Goal: Task Accomplishment & Management: Manage account settings

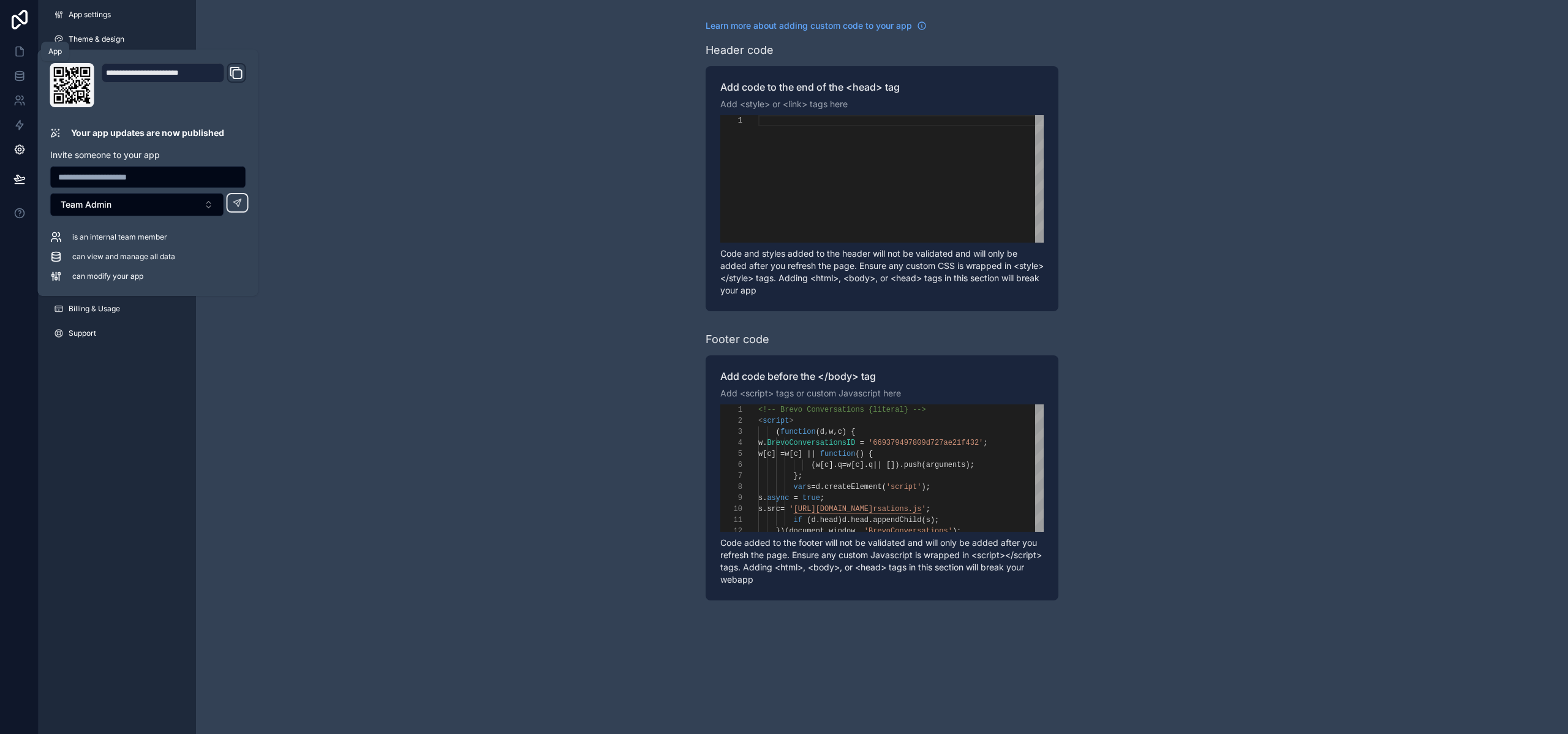
scroll to position [33, 177]
click at [19, 57] on icon at bounding box center [20, 52] width 12 height 12
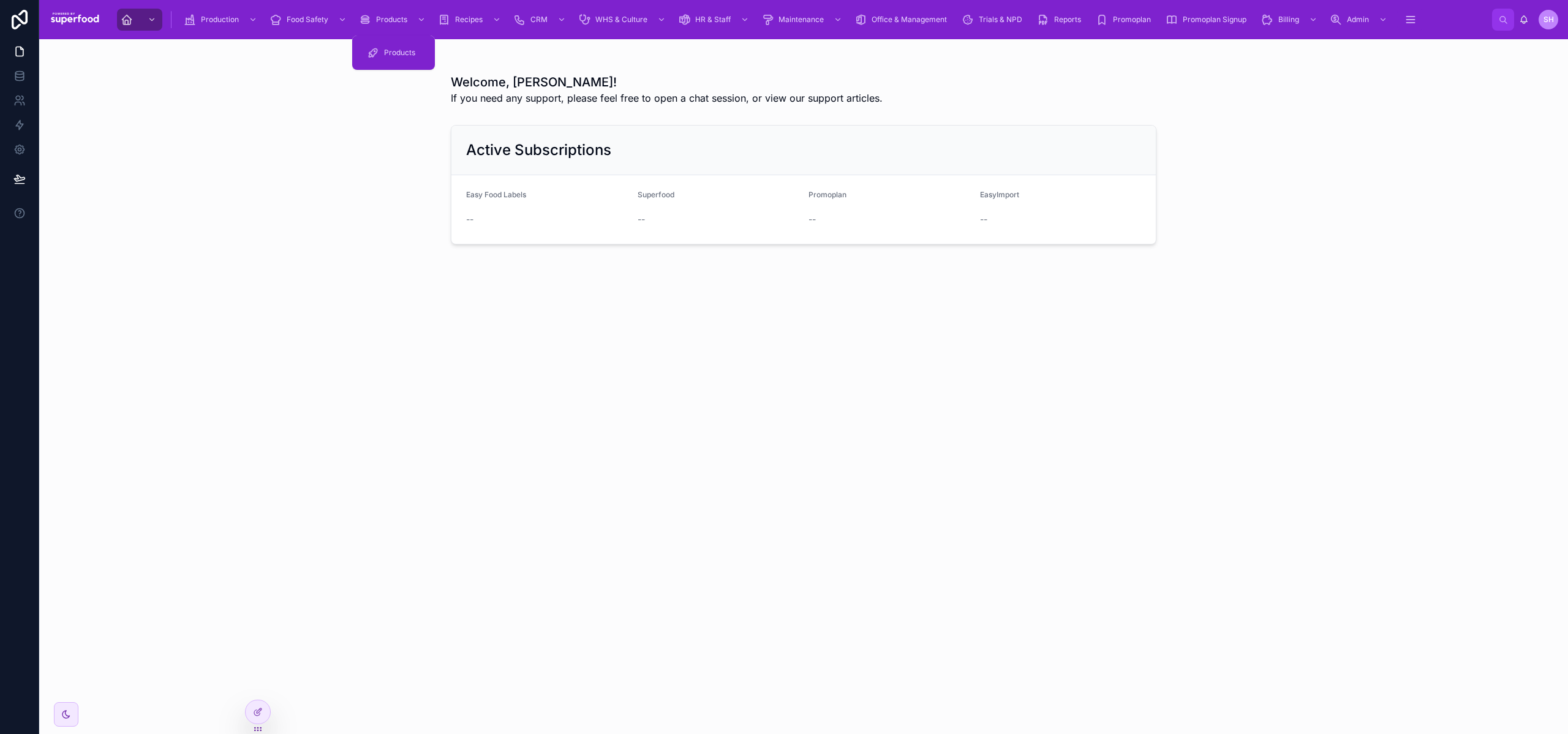
click at [388, 64] on div "Products" at bounding box center [393, 53] width 82 height 25
click at [388, 59] on div "Products" at bounding box center [393, 52] width 53 height 19
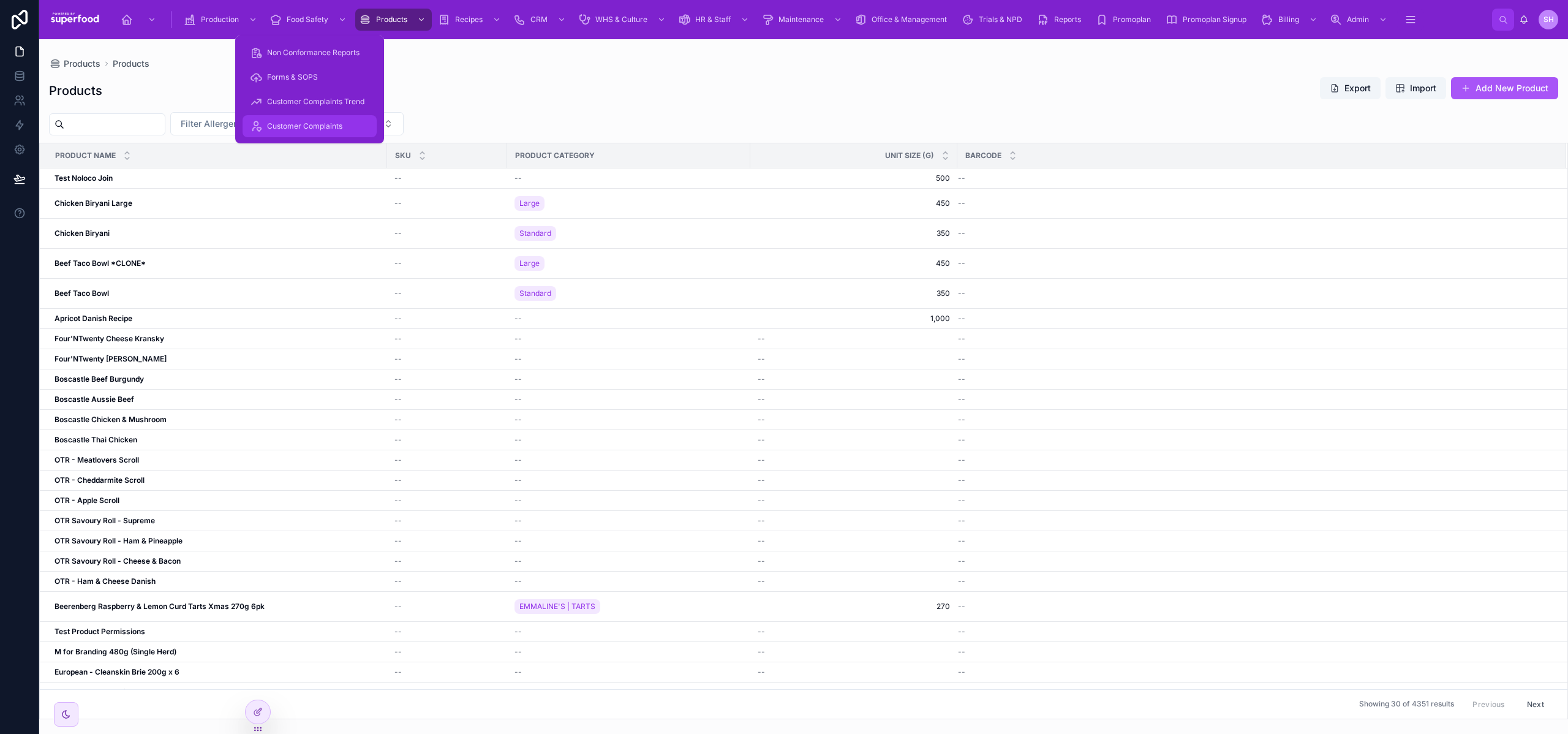
click at [300, 124] on span "Customer Complaints" at bounding box center [305, 126] width 75 height 10
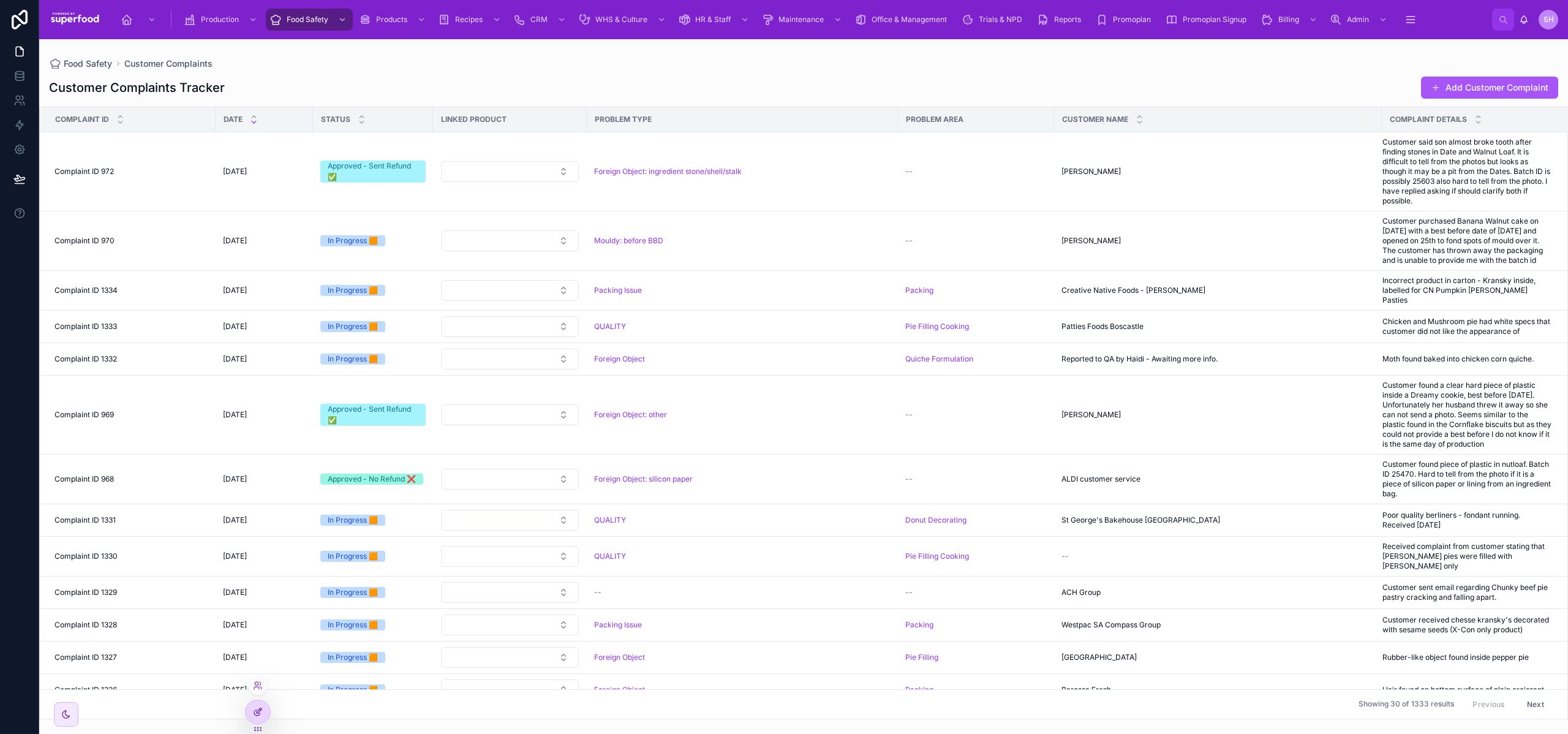
click at [262, 713] on icon at bounding box center [258, 712] width 10 height 10
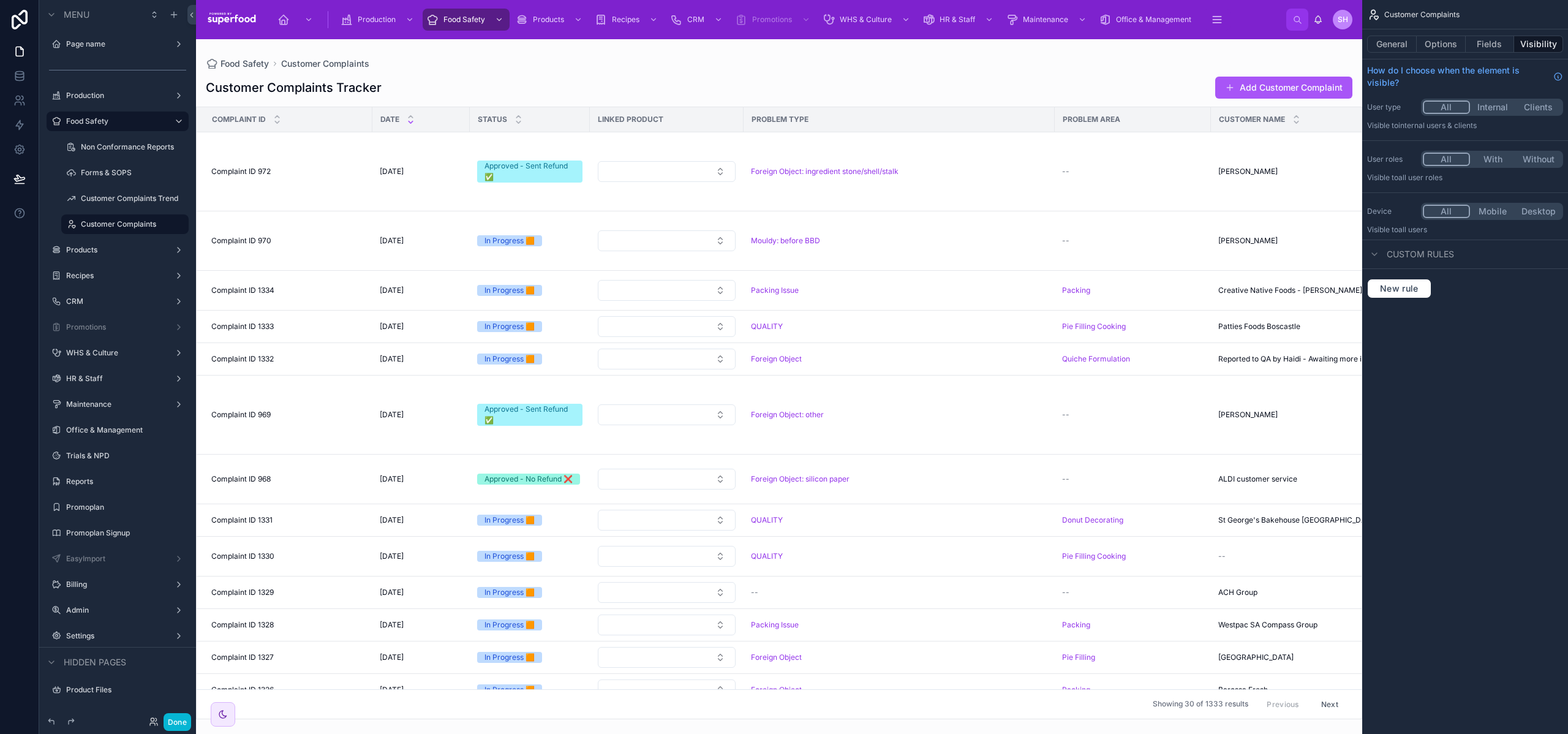
click at [142, 719] on div "Done" at bounding box center [167, 722] width 49 height 18
click at [153, 723] on icon at bounding box center [152, 724] width 5 height 2
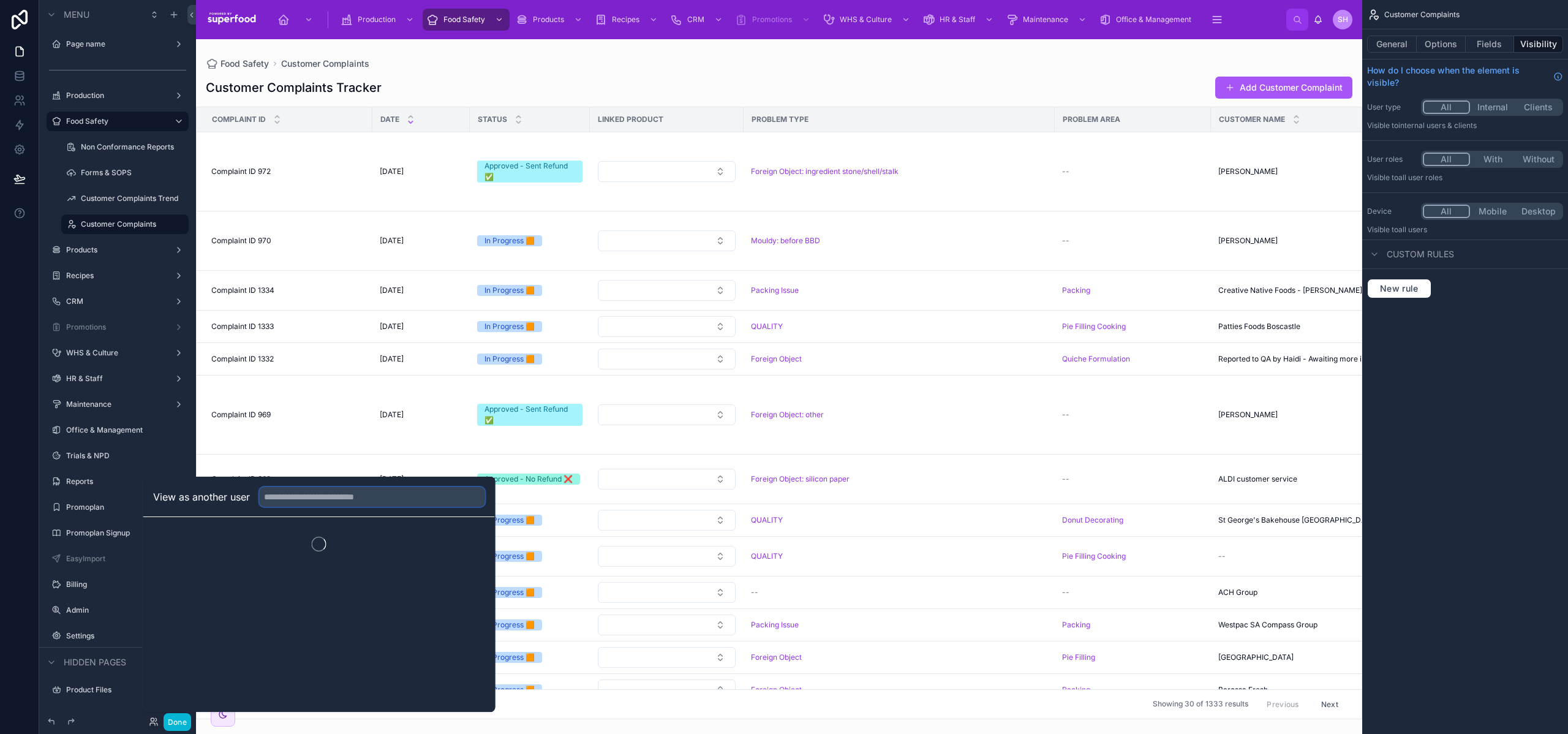
click at [297, 504] on input "text" at bounding box center [372, 496] width 226 height 19
type input "*******"
click at [218, 538] on span "[PERSON_NAME]" at bounding box center [246, 537] width 146 height 12
click at [467, 543] on button "Select" at bounding box center [469, 541] width 32 height 18
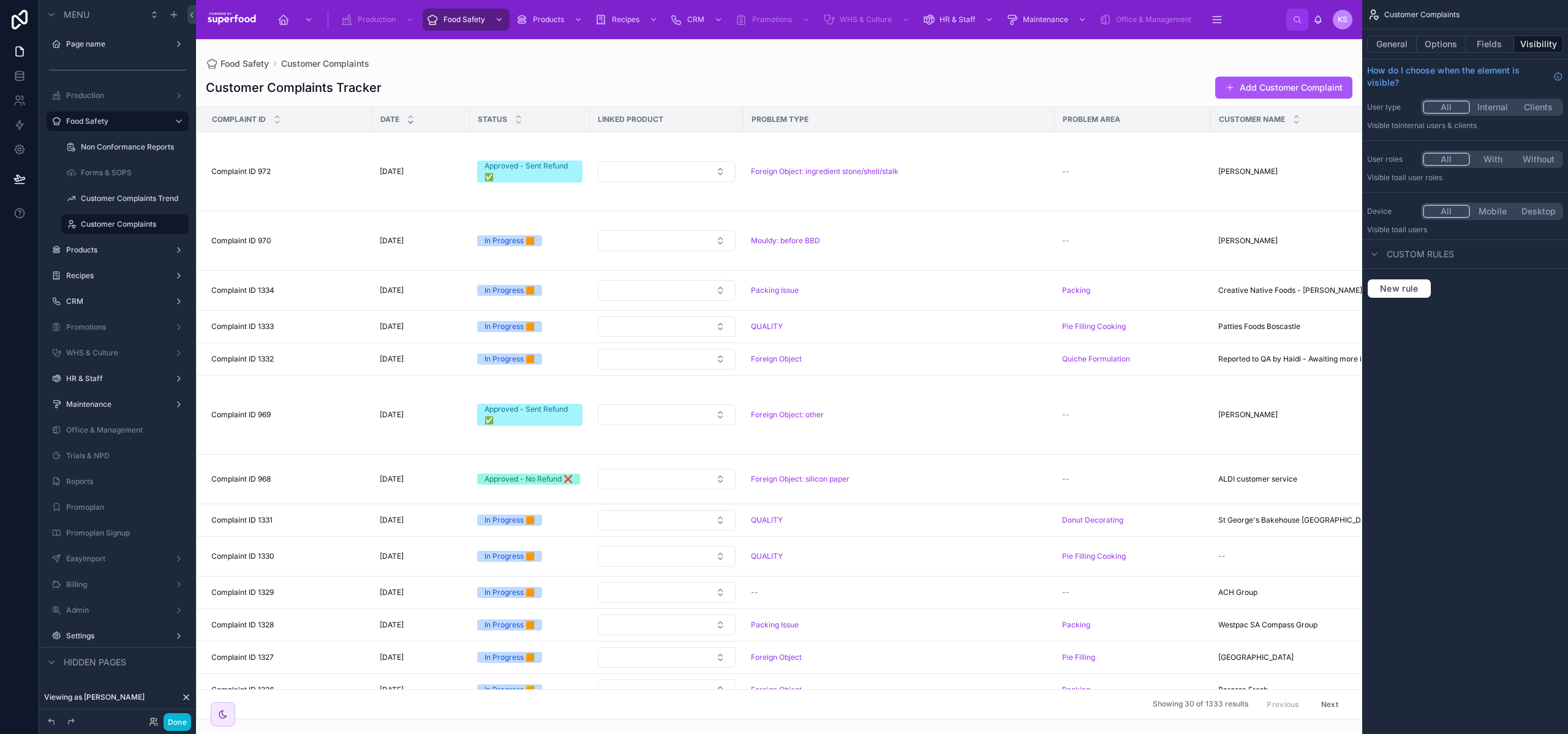
click at [1319, 695] on button "Next" at bounding box center [1330, 704] width 35 height 19
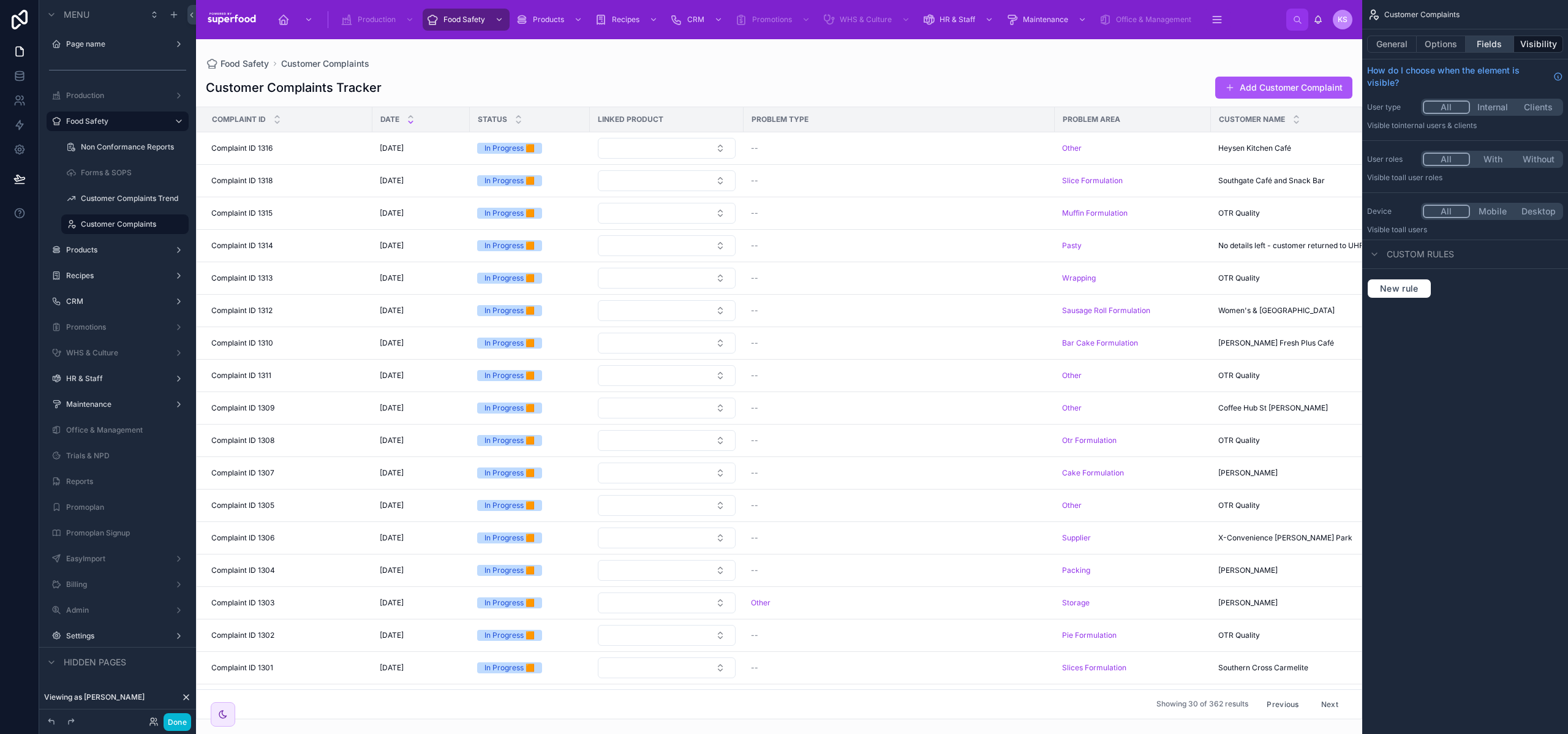
click at [1498, 43] on button "Fields" at bounding box center [1491, 44] width 49 height 17
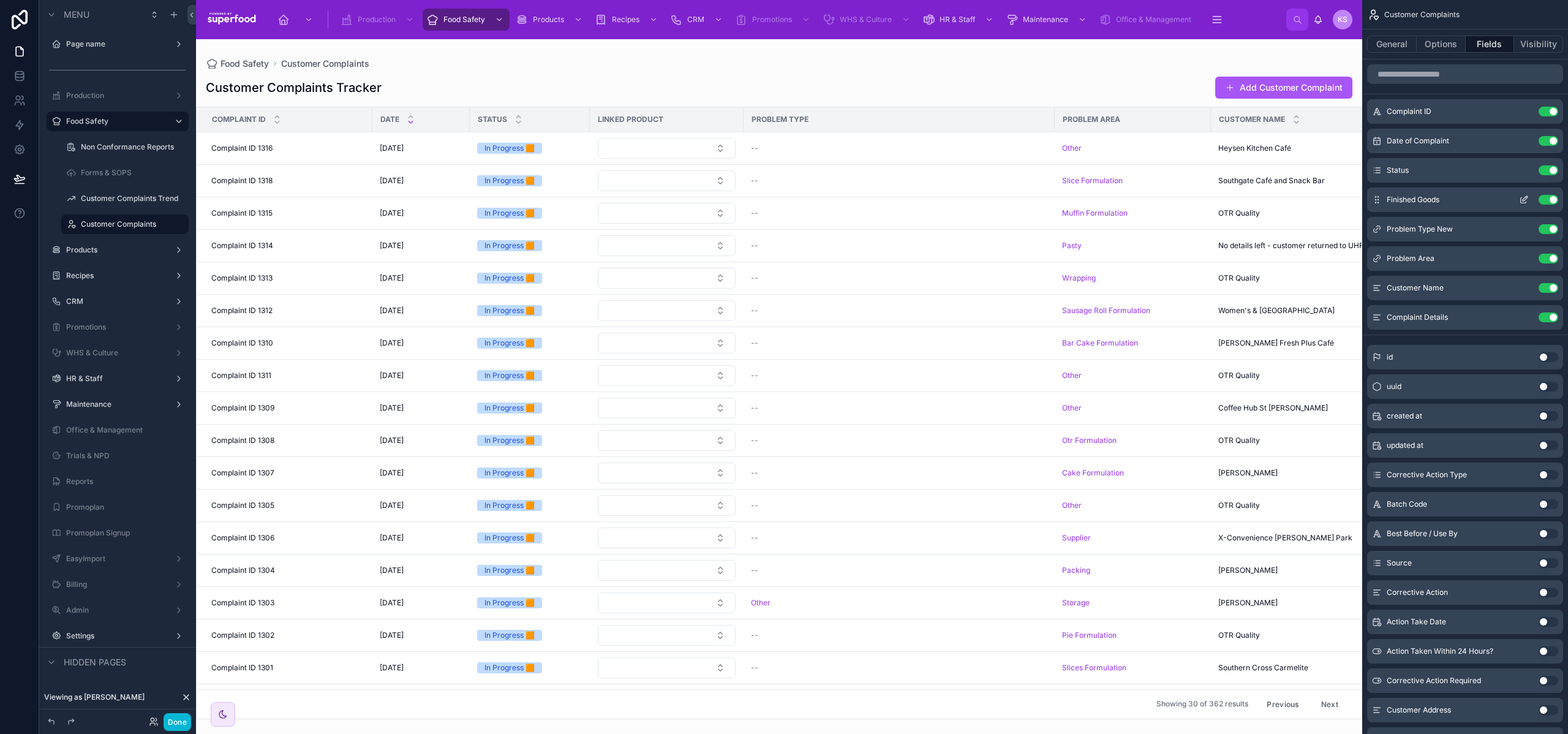
click at [1525, 199] on icon "scrollable content" at bounding box center [1526, 199] width 5 height 5
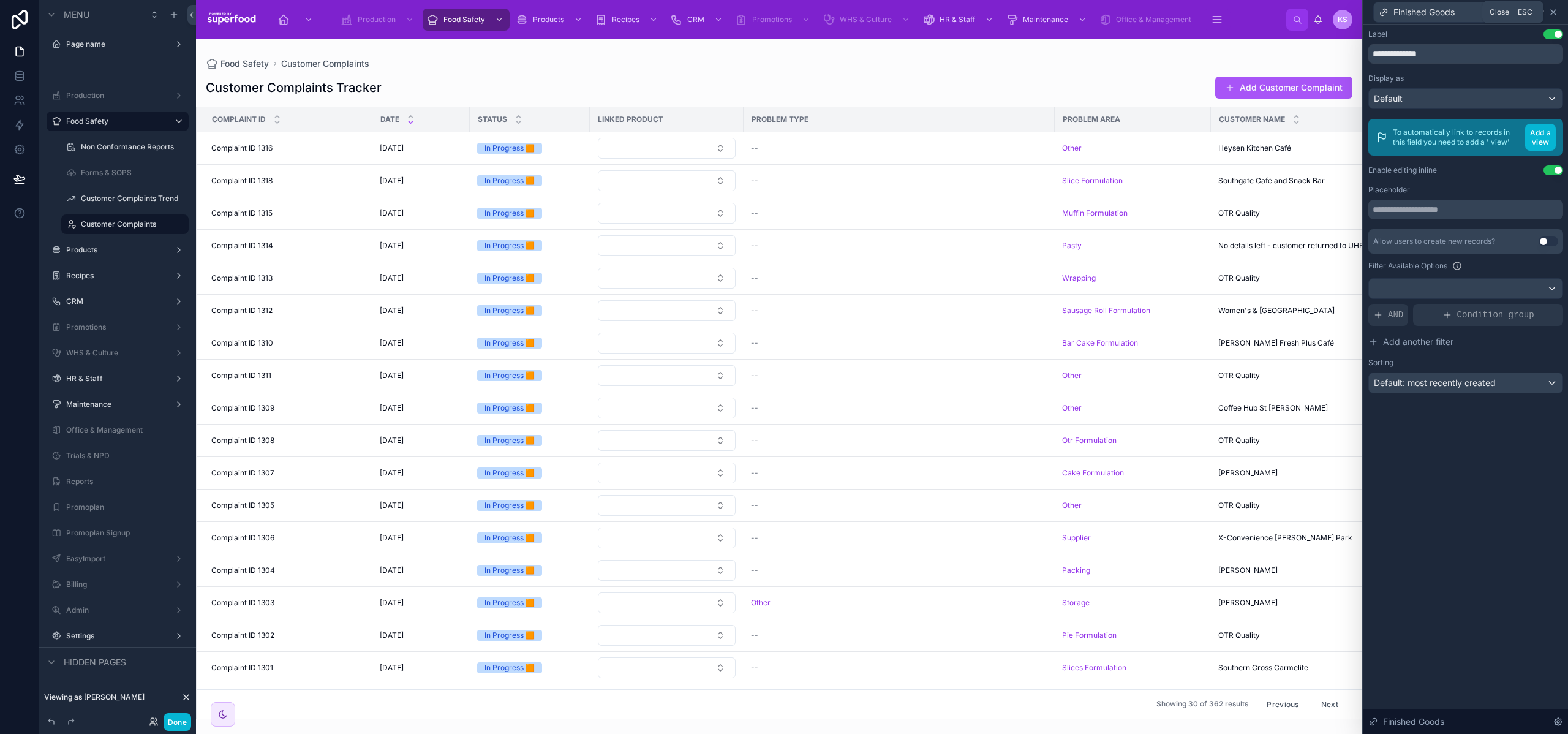
click at [1553, 12] on icon at bounding box center [1553, 12] width 5 height 5
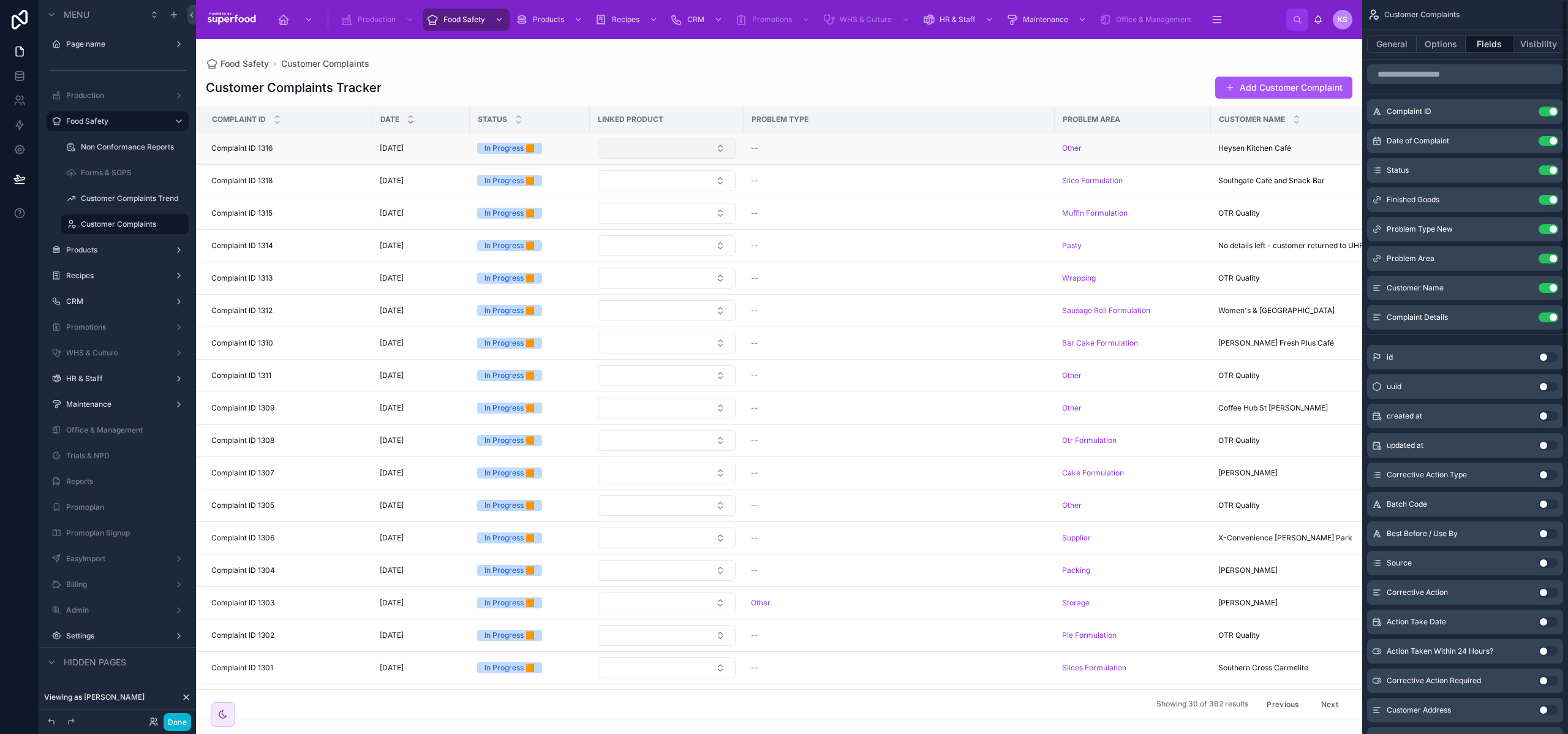
click at [655, 143] on button "Select Button" at bounding box center [666, 148] width 138 height 21
click at [16, 79] on icon at bounding box center [20, 76] width 12 height 12
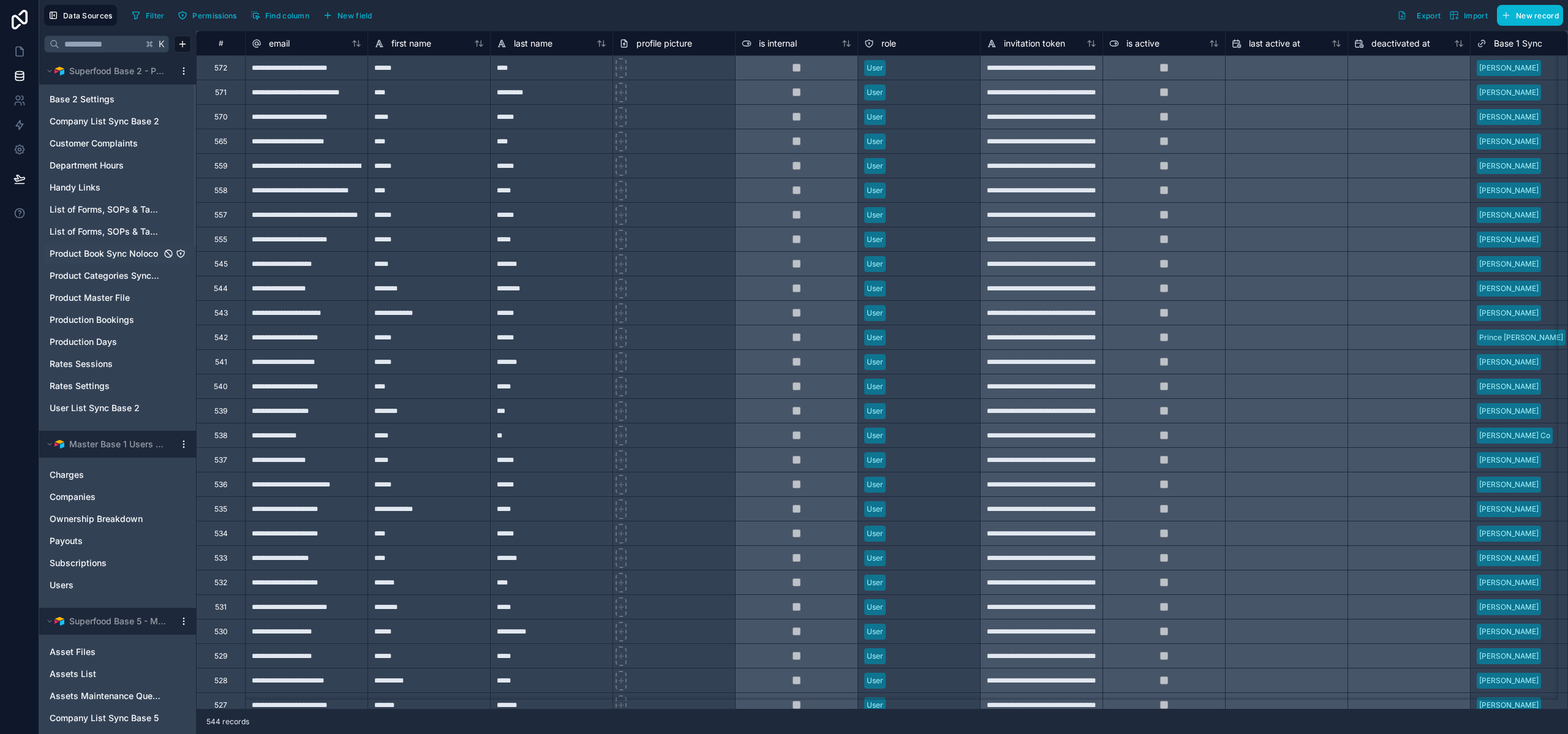
scroll to position [75, 0]
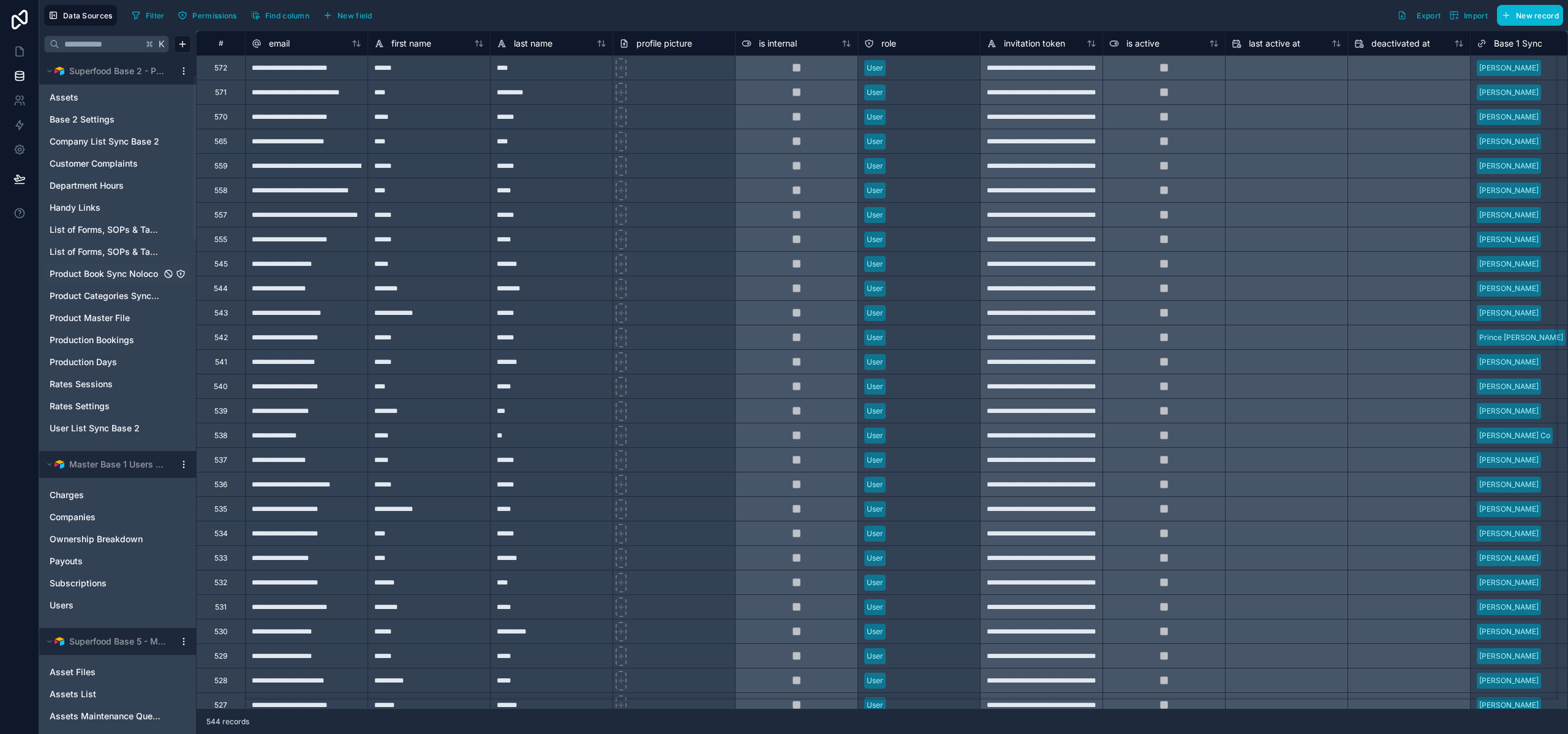
click at [92, 274] on span "Product Book Sync Noloco" at bounding box center [103, 274] width 109 height 12
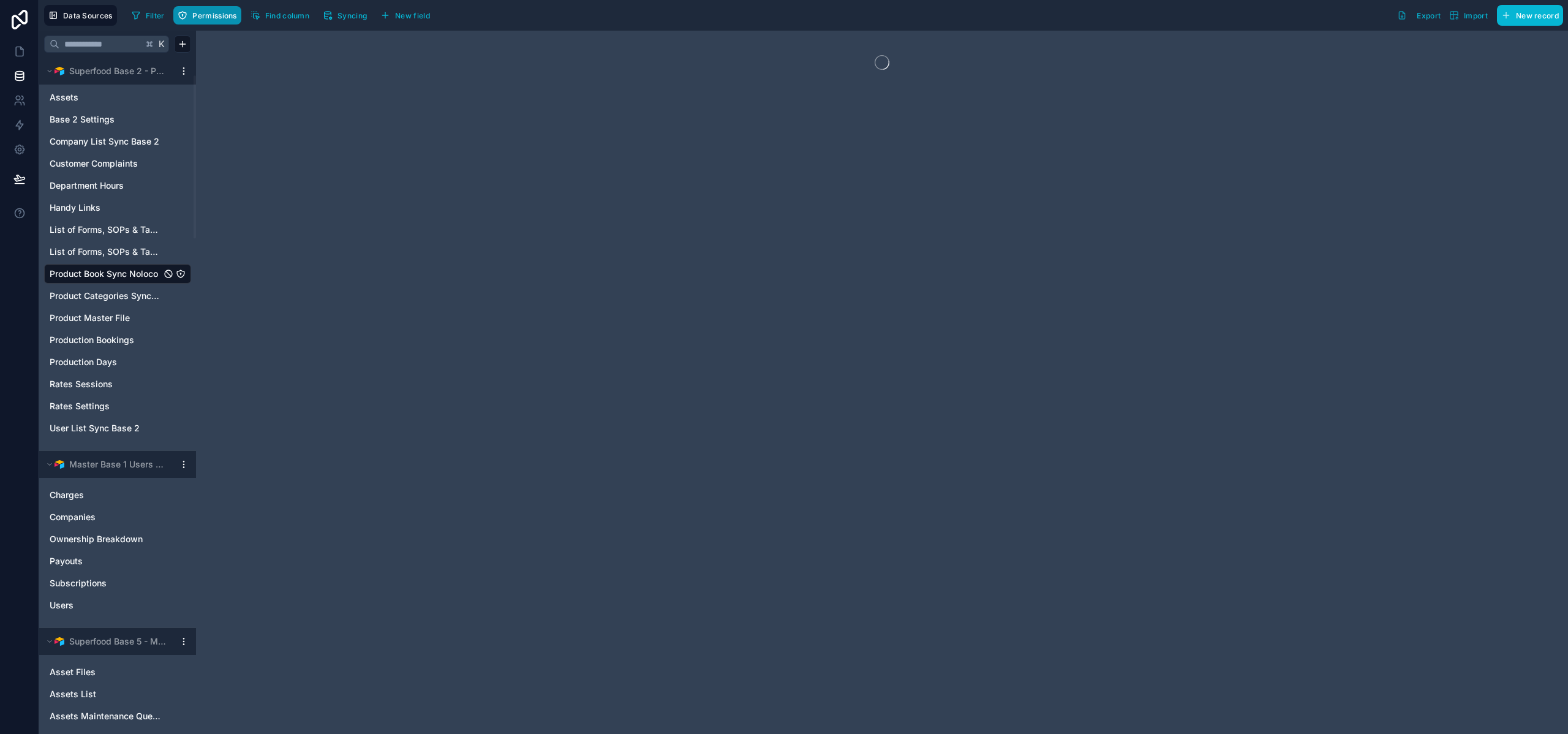
click at [198, 15] on span "Permissions" at bounding box center [214, 15] width 44 height 9
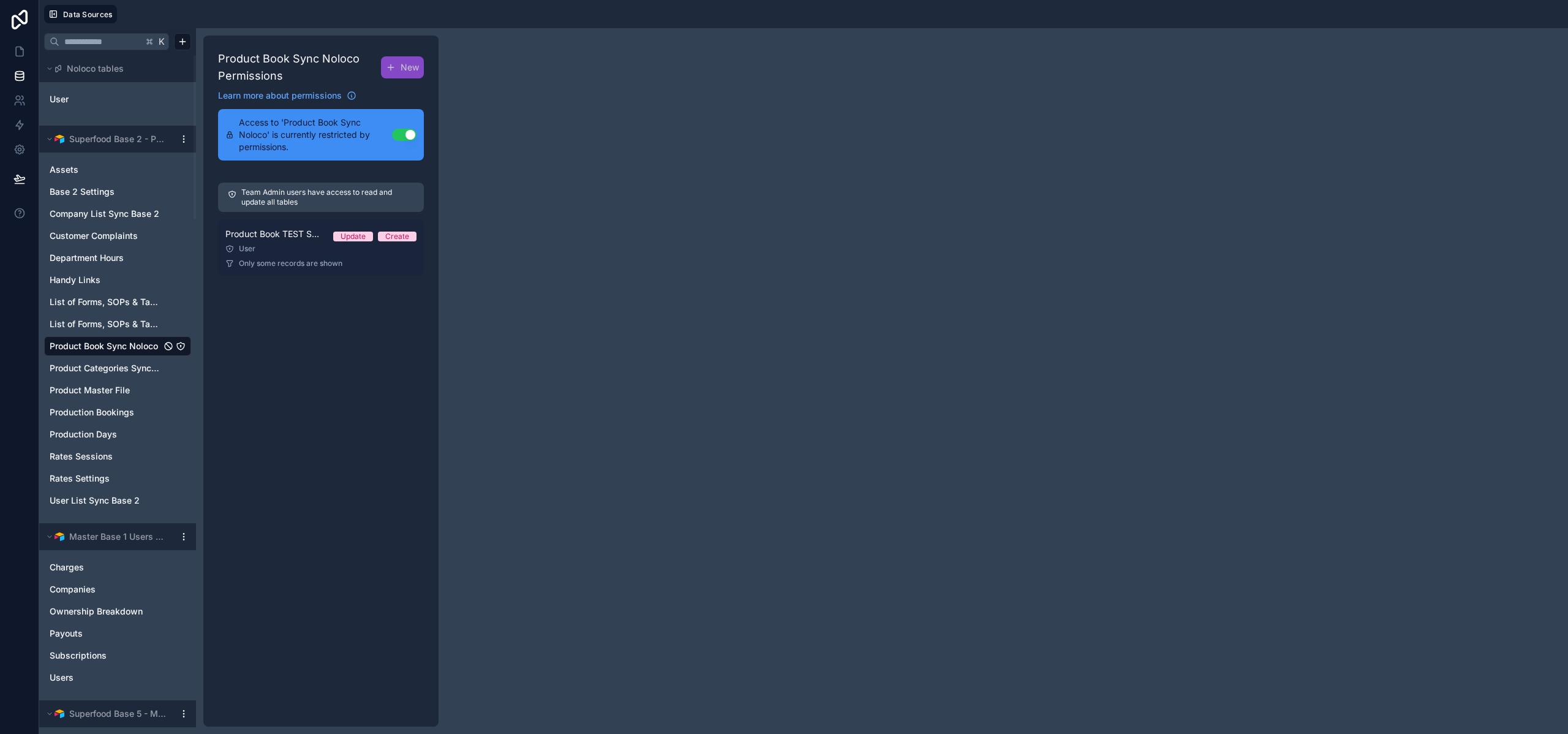
click at [311, 234] on span "Product Book TEST SYNC Permission 1" at bounding box center [274, 234] width 98 height 12
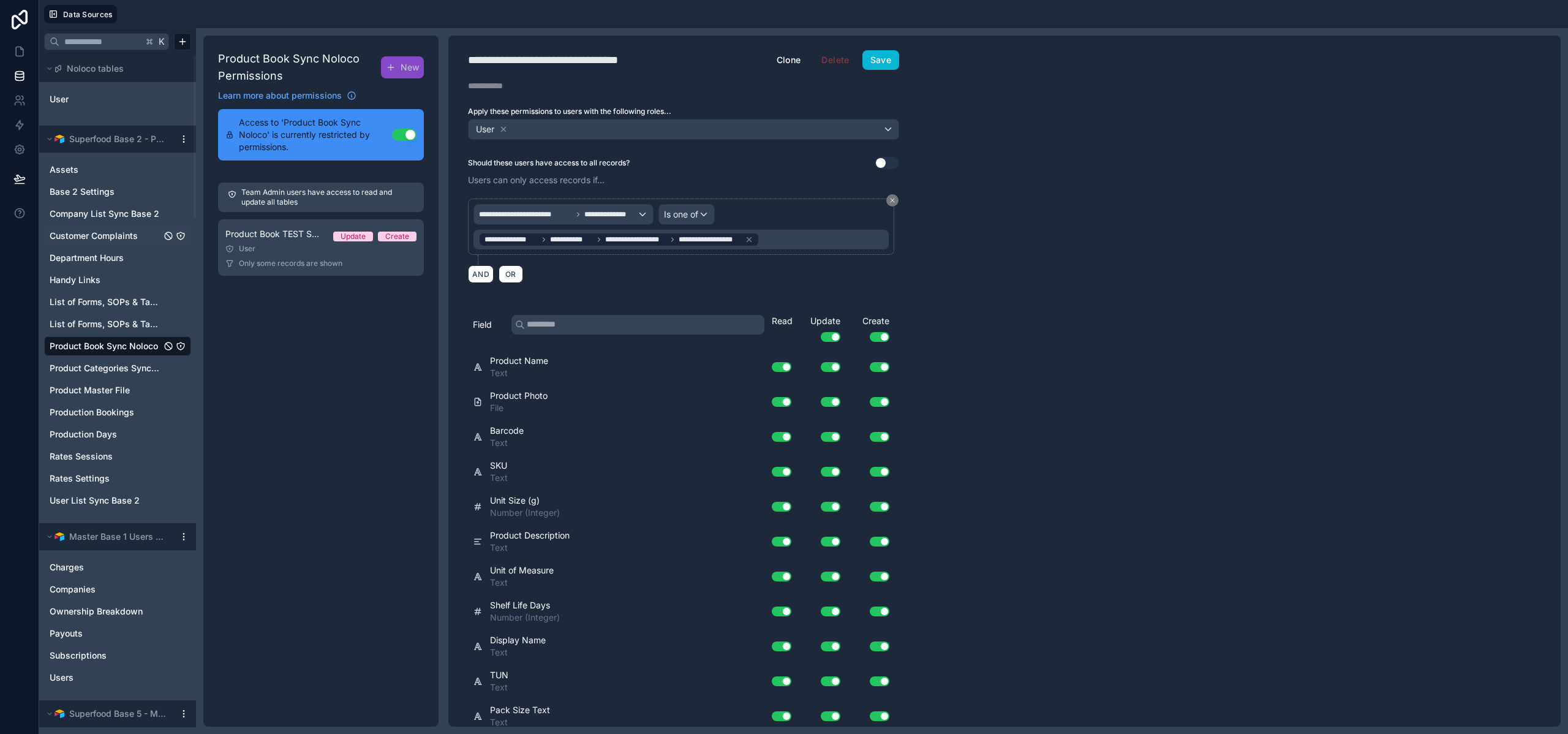
click at [84, 239] on span "Customer Complaints" at bounding box center [93, 236] width 89 height 12
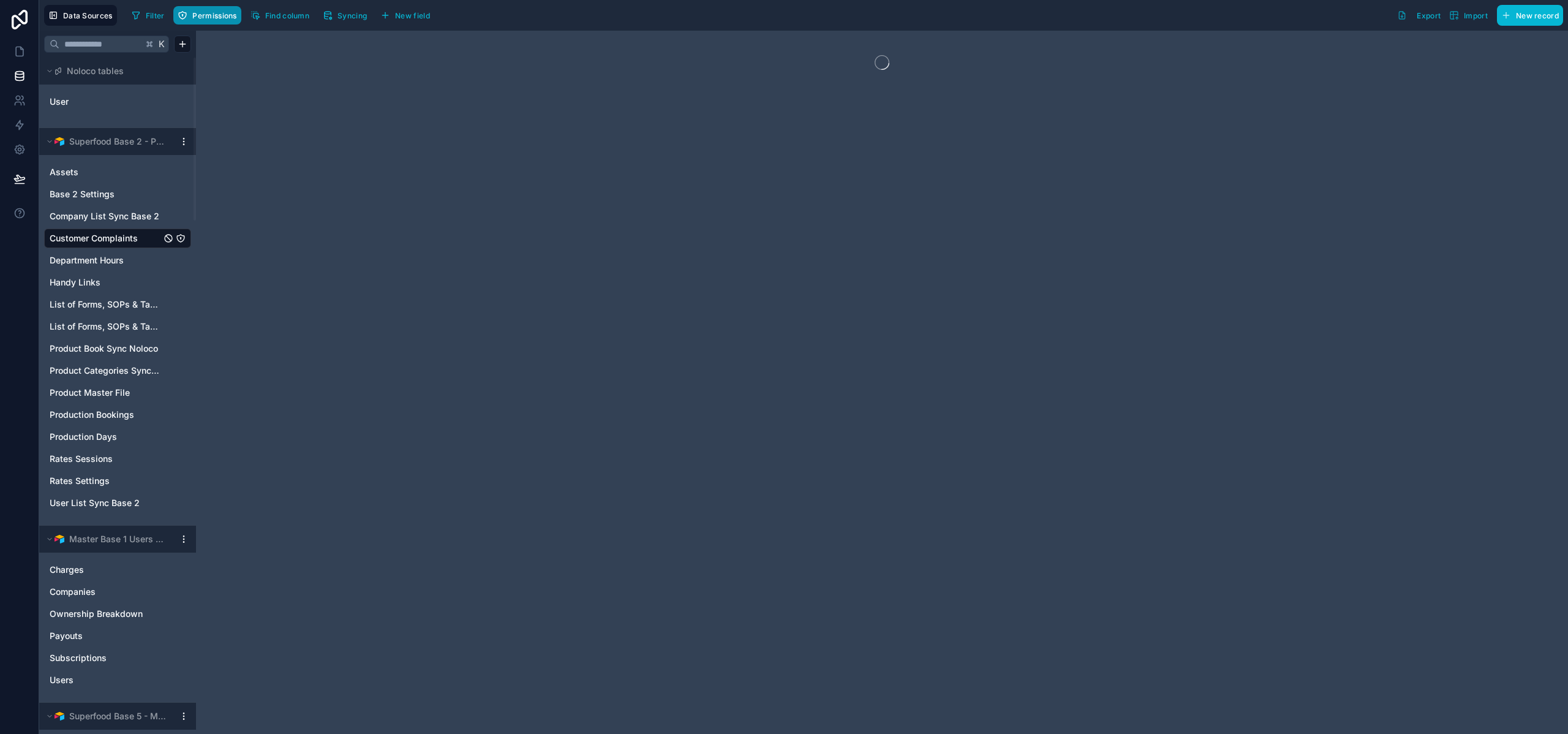
click at [207, 12] on span "Permissions" at bounding box center [214, 15] width 44 height 9
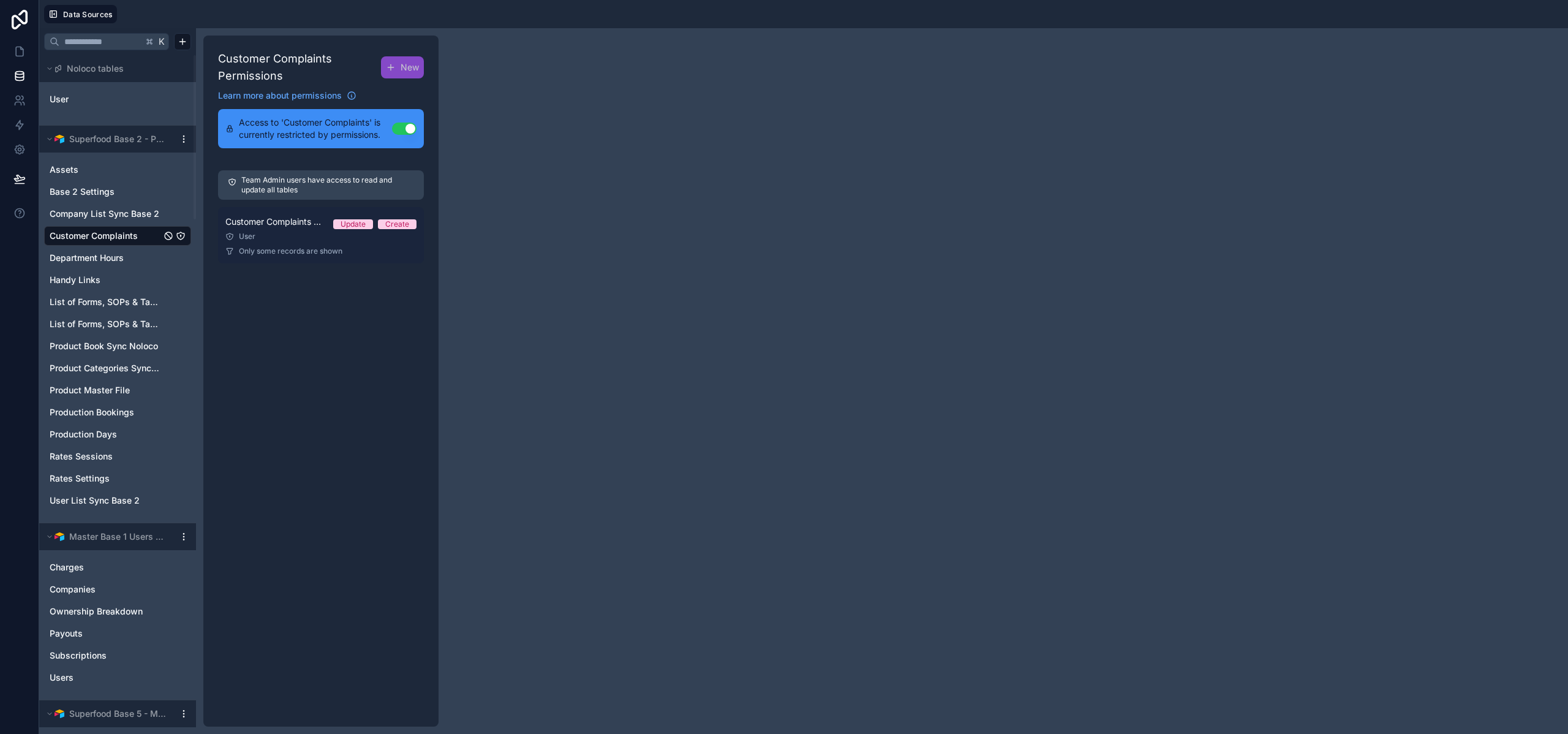
click at [295, 233] on div "User" at bounding box center [321, 236] width 191 height 10
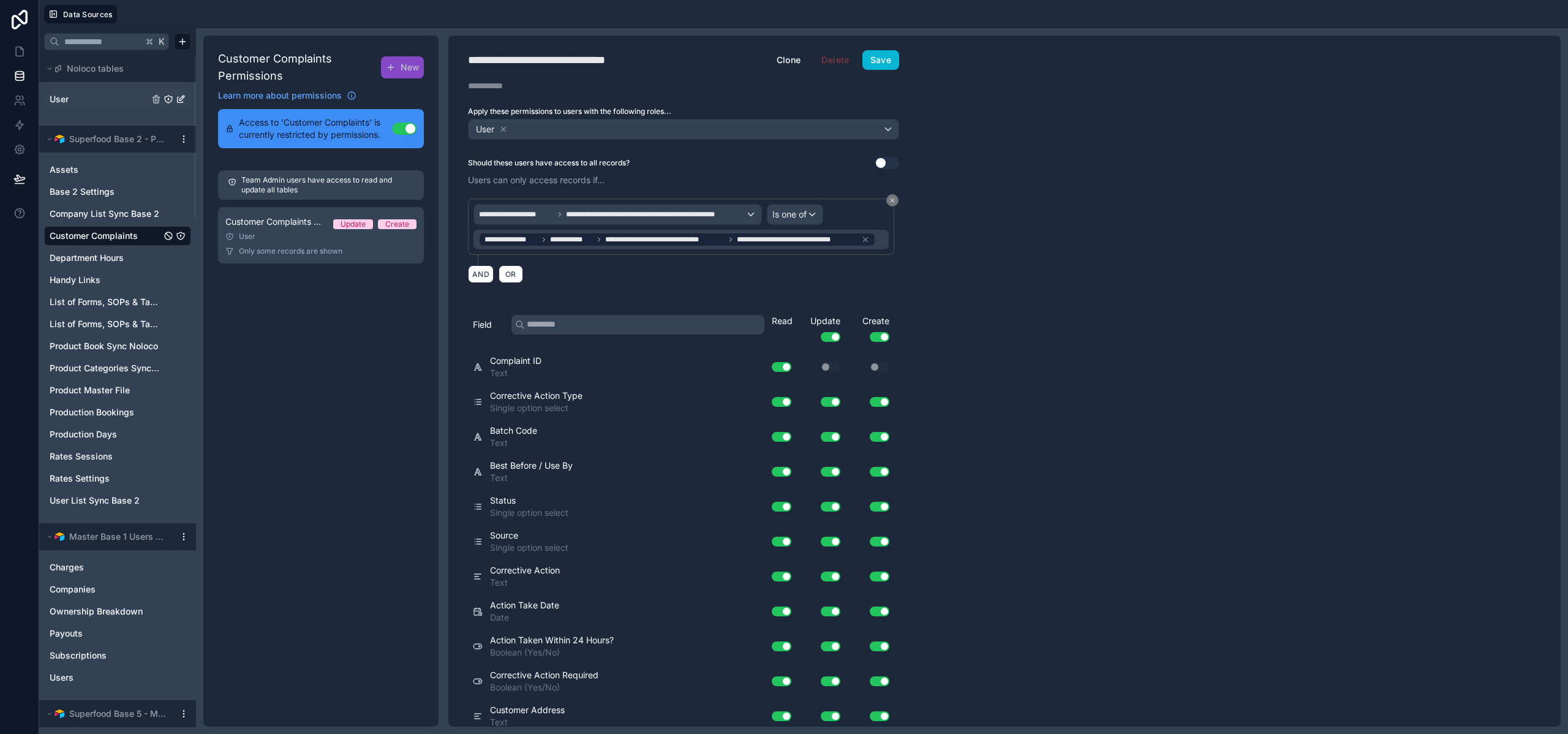
click at [65, 102] on span "User" at bounding box center [59, 99] width 19 height 12
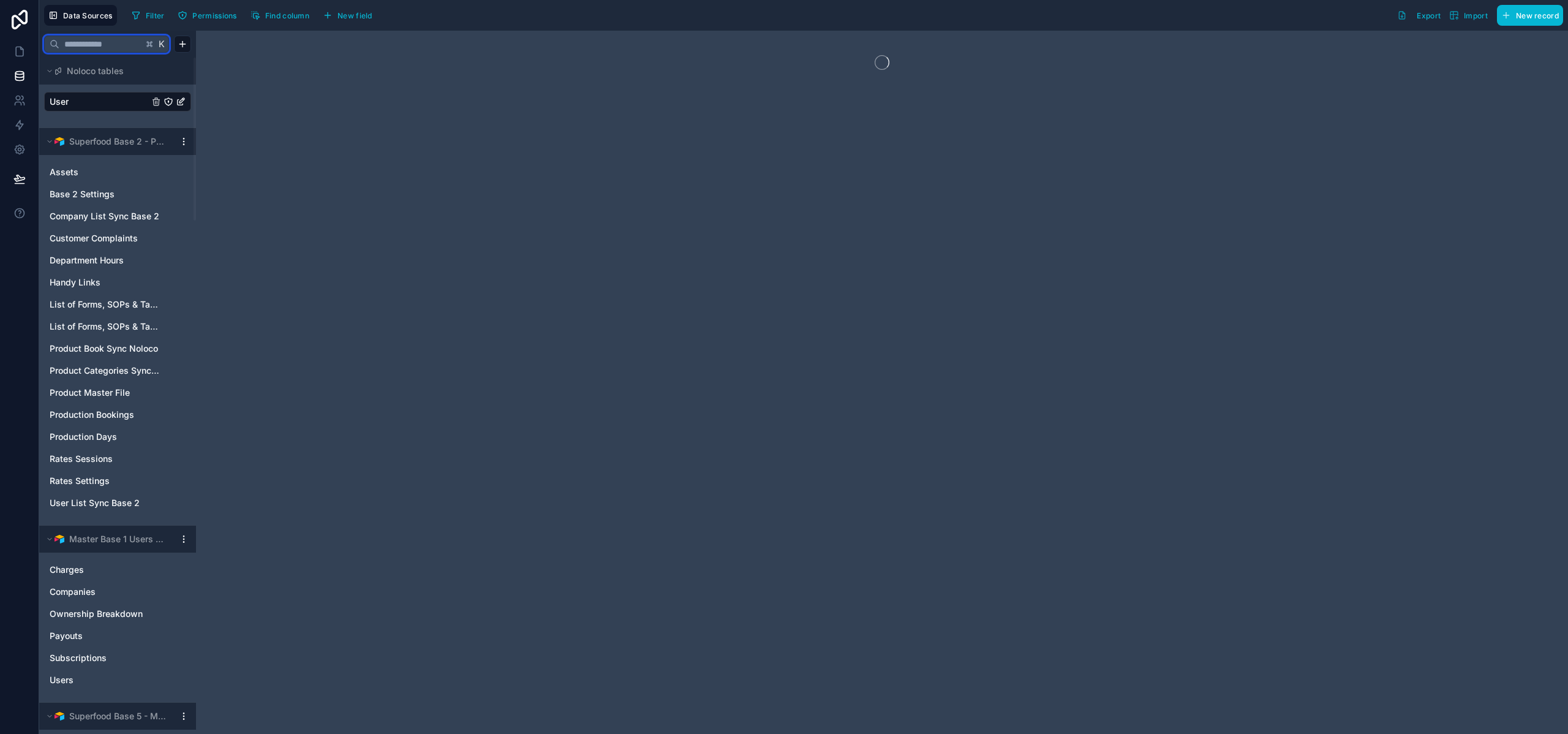
click at [112, 46] on input "text" at bounding box center [101, 44] width 83 height 22
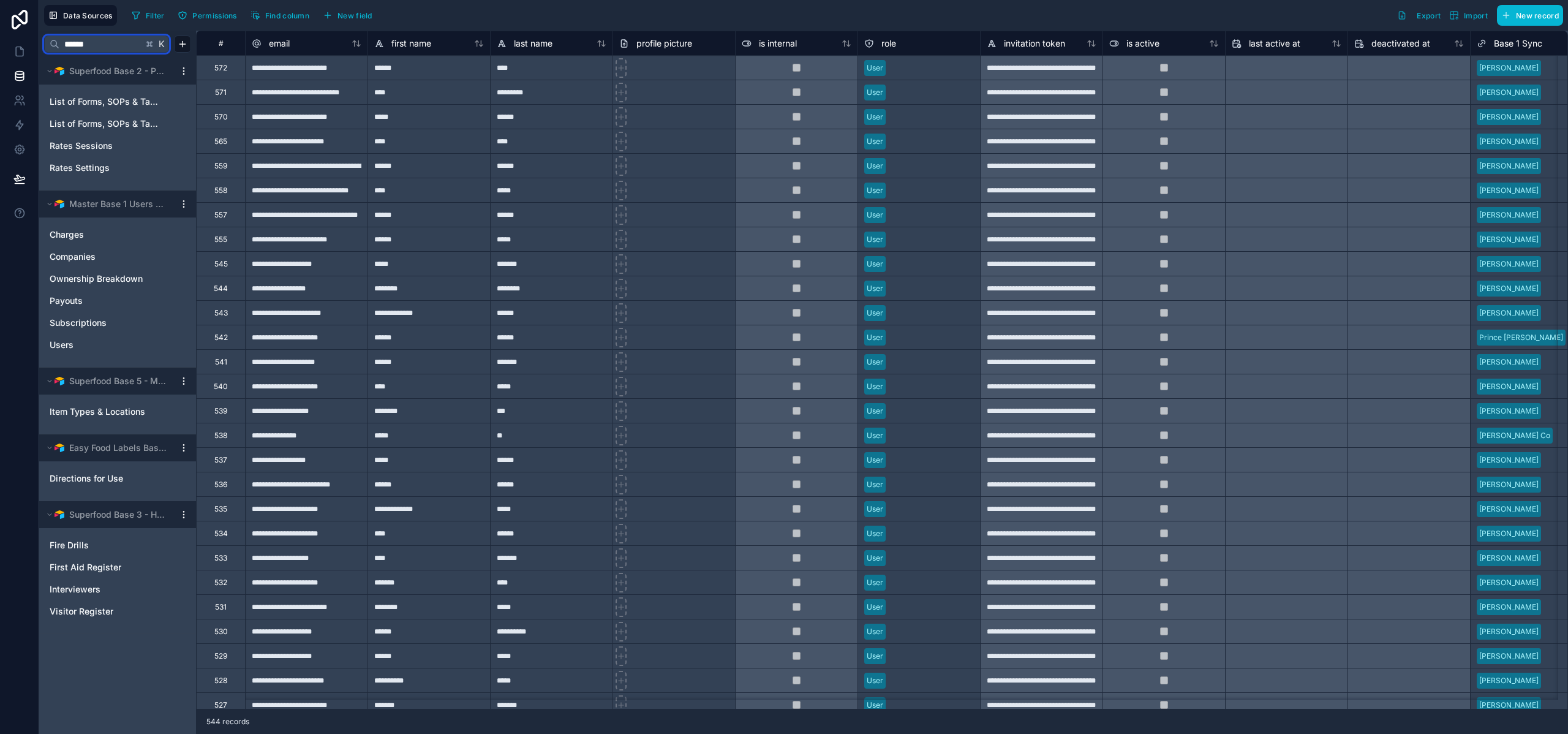
type input "*******"
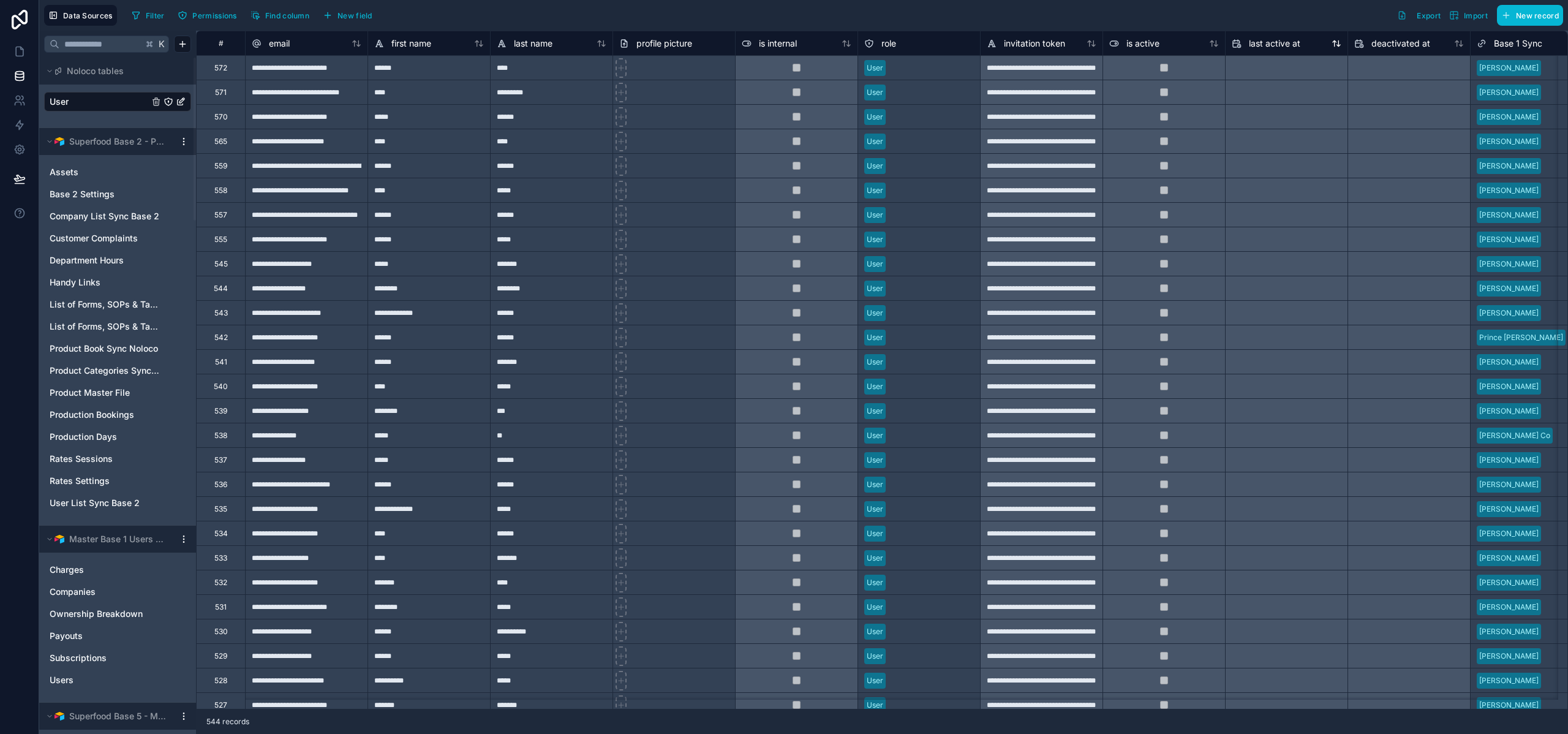
click at [1318, 41] on div "last active at" at bounding box center [1287, 43] width 109 height 15
click at [1339, 41] on icon at bounding box center [1336, 43] width 10 height 10
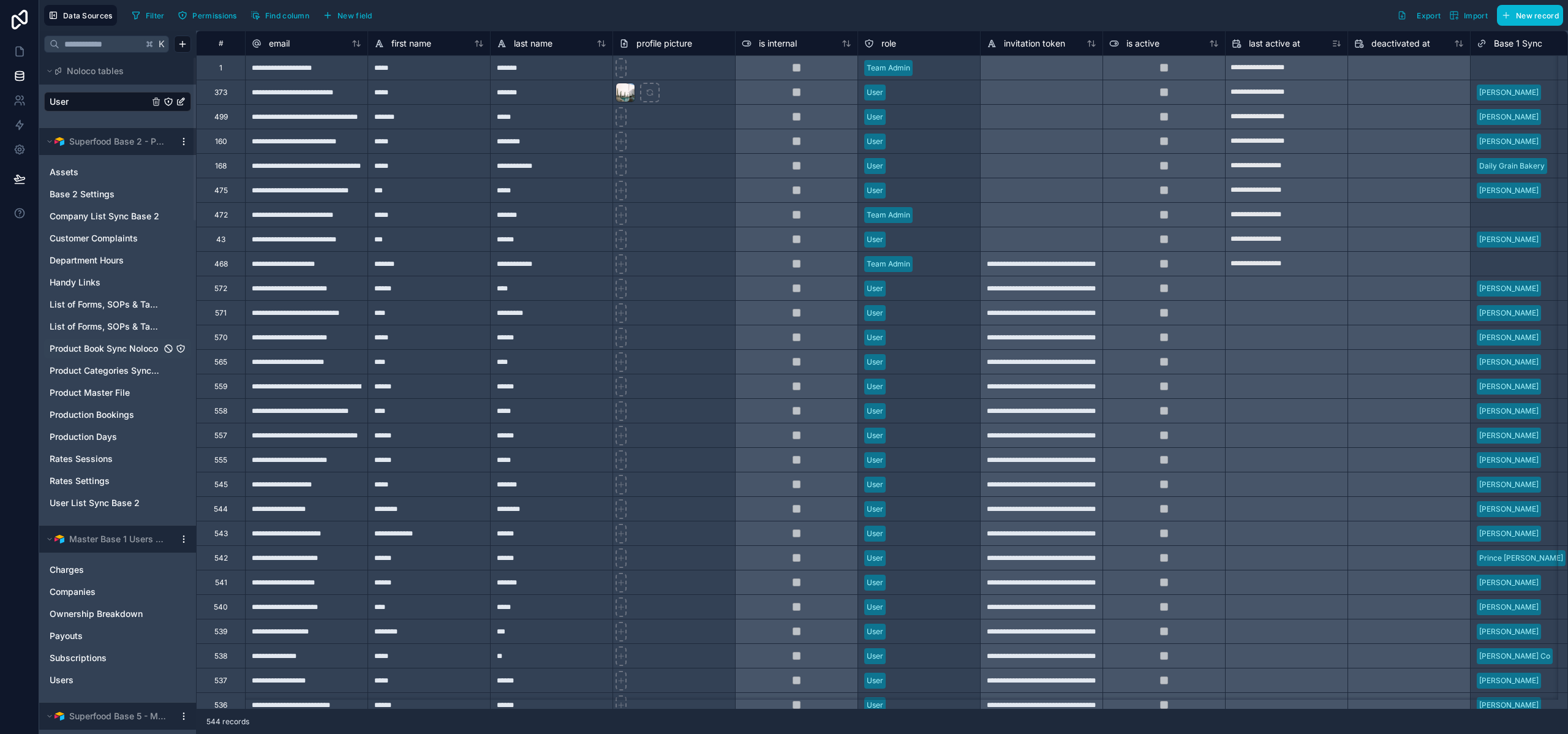
click at [92, 353] on span "Product Book Sync Noloco" at bounding box center [103, 349] width 109 height 12
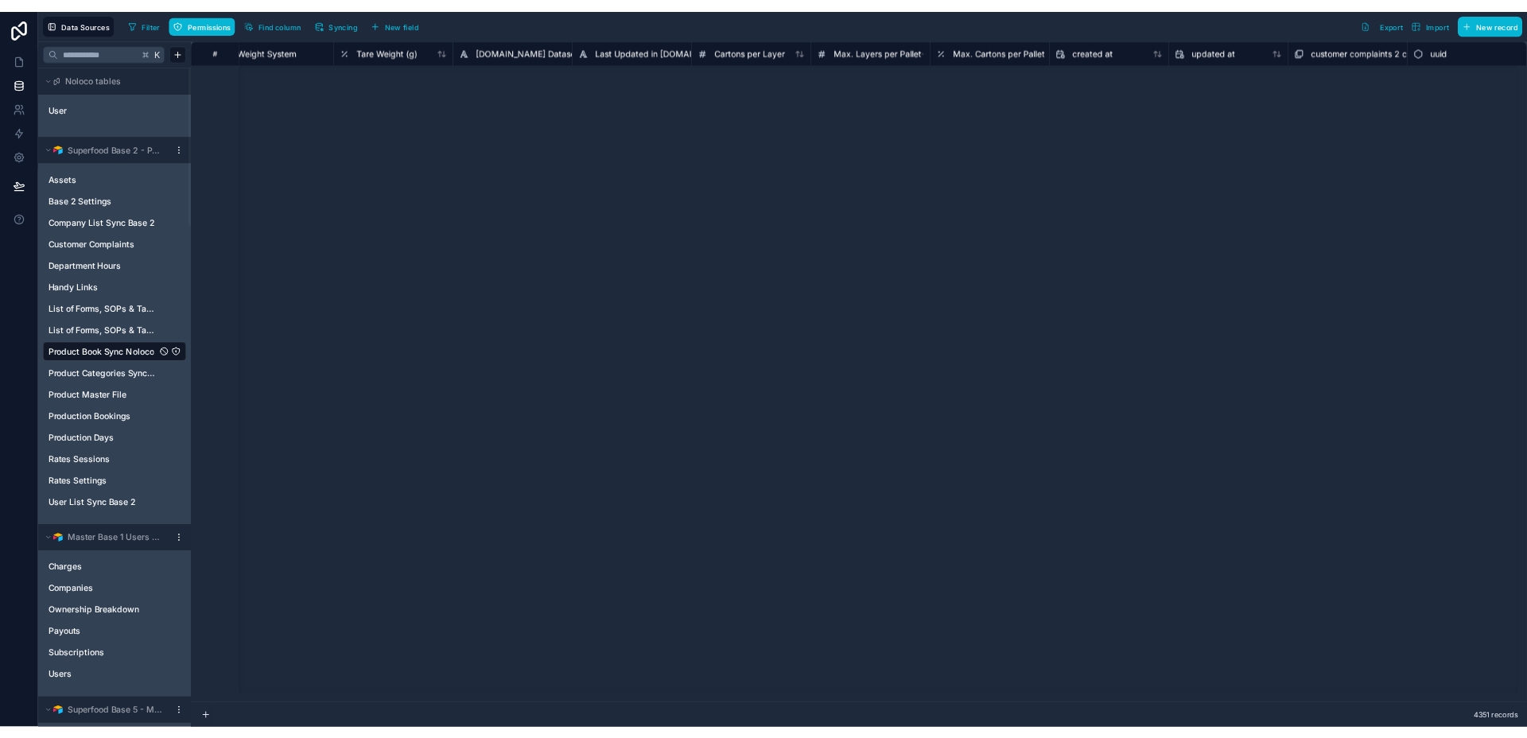
scroll to position [3936, 2908]
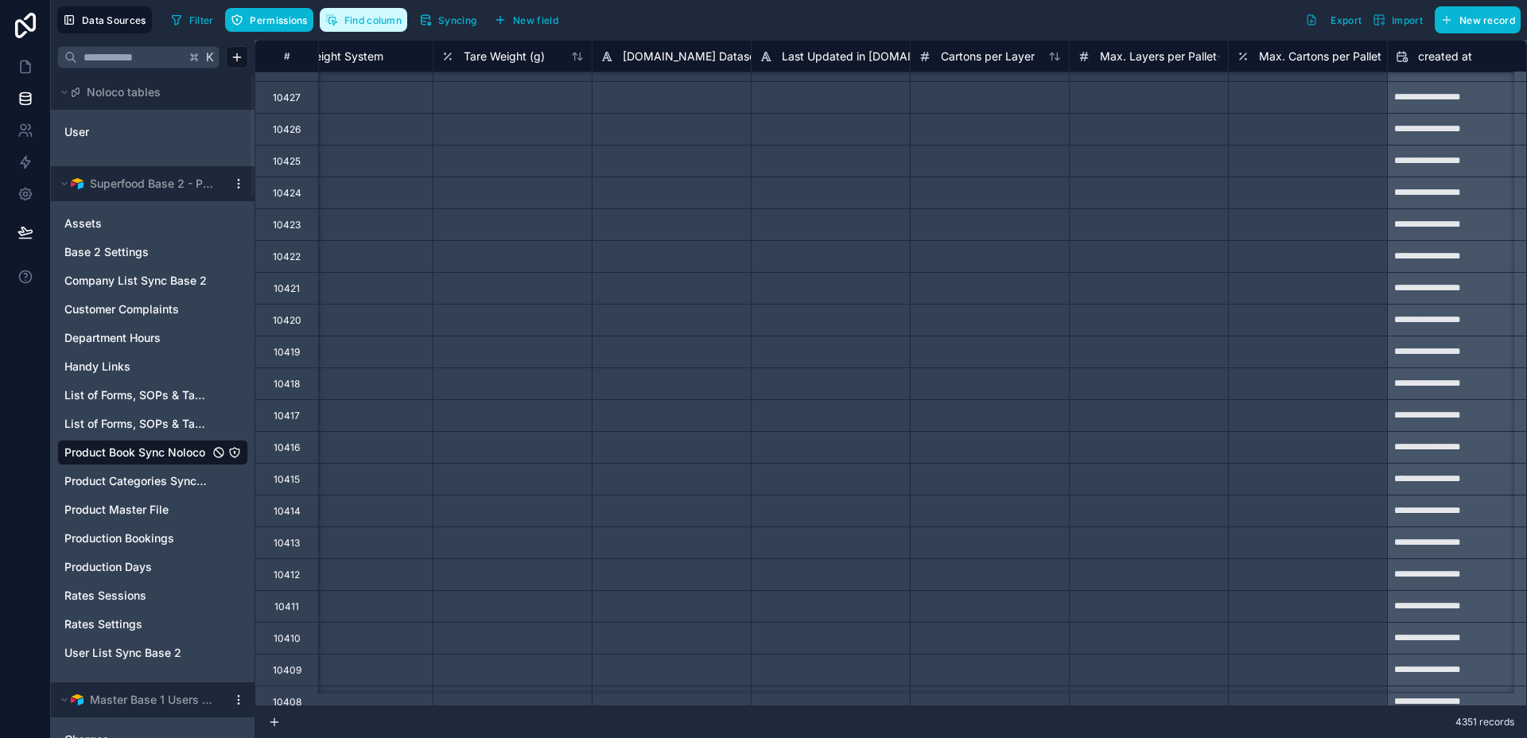
click at [350, 30] on button "Find column" at bounding box center [364, 20] width 88 height 24
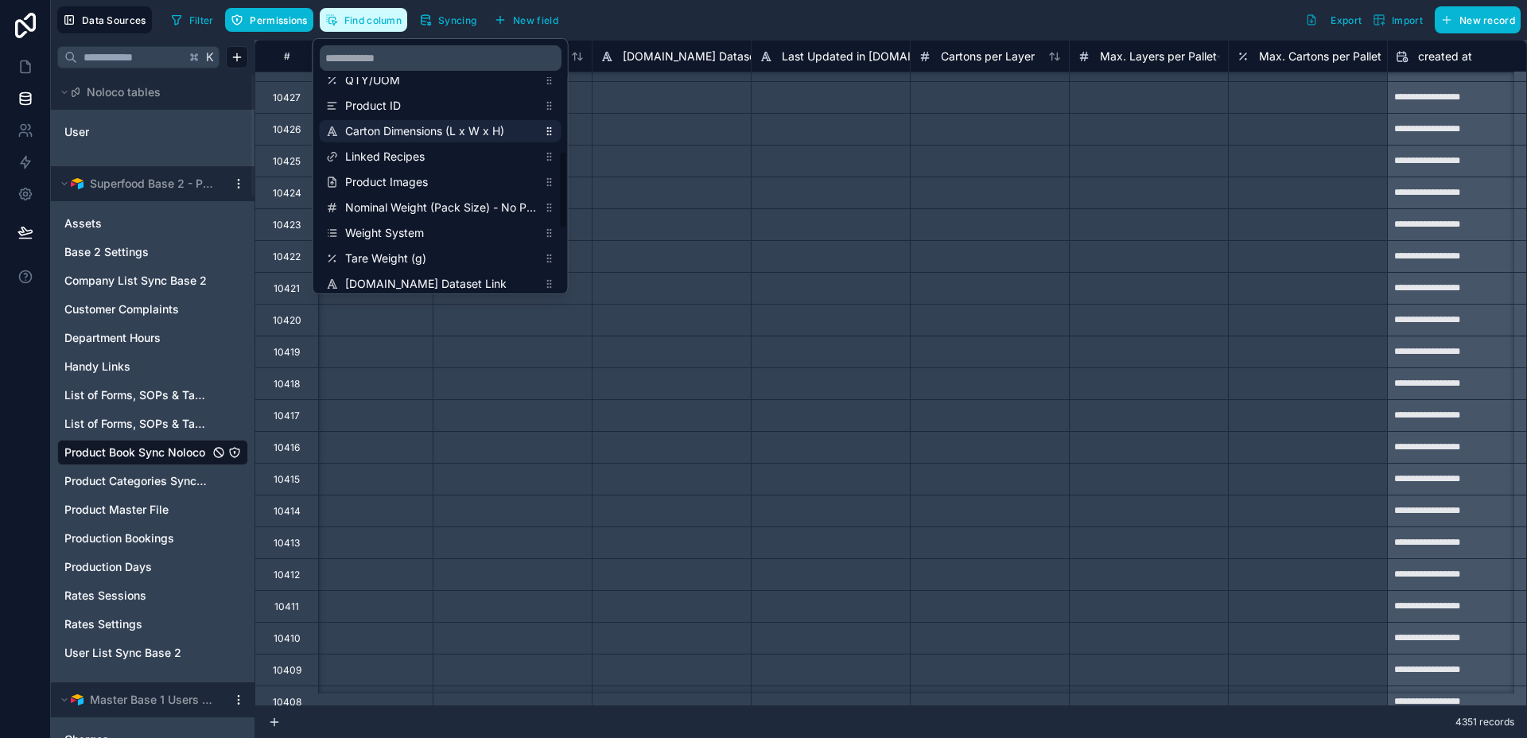
scroll to position [301, 0]
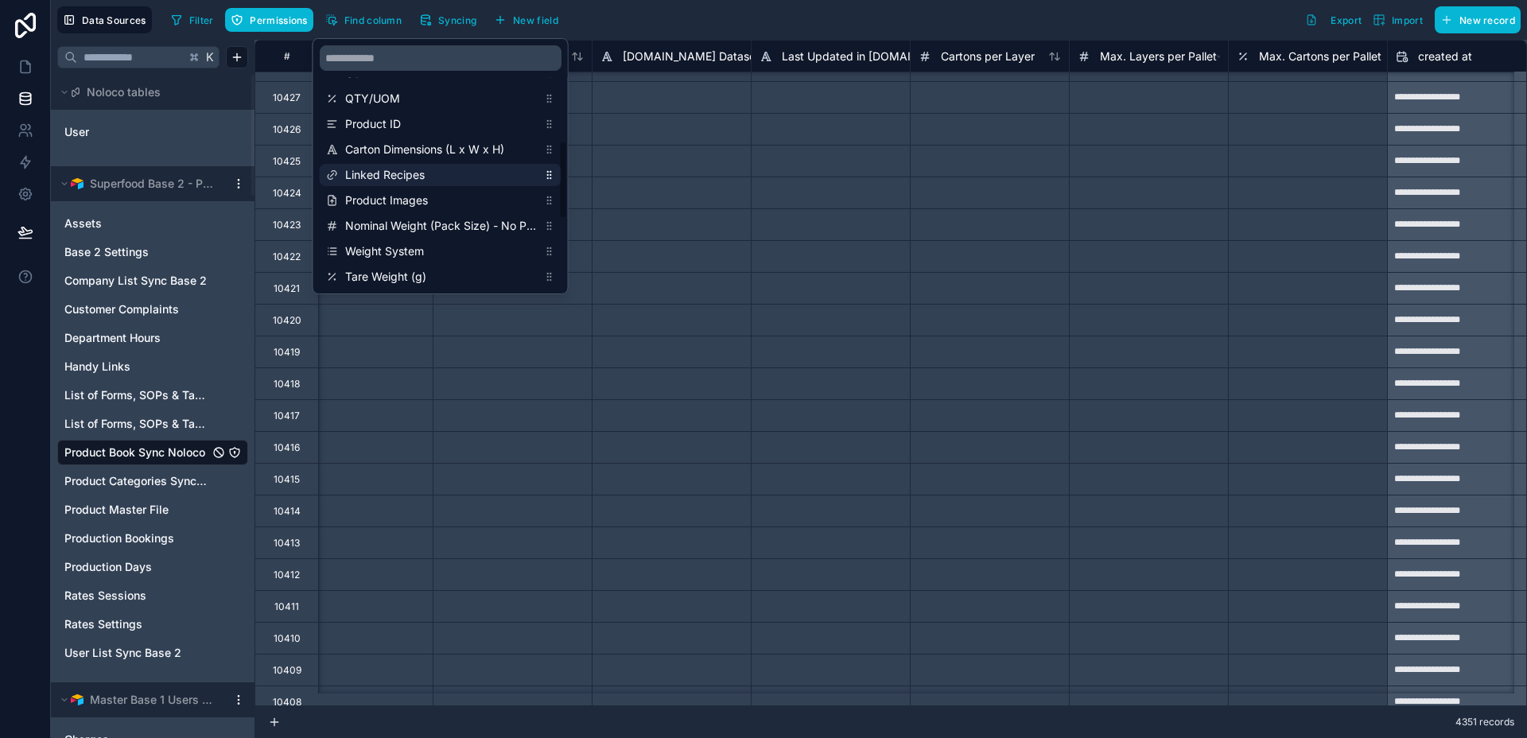
click at [402, 168] on span "Linked Recipes" at bounding box center [441, 175] width 193 height 16
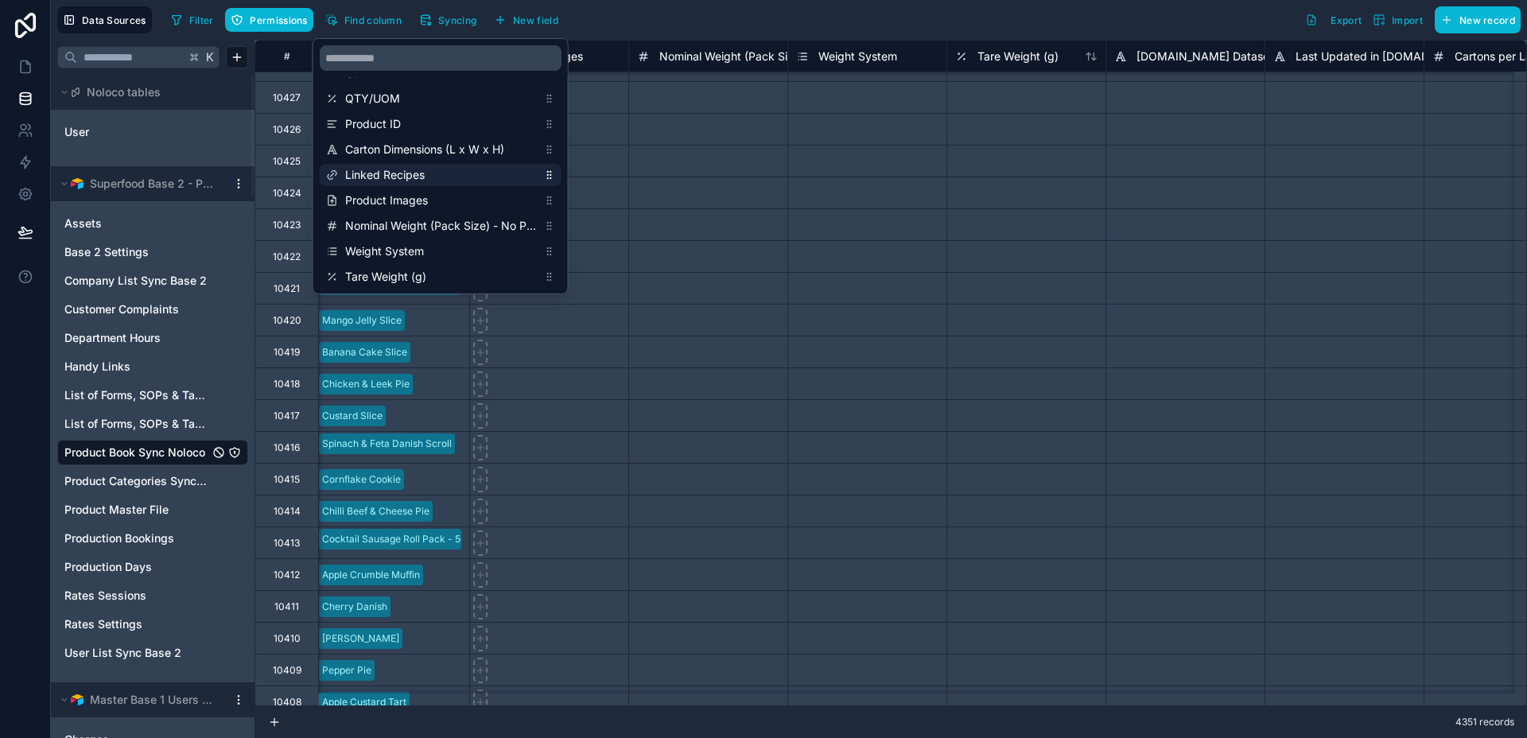
scroll to position [3936, 2386]
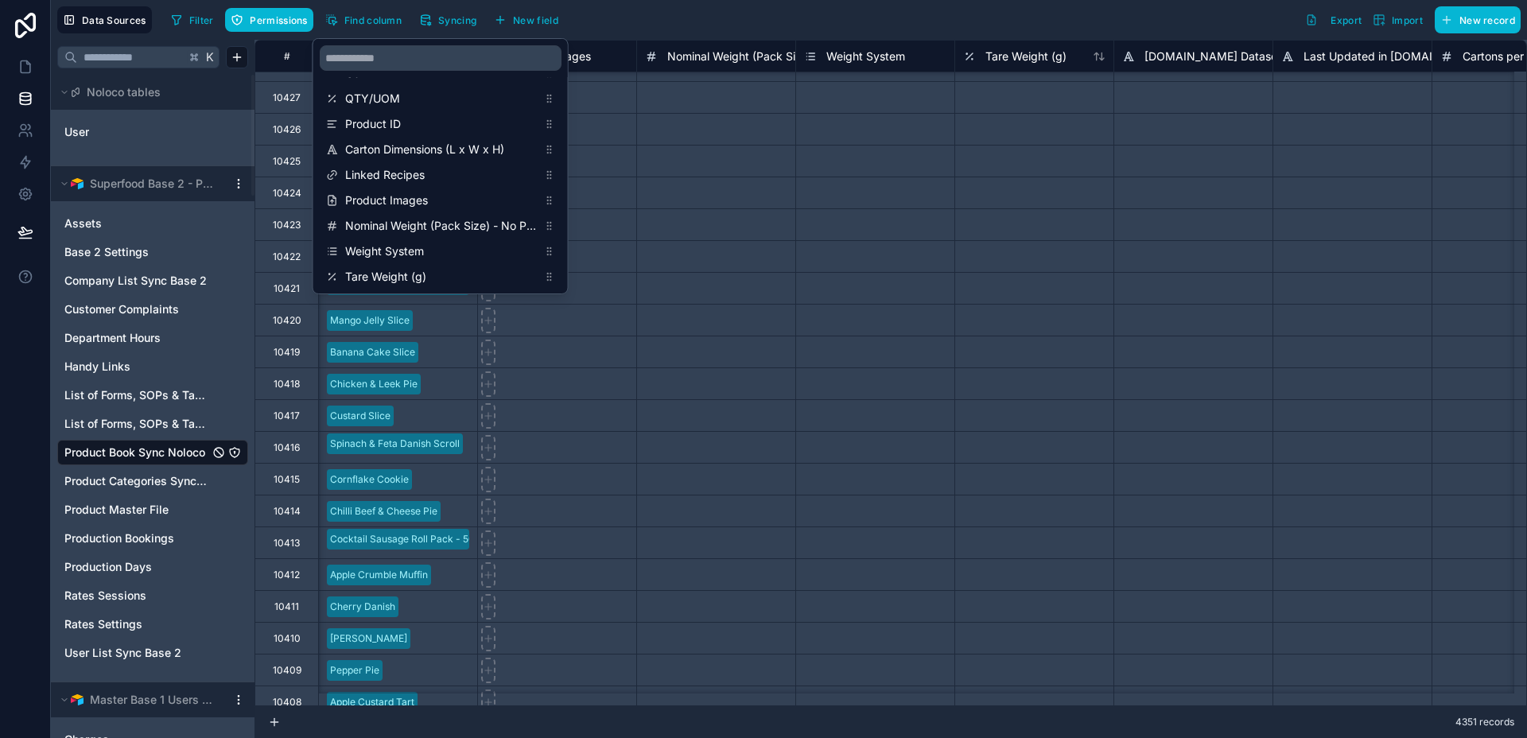
click at [680, 13] on div "Filter Permissions Find column Syncing New field Export Import New record" at bounding box center [843, 19] width 1356 height 27
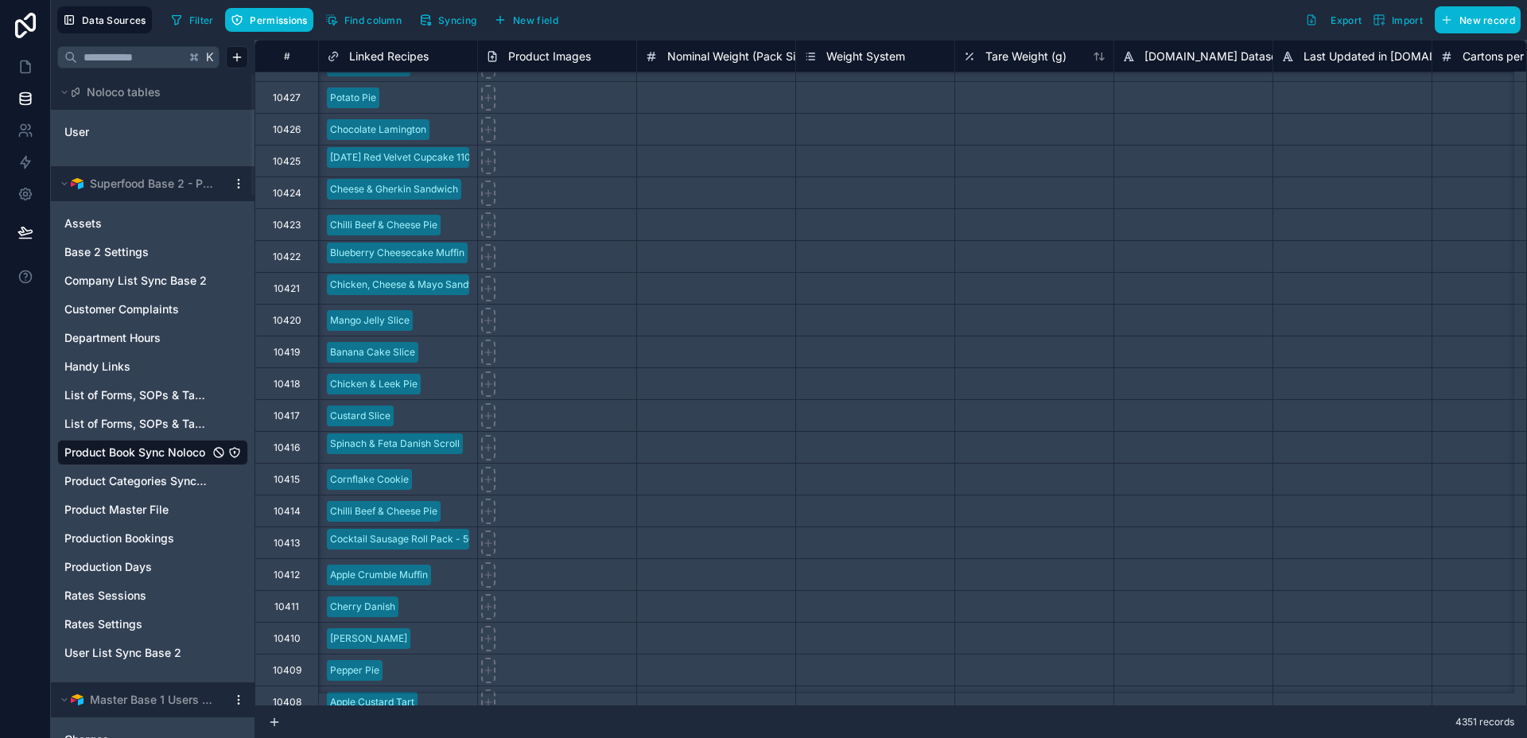
click at [403, 55] on span "Linked Recipes" at bounding box center [389, 57] width 80 height 16
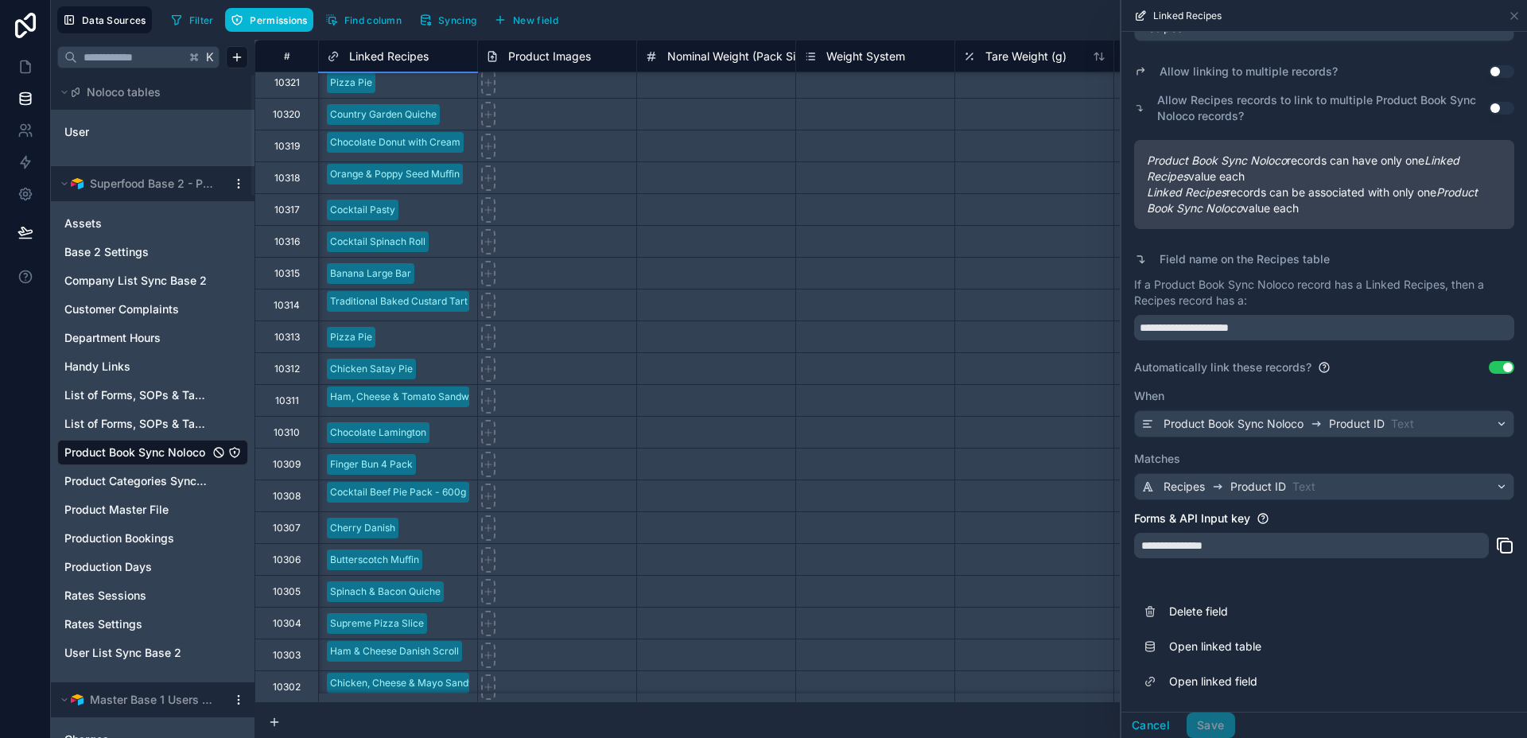
scroll to position [7336, 2386]
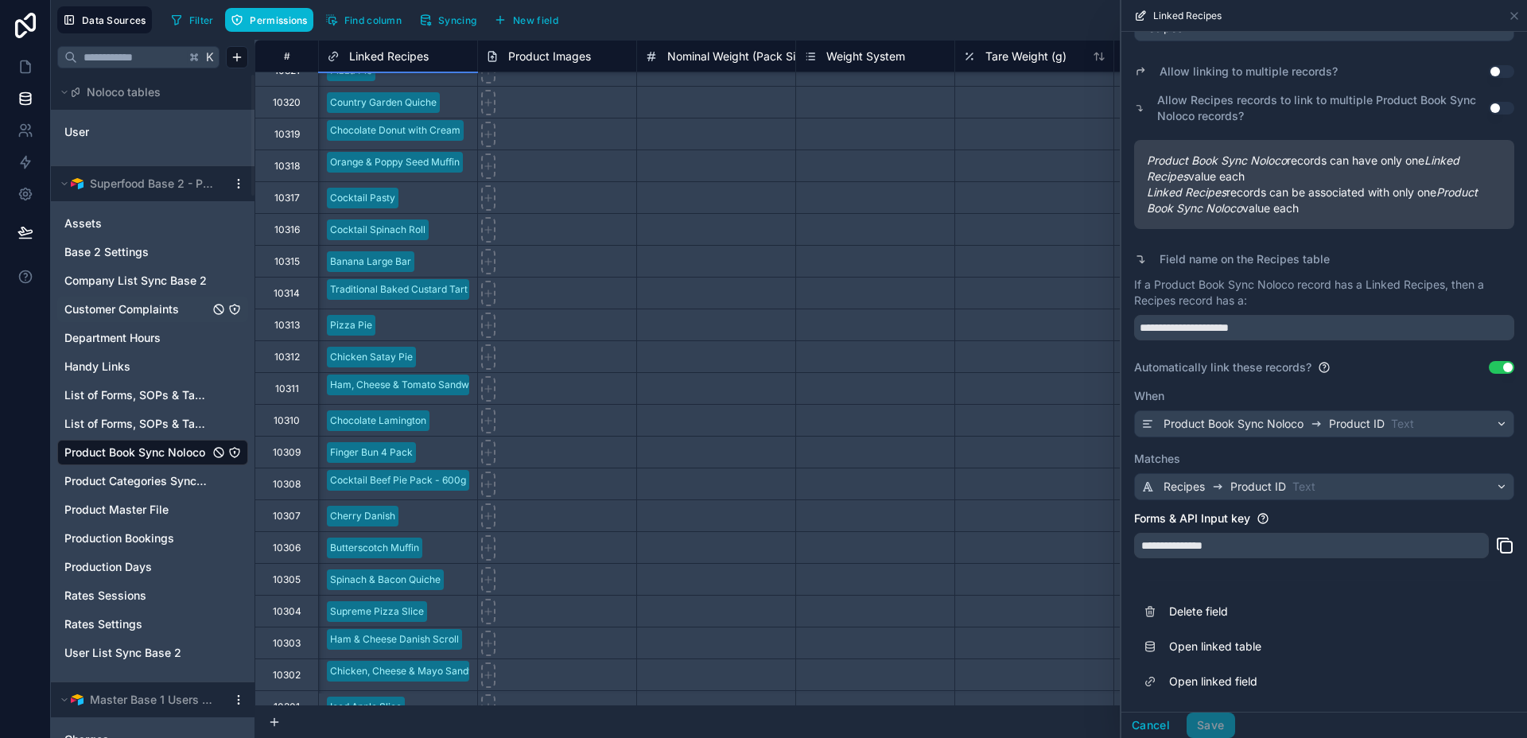
click at [126, 311] on span "Customer Complaints" at bounding box center [121, 309] width 115 height 16
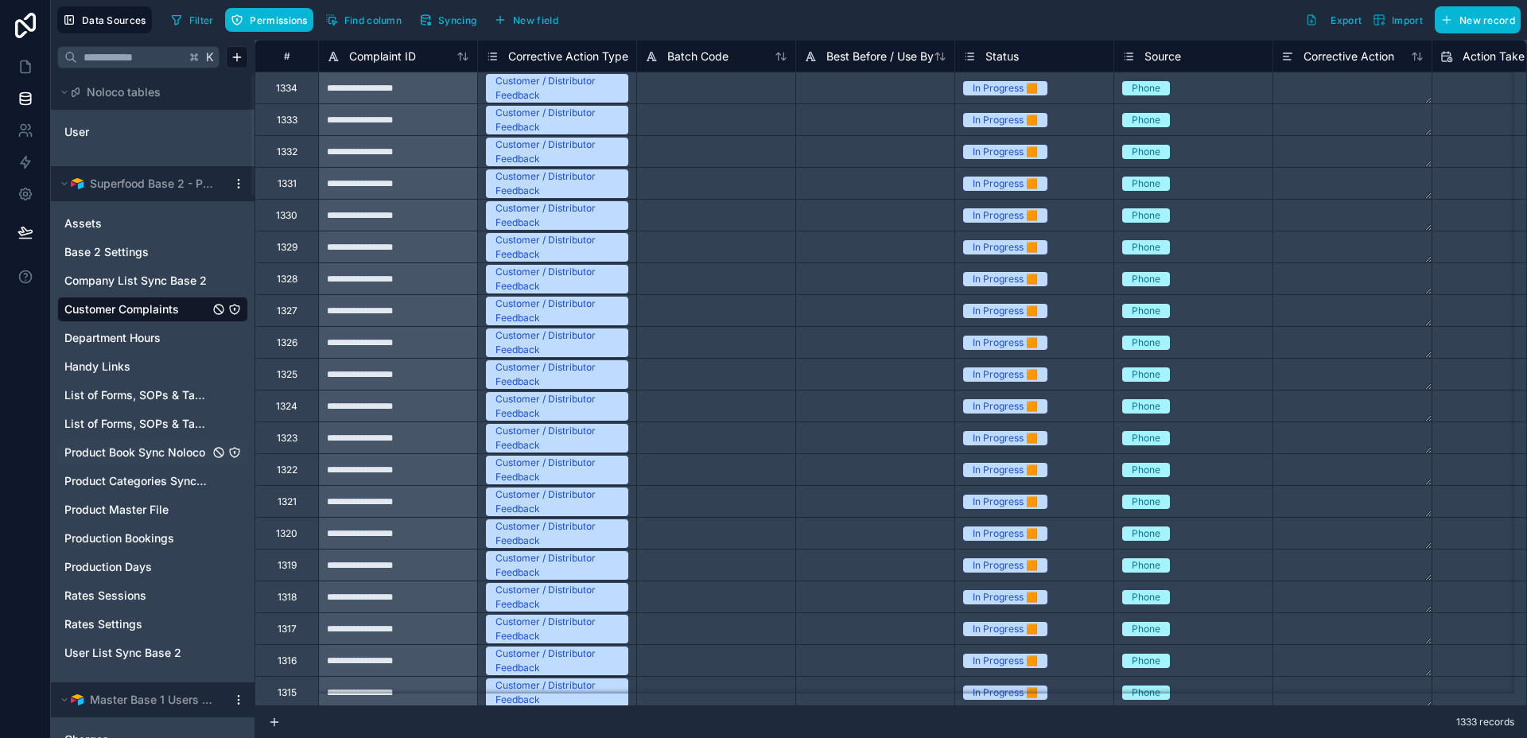
click at [152, 456] on span "Product Book Sync Noloco" at bounding box center [134, 453] width 141 height 16
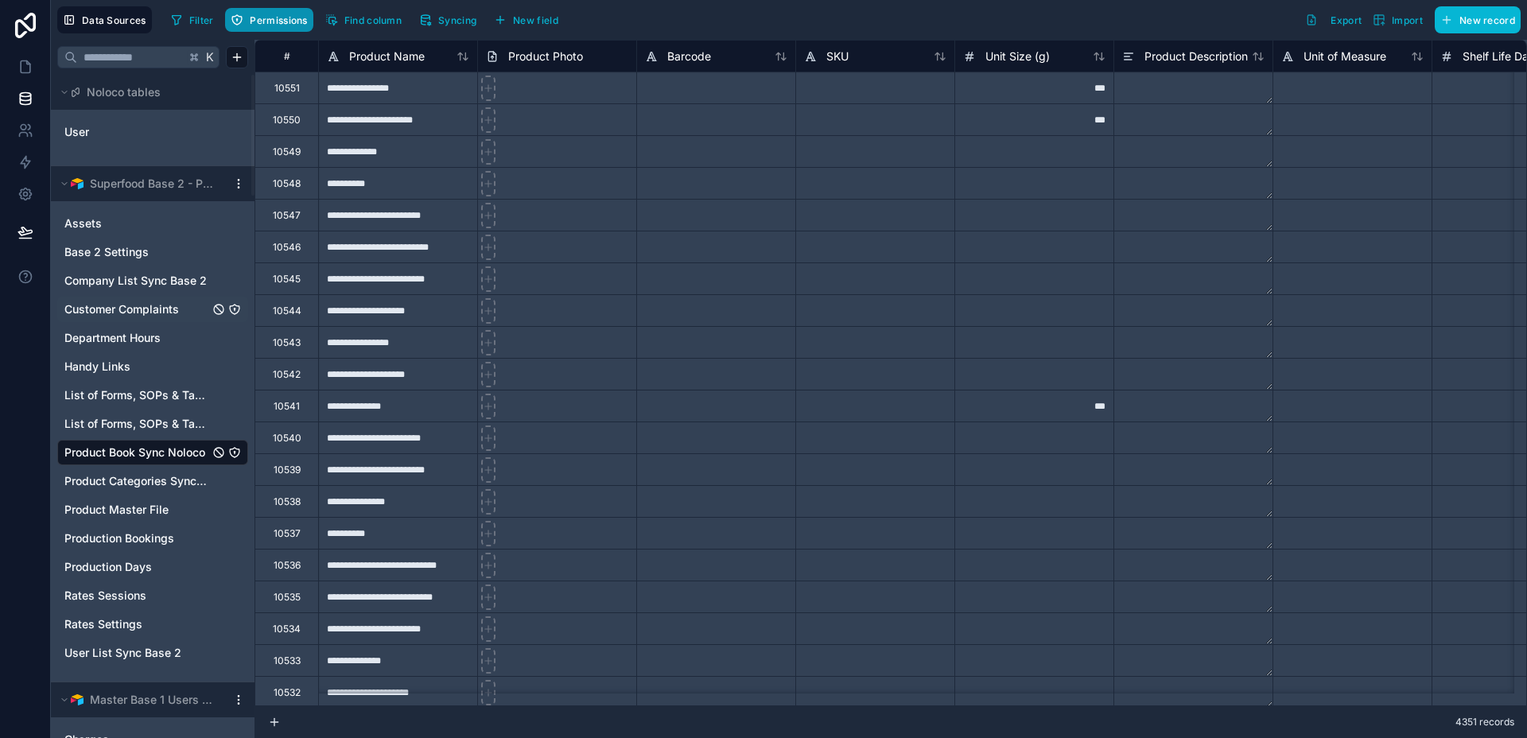
click at [275, 13] on button "Permissions" at bounding box center [269, 20] width 88 height 24
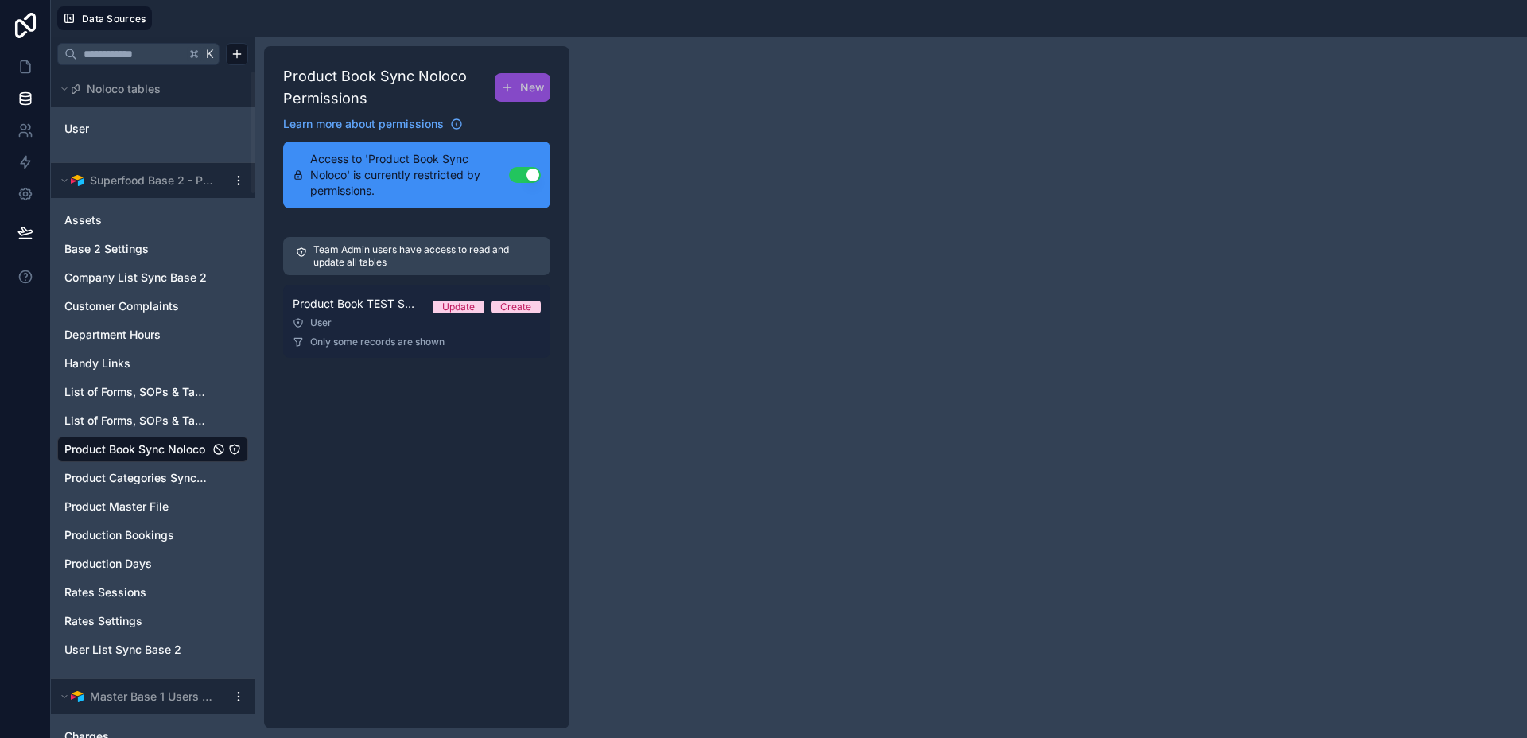
click at [403, 310] on span "Product Book TEST SYNC Permission 1" at bounding box center [356, 304] width 127 height 16
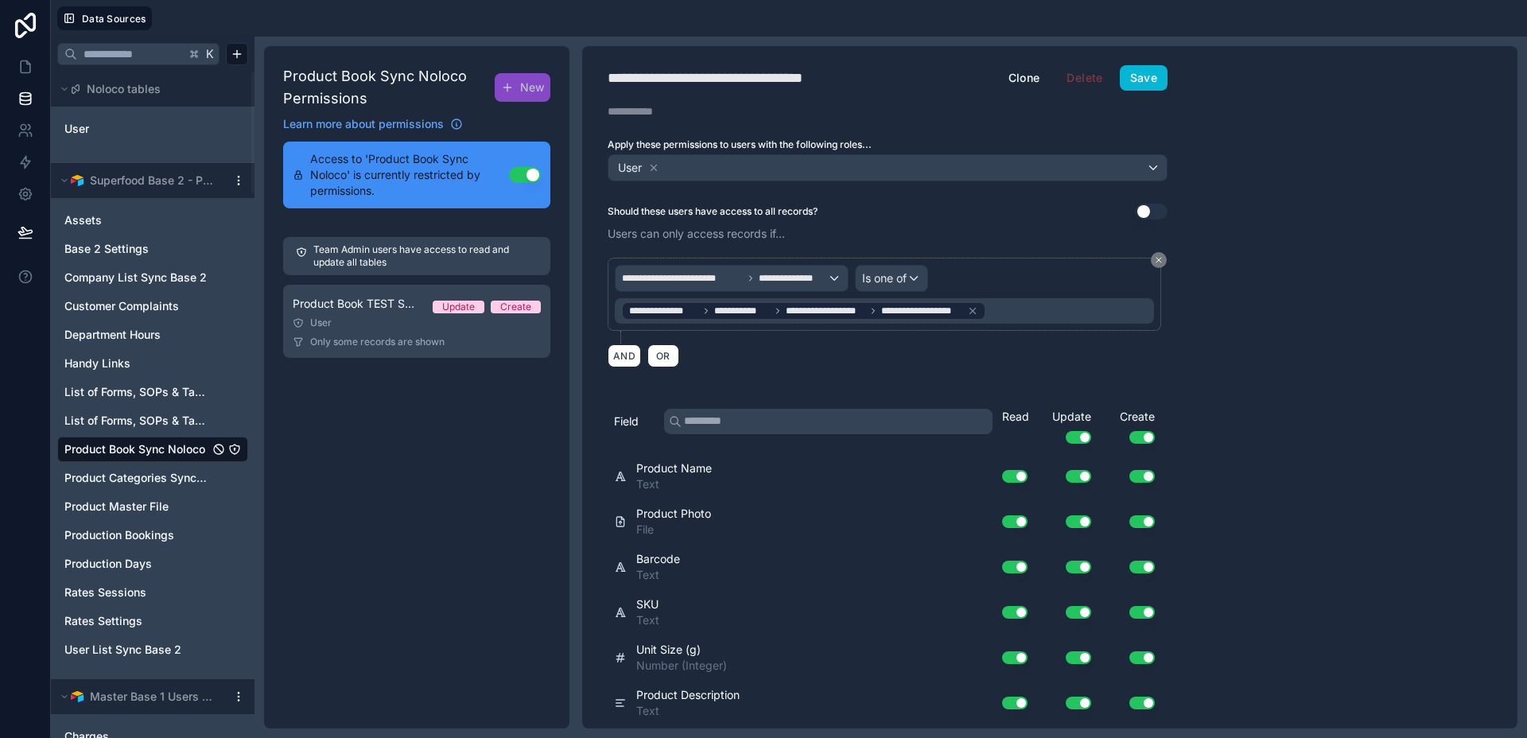
click at [1013, 309] on div "**********" at bounding box center [884, 310] width 539 height 25
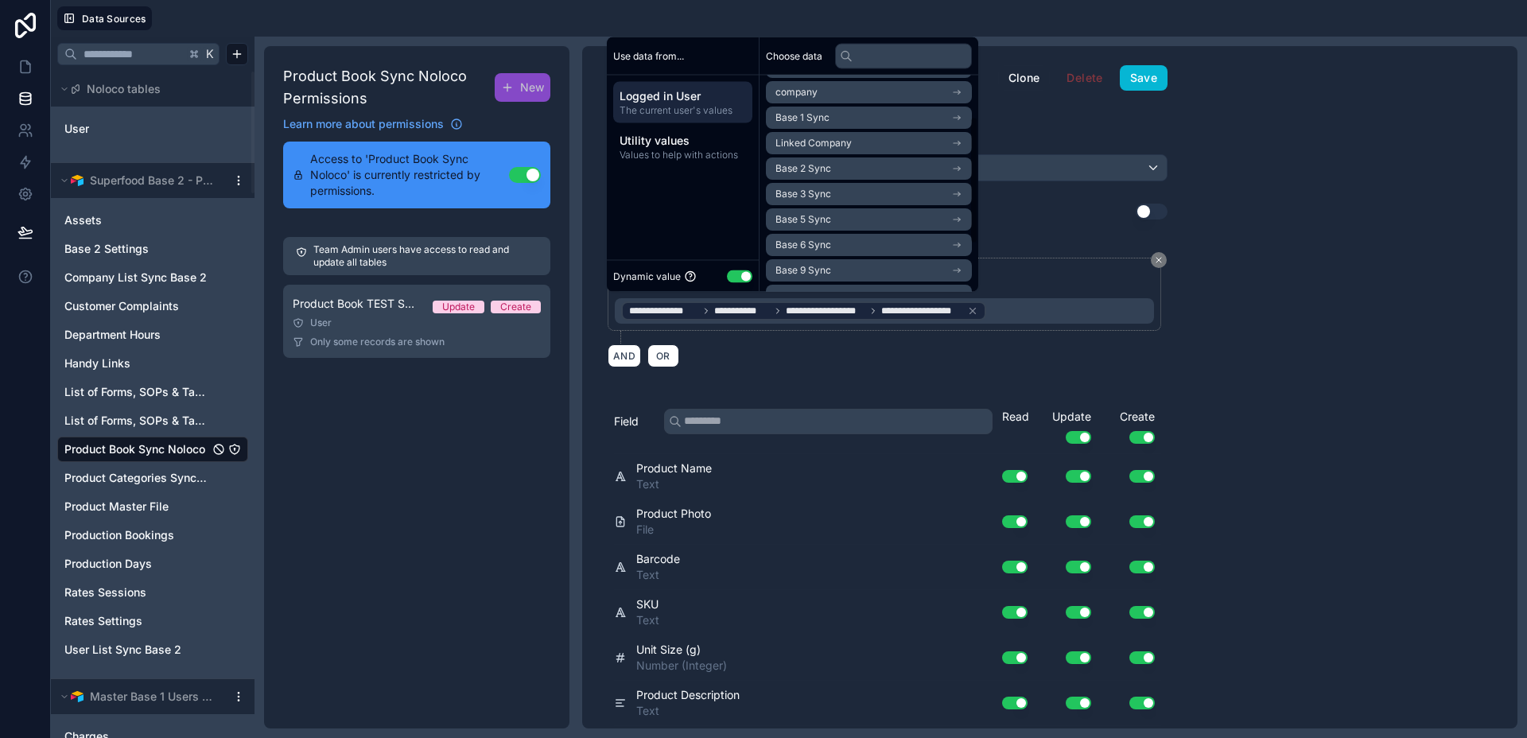
scroll to position [42, 0]
click at [998, 313] on div "**********" at bounding box center [884, 310] width 539 height 25
click at [977, 311] on icon at bounding box center [972, 310] width 11 height 11
click at [814, 220] on span "Base 2 Sync" at bounding box center [804, 220] width 56 height 13
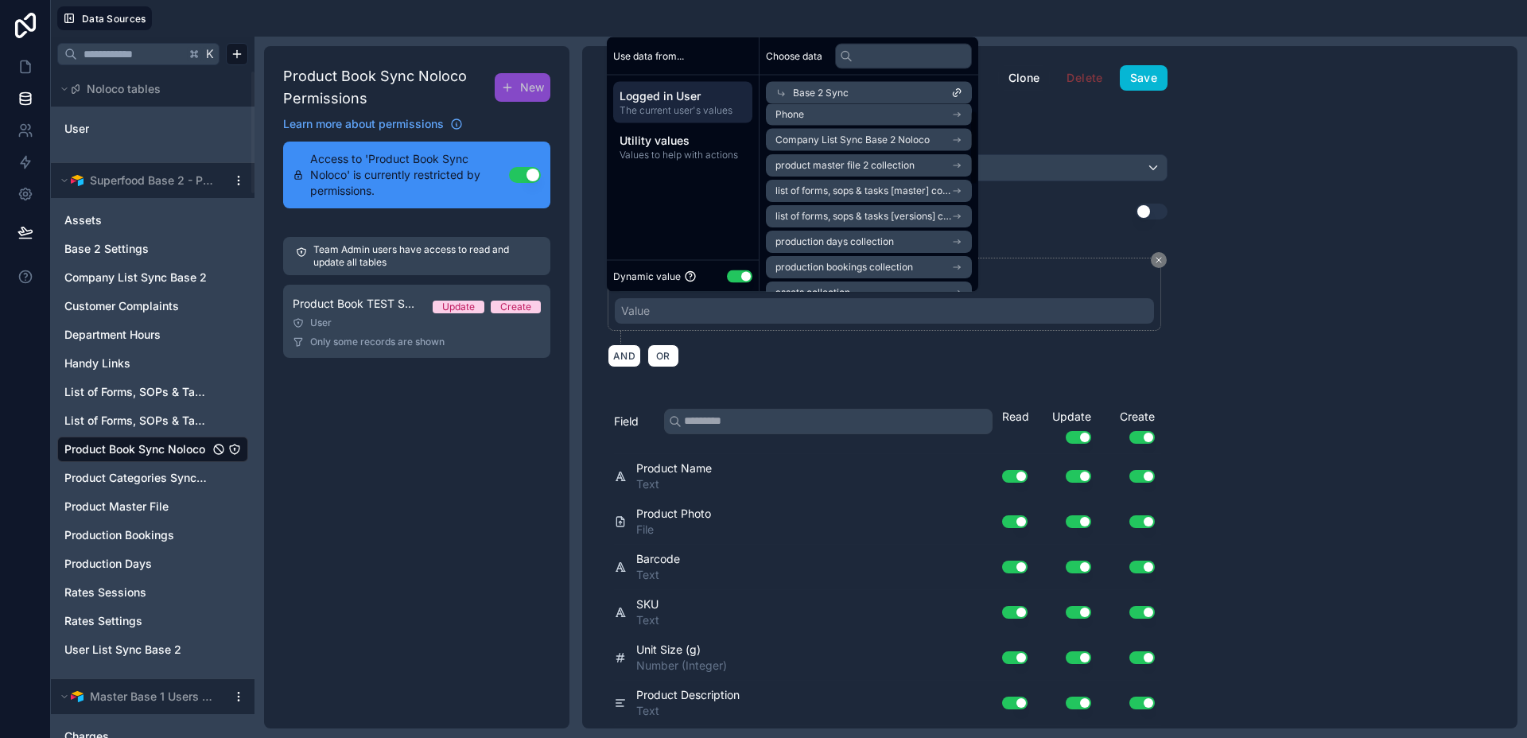
scroll to position [0, 0]
click at [837, 93] on span "Base 2 Sync" at bounding box center [821, 93] width 56 height 13
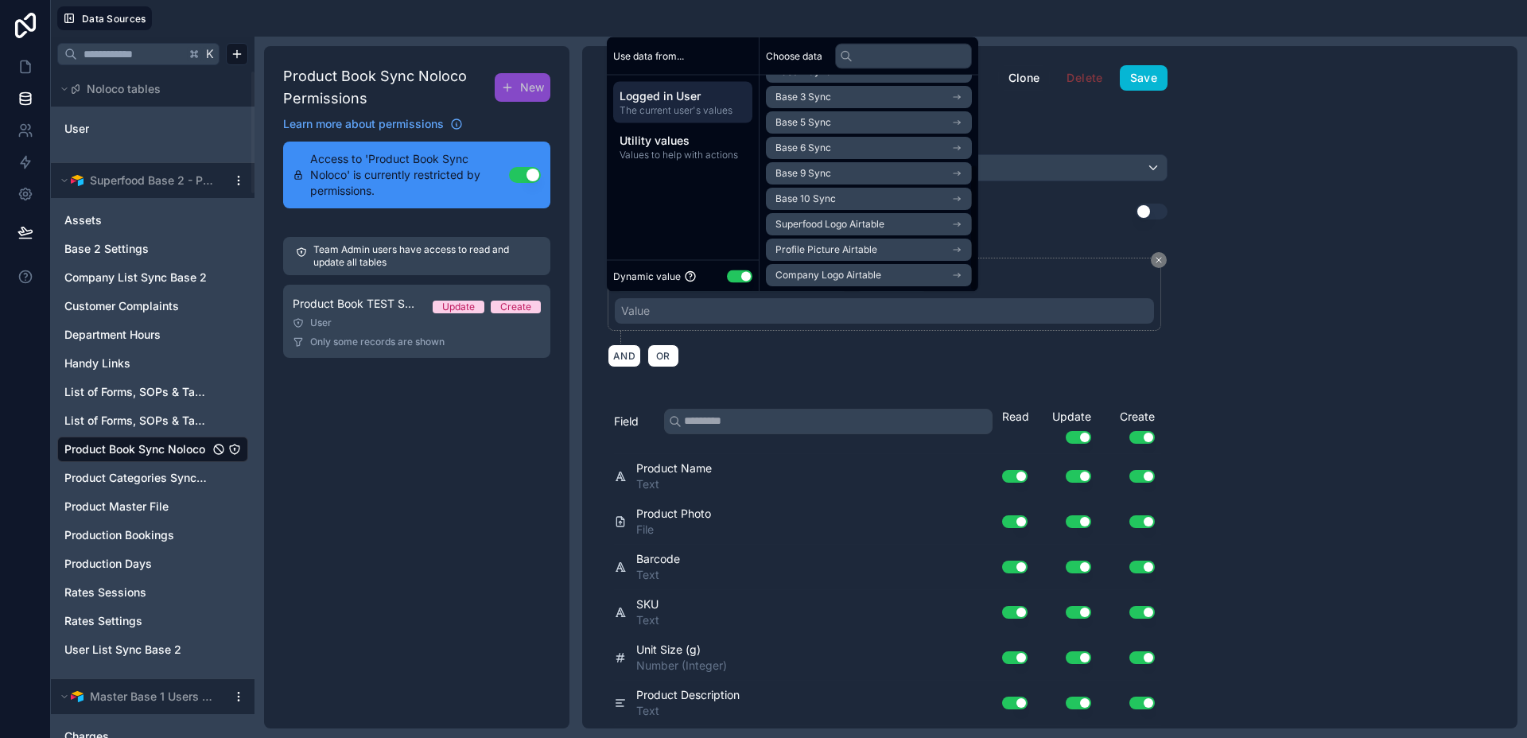
scroll to position [150, 0]
click at [804, 166] on span "Base 9 Sync" at bounding box center [804, 172] width 56 height 13
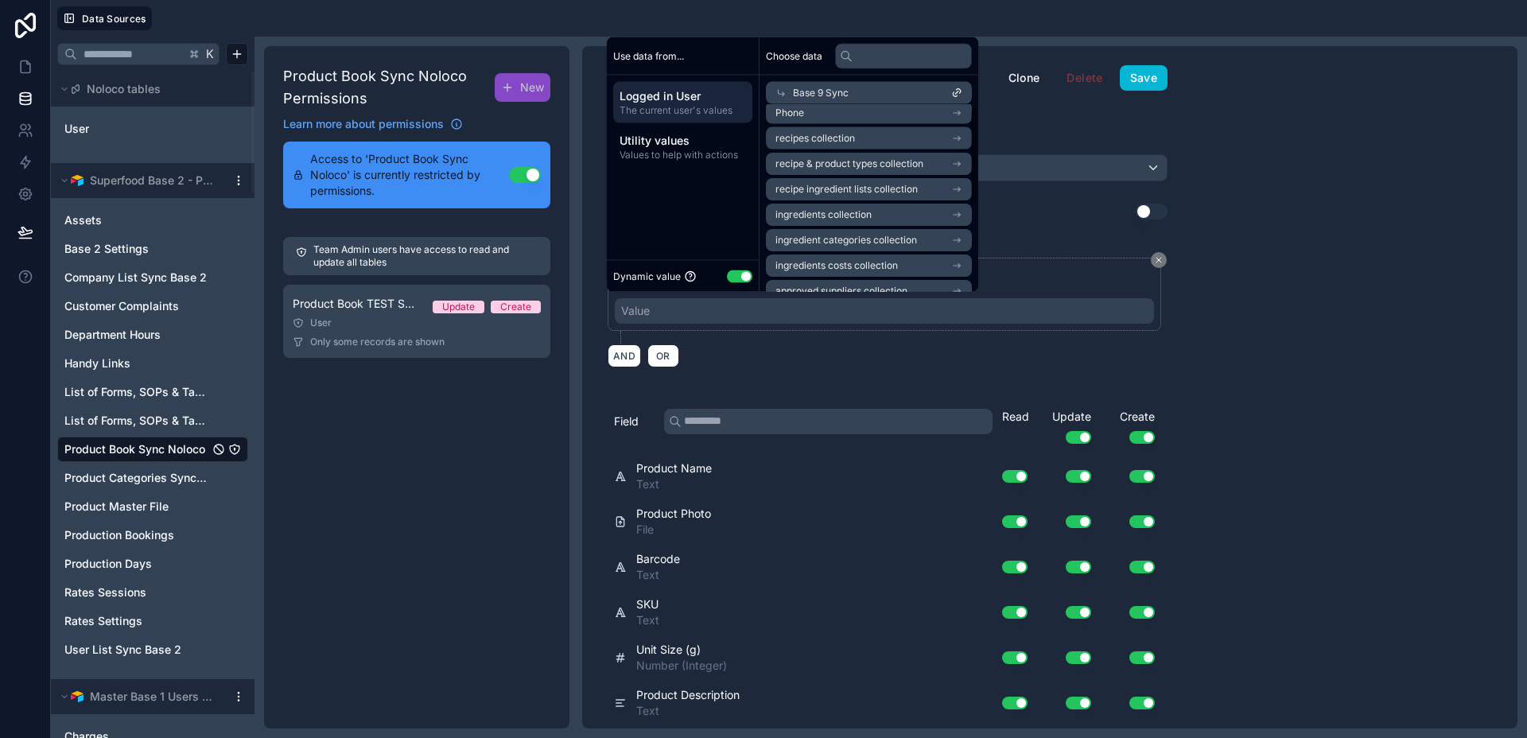
scroll to position [0, 0]
click at [841, 150] on span "recipes collection" at bounding box center [816, 147] width 80 height 13
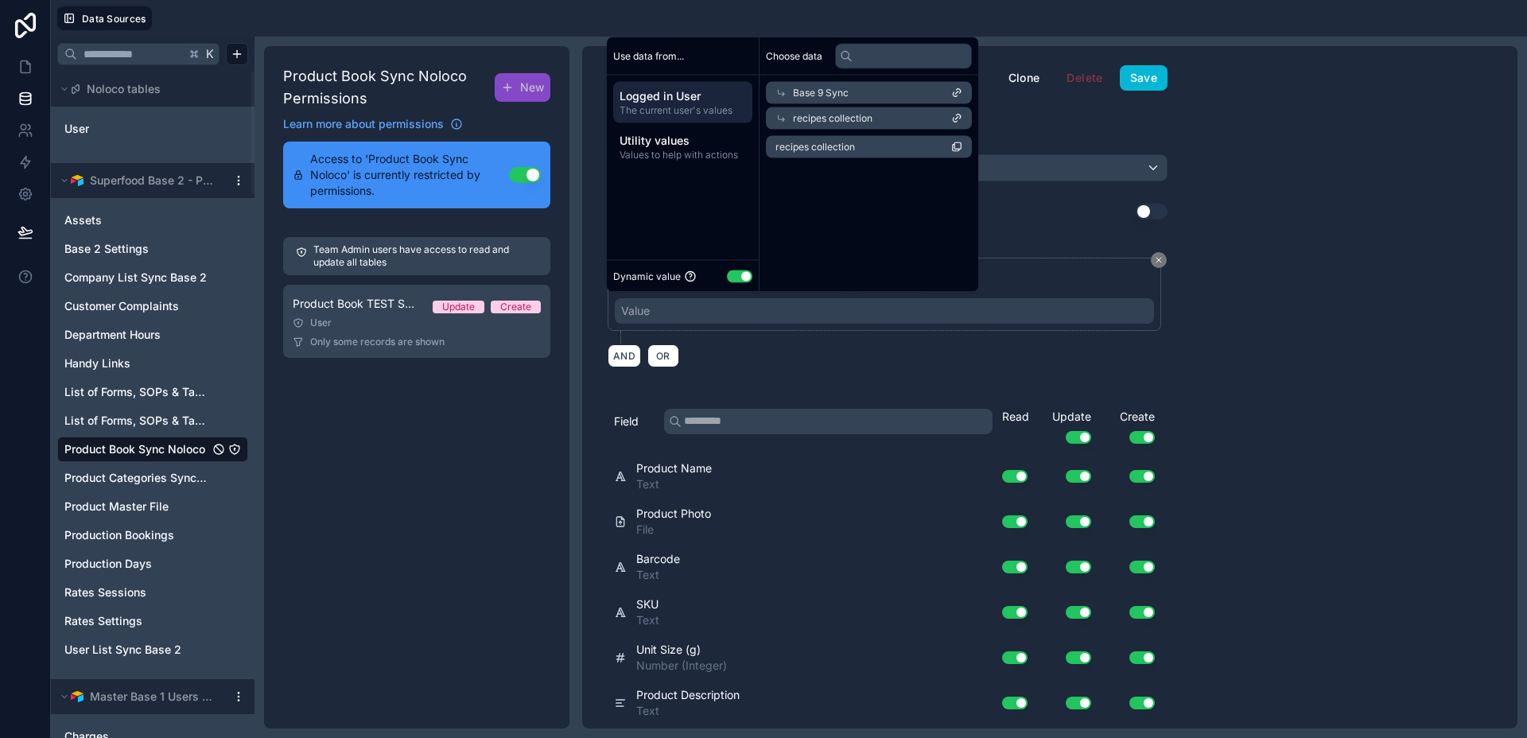
click at [842, 151] on span "recipes collection" at bounding box center [816, 147] width 80 height 13
click at [1152, 72] on button "Save" at bounding box center [1144, 77] width 48 height 25
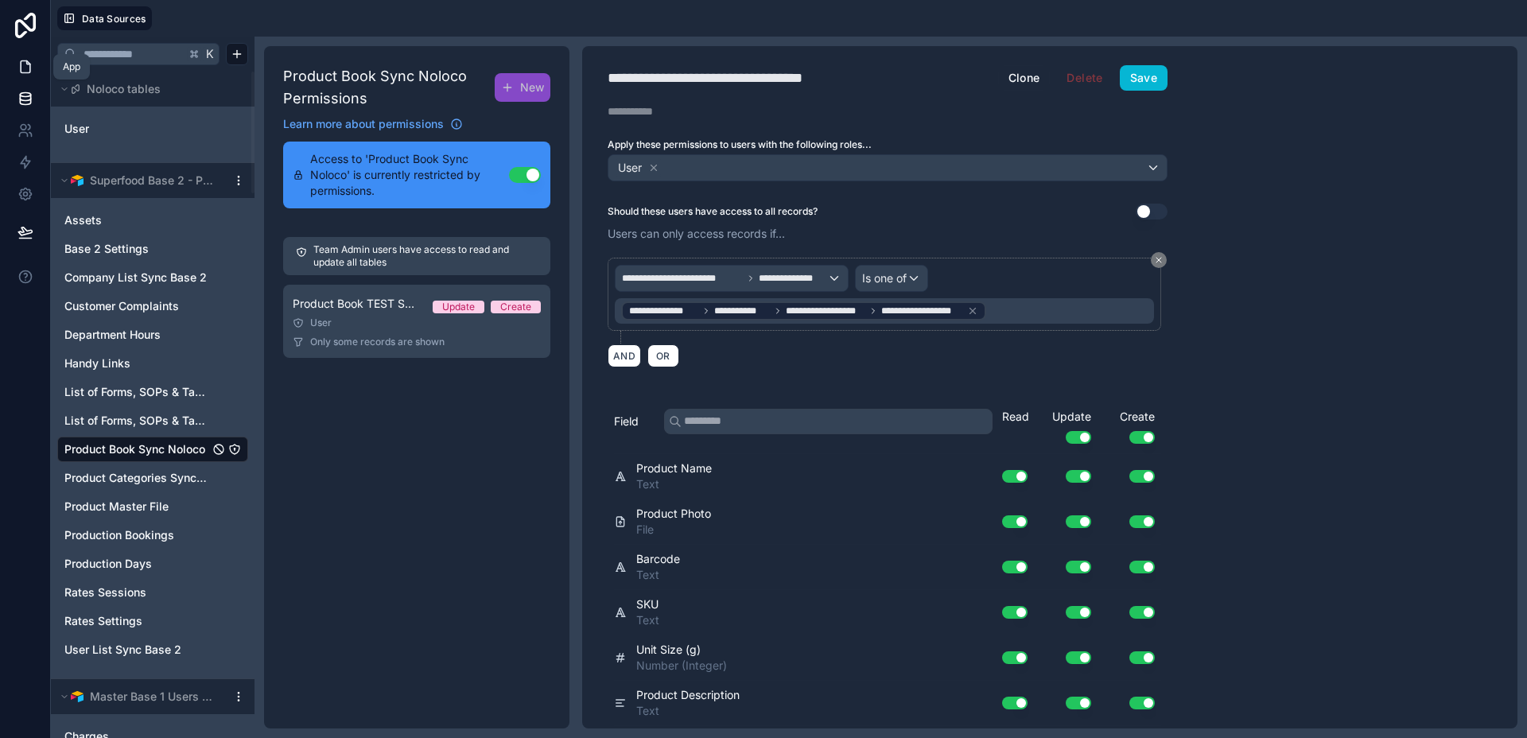
click at [24, 65] on icon at bounding box center [26, 67] width 16 height 16
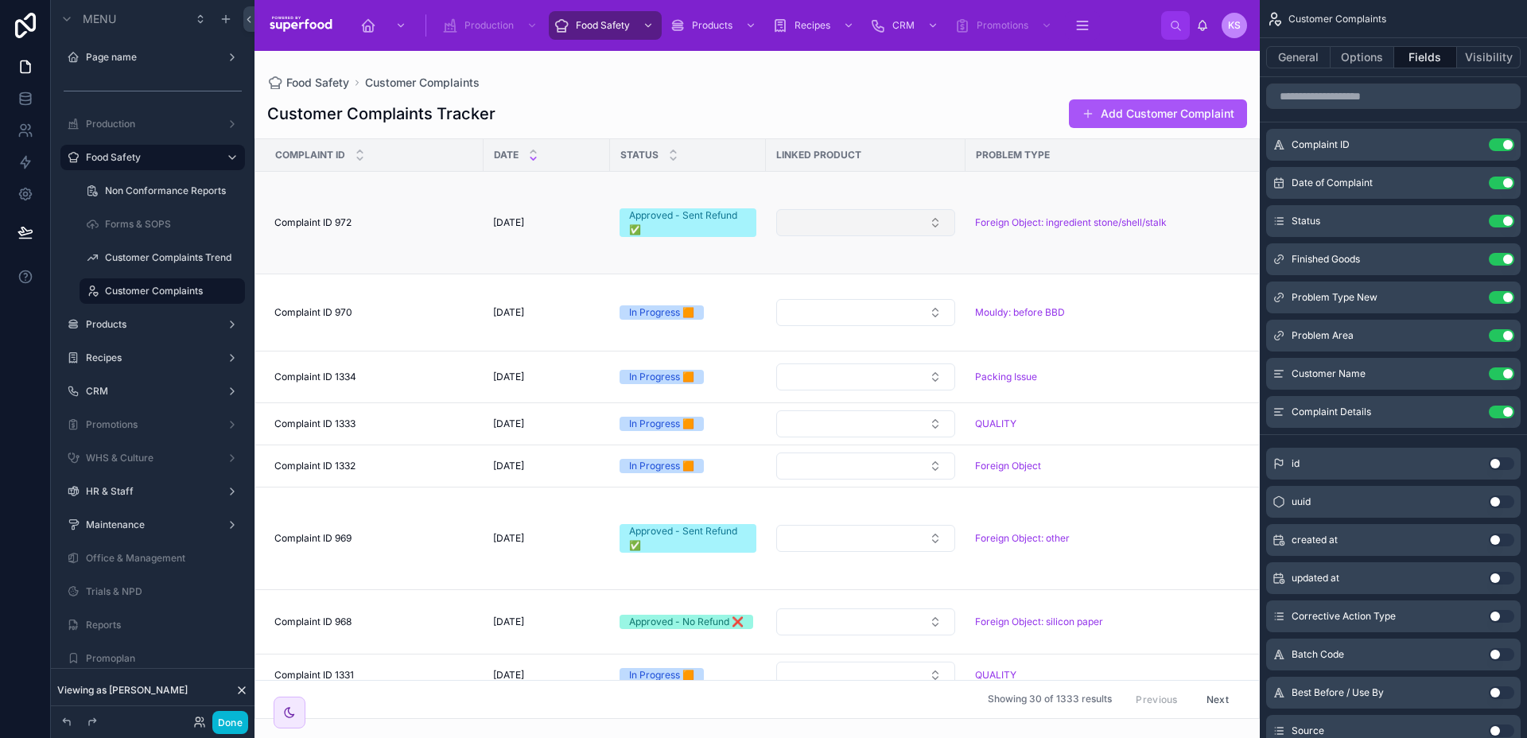
click at [867, 217] on button "Select Button" at bounding box center [865, 222] width 179 height 27
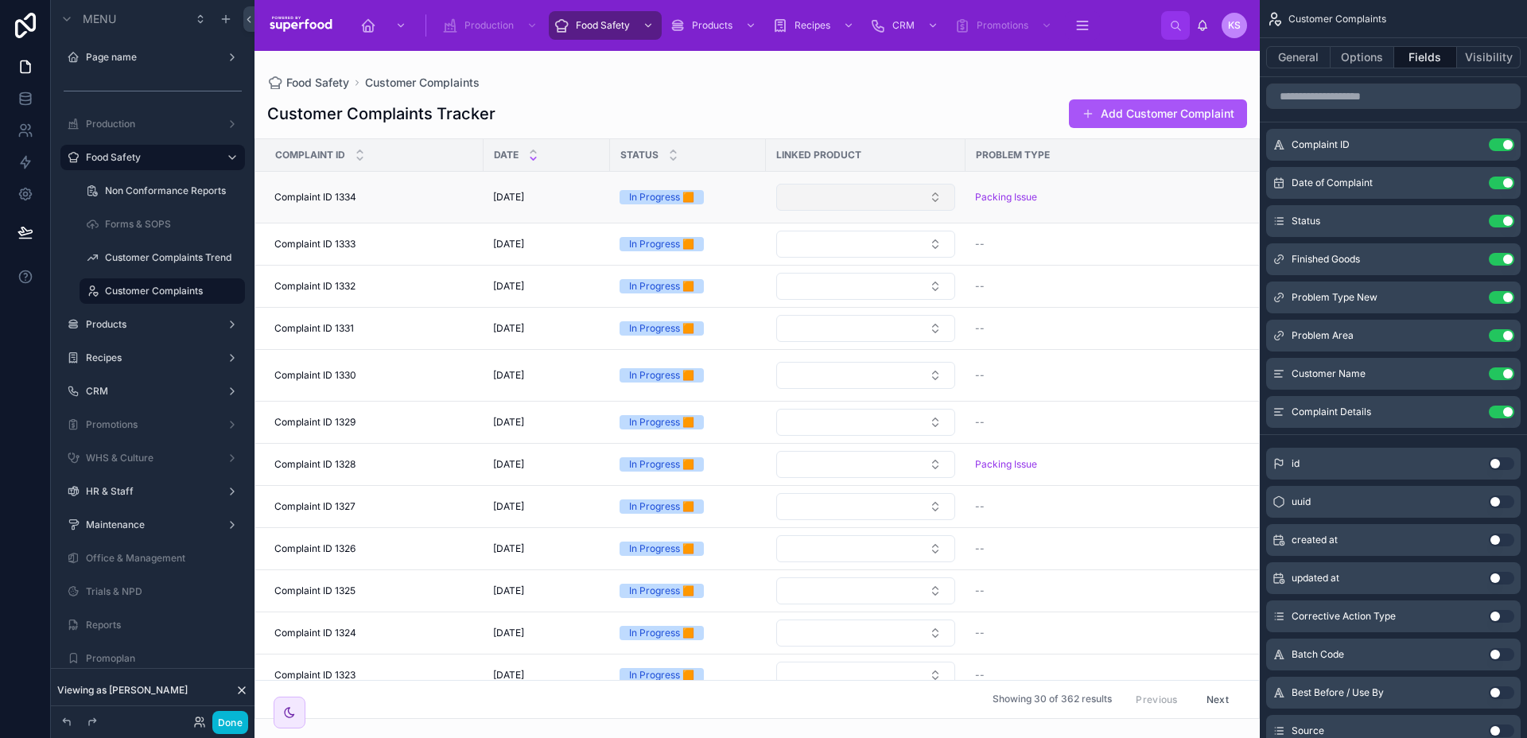
click at [853, 196] on button "Select Button" at bounding box center [865, 197] width 179 height 27
click at [1476, 258] on icon "scrollable content" at bounding box center [1470, 259] width 13 height 13
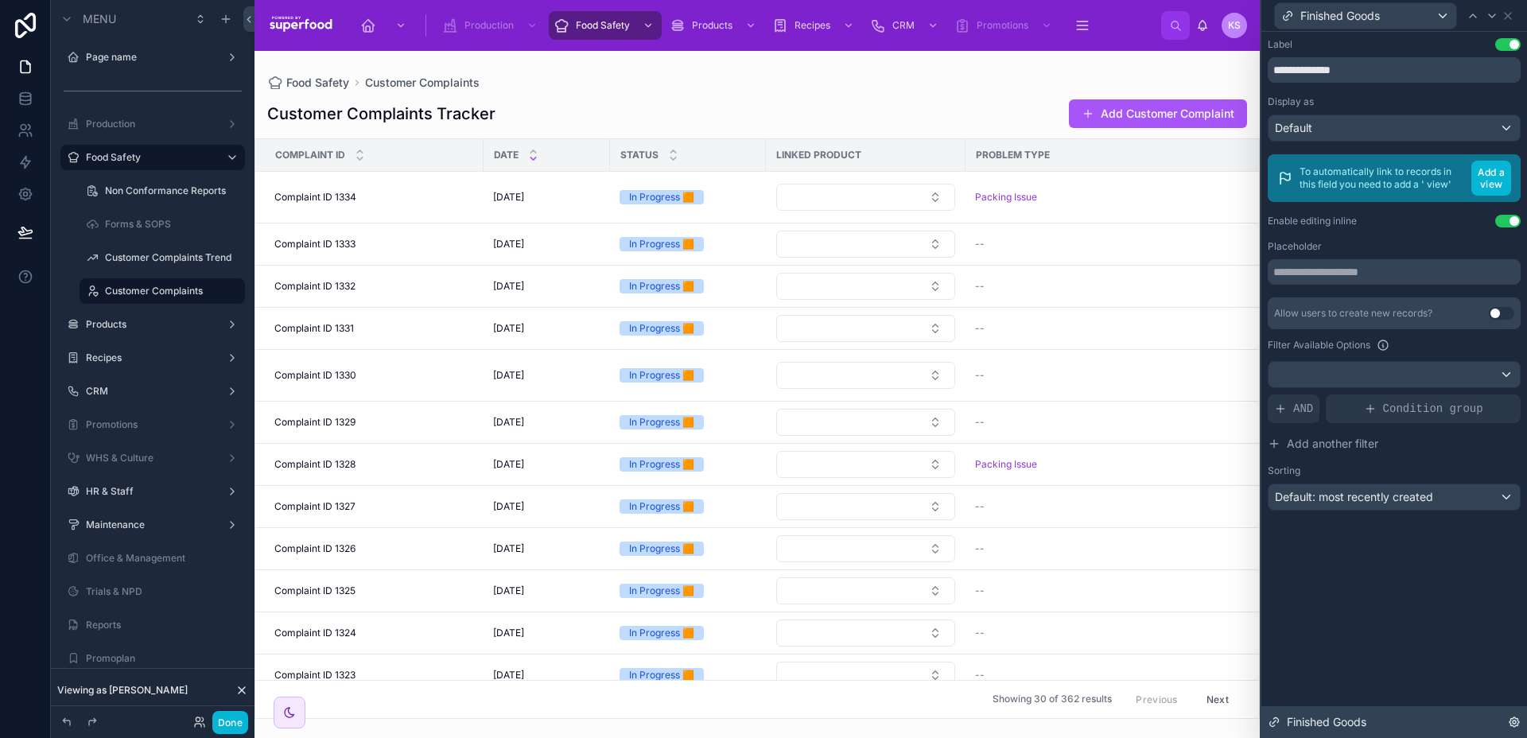
click at [1301, 718] on span "Finished Goods" at bounding box center [1327, 722] width 80 height 16
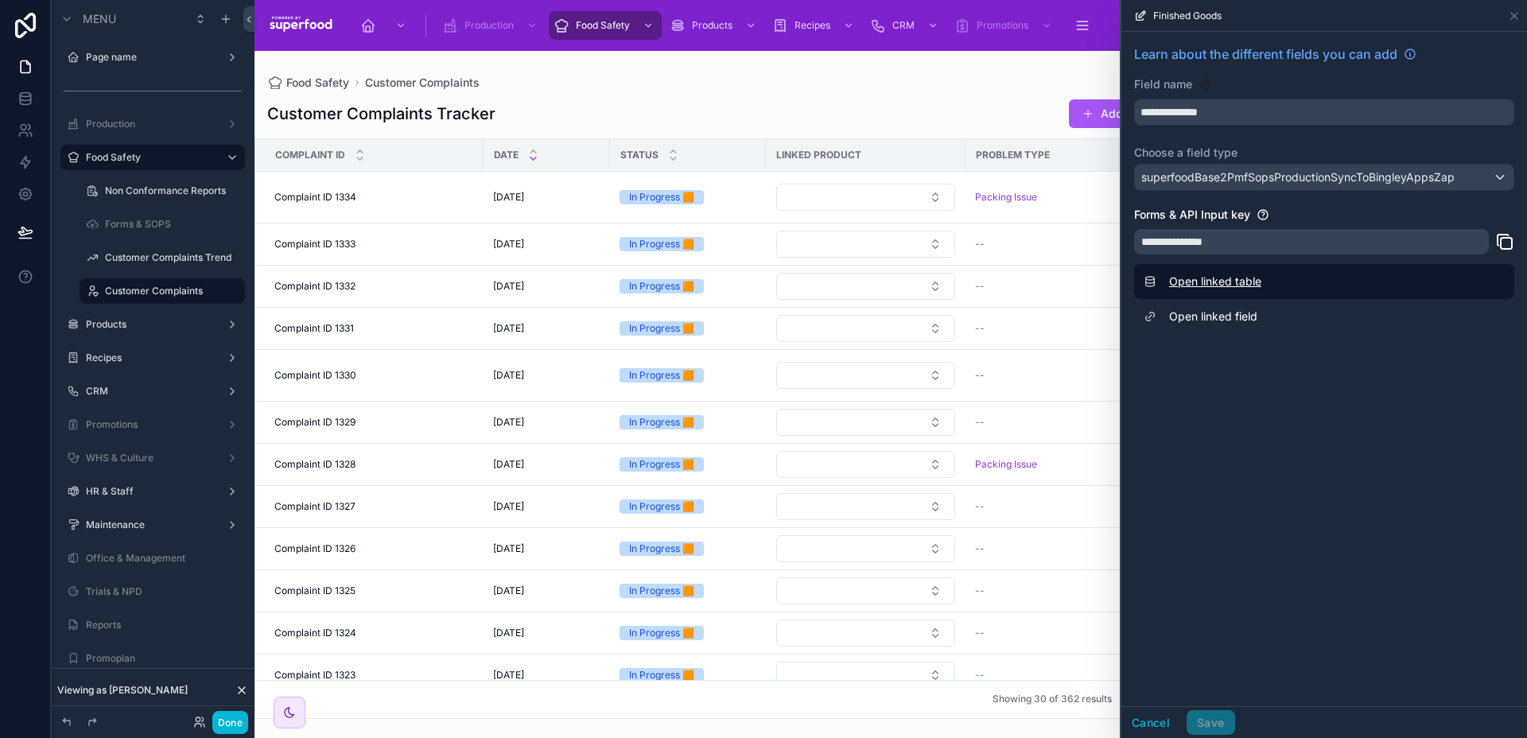
click at [1211, 286] on link "Open linked table" at bounding box center [1324, 281] width 380 height 35
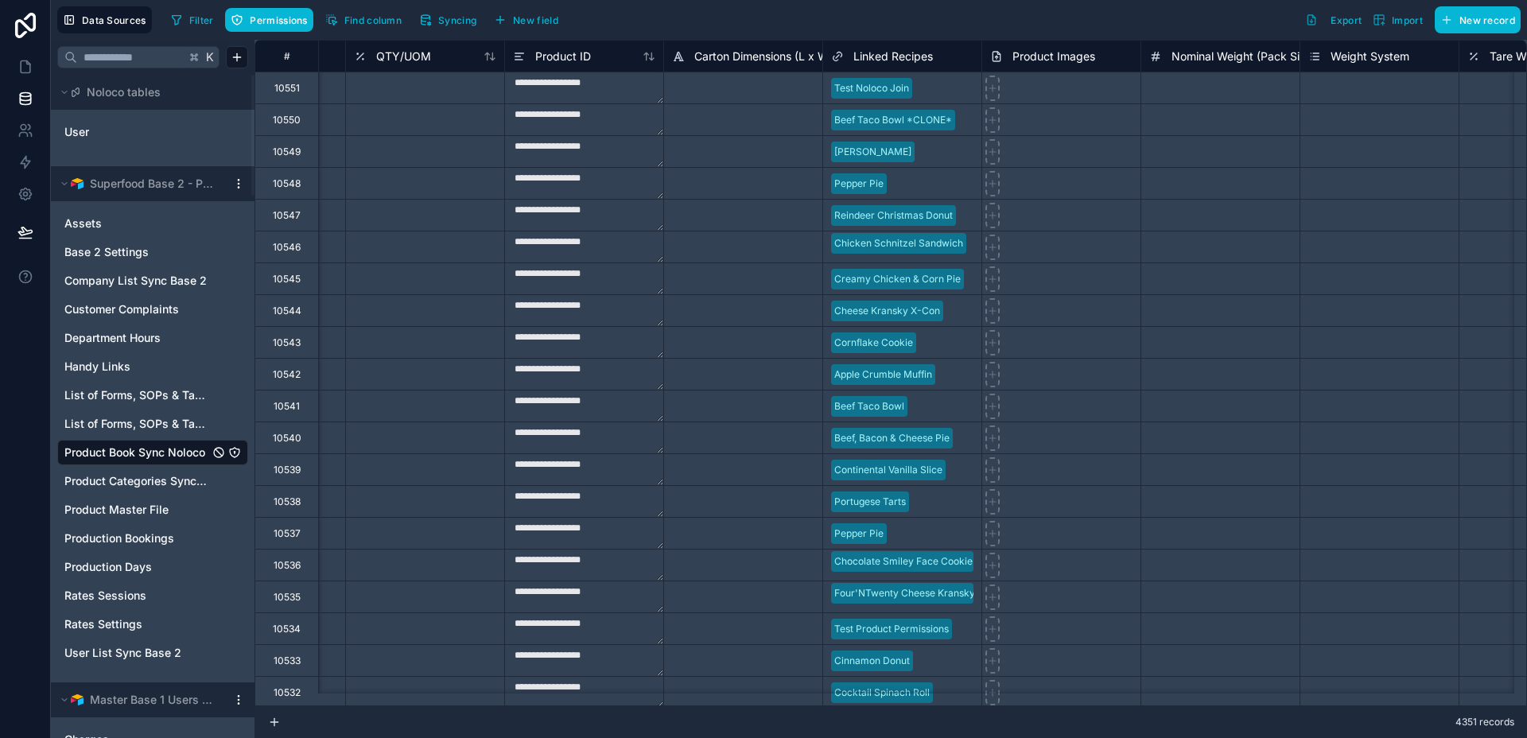
scroll to position [0, 1880]
click at [546, 18] on span "New field" at bounding box center [535, 20] width 45 height 12
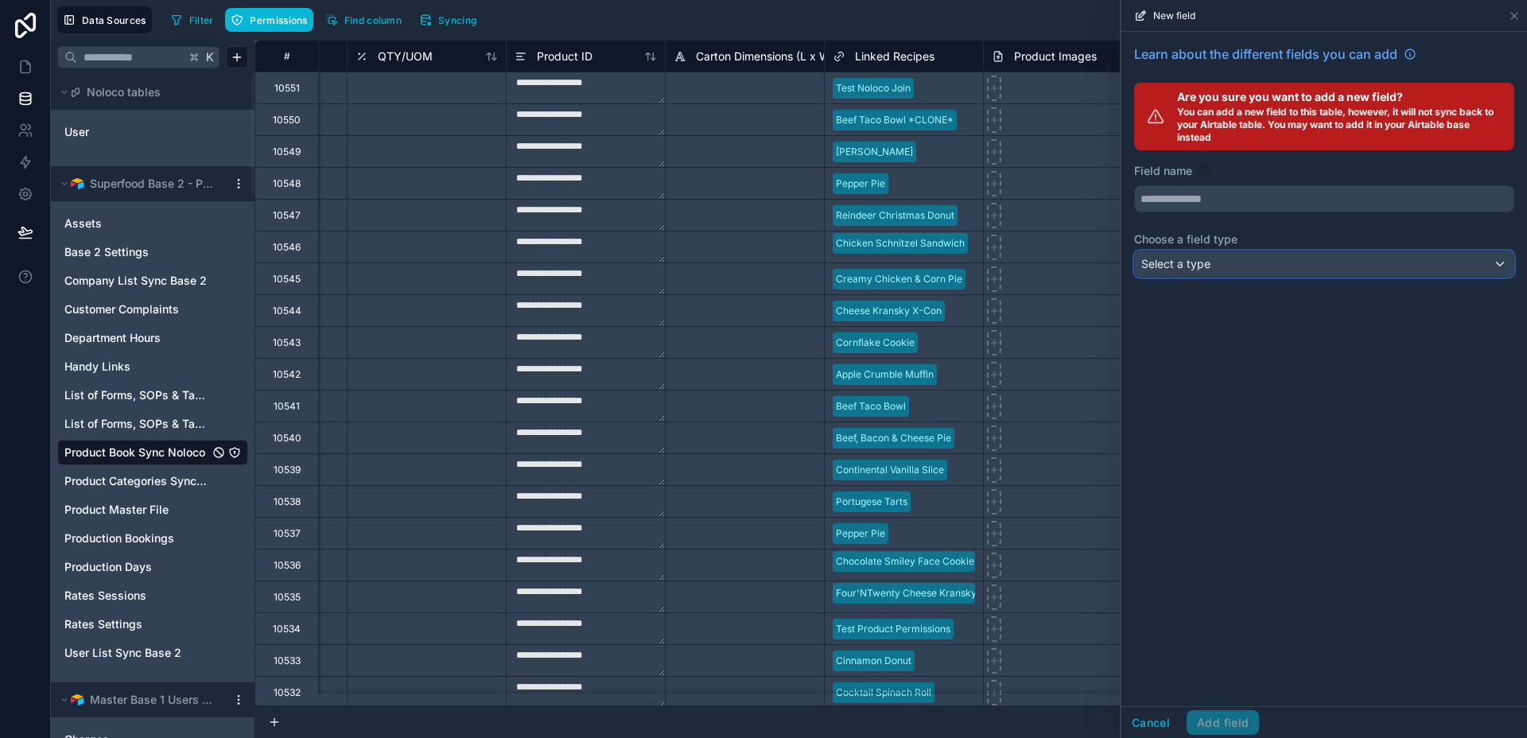
click at [1217, 271] on div "Select a type" at bounding box center [1324, 263] width 379 height 25
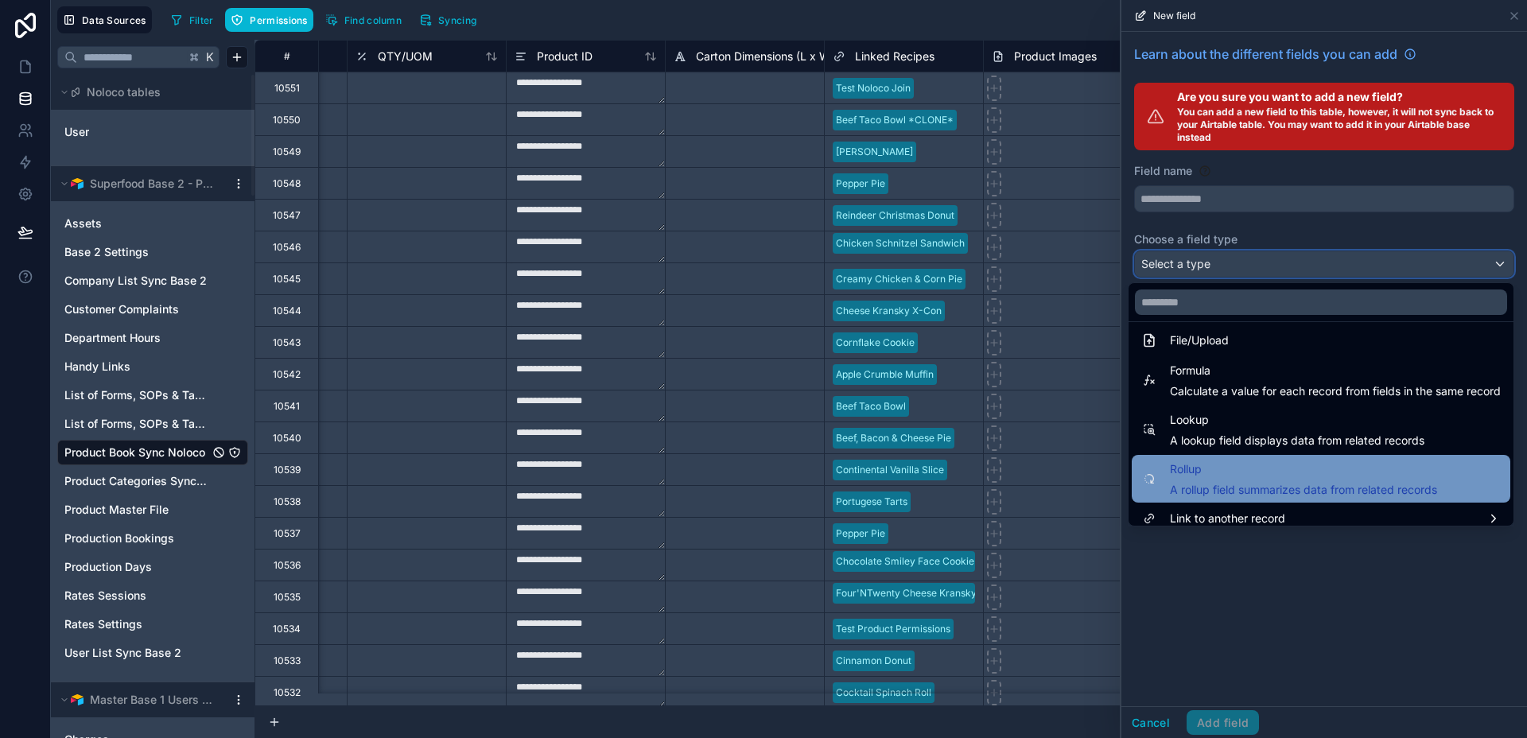
scroll to position [412, 0]
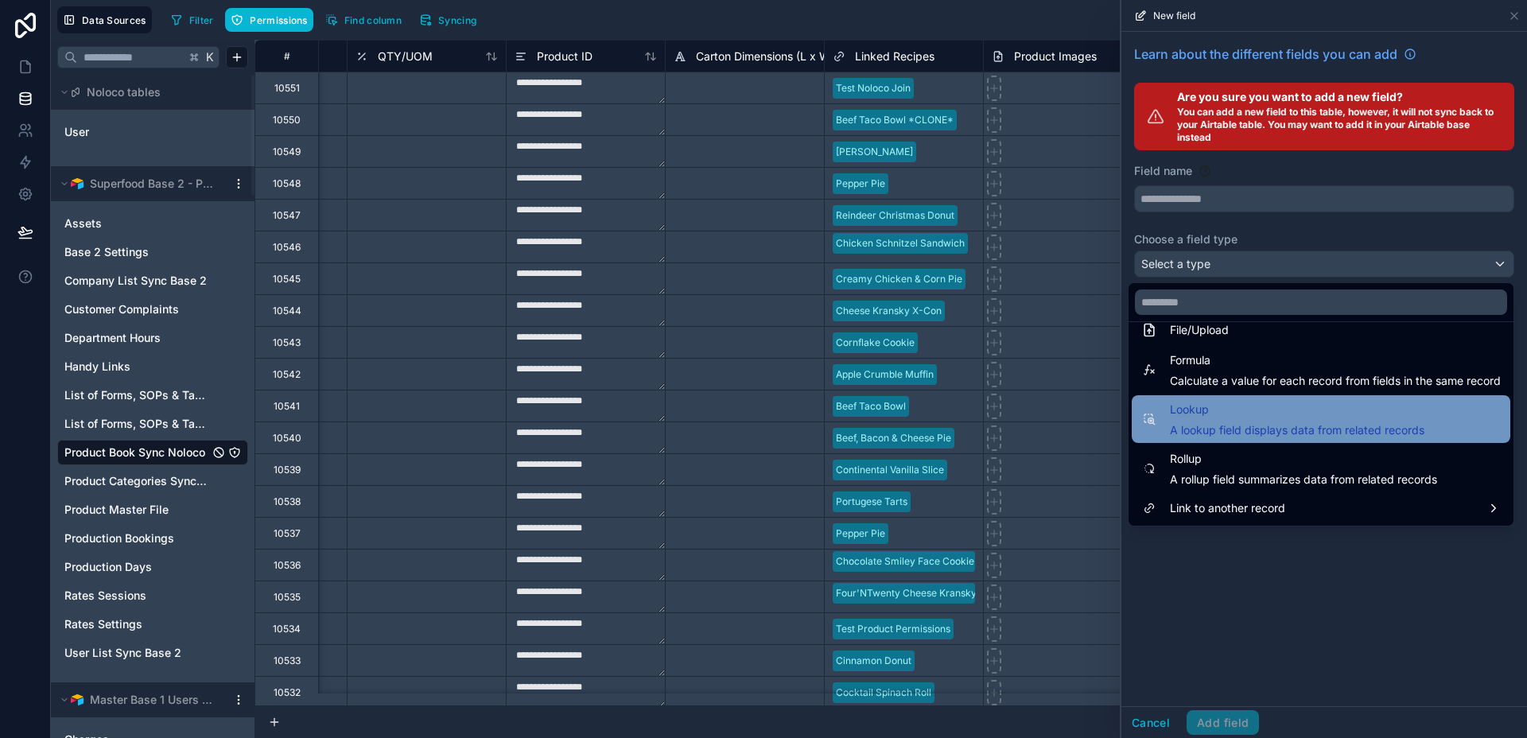
click at [1258, 432] on span "A lookup field displays data from related records" at bounding box center [1297, 430] width 255 height 16
type input "******"
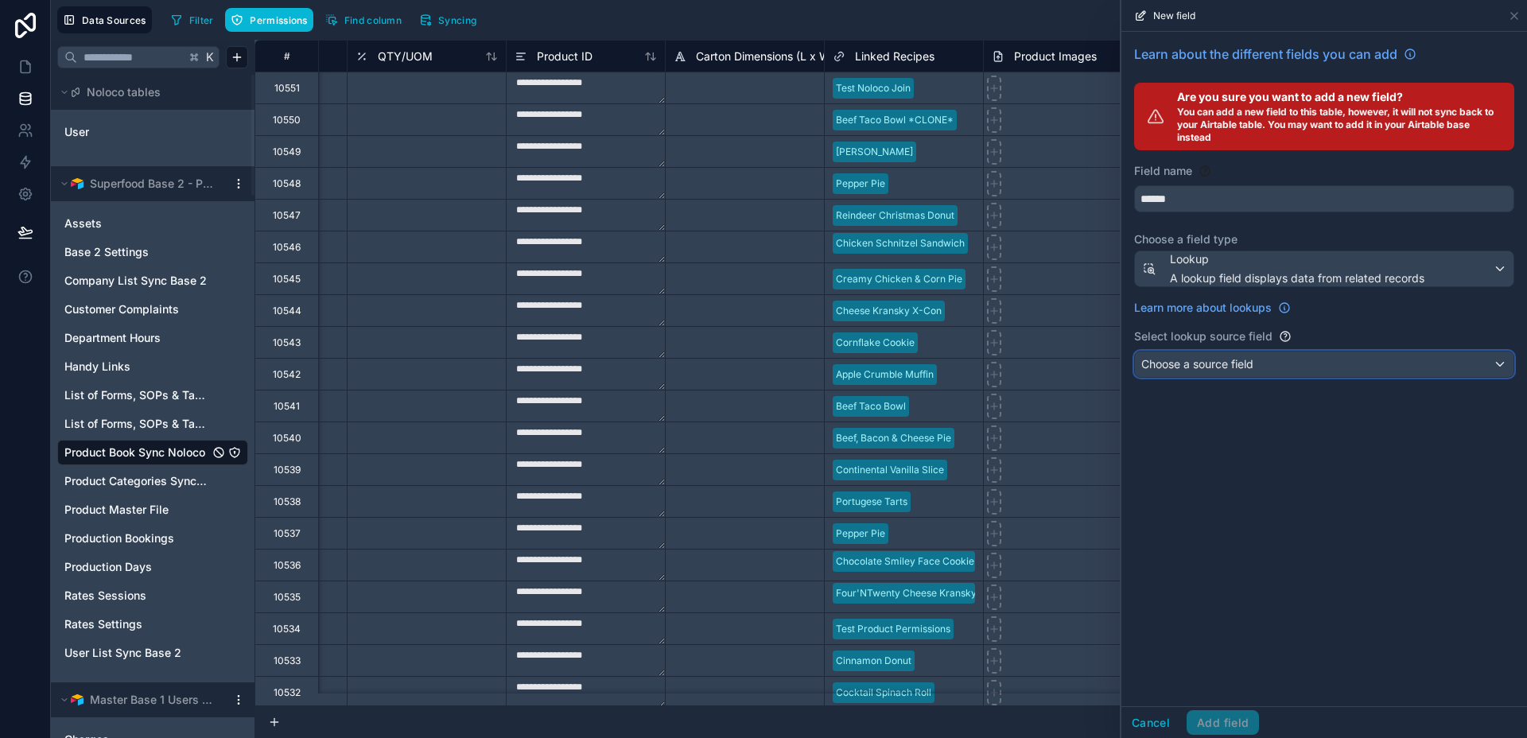
click at [1239, 369] on span "Choose a source field" at bounding box center [1197, 364] width 112 height 14
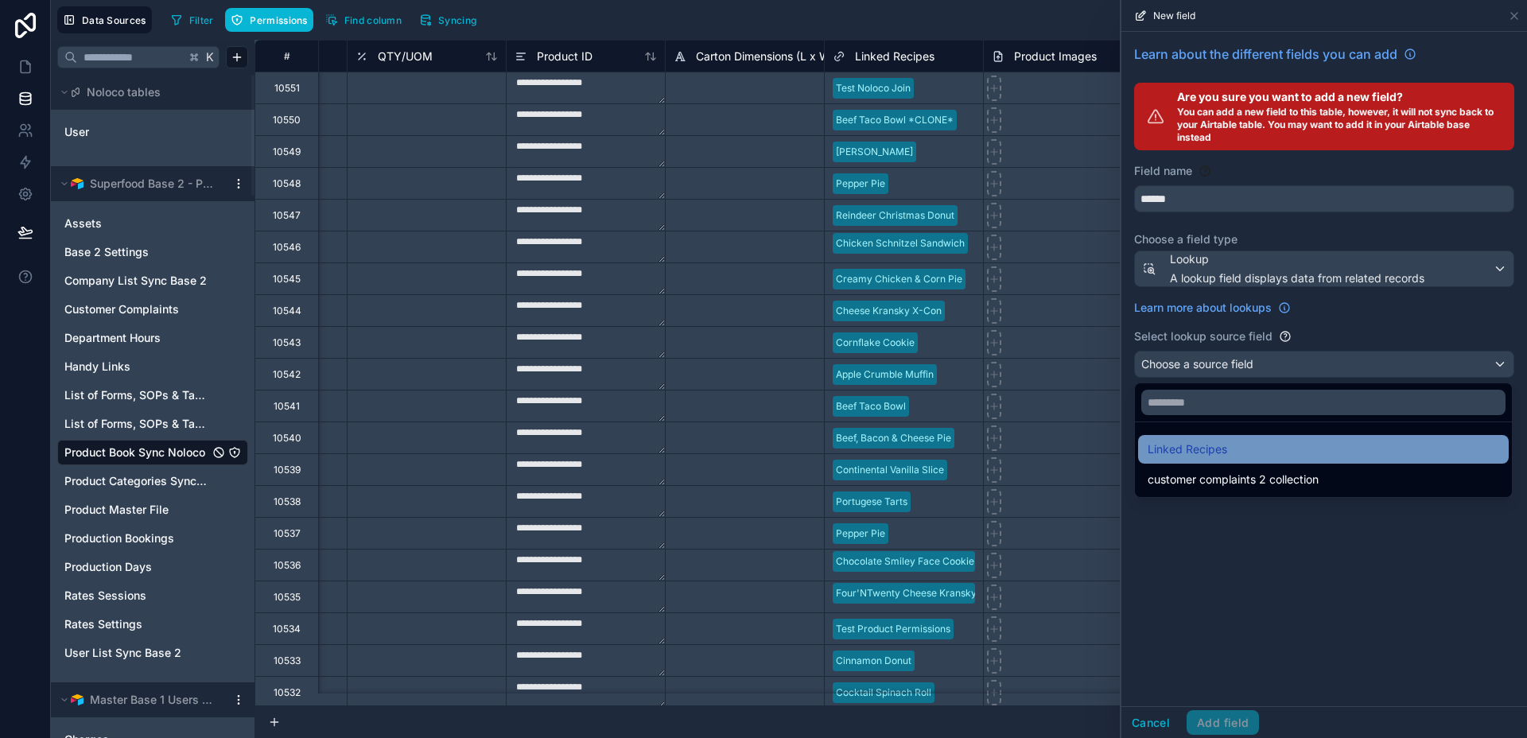
click at [1235, 455] on div "Linked Recipes" at bounding box center [1324, 449] width 352 height 19
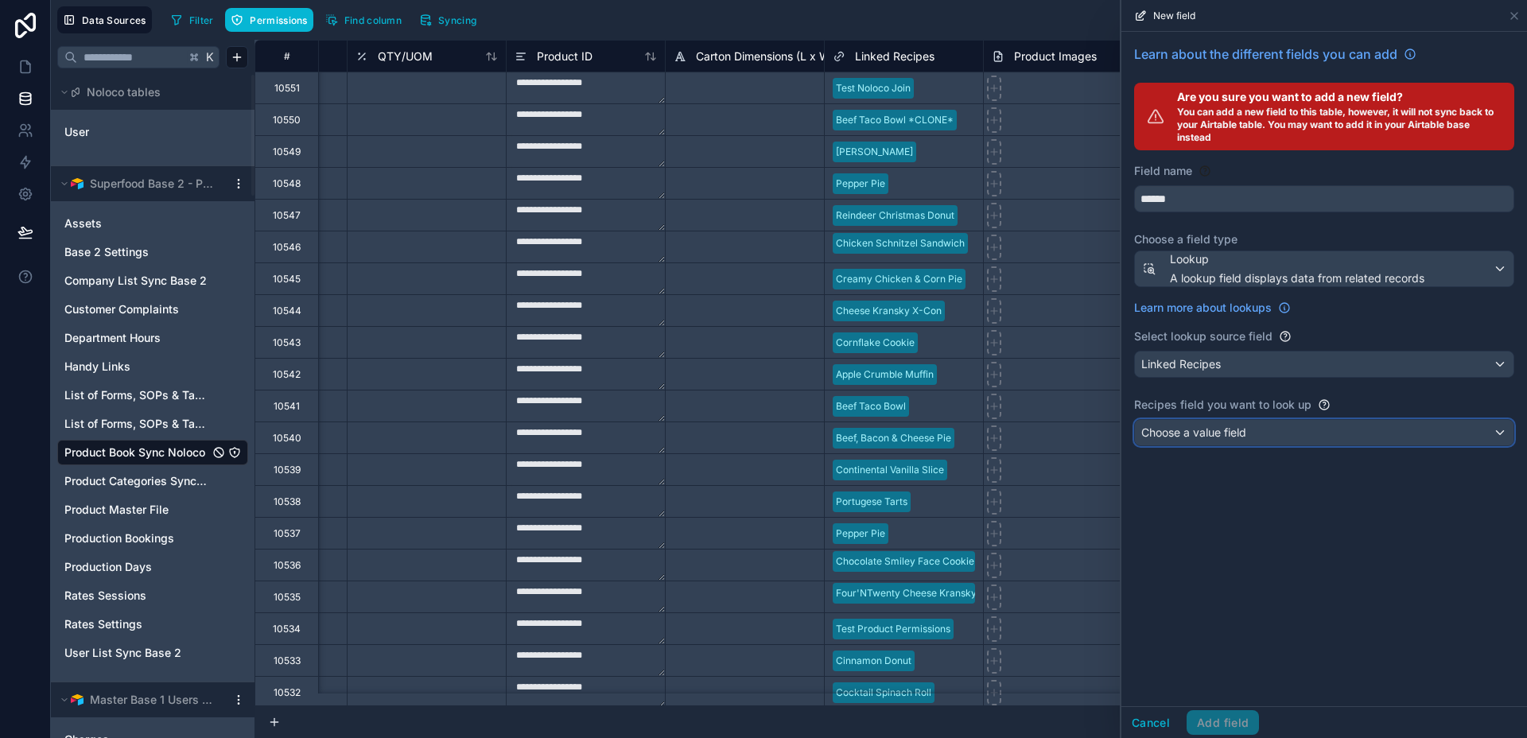
click at [1231, 432] on span "Choose a value field" at bounding box center [1193, 433] width 105 height 14
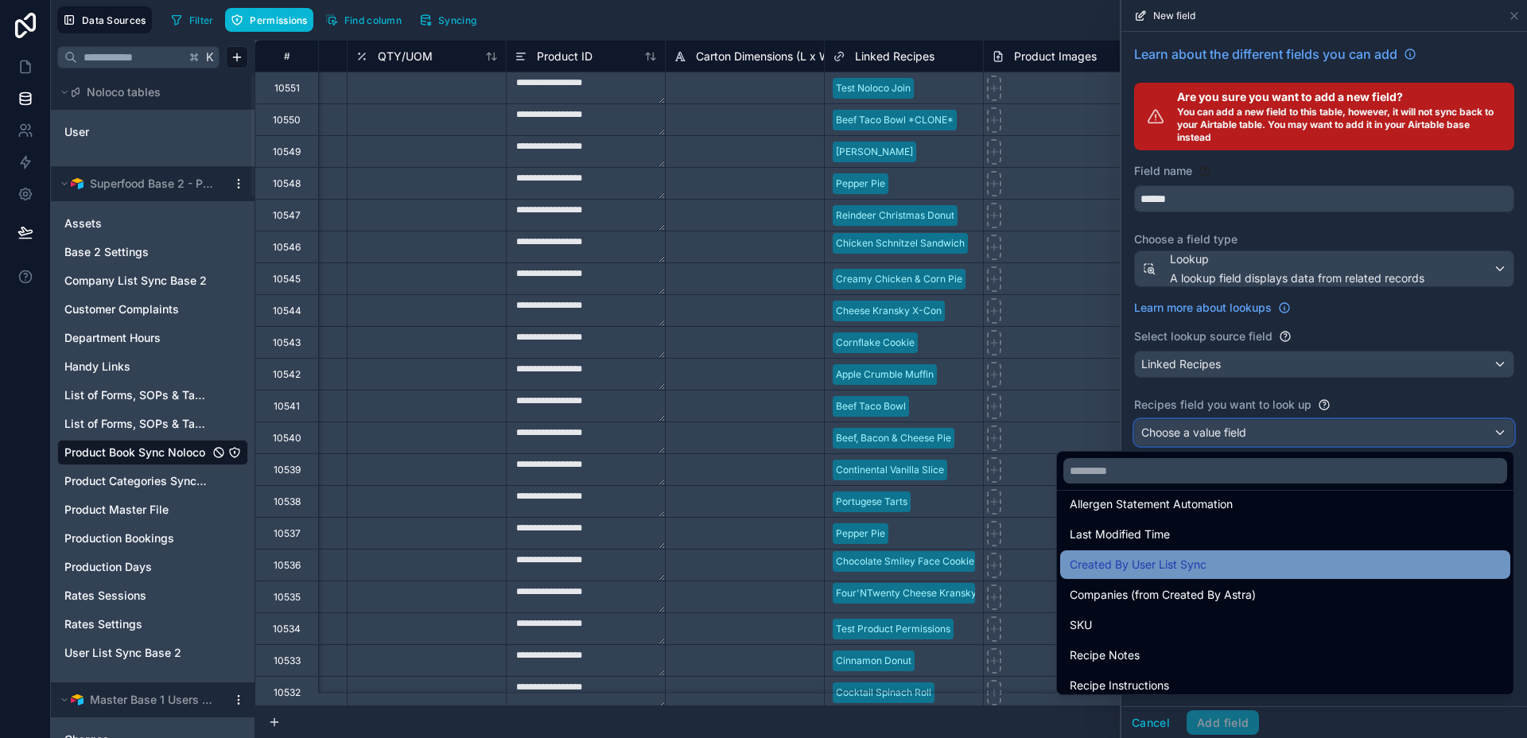
scroll to position [135, 0]
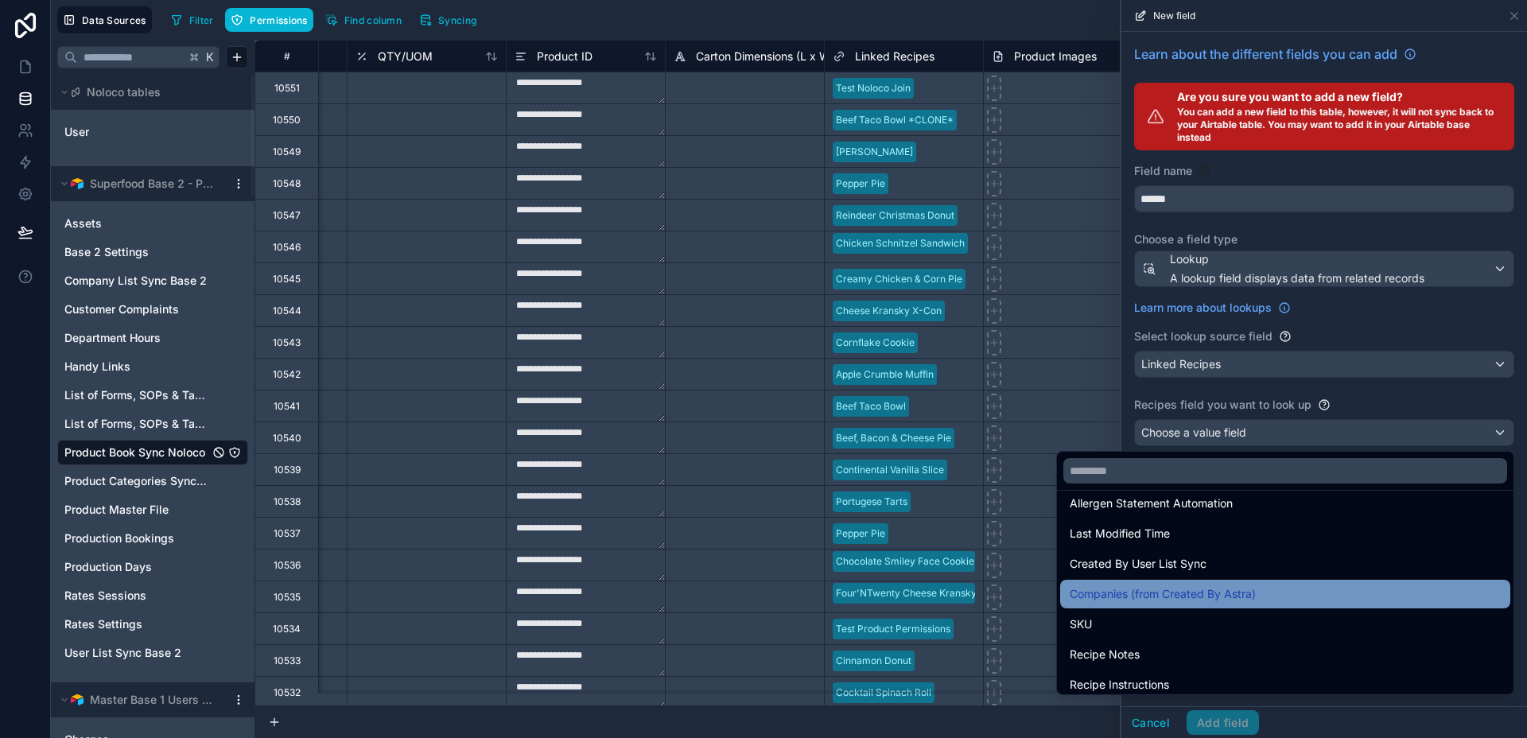
click at [1256, 595] on span "Companies (from Created By Astra)" at bounding box center [1163, 594] width 186 height 19
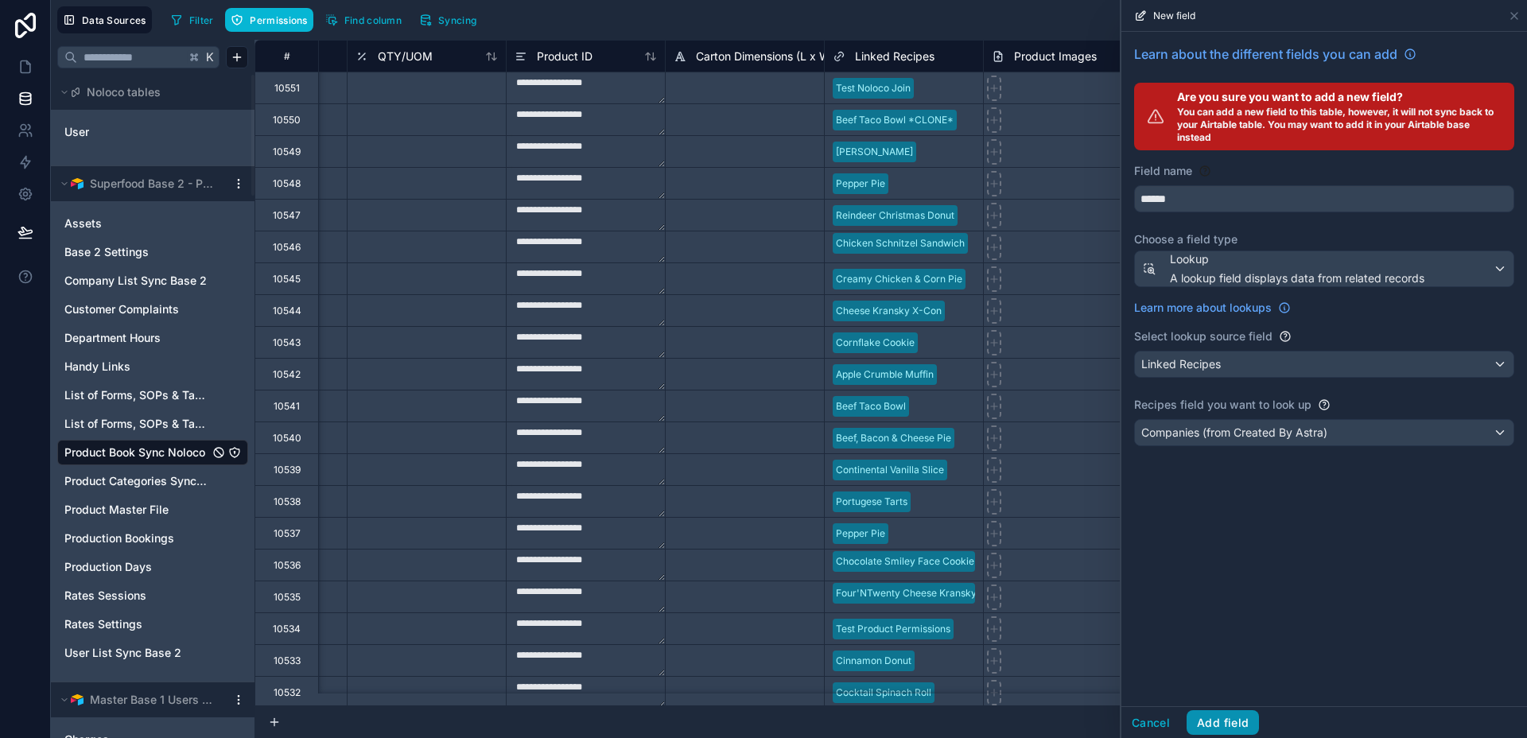
click at [1227, 725] on button "Add field" at bounding box center [1223, 722] width 72 height 25
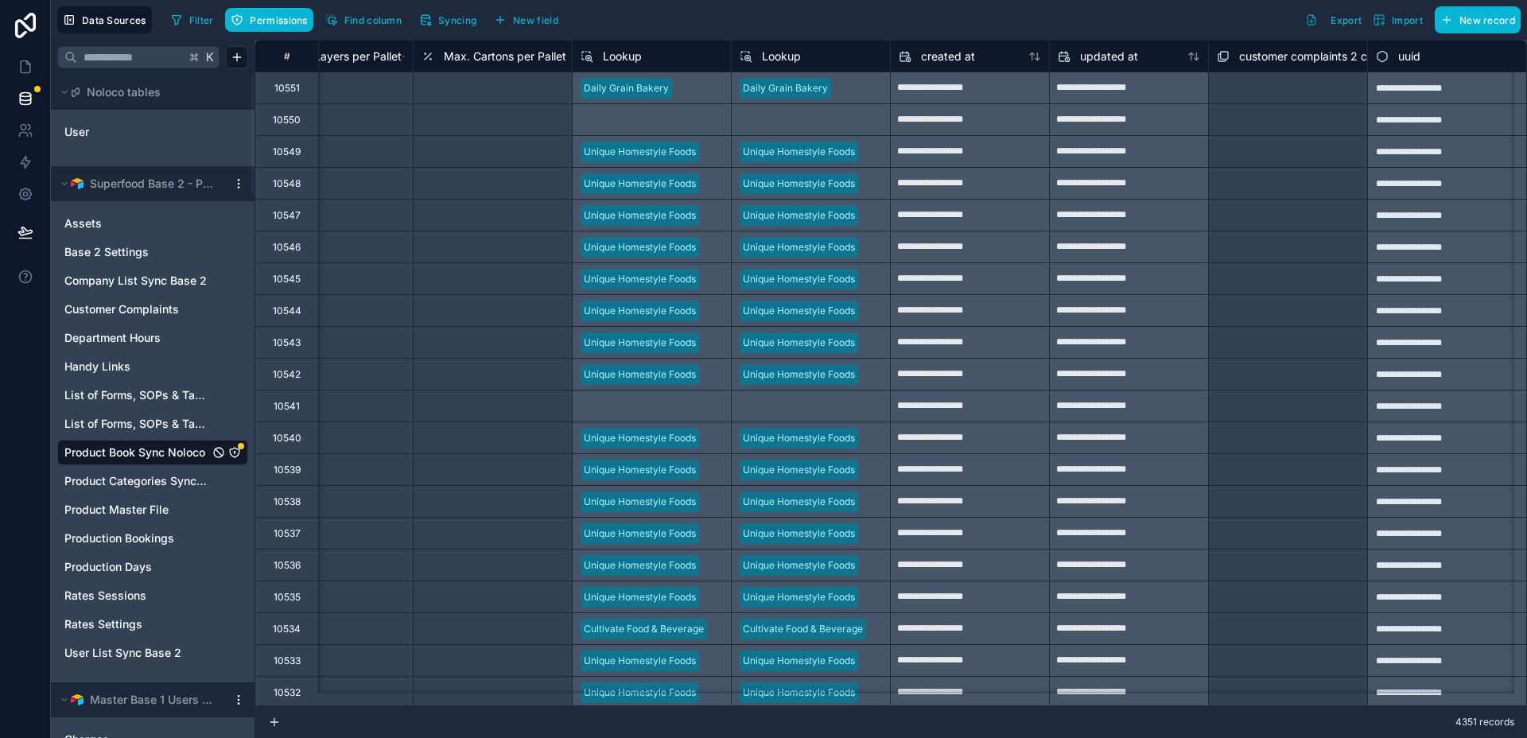
scroll to position [0, 3735]
click at [275, 25] on span "Permissions" at bounding box center [278, 20] width 57 height 12
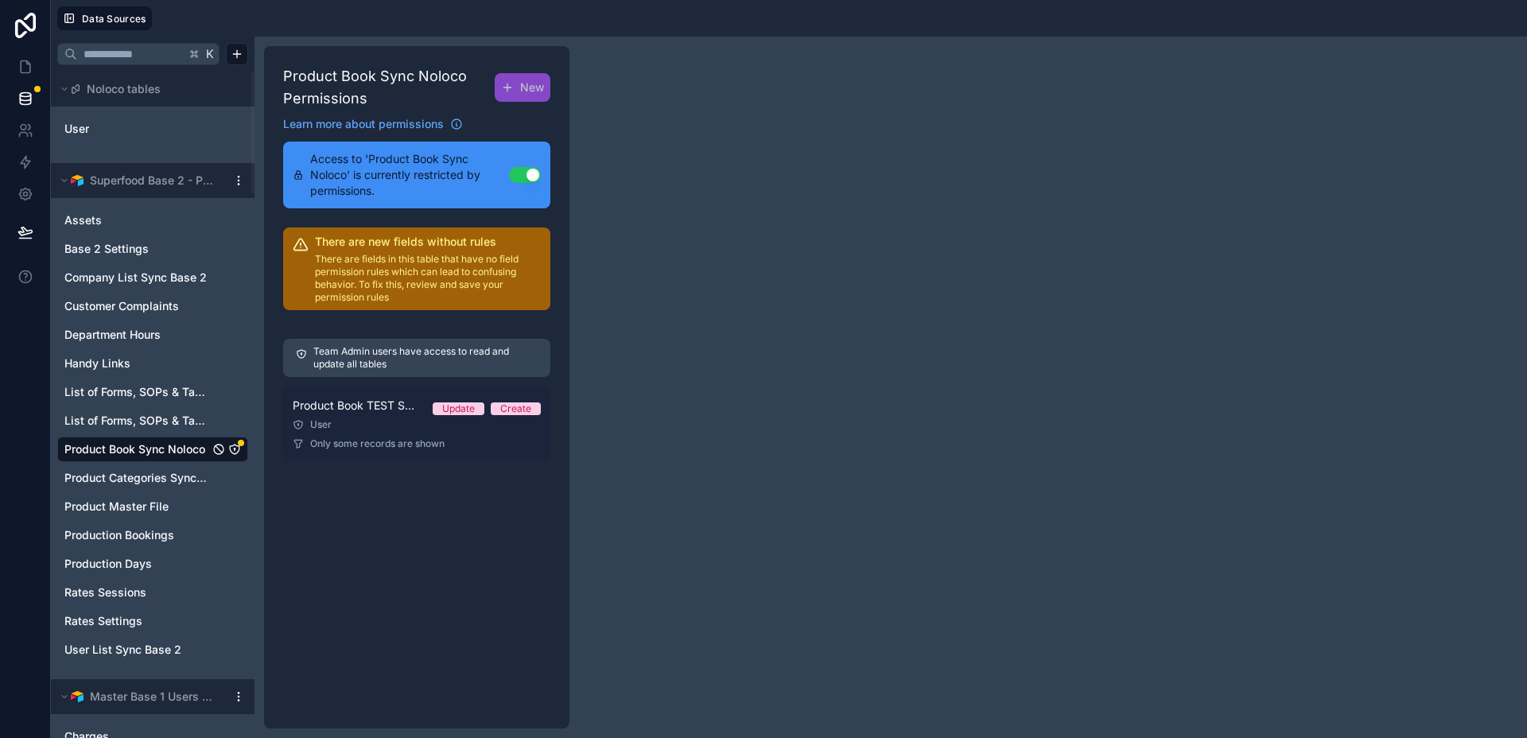
click at [402, 424] on div "User" at bounding box center [417, 424] width 248 height 13
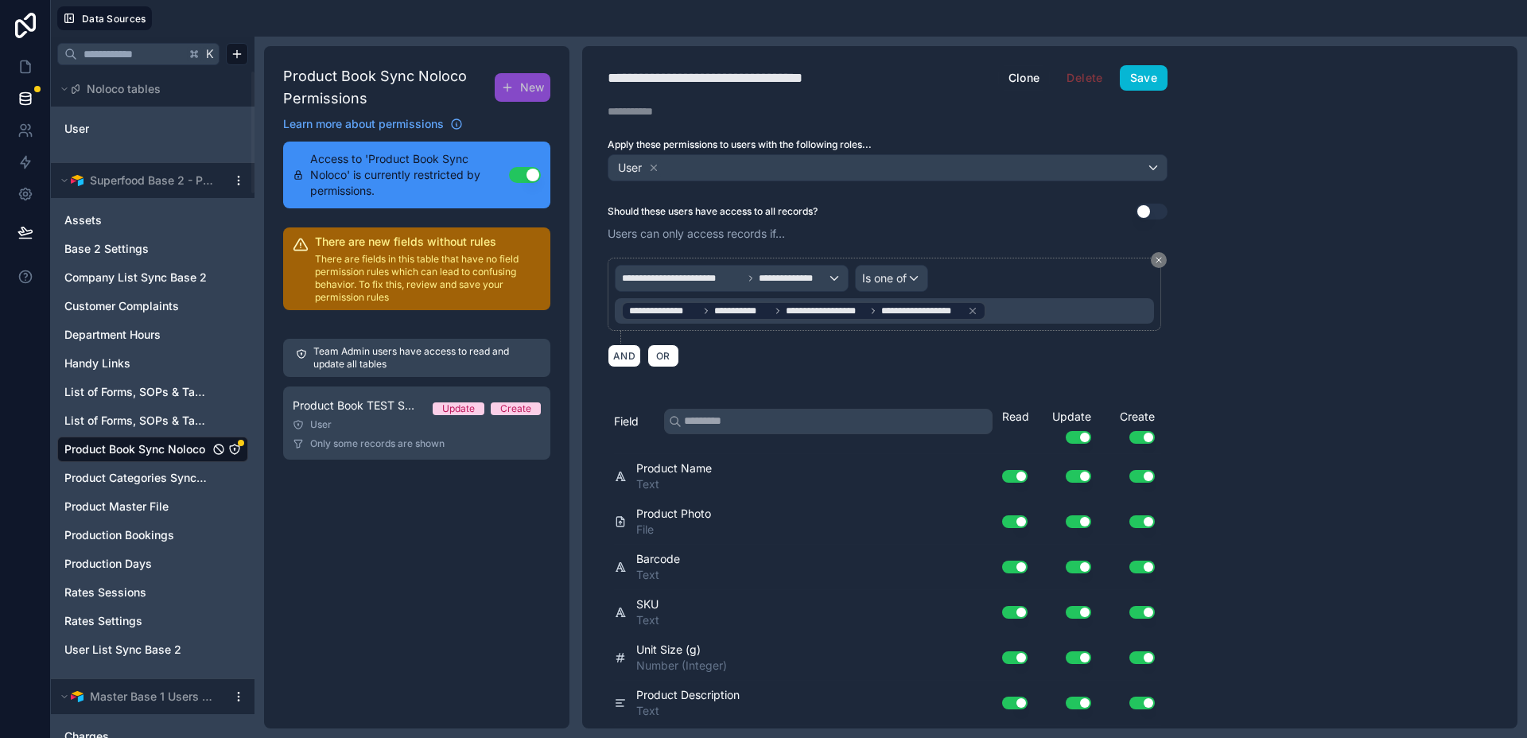
click at [1026, 313] on div "**********" at bounding box center [884, 310] width 539 height 25
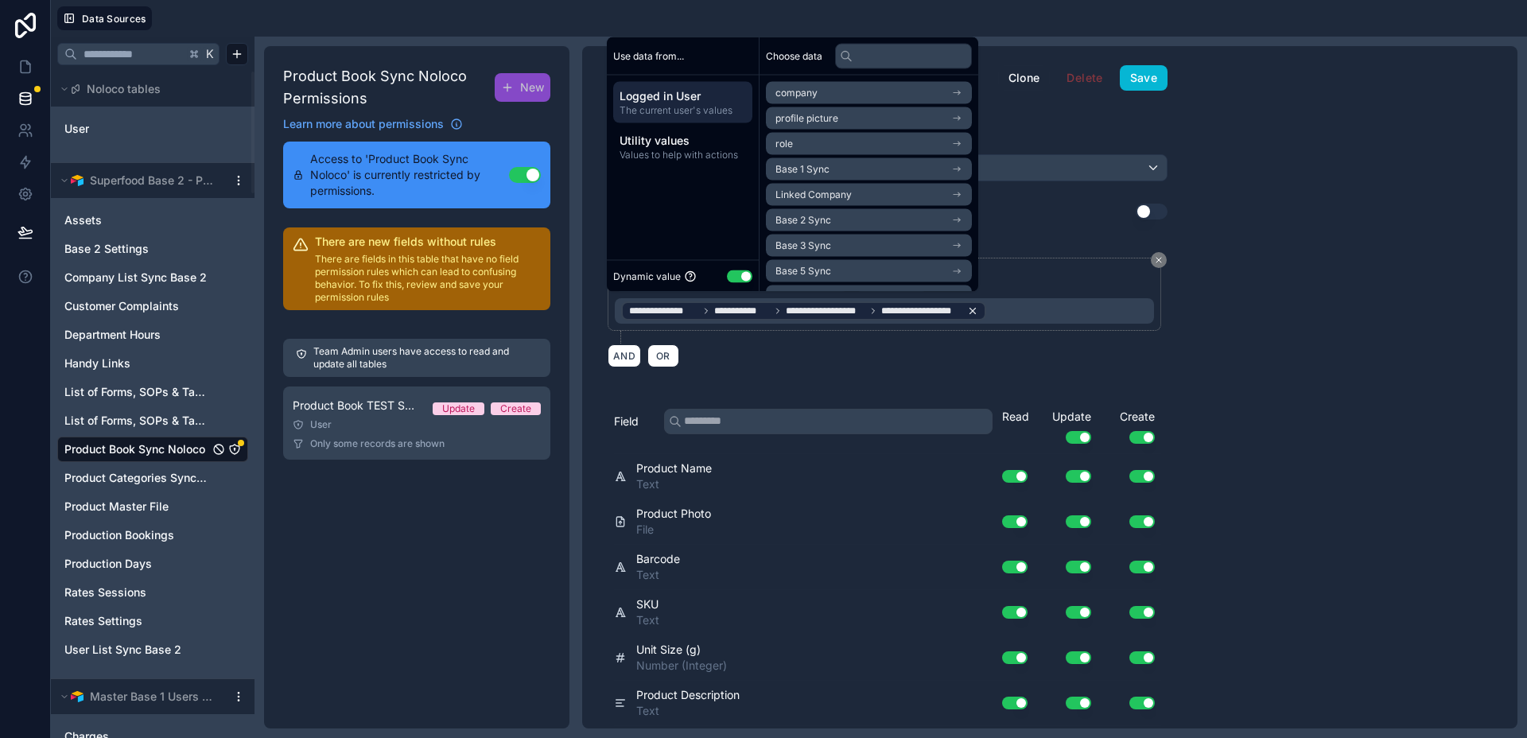
click at [975, 312] on icon at bounding box center [972, 310] width 11 height 11
click at [690, 153] on span "Values to help with actions" at bounding box center [683, 155] width 126 height 13
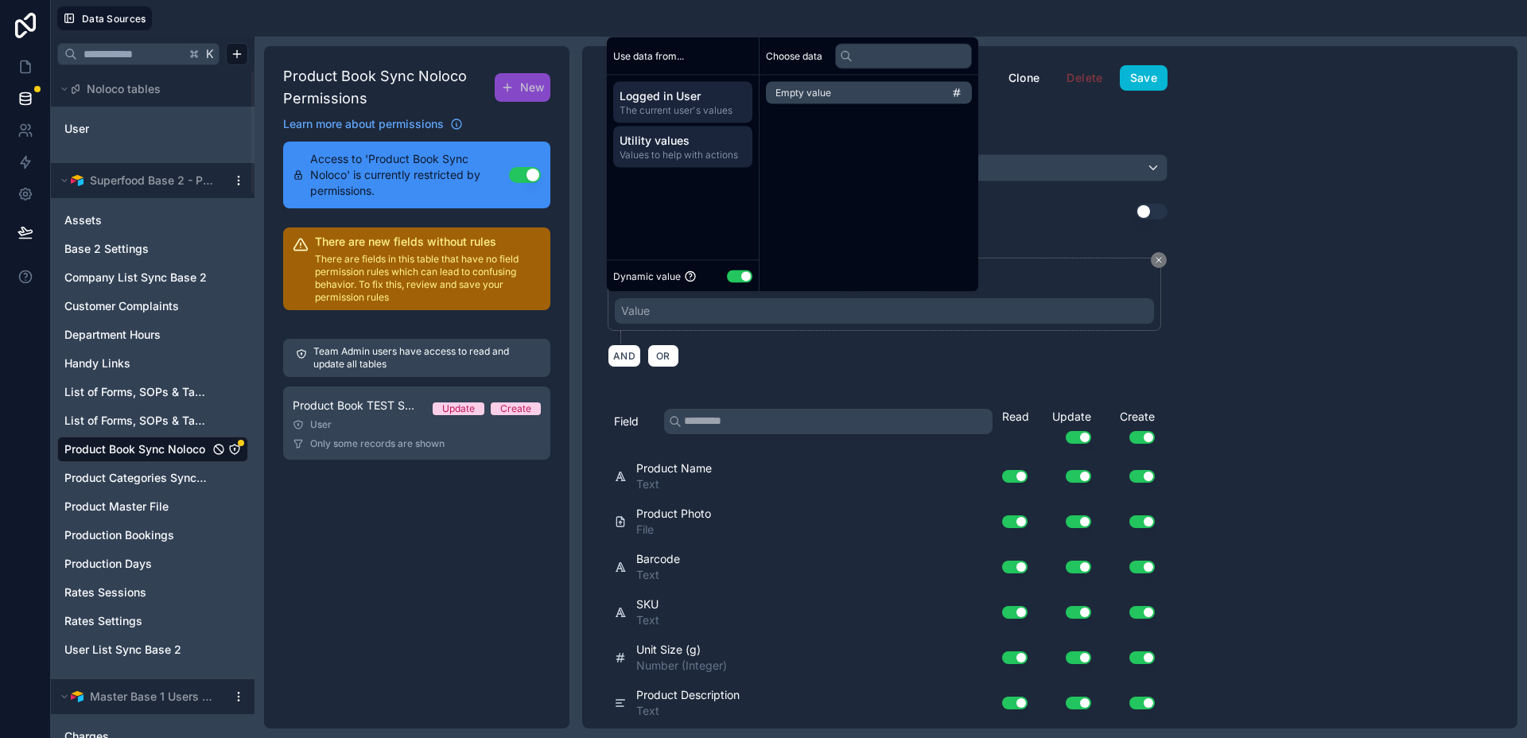
click at [680, 103] on span "Logged in User" at bounding box center [683, 96] width 126 height 16
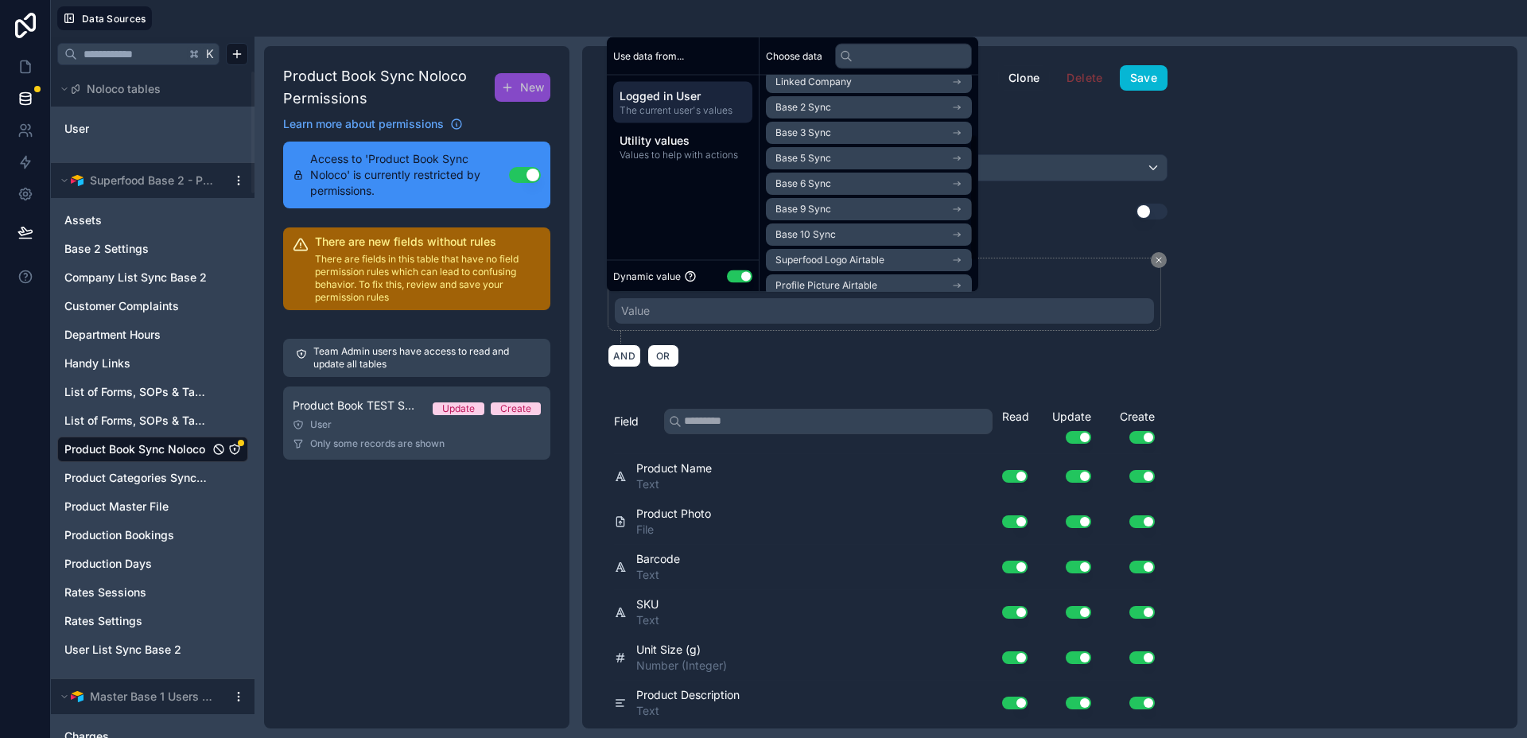
scroll to position [99, 0]
click at [811, 119] on span "Base 2 Sync" at bounding box center [804, 121] width 56 height 13
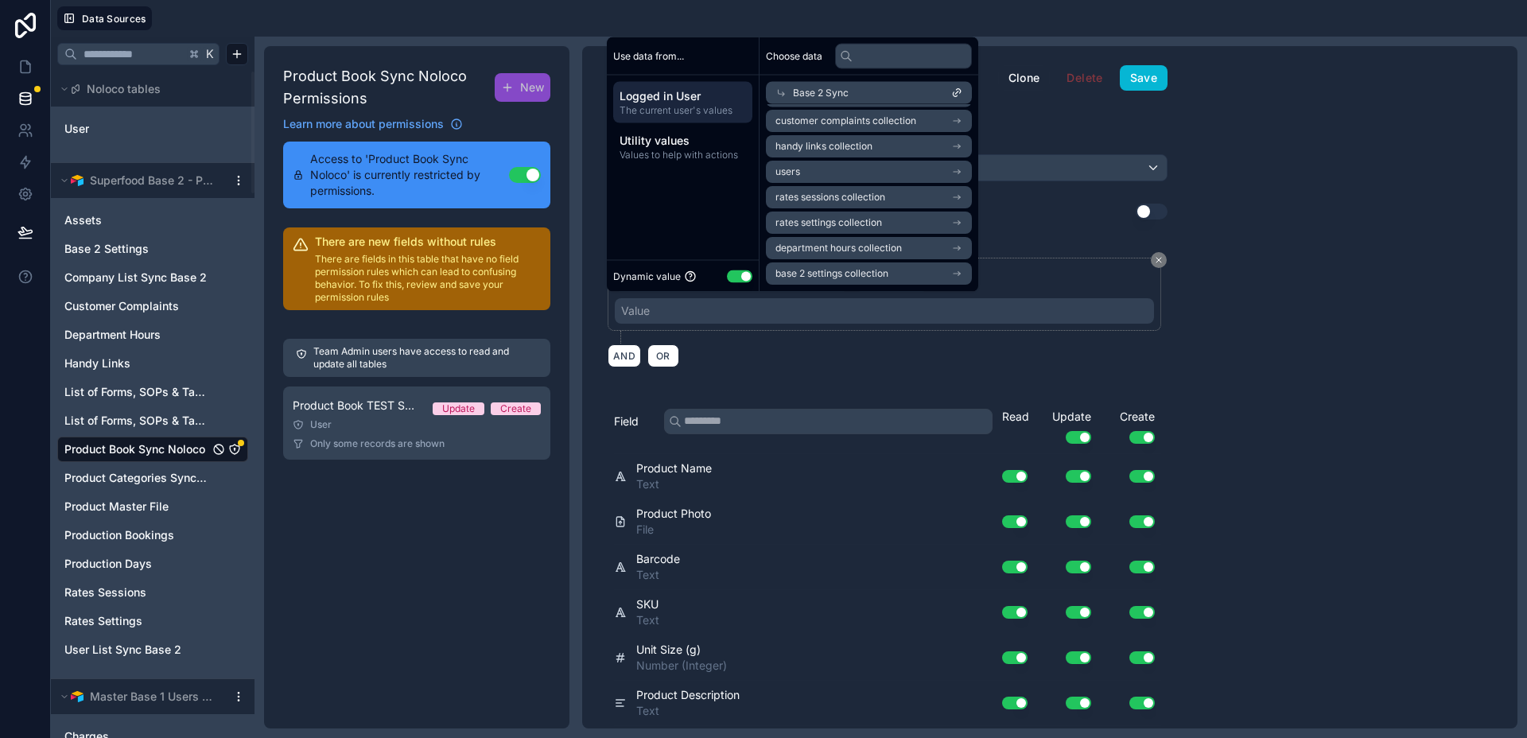
scroll to position [0, 0]
click at [853, 175] on span "product master file 2 collection" at bounding box center [845, 172] width 139 height 13
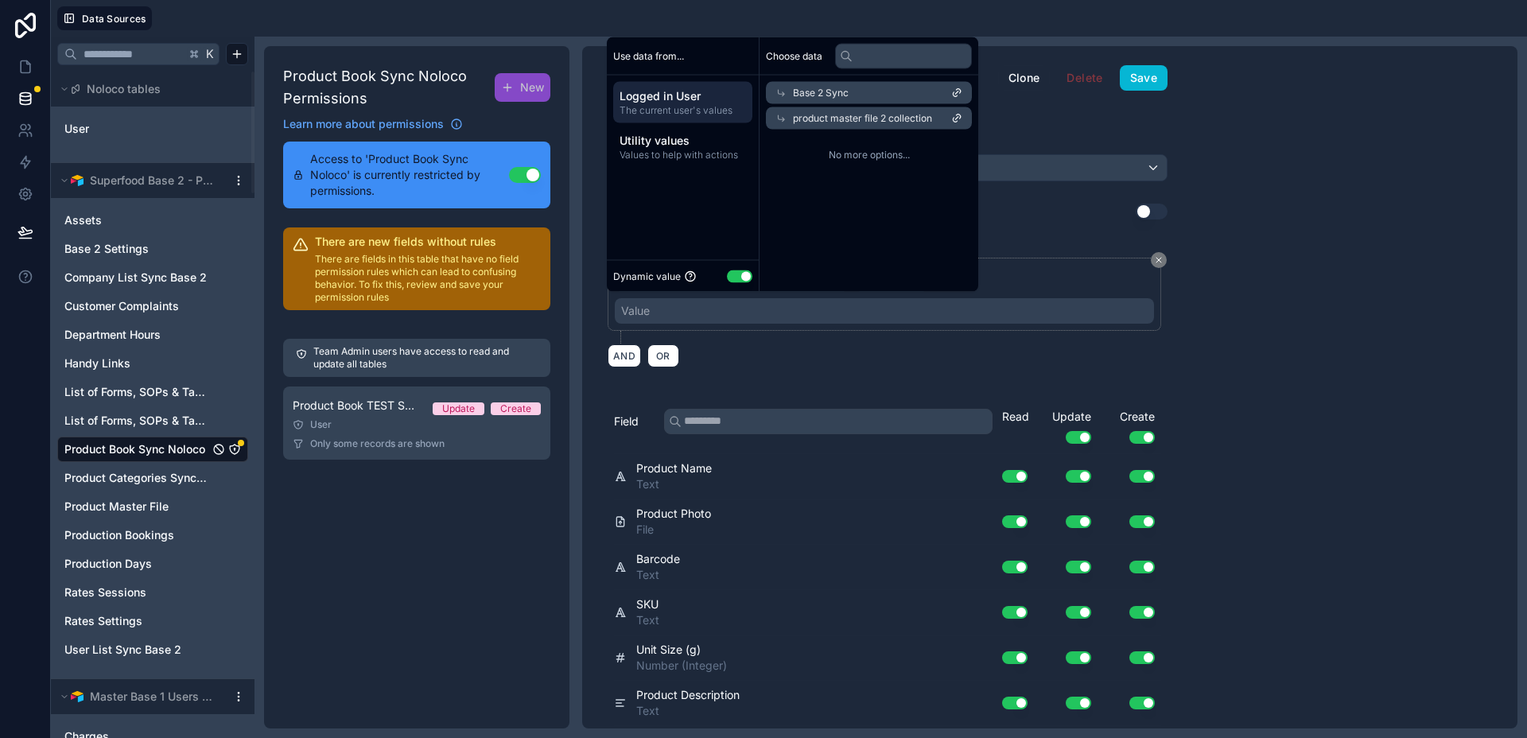
click at [912, 119] on span "product master file 2 collection" at bounding box center [862, 118] width 139 height 13
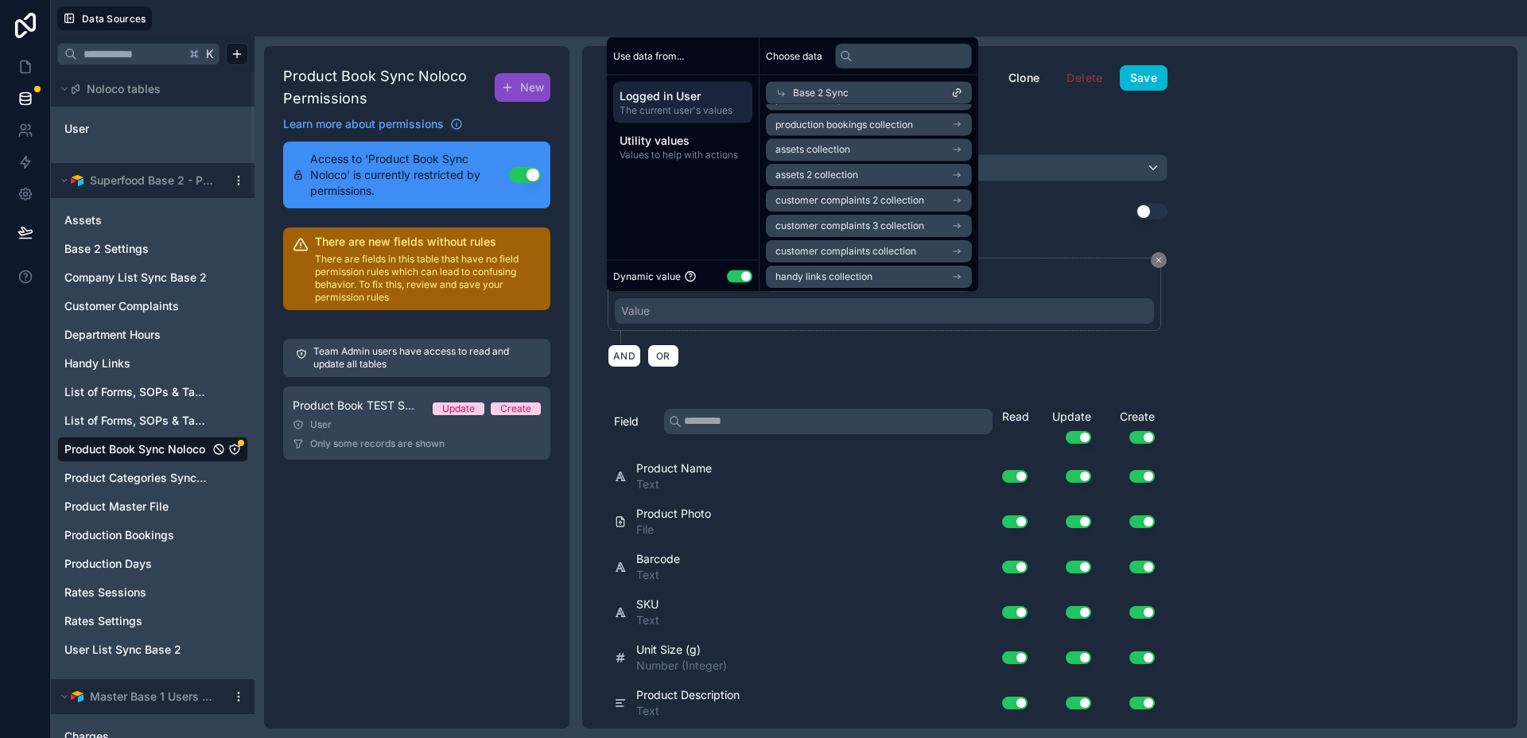
scroll to position [171, 0]
click at [863, 228] on span "customer complaints collection" at bounding box center [846, 230] width 141 height 13
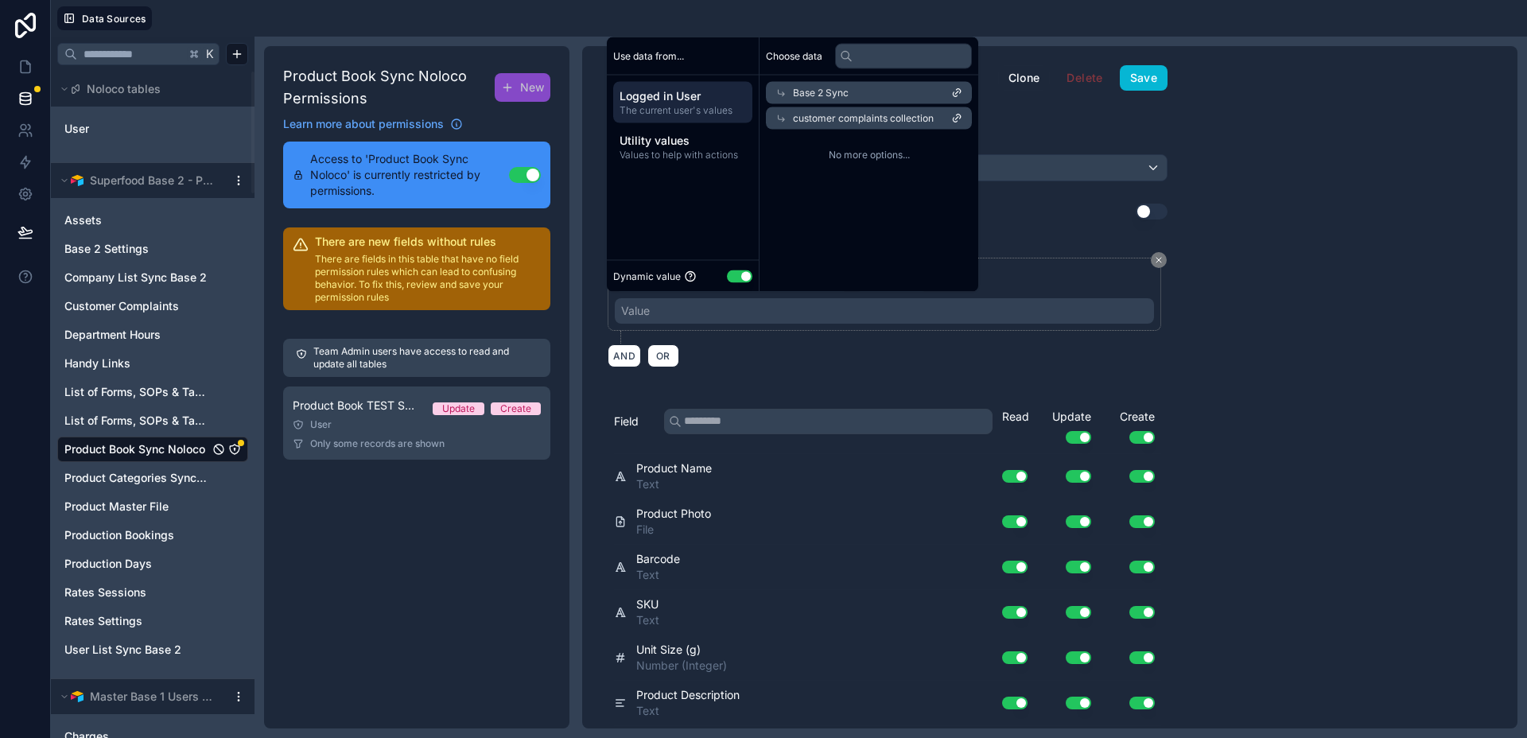
click at [861, 119] on span "customer complaints collection" at bounding box center [863, 118] width 141 height 13
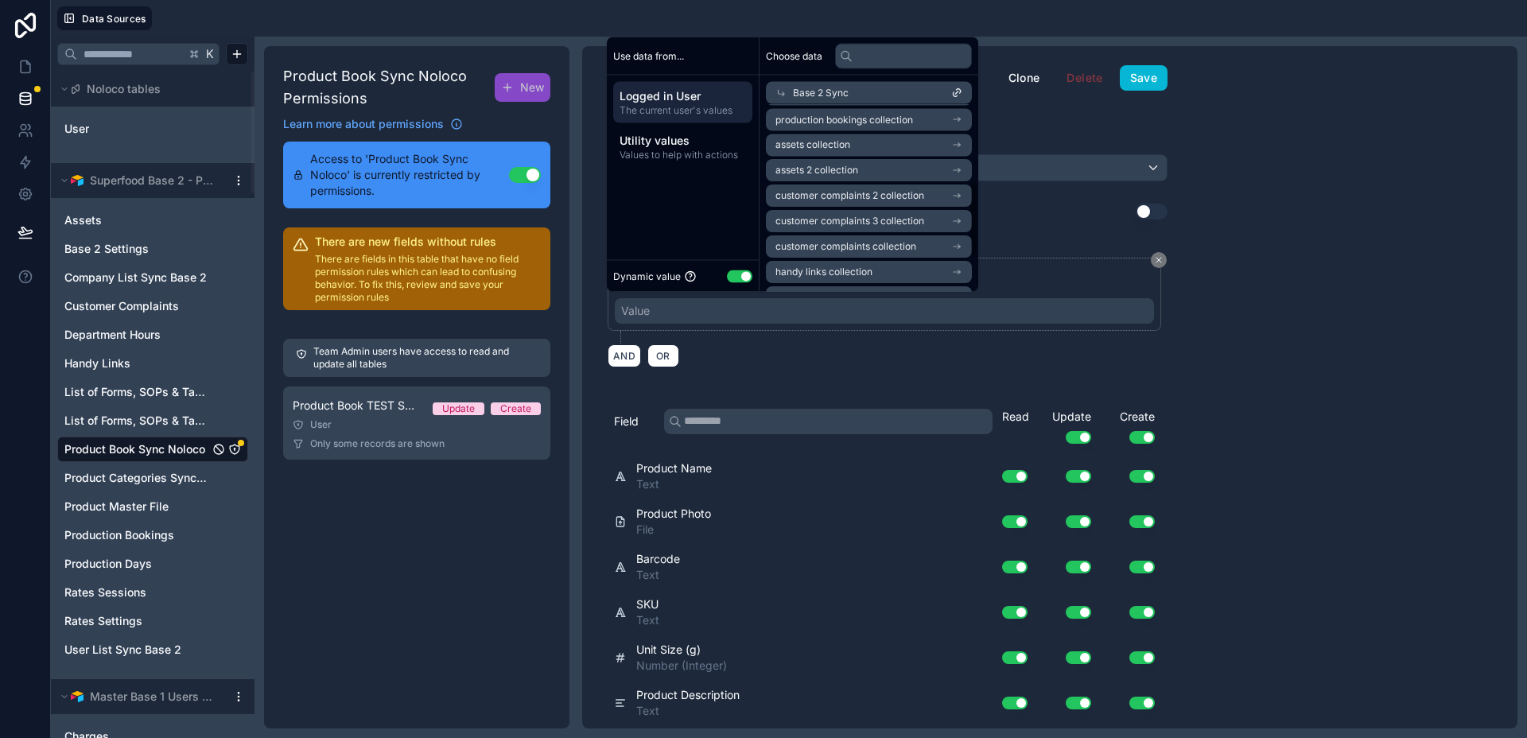
scroll to position [195, 0]
click at [837, 175] on span "customer complaints 3 collection" at bounding box center [850, 181] width 149 height 13
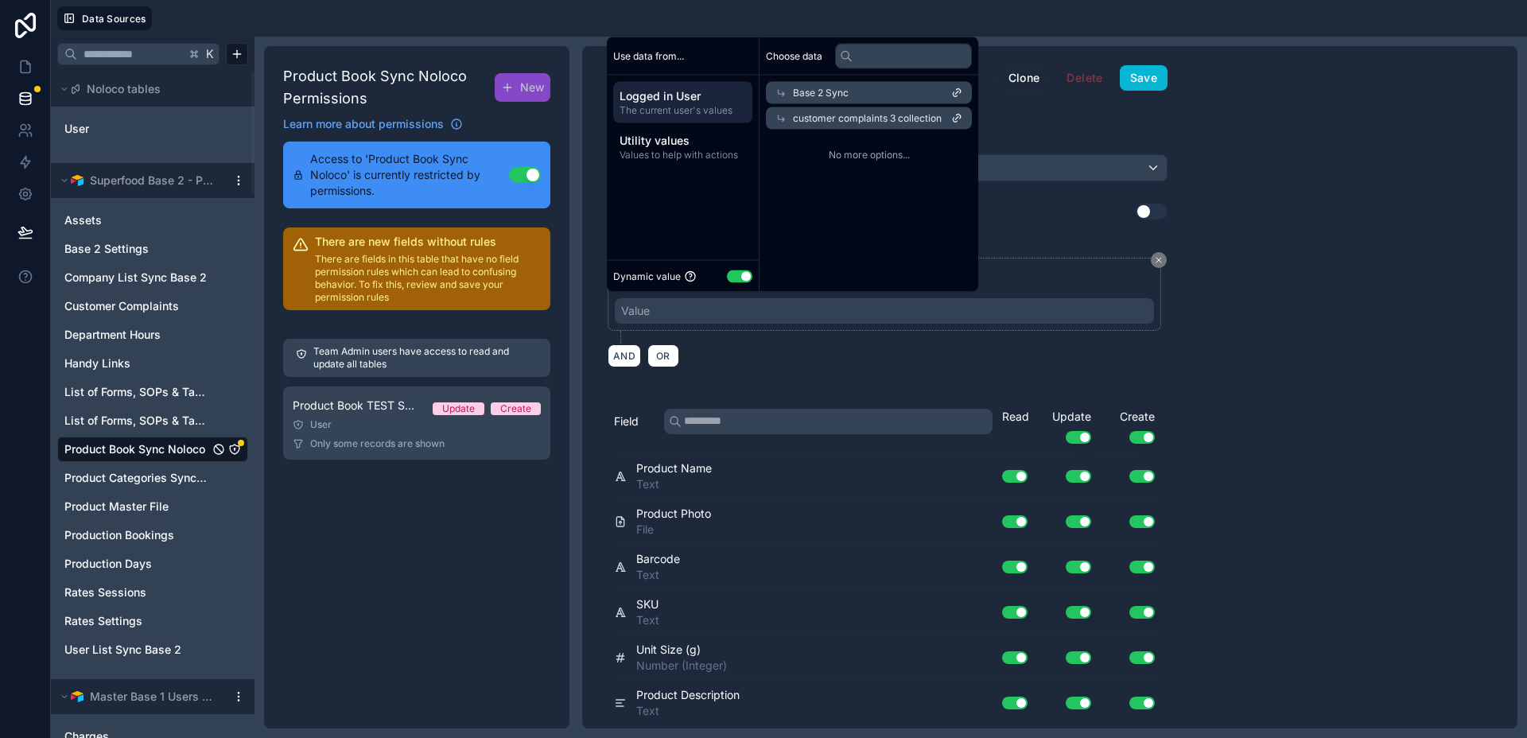
click at [840, 118] on span "customer complaints 3 collection" at bounding box center [867, 118] width 149 height 13
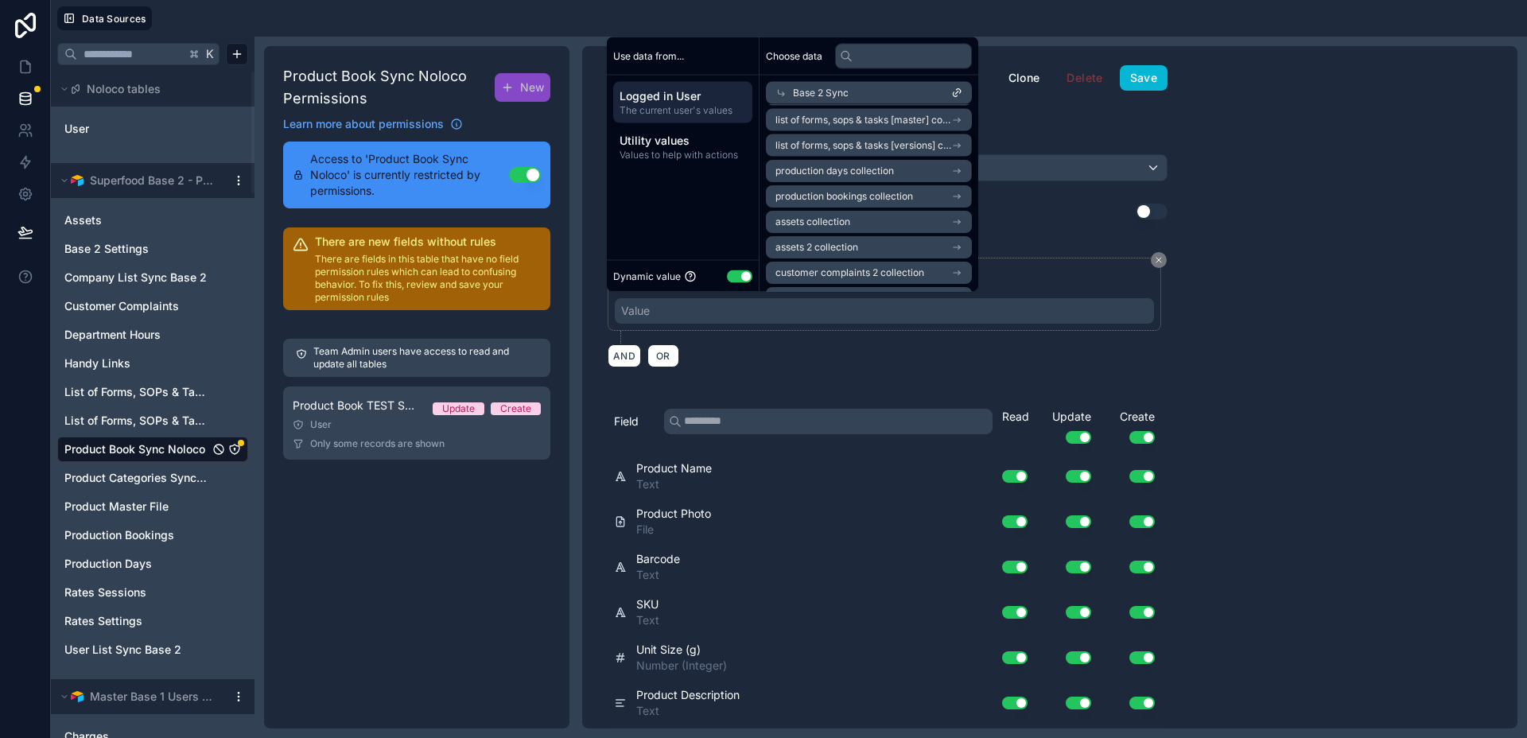
scroll to position [83, 0]
click at [845, 263] on span "customer complaints 2 collection" at bounding box center [850, 268] width 149 height 13
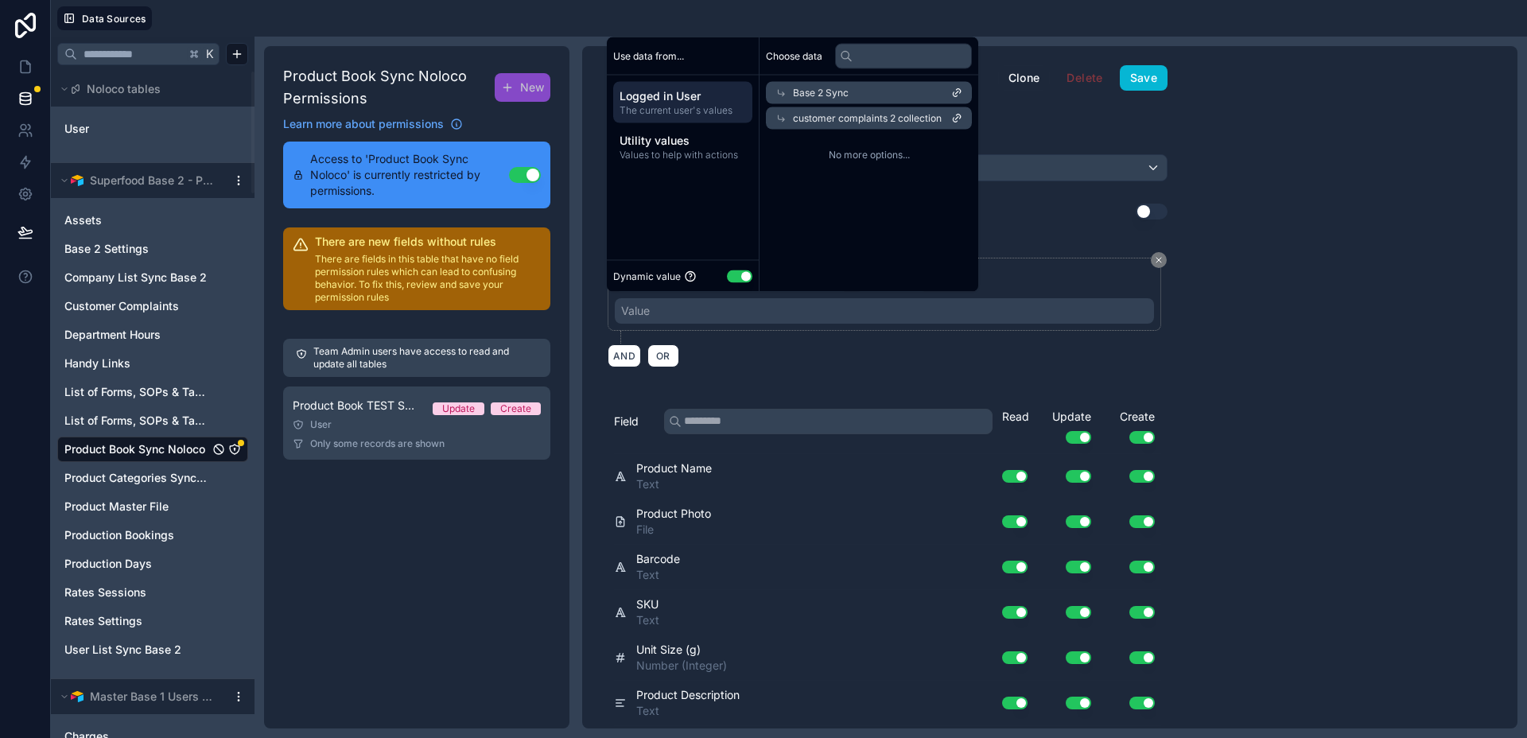
click at [844, 121] on span "customer complaints 2 collection" at bounding box center [867, 118] width 149 height 13
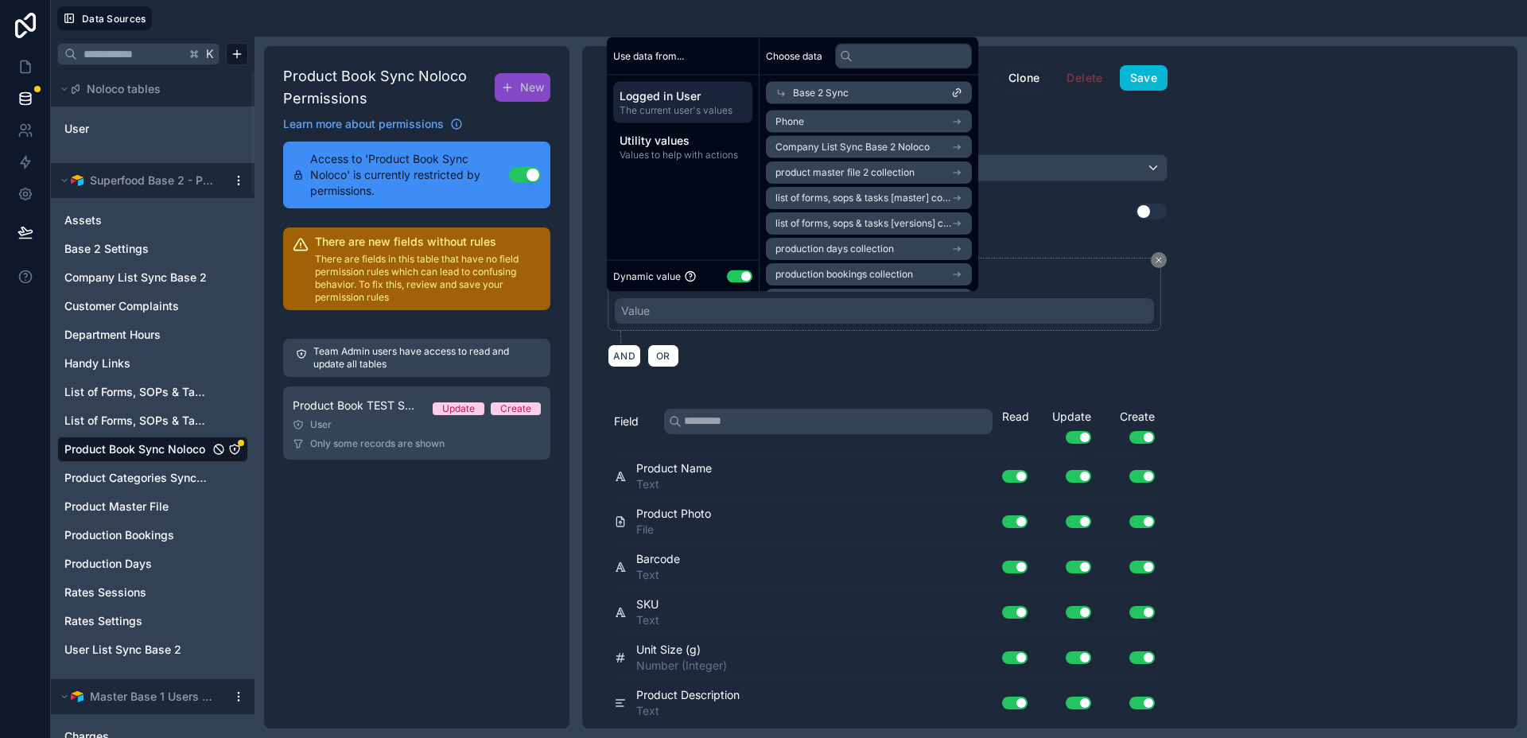
click at [836, 89] on span "Base 2 Sync" at bounding box center [821, 93] width 56 height 13
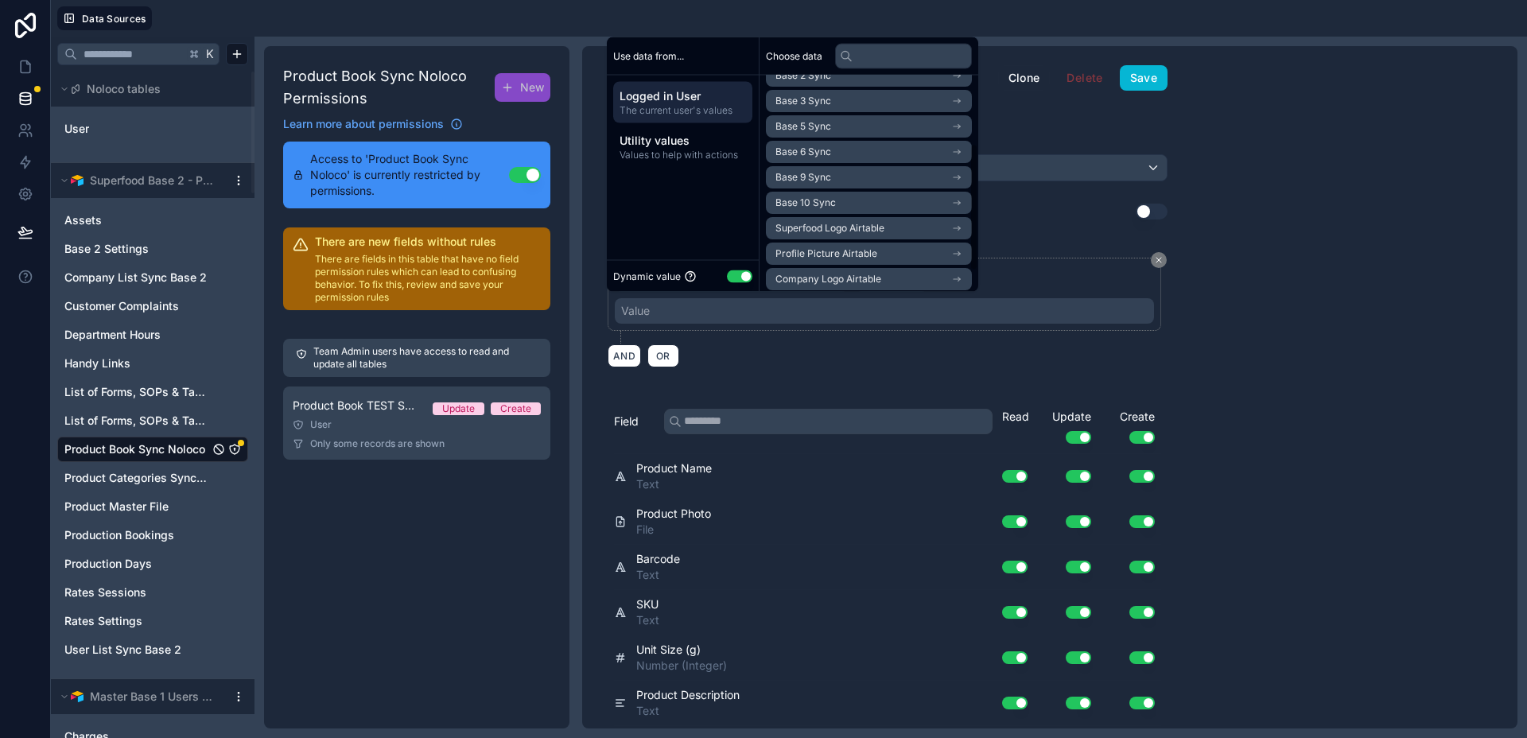
scroll to position [150, 0]
click at [838, 170] on li "Base 9 Sync" at bounding box center [869, 172] width 206 height 22
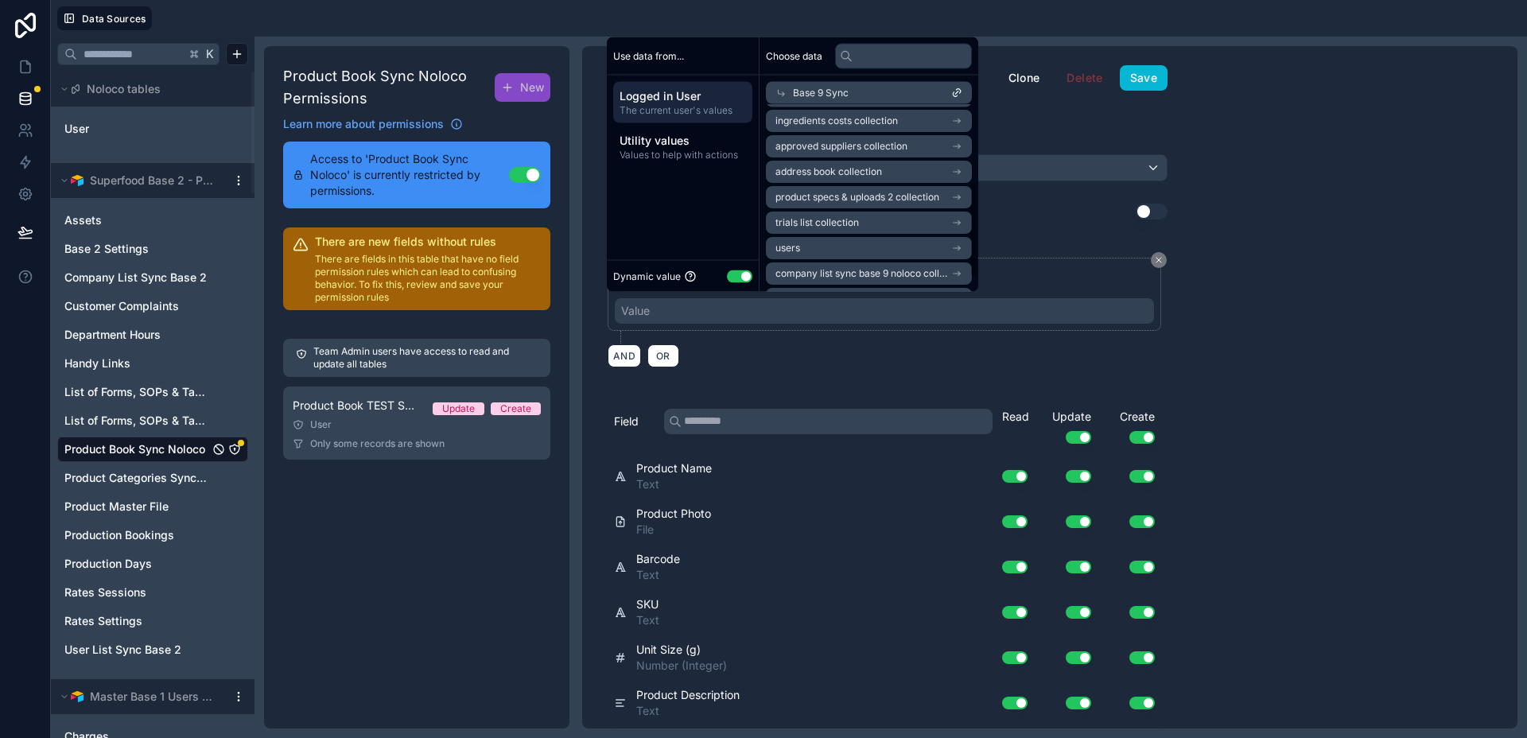
scroll to position [0, 0]
click at [835, 149] on span "recipes collection" at bounding box center [816, 147] width 80 height 13
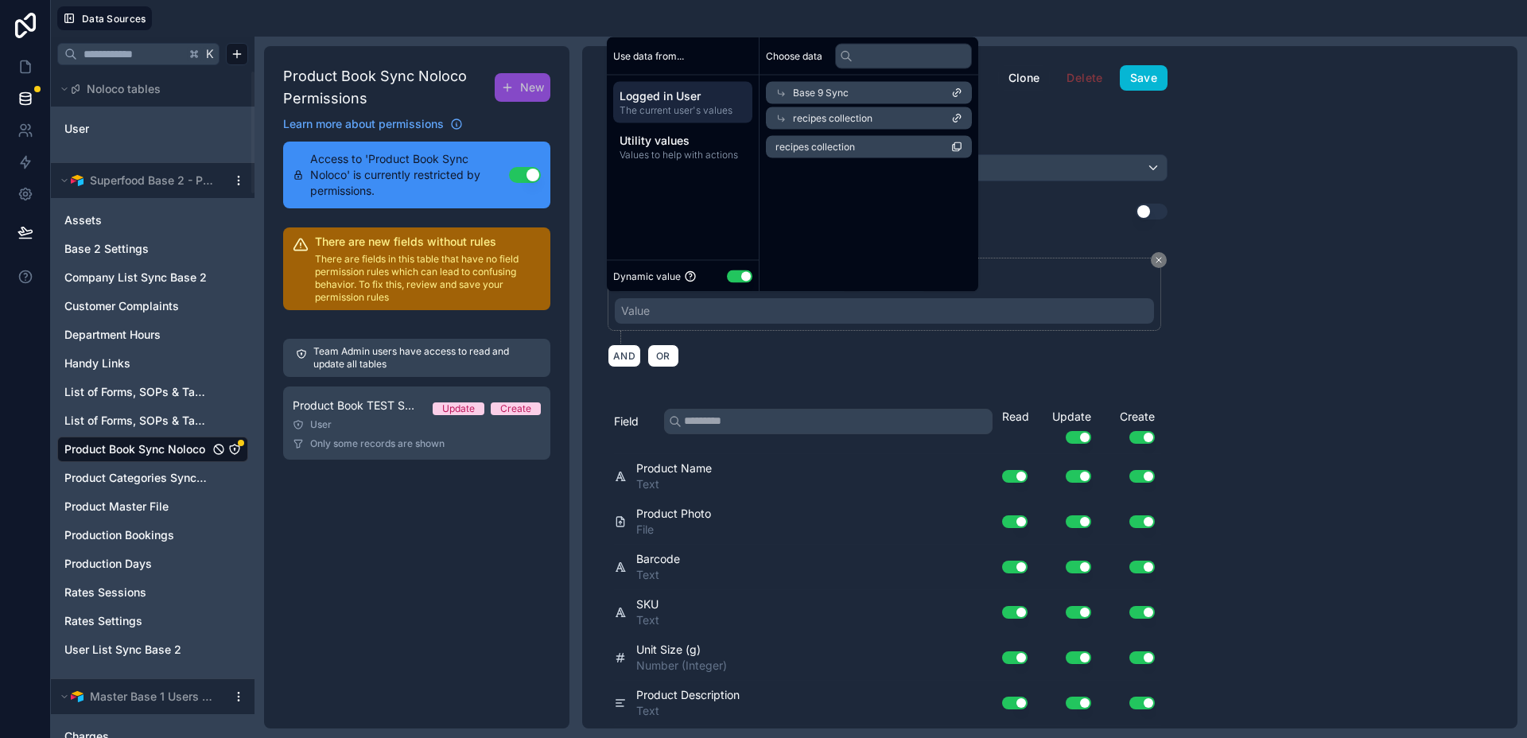
click at [835, 152] on span "recipes collection" at bounding box center [816, 147] width 80 height 13
click at [823, 376] on div "**********" at bounding box center [887, 387] width 611 height 683
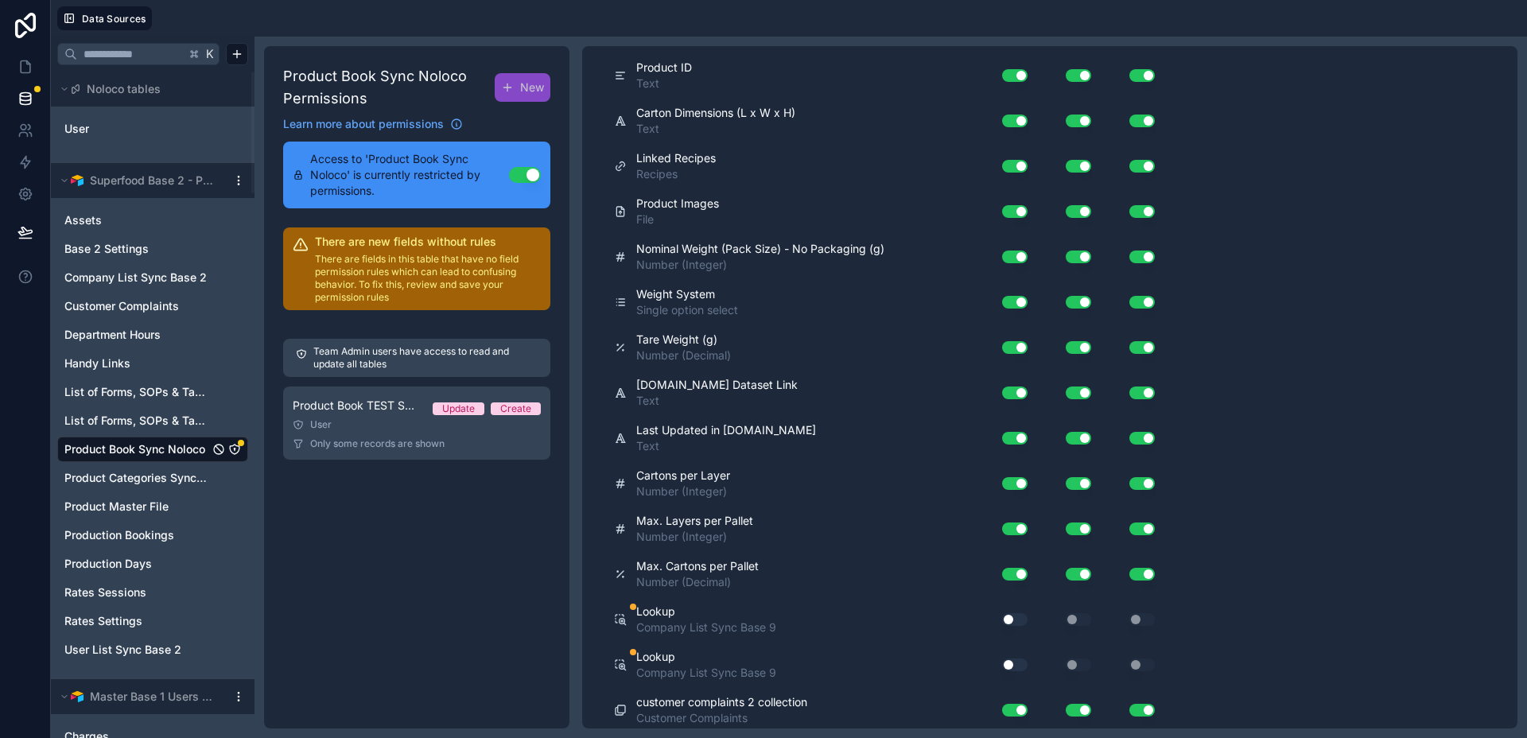
scroll to position [994, 0]
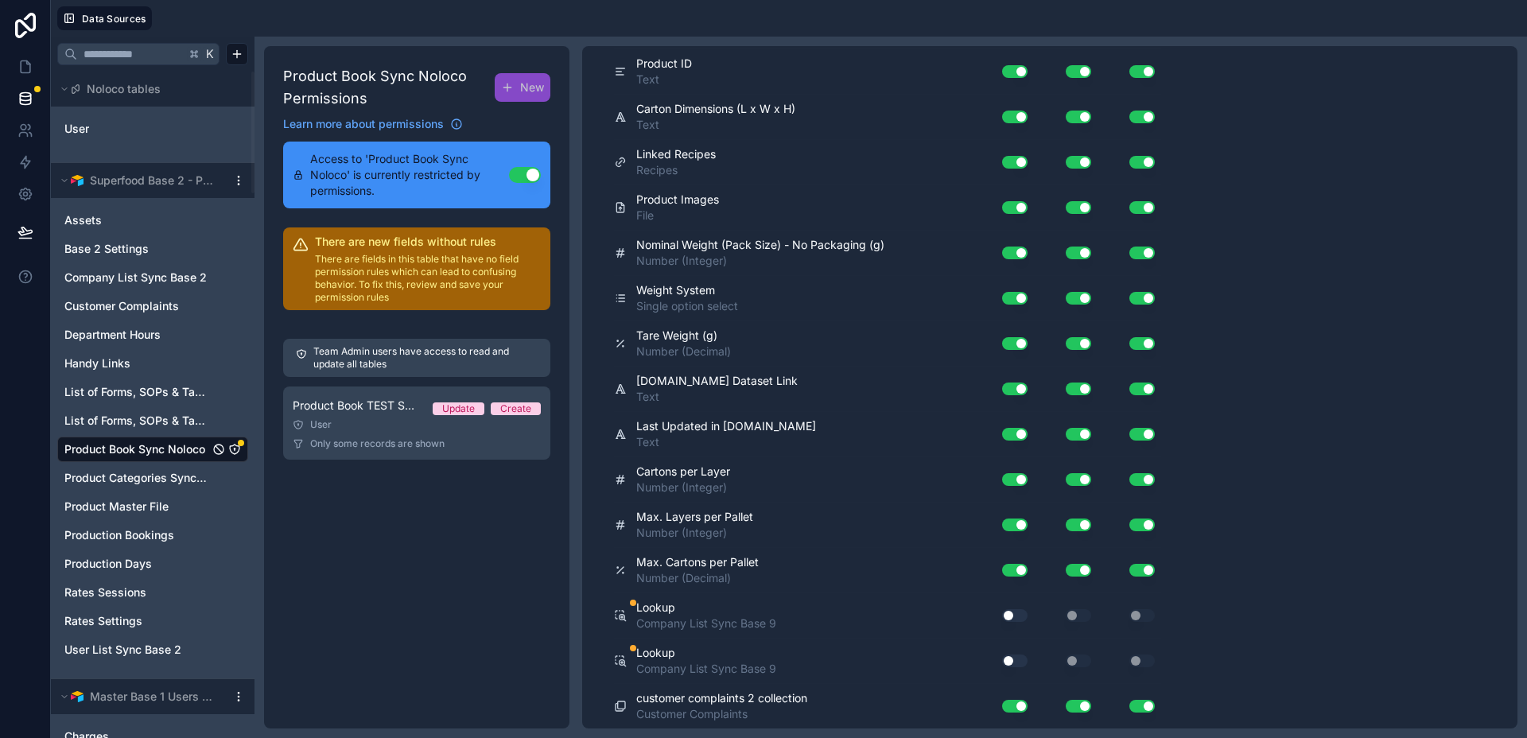
click at [1001, 603] on div "Use setting" at bounding box center [1008, 615] width 51 height 25
click at [1005, 614] on button "Use setting" at bounding box center [1014, 615] width 25 height 13
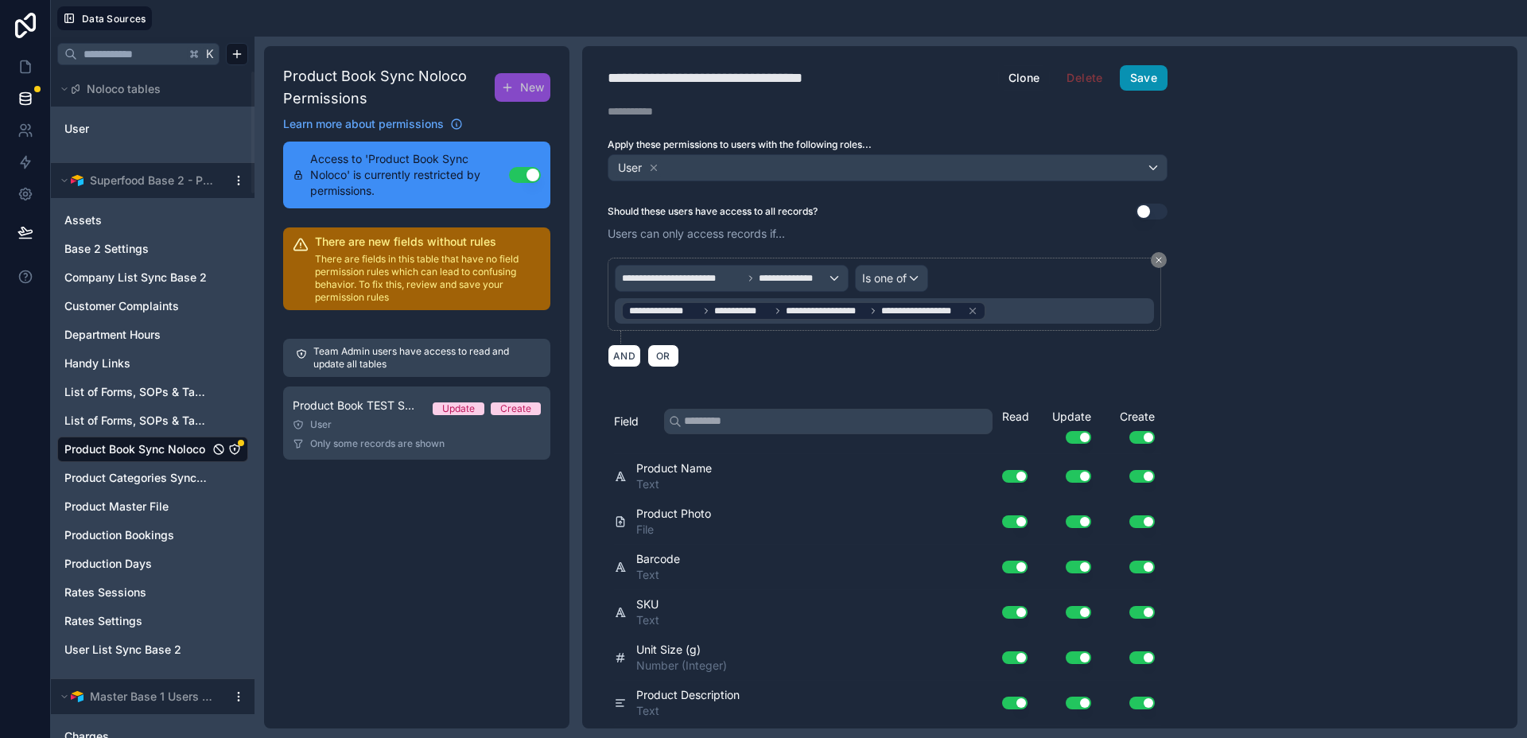
click at [1144, 84] on button "Save" at bounding box center [1144, 77] width 48 height 25
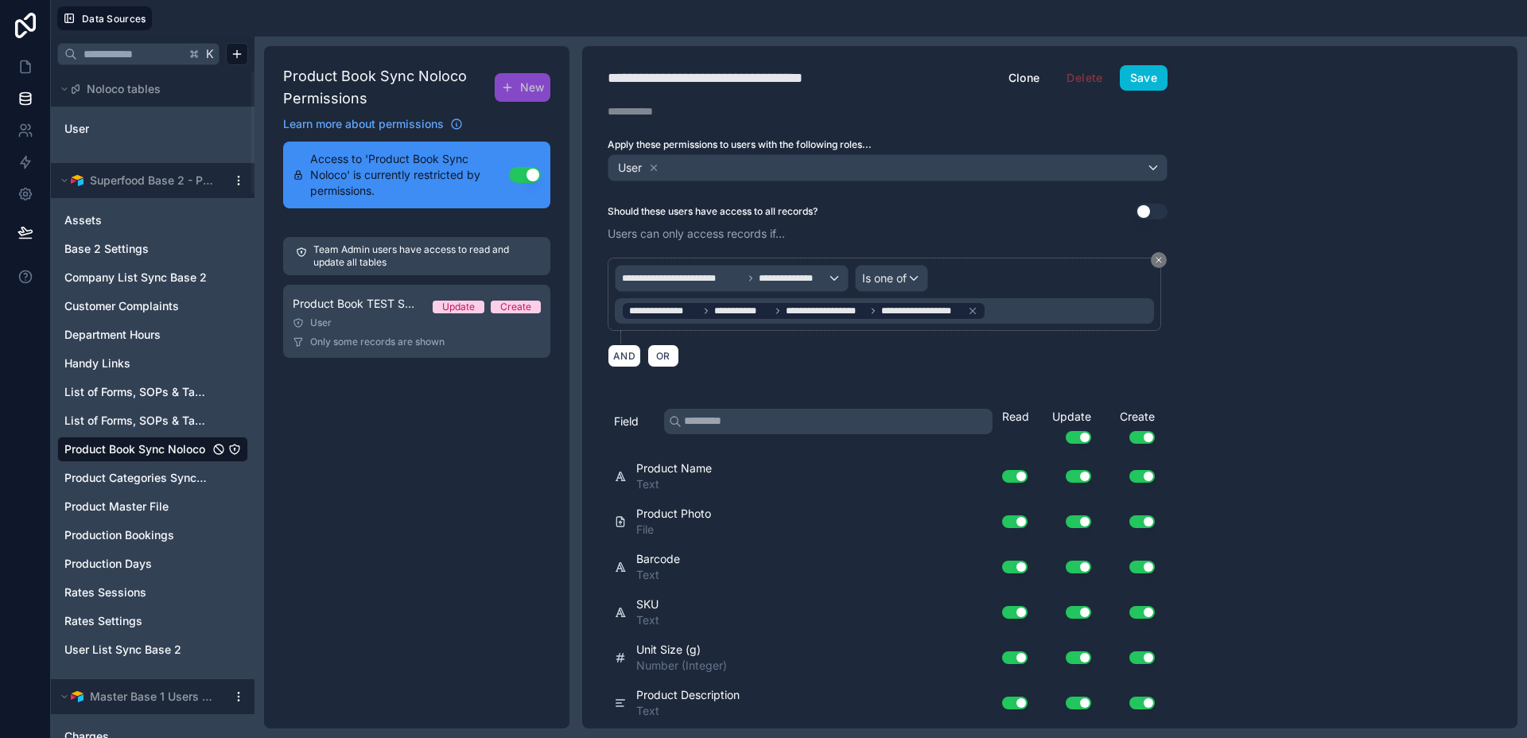
click at [143, 445] on span "Product Book Sync Noloco" at bounding box center [134, 449] width 141 height 16
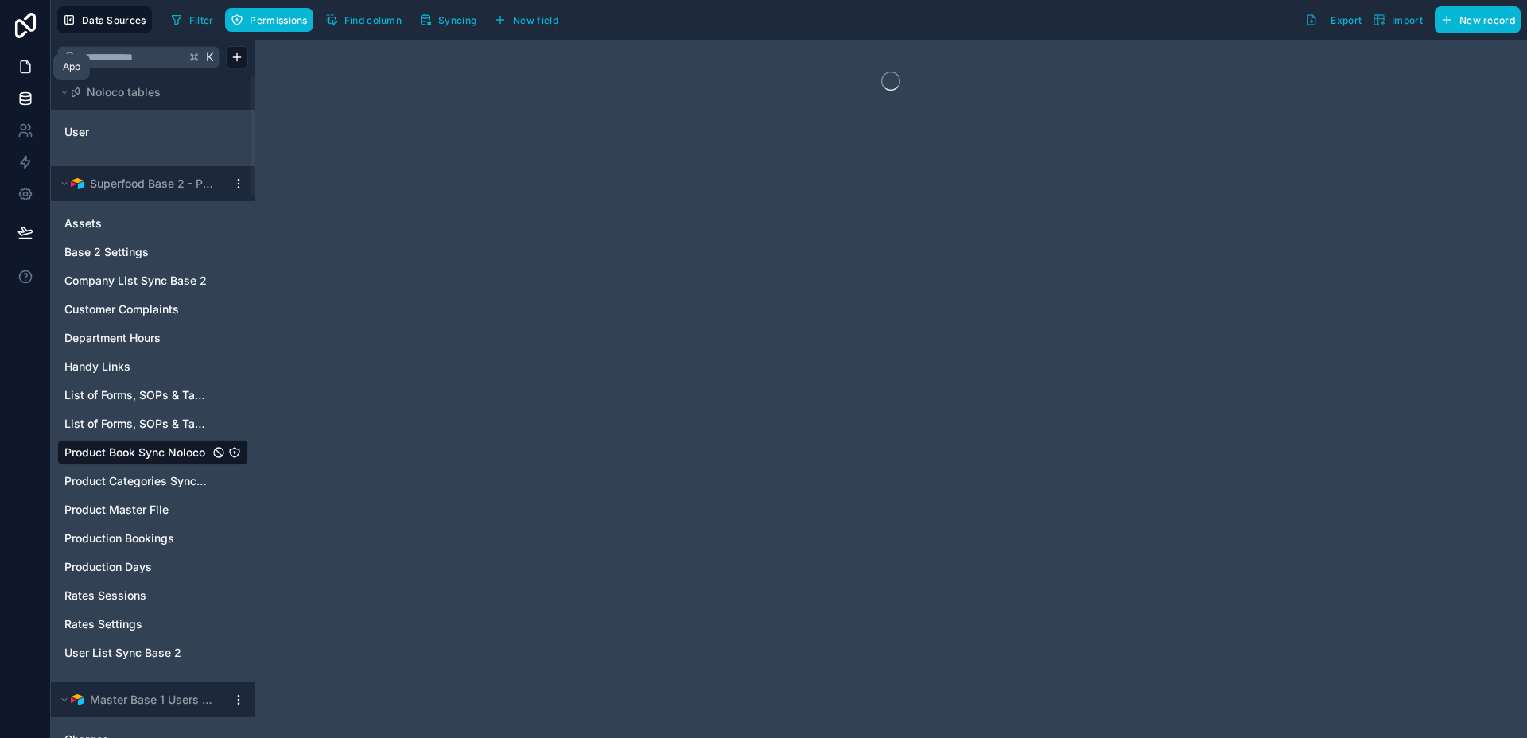
click at [28, 65] on icon at bounding box center [26, 67] width 16 height 16
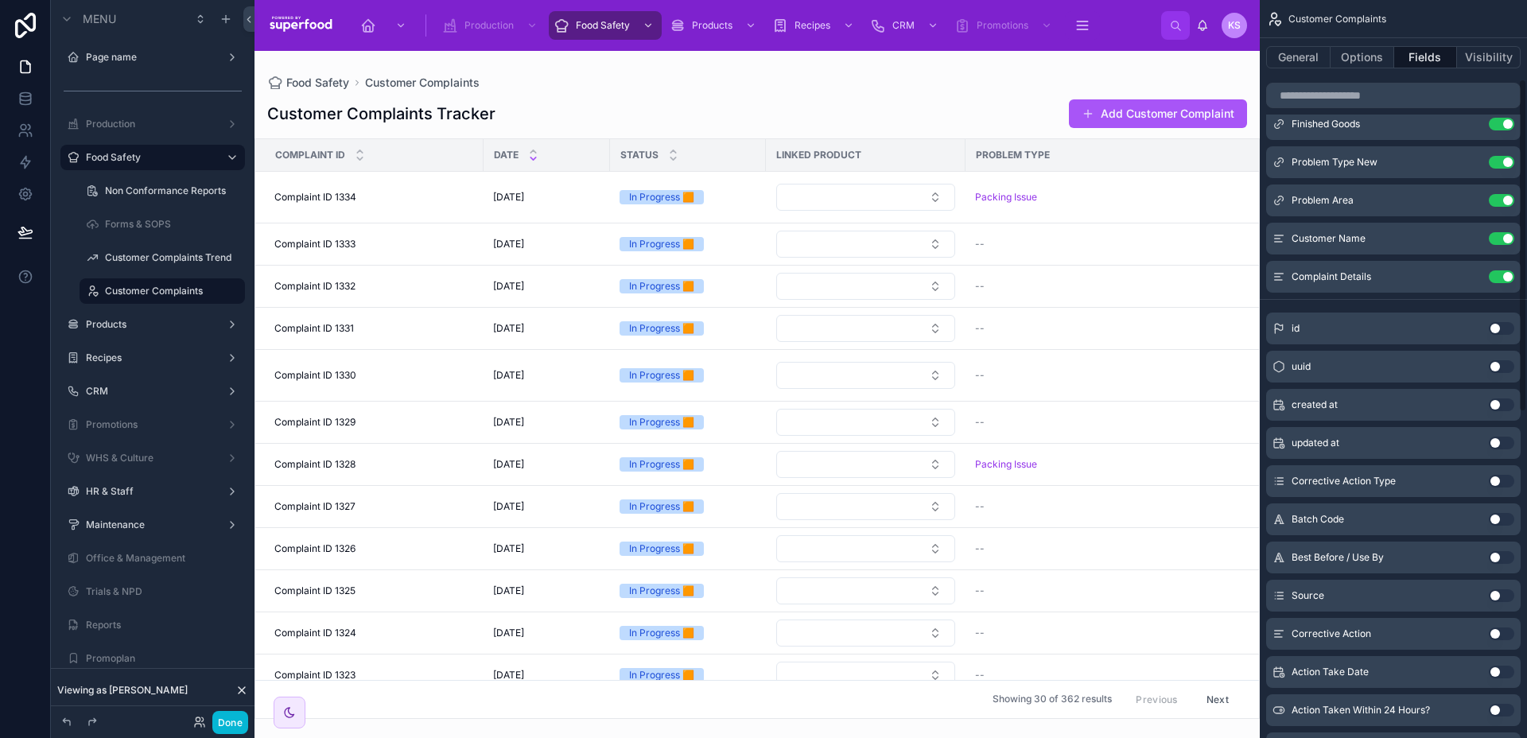
scroll to position [125, 0]
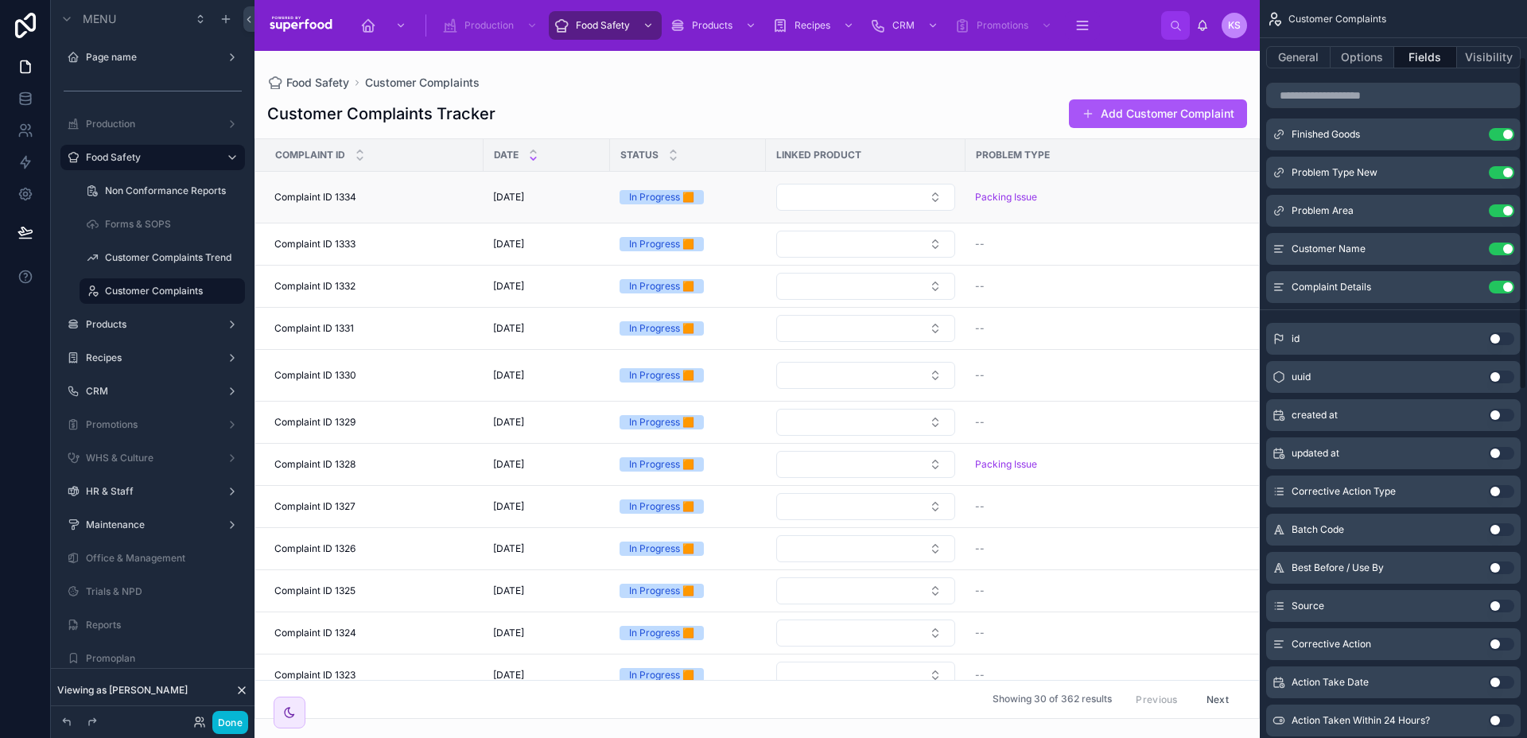
click at [426, 207] on td "Complaint ID 1334 Complaint ID 1334" at bounding box center [369, 198] width 228 height 52
click at [382, 202] on td "Complaint ID 1334 Complaint ID 1334" at bounding box center [369, 198] width 228 height 52
click at [300, 196] on span "Complaint ID 1334" at bounding box center [315, 197] width 82 height 13
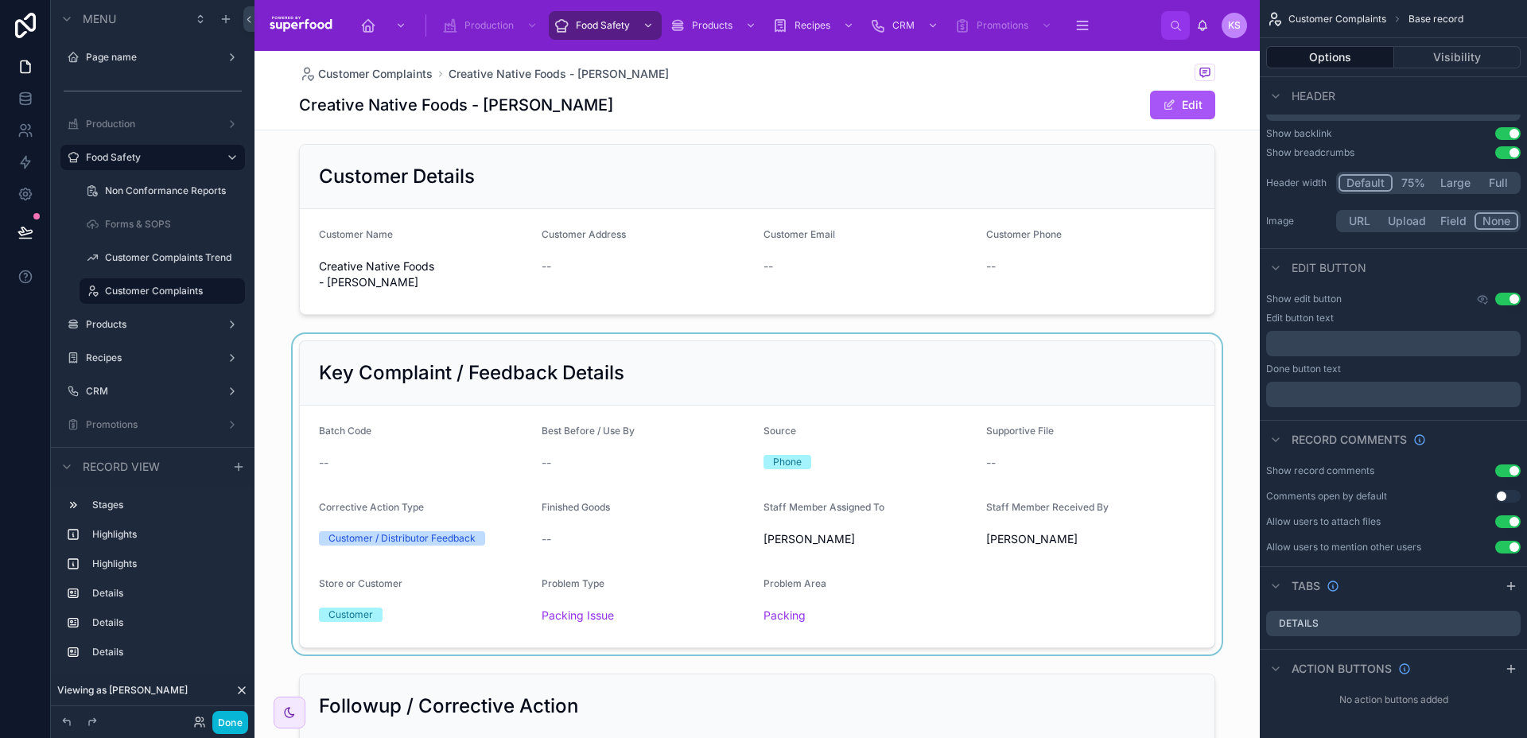
scroll to position [320, 0]
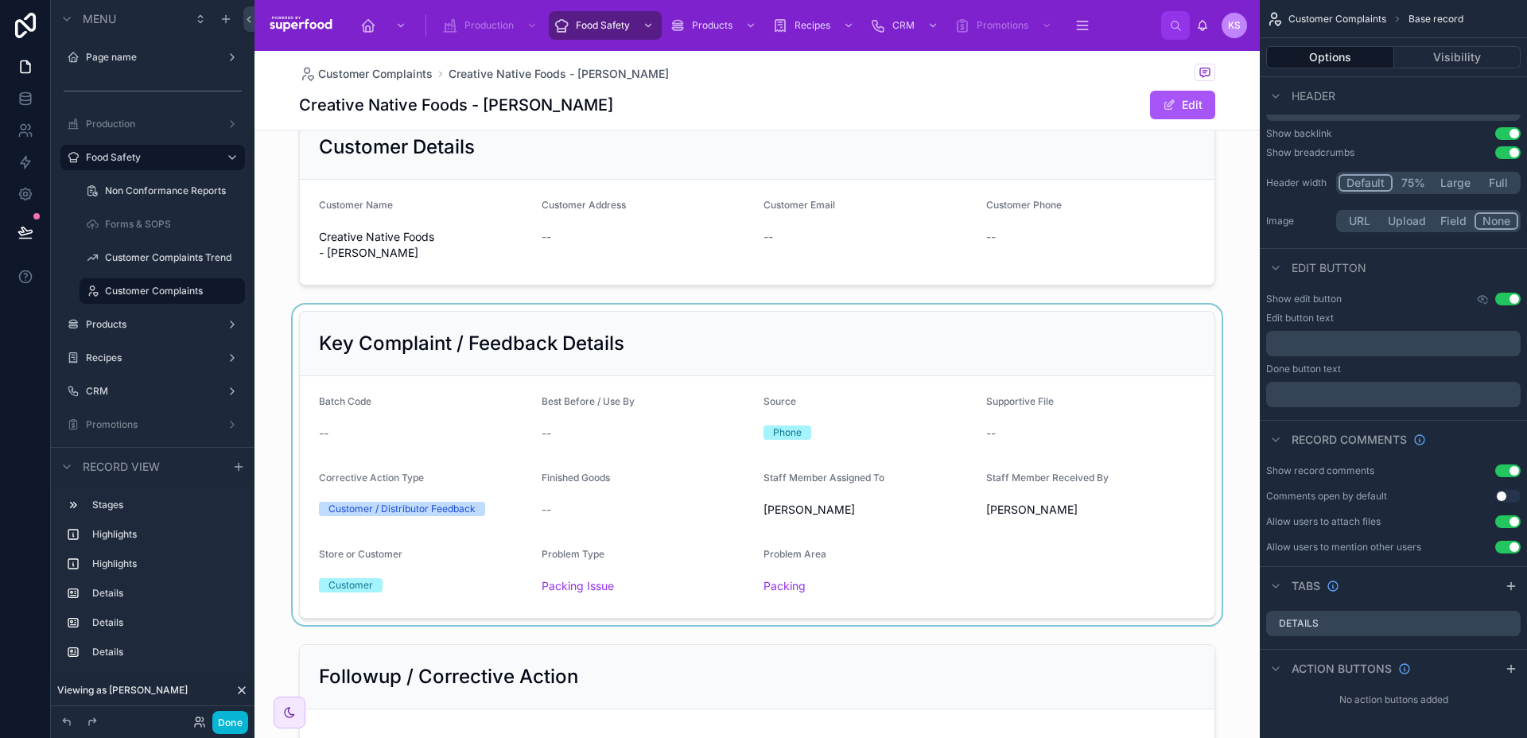
click at [534, 364] on div at bounding box center [757, 465] width 1005 height 321
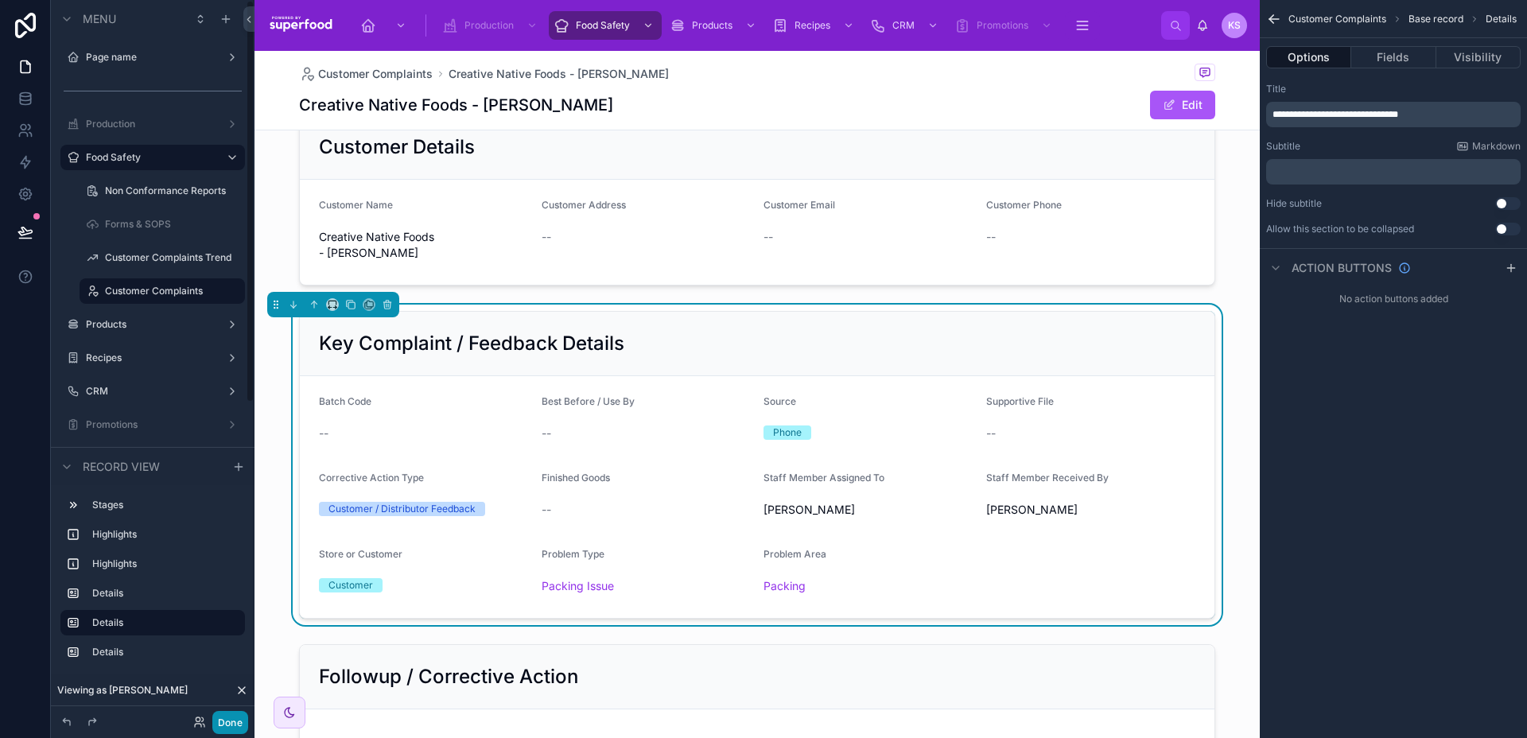
click at [224, 726] on button "Done" at bounding box center [230, 722] width 36 height 23
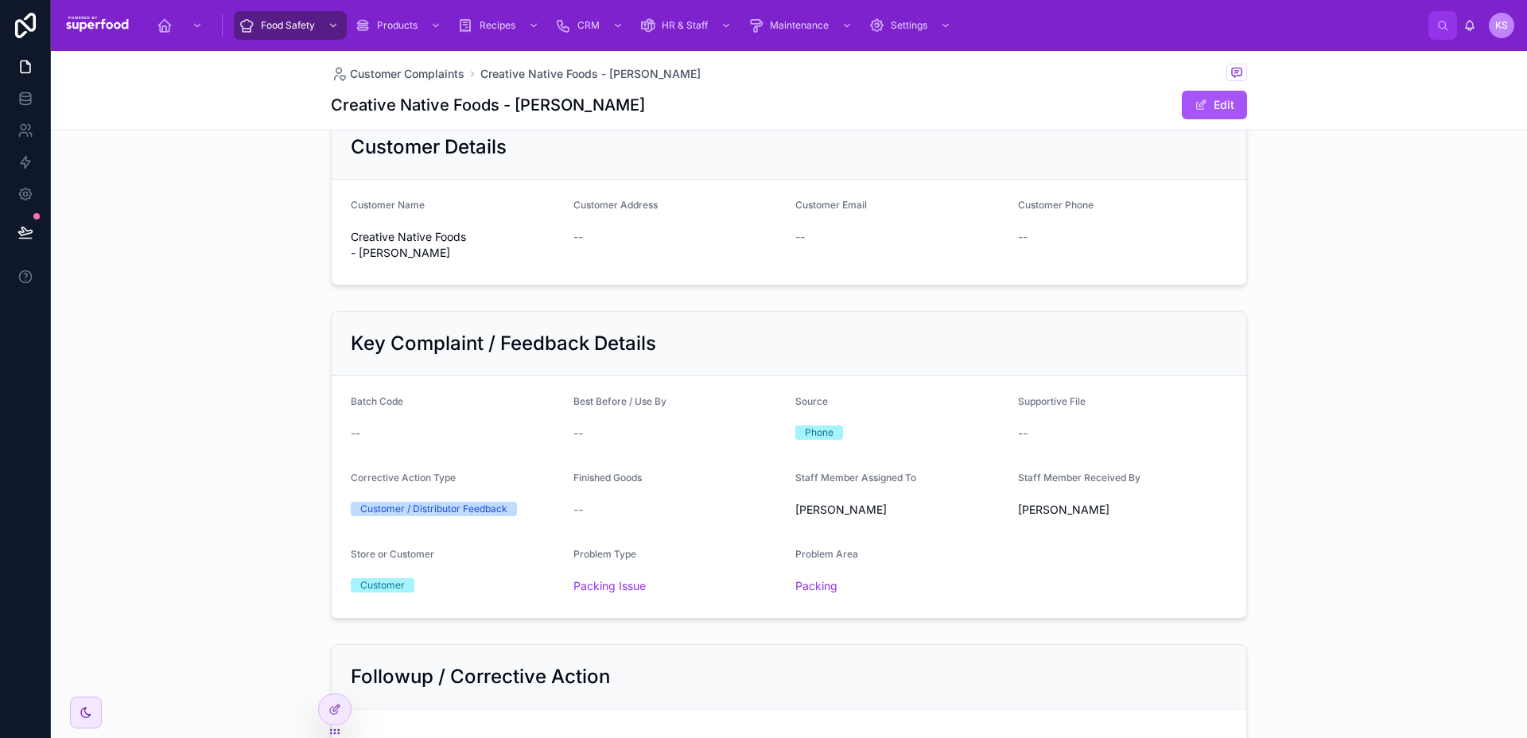
click at [604, 497] on div "--" at bounding box center [679, 509] width 210 height 25
click at [1213, 114] on button "Edit" at bounding box center [1214, 105] width 65 height 29
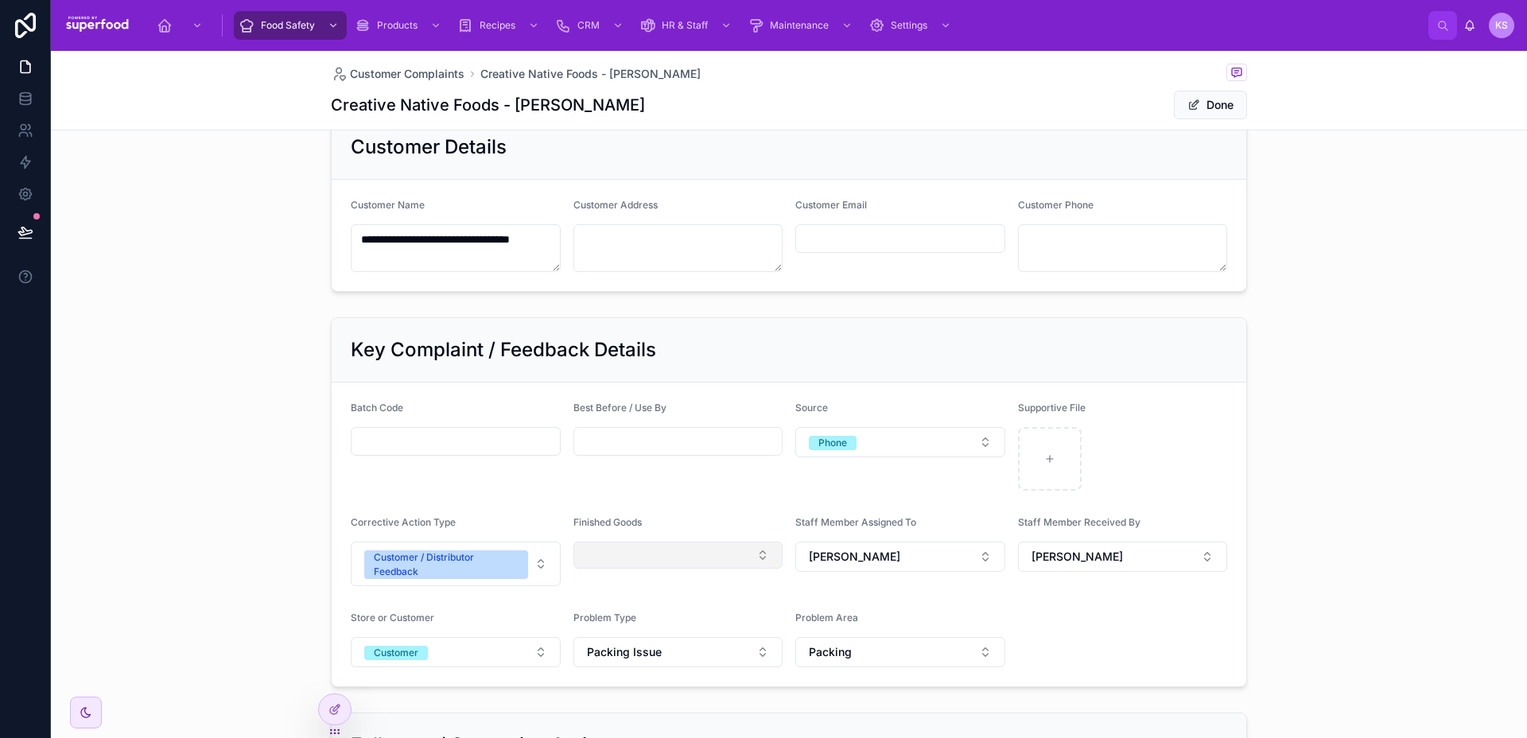
click at [681, 566] on button "Select Button" at bounding box center [679, 555] width 210 height 27
click at [1213, 105] on button "Done" at bounding box center [1210, 105] width 73 height 29
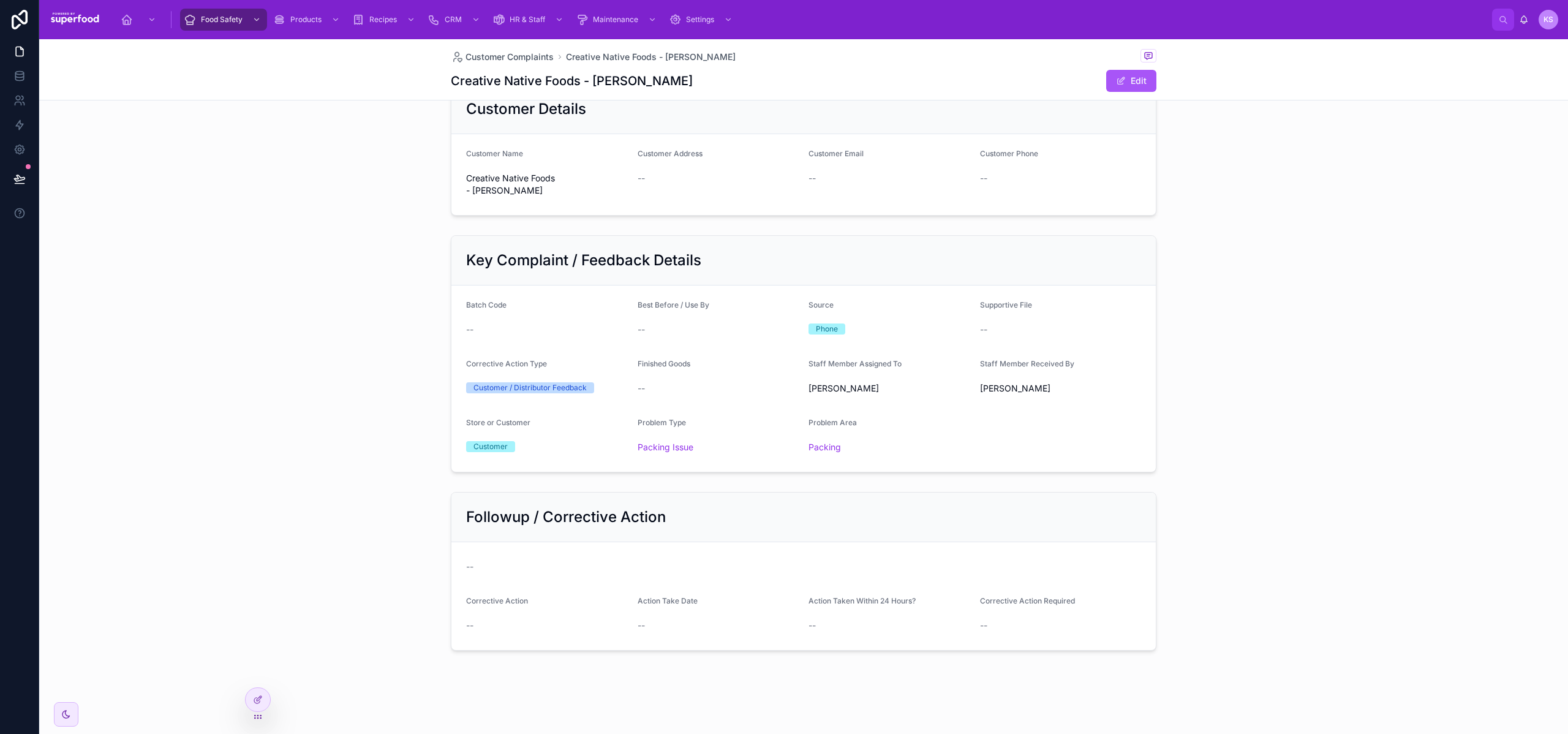
scroll to position [238, 0]
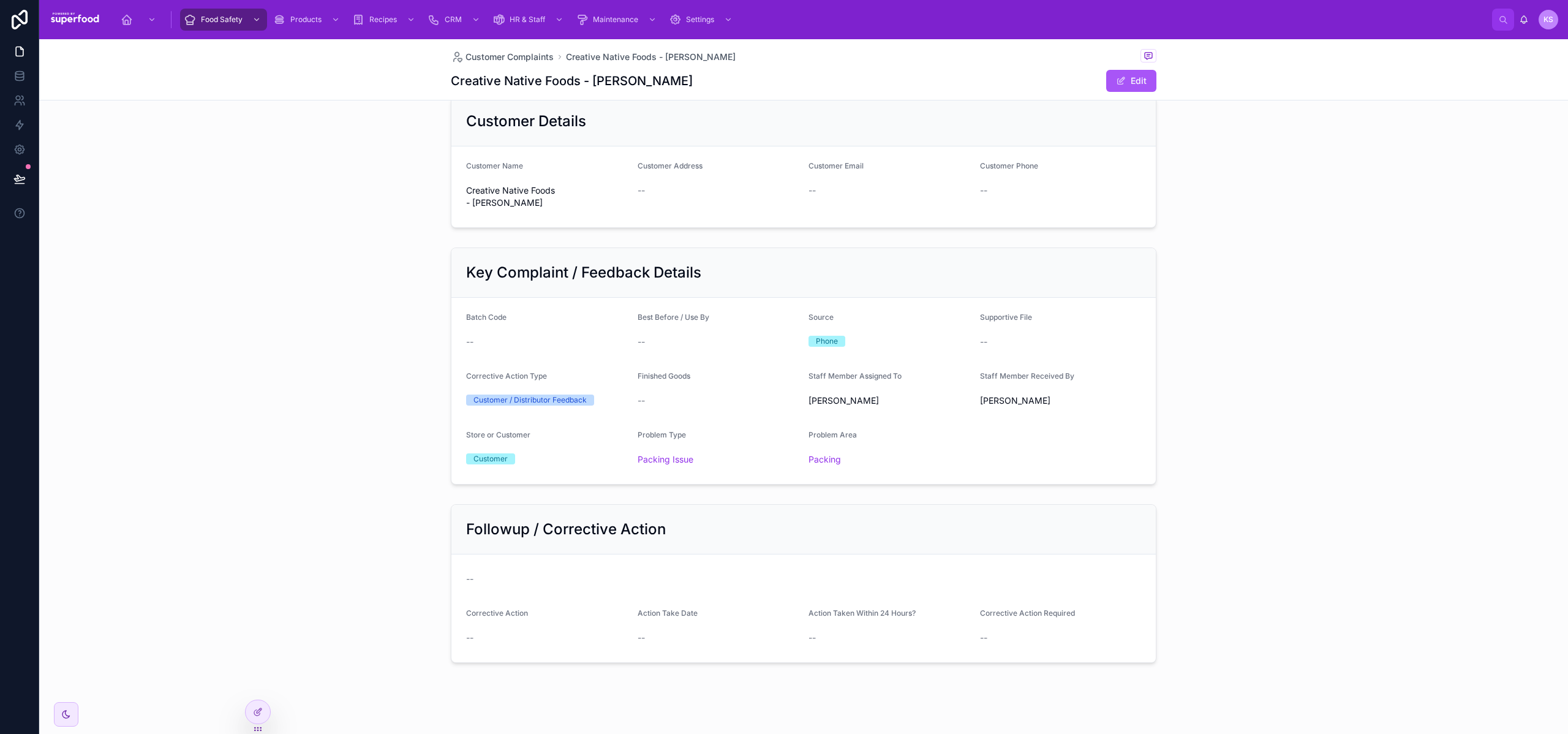
click at [273, 181] on div "Customer Details Customer Name Creative Native Foods - Andrew Fielke Customer A…" at bounding box center [803, 163] width 1529 height 142
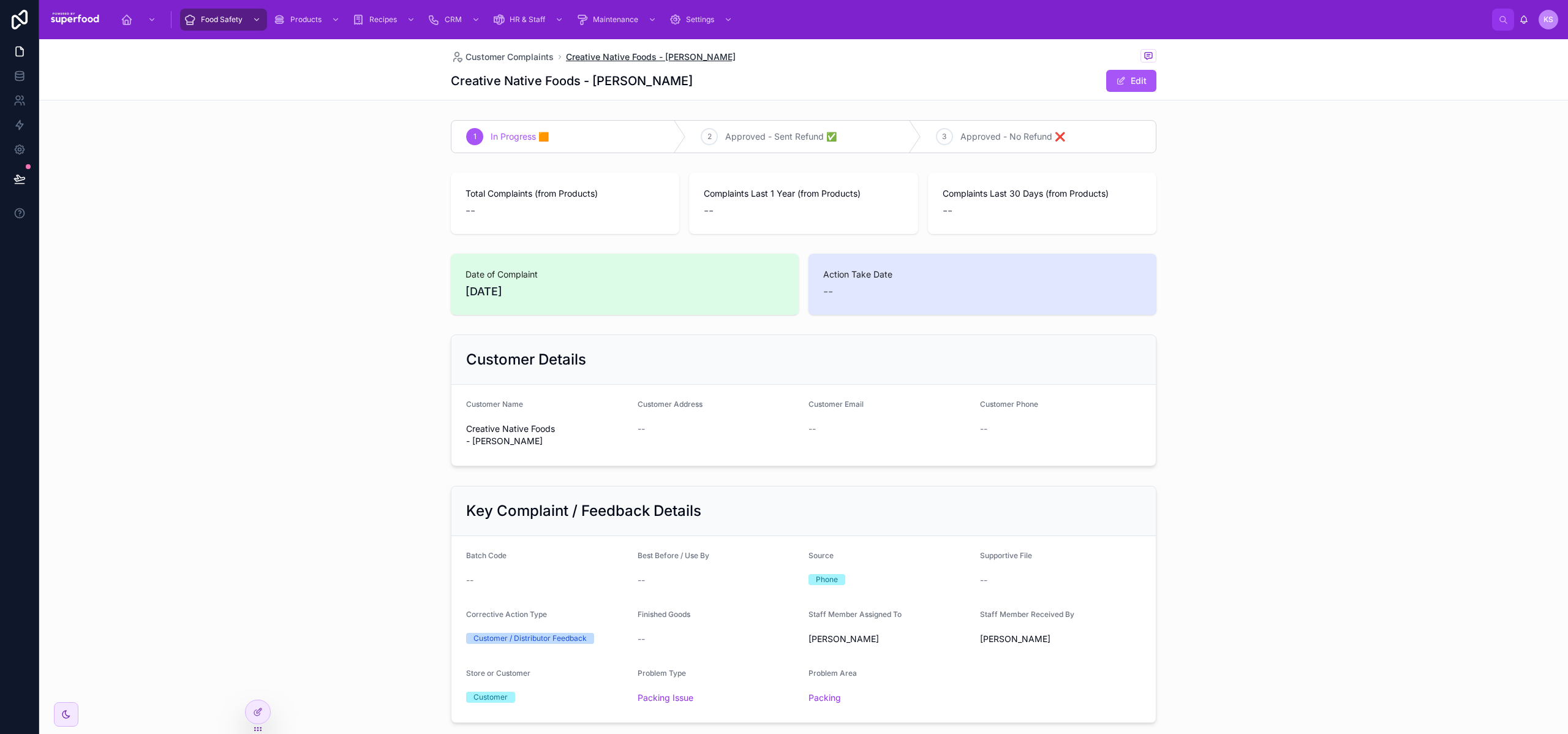
click at [566, 55] on span "Creative Native Foods - [PERSON_NAME]" at bounding box center [651, 57] width 169 height 12
click at [487, 55] on span "Customer Complaints" at bounding box center [510, 57] width 89 height 12
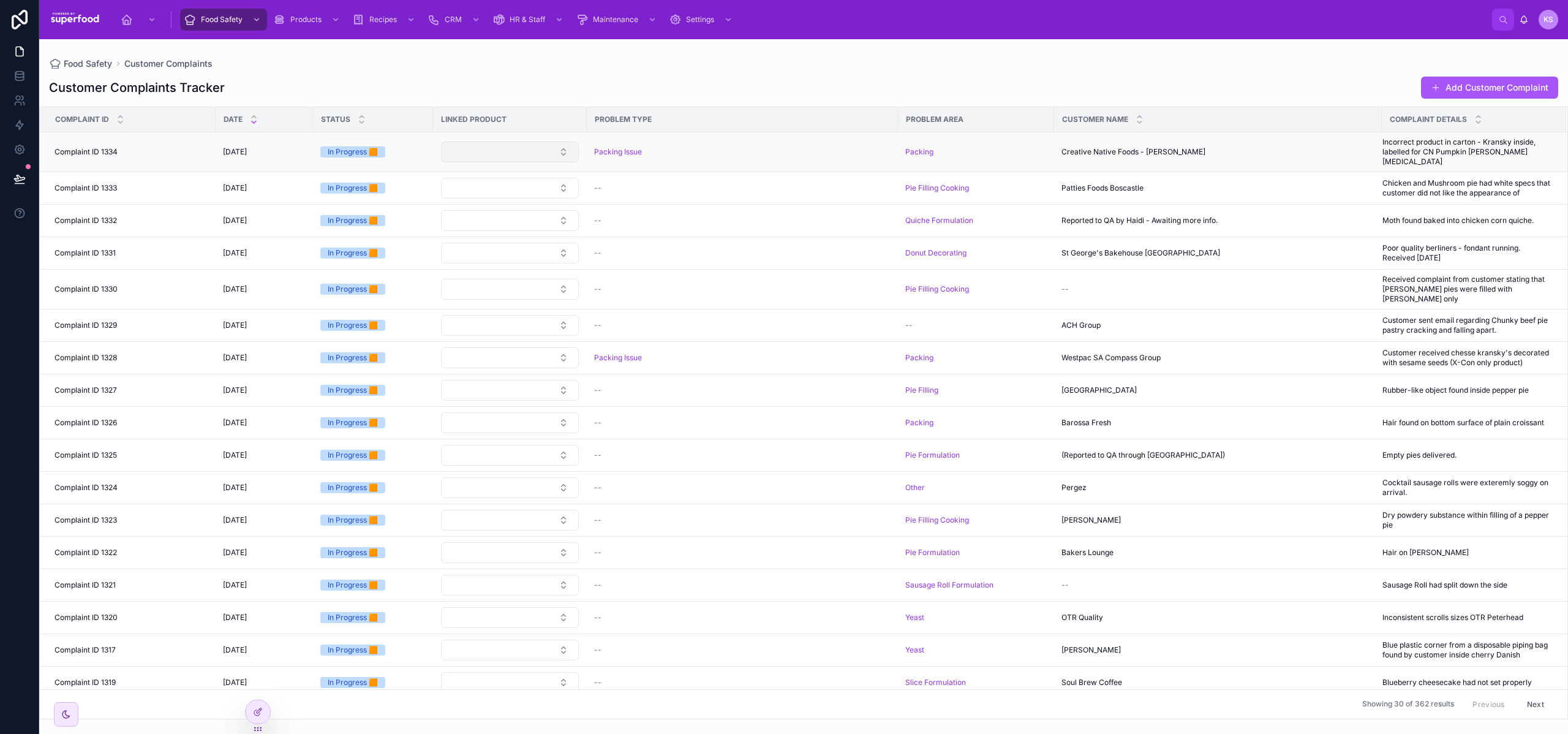
click at [528, 146] on button "Select Button" at bounding box center [510, 152] width 138 height 21
click at [553, 91] on div "Customer Complaints Tracker Add Customer Complaint" at bounding box center [804, 88] width 1509 height 23
click at [28, 79] on link at bounding box center [19, 76] width 39 height 25
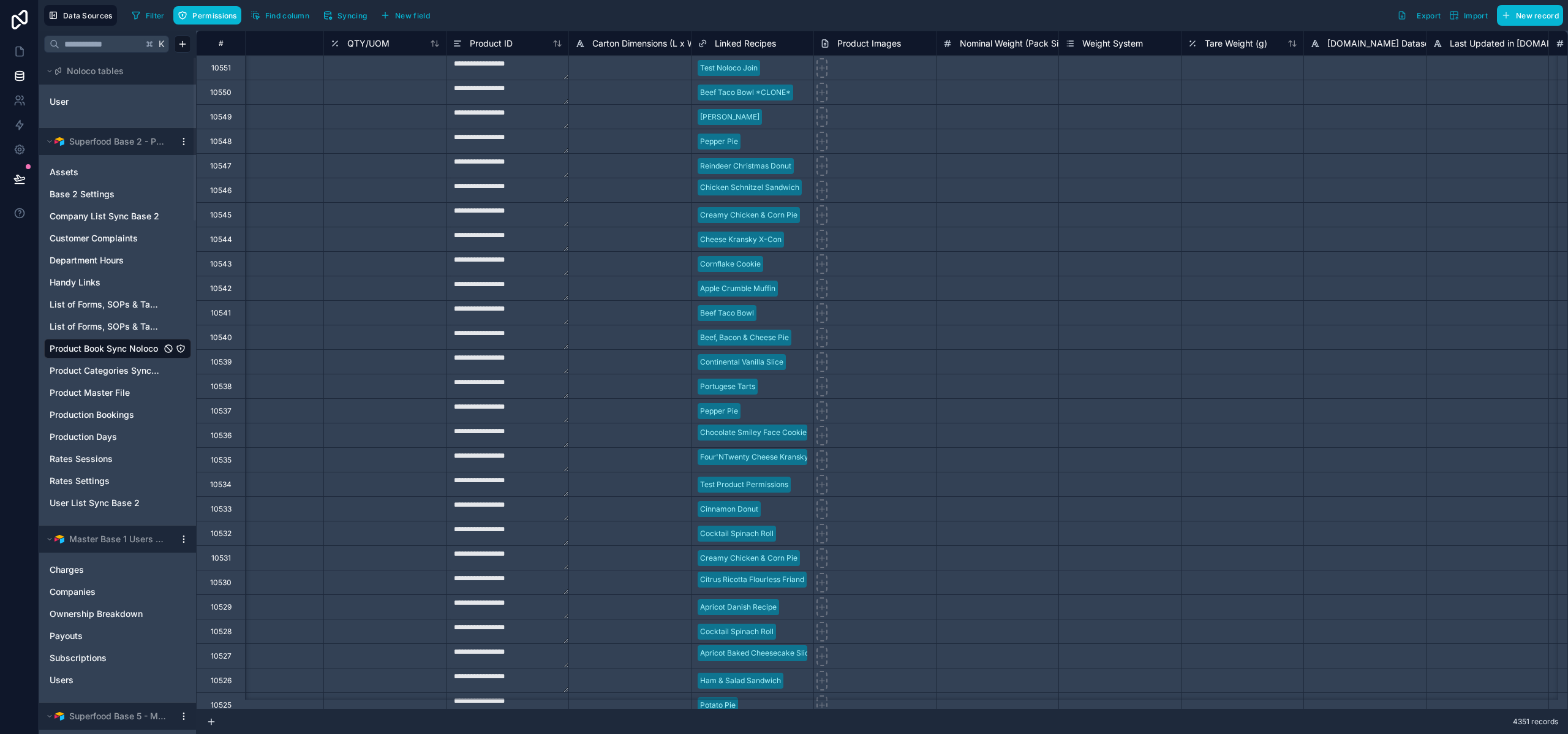
scroll to position [0, 1451]
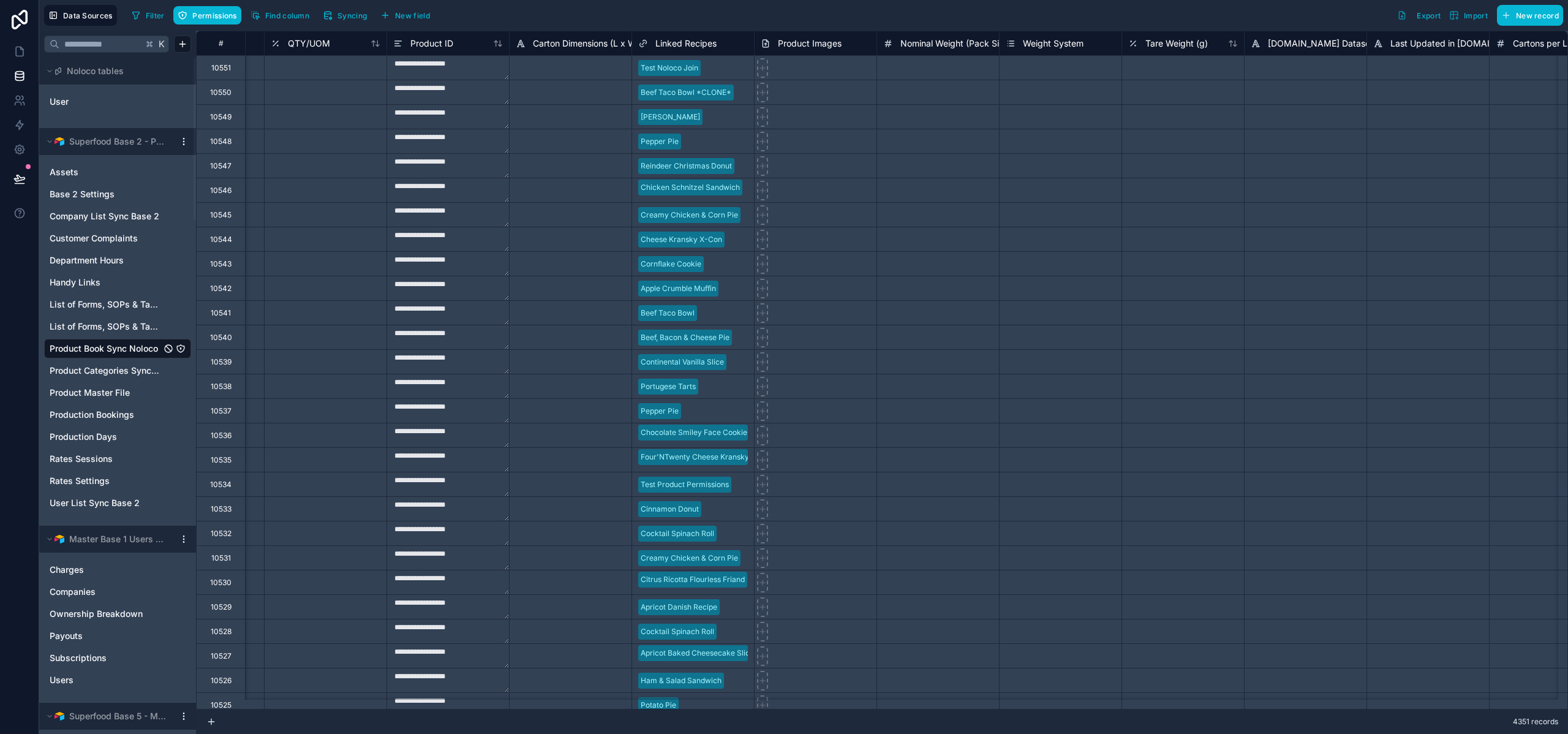
click at [723, 49] on div "Linked Recipes" at bounding box center [693, 43] width 109 height 15
click at [725, 43] on div "Linked Recipes" at bounding box center [693, 43] width 109 height 15
click at [727, 39] on div "Linked Recipes" at bounding box center [693, 43] width 109 height 15
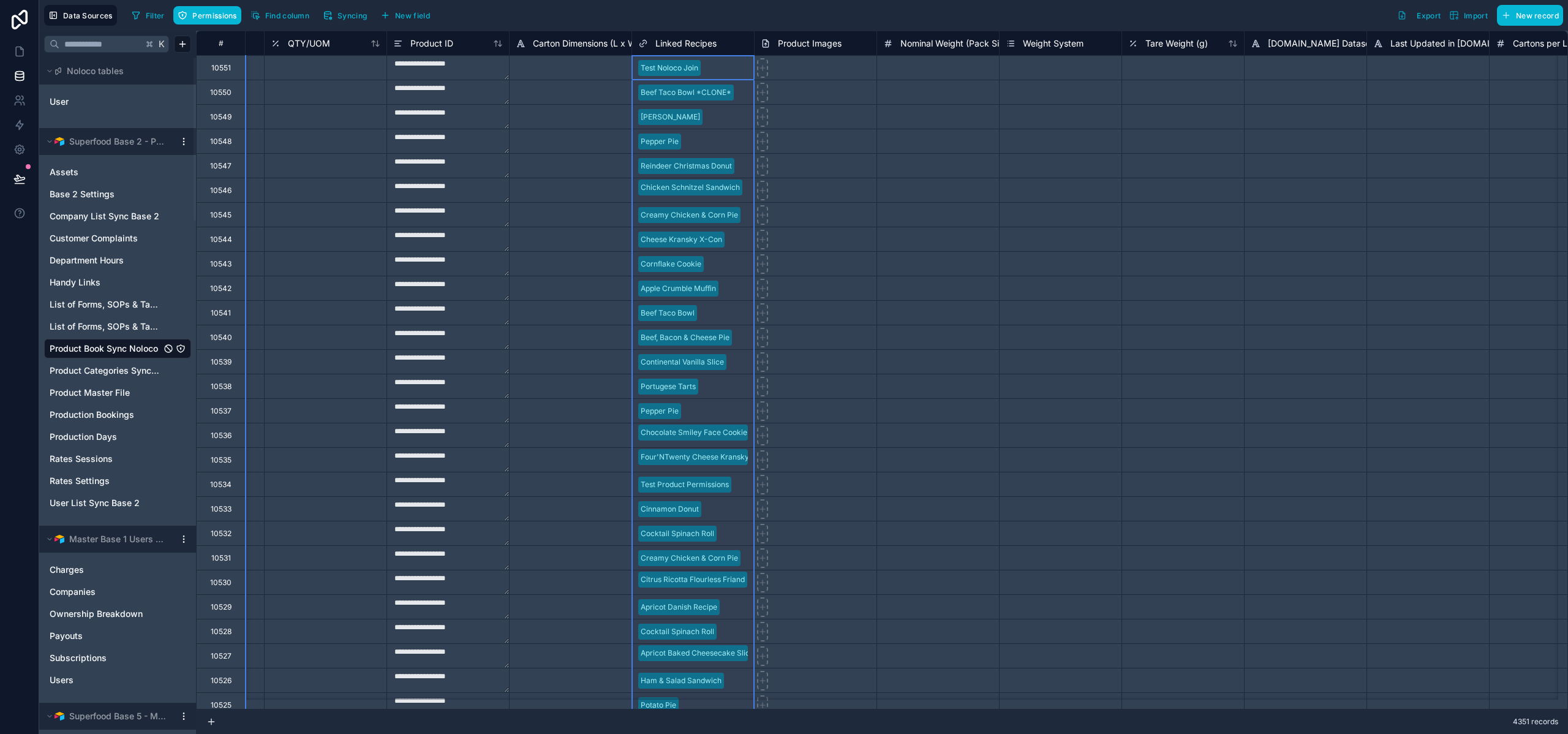
click at [695, 42] on span "Linked Recipes" at bounding box center [686, 44] width 62 height 12
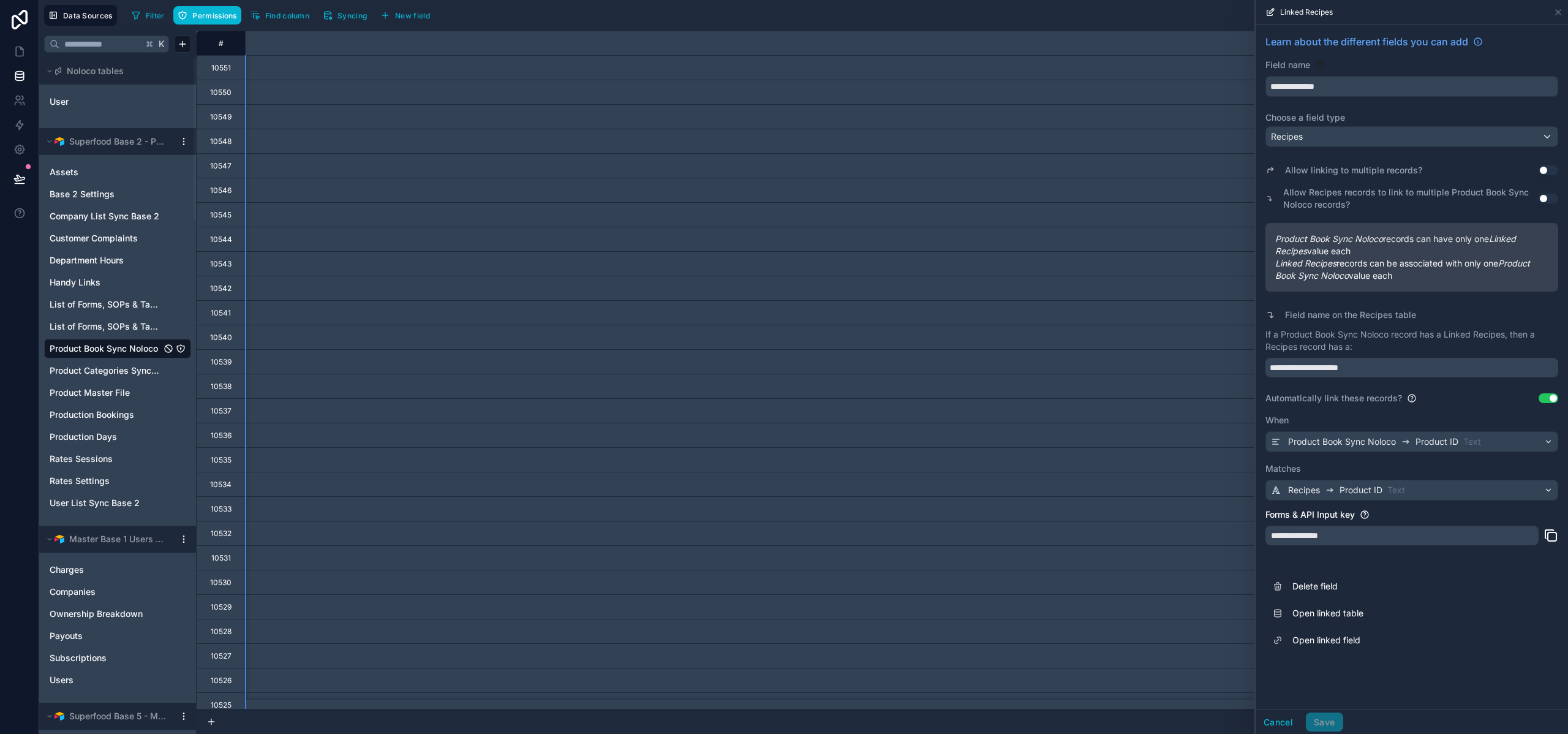
scroll to position [0, 1451]
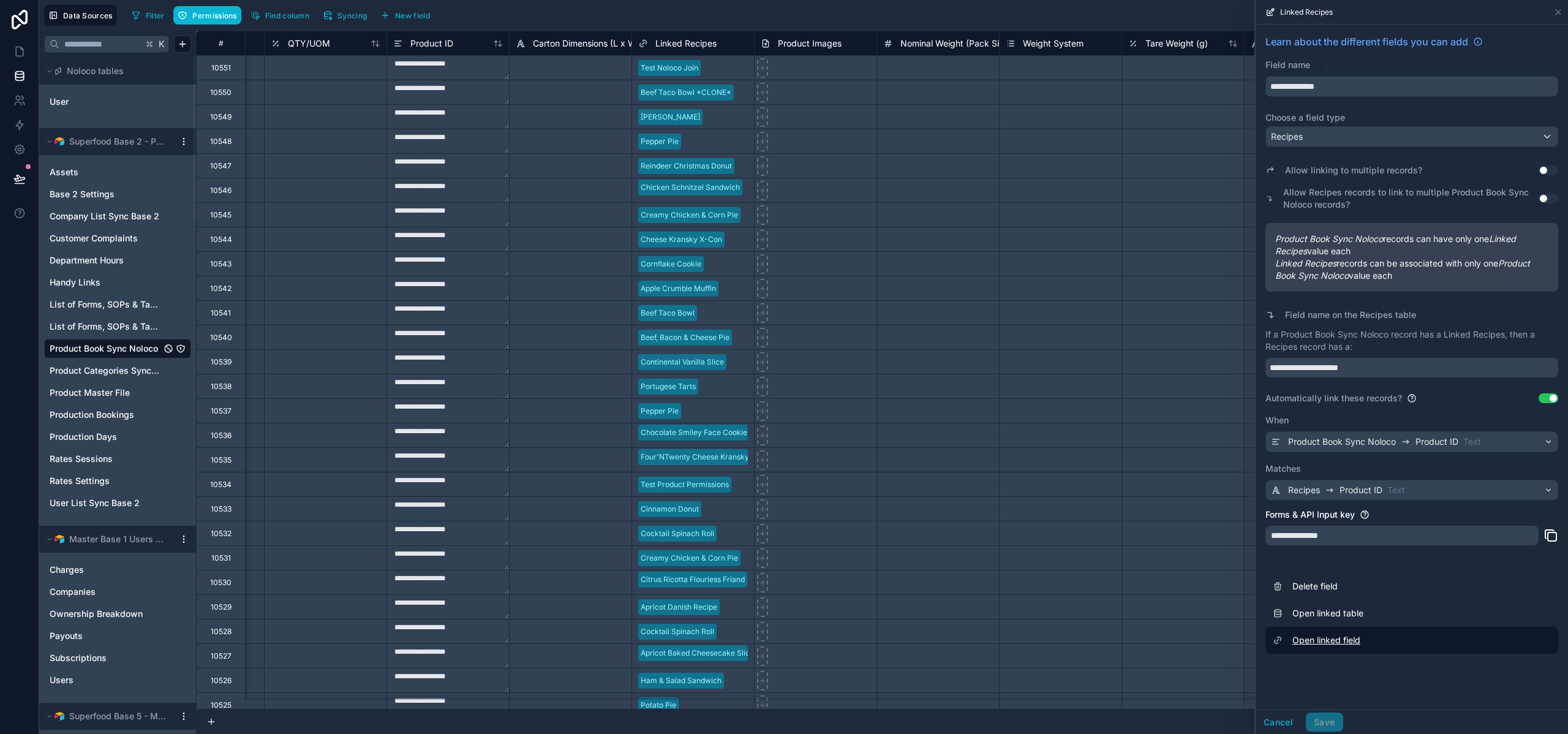
click at [1322, 640] on link "Open linked field" at bounding box center [1412, 640] width 293 height 27
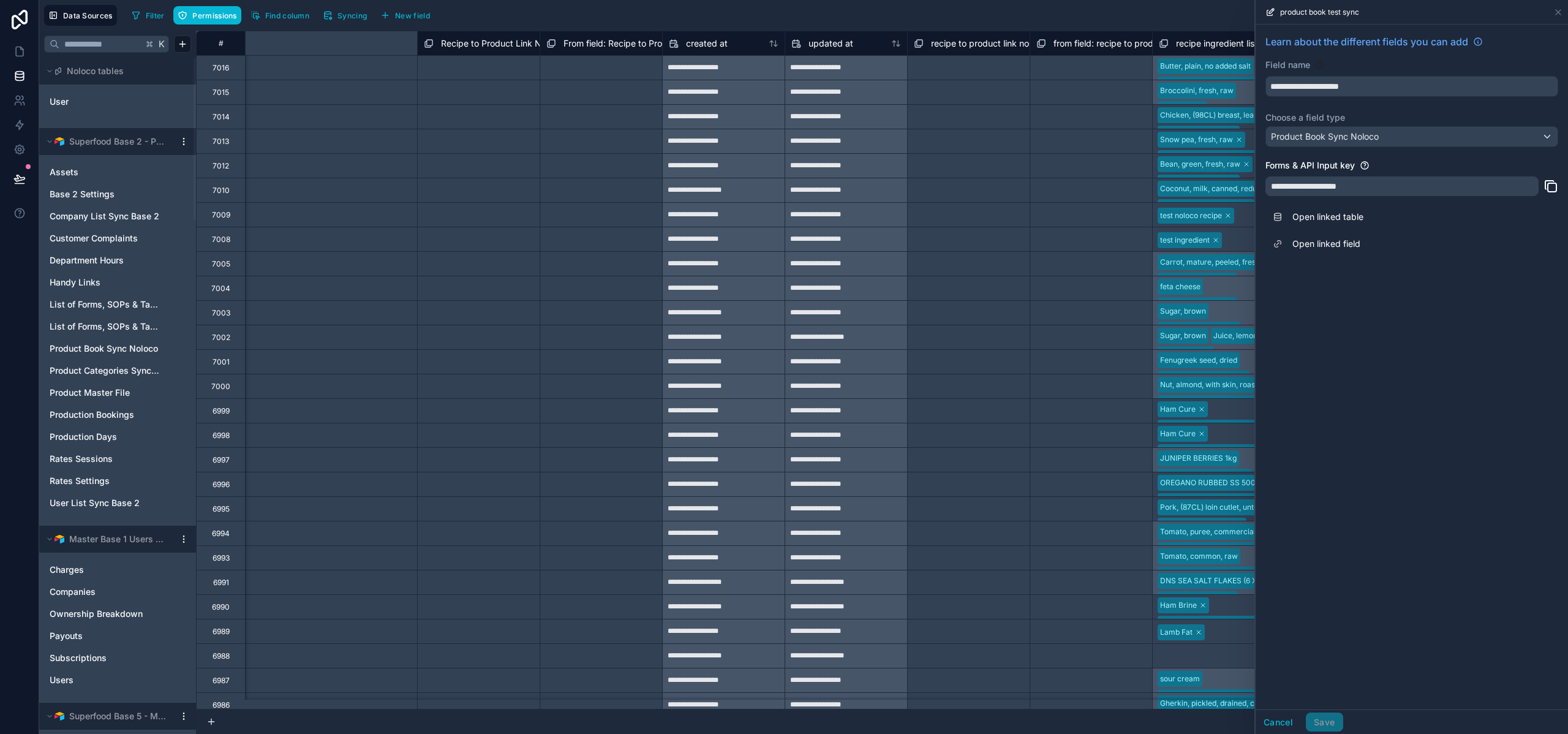
scroll to position [0, 28522]
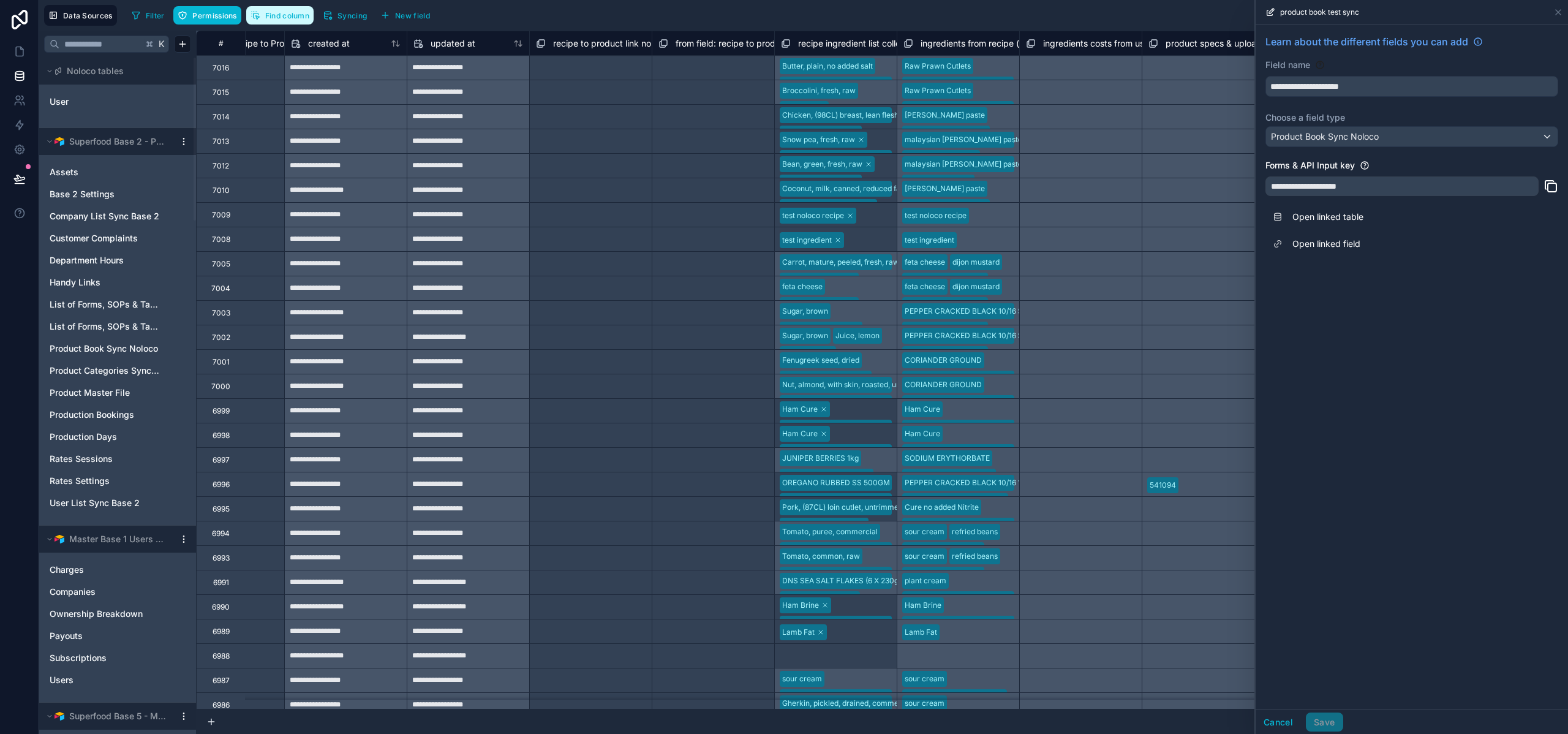
click at [273, 16] on span "Find column" at bounding box center [286, 15] width 44 height 9
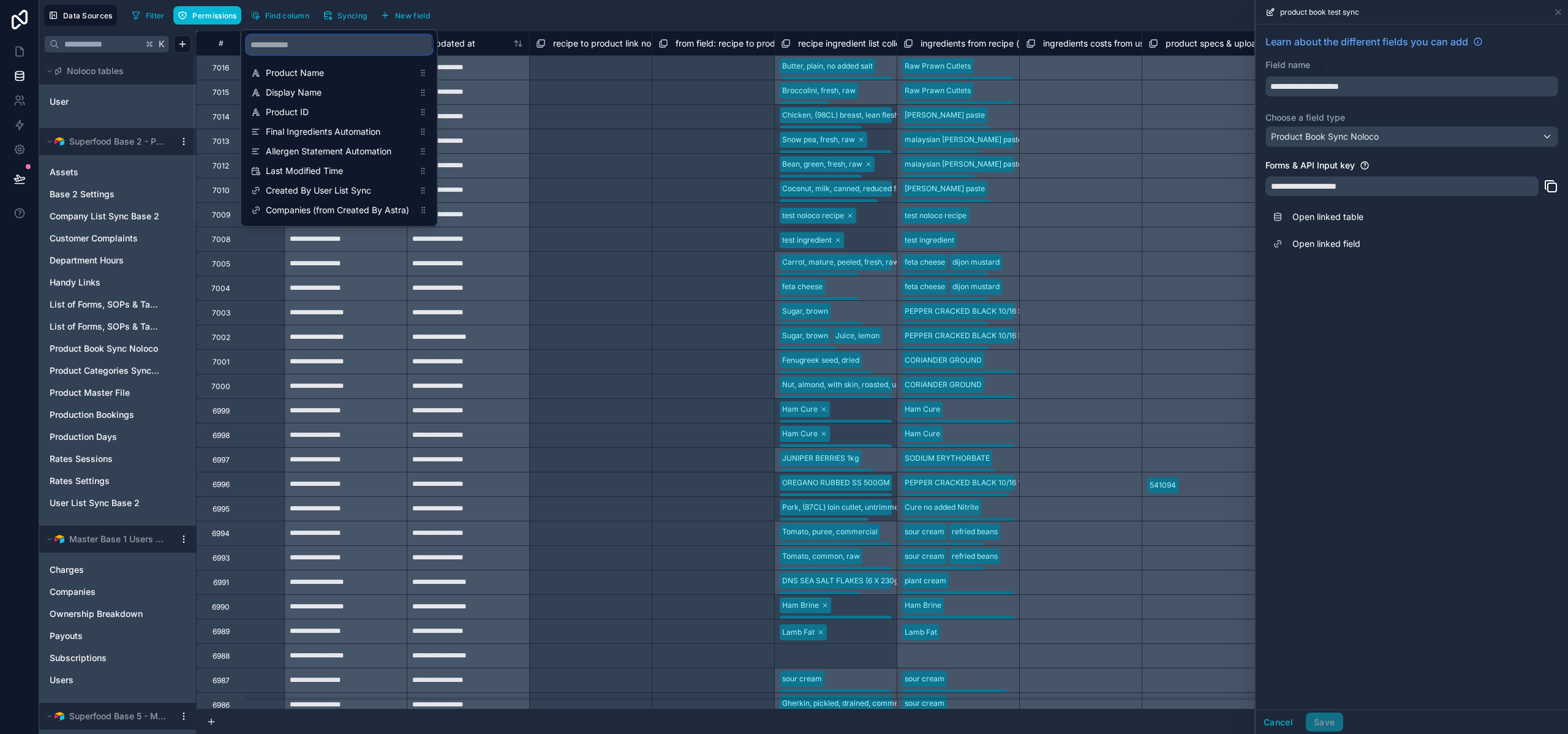
click at [285, 46] on input "scrollable content" at bounding box center [340, 44] width 186 height 19
type input "**********"
click at [313, 114] on span "Recipe to Product Link Noloco" at bounding box center [340, 112] width 149 height 12
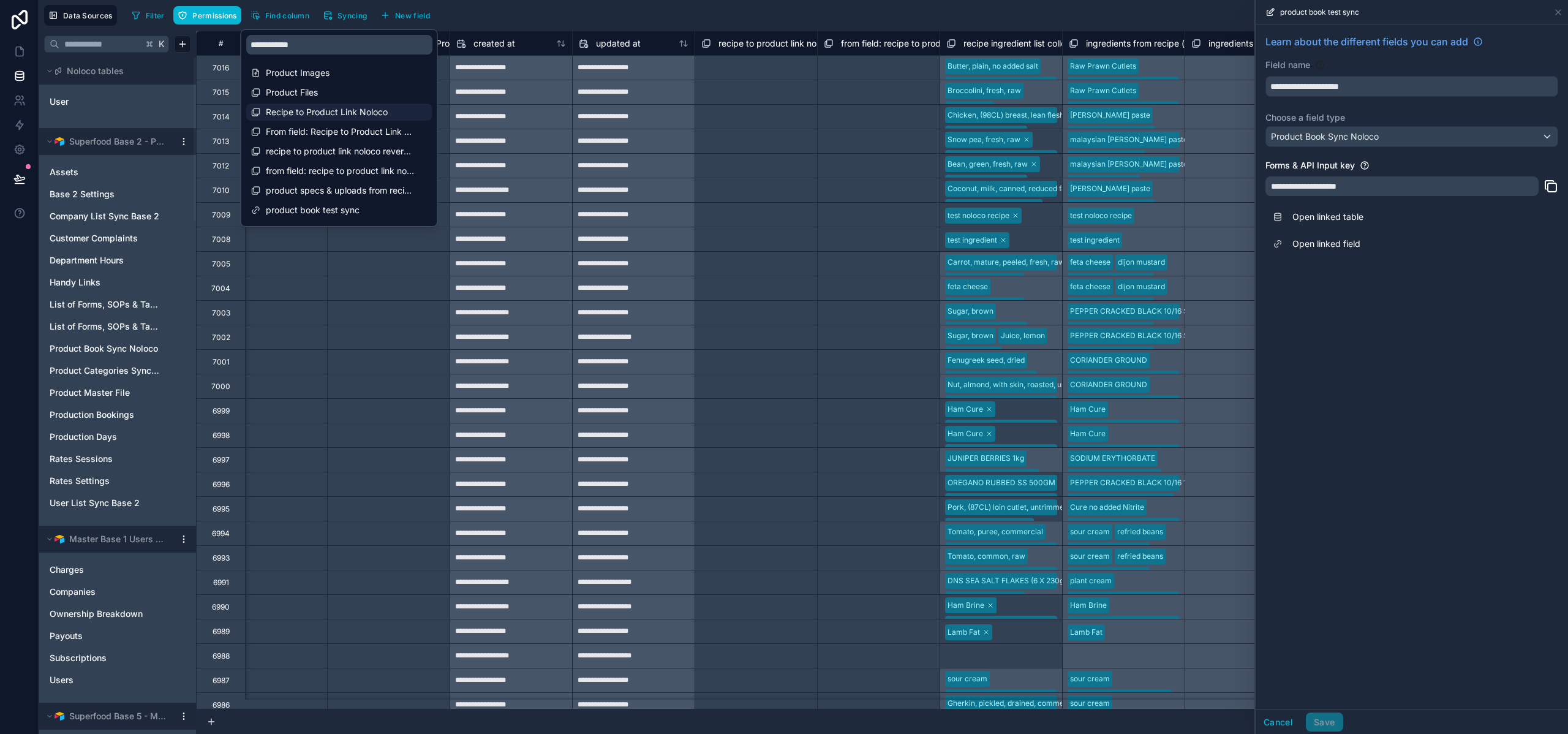
scroll to position [0, 28303]
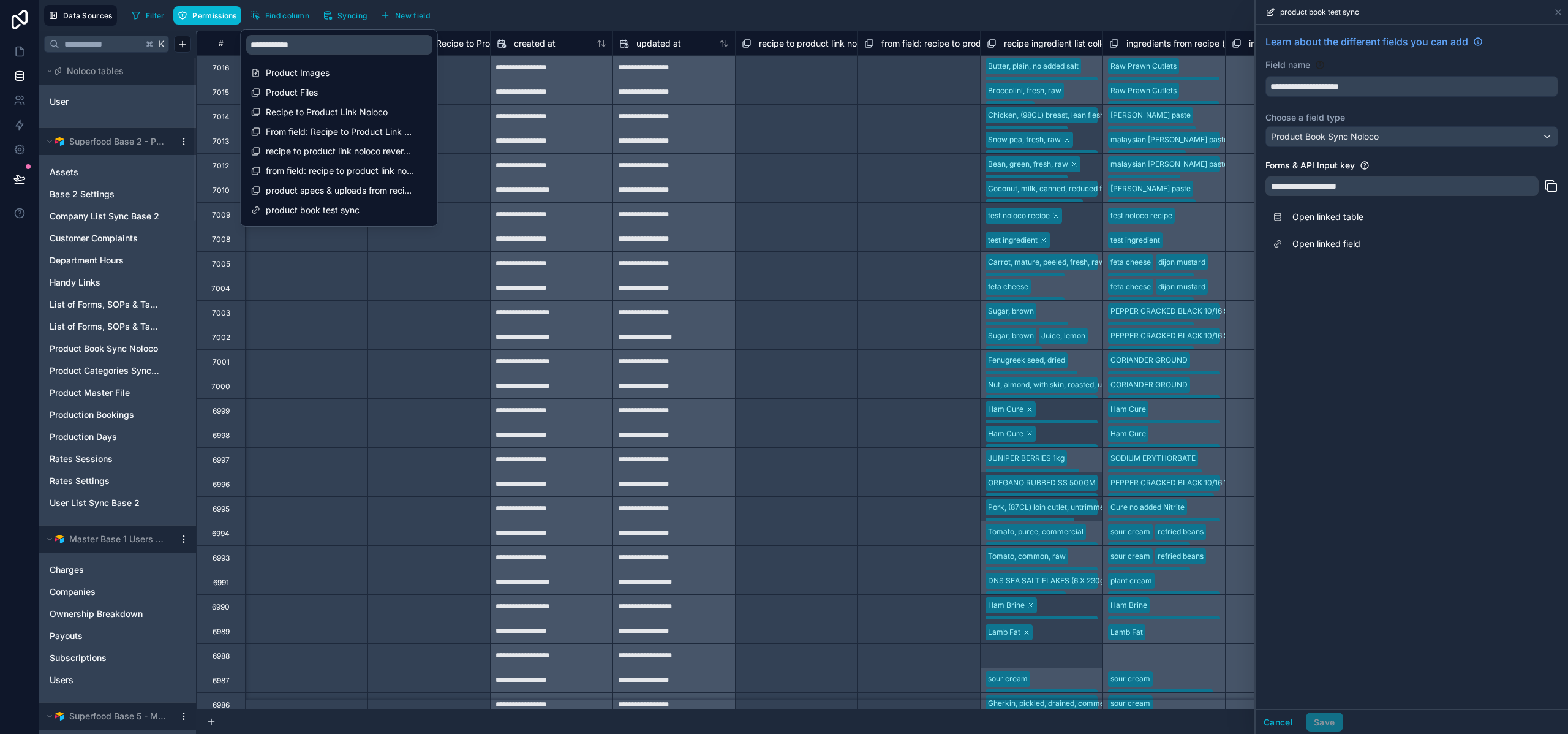
click at [518, 17] on div "Filter Permissions Find column Syncing New field Export Import New record" at bounding box center [845, 15] width 1436 height 21
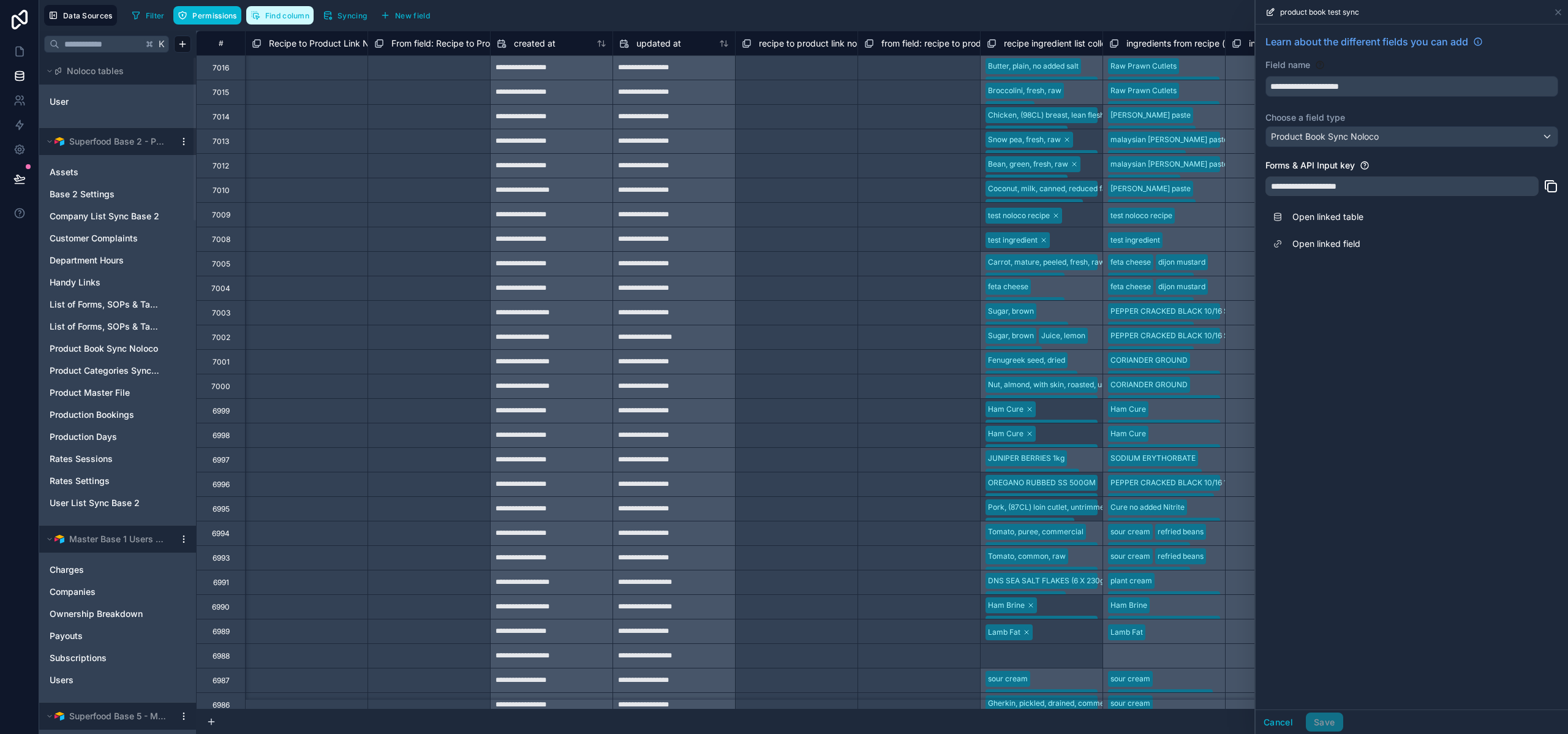
click at [285, 16] on span "Find column" at bounding box center [286, 15] width 44 height 9
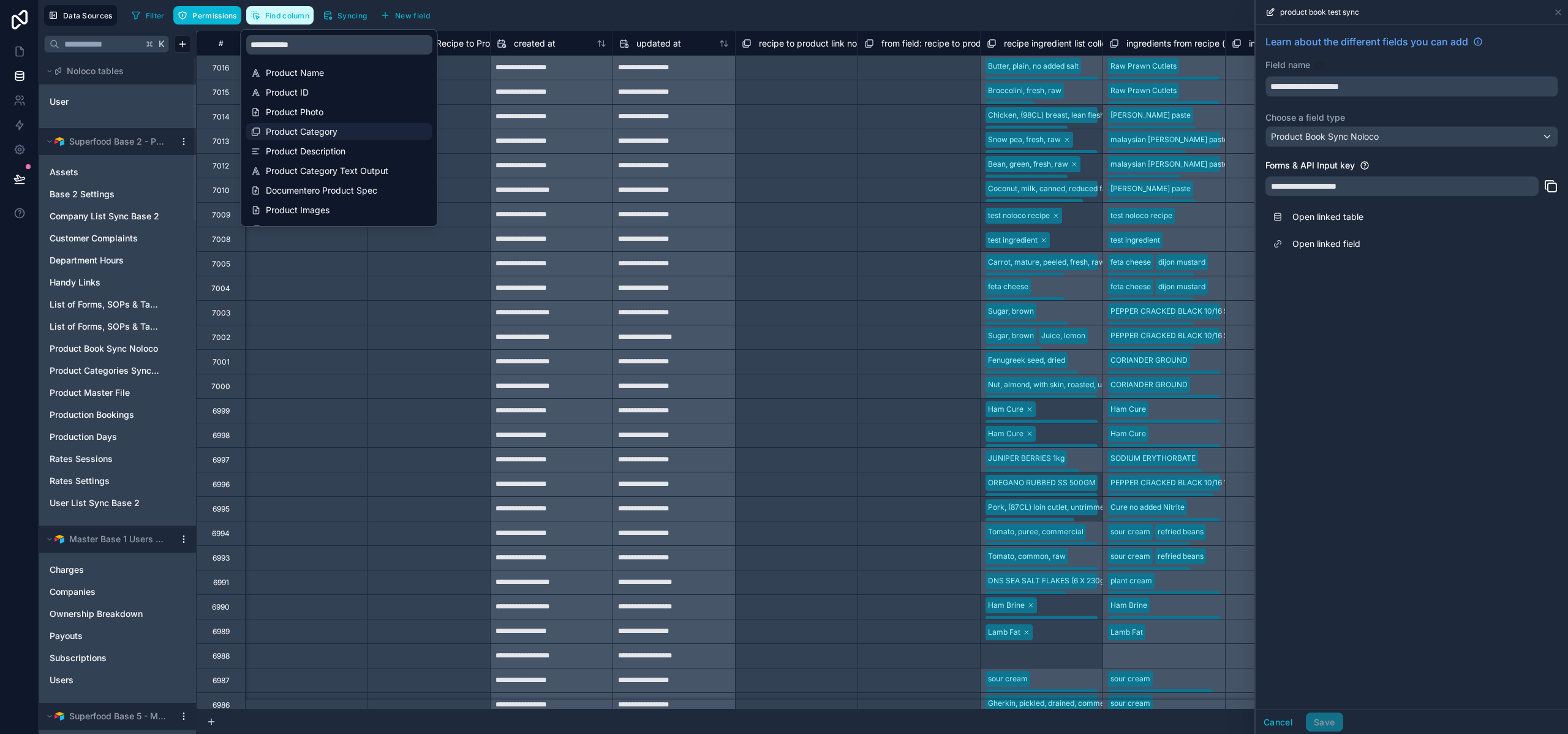
scroll to position [137, 0]
click at [310, 213] on span "product book test sync" at bounding box center [340, 210] width 149 height 12
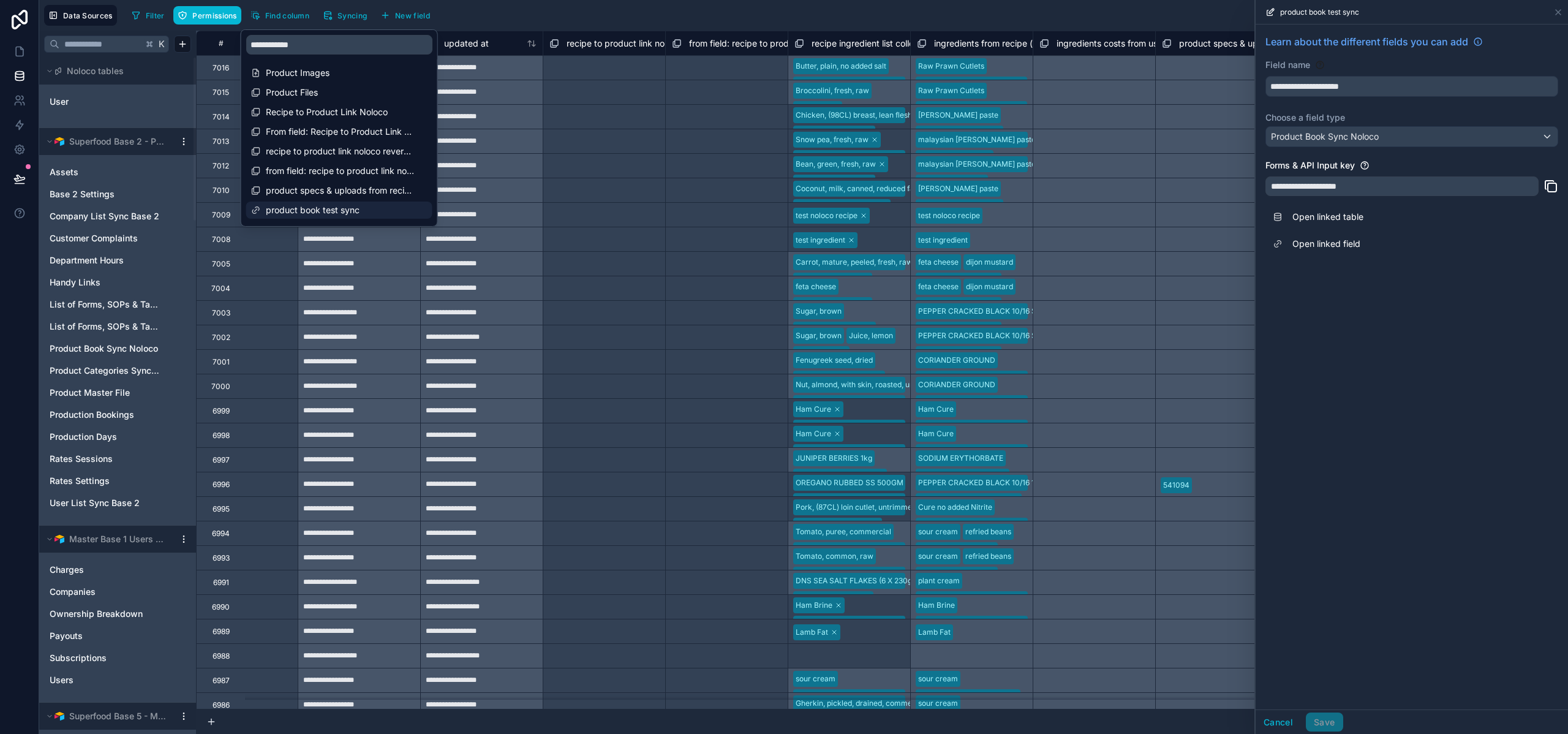
scroll to position [0, 28522]
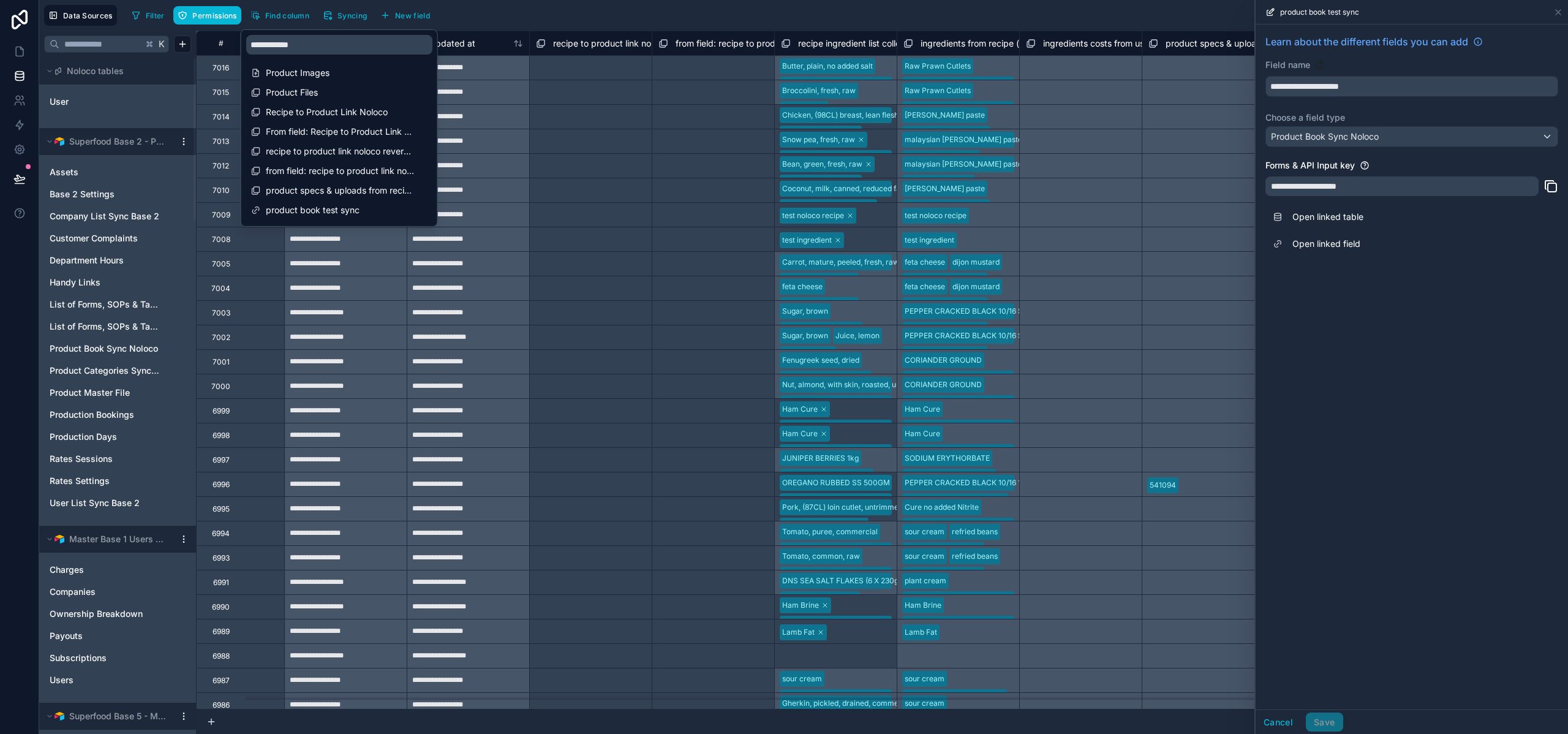
click at [766, 23] on div "Filter Permissions Find column Syncing New field Export Import New record" at bounding box center [845, 15] width 1436 height 21
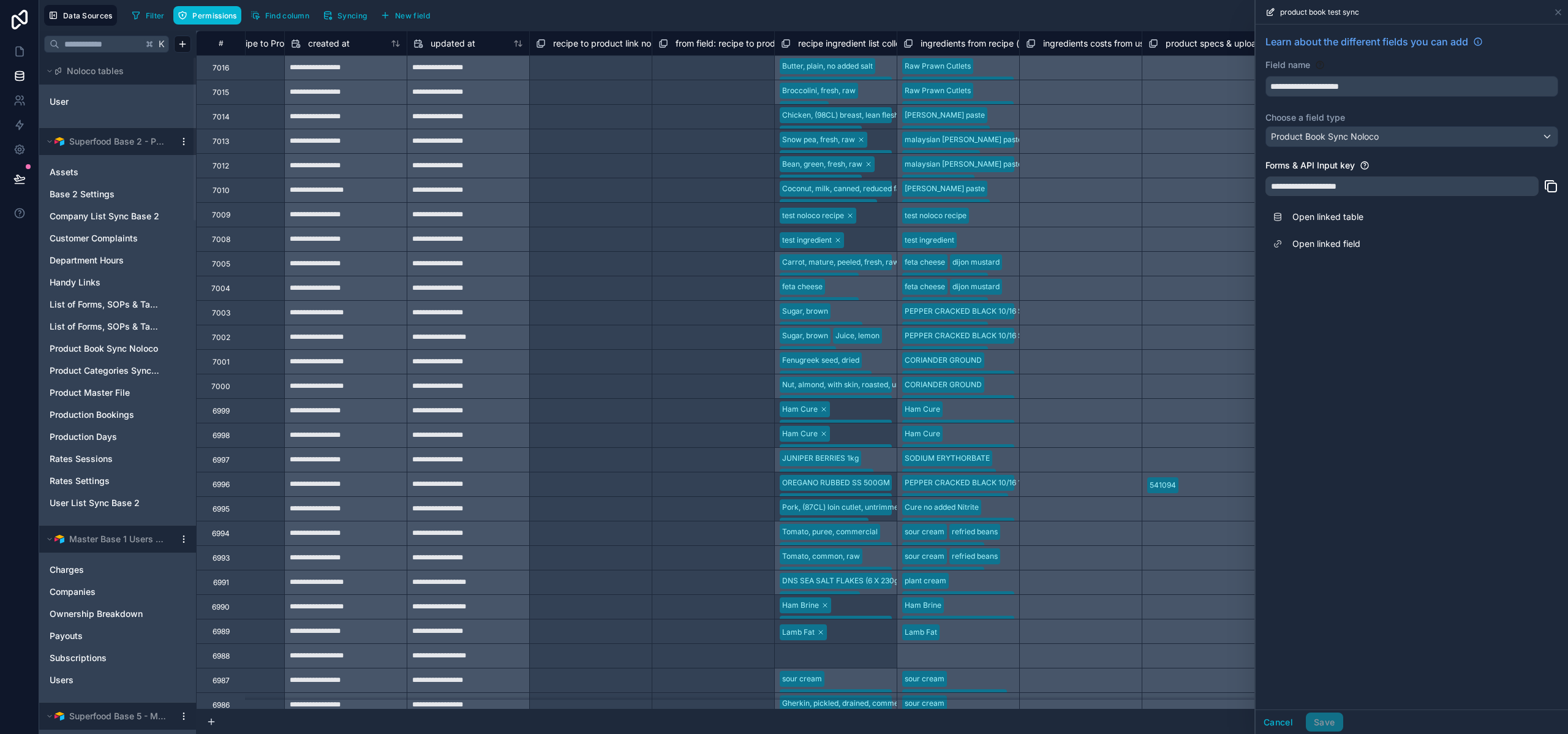
click at [612, 98] on div "Select a recipe to product link noloco reverse collection" at bounding box center [591, 92] width 109 height 19
click at [1557, 12] on icon at bounding box center [1558, 12] width 5 height 5
click at [1555, 12] on span "New record" at bounding box center [1538, 15] width 43 height 9
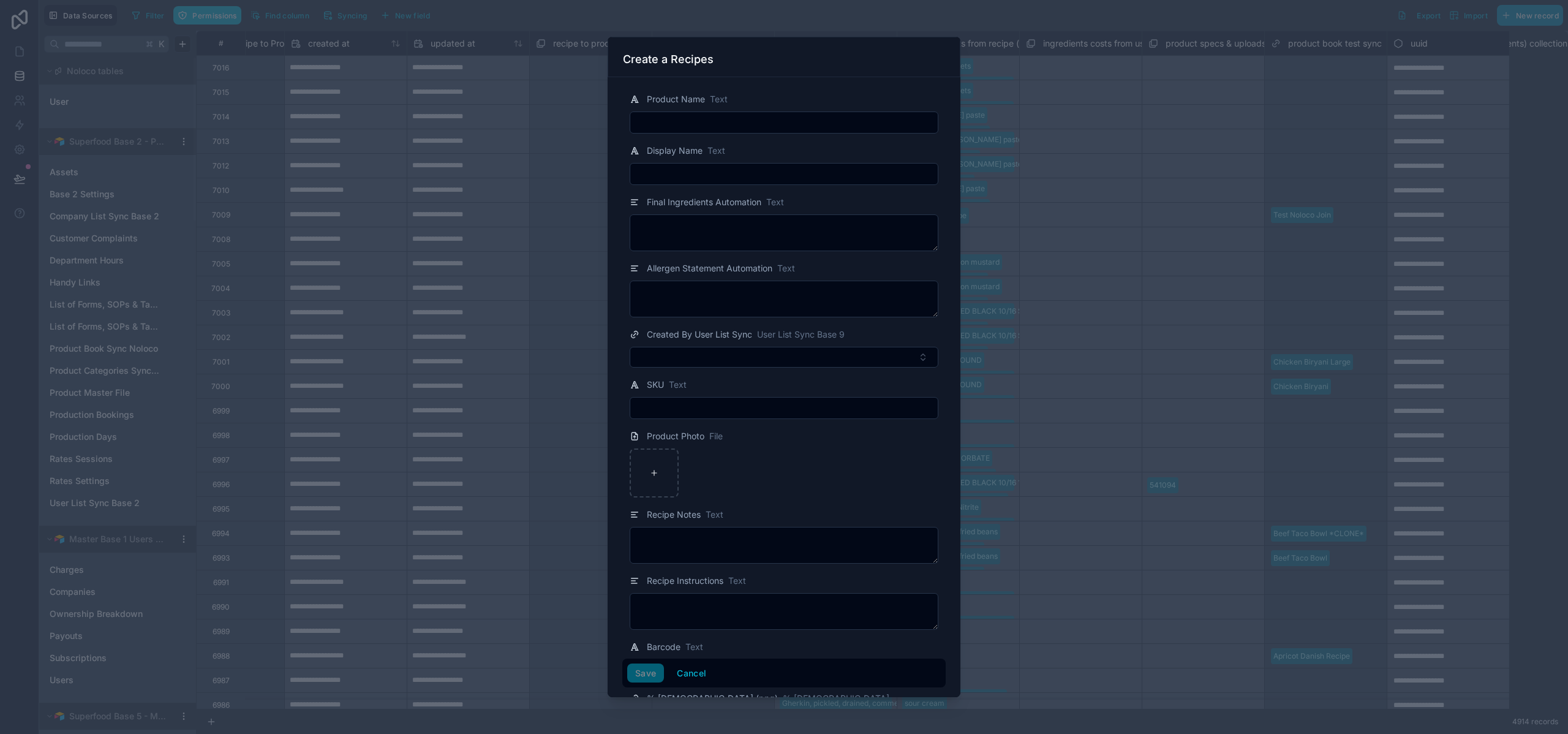
click at [1554, 12] on div at bounding box center [784, 367] width 1568 height 734
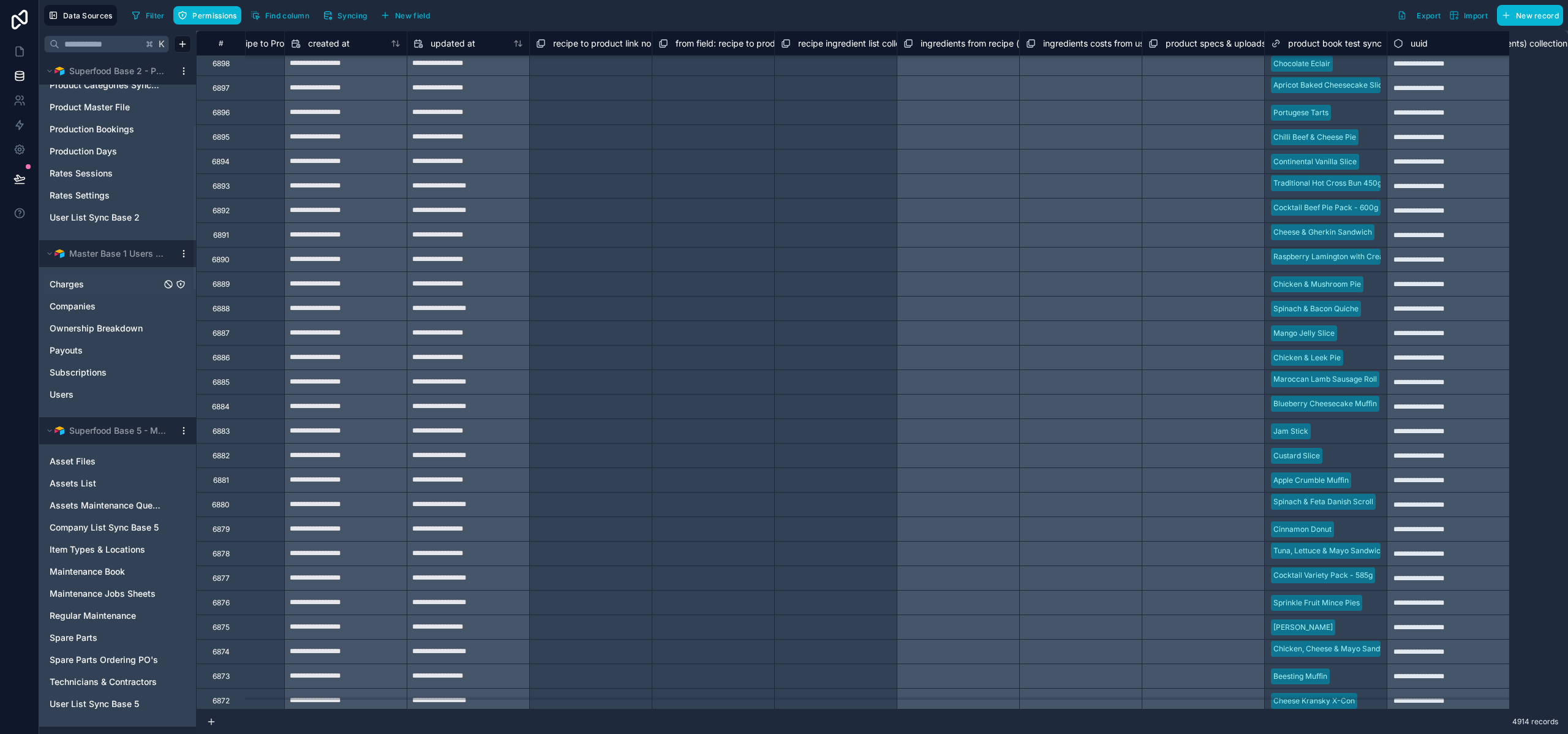
scroll to position [185, 0]
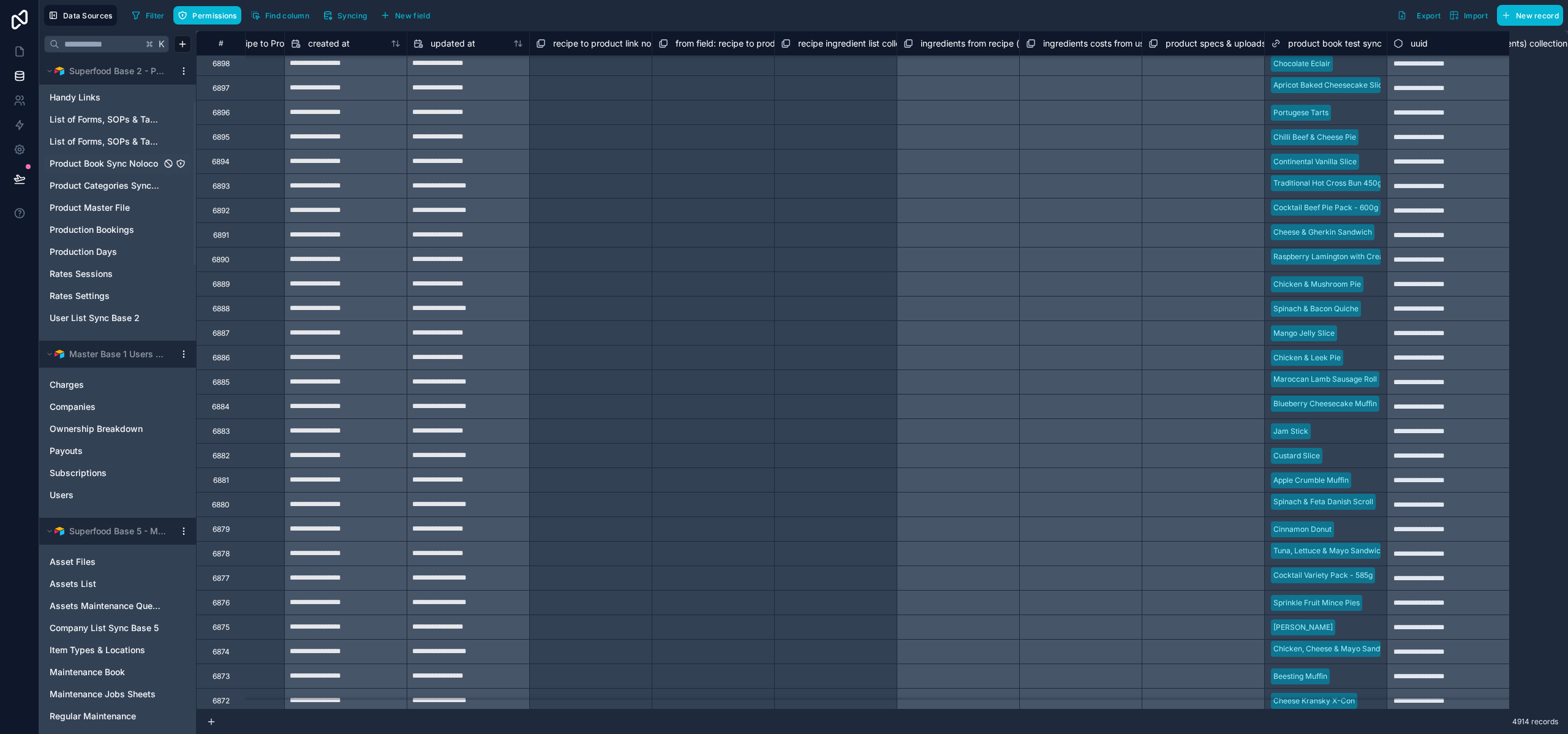
click at [96, 164] on span "Product Book Sync Noloco" at bounding box center [103, 163] width 109 height 12
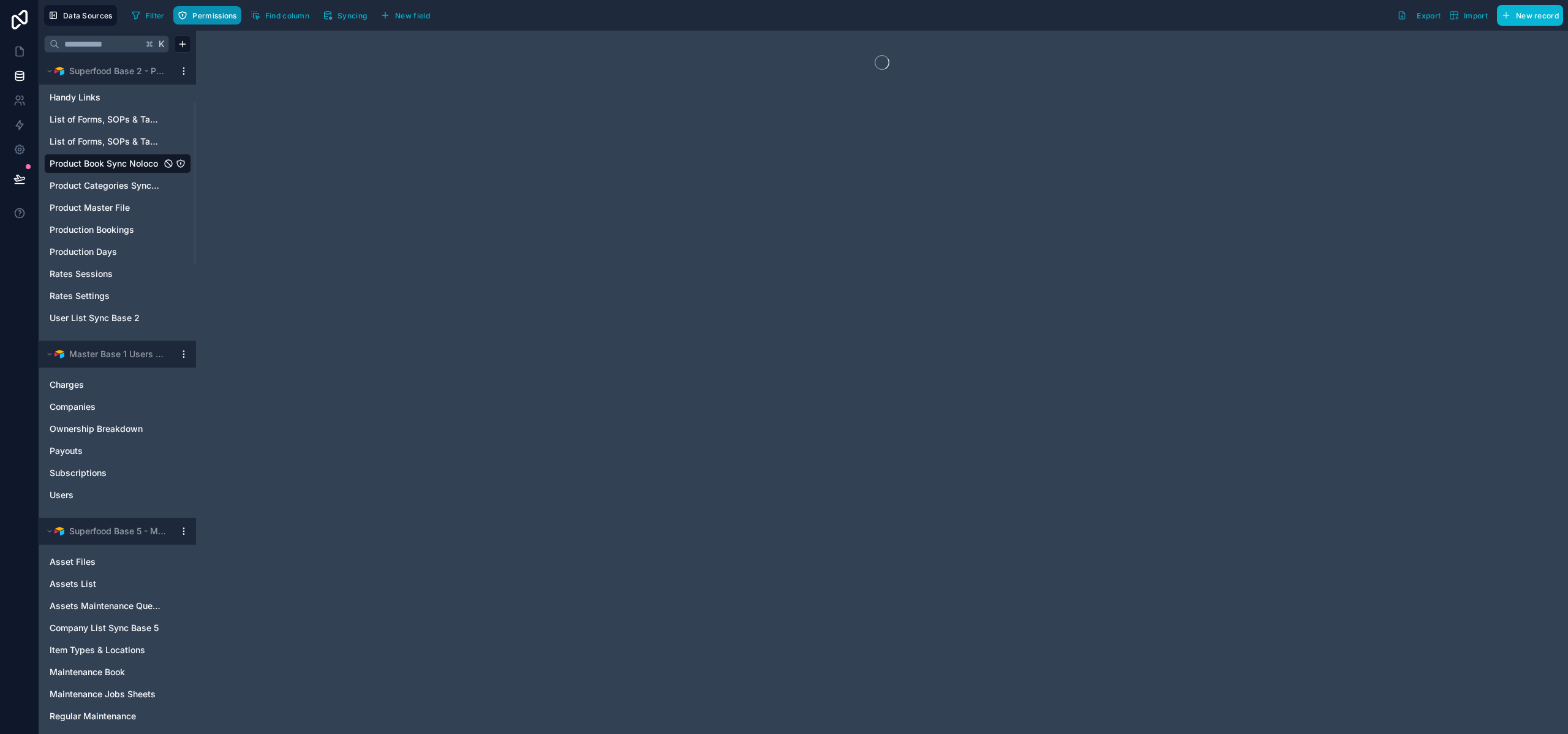
click at [202, 18] on span "Permissions" at bounding box center [214, 15] width 44 height 9
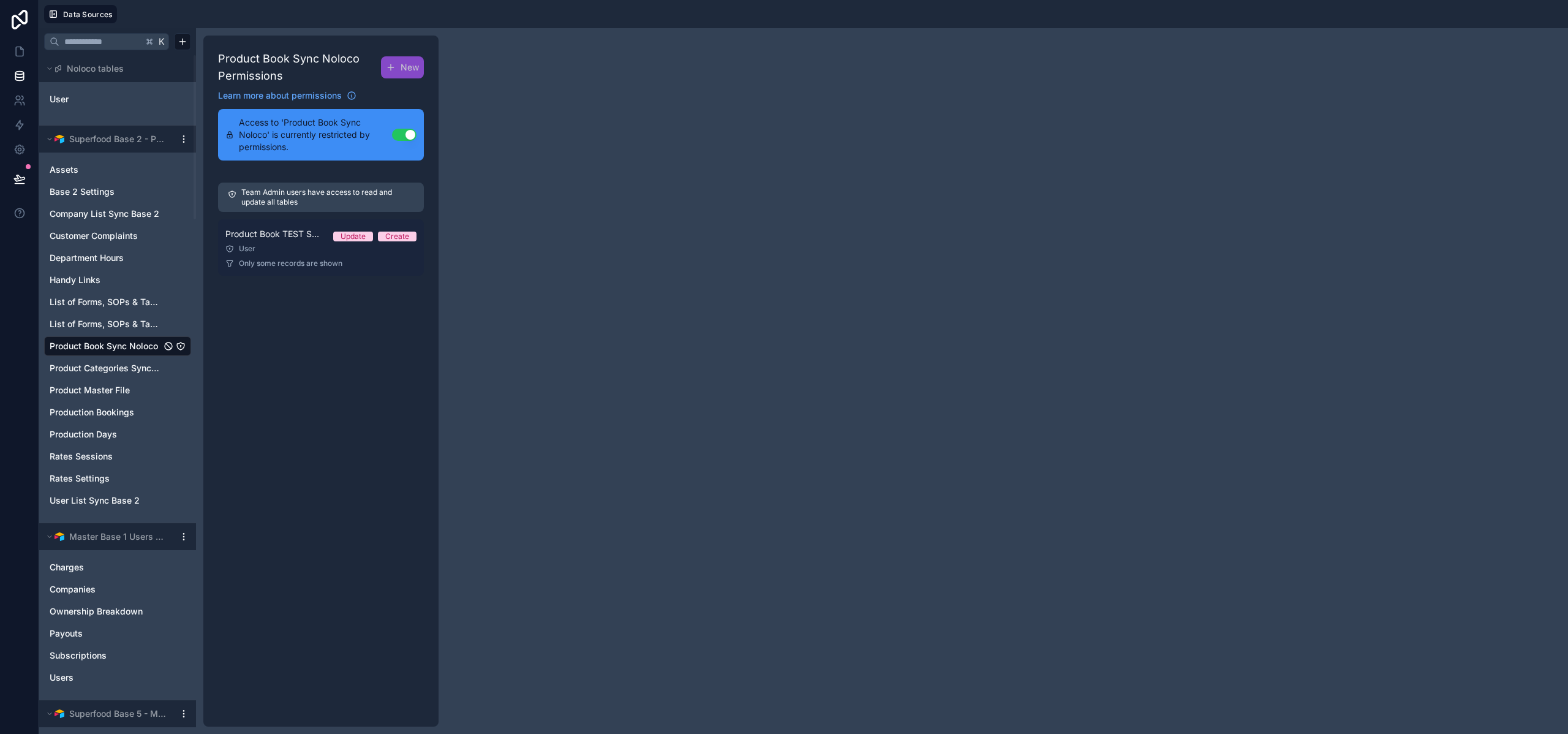
click at [307, 245] on div "User" at bounding box center [321, 249] width 191 height 10
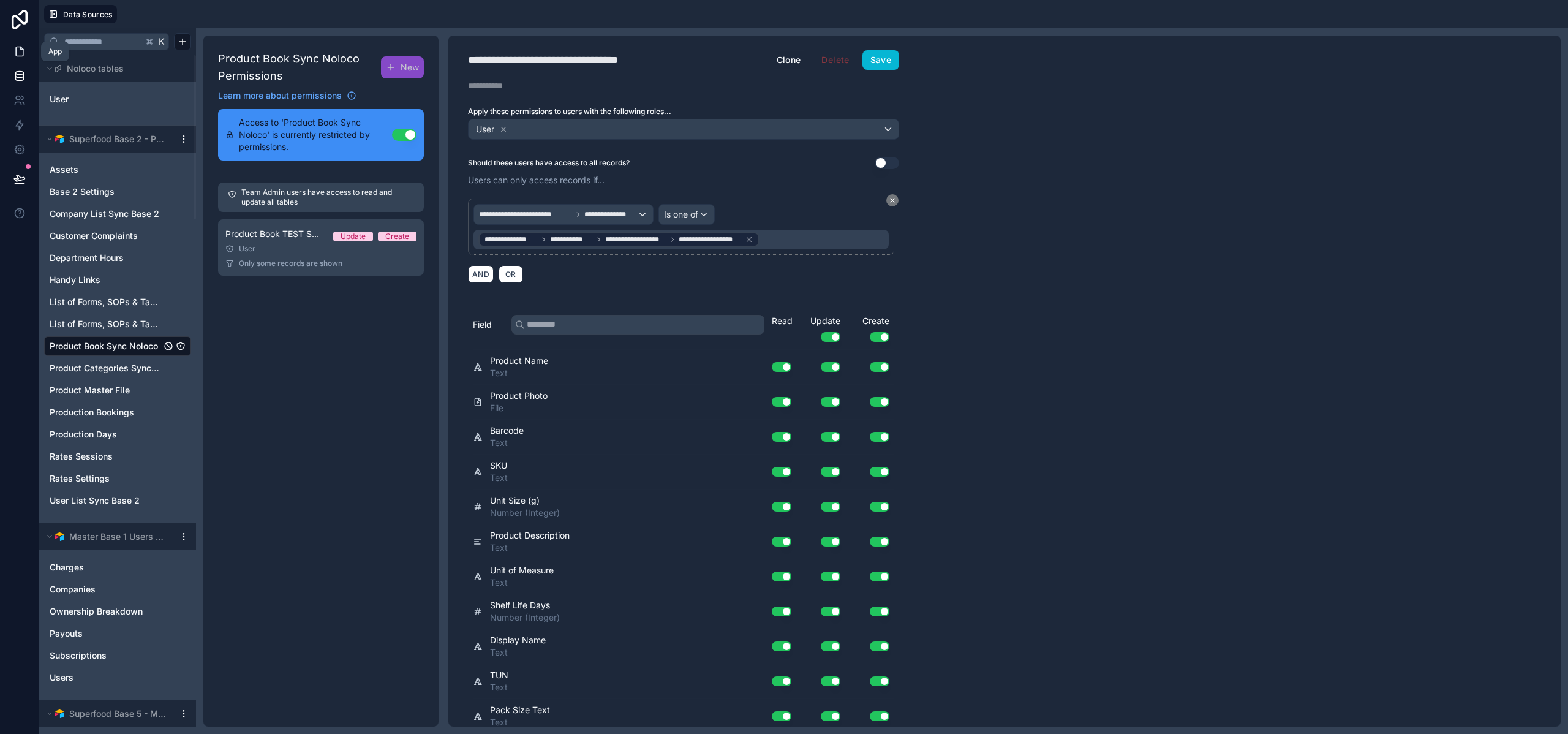
click at [23, 58] on link at bounding box center [19, 52] width 39 height 25
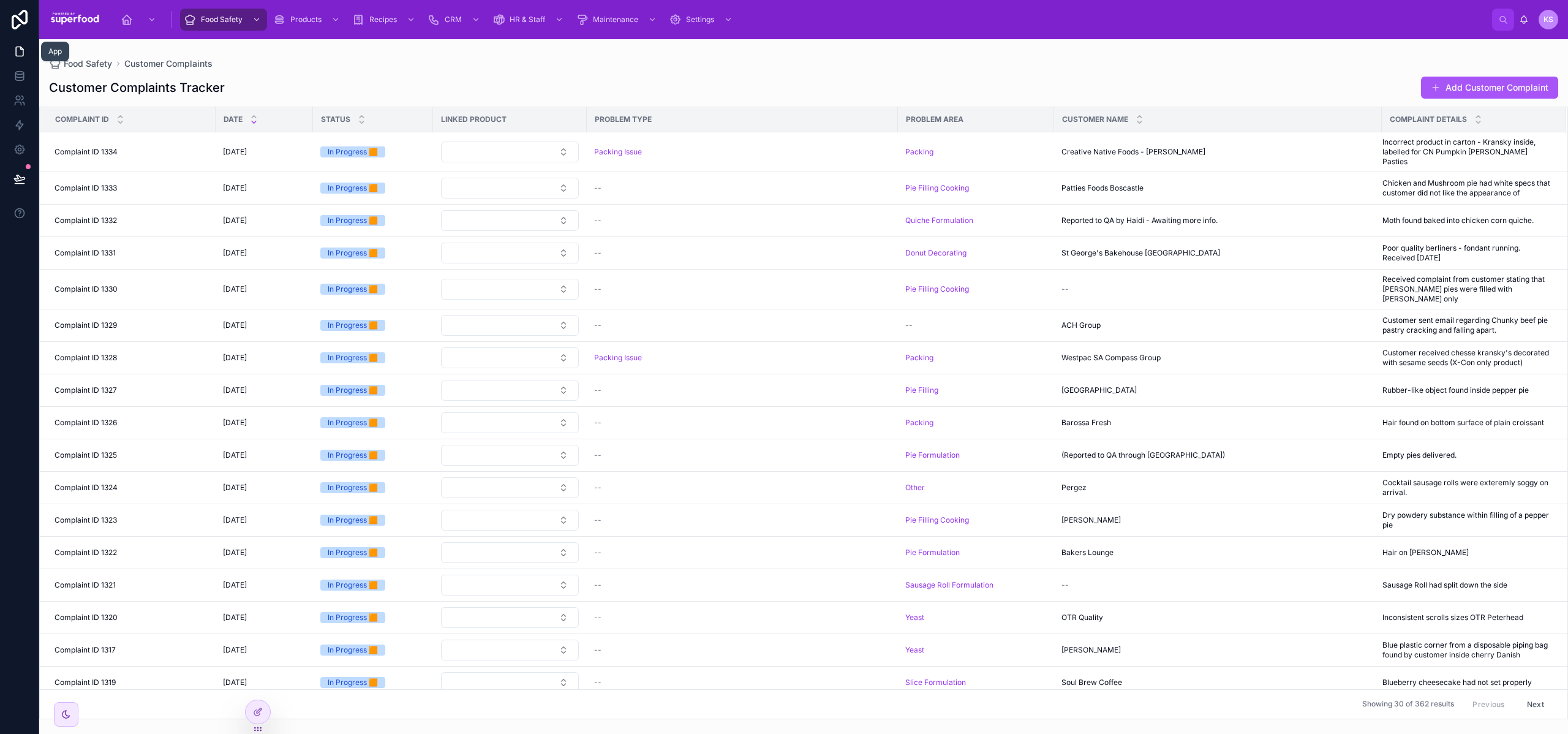
click at [16, 52] on icon at bounding box center [20, 52] width 12 height 12
click at [253, 705] on div at bounding box center [258, 712] width 25 height 23
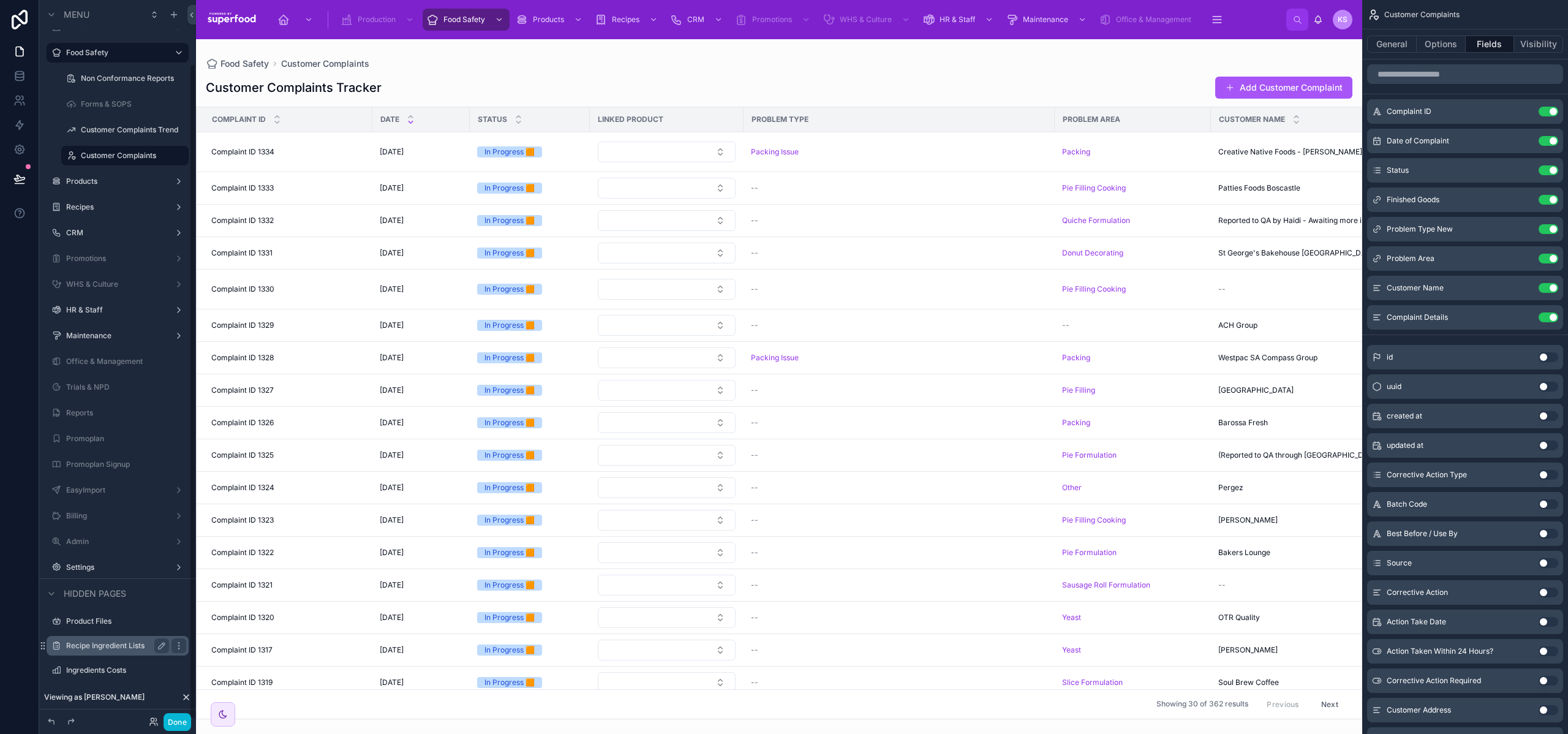
scroll to position [70, 0]
click at [186, 697] on icon at bounding box center [186, 697] width 5 height 5
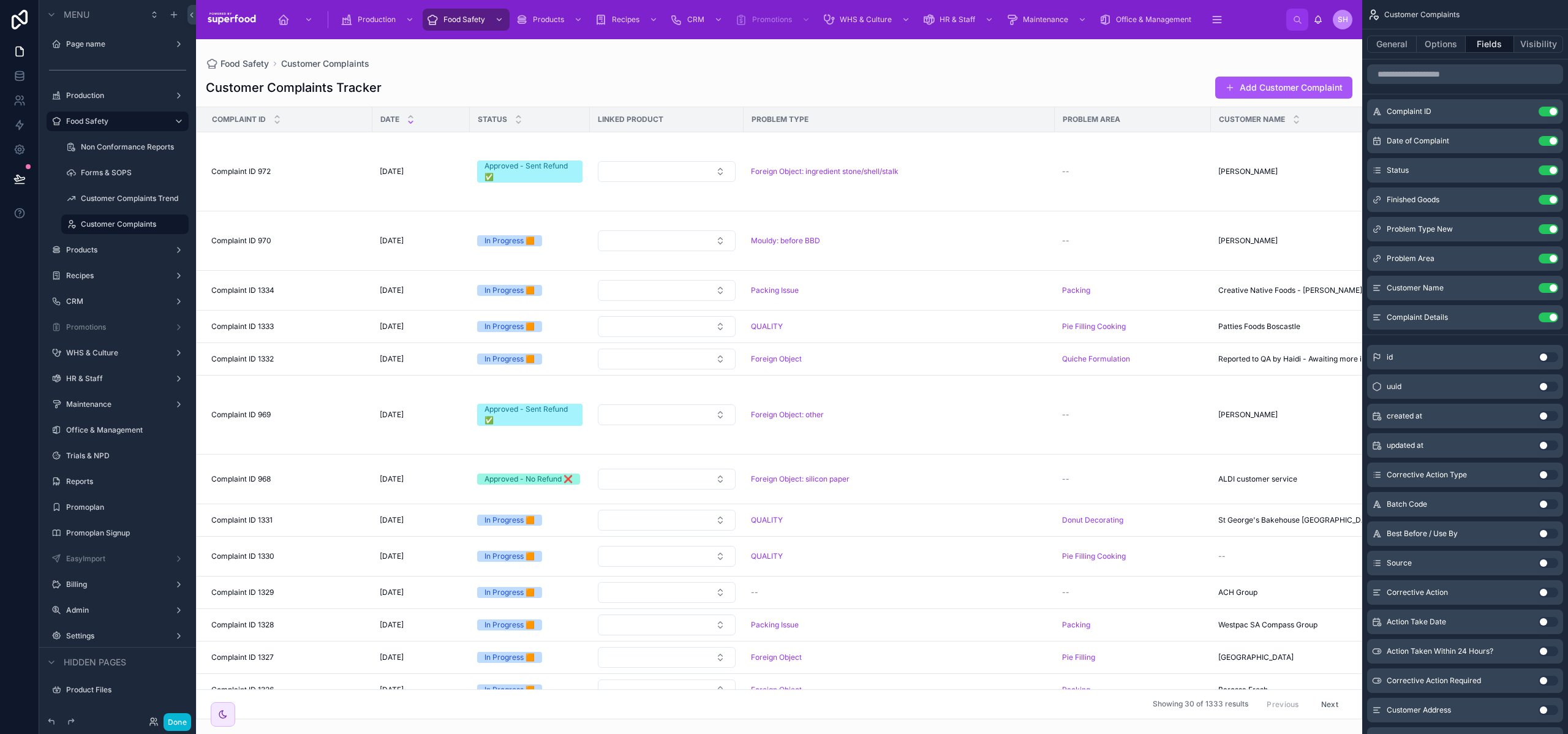
click at [628, 179] on div at bounding box center [779, 387] width 1167 height 695
click at [637, 172] on button "Select Button" at bounding box center [666, 171] width 138 height 21
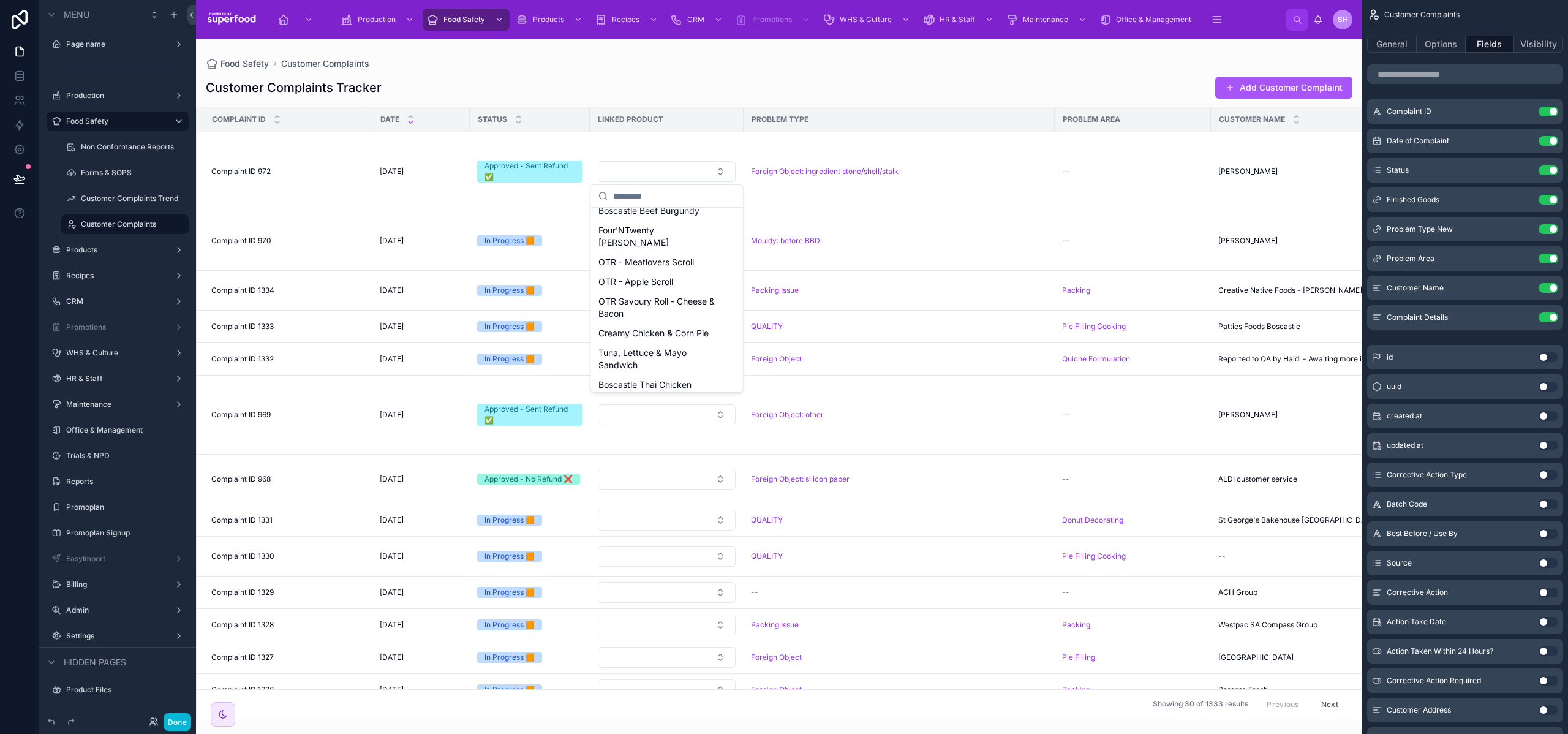
scroll to position [990, 0]
click at [623, 68] on div "Food Safety Customer Complaints" at bounding box center [779, 63] width 1147 height 10
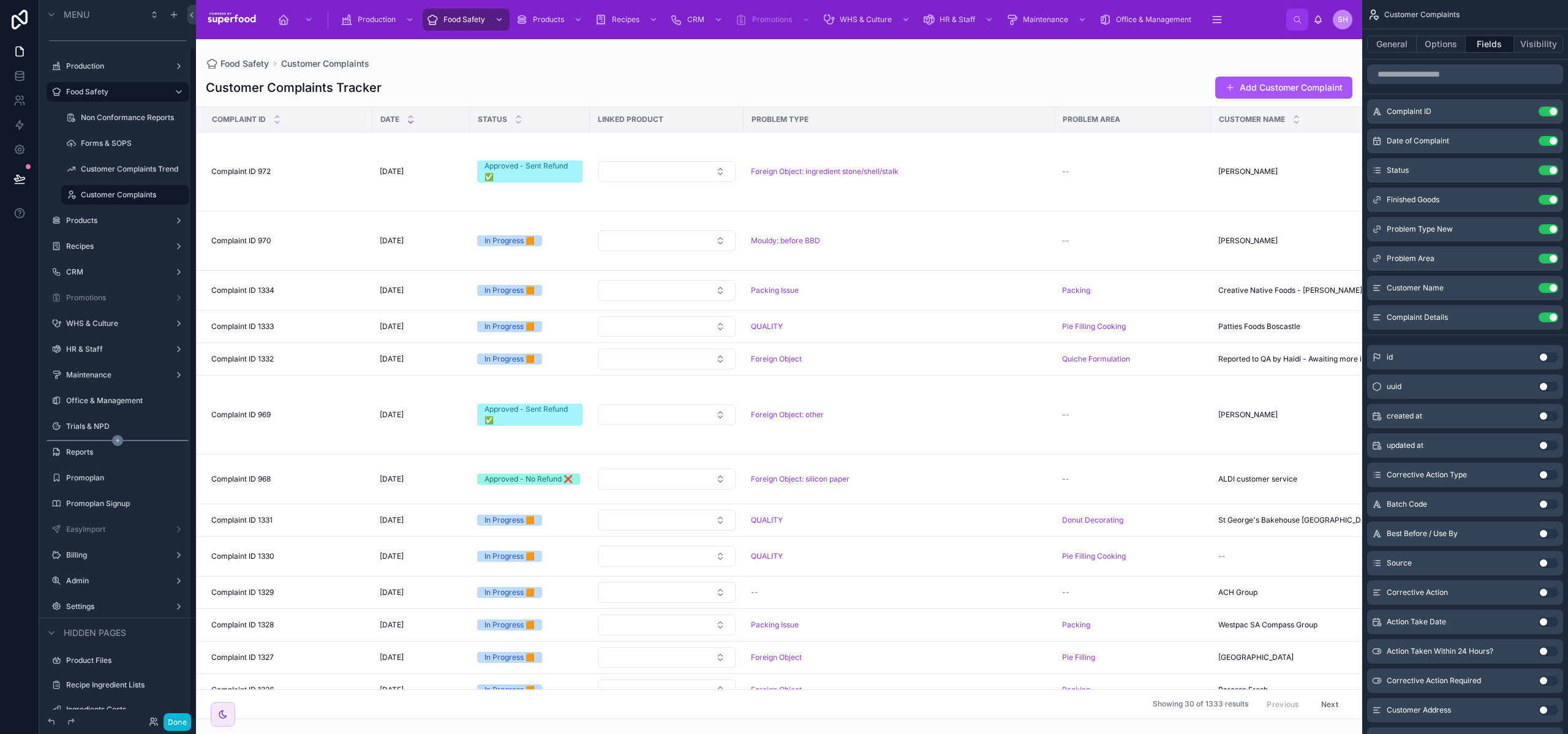
scroll to position [50, 0]
click at [177, 16] on icon "scrollable content" at bounding box center [174, 15] width 10 height 10
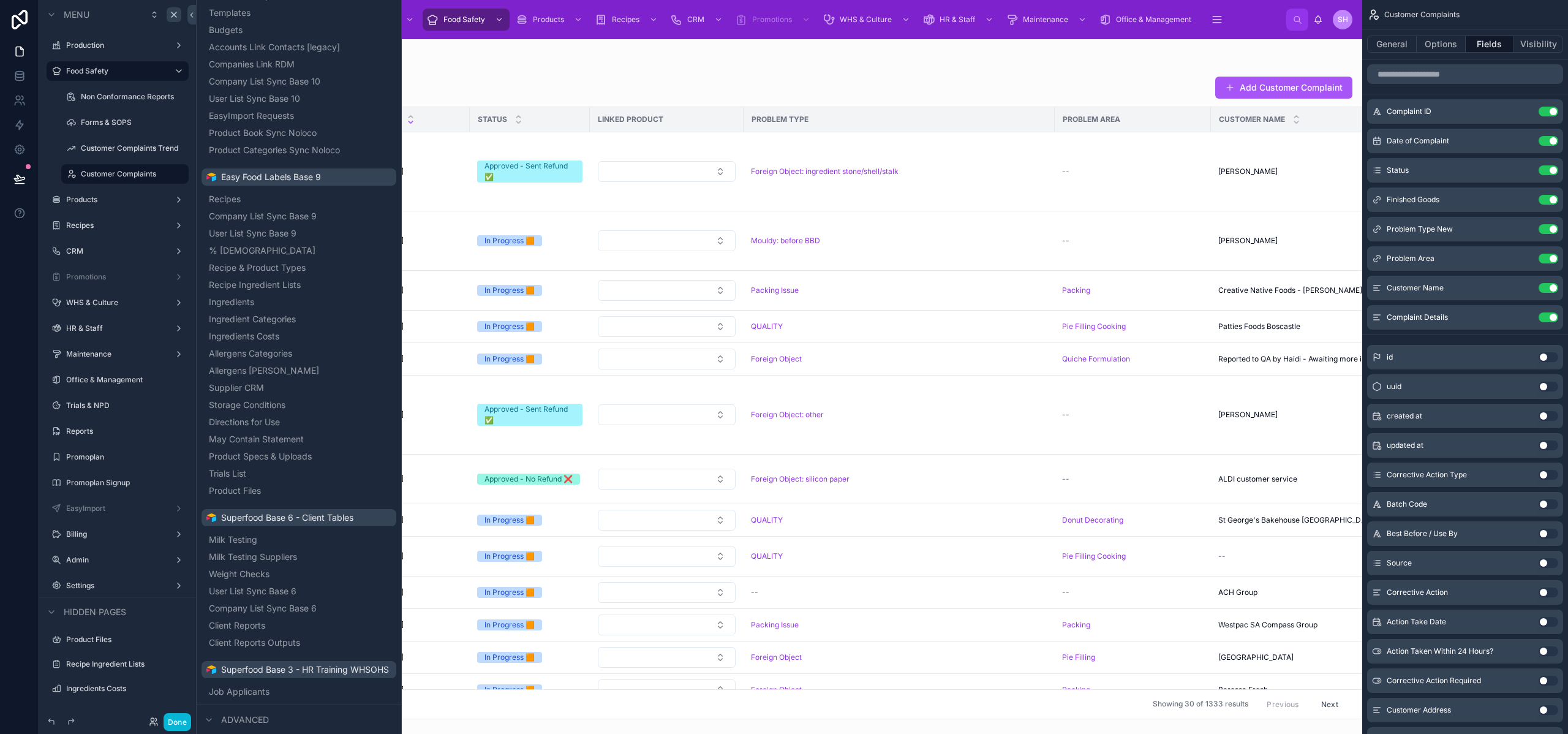
scroll to position [1663, 0]
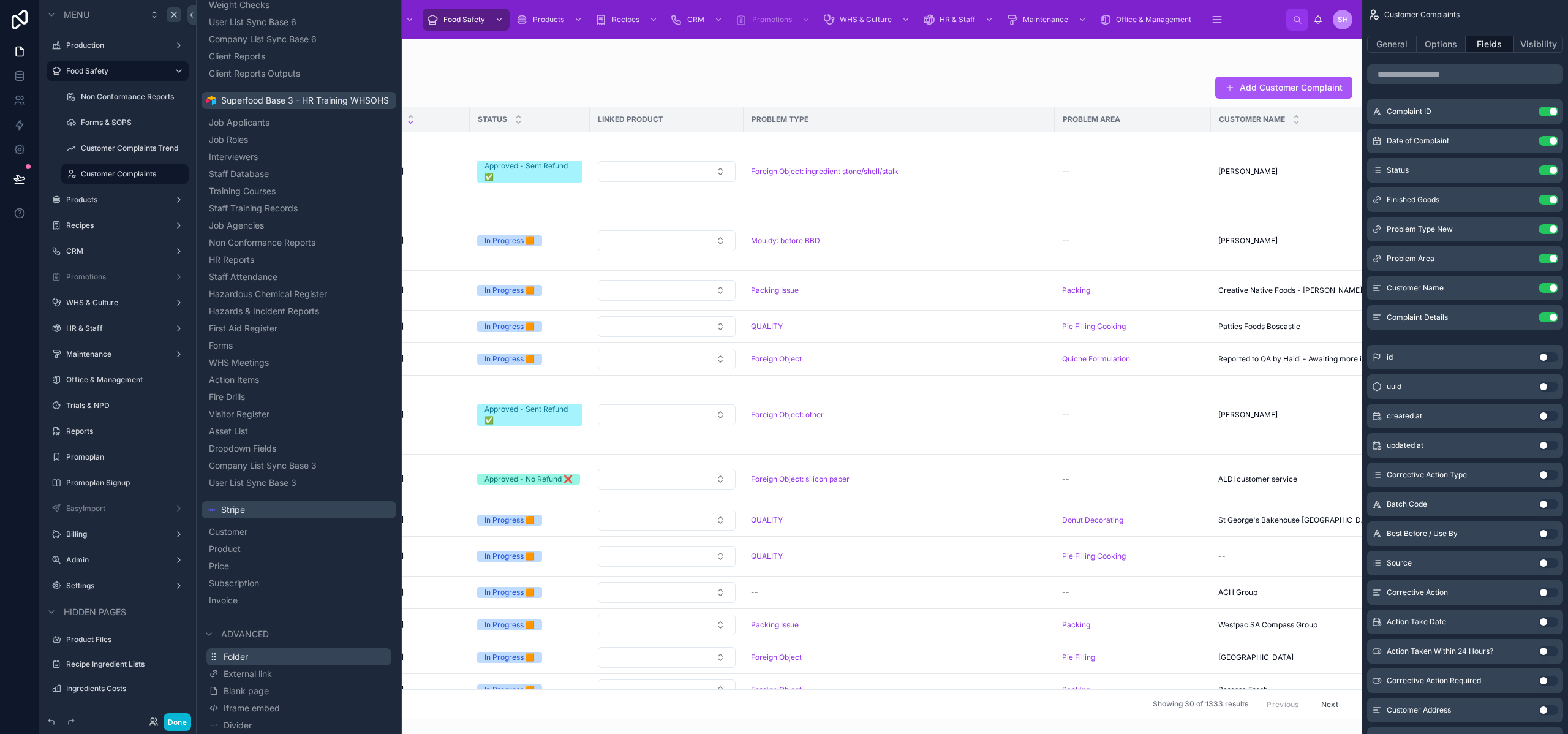
click at [233, 654] on span "Folder" at bounding box center [236, 657] width 25 height 12
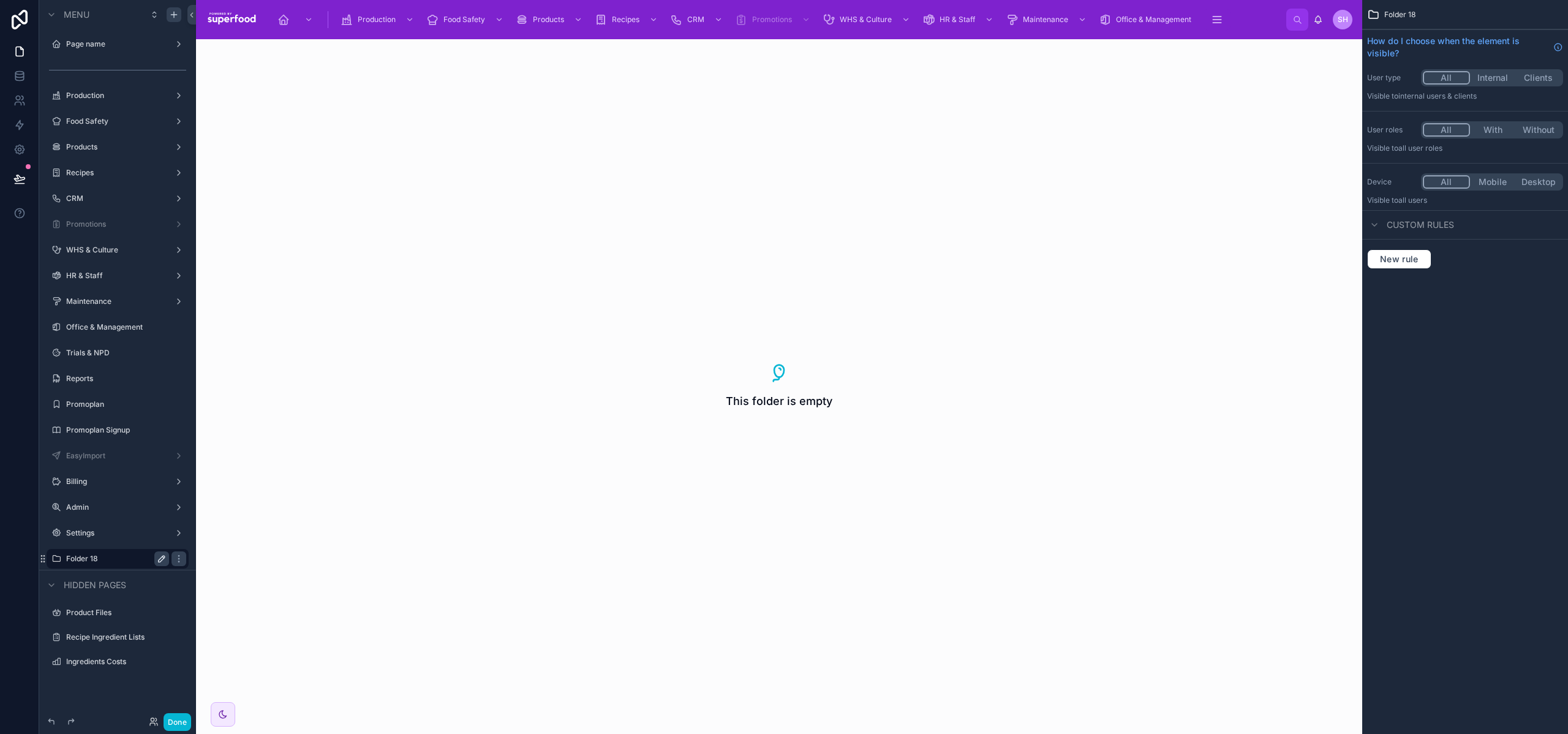
click at [159, 561] on icon "scrollable content" at bounding box center [162, 558] width 6 height 6
click at [125, 556] on input "*********" at bounding box center [108, 558] width 83 height 15
type input "**********"
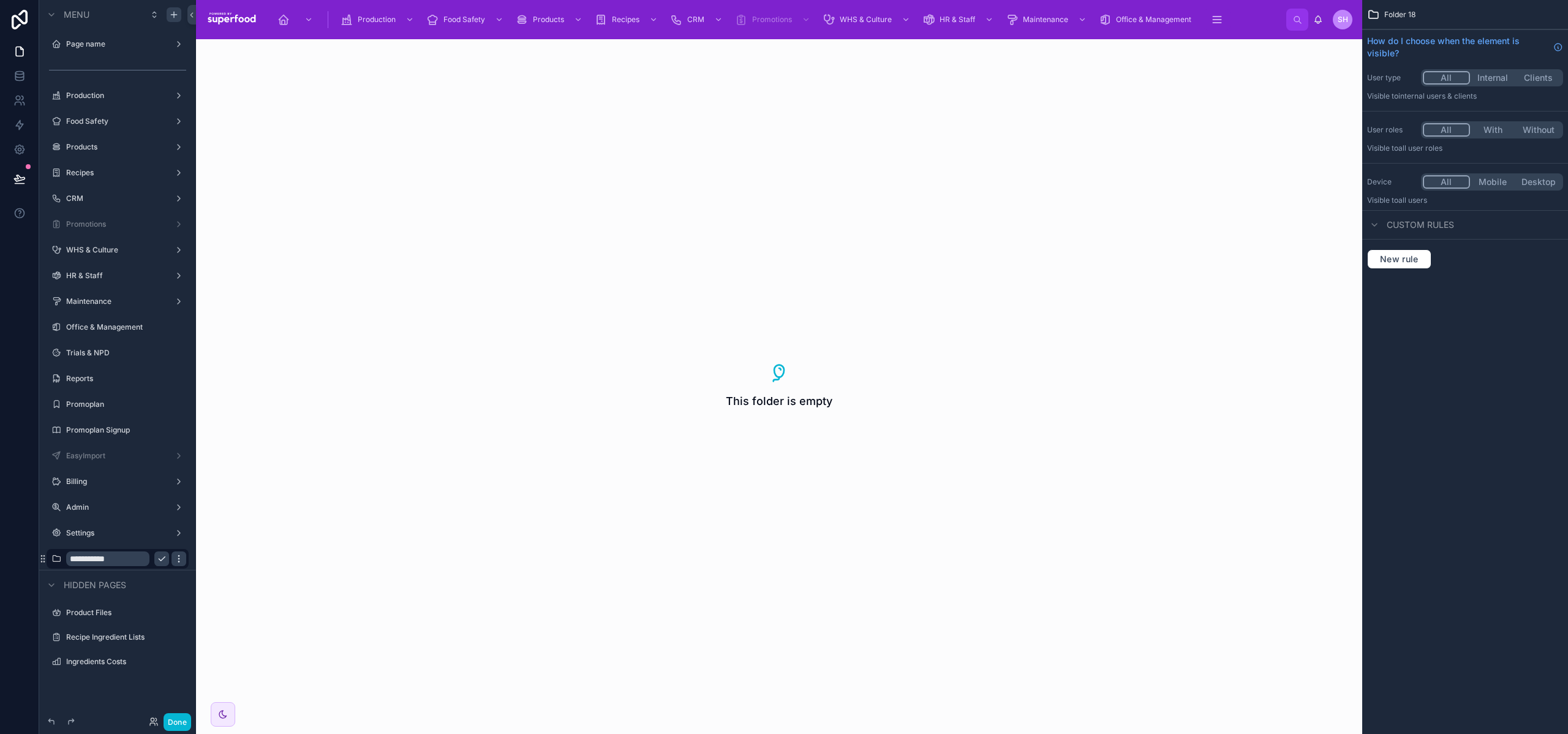
click at [179, 555] on icon "scrollable content" at bounding box center [178, 555] width 1 height 1
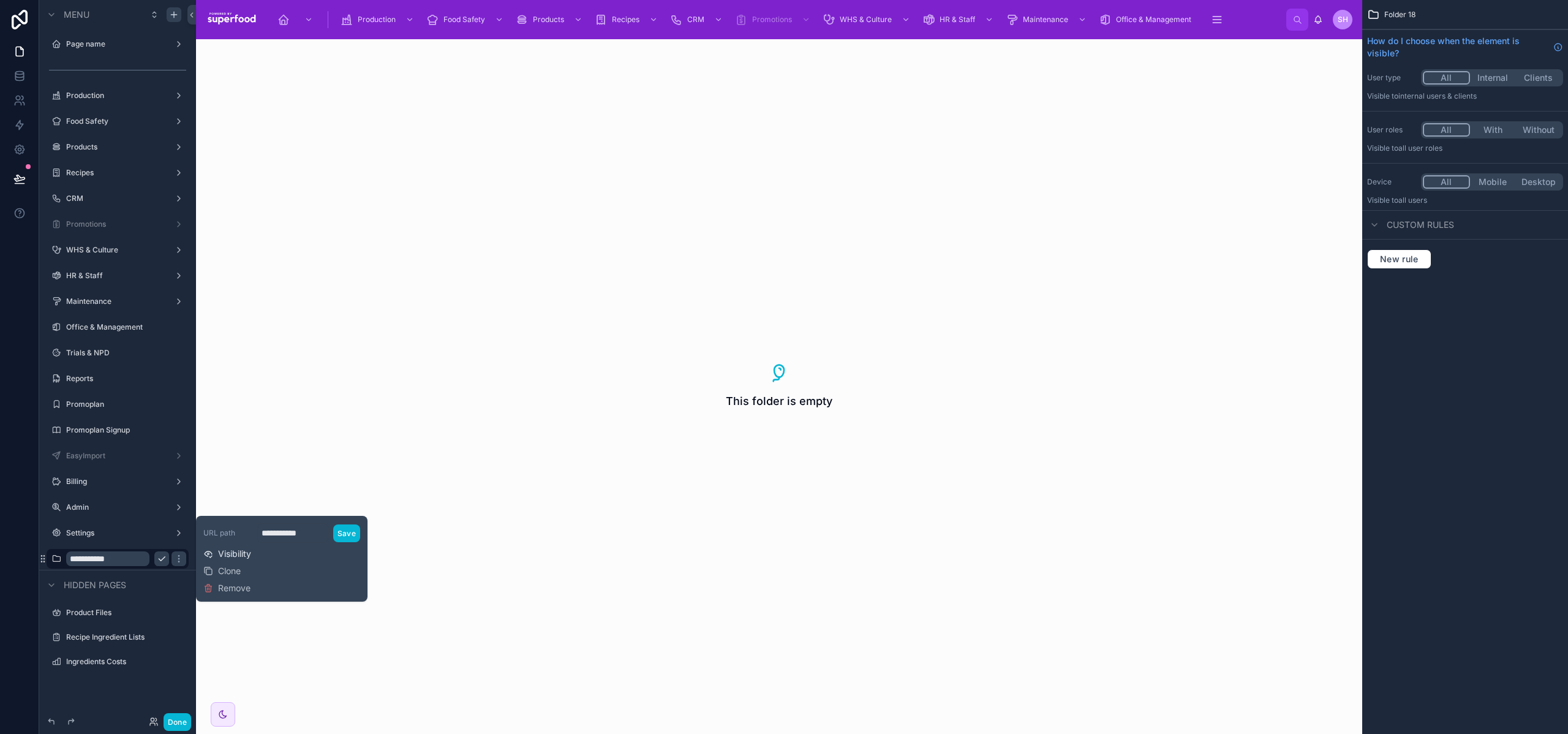
click at [247, 548] on span "Visibility" at bounding box center [234, 554] width 33 height 12
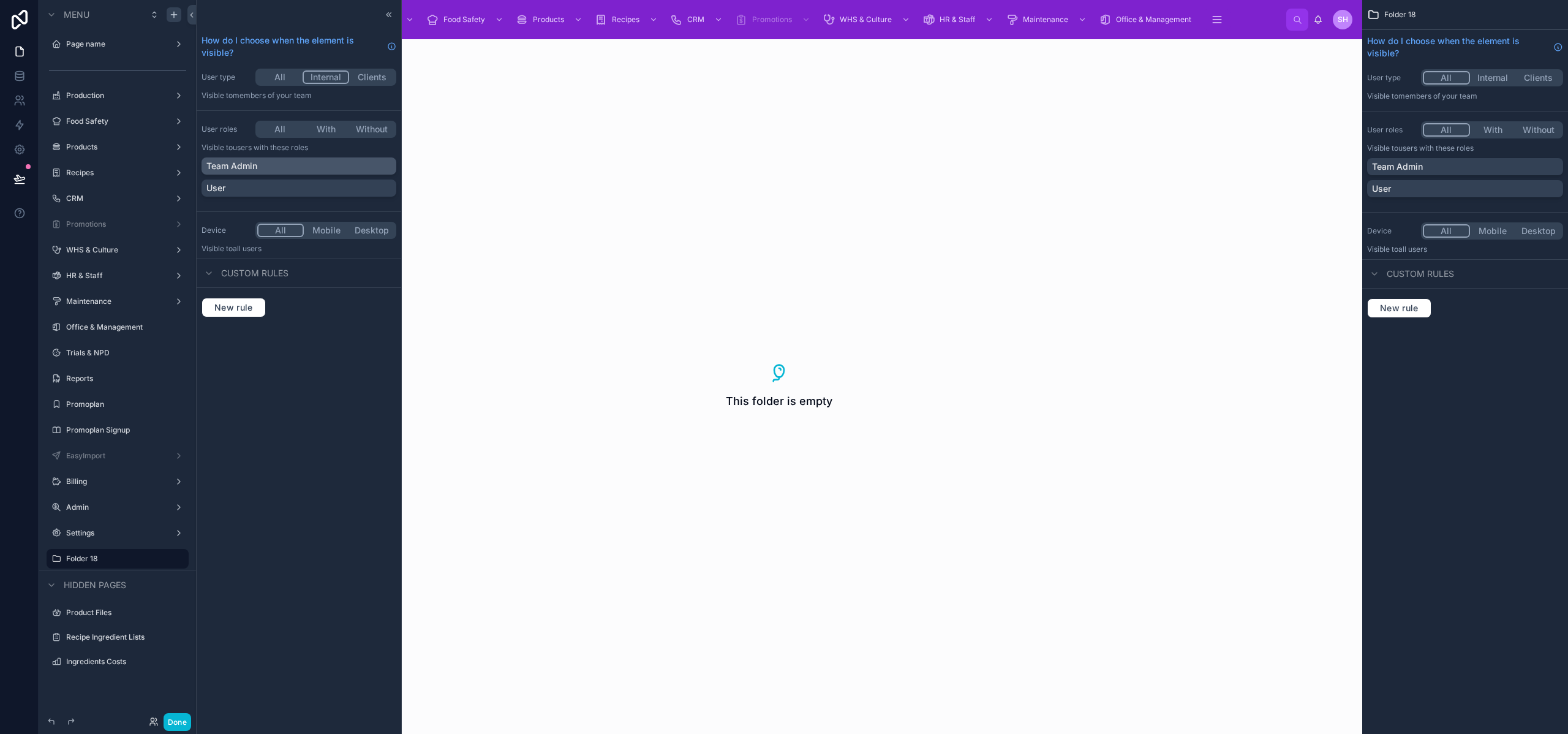
click at [246, 167] on p "Team Admin" at bounding box center [232, 166] width 51 height 12
click at [163, 559] on icon "scrollable content" at bounding box center [162, 558] width 10 height 10
click at [121, 559] on input "*********" at bounding box center [116, 558] width 100 height 15
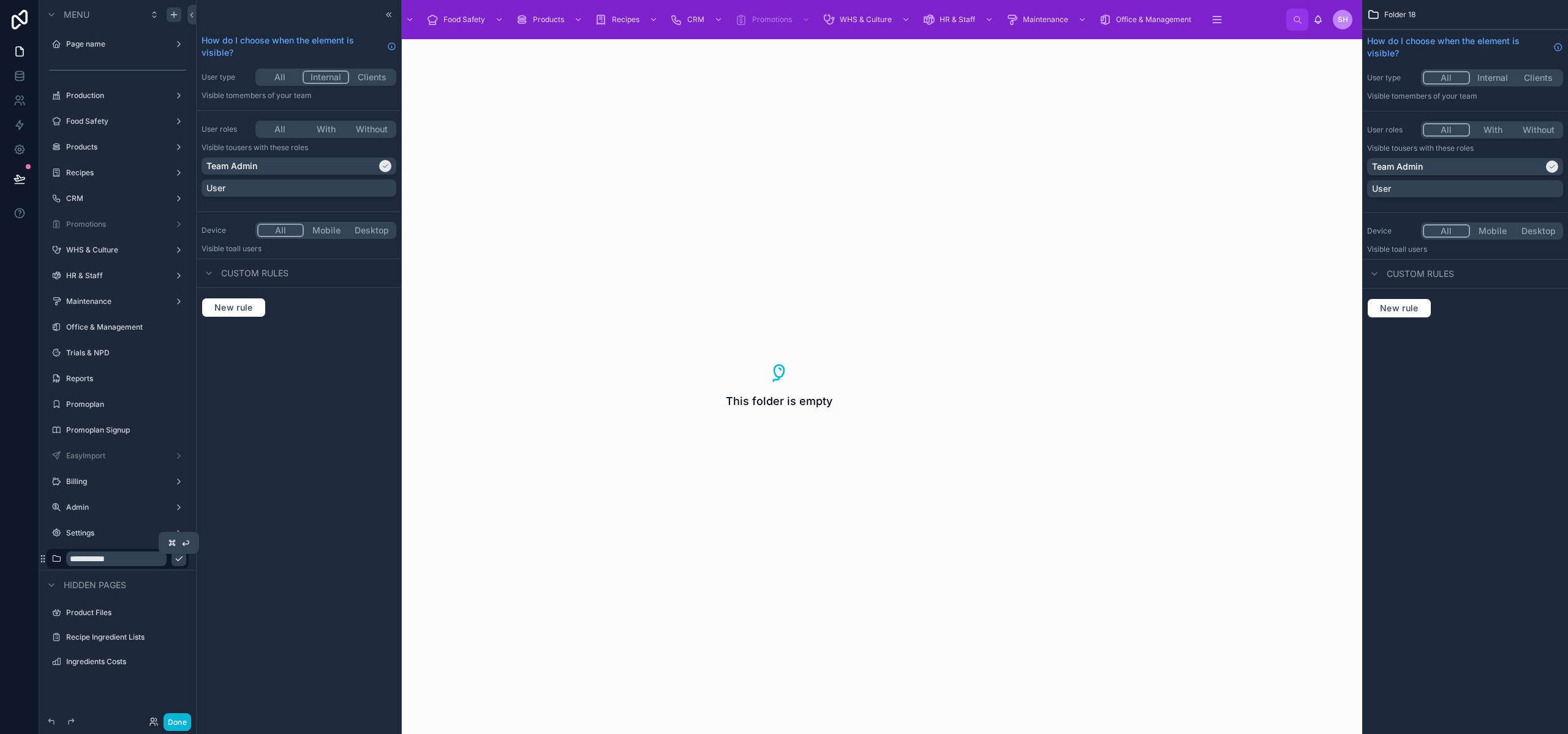
type input "**********"
click at [175, 560] on icon "scrollable content" at bounding box center [179, 558] width 10 height 10
click at [157, 558] on icon "scrollable content" at bounding box center [162, 558] width 10 height 10
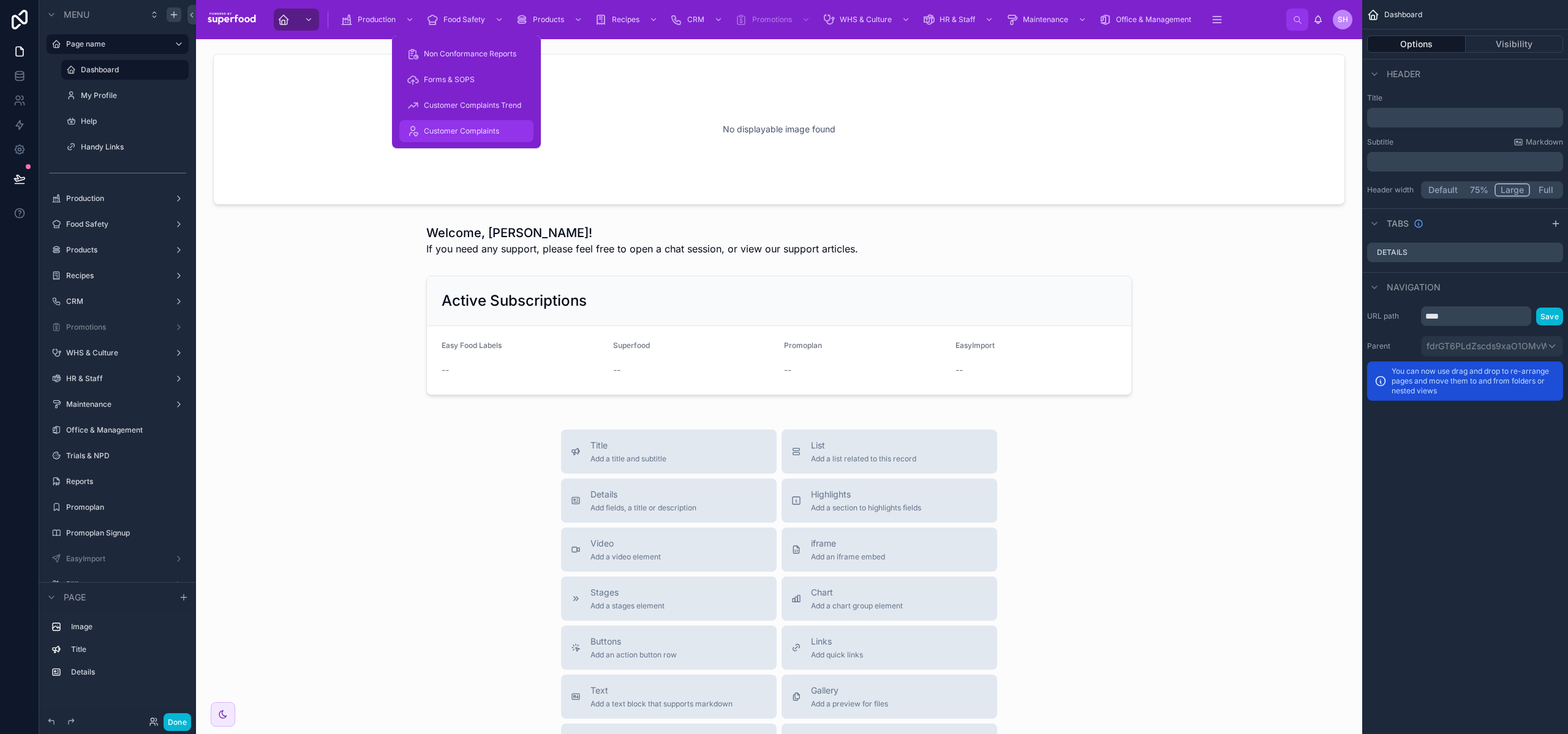
click at [447, 136] on div "Customer Complaints" at bounding box center [466, 131] width 119 height 19
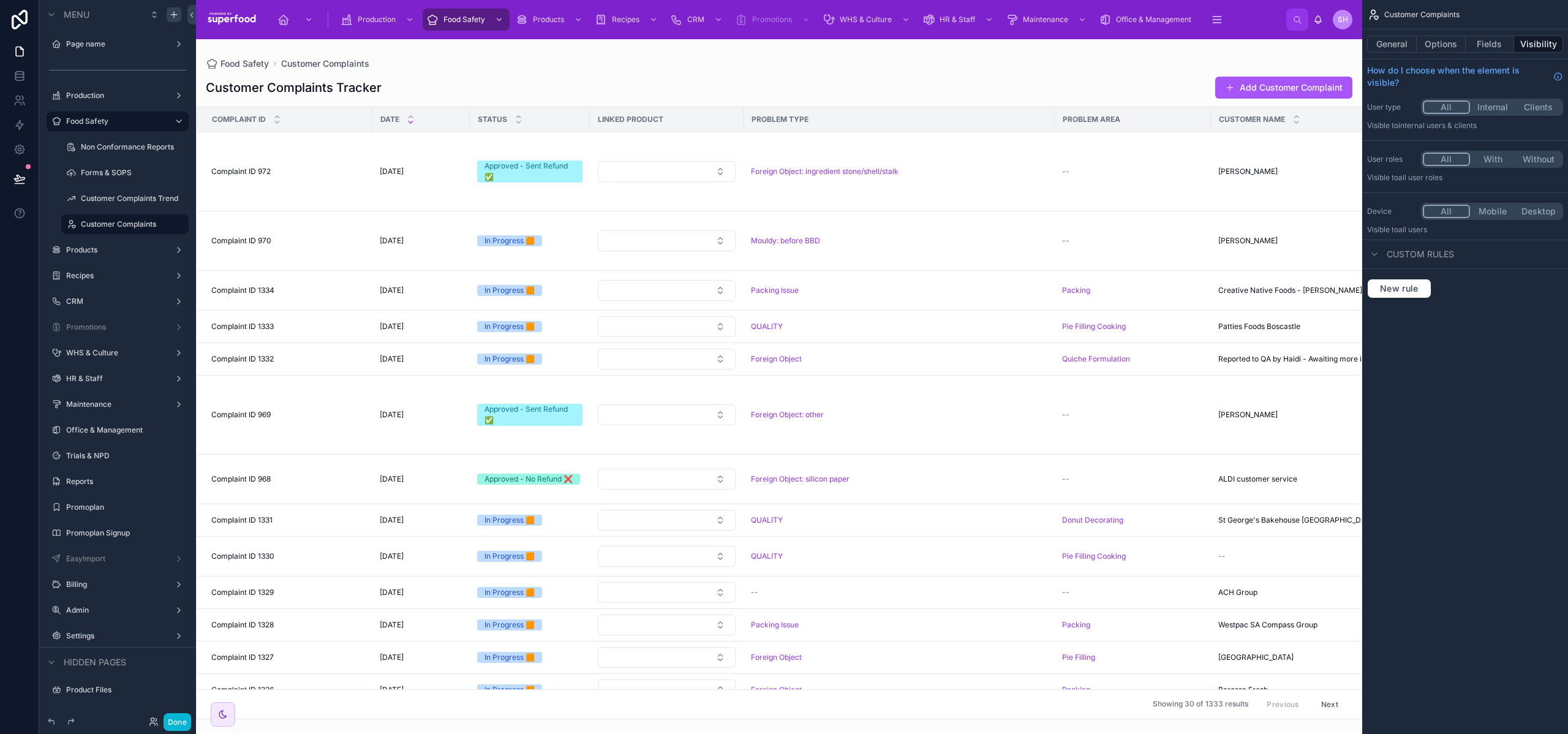
click at [675, 170] on div at bounding box center [779, 387] width 1167 height 695
click at [671, 172] on button "Select Button" at bounding box center [666, 171] width 138 height 21
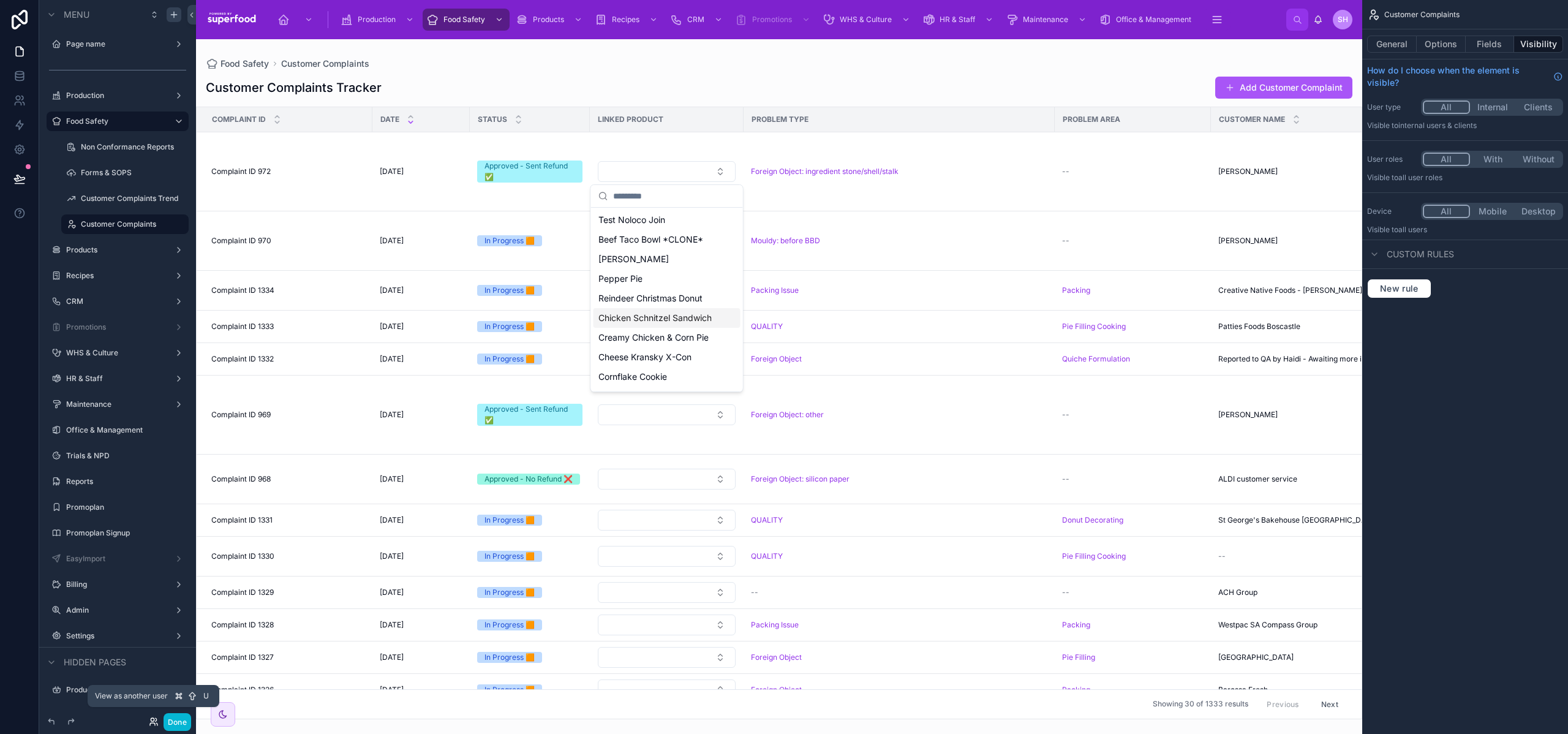
click at [151, 723] on icon at bounding box center [152, 724] width 5 height 2
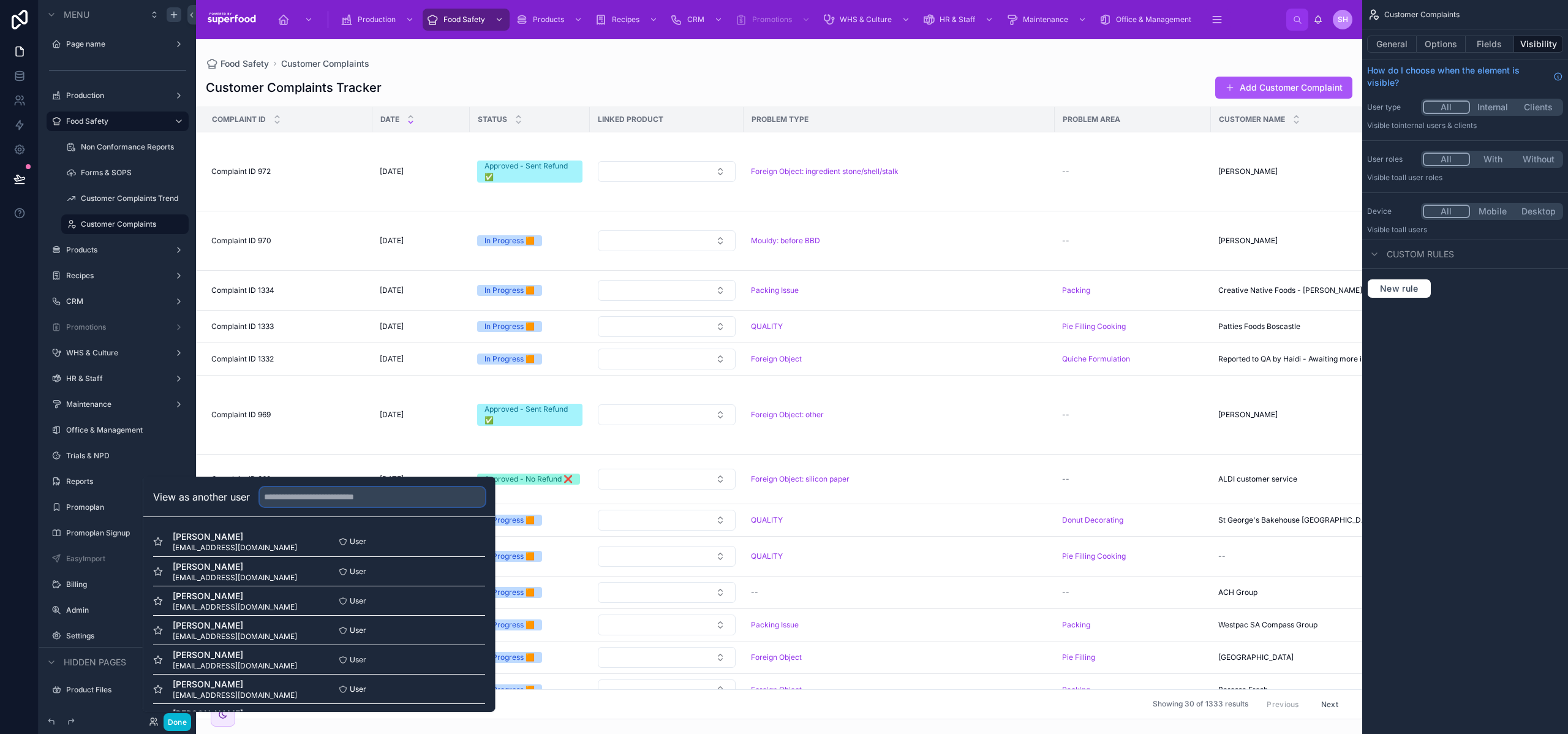
click at [319, 499] on input "text" at bounding box center [372, 496] width 226 height 19
type input "****"
click at [471, 605] on button "Select" at bounding box center [469, 600] width 32 height 18
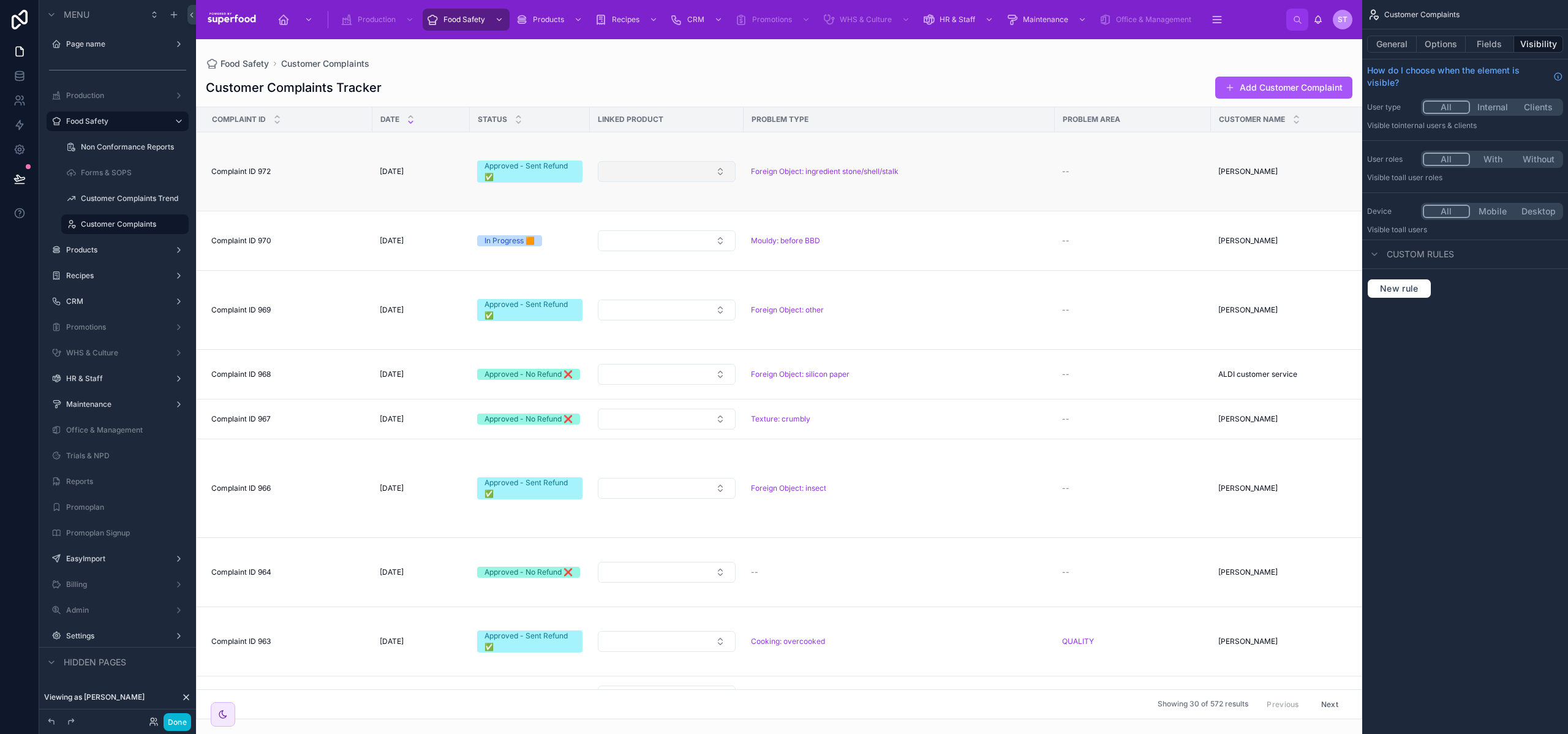
click at [635, 181] on button "Select Button" at bounding box center [666, 171] width 138 height 21
click at [18, 79] on icon at bounding box center [20, 76] width 12 height 12
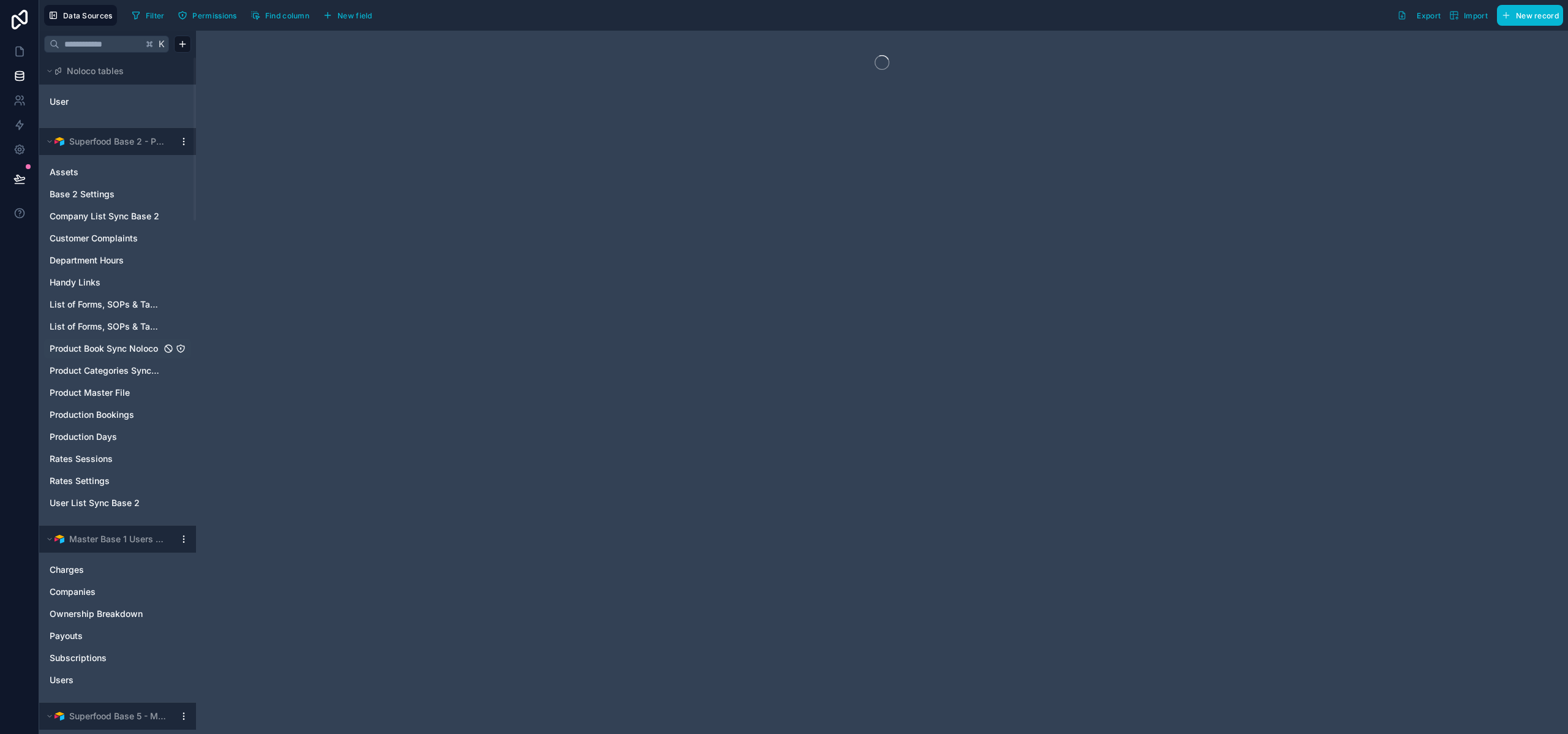
click at [111, 350] on span "Product Book Sync Noloco" at bounding box center [103, 349] width 109 height 12
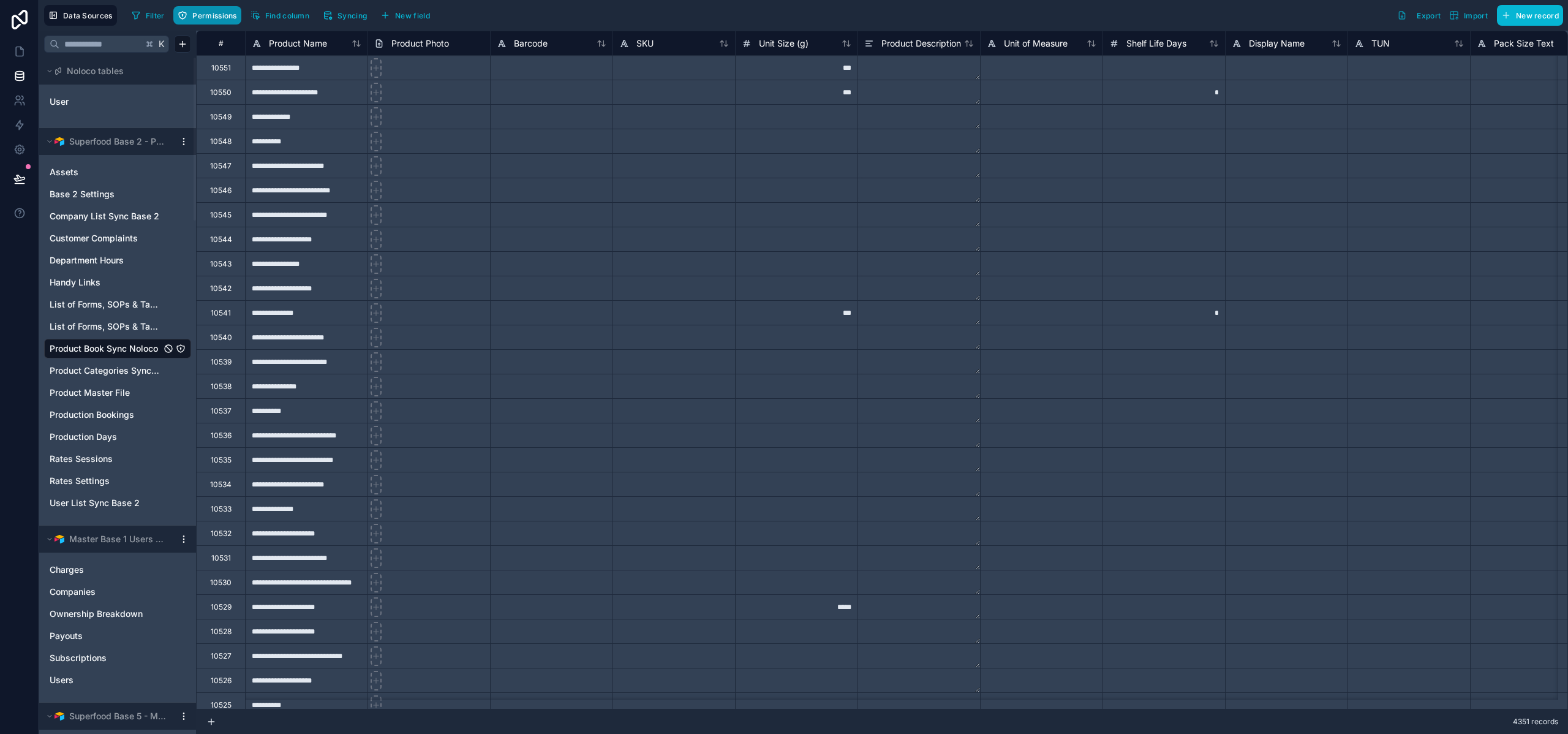
click at [219, 6] on button "Permissions" at bounding box center [207, 15] width 68 height 18
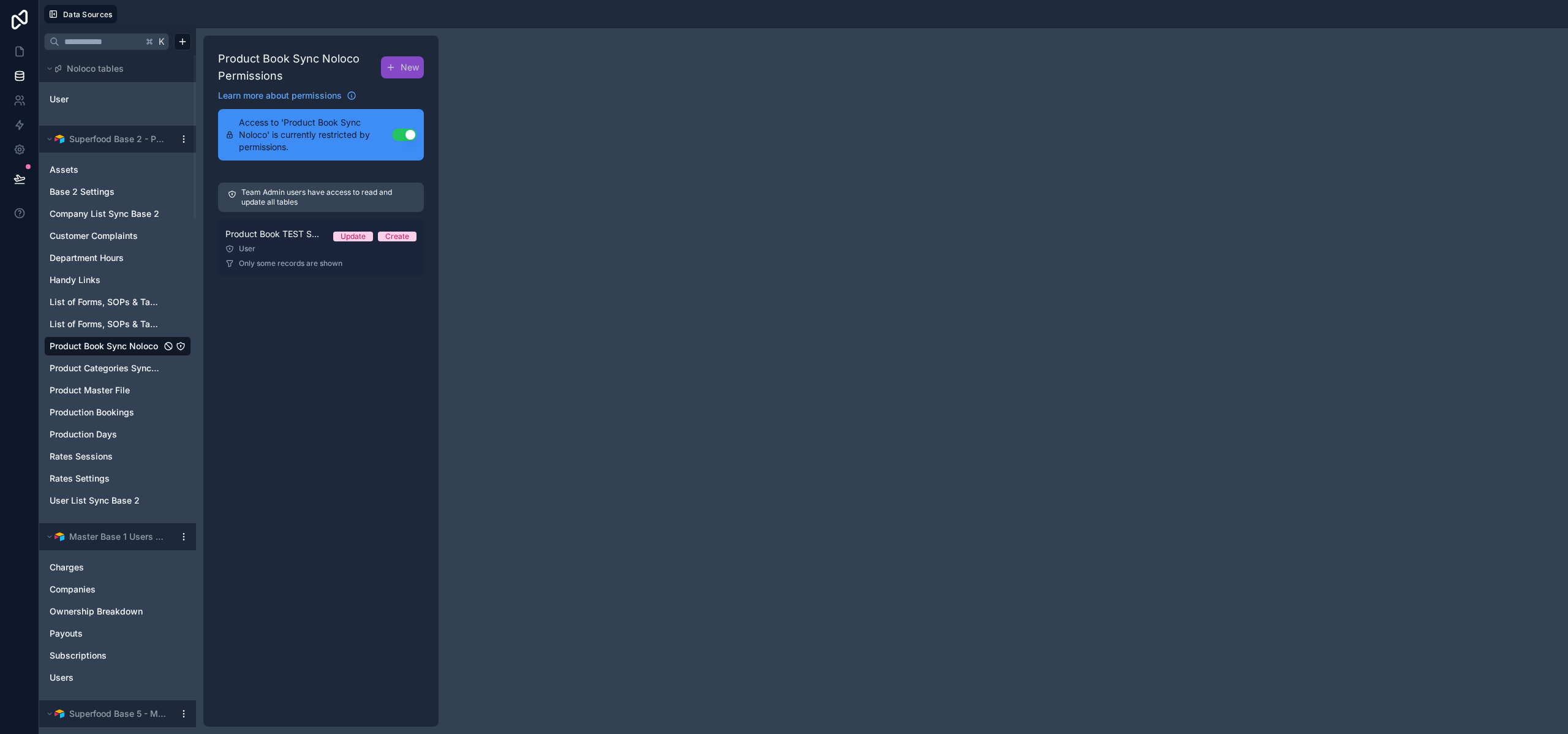
click at [303, 246] on div "User" at bounding box center [321, 249] width 191 height 10
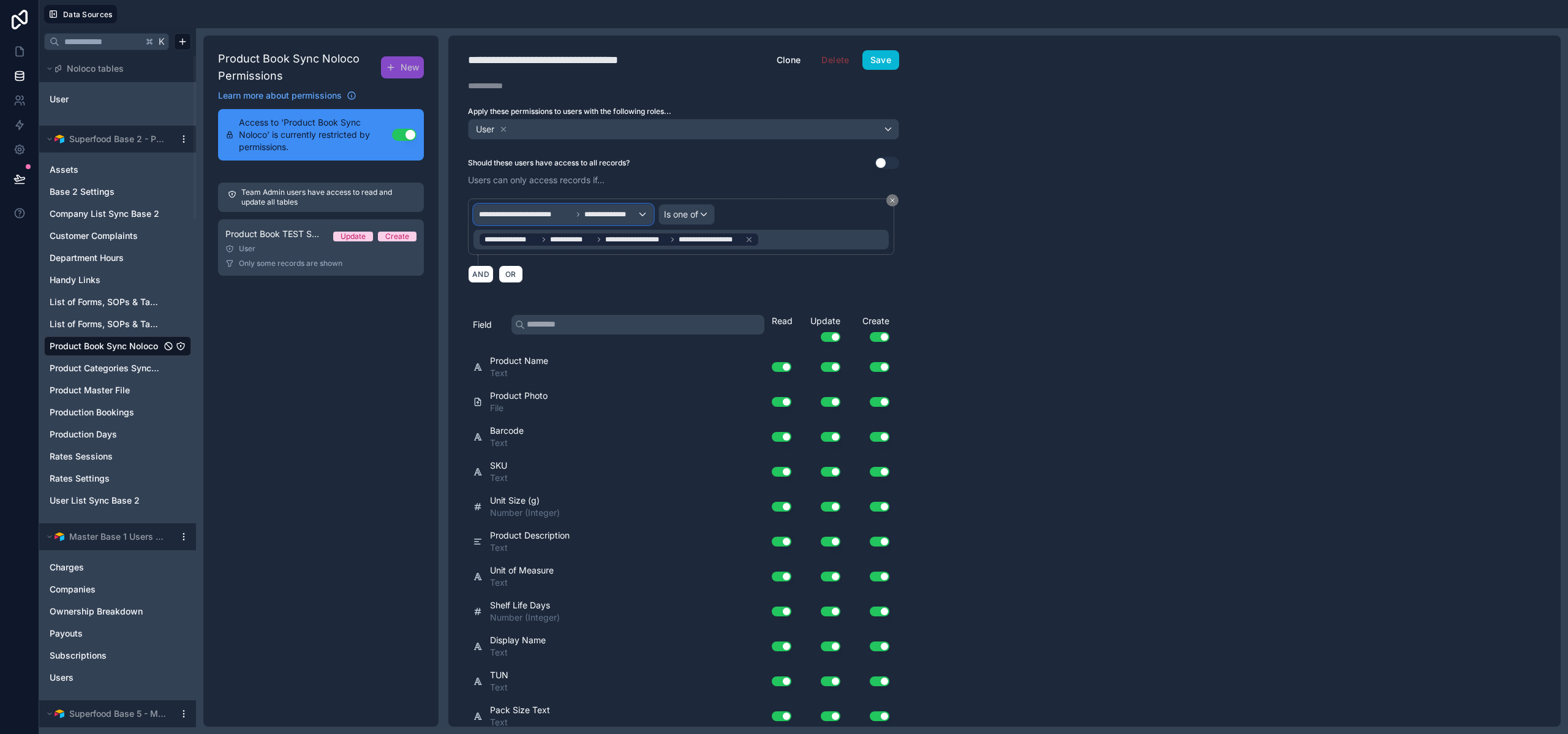
click at [624, 213] on span "**********" at bounding box center [611, 214] width 52 height 10
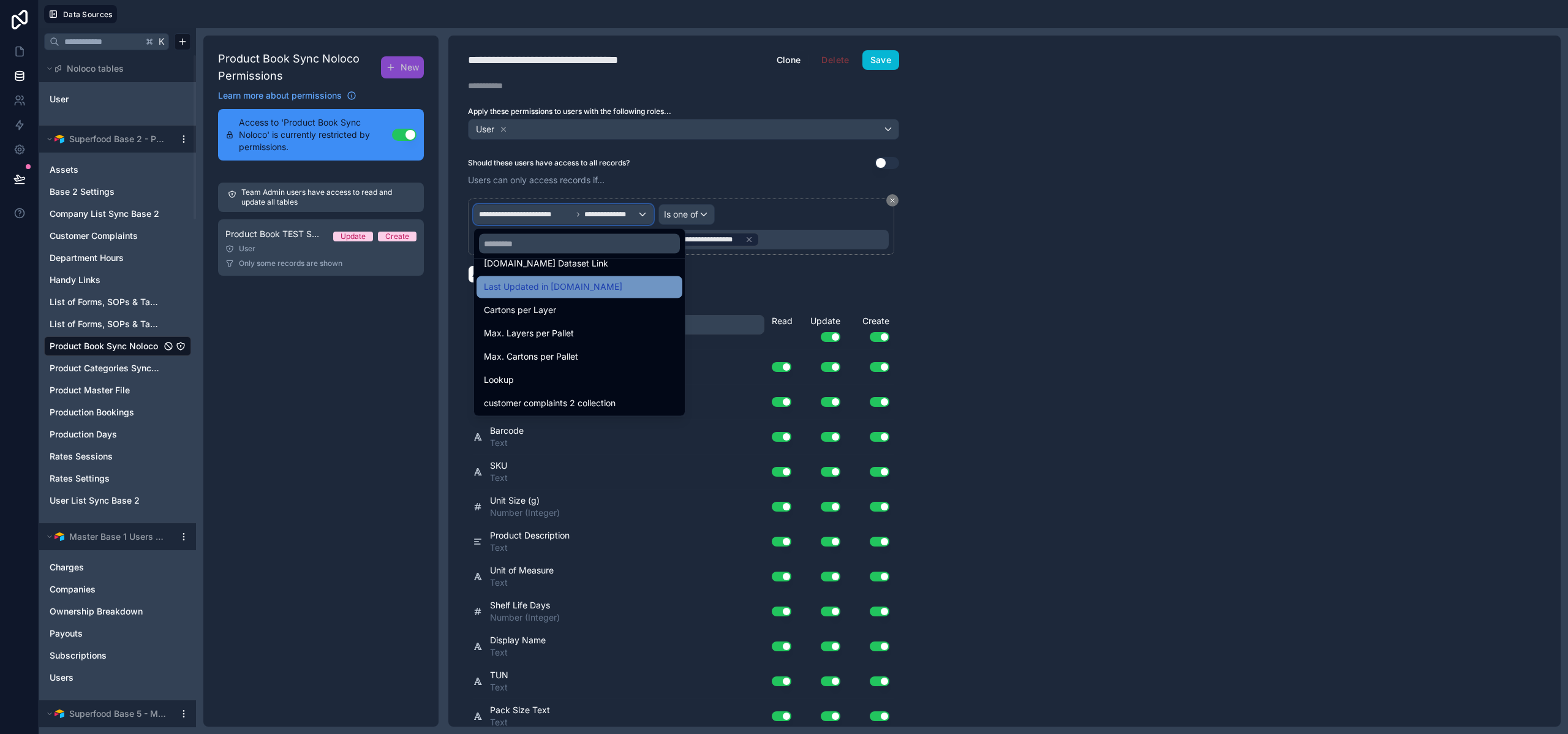
scroll to position [576, 0]
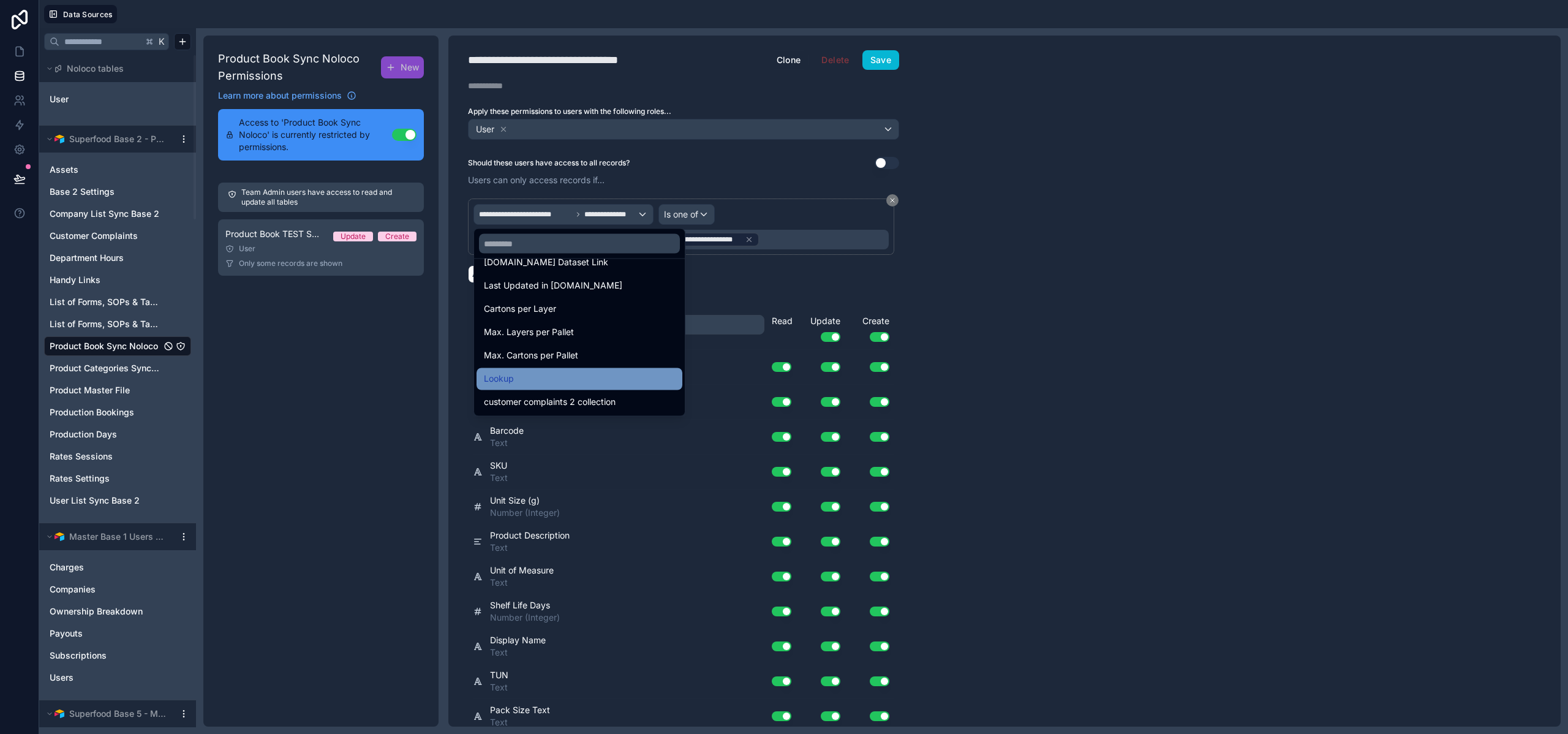
click at [602, 378] on div "Lookup" at bounding box center [579, 379] width 191 height 15
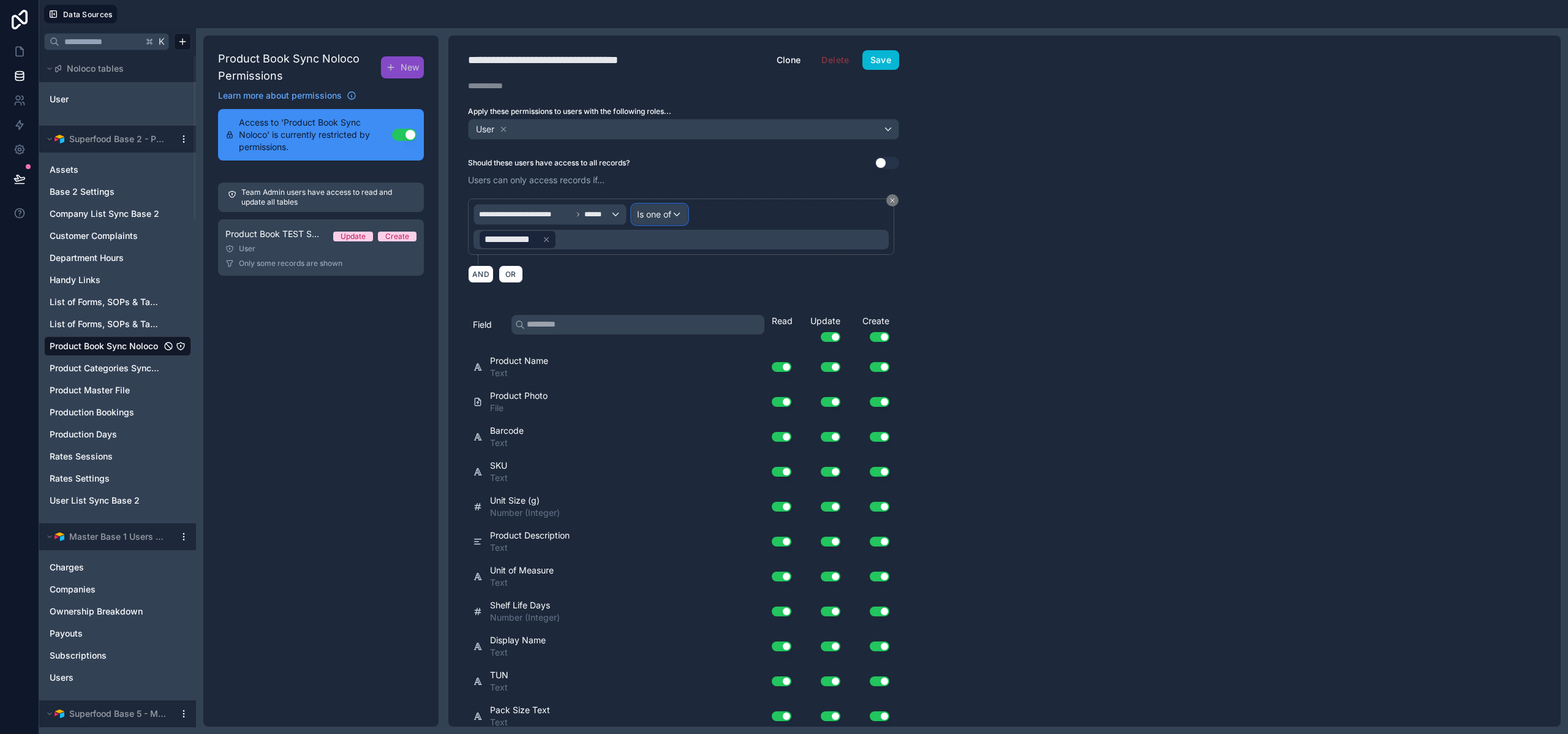
click at [655, 206] on div "Is one of" at bounding box center [660, 214] width 55 height 19
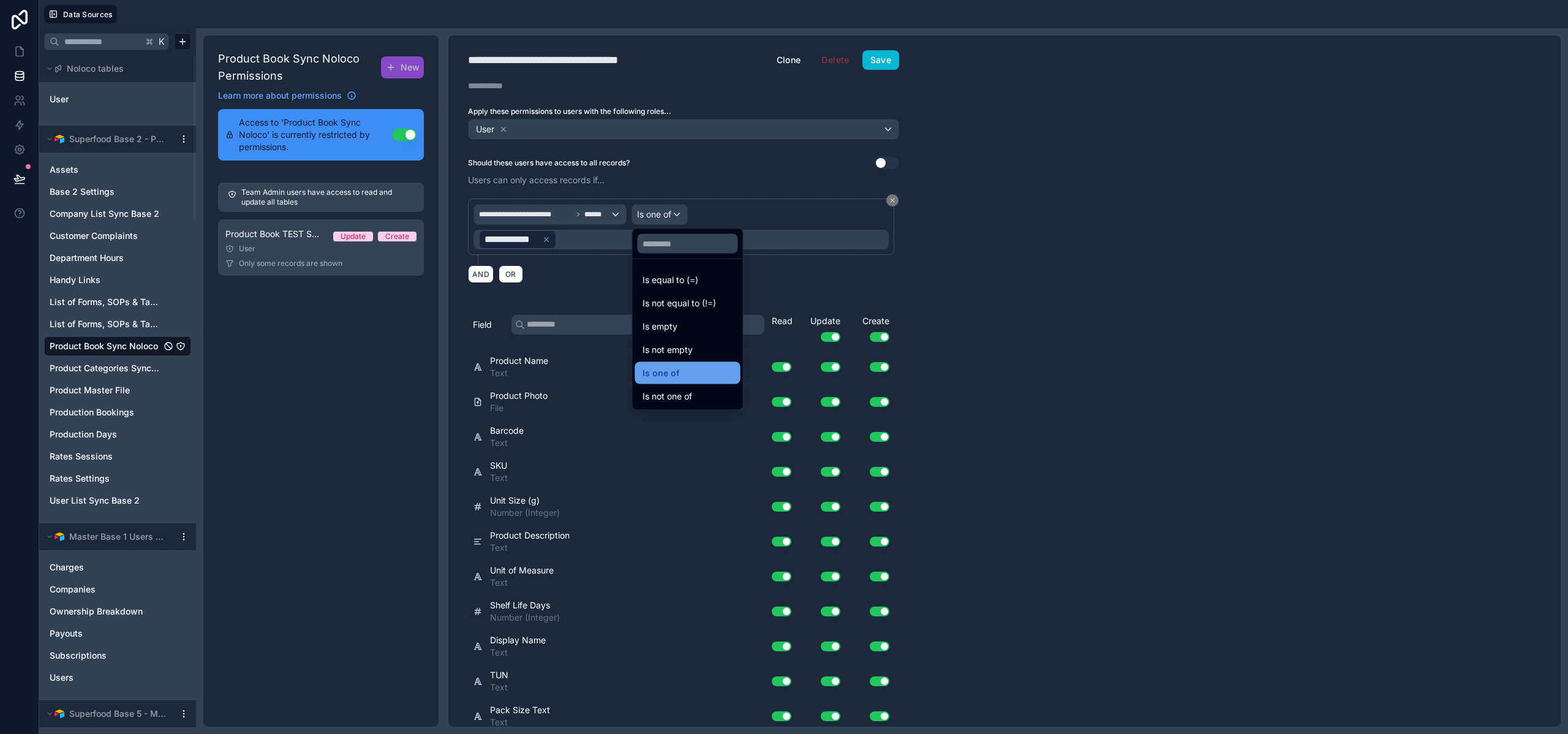
click at [672, 367] on span "Is one of" at bounding box center [661, 373] width 37 height 15
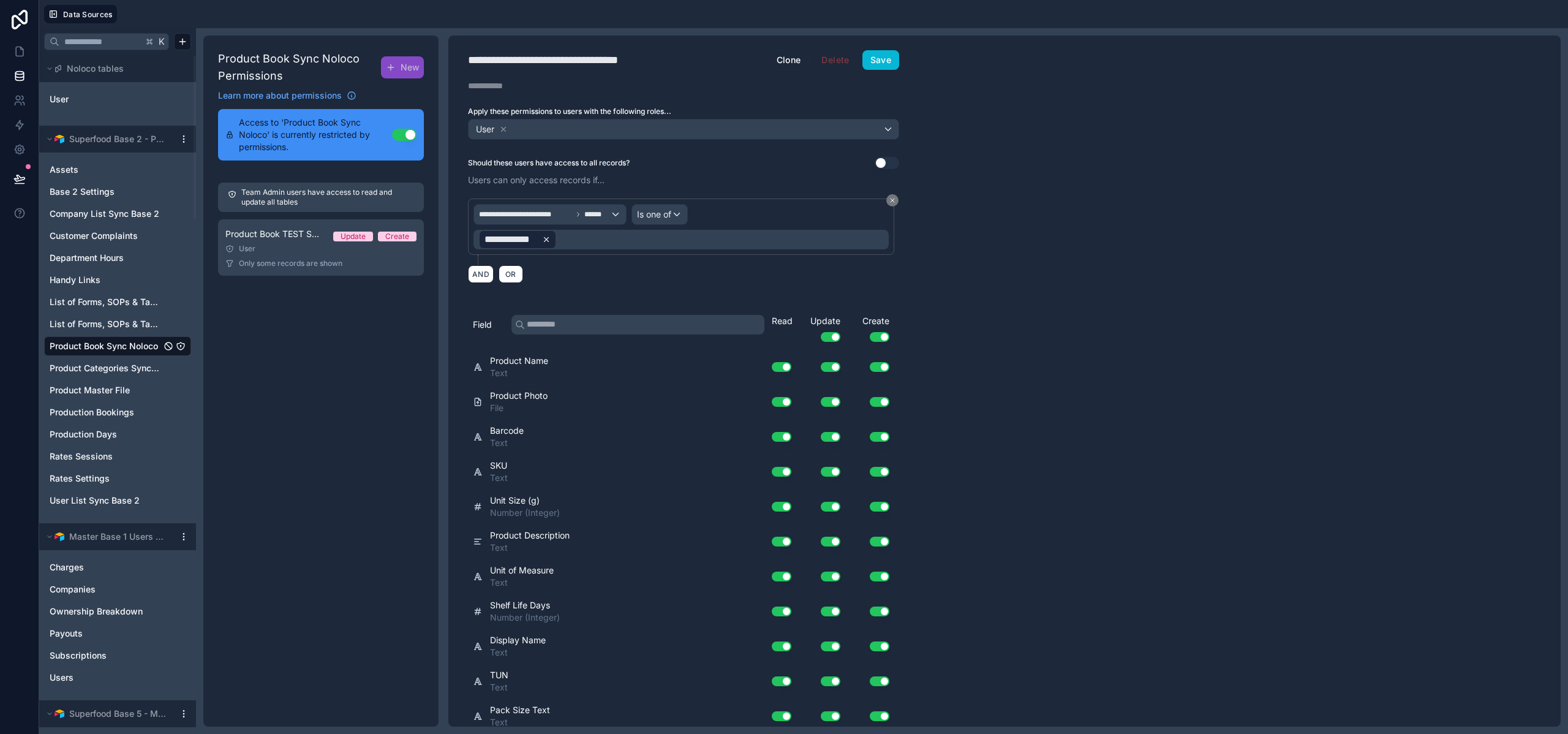
click at [548, 241] on icon at bounding box center [546, 240] width 5 height 5
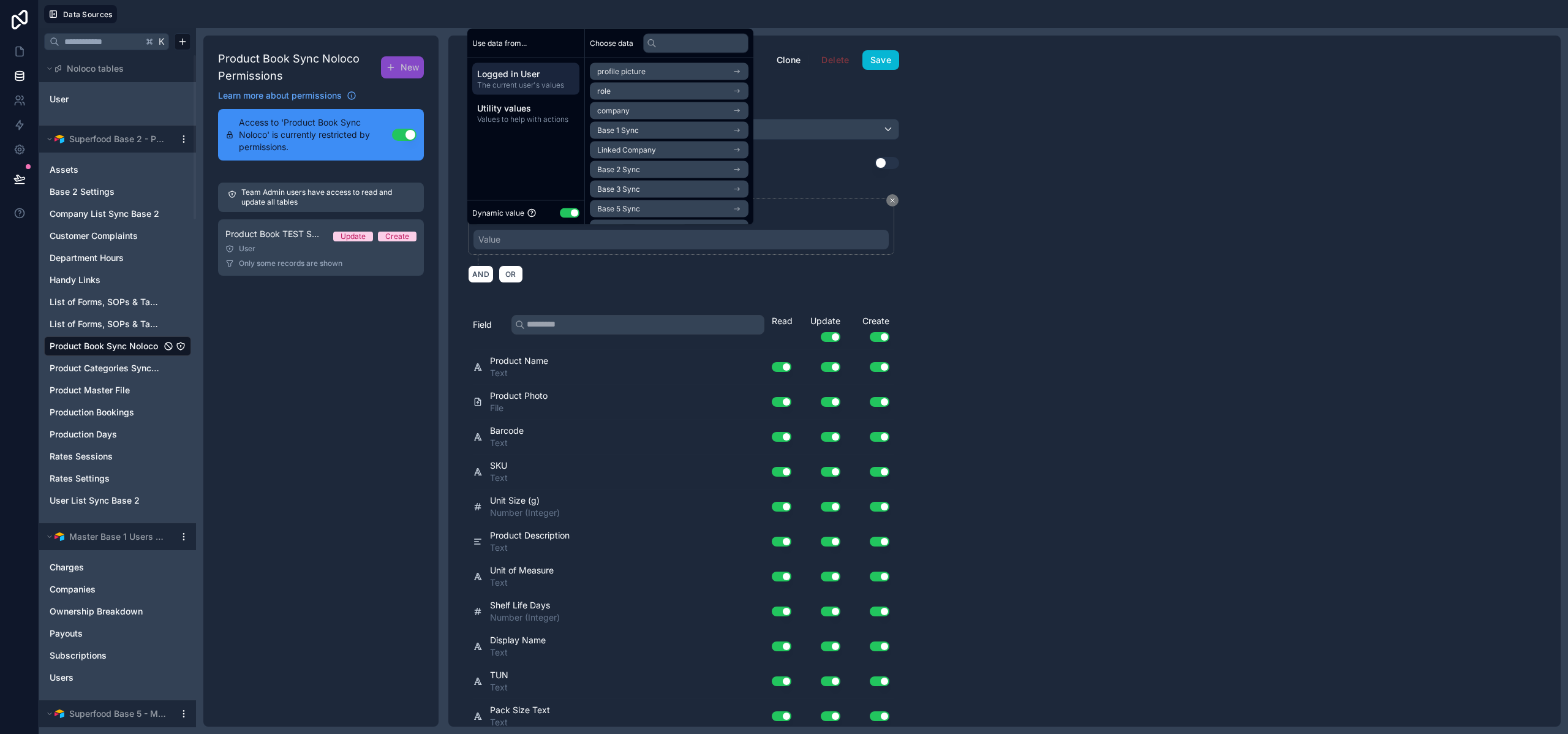
click at [635, 149] on span "Linked Company" at bounding box center [627, 150] width 59 height 10
click at [544, 69] on span "Logged in User" at bounding box center [526, 74] width 97 height 12
click at [634, 167] on span "Base 9 Sync" at bounding box center [619, 164] width 43 height 10
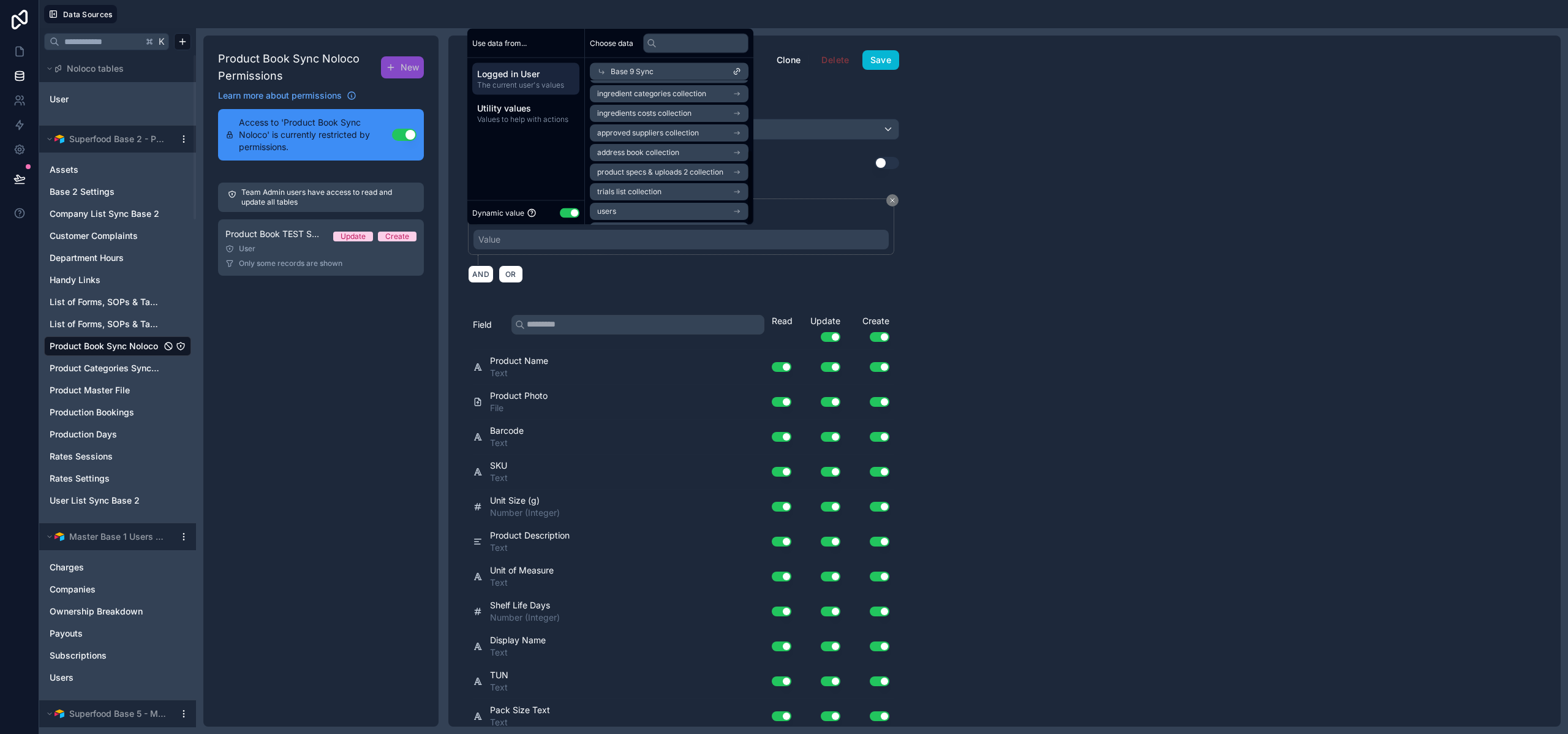
scroll to position [137, 0]
click at [647, 194] on span "company list sync base 9 noloco collection" at bounding box center [665, 192] width 136 height 10
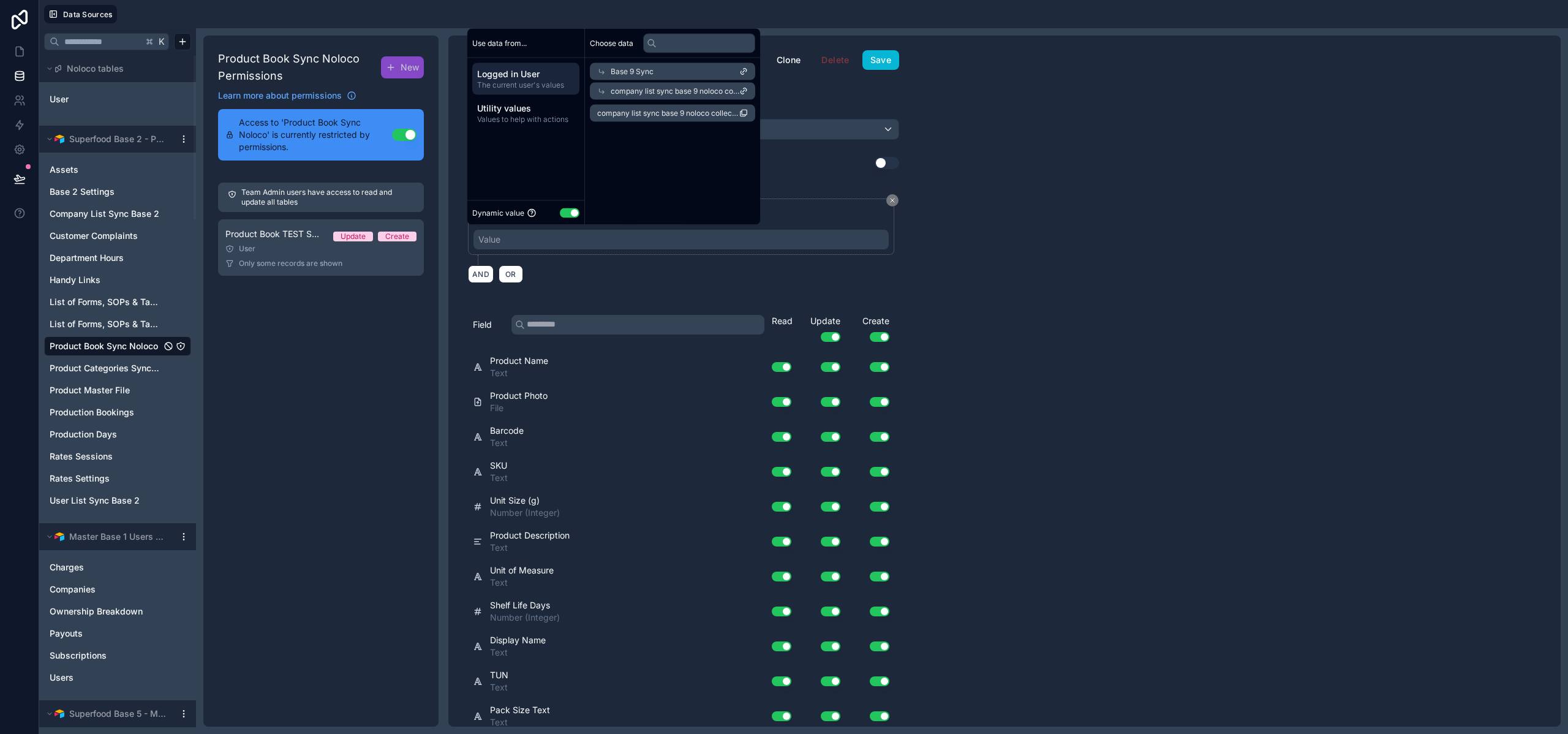
scroll to position [0, 0]
click at [661, 115] on span "company list sync base 9 noloco collection" at bounding box center [668, 113] width 142 height 10
click at [894, 55] on button "Save" at bounding box center [881, 59] width 37 height 19
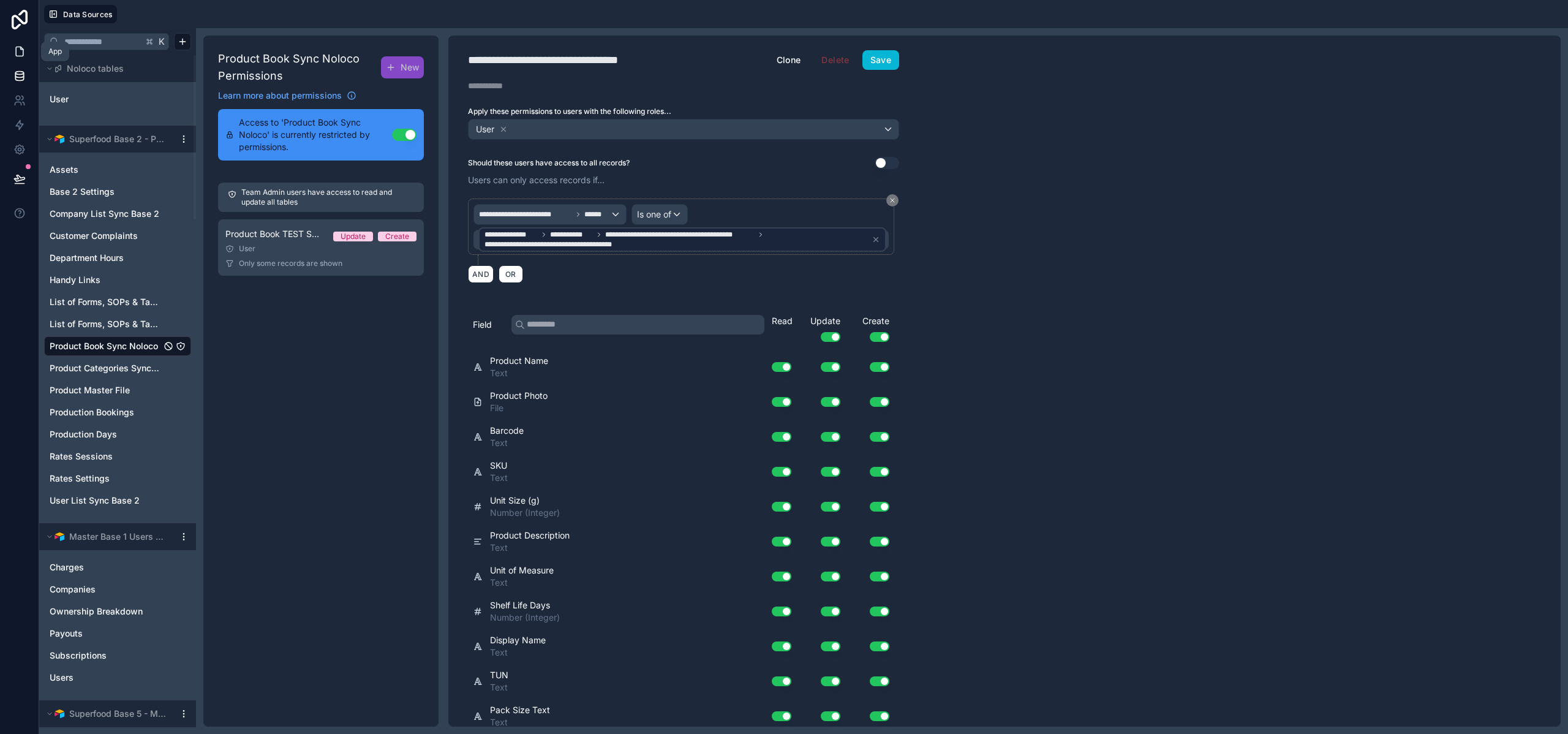
click at [14, 52] on icon at bounding box center [20, 52] width 12 height 12
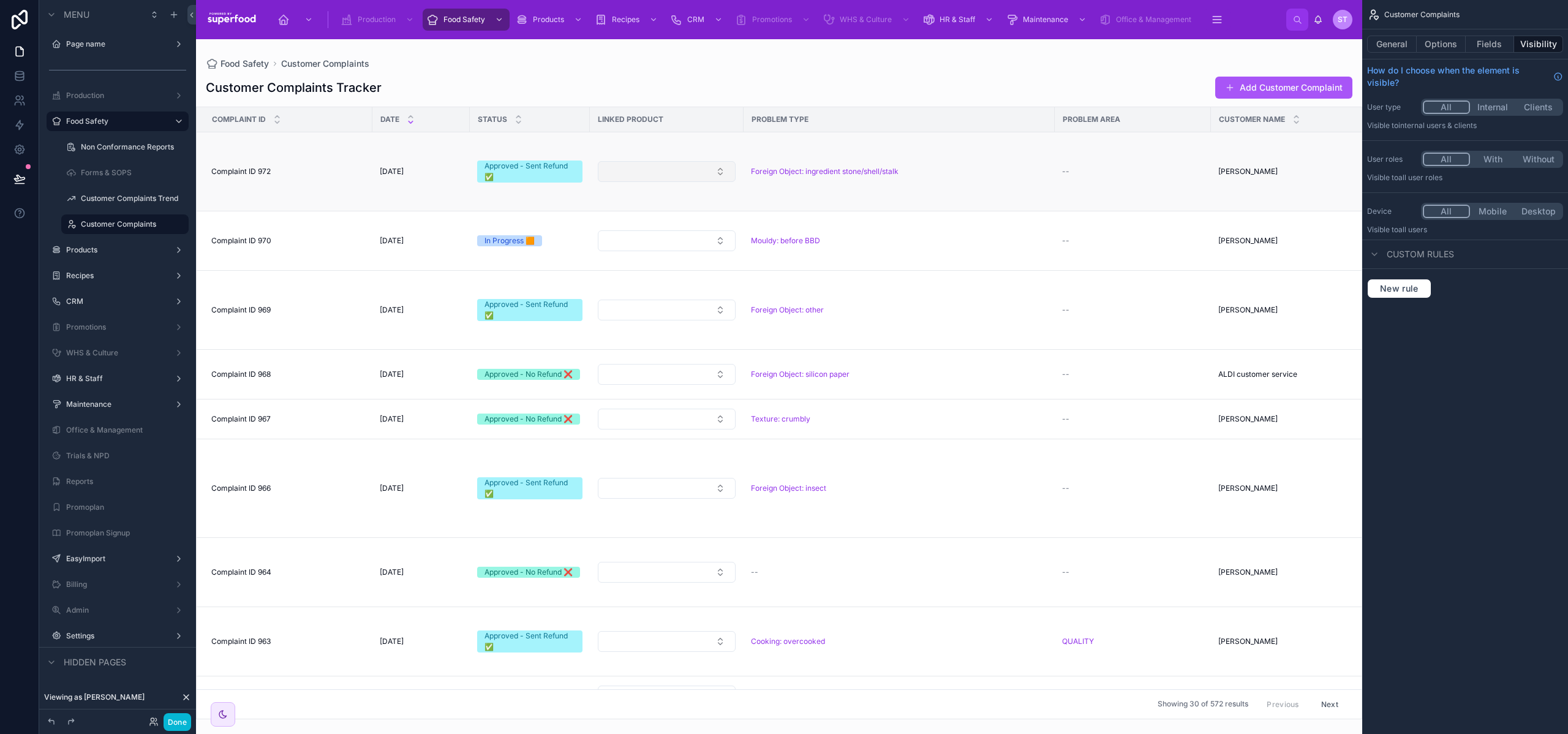
click at [636, 166] on button "Select Button" at bounding box center [666, 171] width 138 height 21
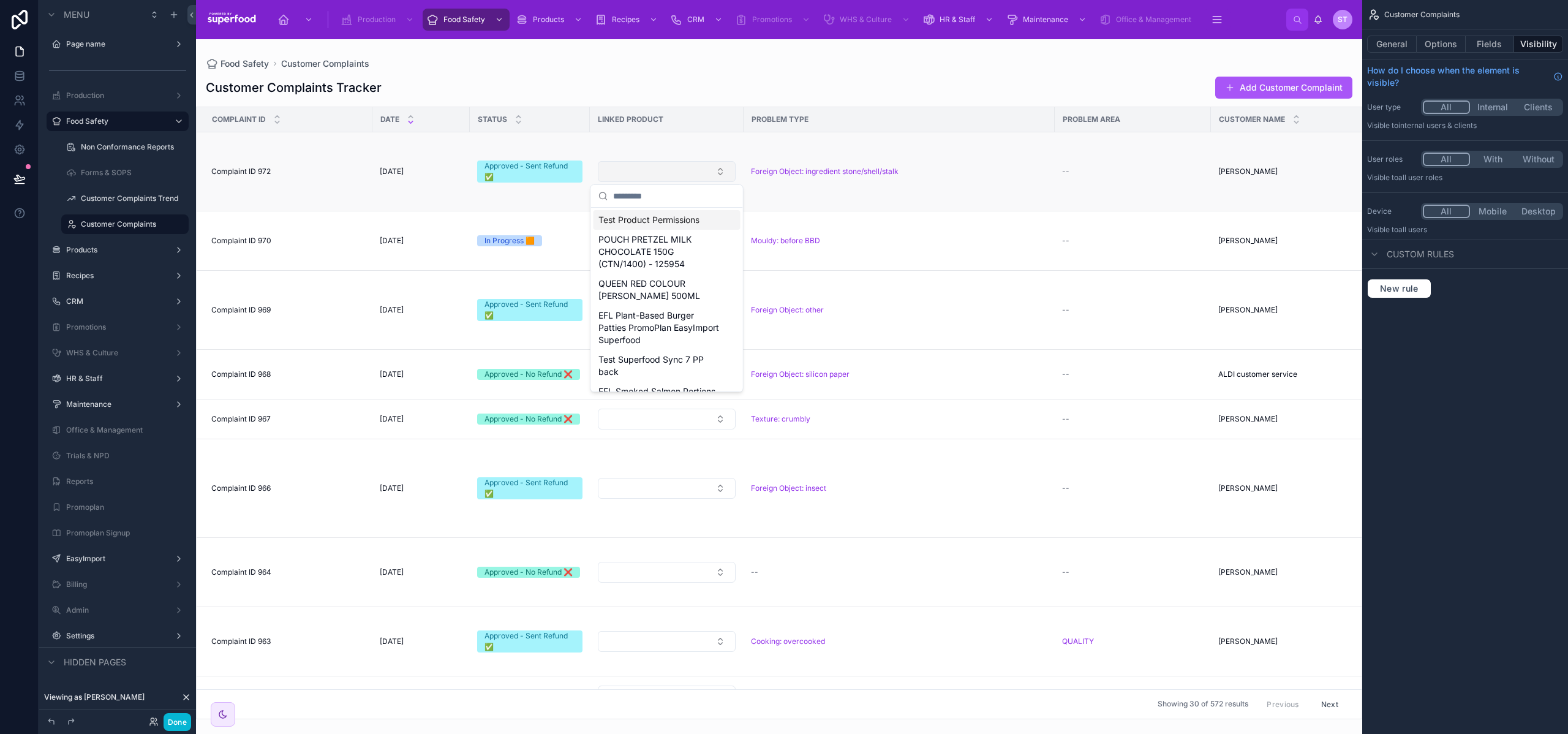
click at [638, 169] on button "Select Button" at bounding box center [666, 171] width 138 height 21
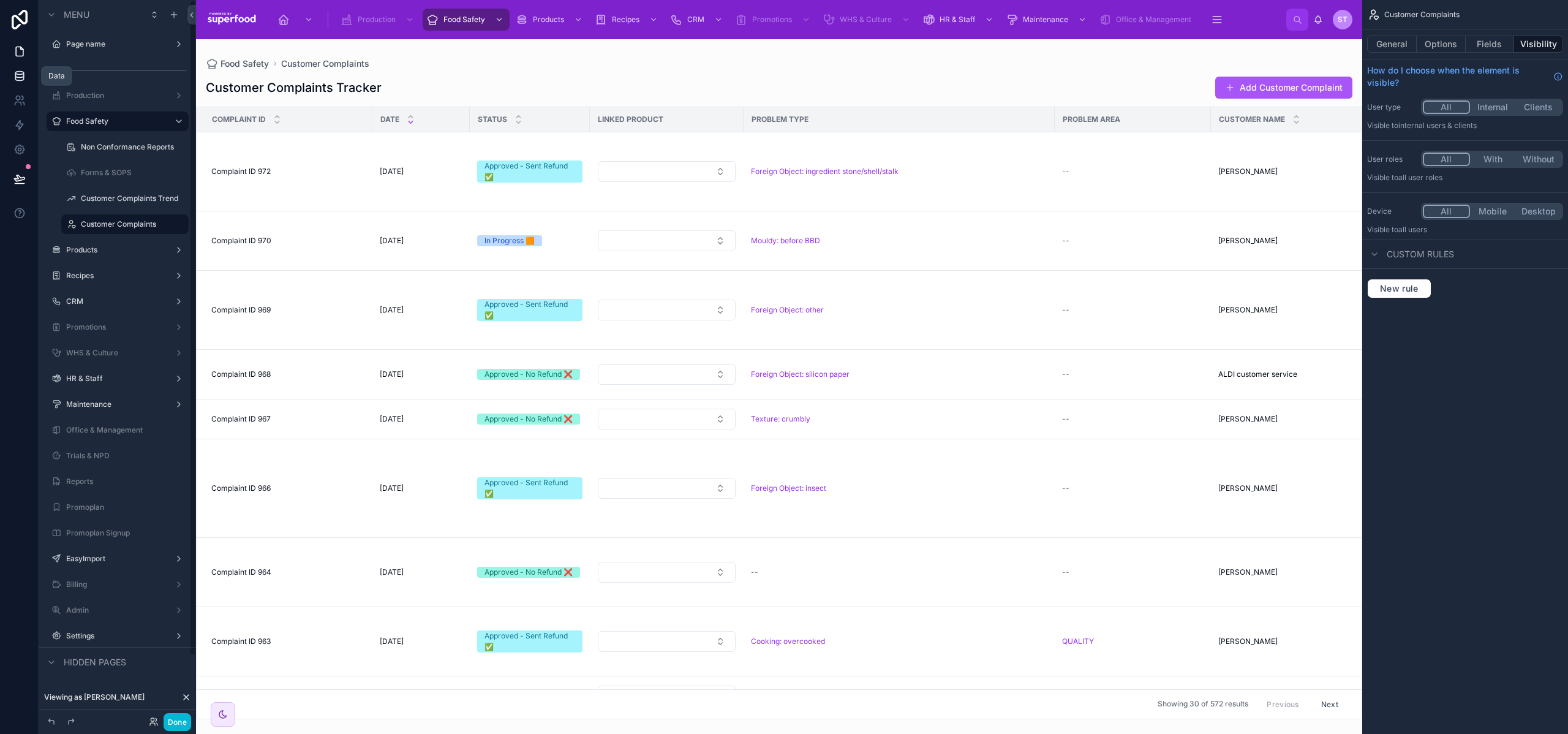
click at [19, 80] on icon at bounding box center [19, 79] width 8 height 5
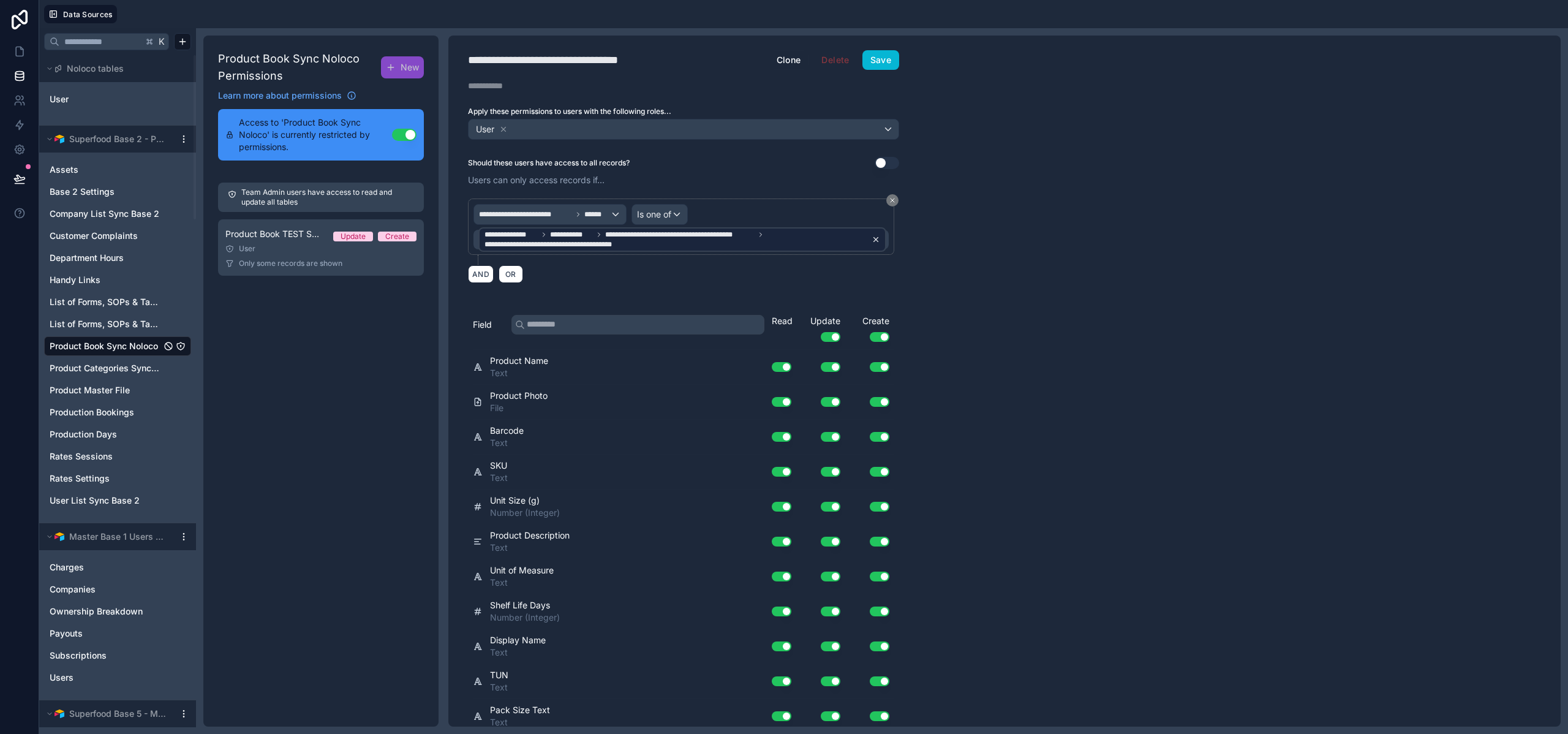
click at [876, 238] on icon at bounding box center [876, 240] width 5 height 5
click at [333, 354] on div "Product Book Sync Noloco Permissions New Learn more about permissions Access to…" at bounding box center [320, 380] width 235 height 691
click at [139, 350] on span "Product Book Sync Noloco" at bounding box center [103, 346] width 109 height 12
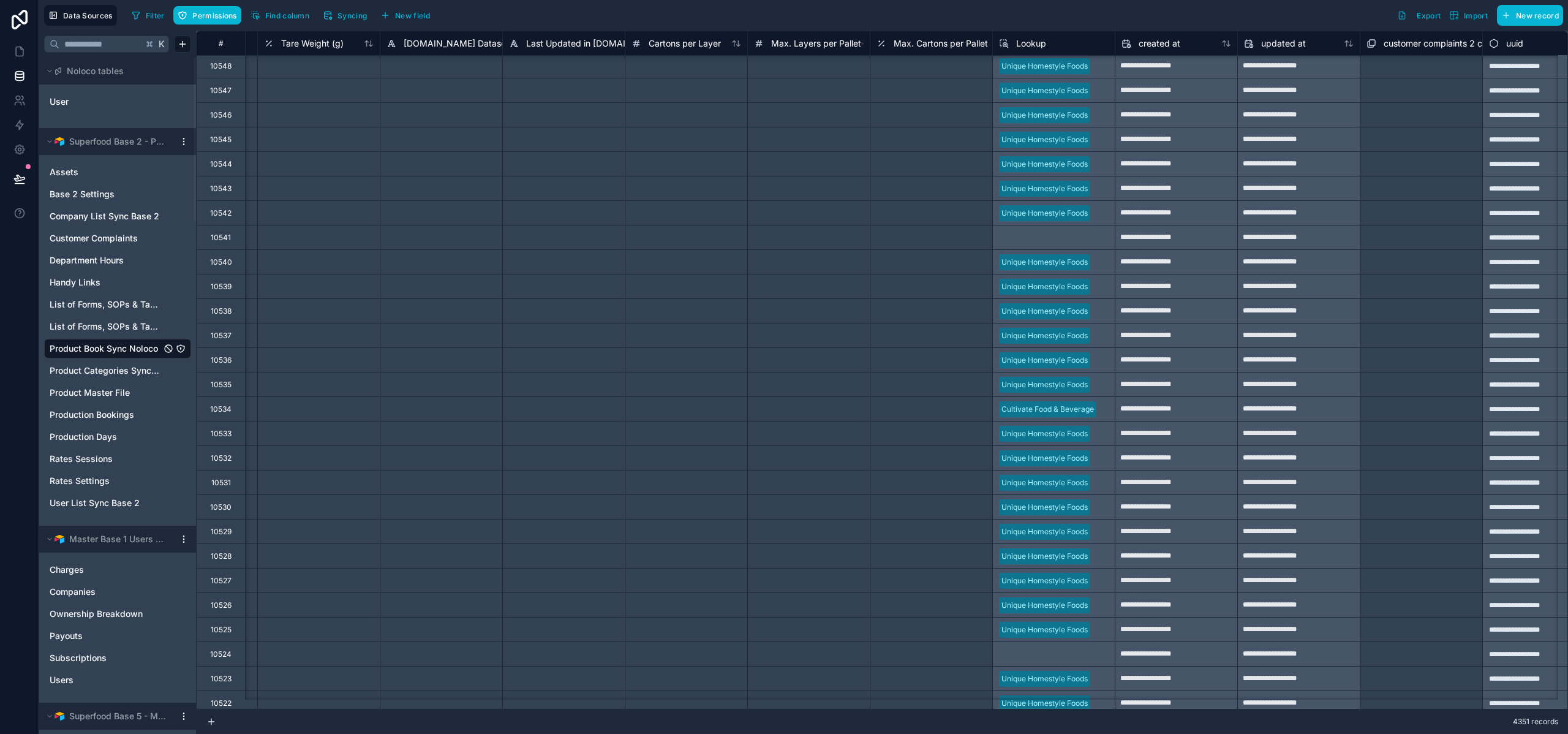
scroll to position [0, 2316]
click at [1060, 43] on div "Lookup" at bounding box center [1054, 43] width 109 height 15
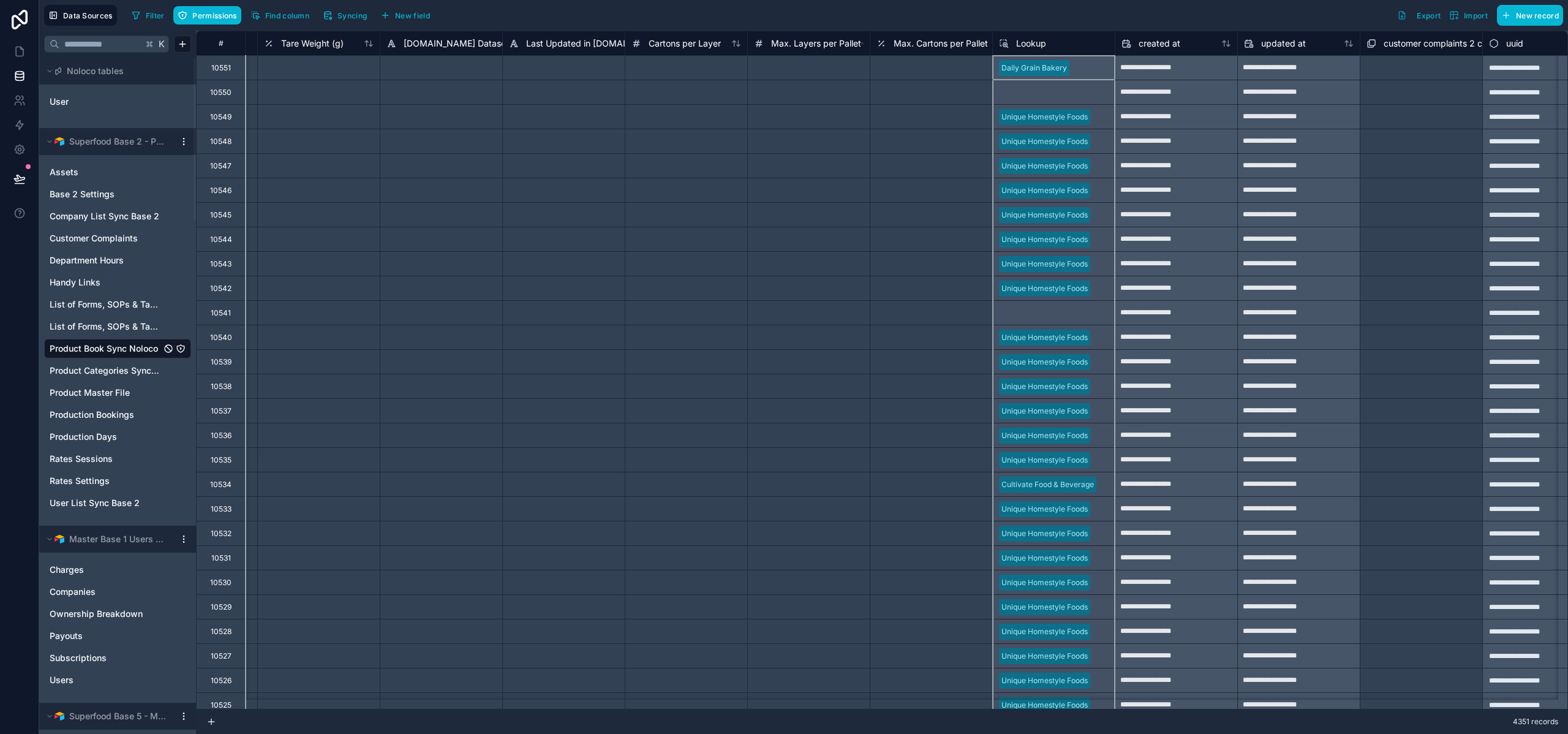
click at [1045, 43] on span "Lookup" at bounding box center [1031, 44] width 30 height 12
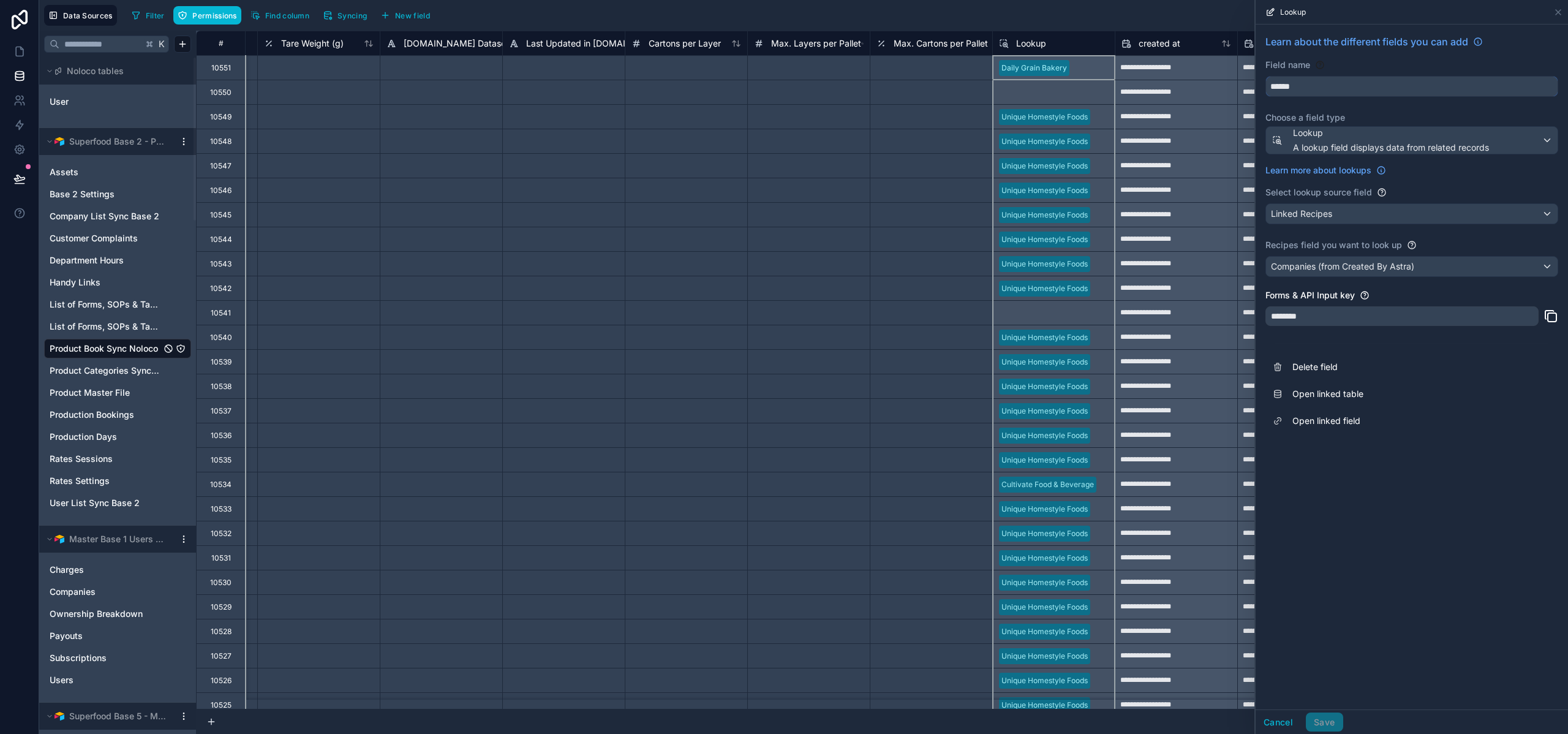
click at [1307, 90] on input "******" at bounding box center [1412, 85] width 292 height 19
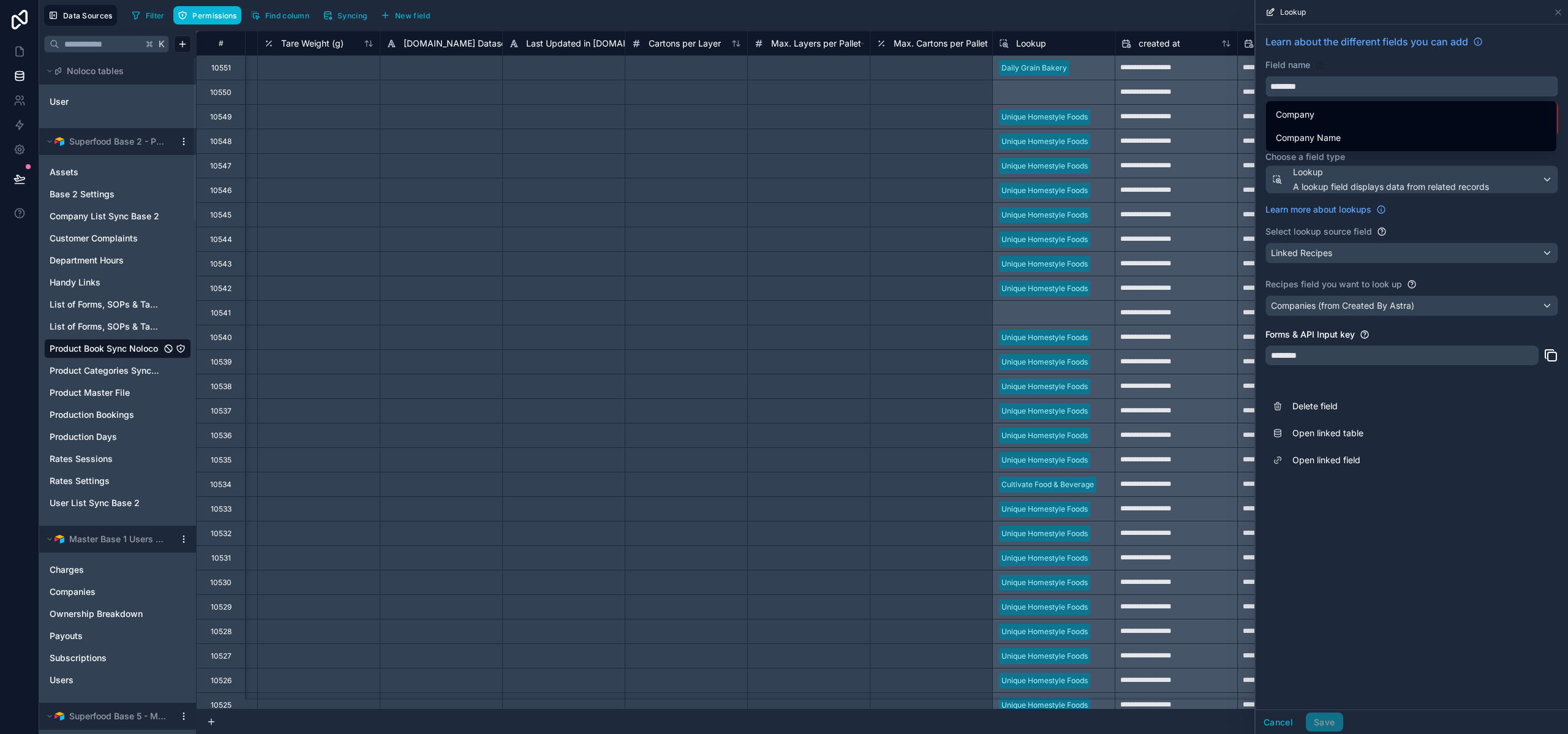
click at [1265, 76] on button "*******" at bounding box center [1412, 86] width 293 height 21
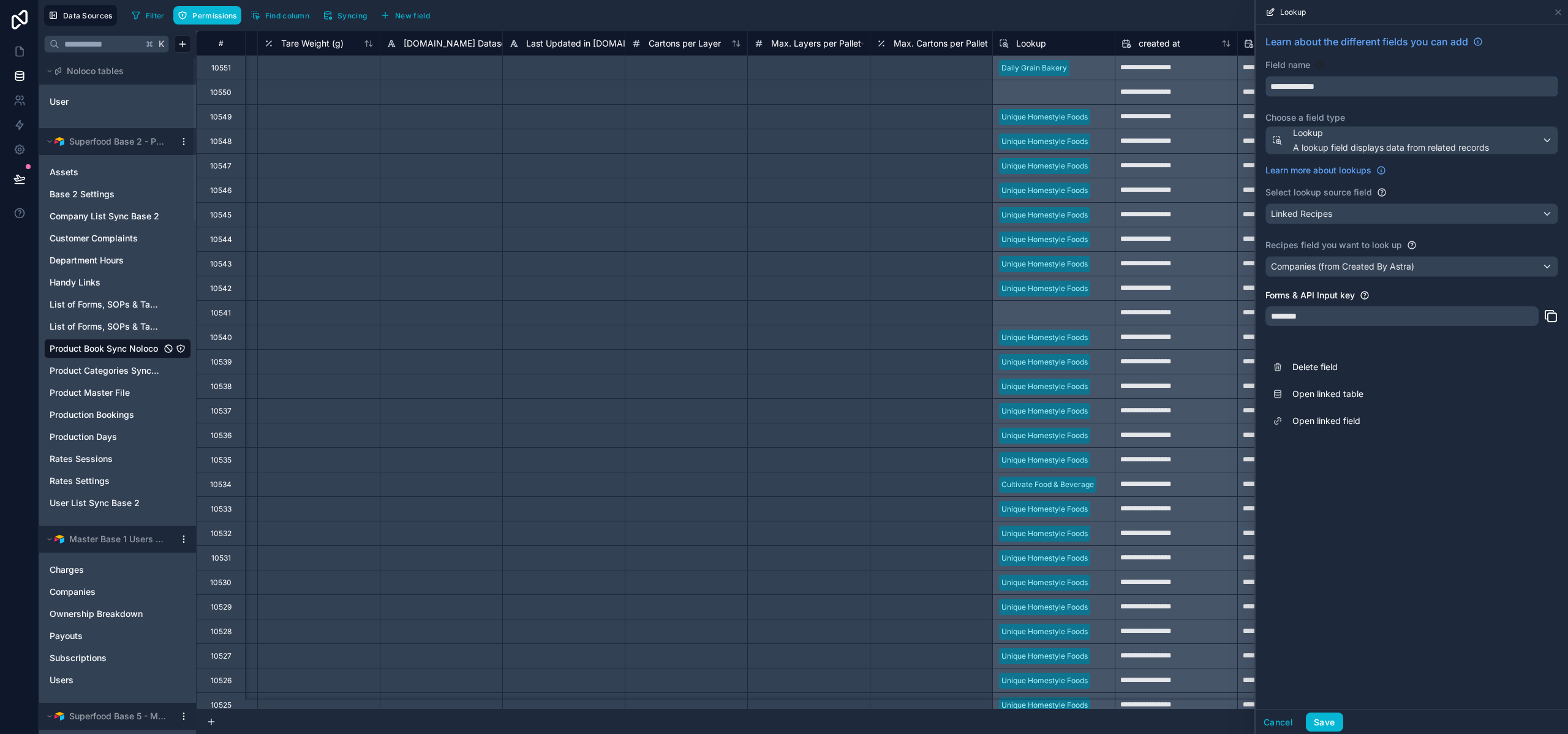
click at [1329, 88] on input "**********" at bounding box center [1412, 85] width 292 height 19
type input "**********"
click at [1397, 59] on div "Field name" at bounding box center [1412, 65] width 293 height 12
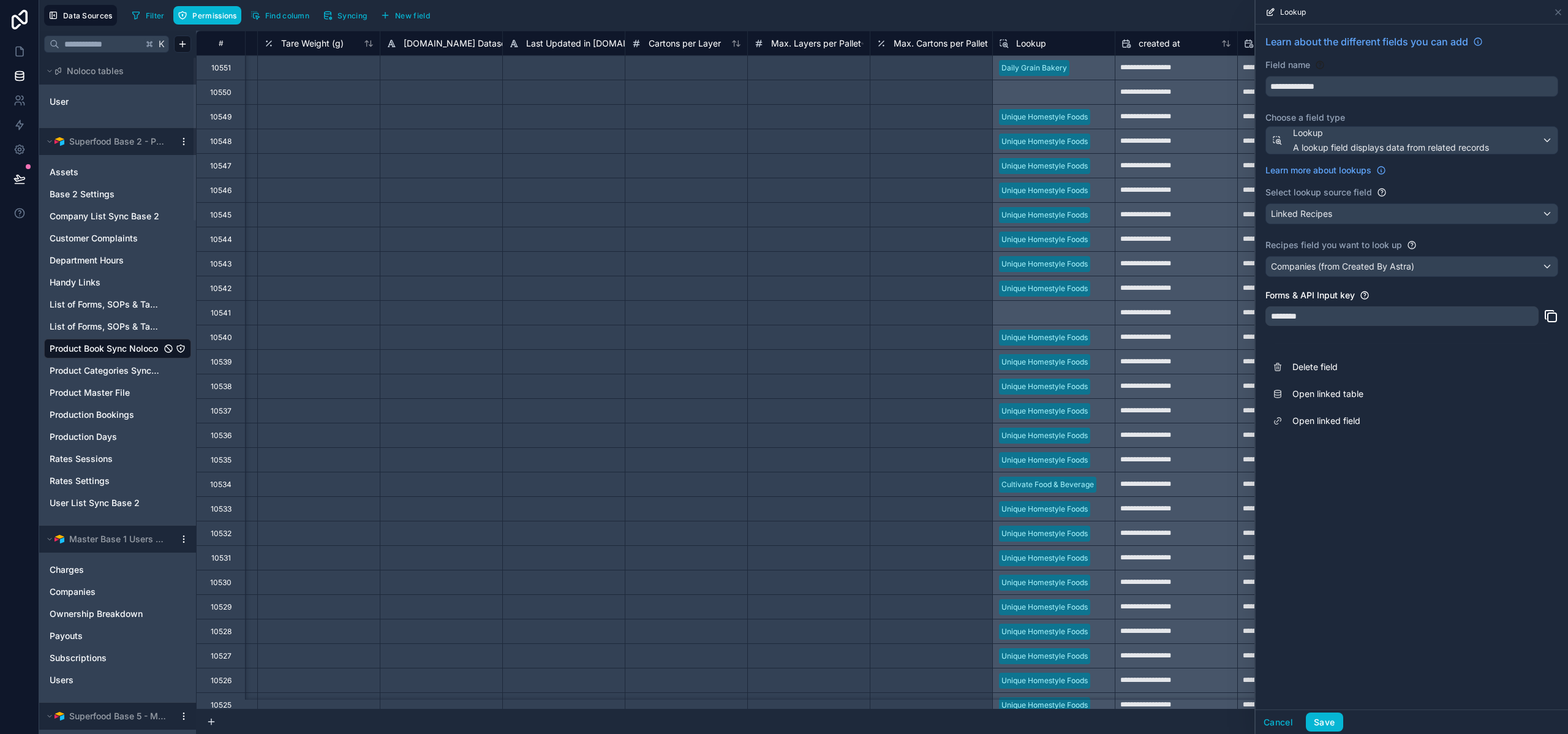
click at [1033, 20] on div "Filter Permissions Find column Syncing New field Export Import New record" at bounding box center [845, 15] width 1436 height 21
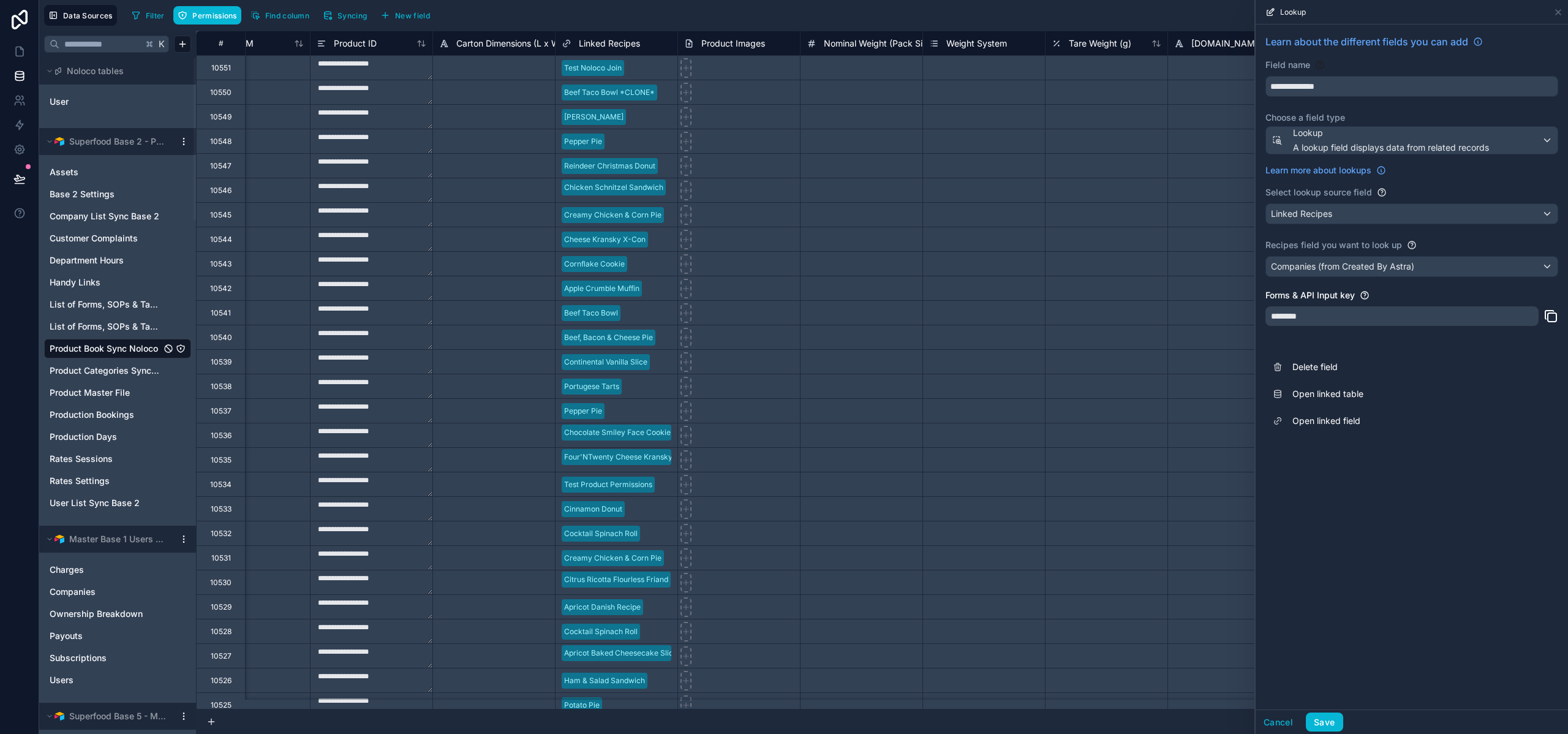
scroll to position [0, 1516]
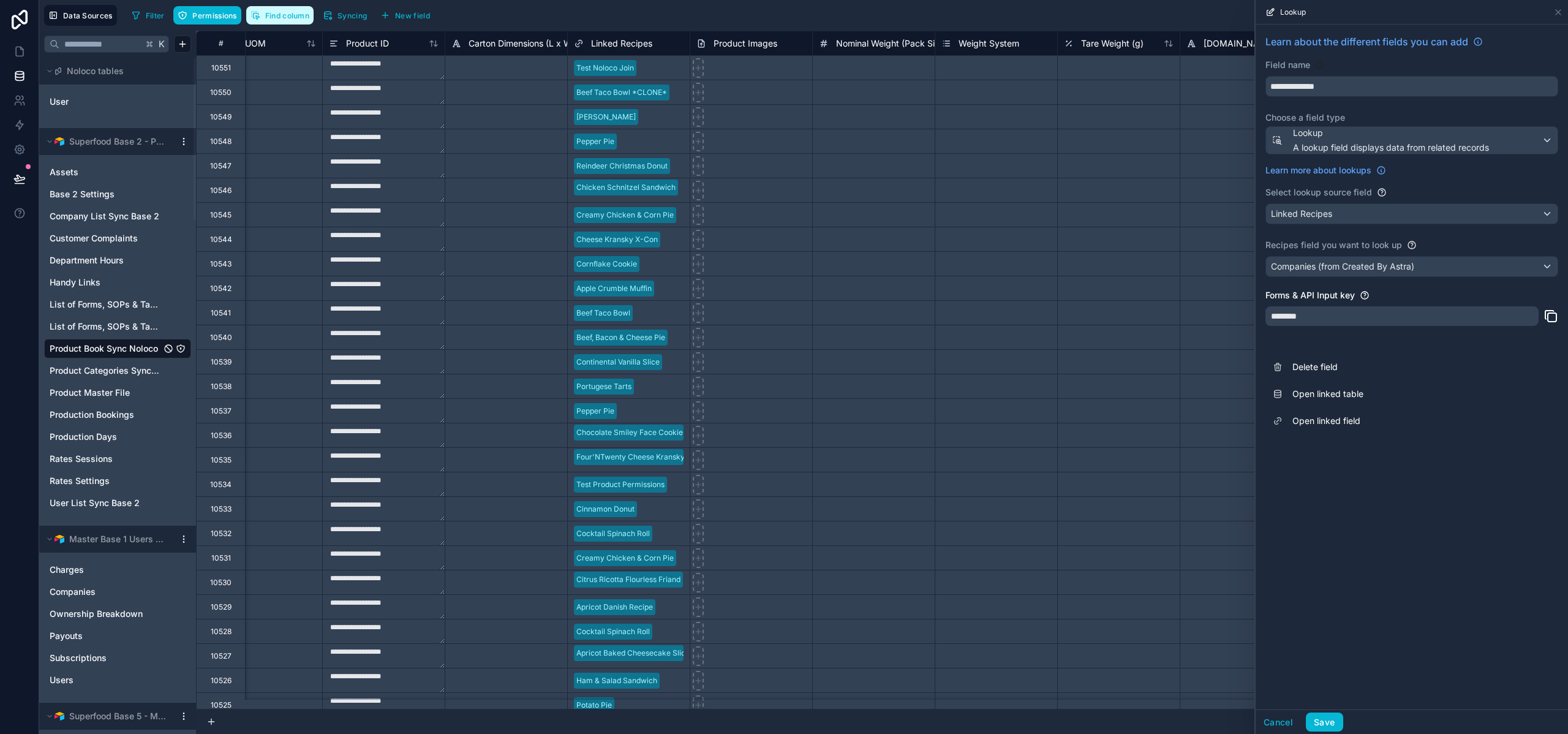
click at [280, 13] on span "Find column" at bounding box center [286, 15] width 44 height 9
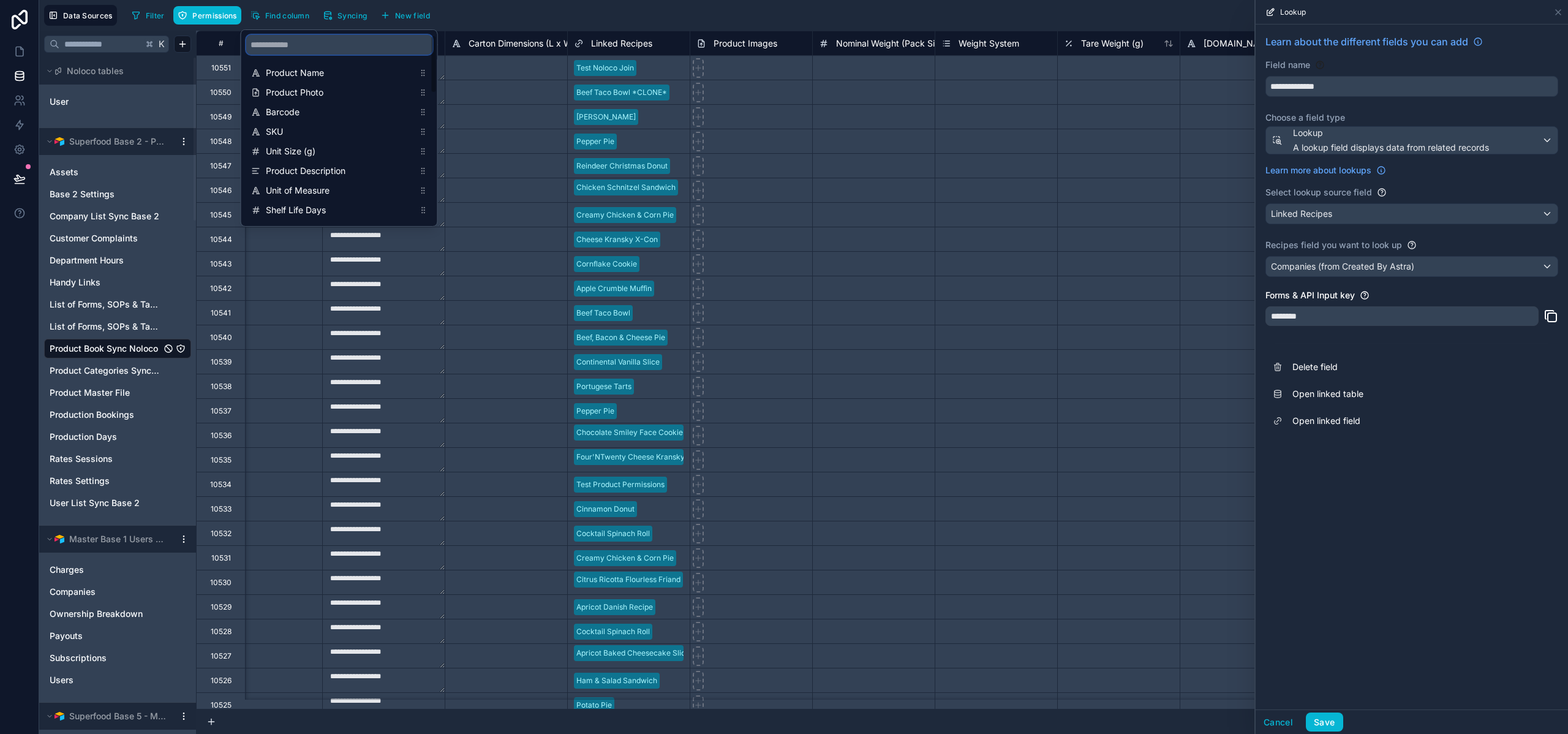
click at [298, 47] on input "scrollable content" at bounding box center [340, 44] width 186 height 19
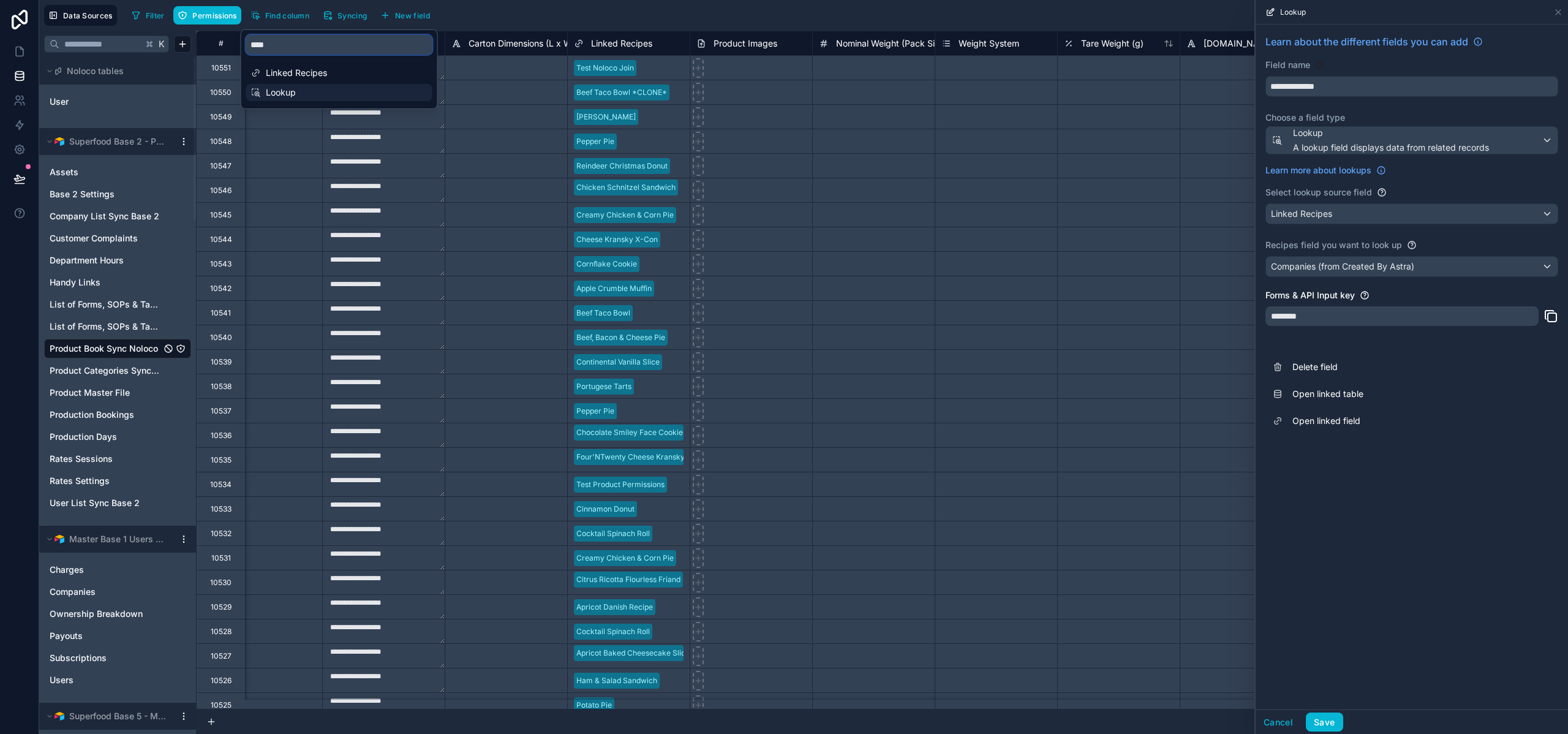
type input "****"
click at [271, 98] on span "Lookup" at bounding box center [340, 92] width 149 height 12
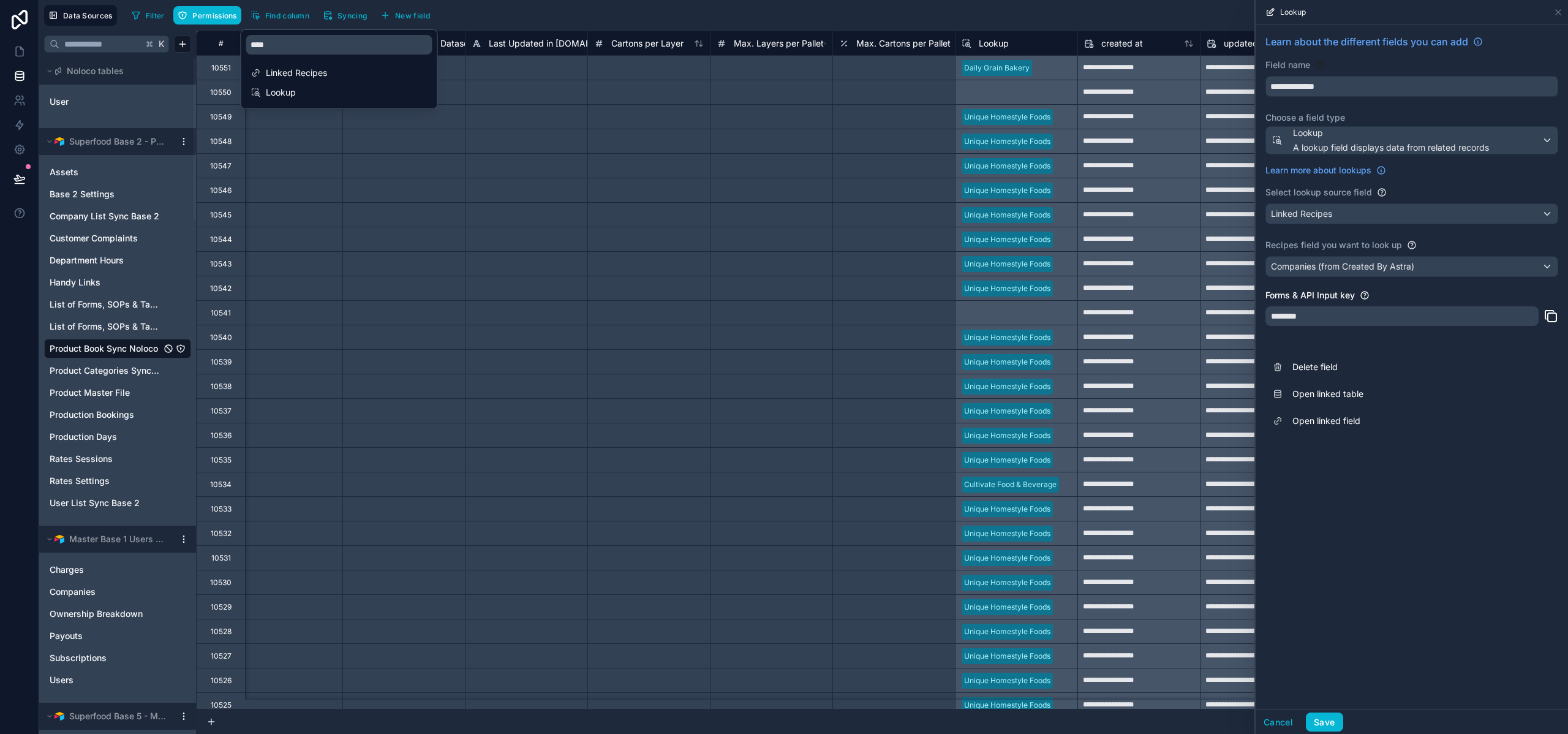
scroll to position [0, 2362]
click at [1048, 45] on div "Lookup" at bounding box center [1017, 43] width 109 height 15
click at [1014, 43] on div "Lookup" at bounding box center [1017, 43] width 109 height 15
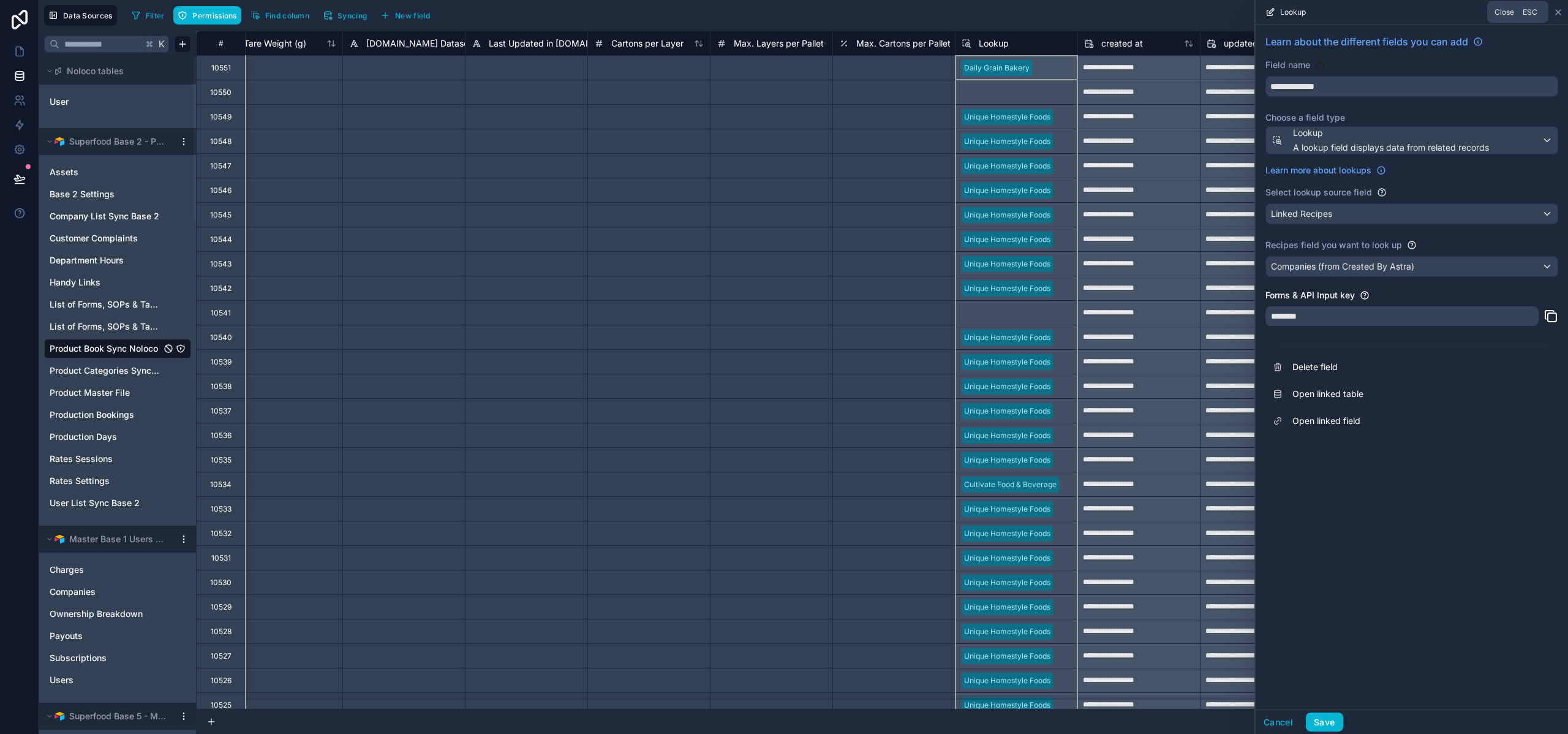
click at [1562, 9] on icon at bounding box center [1558, 12] width 10 height 10
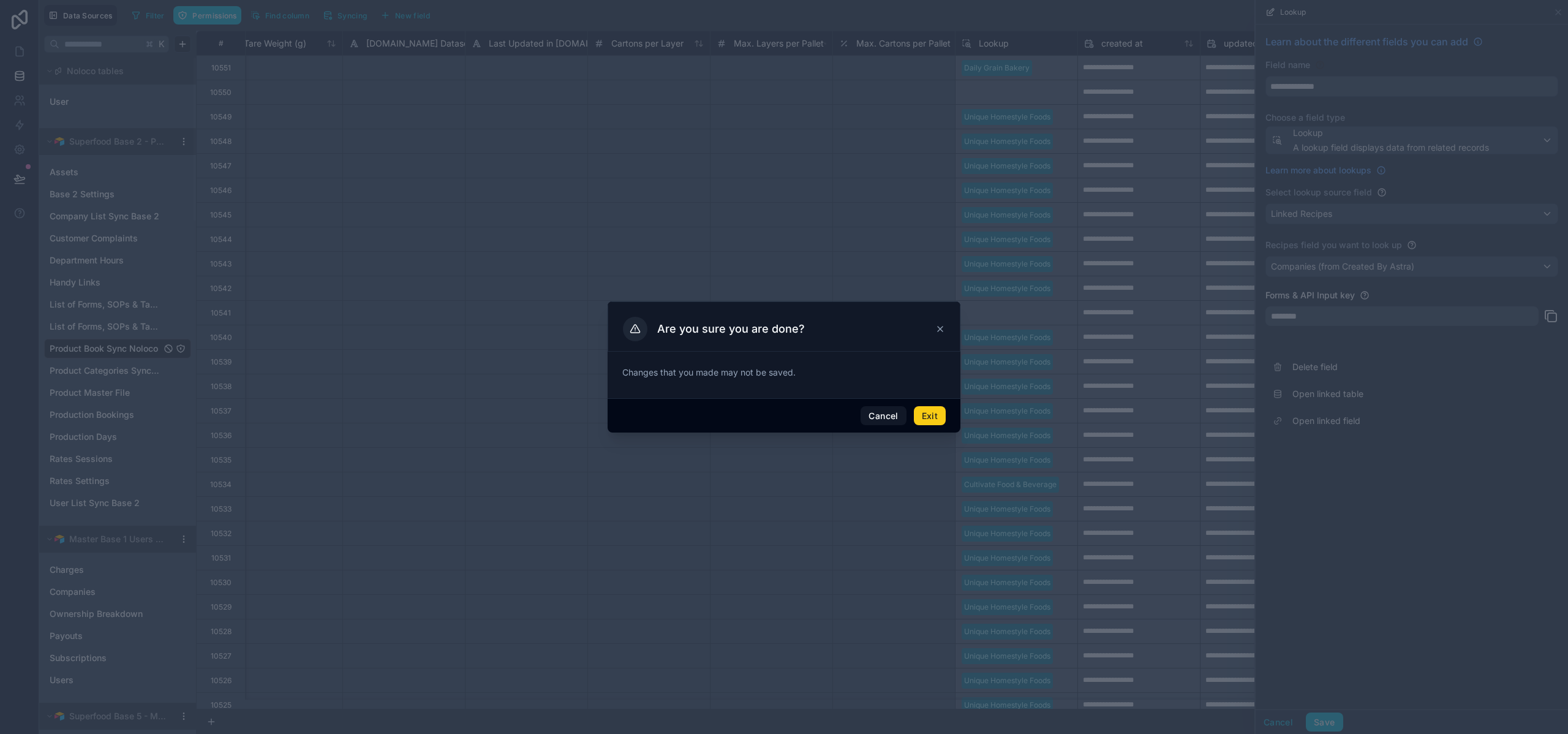
click at [924, 418] on button "Exit" at bounding box center [930, 415] width 32 height 19
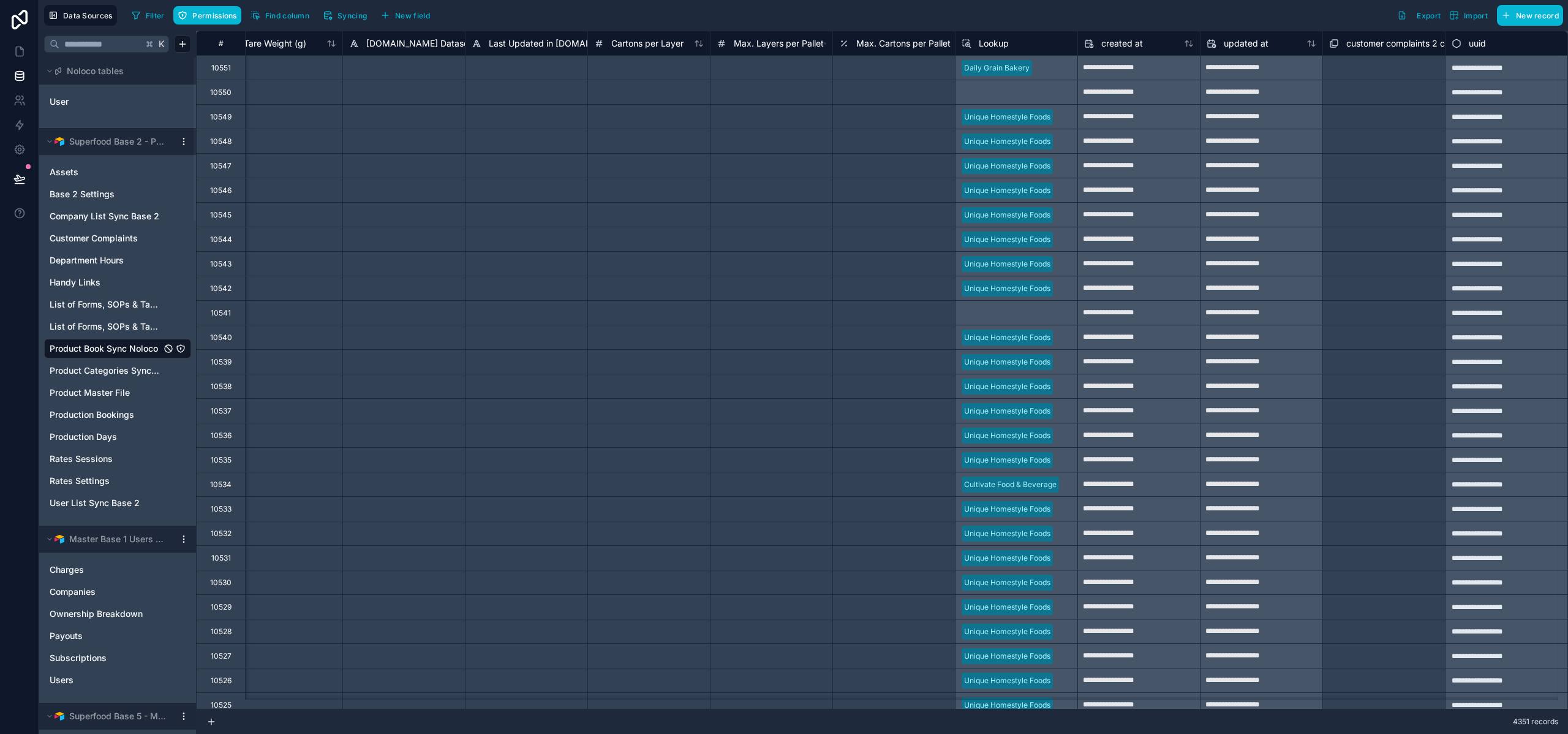
click at [987, 43] on span "Lookup" at bounding box center [993, 44] width 30 height 12
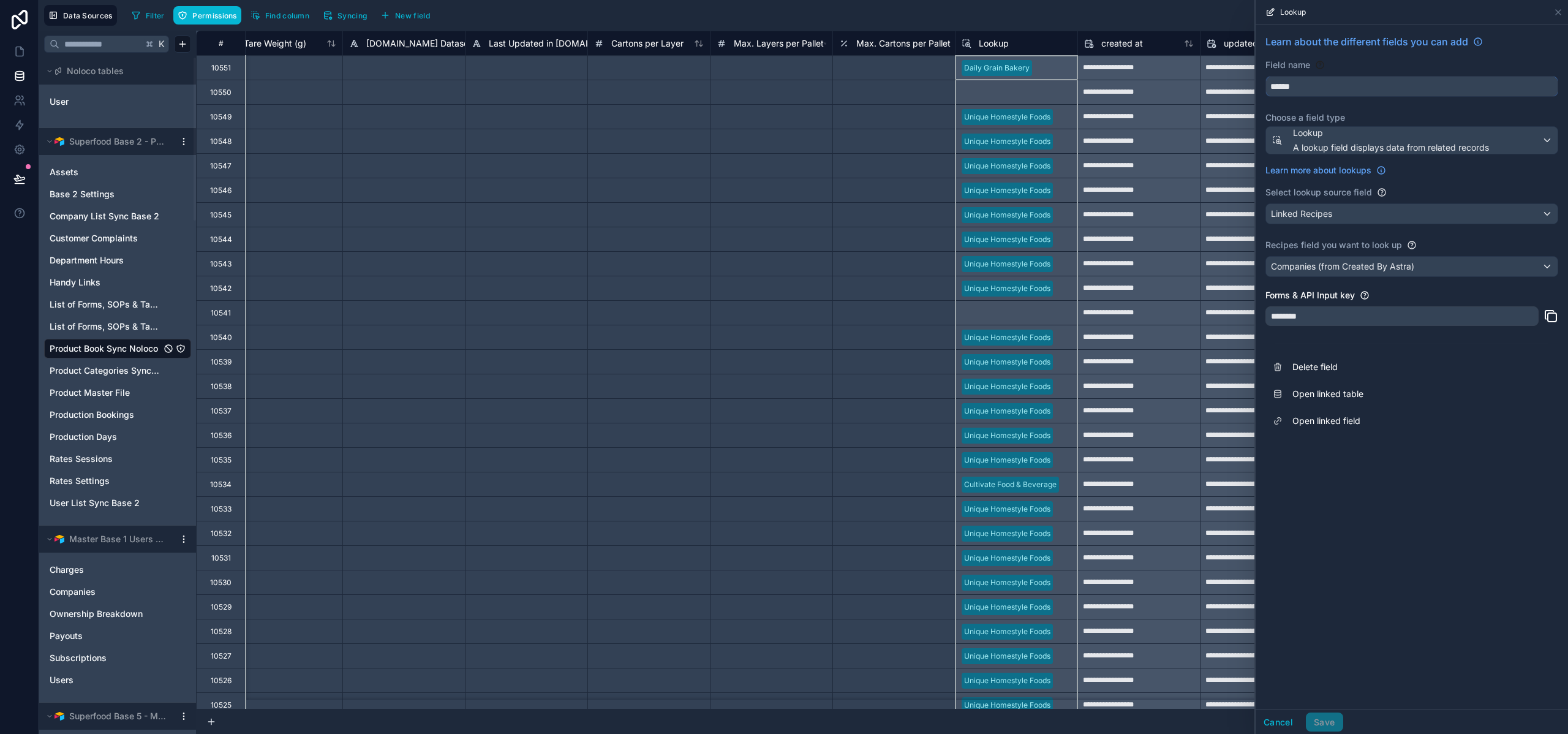
click at [1337, 85] on input "******" at bounding box center [1412, 85] width 292 height 19
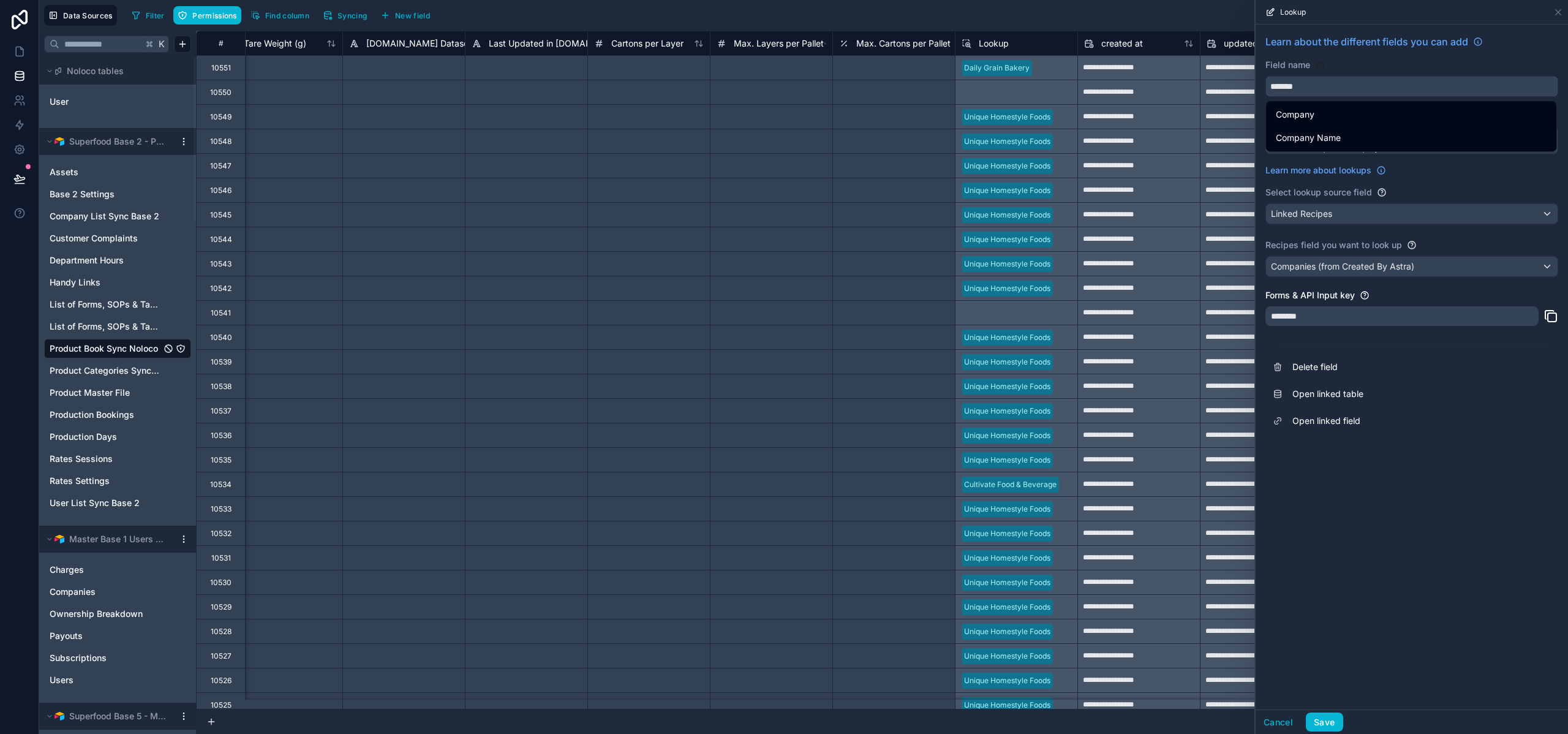
click at [1265, 76] on button "*******" at bounding box center [1412, 86] width 293 height 21
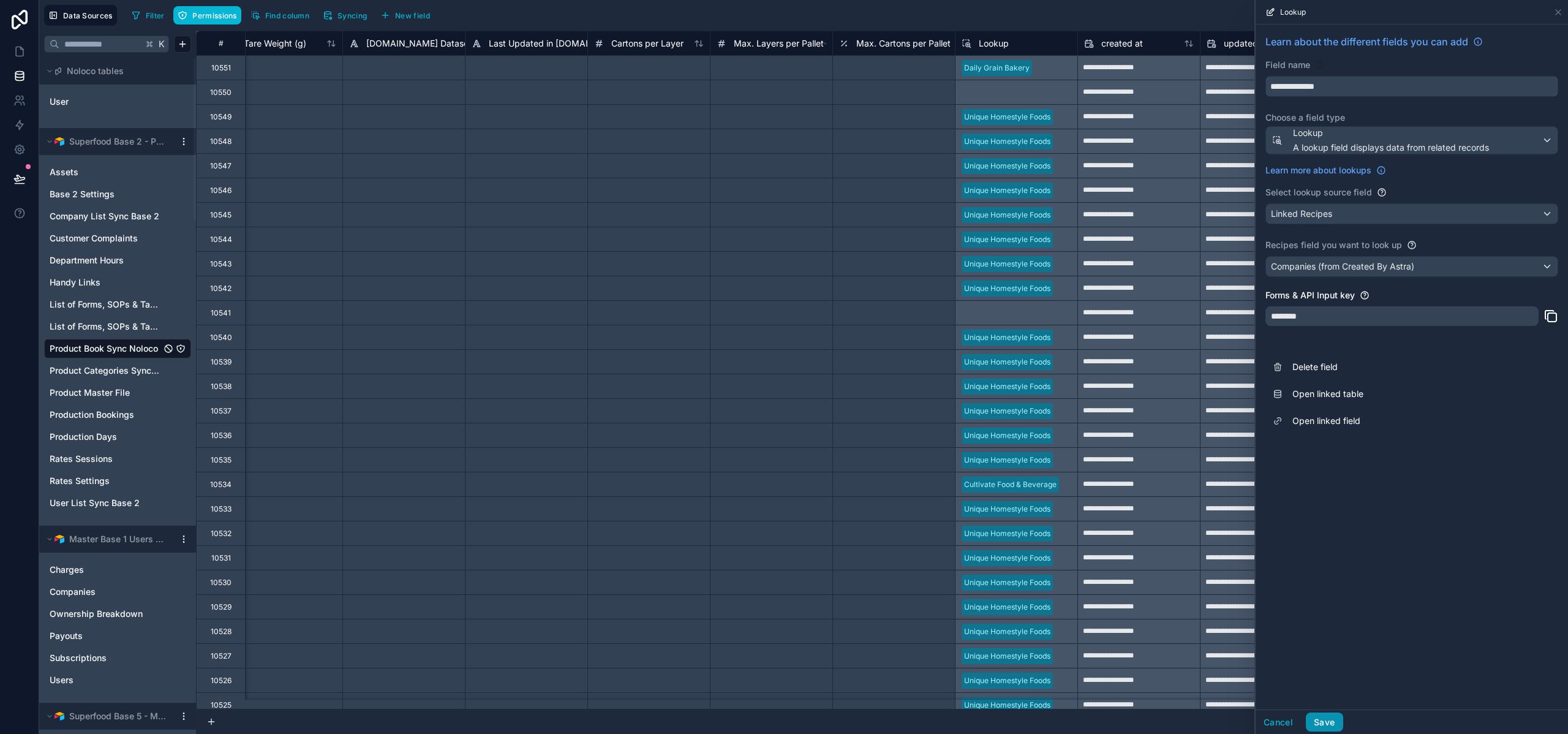
type input "**********"
click at [1331, 723] on button "Save" at bounding box center [1325, 722] width 37 height 19
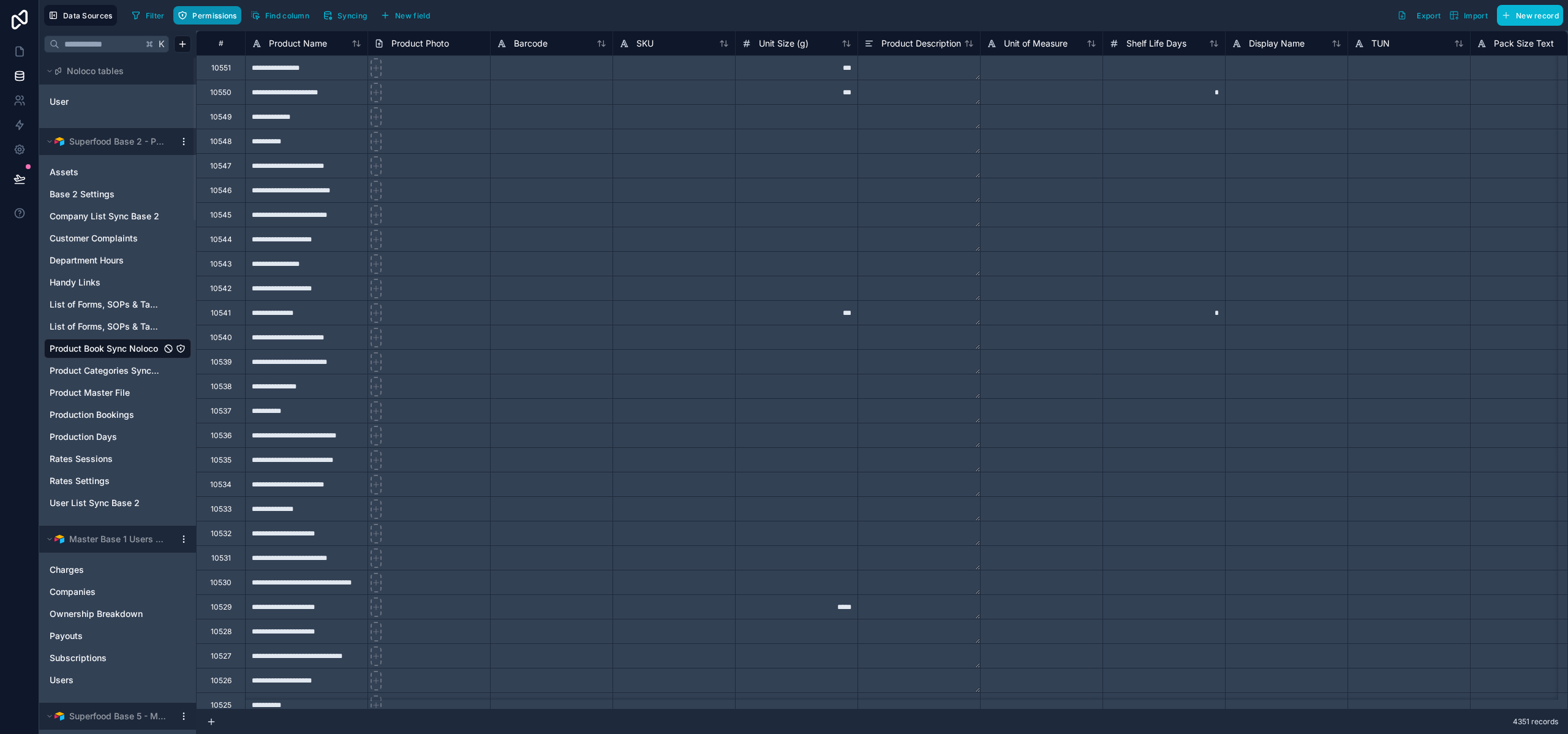
click at [213, 17] on span "Permissions" at bounding box center [214, 15] width 44 height 9
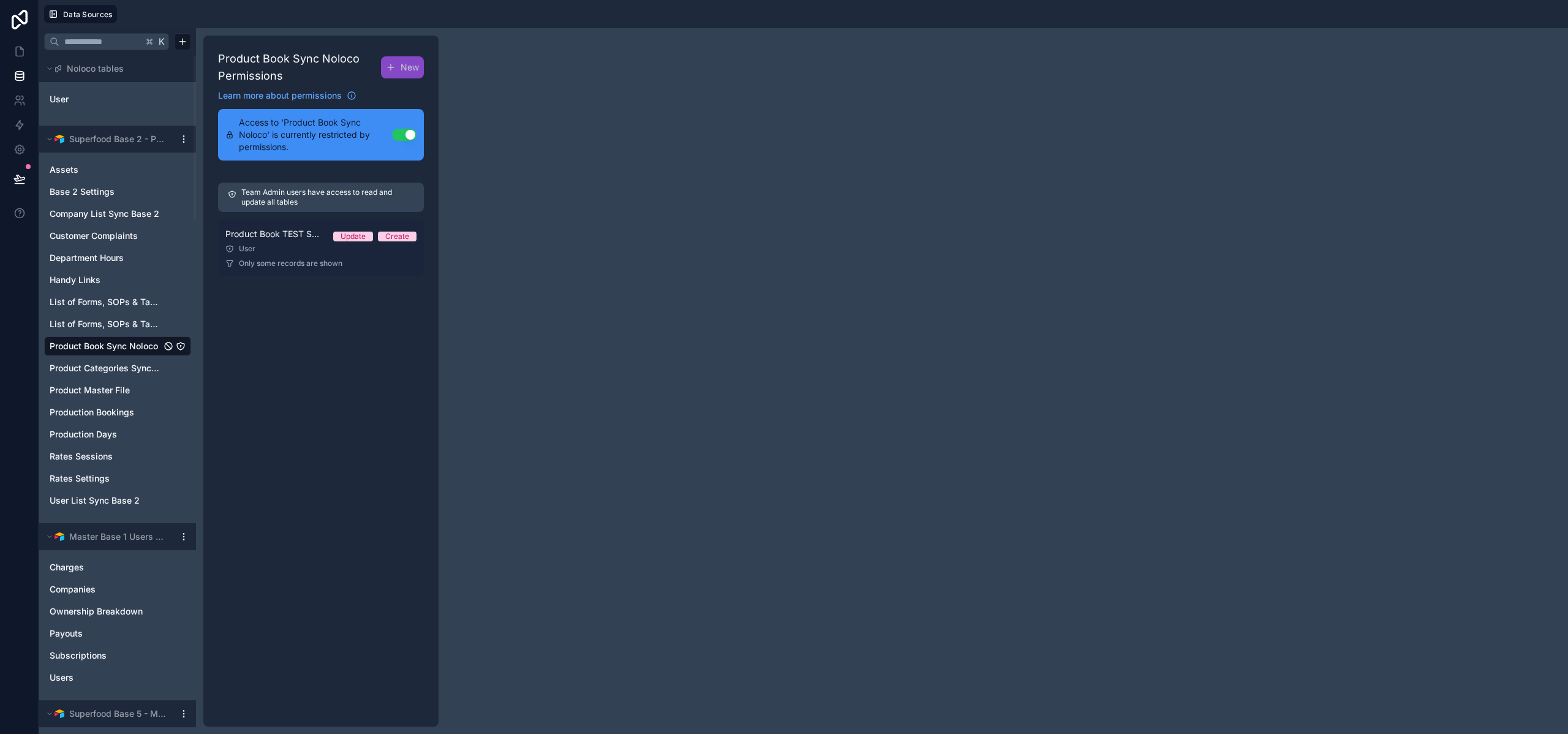
click at [297, 250] on div "User" at bounding box center [321, 249] width 191 height 10
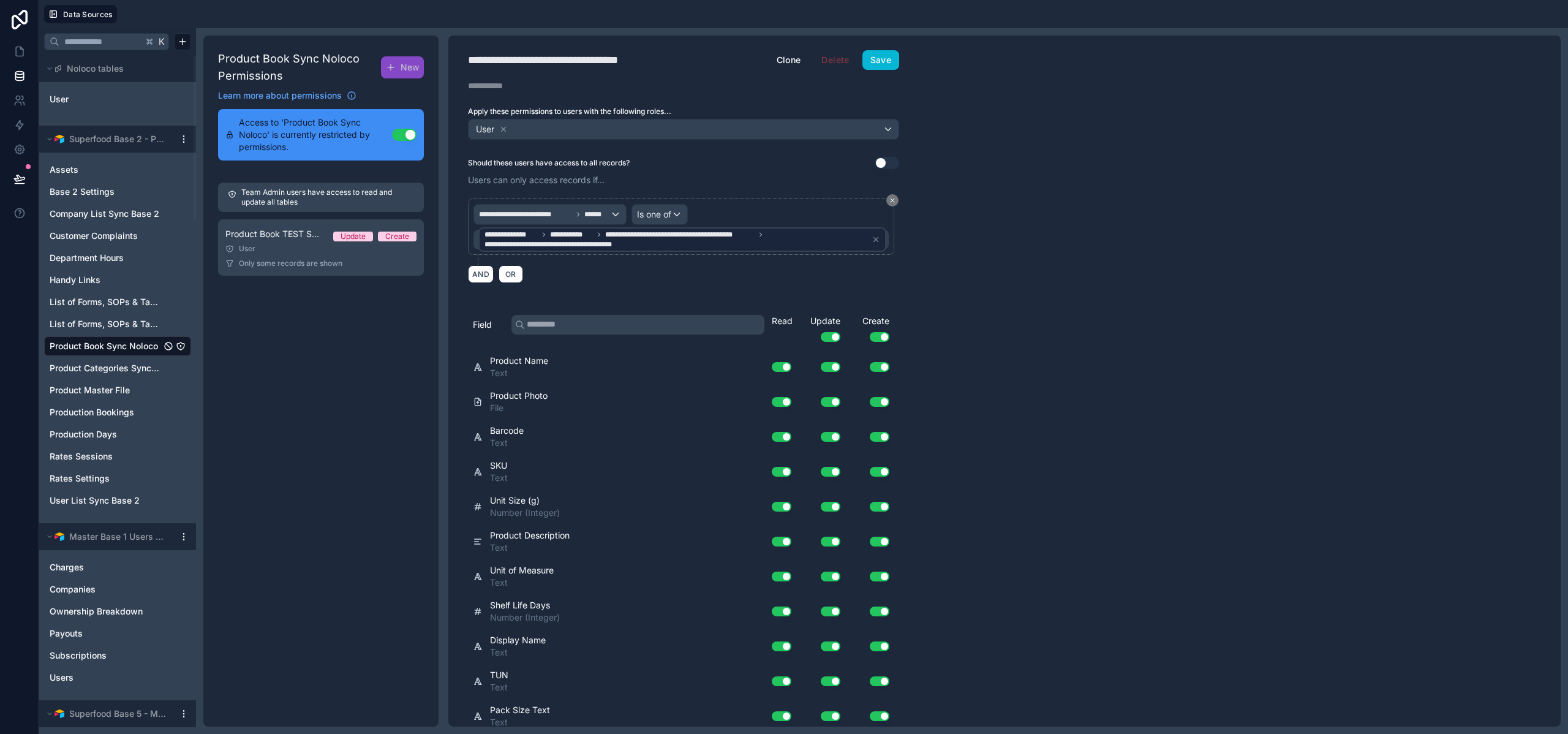
click at [139, 348] on span "Product Book Sync Noloco" at bounding box center [103, 346] width 109 height 12
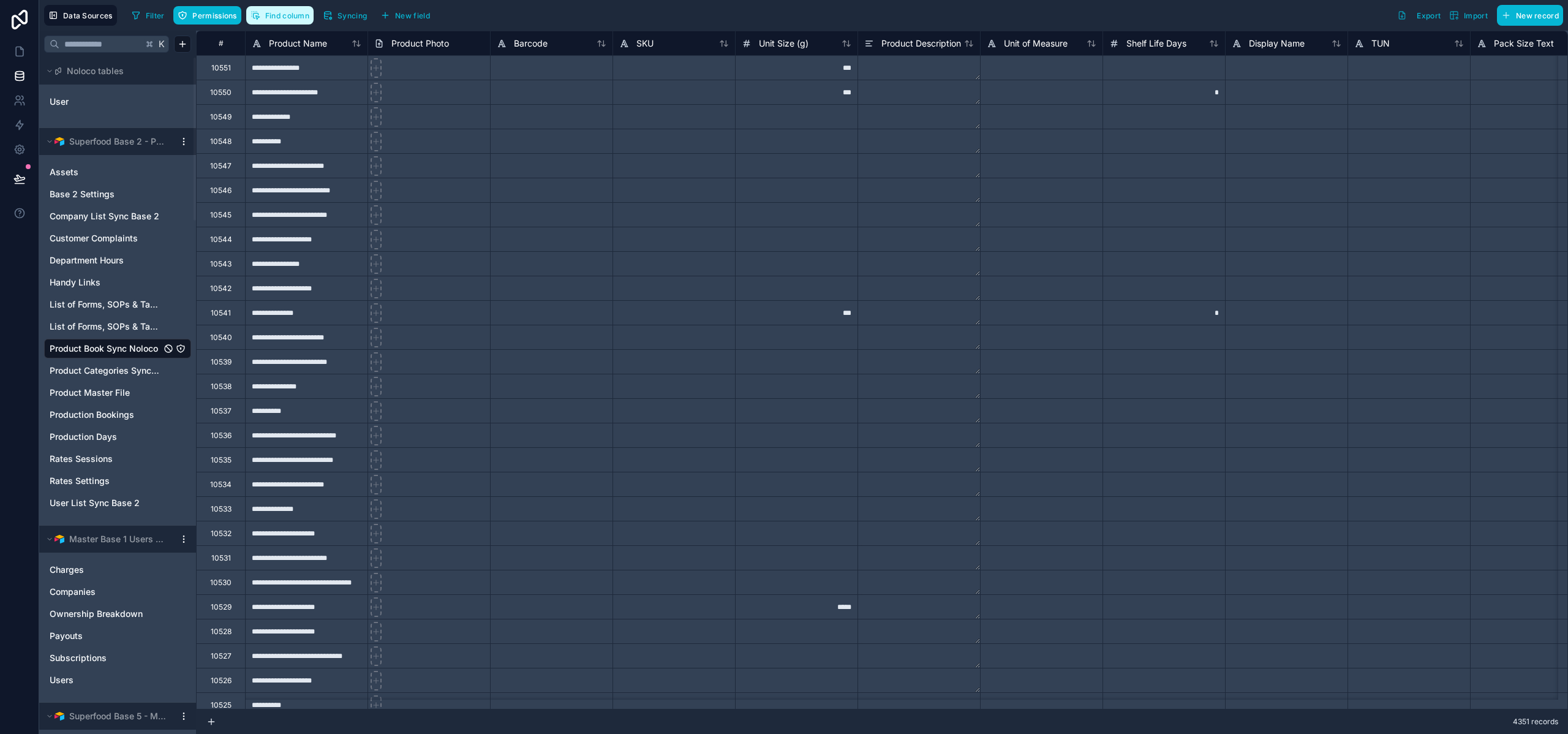
click at [277, 15] on span "Find column" at bounding box center [286, 15] width 44 height 9
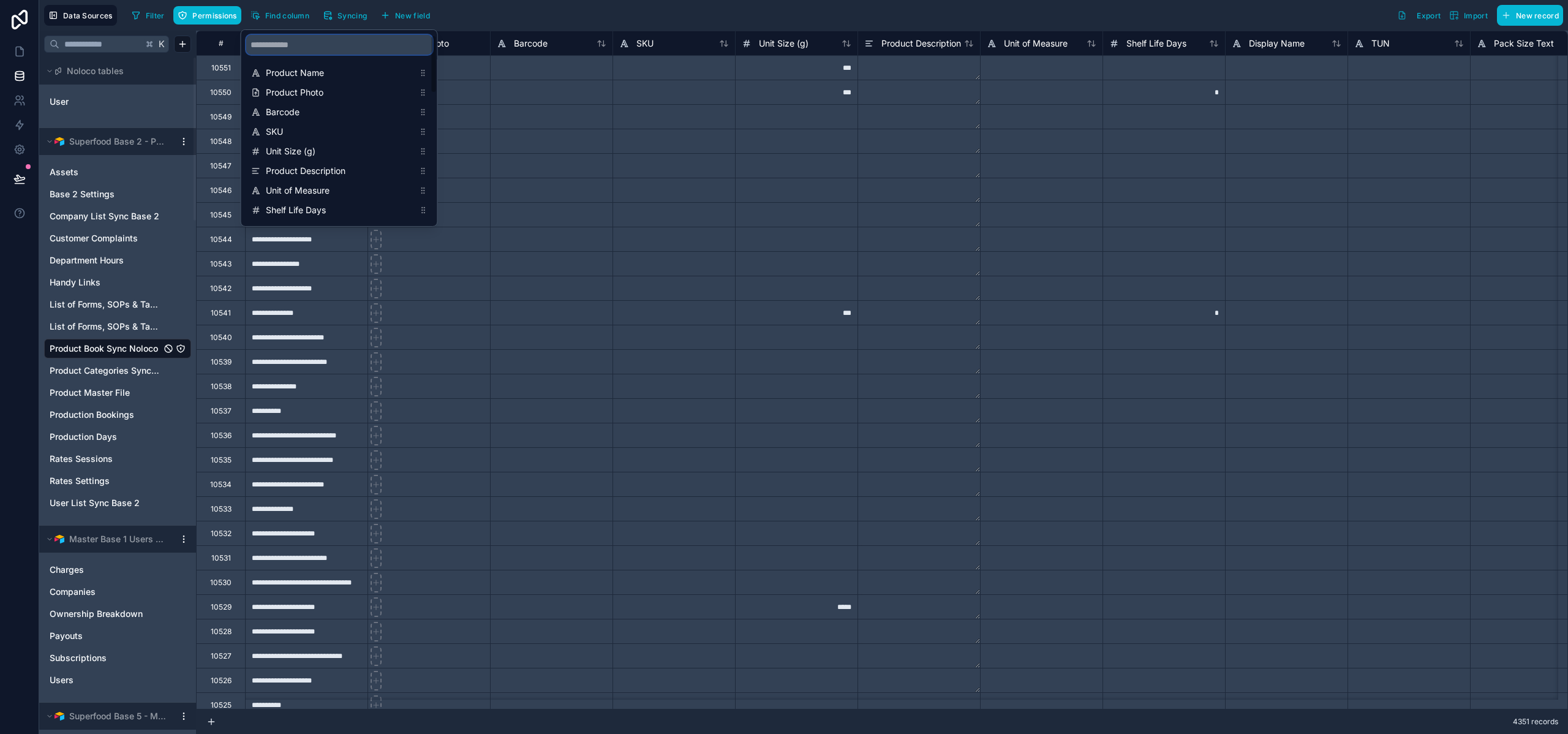
click at [298, 39] on input "scrollable content" at bounding box center [340, 44] width 186 height 19
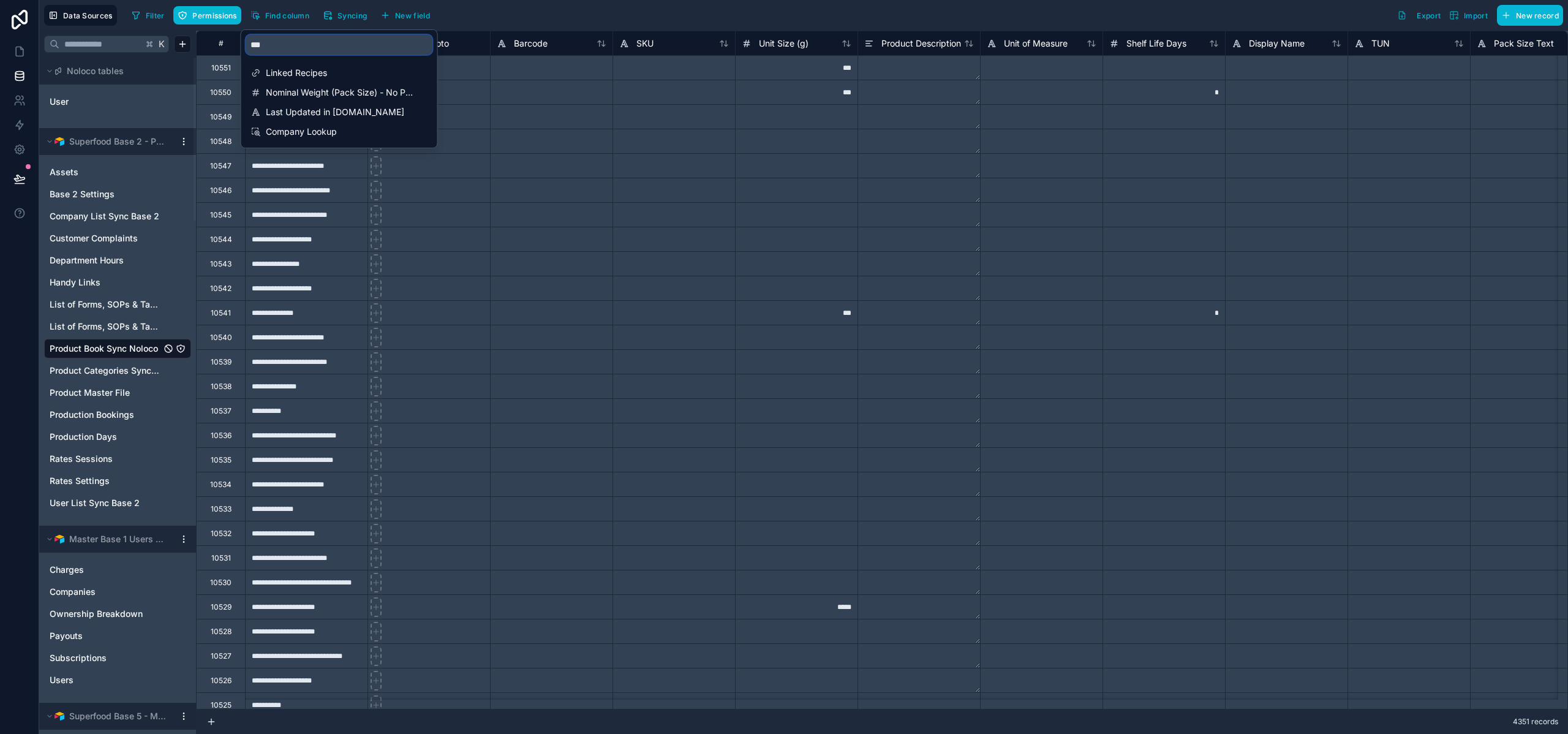
type input "****"
click at [644, 16] on div "Filter Permissions Find column Syncing New field Export Import New record" at bounding box center [845, 15] width 1436 height 21
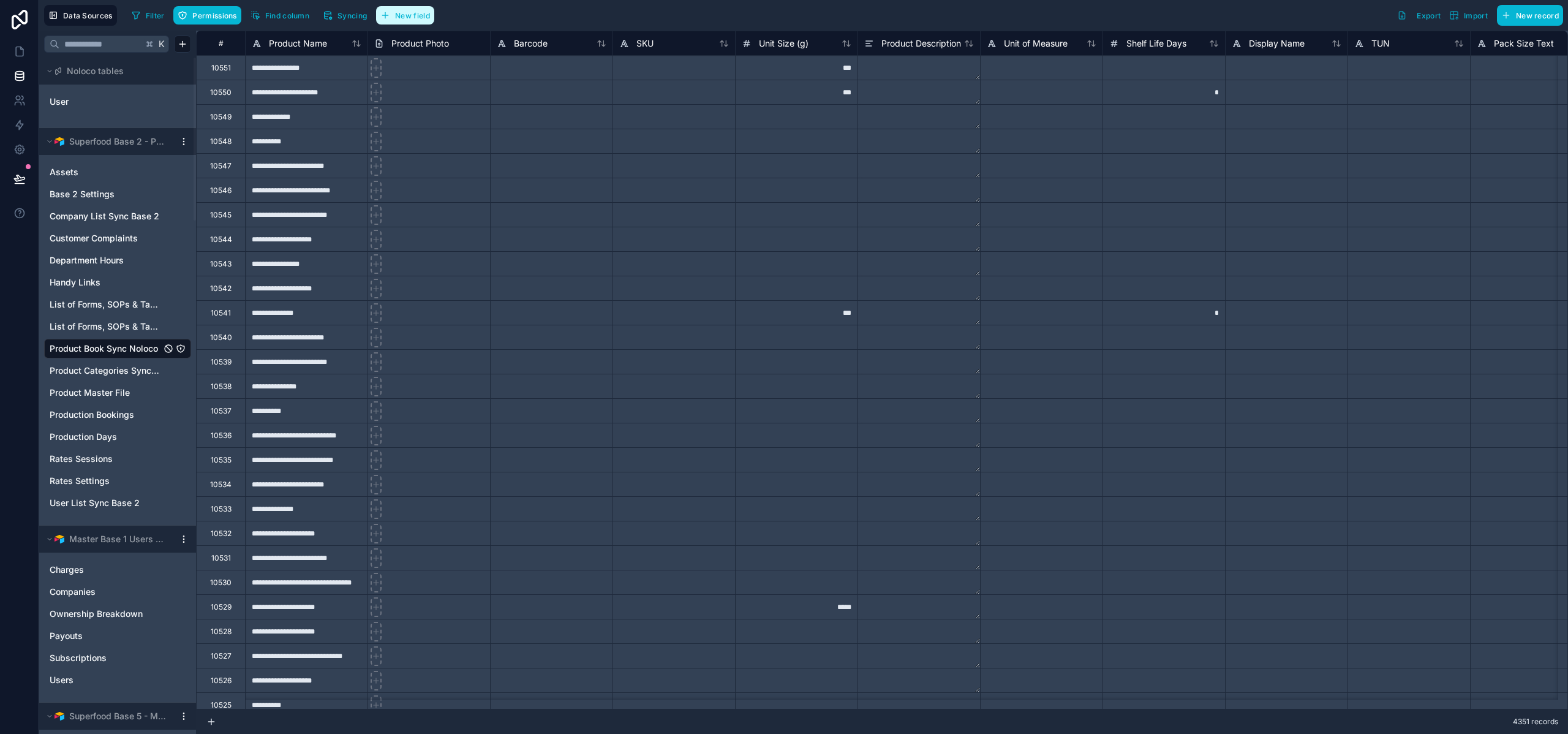
click at [411, 15] on span "New field" at bounding box center [412, 15] width 35 height 9
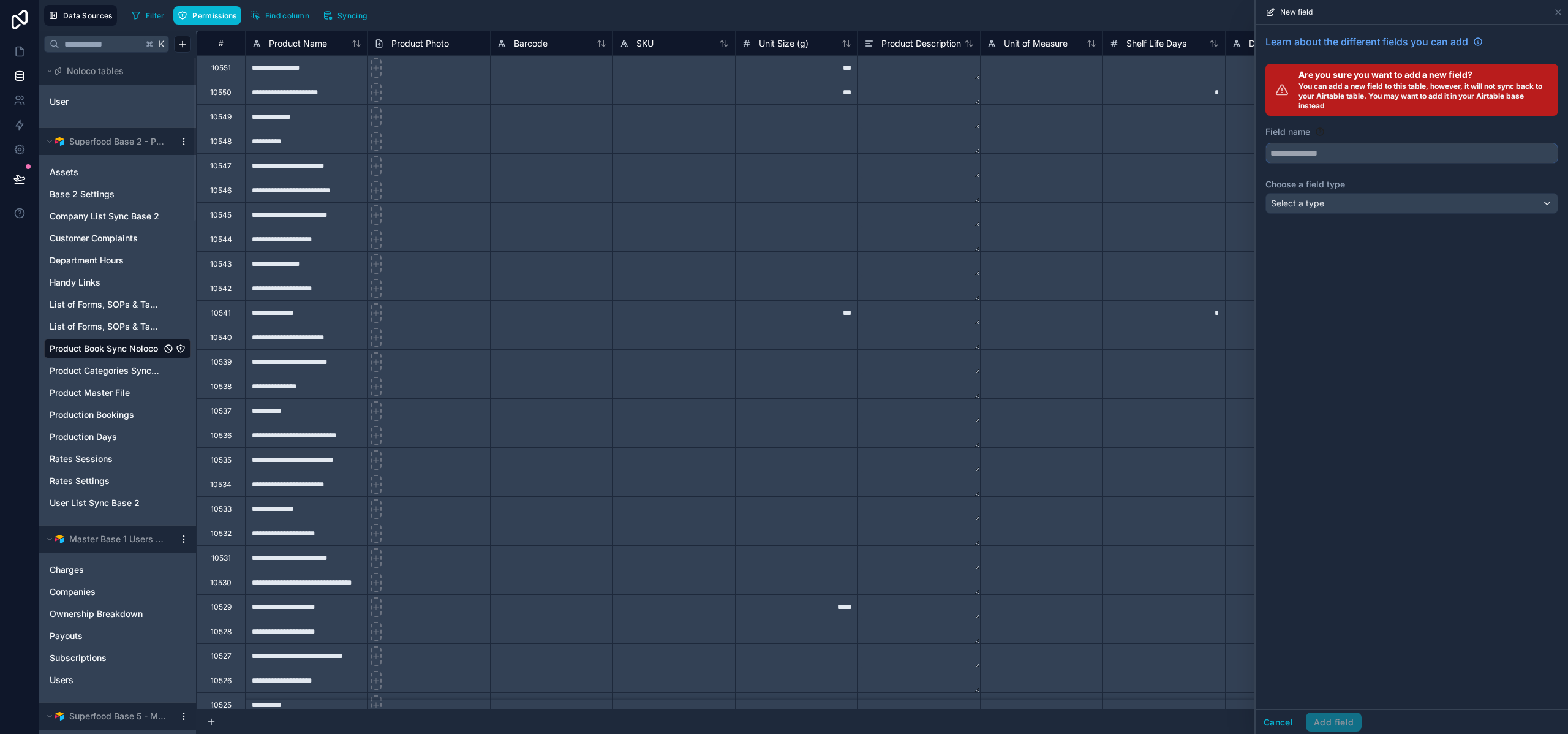
click at [1308, 153] on input "text" at bounding box center [1412, 152] width 292 height 19
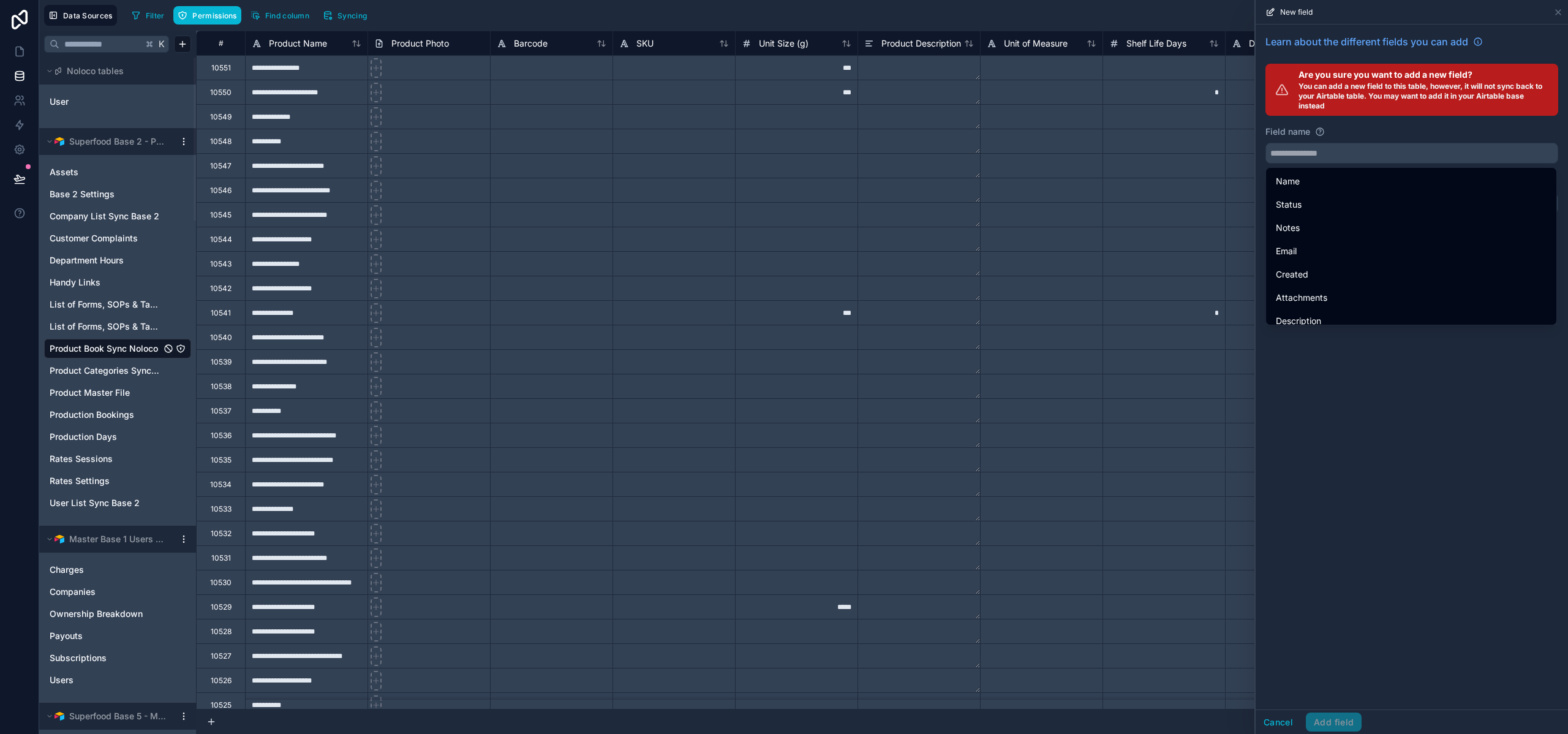
click at [1318, 130] on icon at bounding box center [1320, 132] width 10 height 10
click at [1370, 407] on div "Learn about the different fields you can add Are you sure you want to add a new…" at bounding box center [1412, 367] width 313 height 685
click at [1359, 434] on div "Learn about the different fields you can add Are you sure you want to add a new…" at bounding box center [1412, 367] width 313 height 685
click at [1379, 124] on div "Learn about the different fields you can add Are you sure you want to add a new…" at bounding box center [1412, 126] width 313 height 204
click at [1379, 123] on div "Learn about the different fields you can add Are you sure you want to add a new…" at bounding box center [1412, 126] width 313 height 204
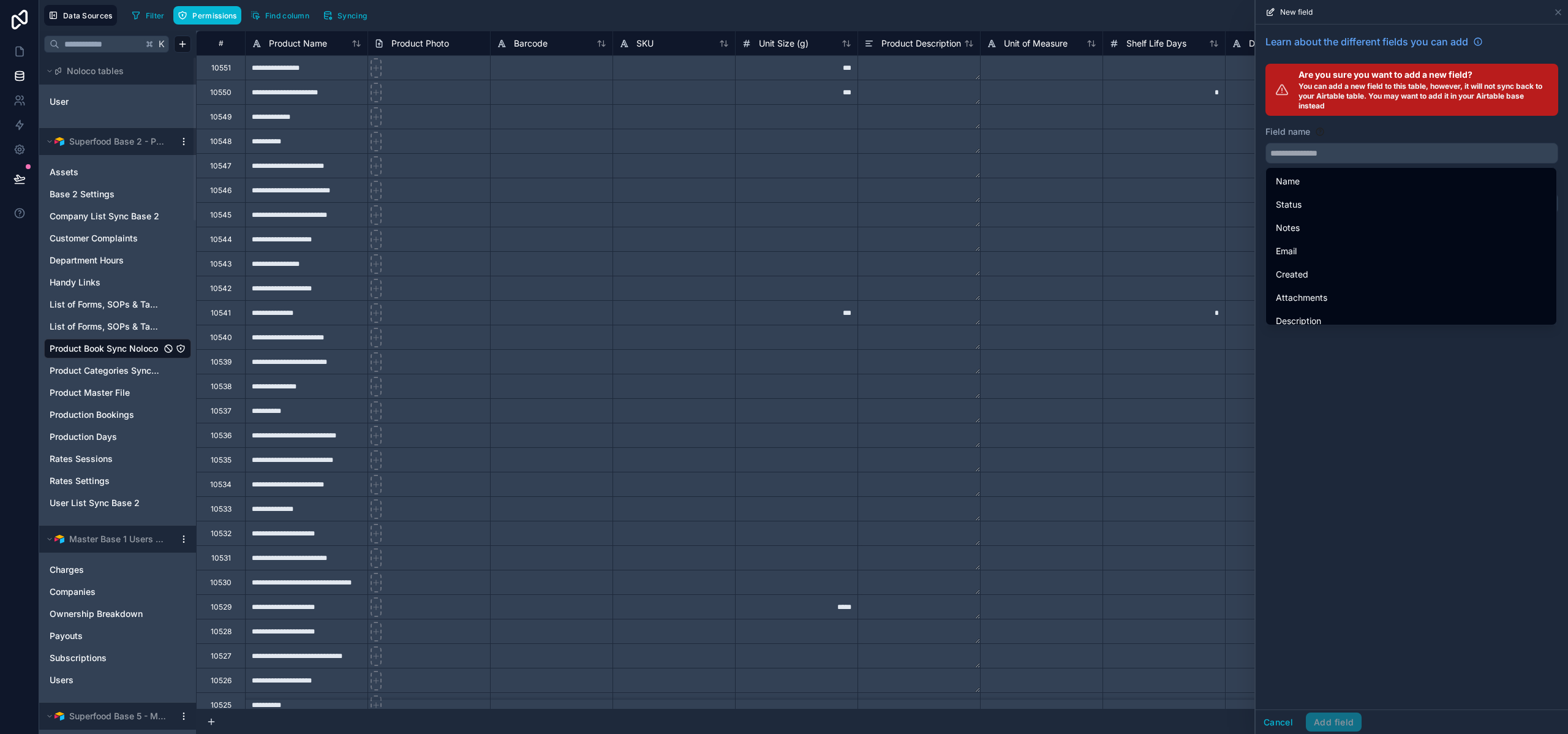
click at [1534, 44] on div "Learn about the different fields you can add" at bounding box center [1412, 47] width 293 height 25
click at [1448, 136] on div "Field name" at bounding box center [1412, 132] width 293 height 12
click at [1328, 130] on div "Field name" at bounding box center [1412, 132] width 293 height 12
click at [1308, 159] on input "text" at bounding box center [1412, 152] width 292 height 19
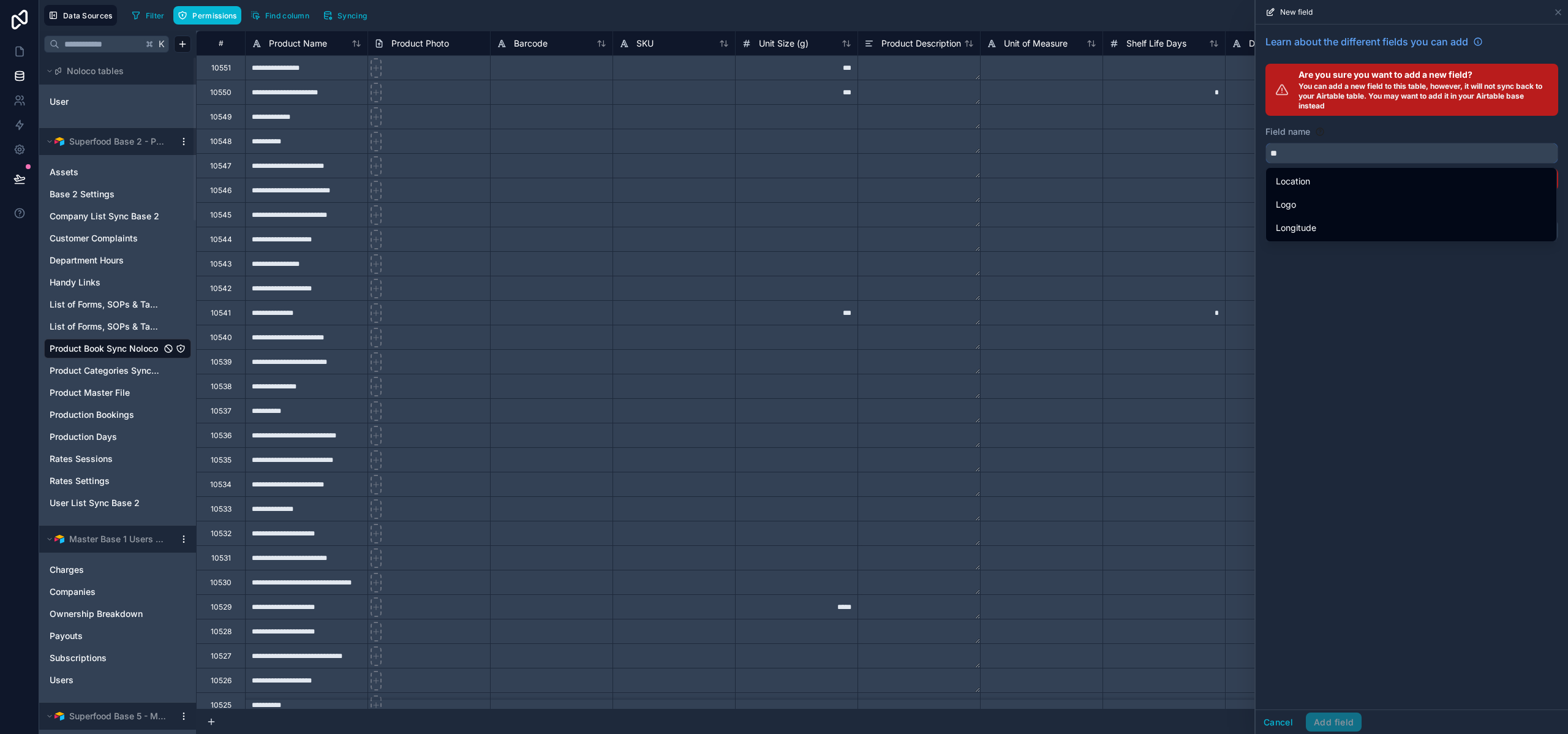
scroll to position [0, 0]
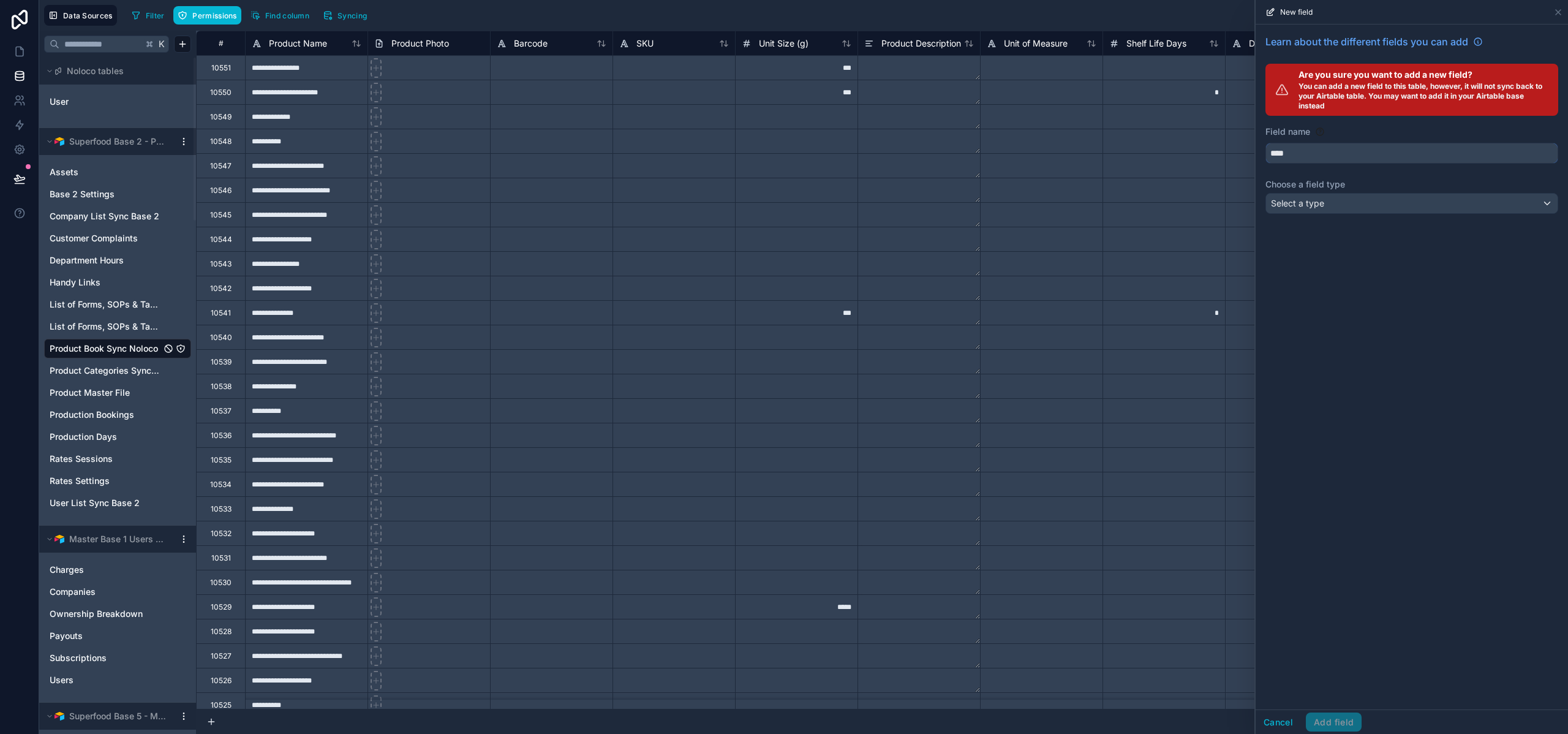
type input "****"
click at [1318, 208] on span "Select a type" at bounding box center [1298, 203] width 53 height 11
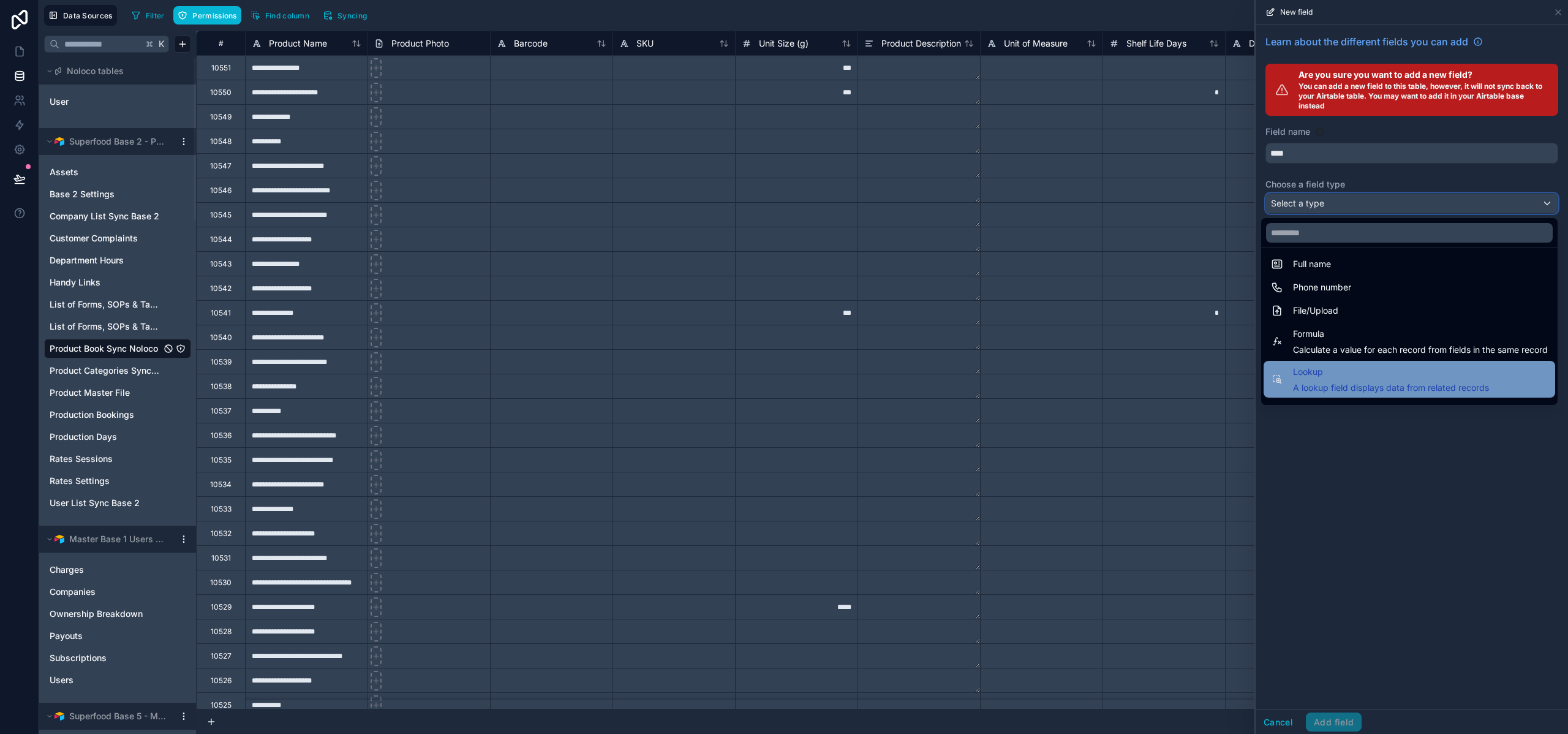
scroll to position [270, 0]
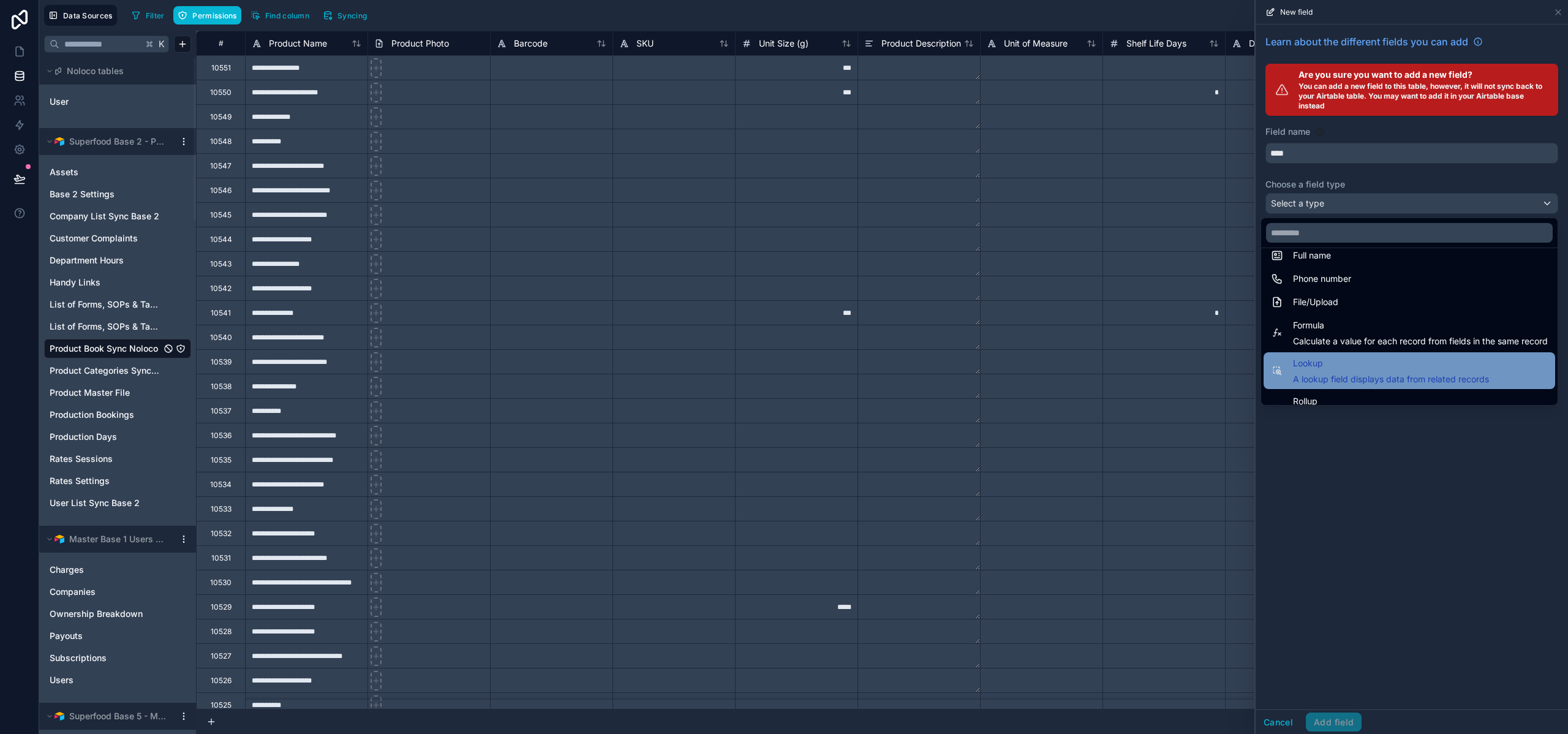
click at [1351, 364] on span "Lookup" at bounding box center [1391, 363] width 196 height 15
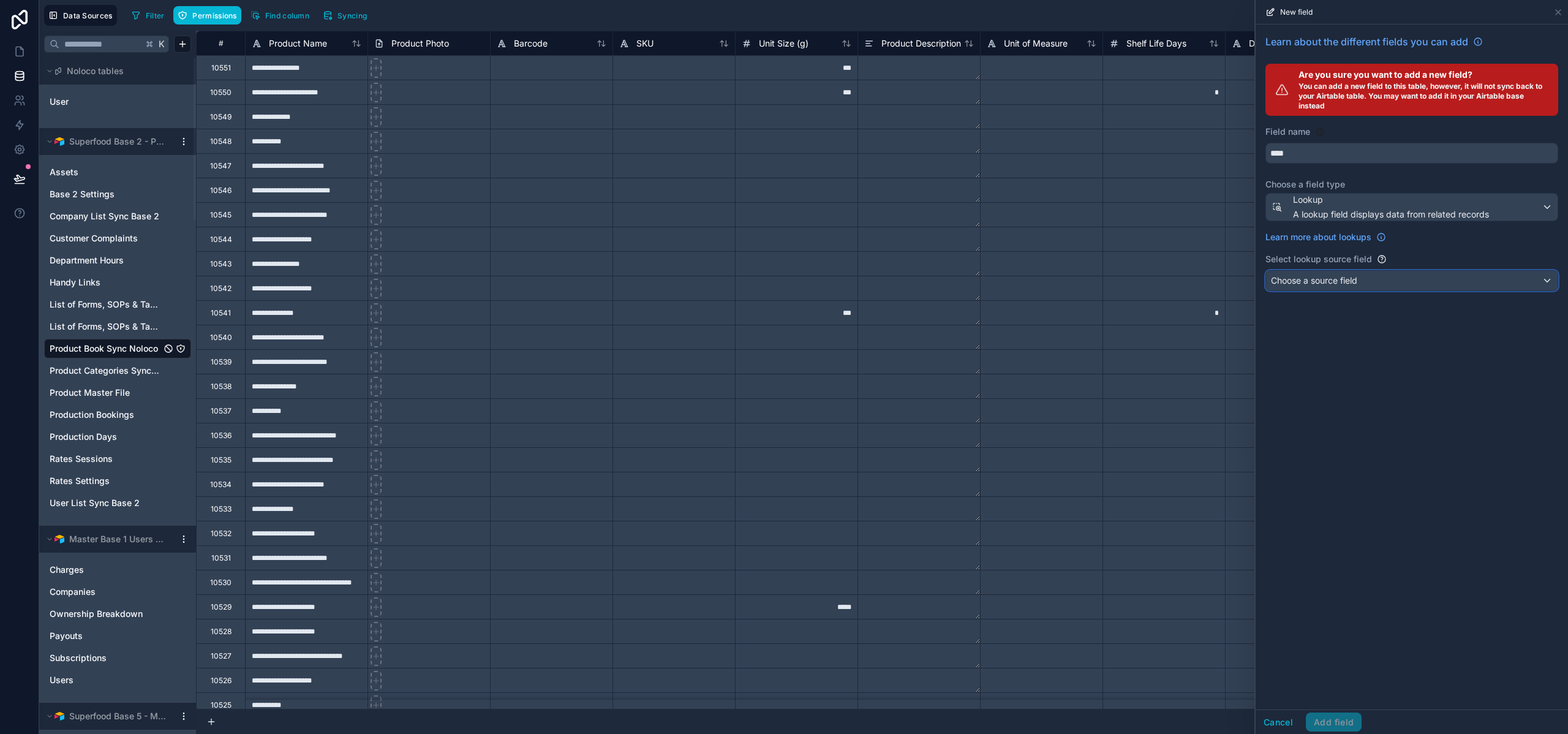
click at [1337, 289] on div "Choose a source field" at bounding box center [1412, 280] width 292 height 19
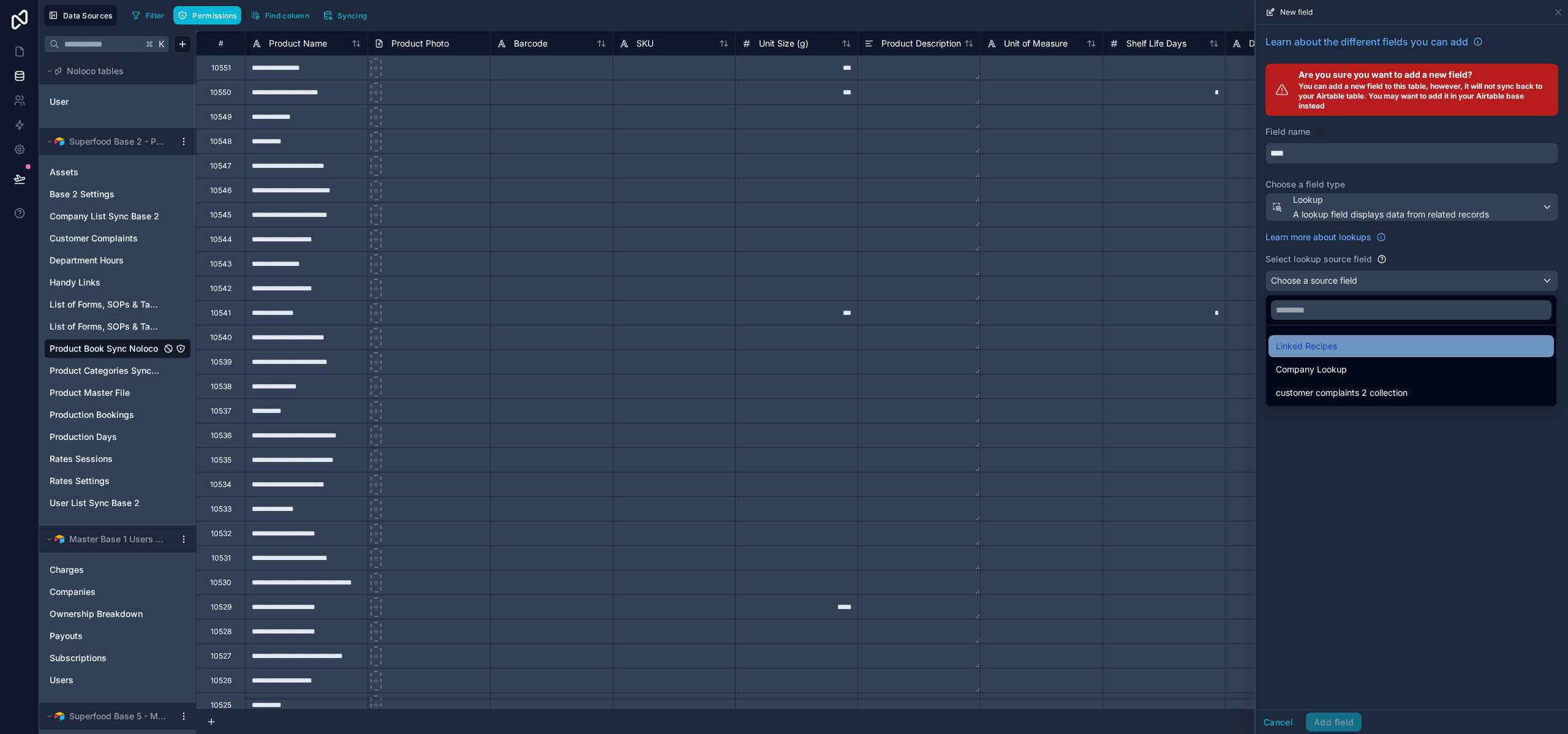
click at [1332, 348] on span "Linked Recipes" at bounding box center [1307, 346] width 62 height 15
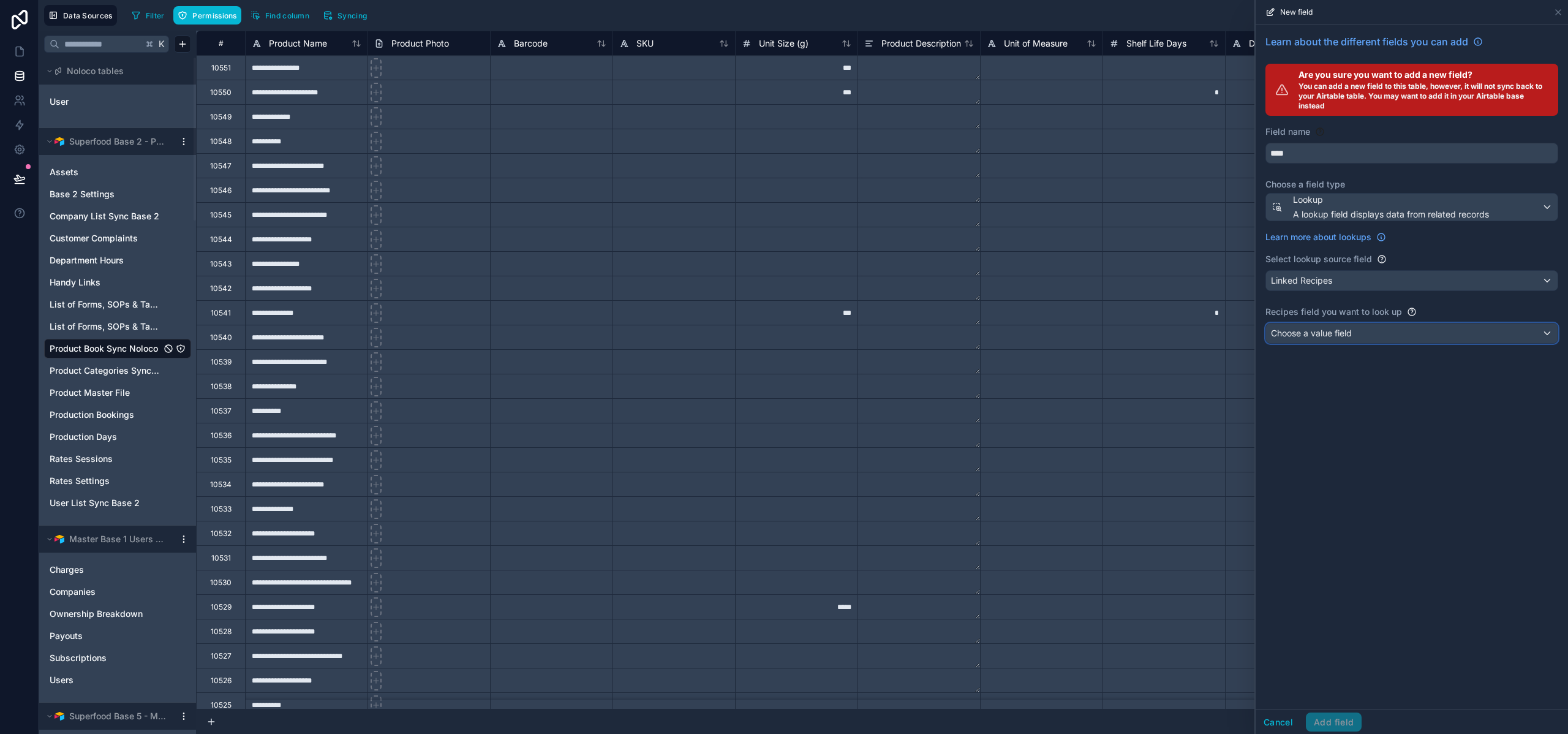
click at [1338, 329] on span "Choose a value field" at bounding box center [1312, 333] width 81 height 11
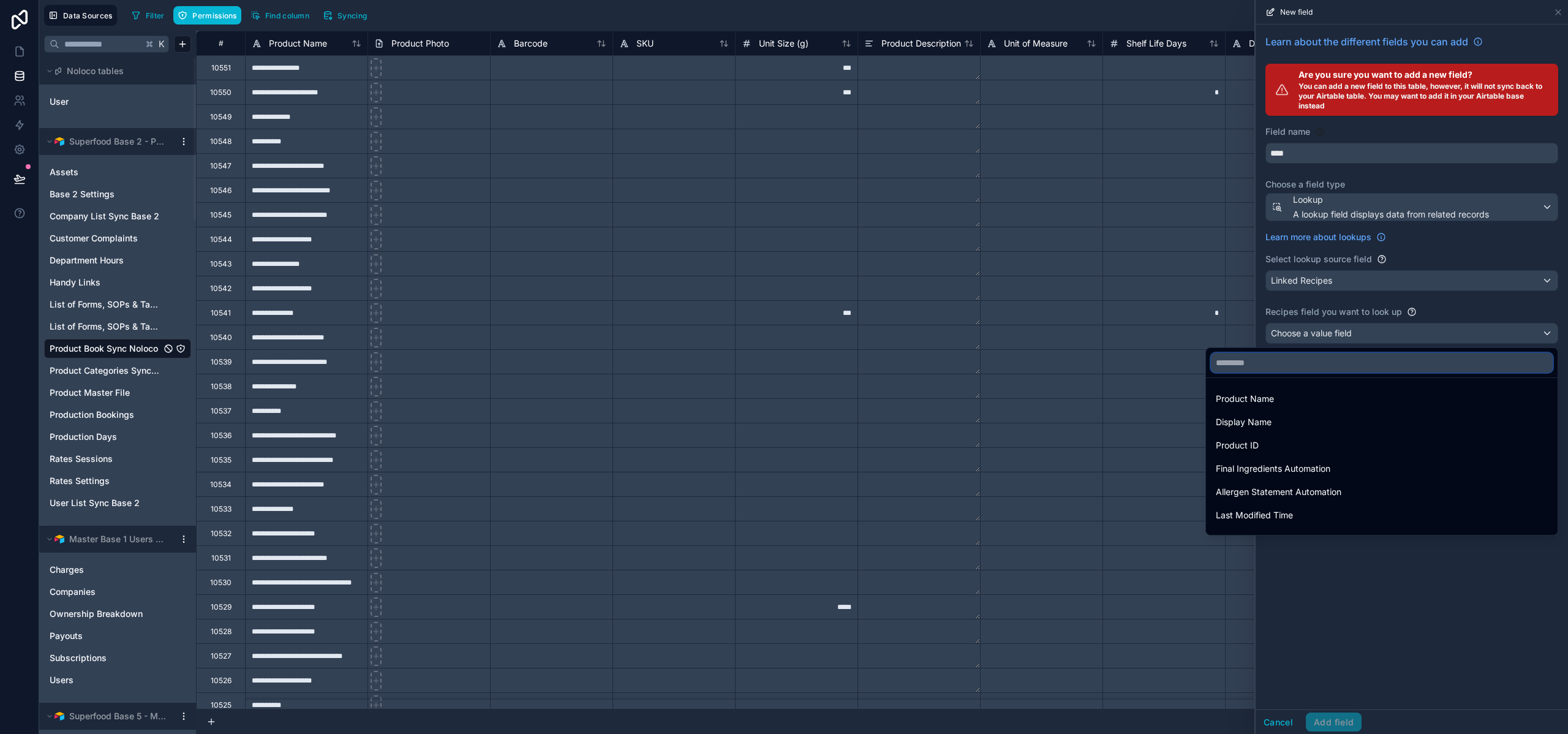
click at [1297, 366] on input "text" at bounding box center [1382, 362] width 342 height 19
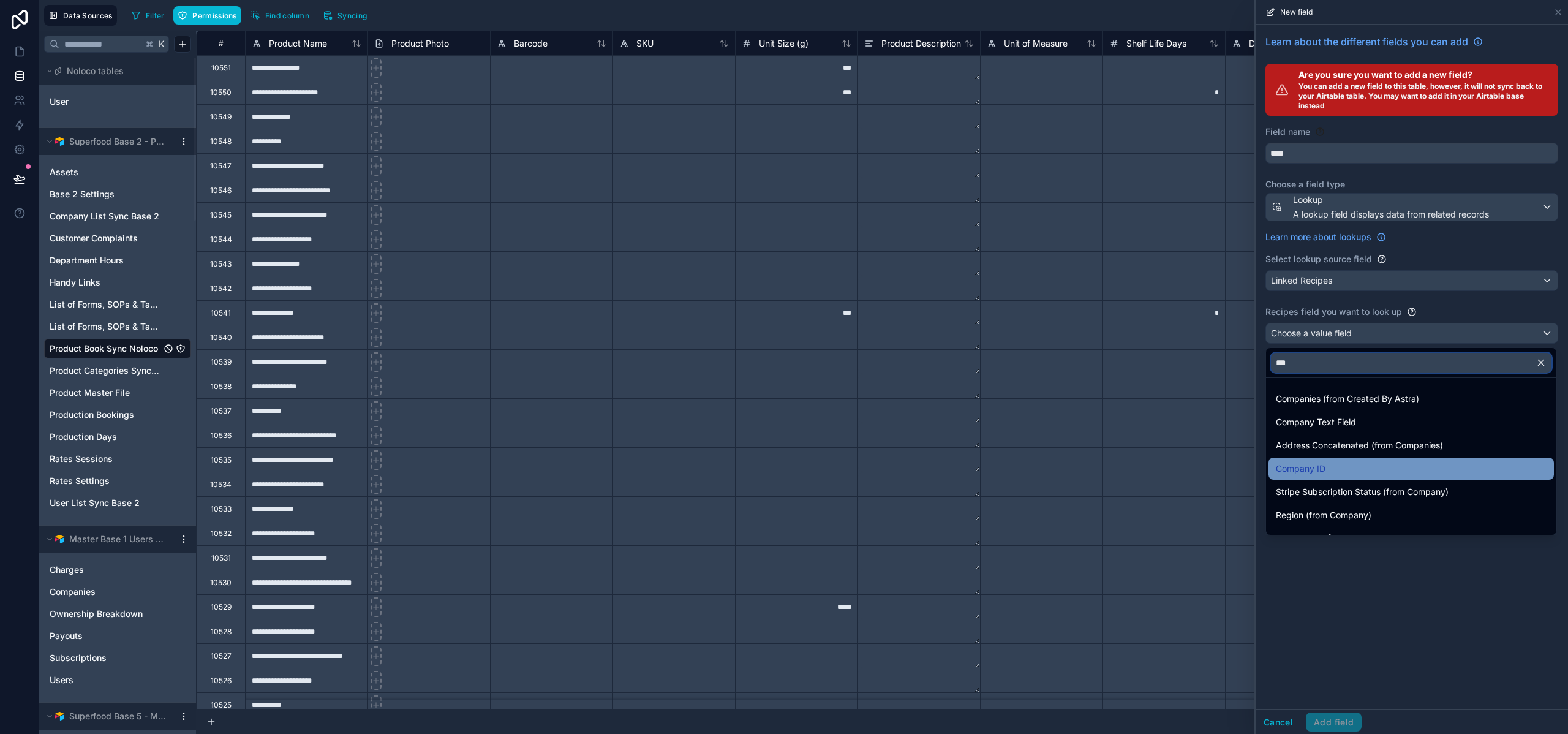
type input "***"
click at [1316, 467] on span "Company ID" at bounding box center [1301, 468] width 49 height 15
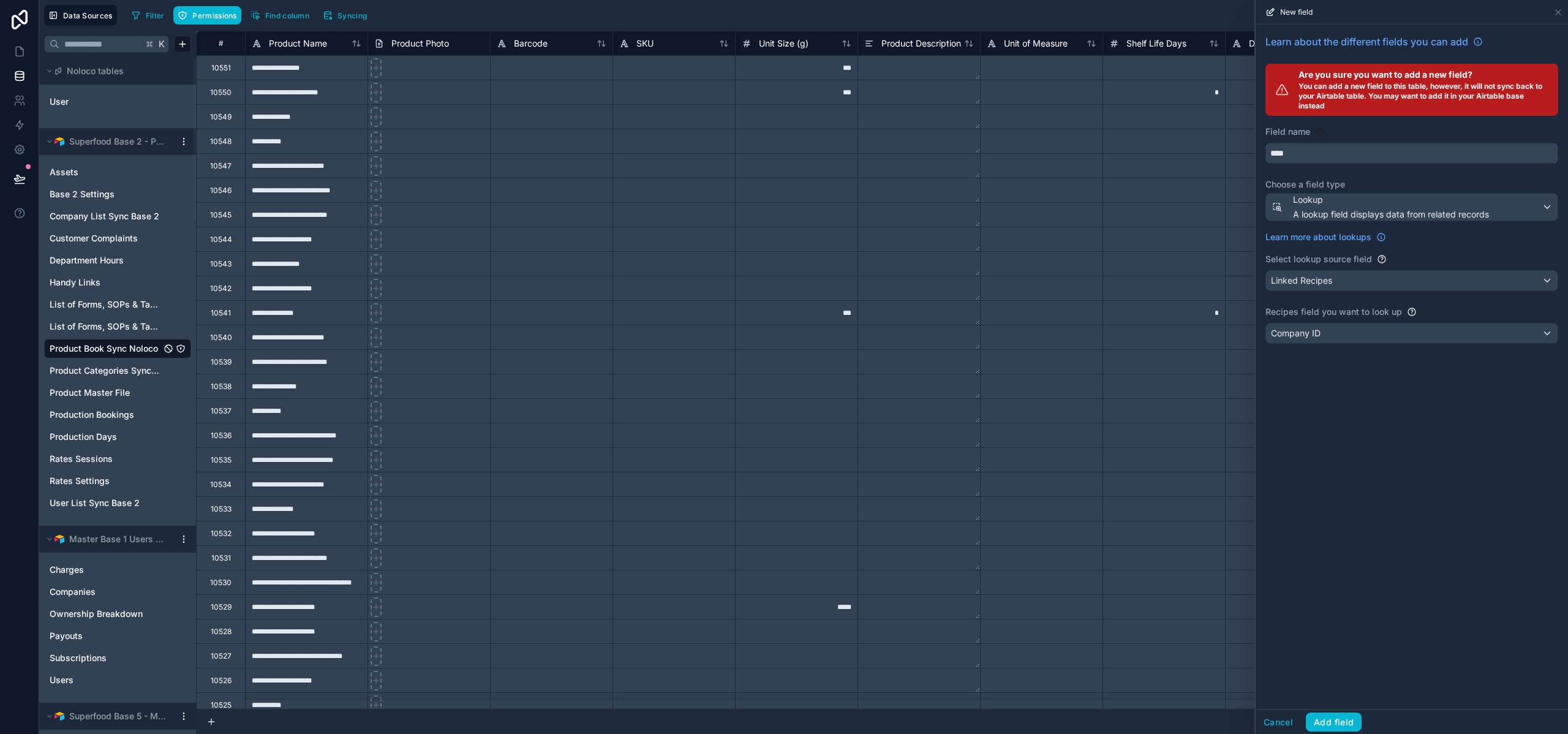
click at [1299, 149] on input "****" at bounding box center [1412, 152] width 292 height 19
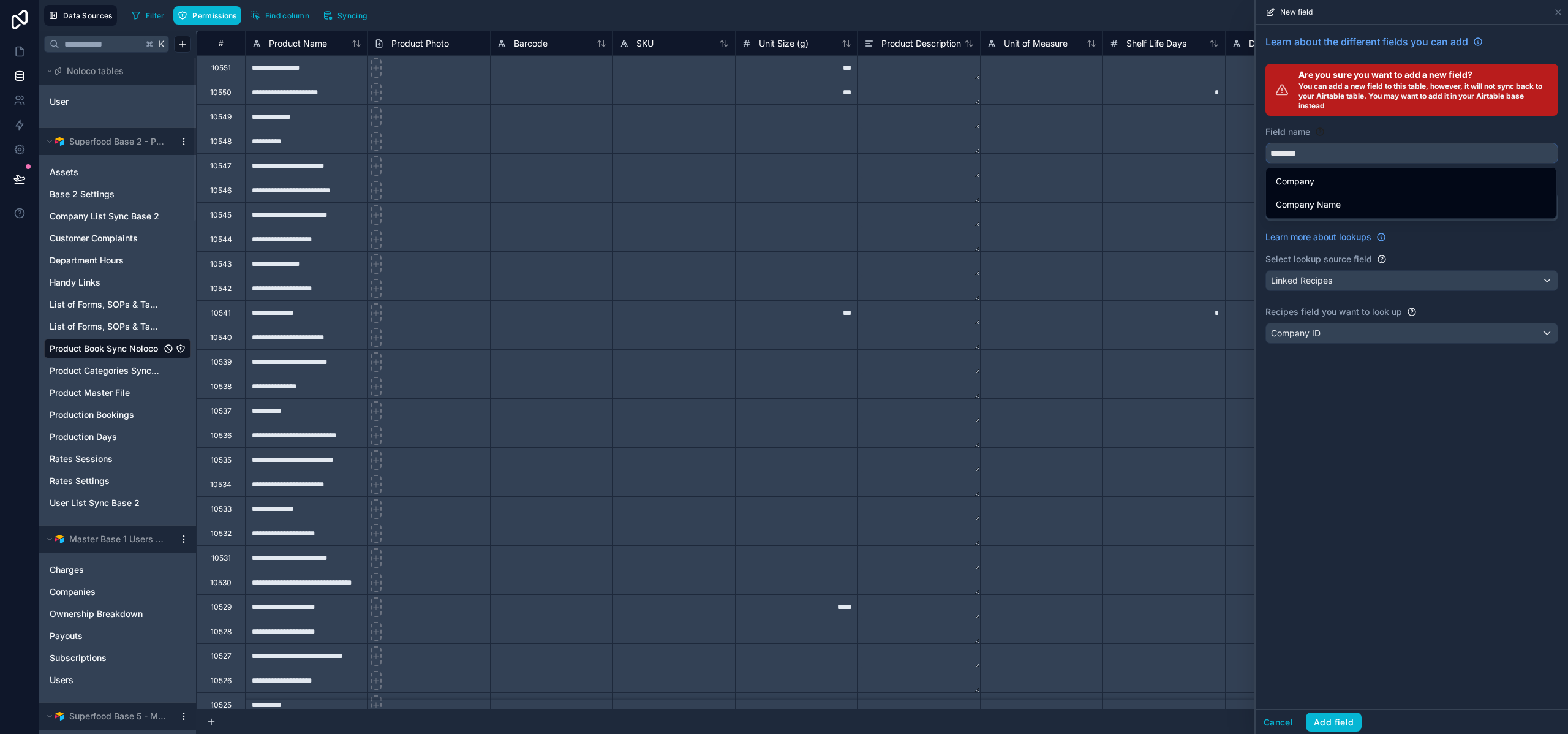
click at [1265, 142] on button "*******" at bounding box center [1412, 152] width 293 height 21
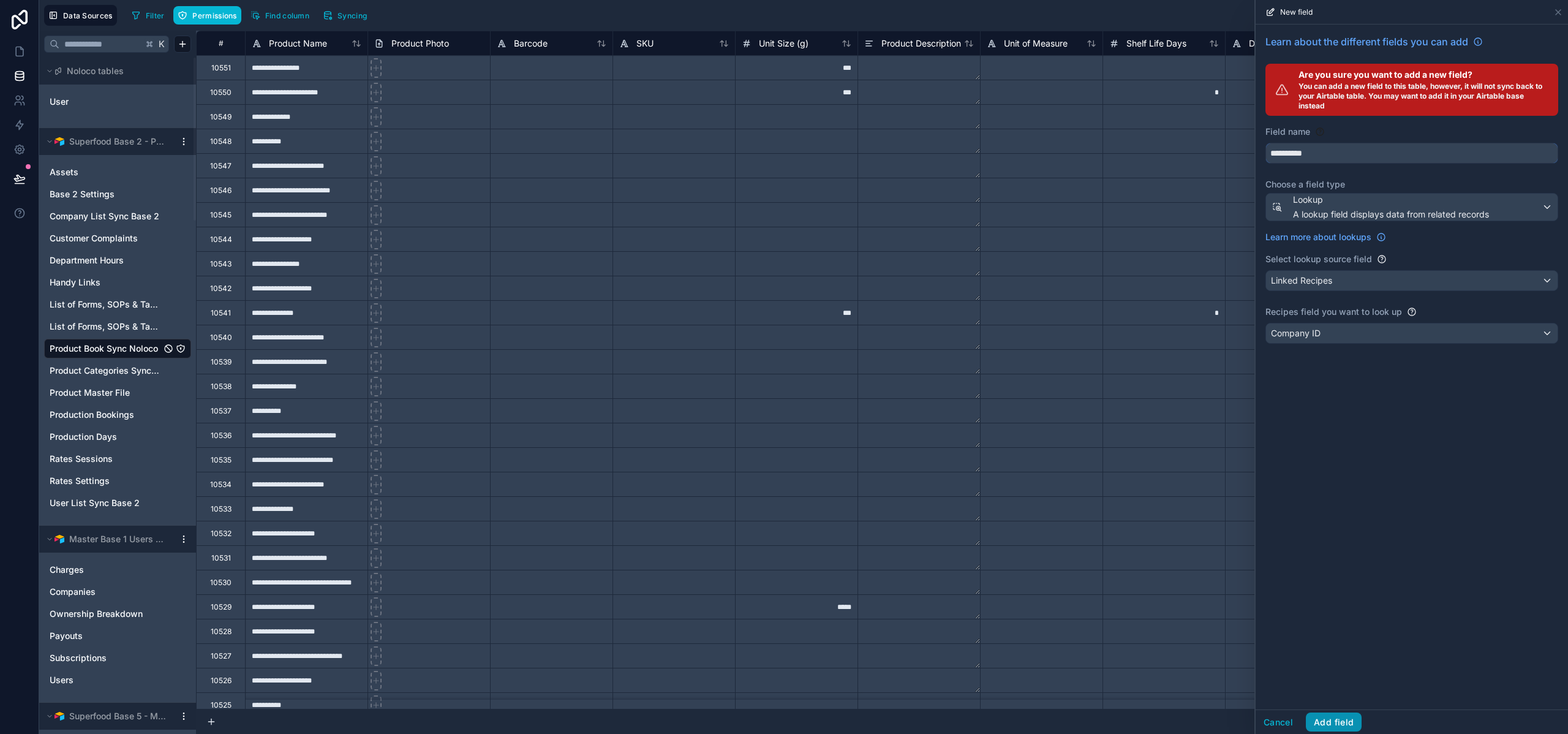
type input "**********"
click at [1335, 719] on button "Add field" at bounding box center [1334, 722] width 55 height 19
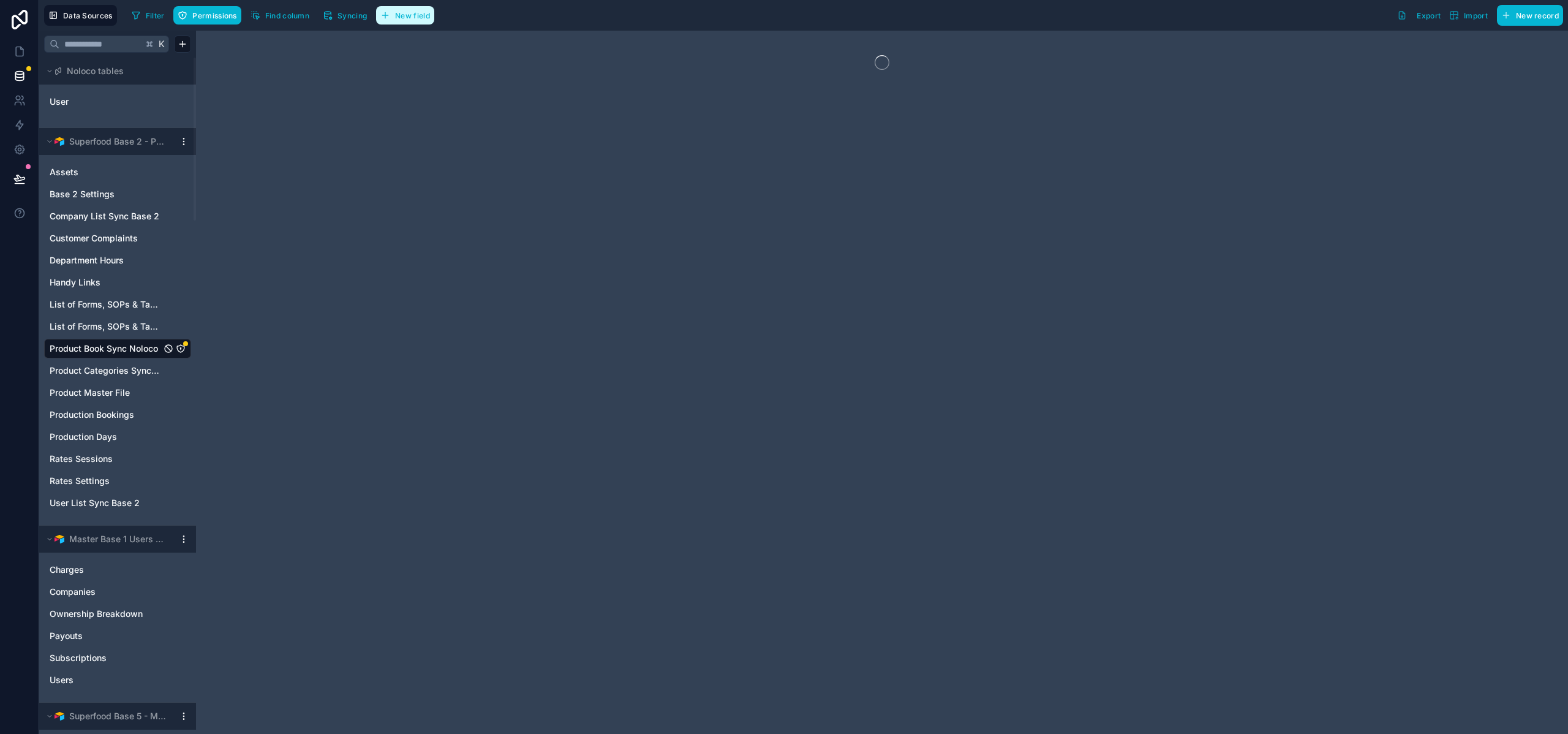
click at [421, 16] on span "New field" at bounding box center [412, 15] width 35 height 9
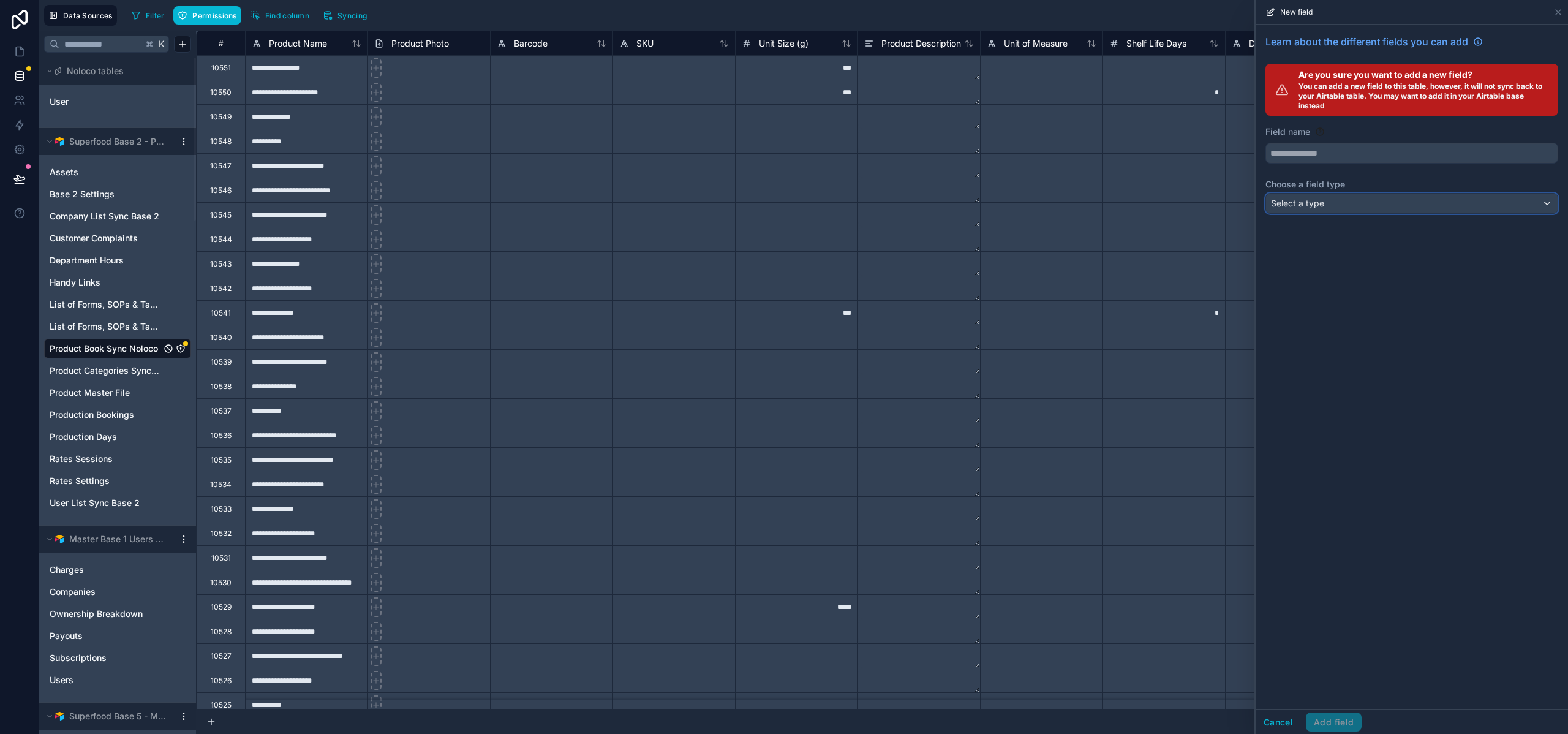
click at [1322, 203] on span "Select a type" at bounding box center [1298, 203] width 53 height 11
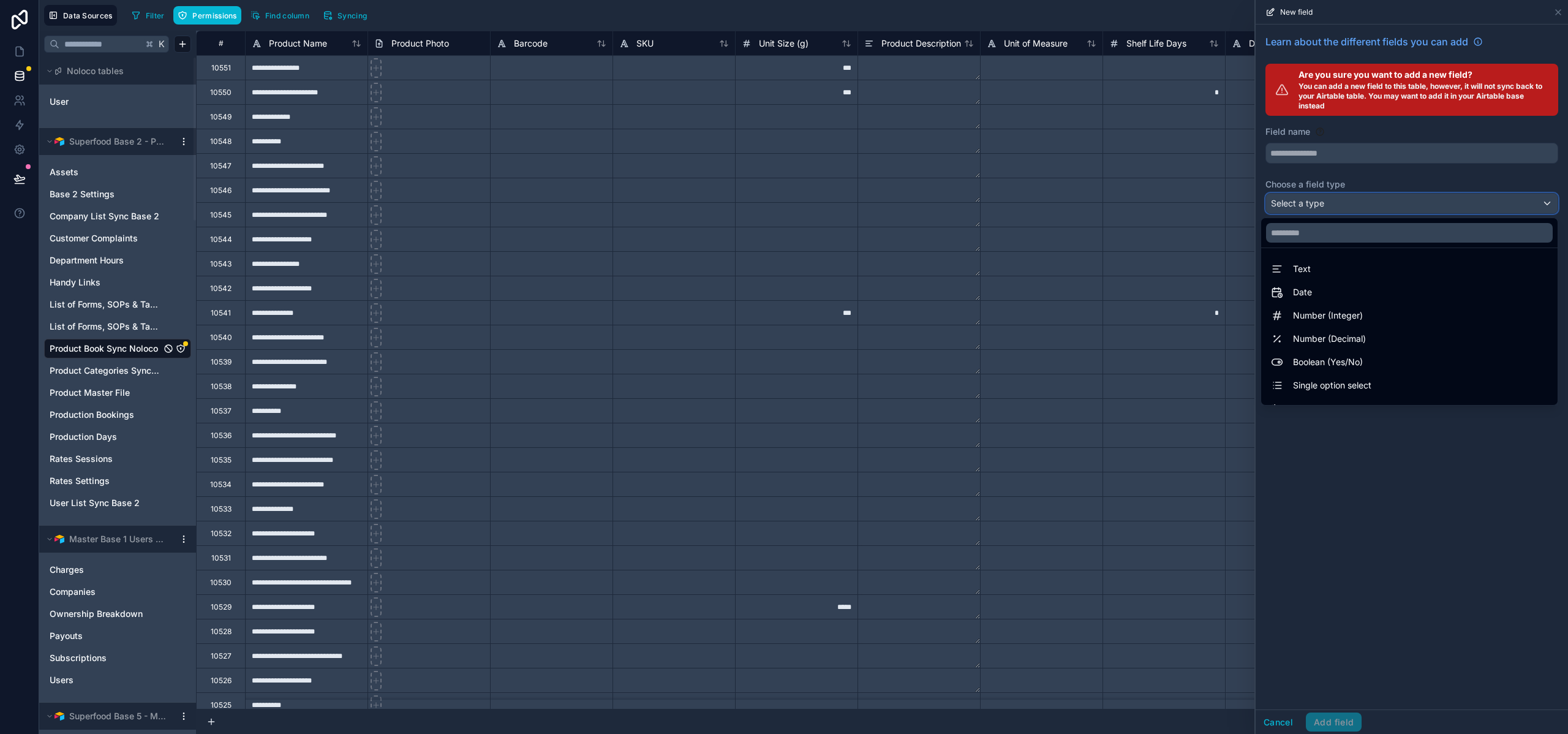
scroll to position [317, 0]
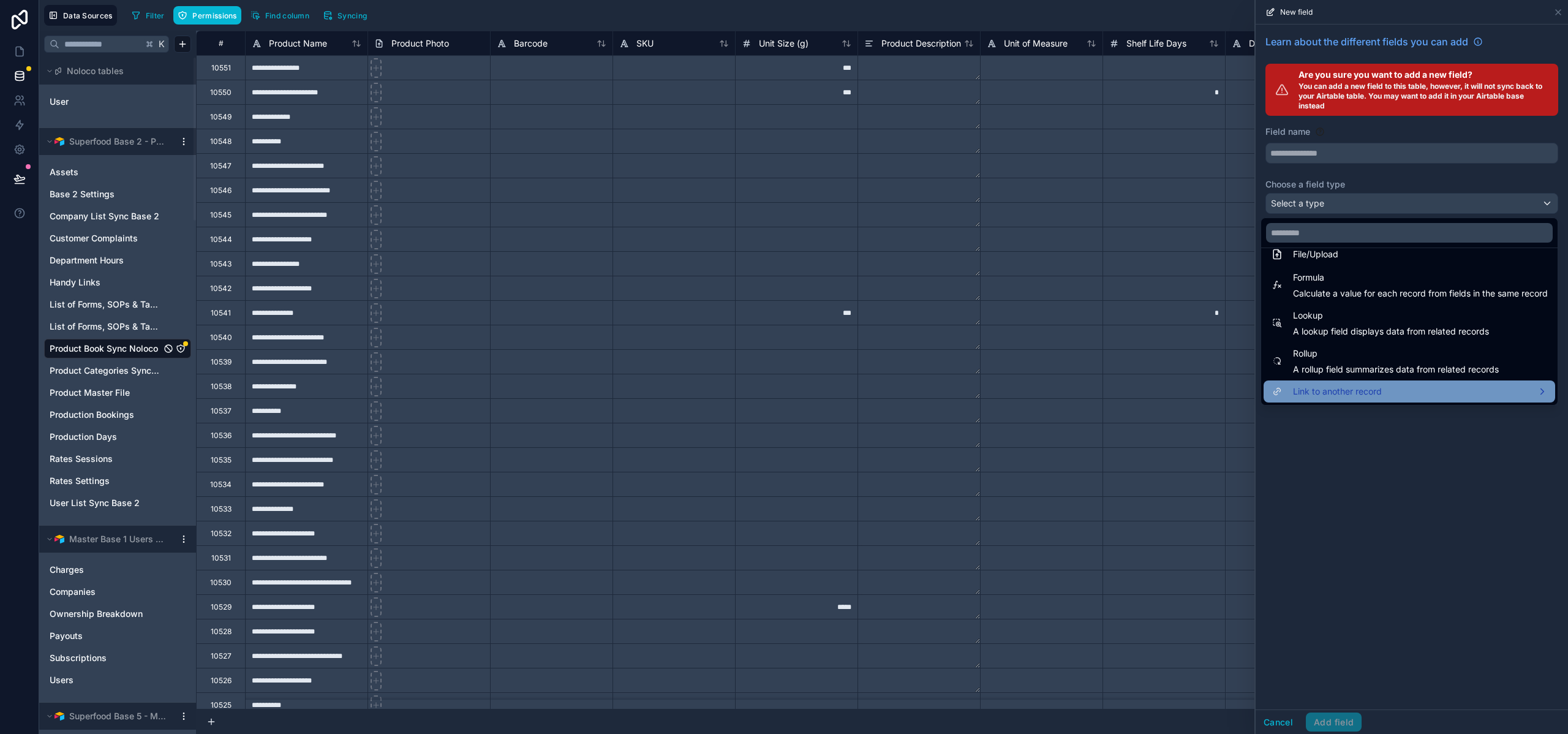
click at [1376, 389] on div "Link to another record" at bounding box center [1410, 391] width 277 height 15
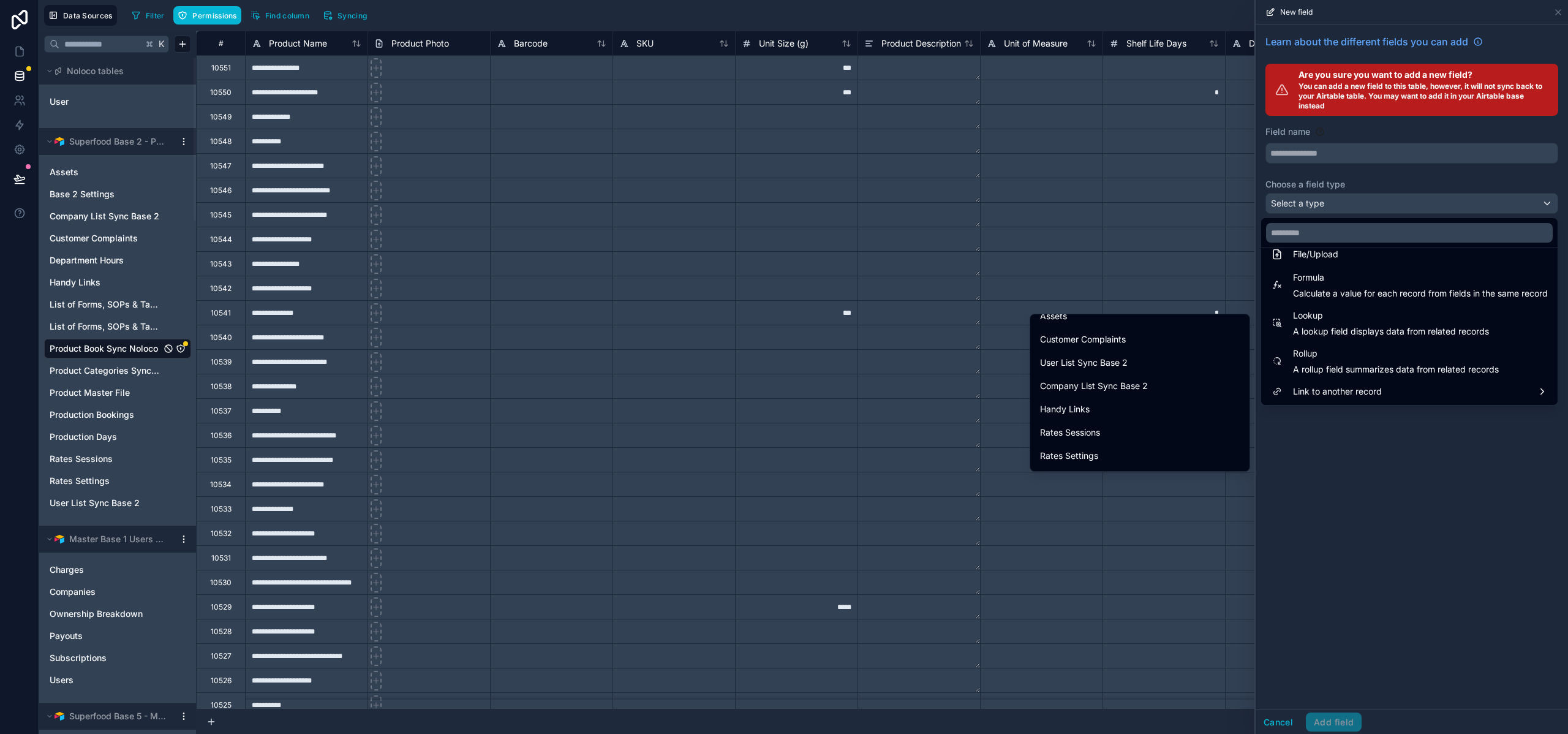
scroll to position [189, 0]
click at [1110, 382] on span "Company List Sync Base 2" at bounding box center [1094, 385] width 108 height 15
type input "**********"
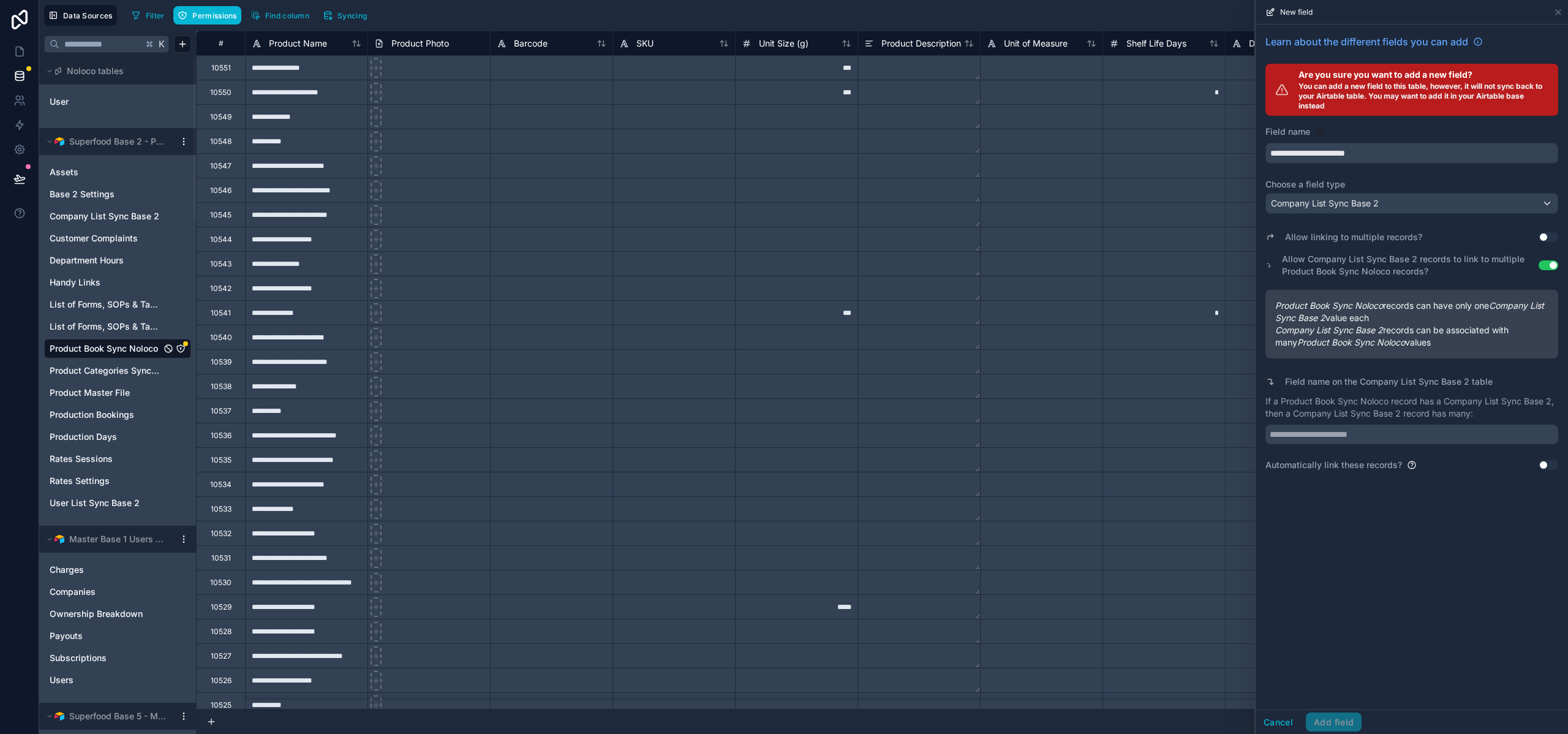
click at [1548, 266] on button "Use setting" at bounding box center [1548, 265] width 19 height 10
click at [1352, 433] on input "text" at bounding box center [1412, 434] width 293 height 19
click at [1550, 464] on button "Use setting" at bounding box center [1548, 464] width 19 height 10
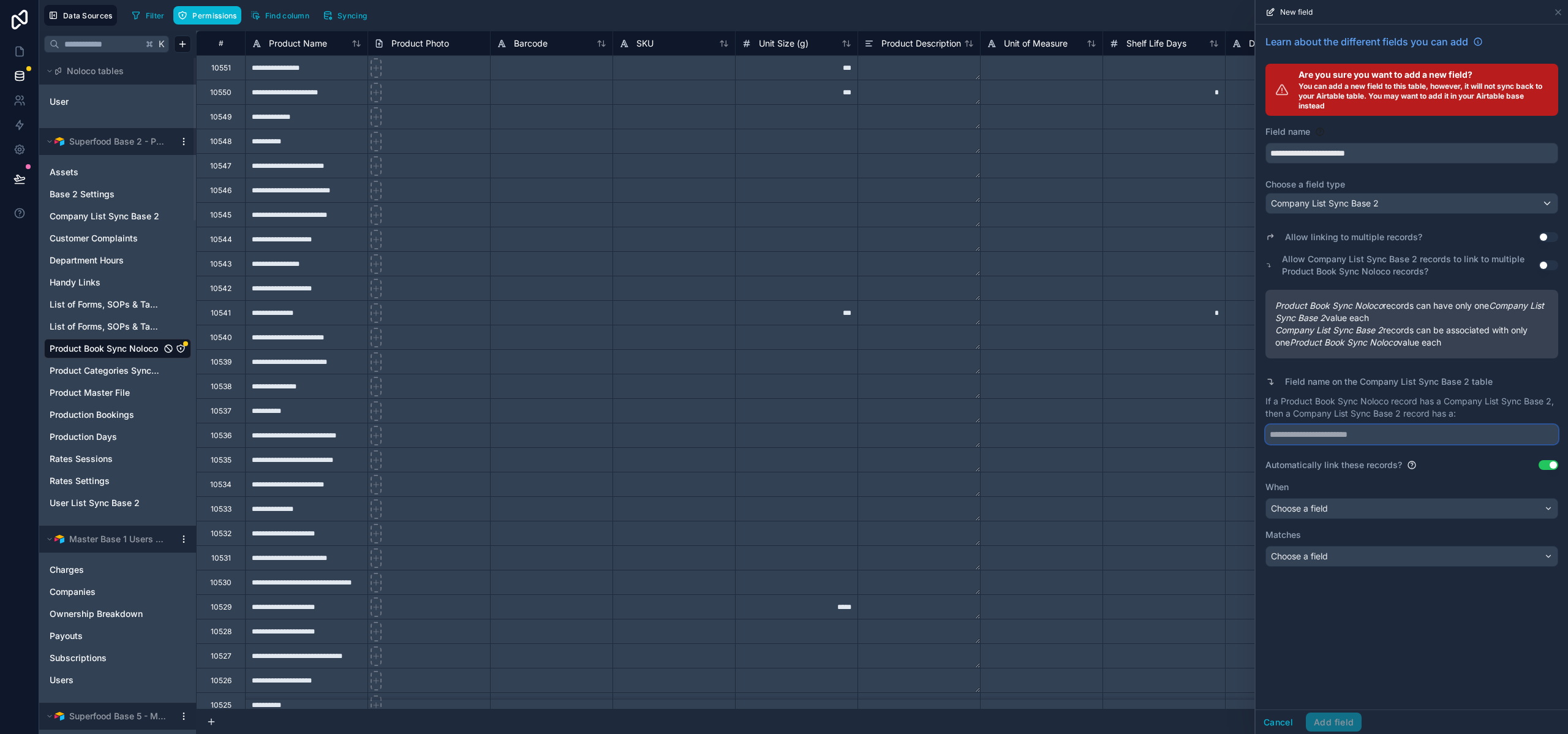
click at [1335, 436] on input "text" at bounding box center [1412, 434] width 293 height 19
type input "**********"
click at [1325, 503] on span "Choose a field" at bounding box center [1300, 508] width 57 height 11
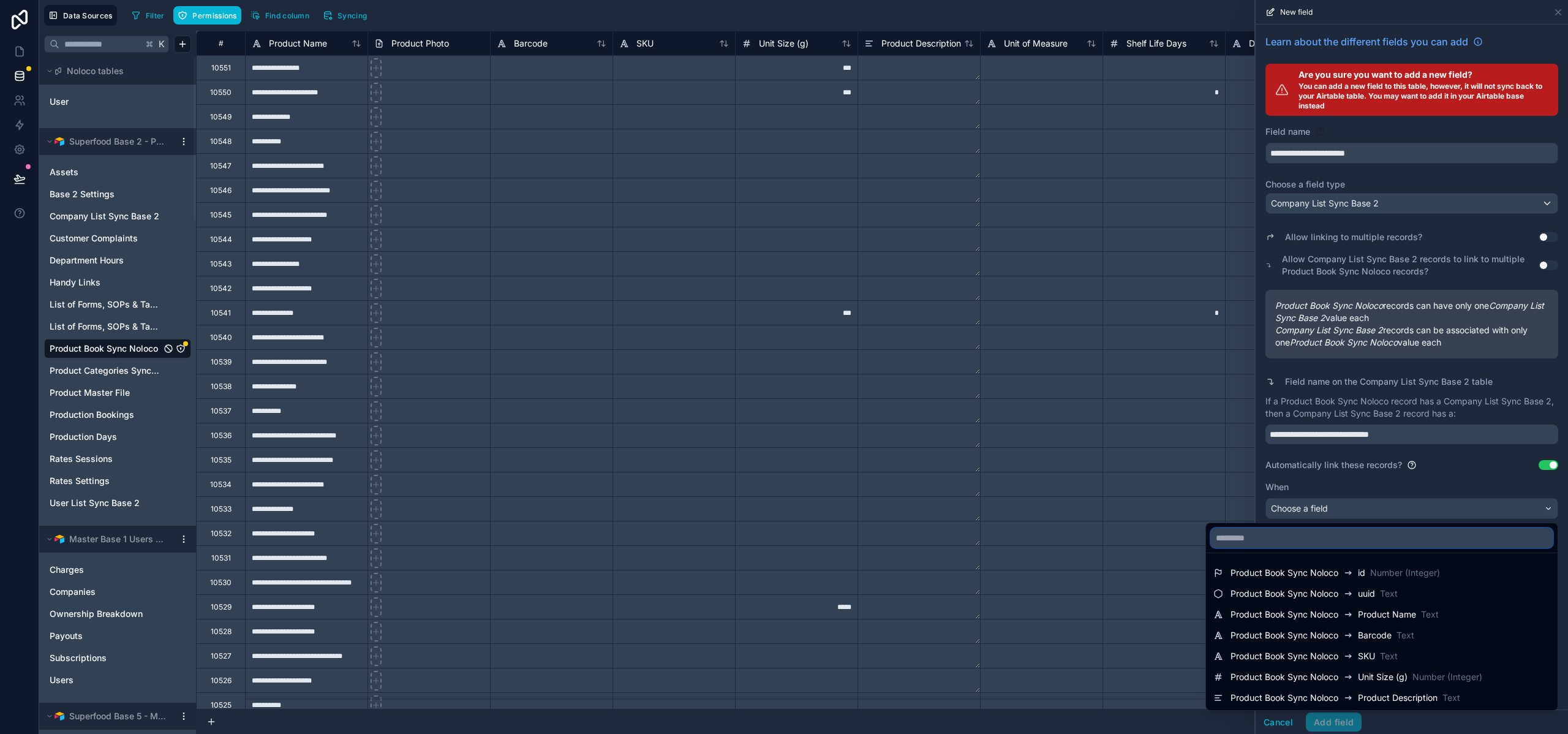
click at [1308, 543] on input "text" at bounding box center [1382, 538] width 342 height 19
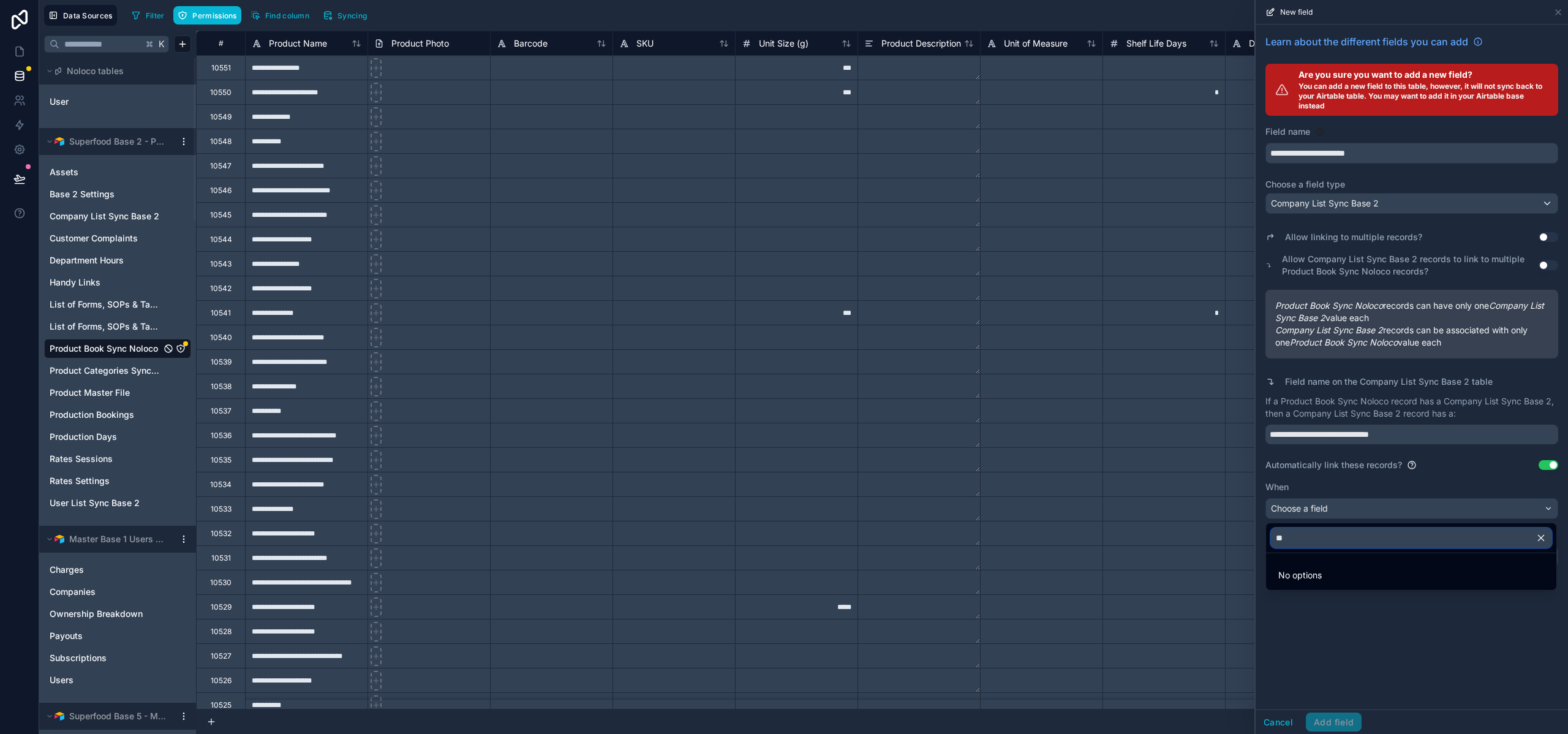
type input "*"
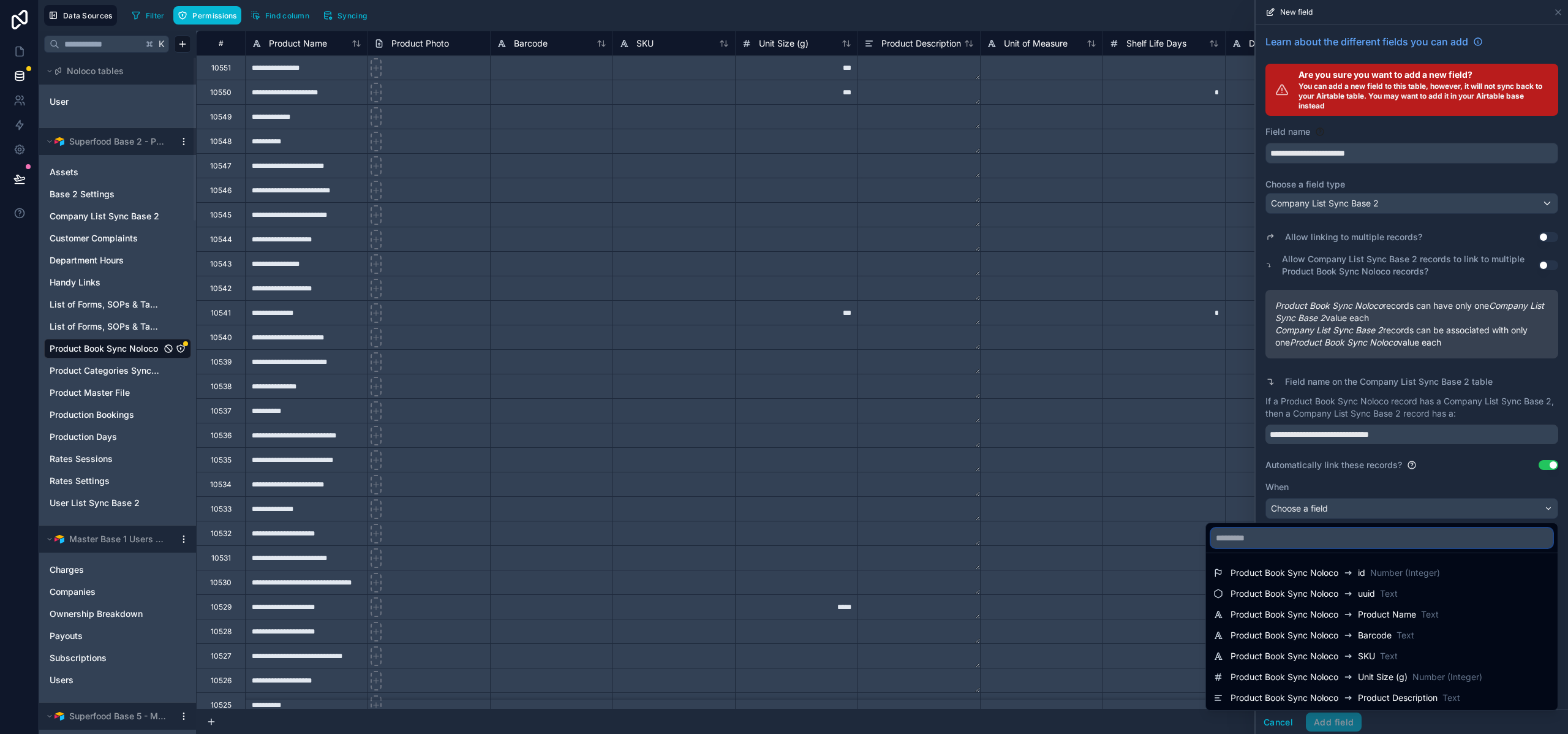
scroll to position [0, 0]
click at [1369, 484] on div at bounding box center [1412, 367] width 313 height 734
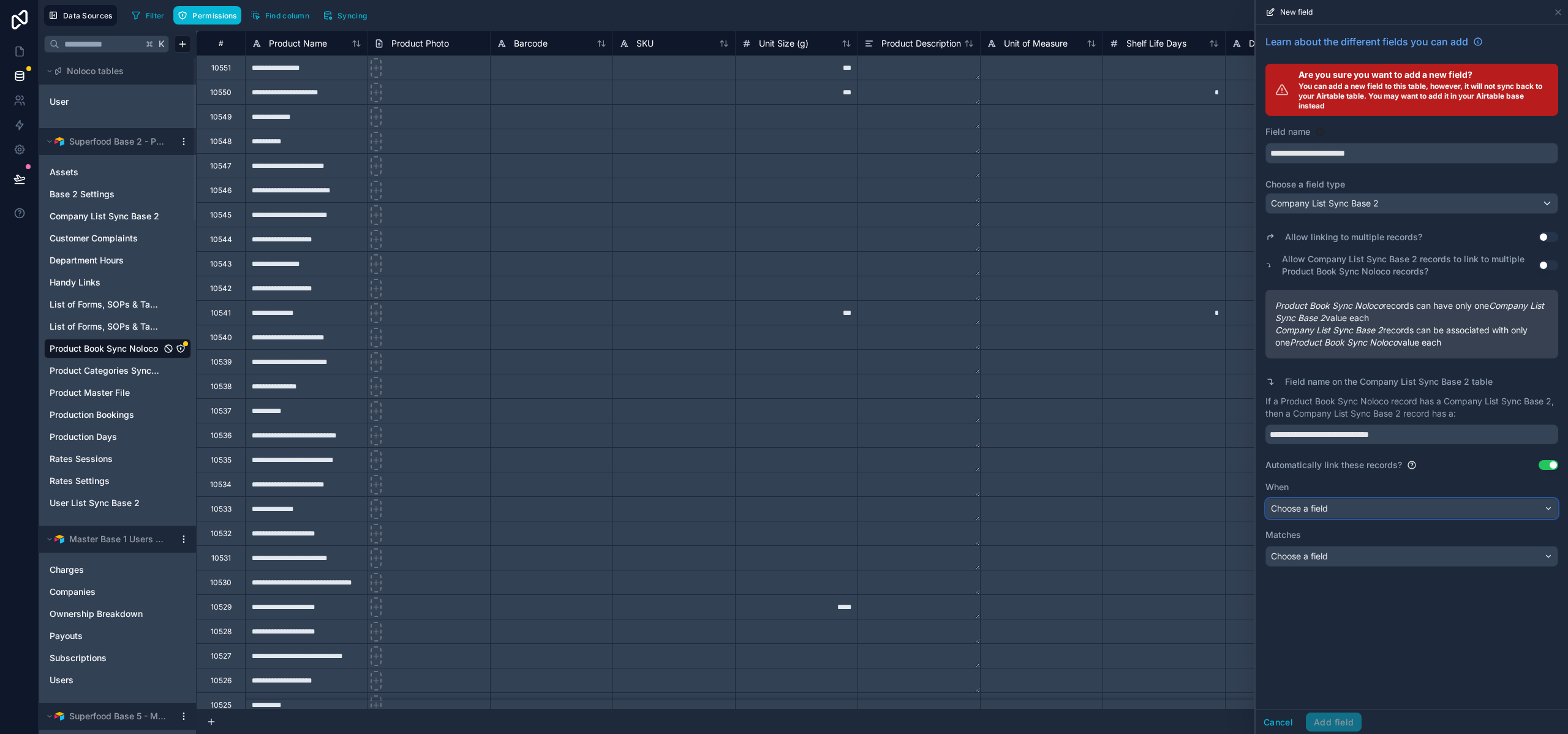
click at [1338, 510] on div "Choose a field" at bounding box center [1412, 508] width 292 height 19
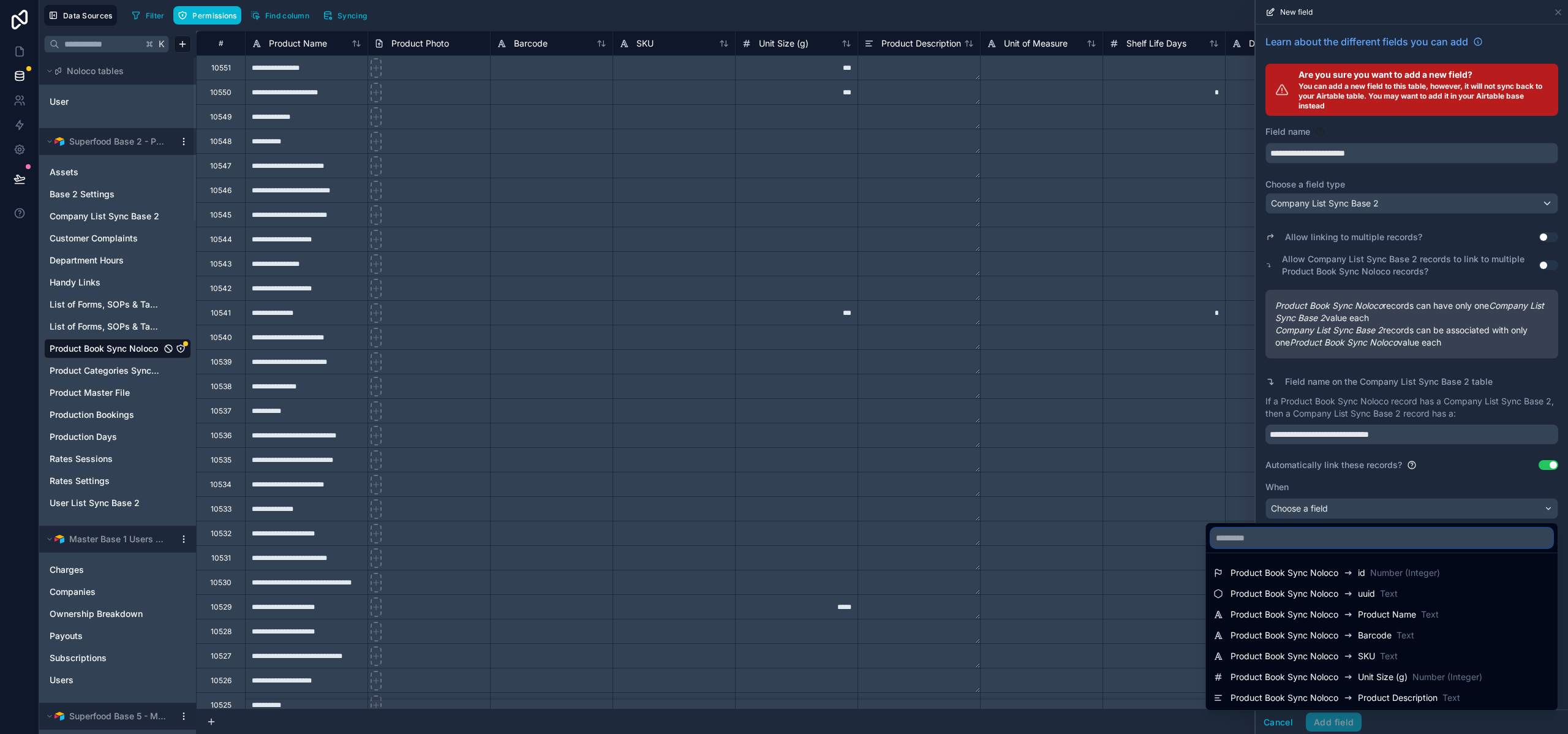
click at [1316, 535] on input "text" at bounding box center [1382, 538] width 342 height 19
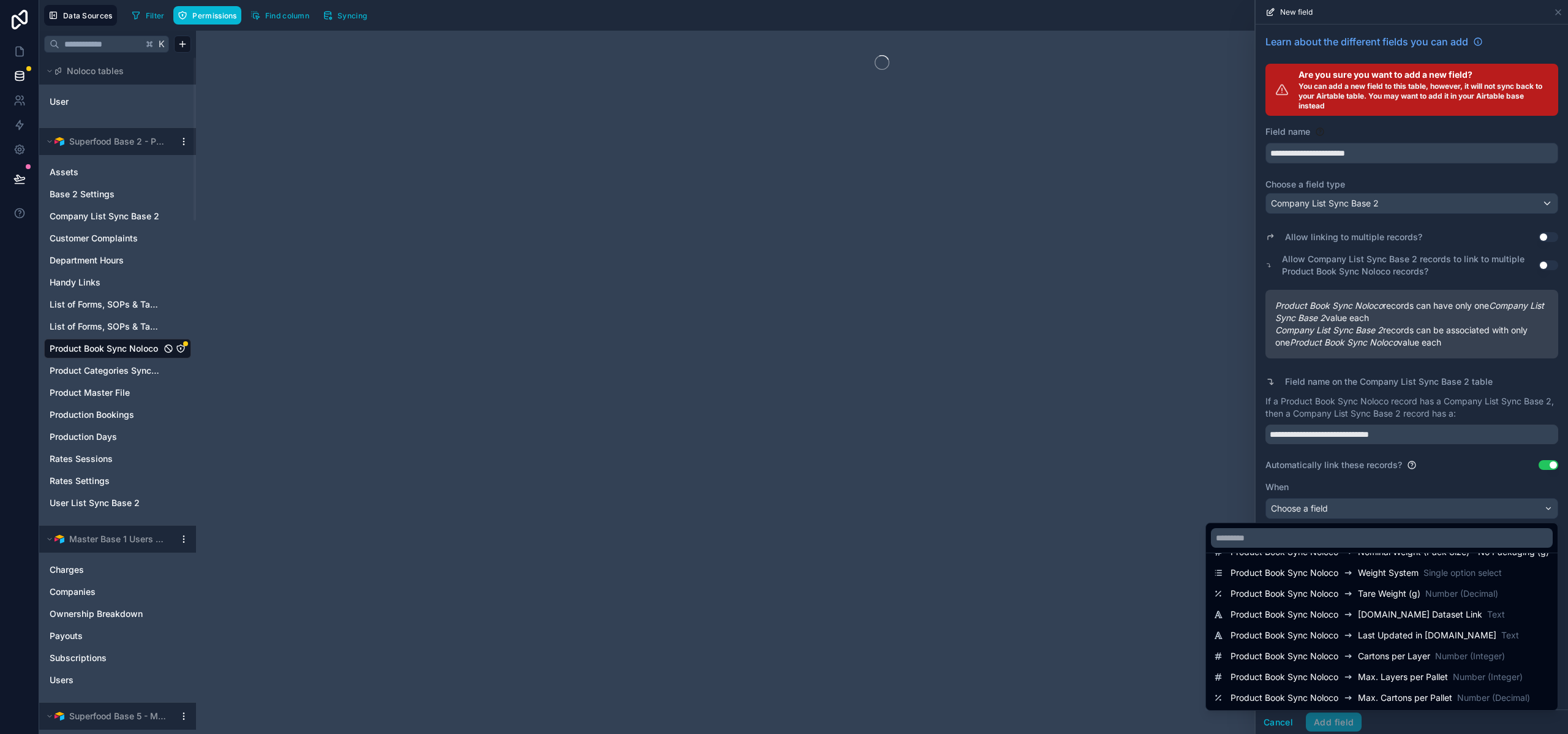
click at [1353, 487] on div at bounding box center [1412, 367] width 313 height 734
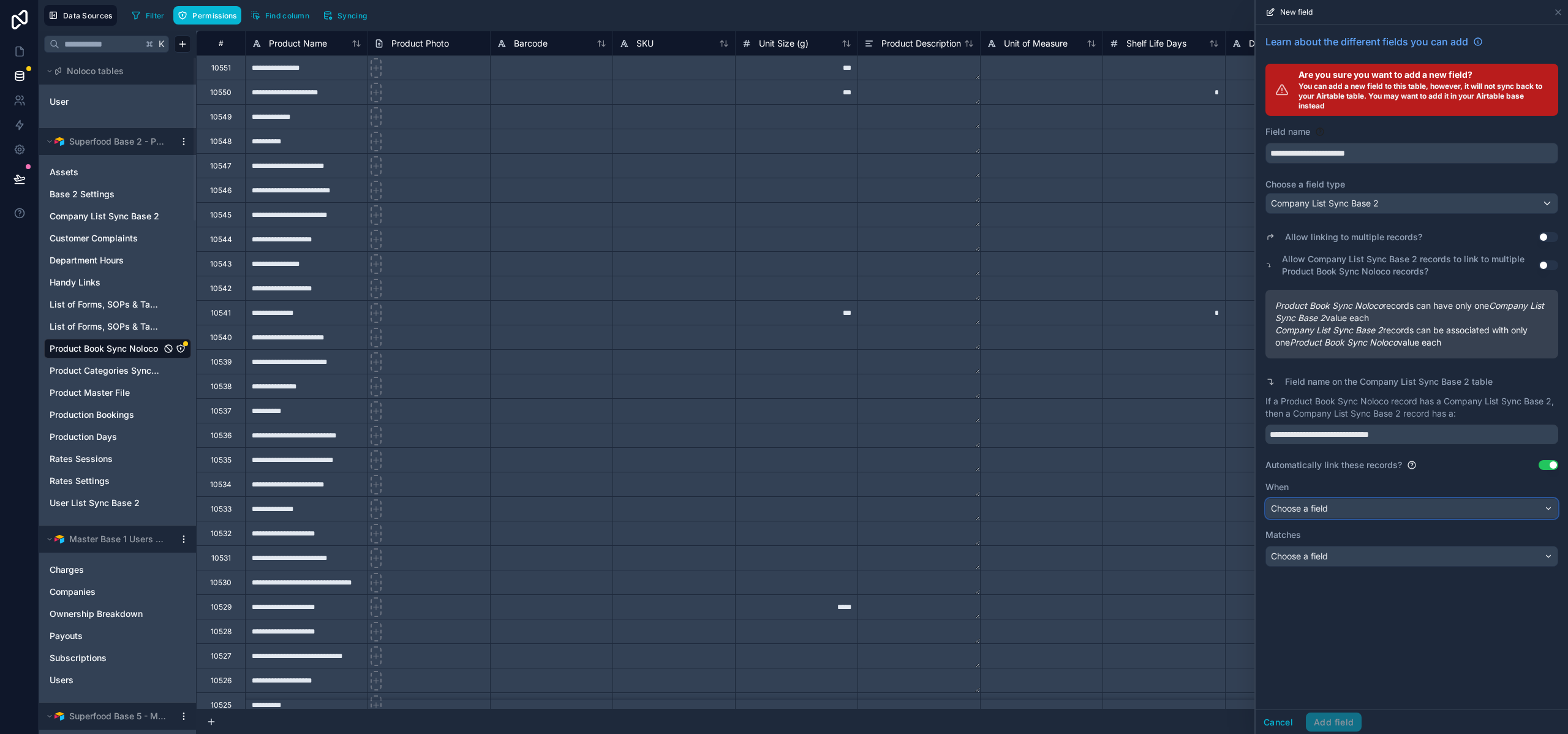
click at [1393, 508] on div "Choose a field" at bounding box center [1412, 508] width 292 height 19
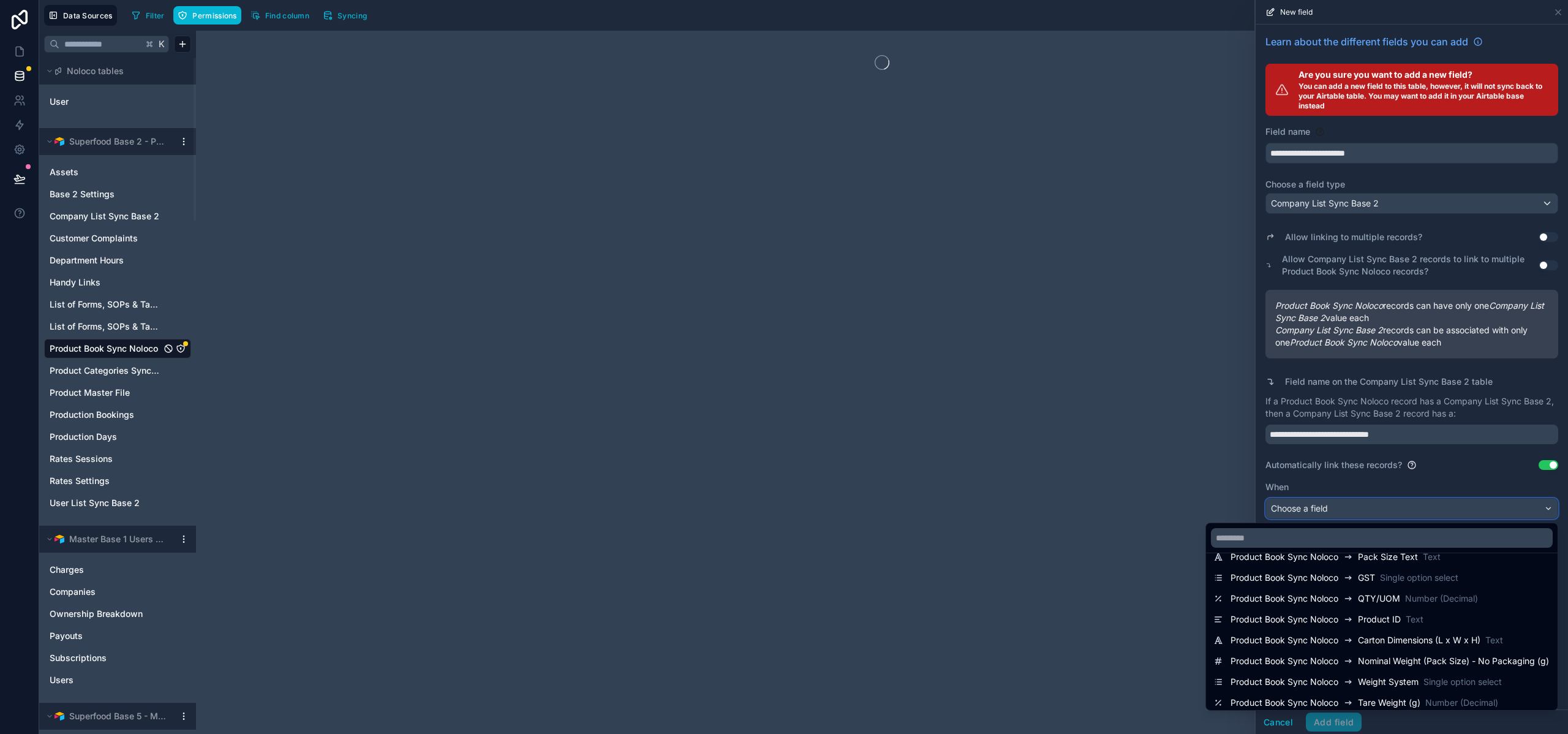
scroll to position [375, 0]
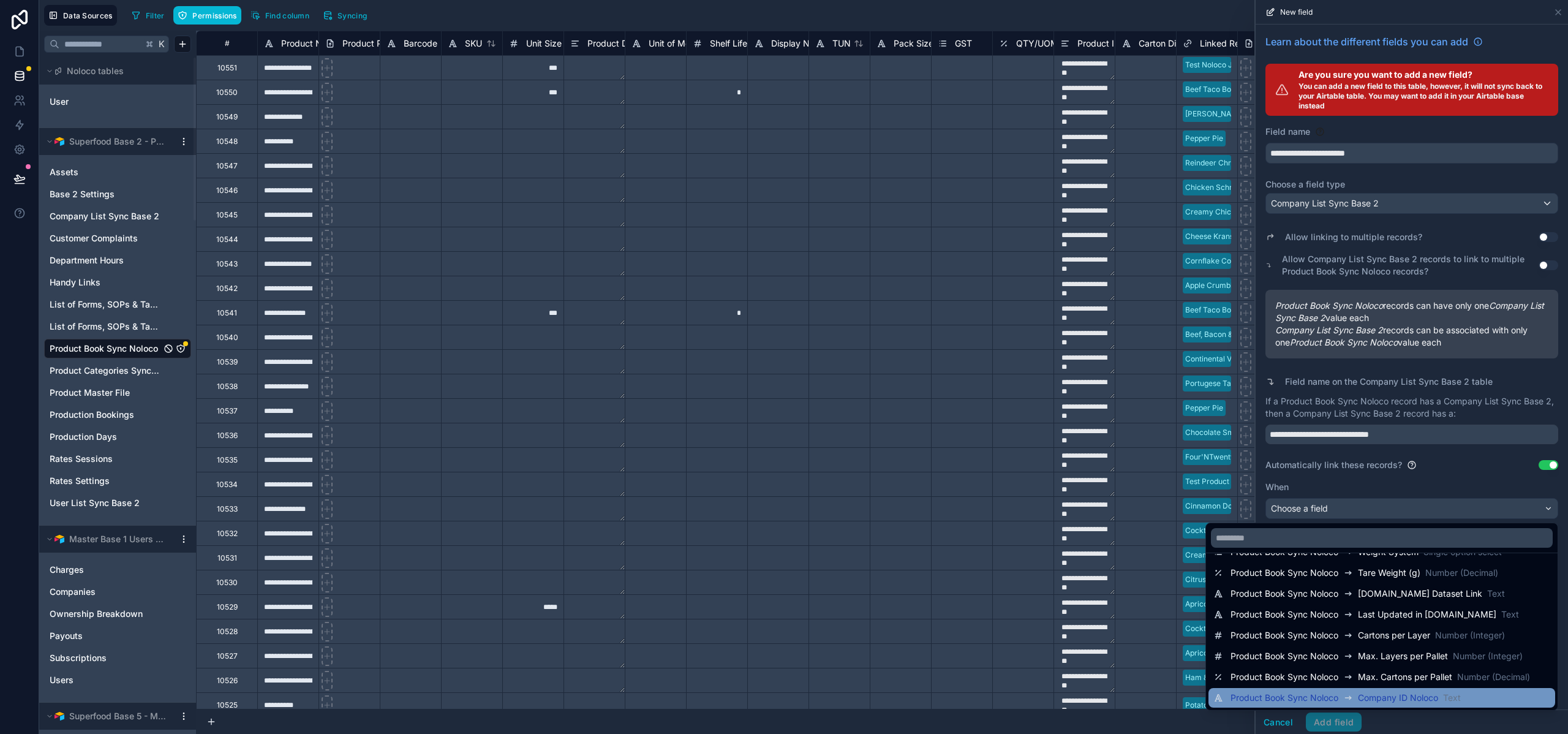
click at [1382, 696] on span "Company ID Noloco" at bounding box center [1399, 698] width 80 height 12
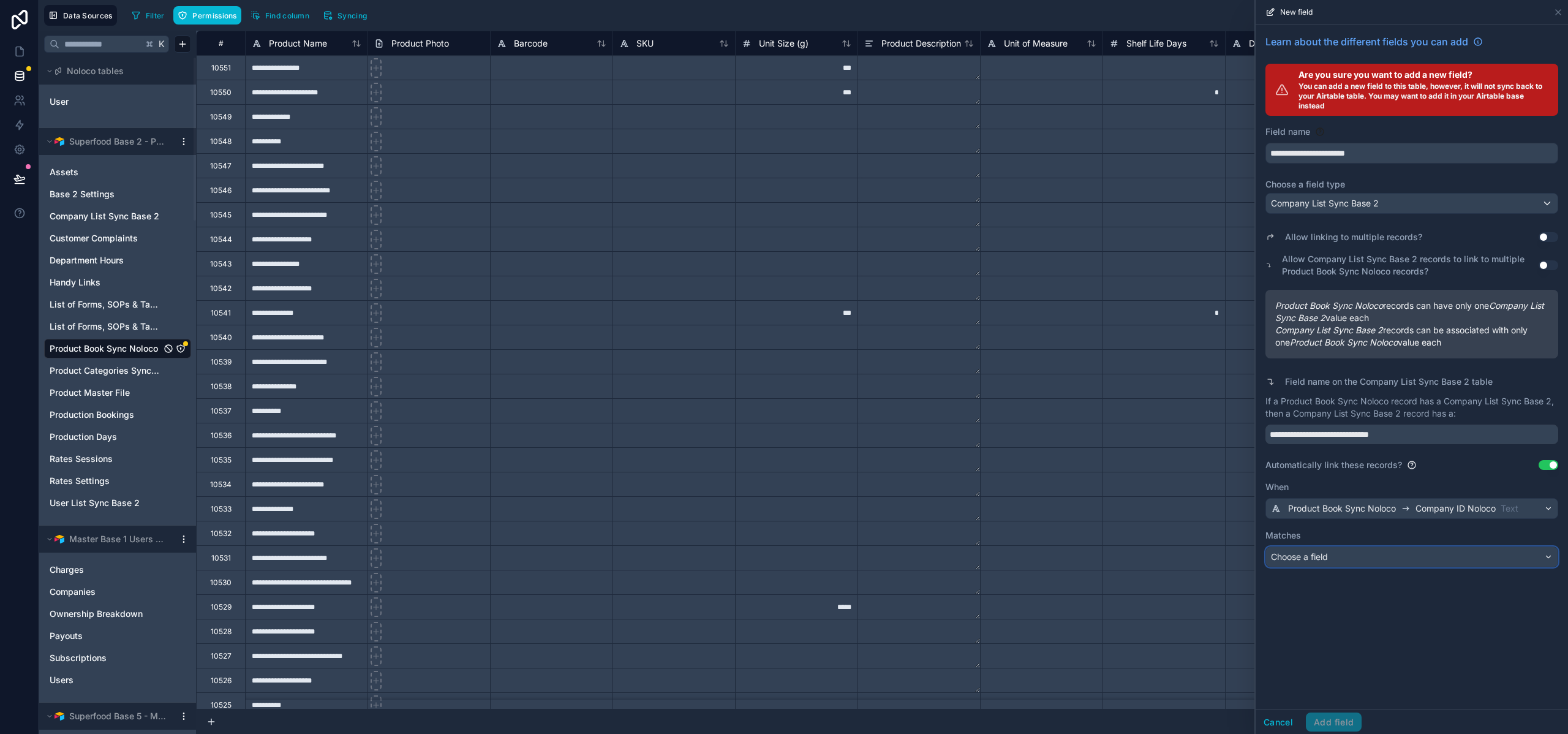
click at [1338, 559] on div "Choose a field" at bounding box center [1412, 556] width 292 height 19
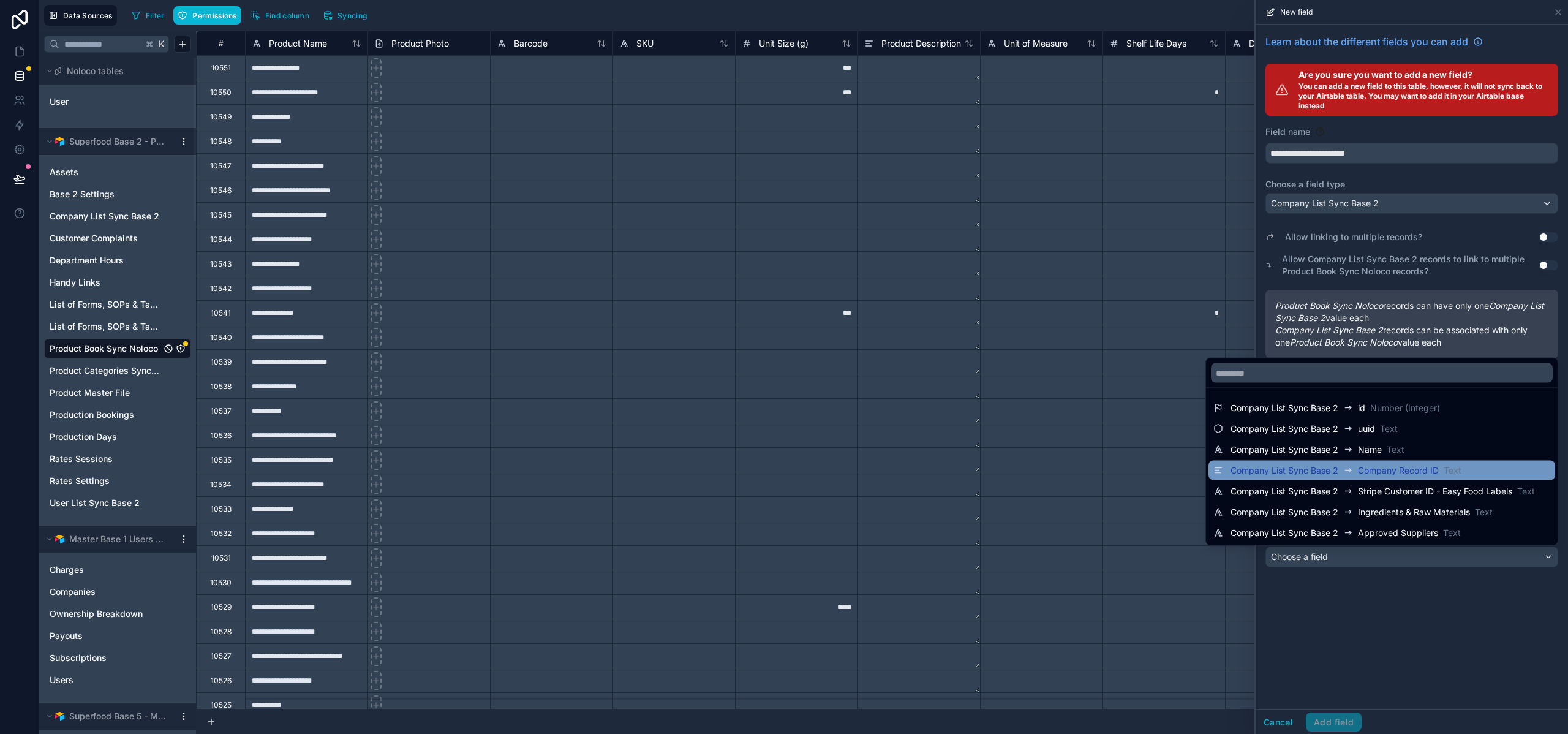
click at [1303, 466] on span "Company List Sync Base 2" at bounding box center [1285, 471] width 108 height 12
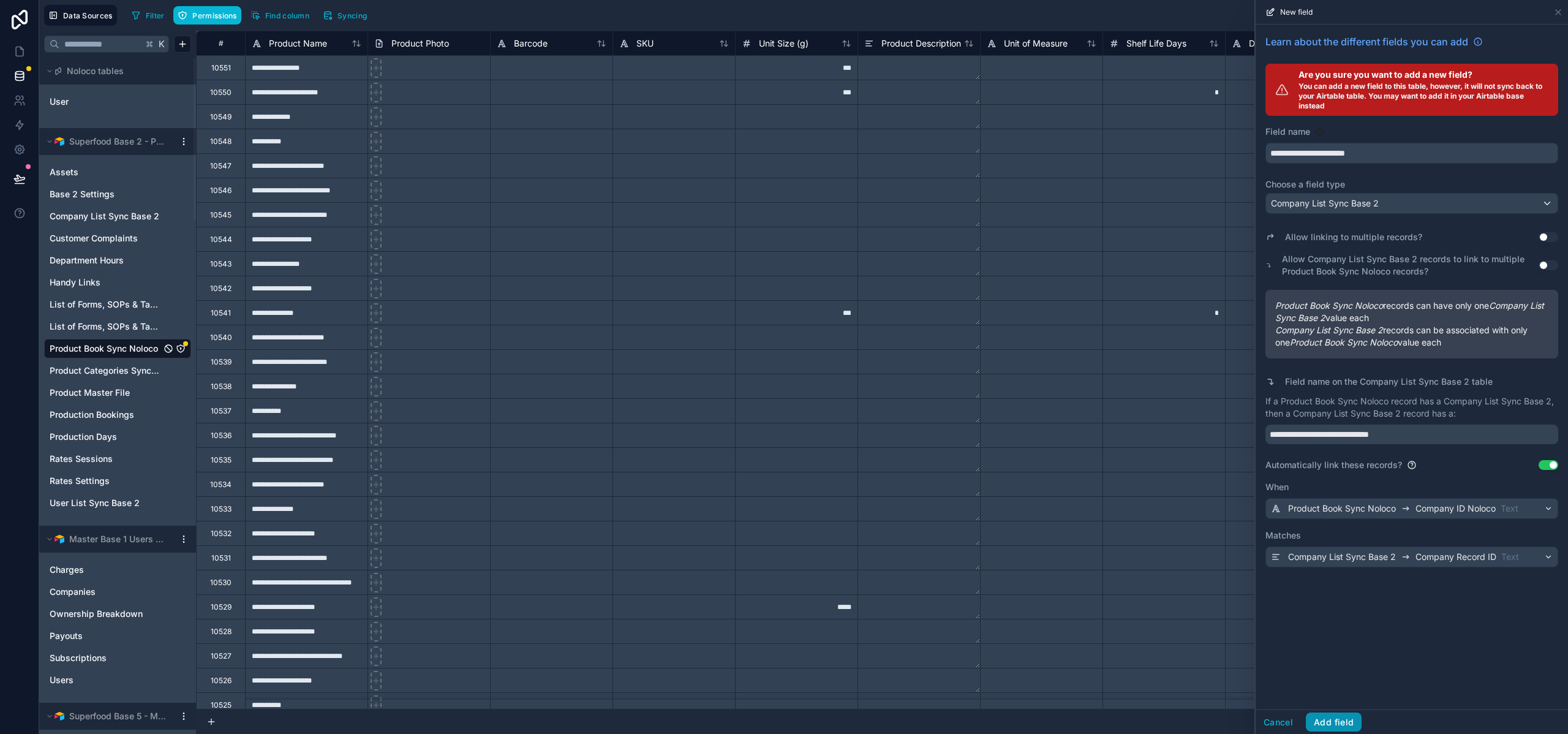
click at [1330, 720] on button "Add field" at bounding box center [1334, 722] width 55 height 19
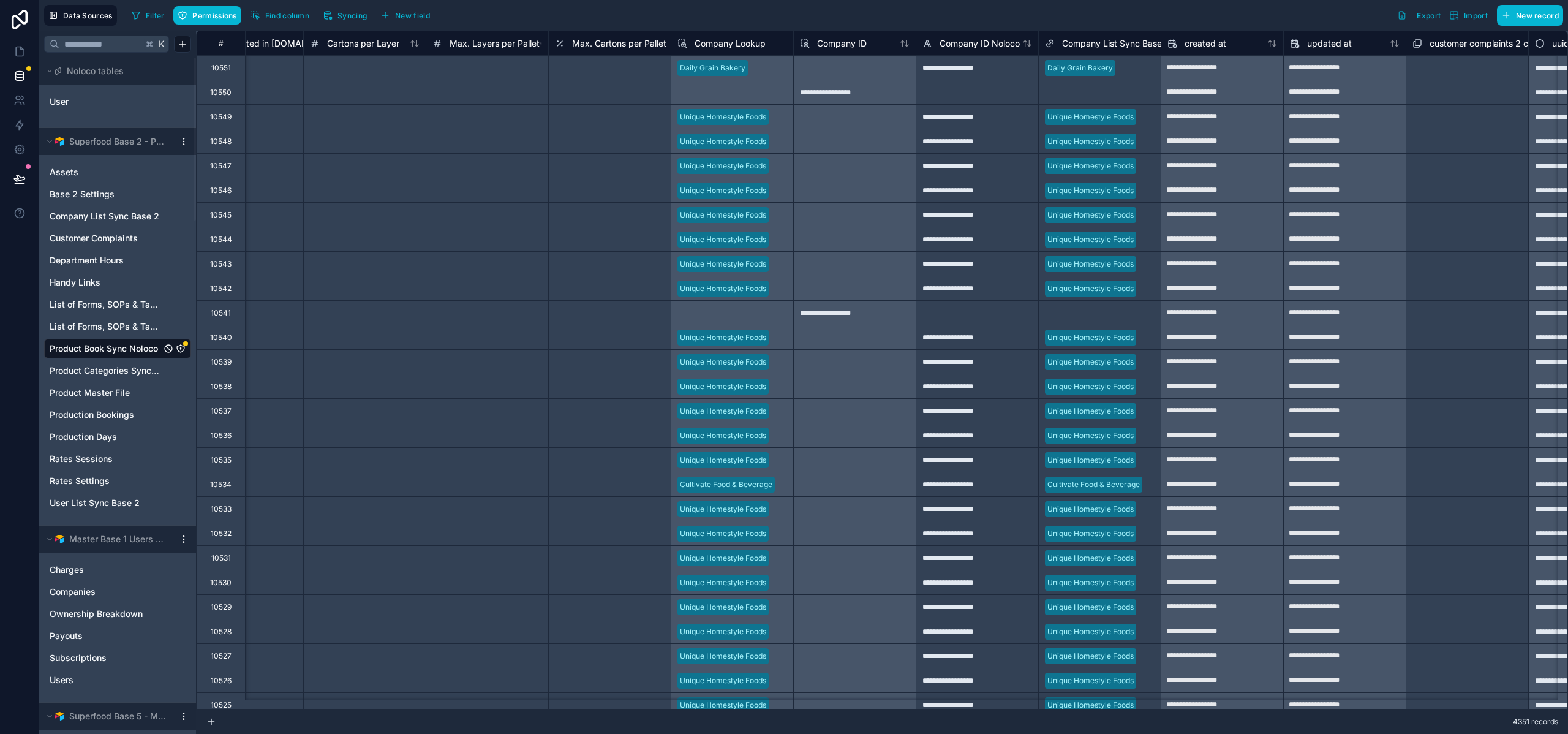
scroll to position [0, 2730]
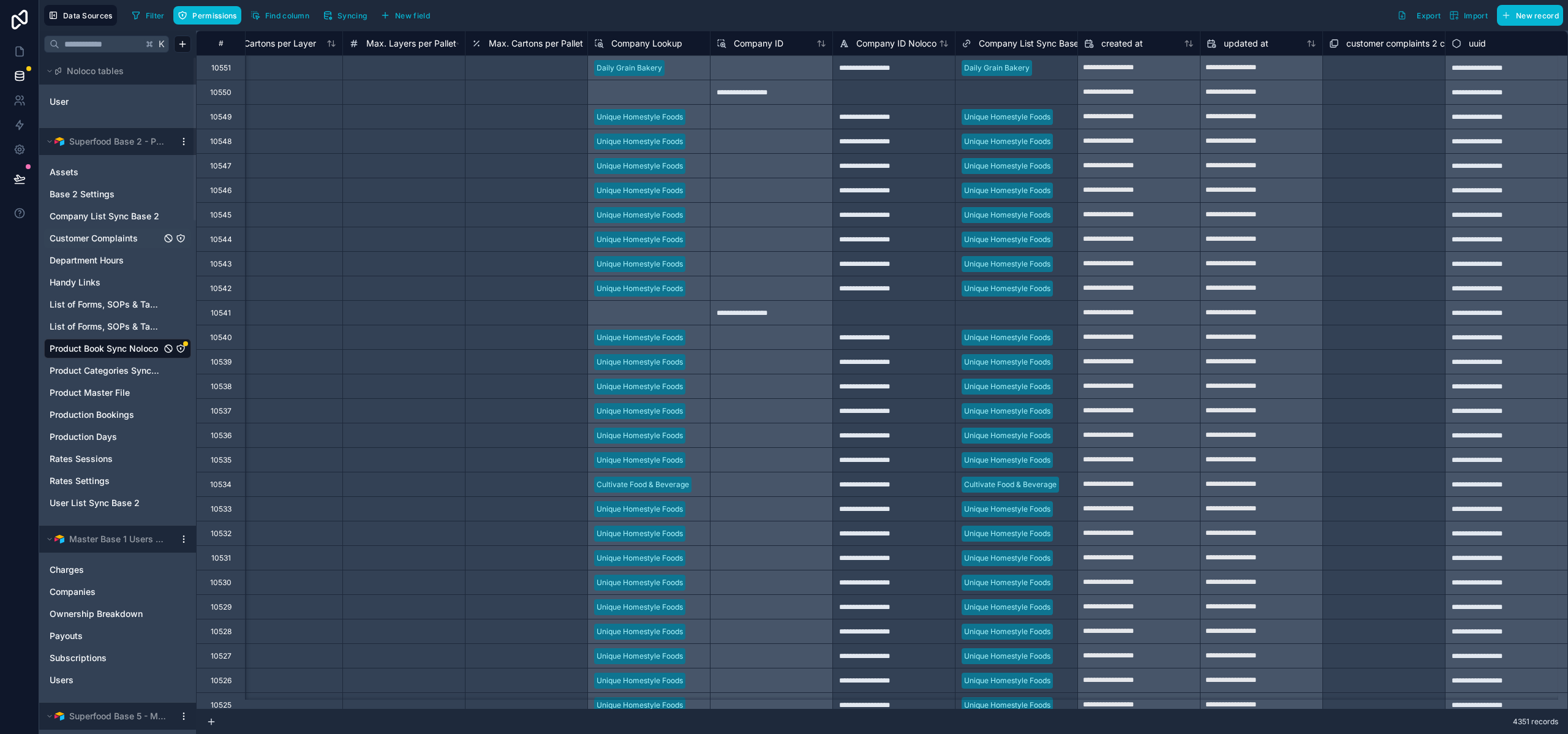
click at [95, 243] on span "Customer Complaints" at bounding box center [93, 238] width 89 height 12
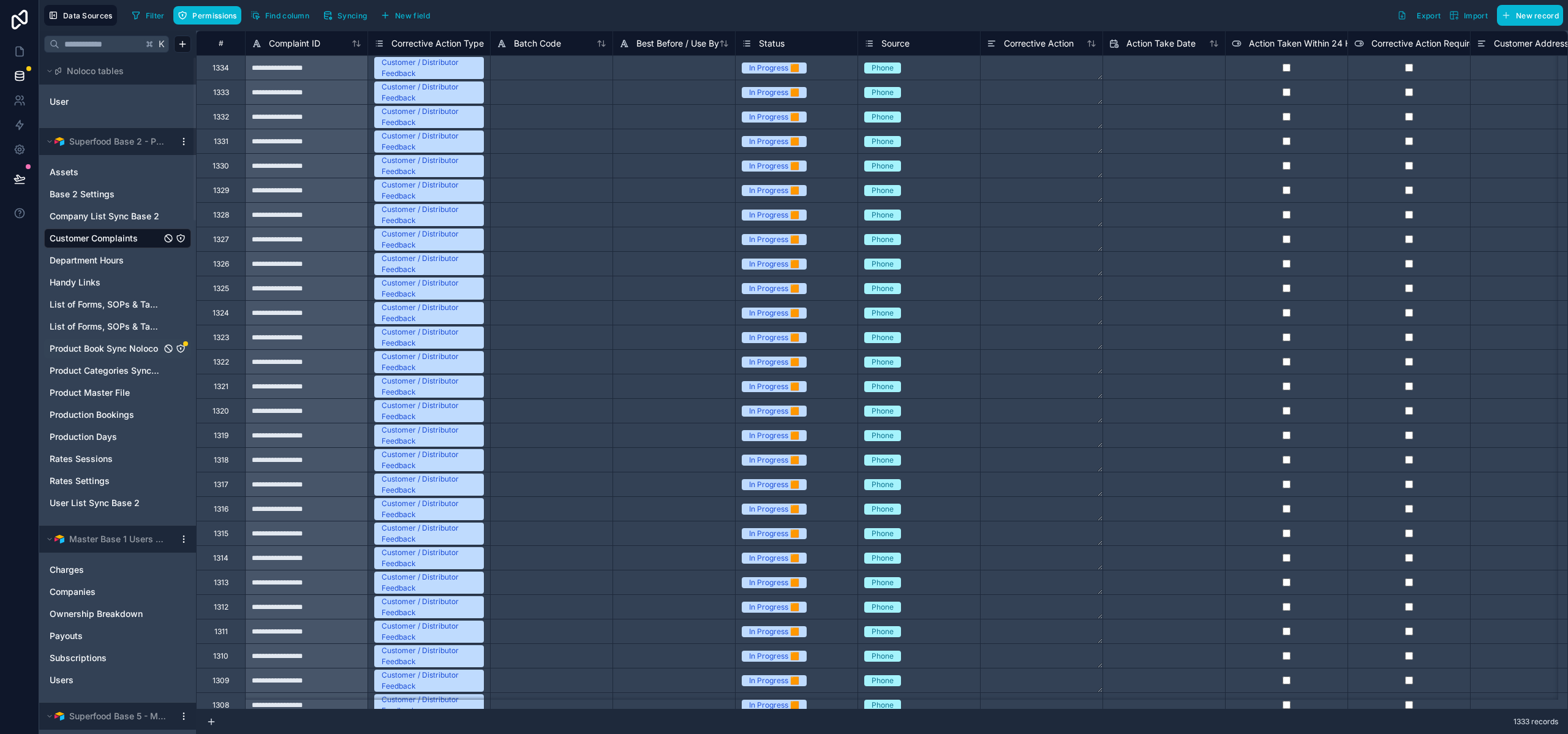
click at [106, 350] on span "Product Book Sync Noloco" at bounding box center [103, 349] width 109 height 12
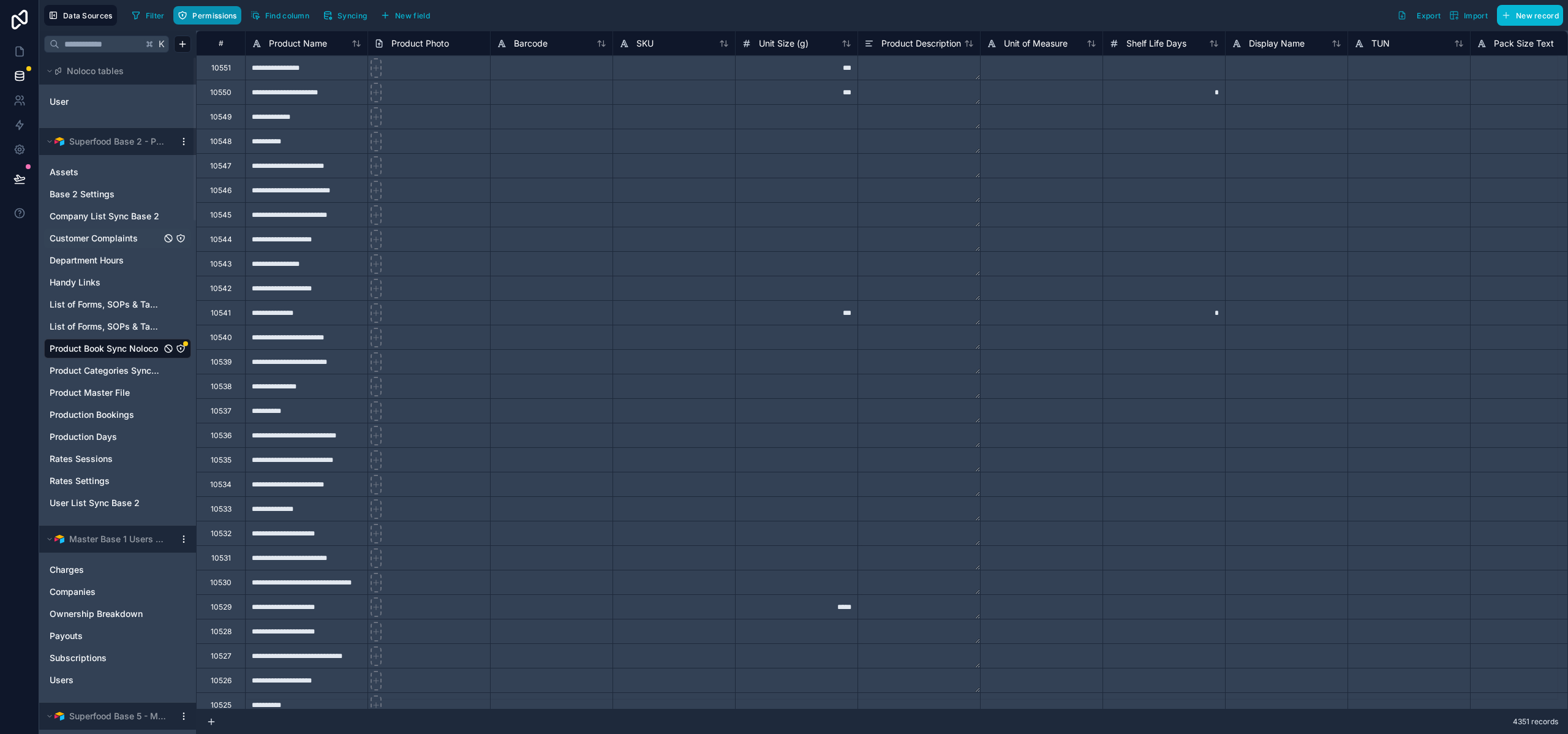
click at [199, 11] on span "Permissions" at bounding box center [214, 15] width 44 height 9
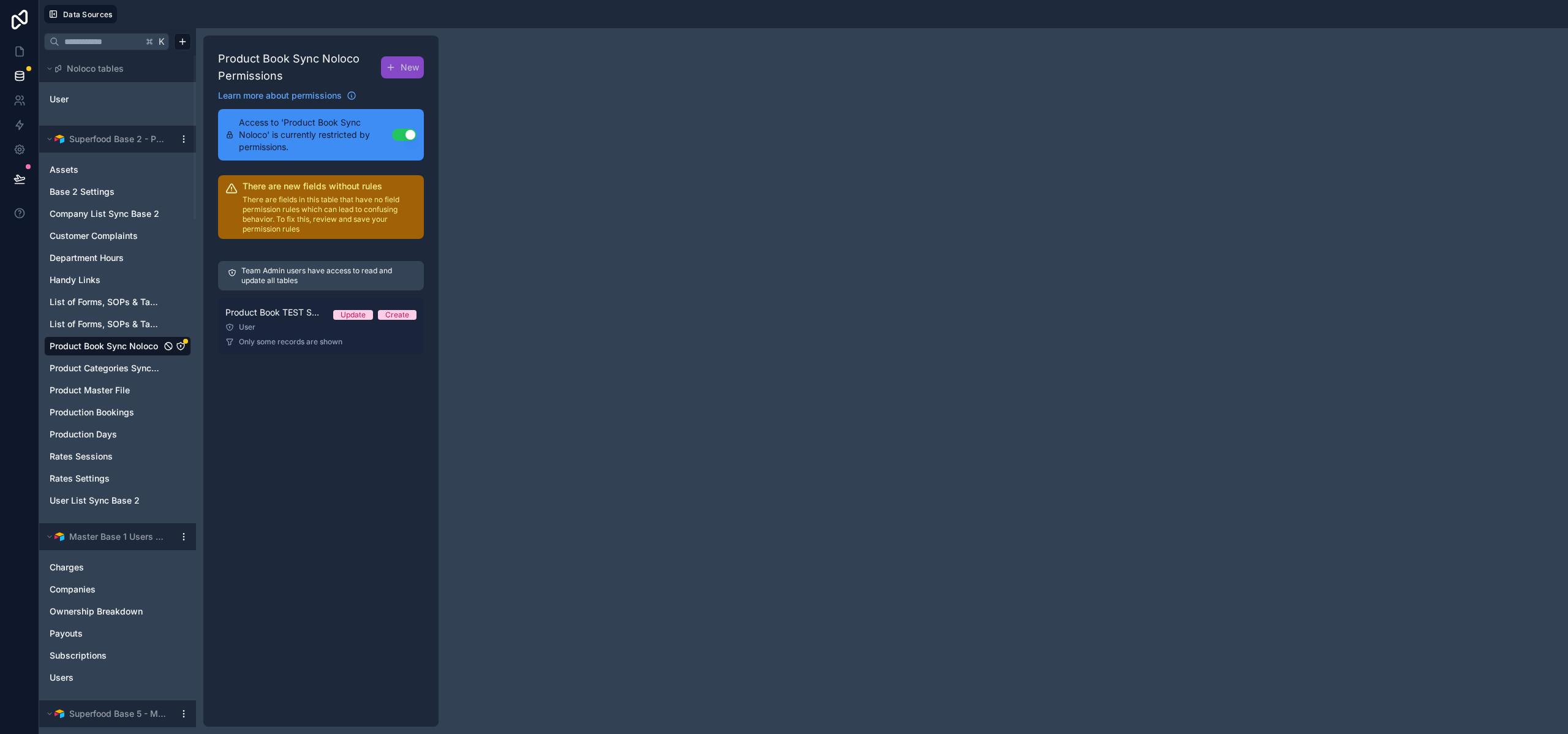
click at [283, 322] on div "User" at bounding box center [321, 327] width 191 height 10
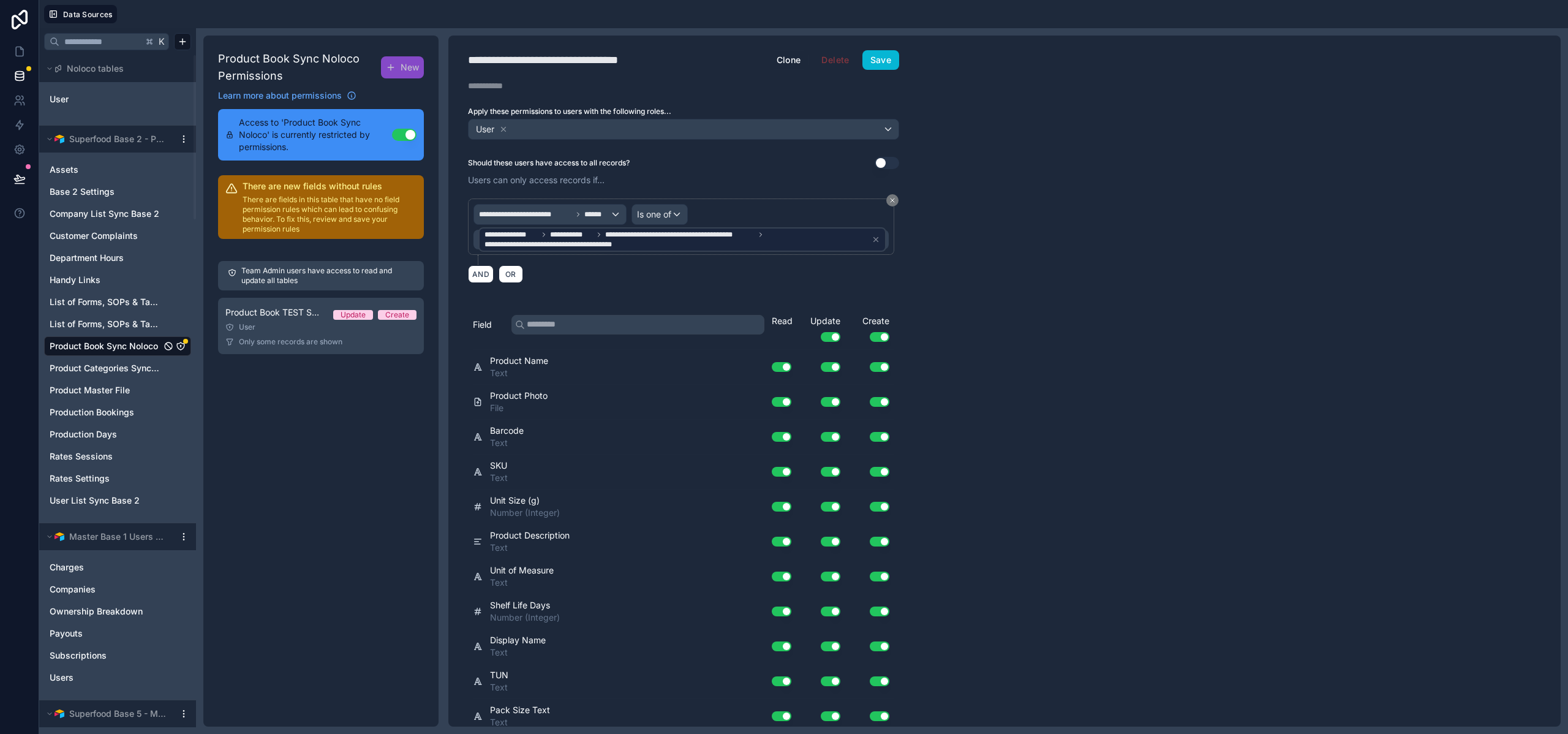
scroll to position [670, 0]
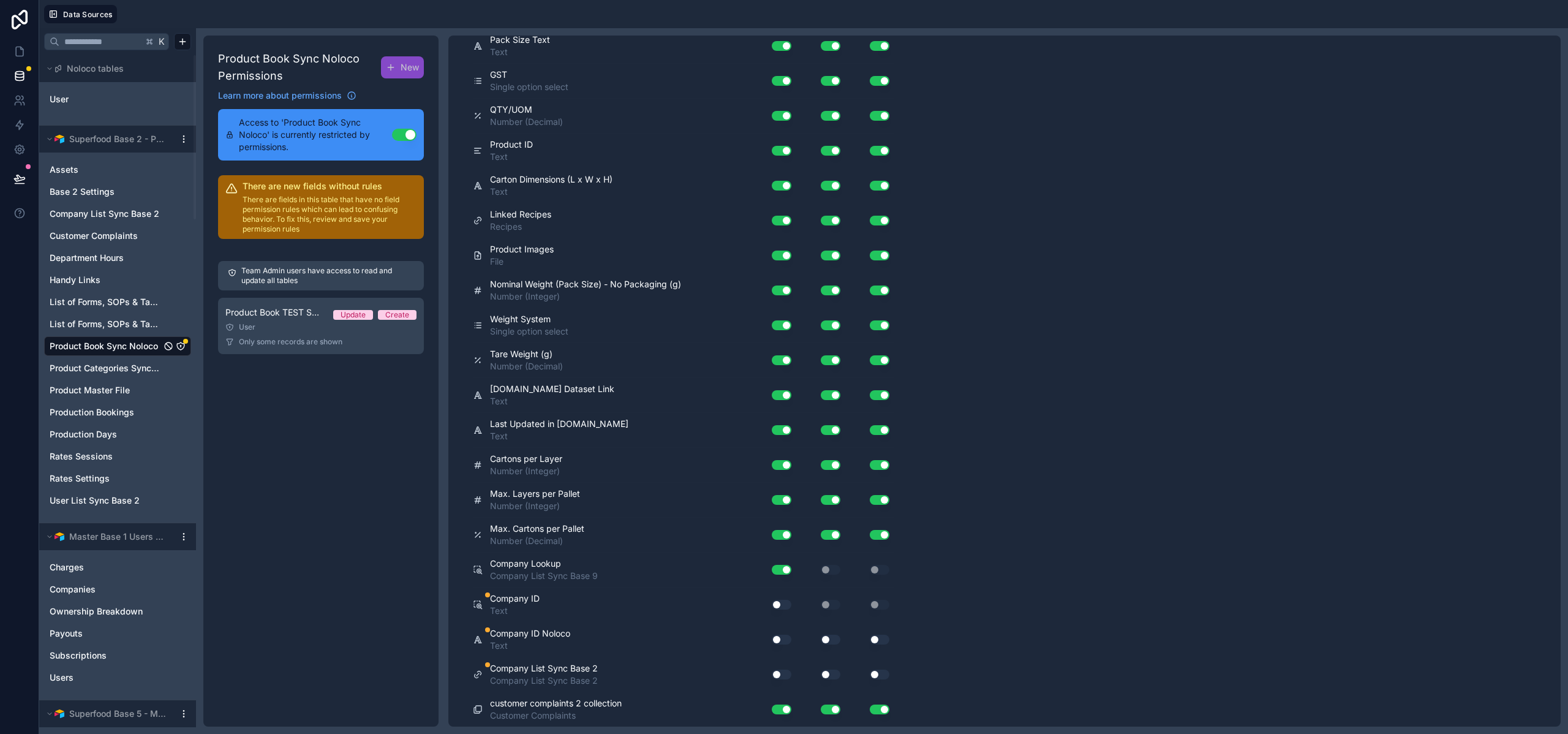
click at [783, 605] on button "Use setting" at bounding box center [781, 605] width 19 height 10
click at [782, 634] on div "Use setting" at bounding box center [776, 639] width 39 height 19
click at [781, 638] on button "Use setting" at bounding box center [781, 639] width 19 height 10
click at [779, 674] on button "Use setting" at bounding box center [781, 674] width 19 height 10
click at [825, 679] on div "Use setting" at bounding box center [821, 674] width 49 height 19
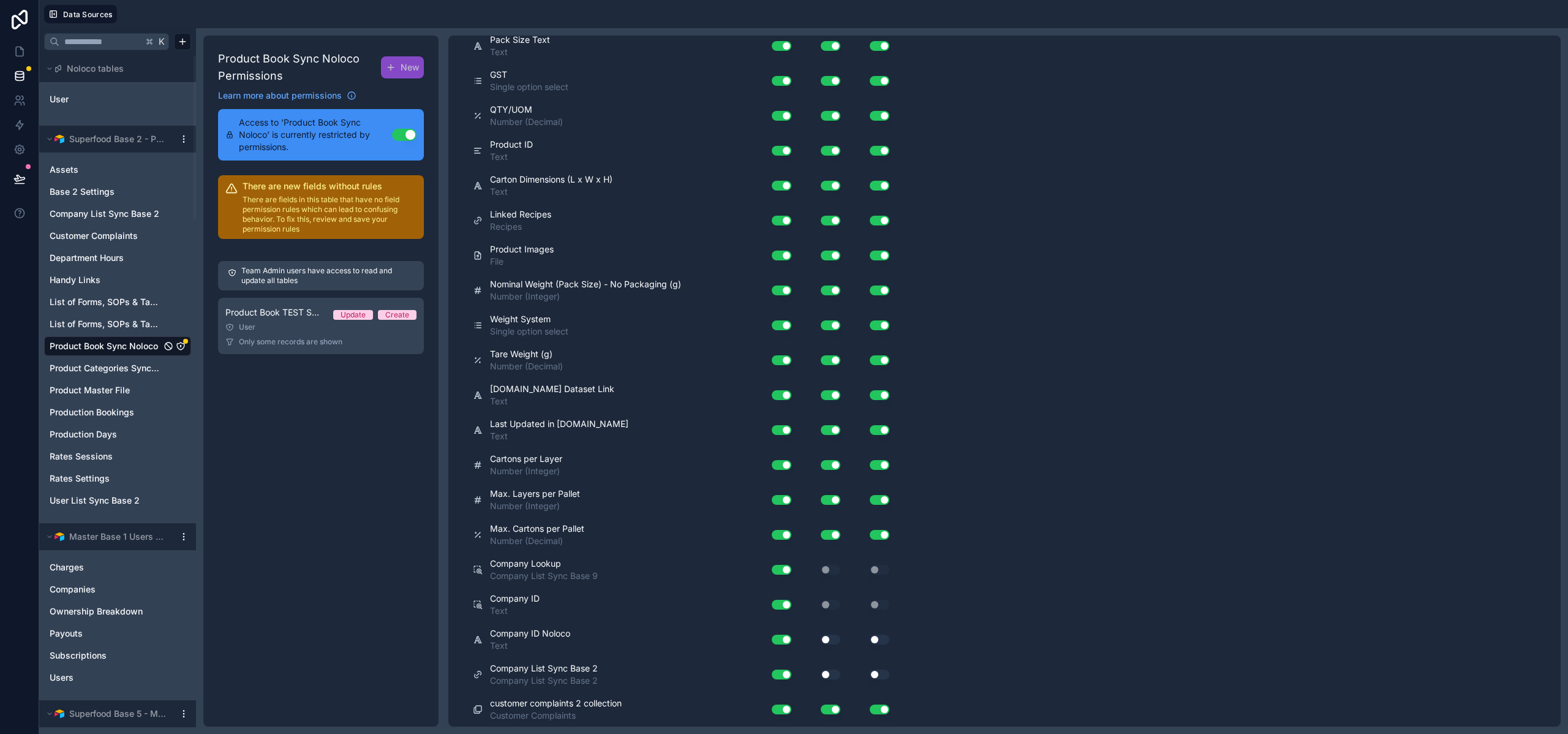
click at [829, 673] on button "Use setting" at bounding box center [830, 674] width 19 height 10
click at [832, 639] on button "Use setting" at bounding box center [830, 639] width 19 height 10
click at [879, 636] on button "Use setting" at bounding box center [879, 639] width 19 height 10
click at [875, 674] on button "Use setting" at bounding box center [879, 674] width 19 height 10
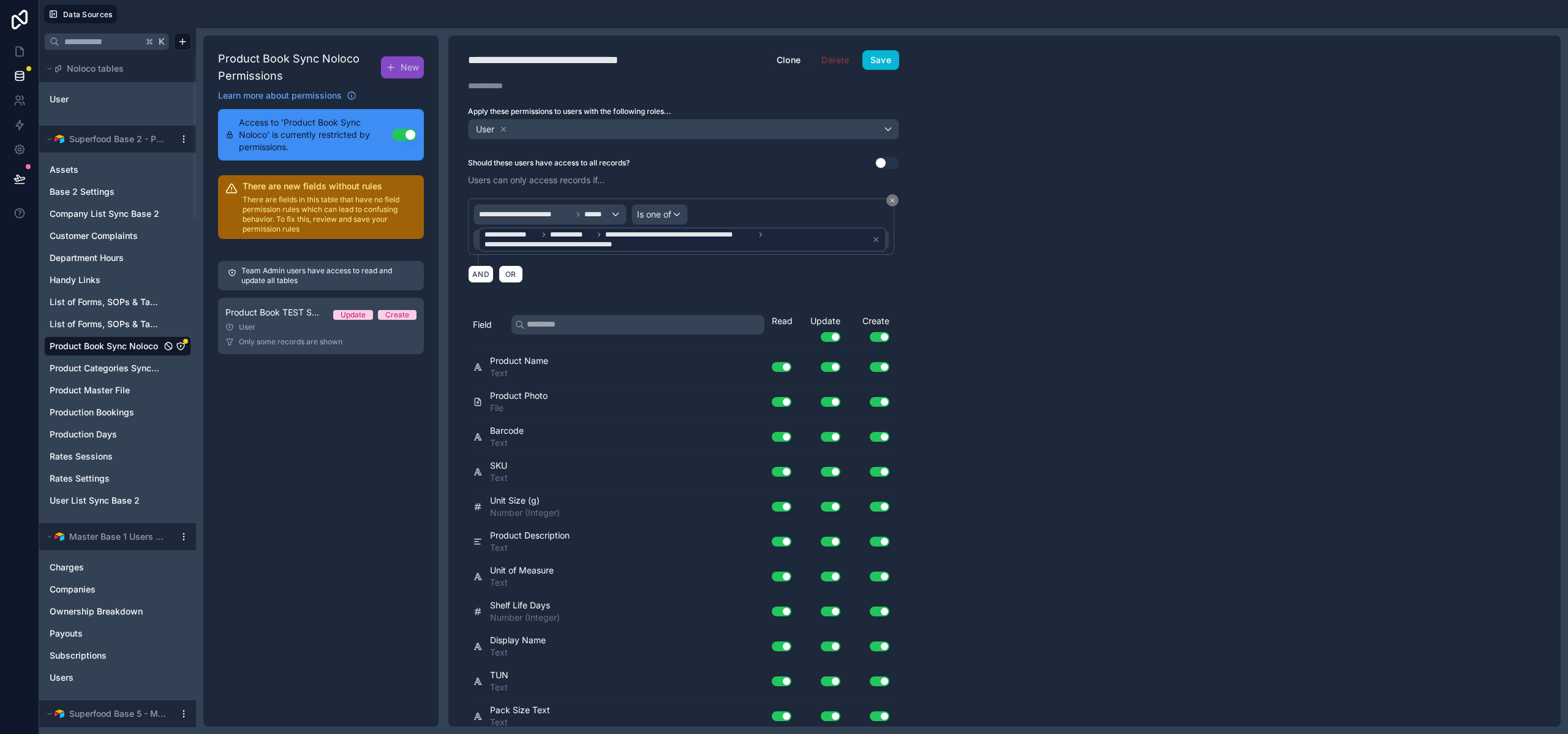
scroll to position [0, 0]
click at [879, 236] on icon at bounding box center [876, 239] width 8 height 8
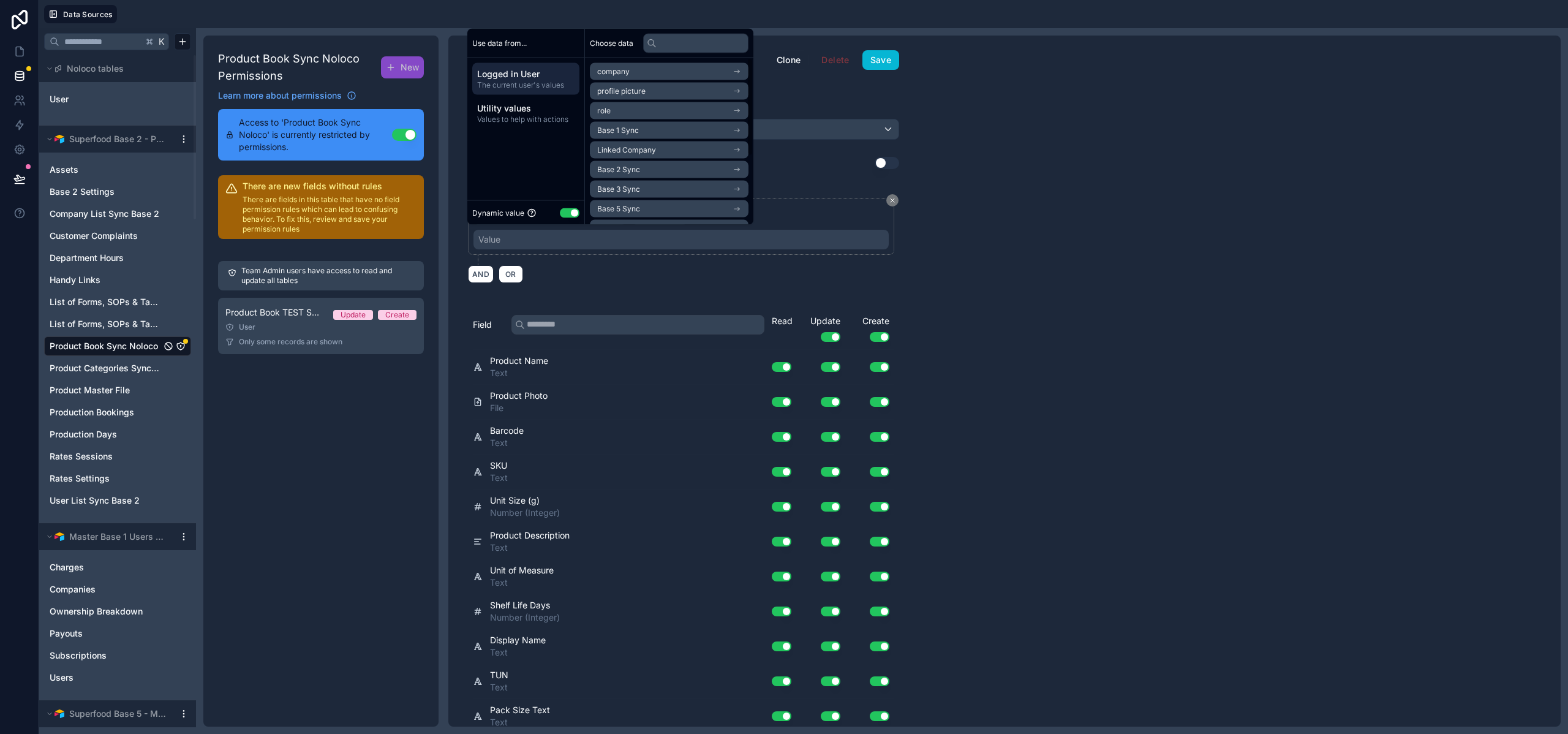
click at [635, 171] on span "Base 2 Sync" at bounding box center [619, 169] width 43 height 10
click at [630, 112] on span "Company List Sync Base 2 Noloco" at bounding box center [657, 113] width 119 height 10
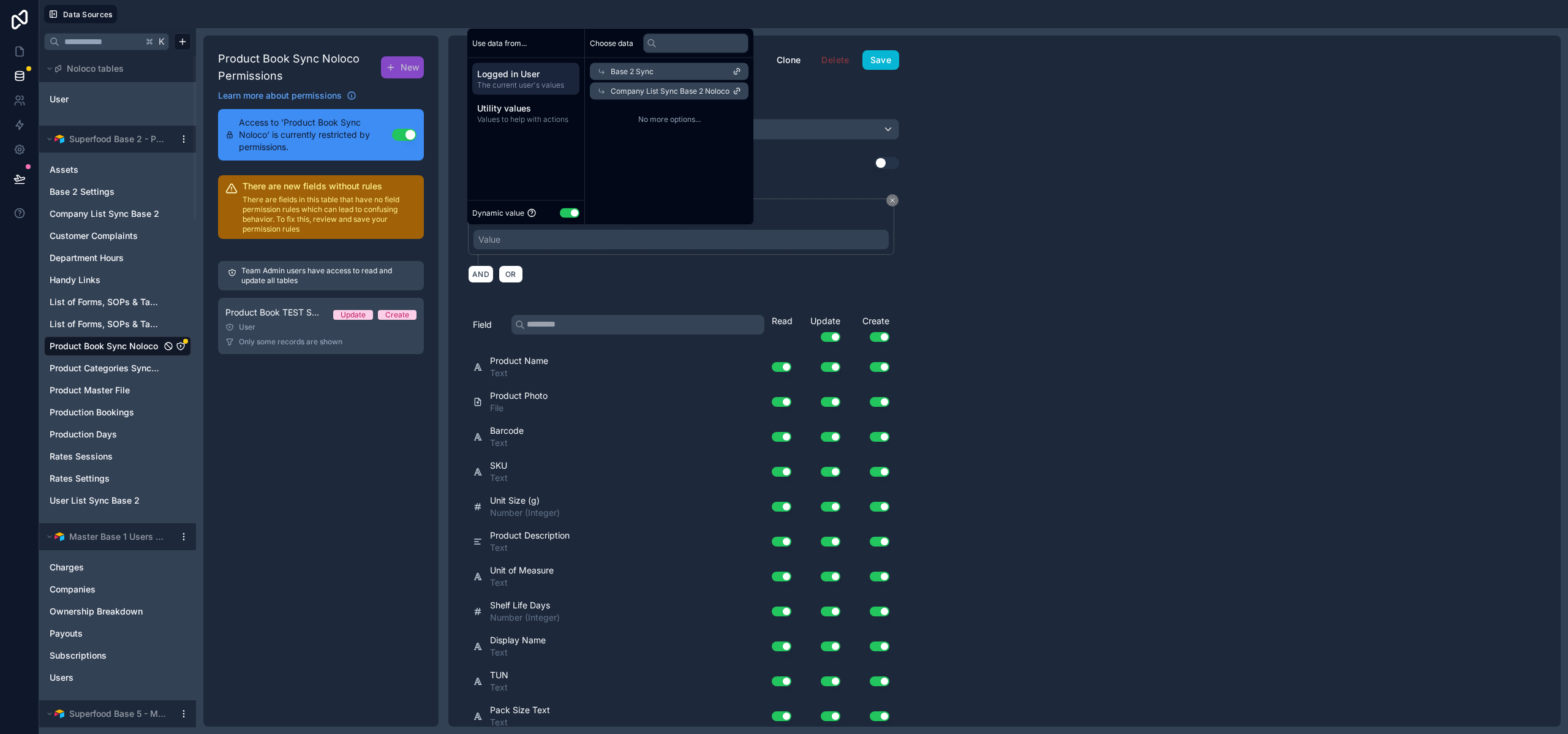
click at [634, 90] on span "Company List Sync Base 2 Noloco" at bounding box center [670, 91] width 119 height 10
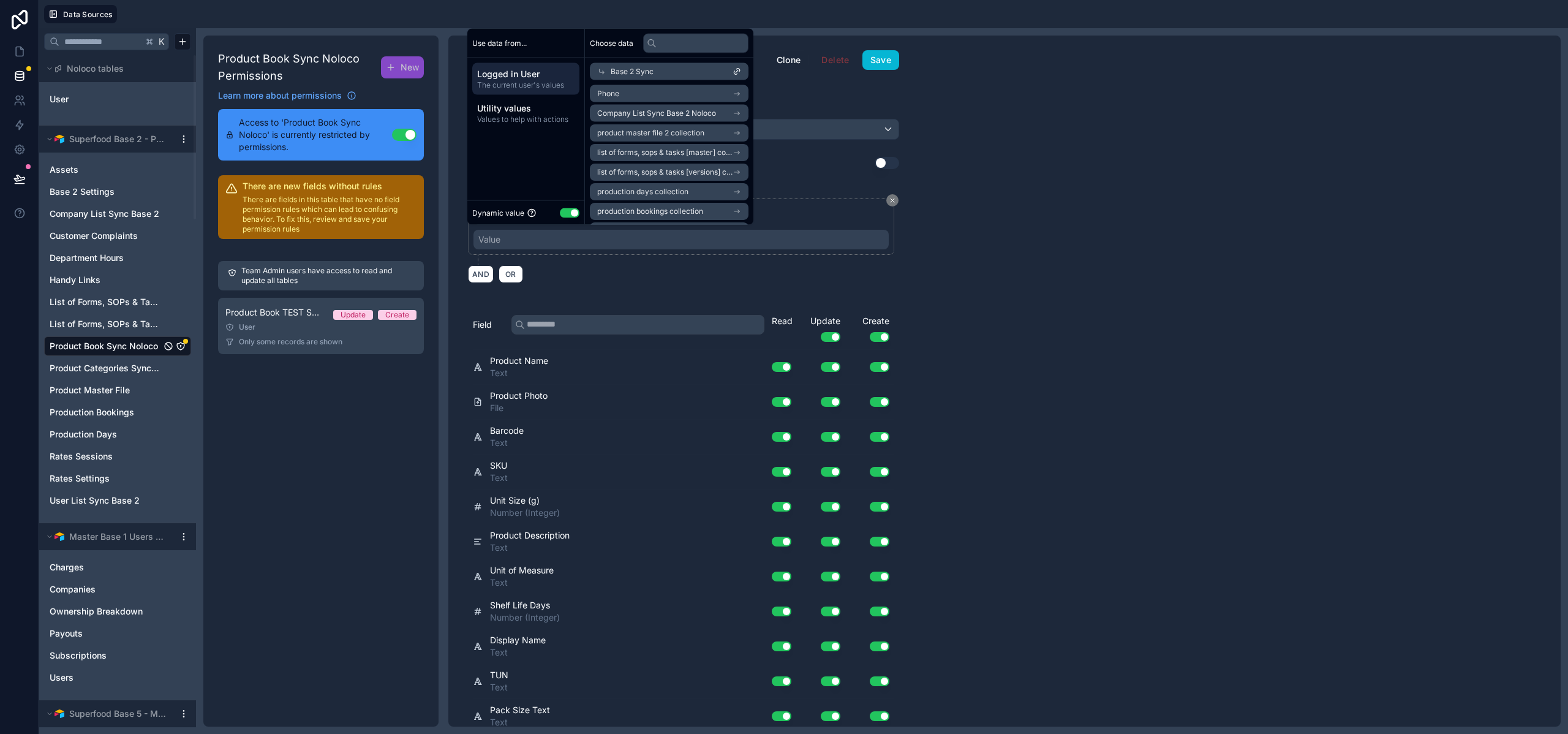
click at [632, 133] on span "product master file 2 collection" at bounding box center [651, 132] width 107 height 10
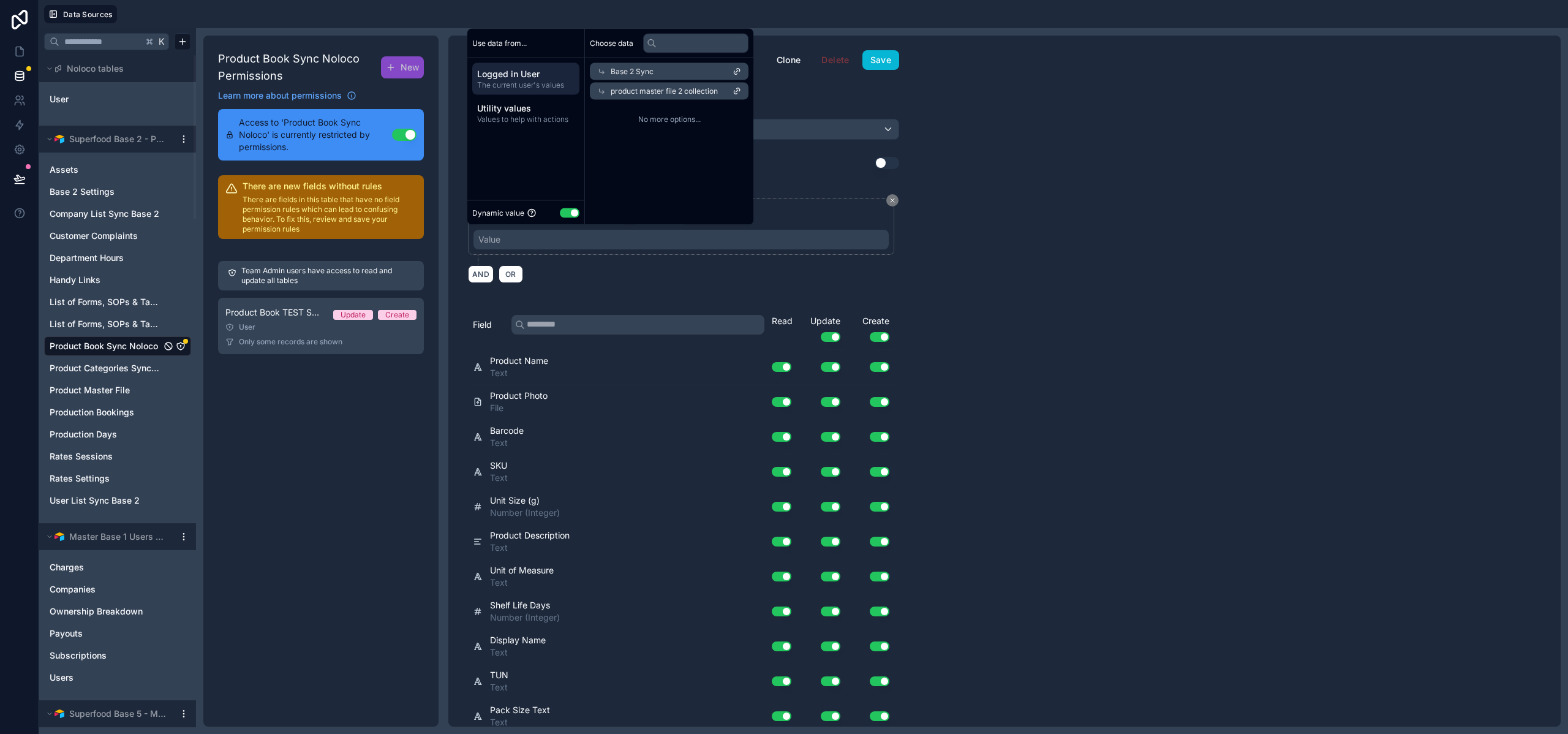
click at [636, 92] on span "product master file 2 collection" at bounding box center [664, 91] width 107 height 10
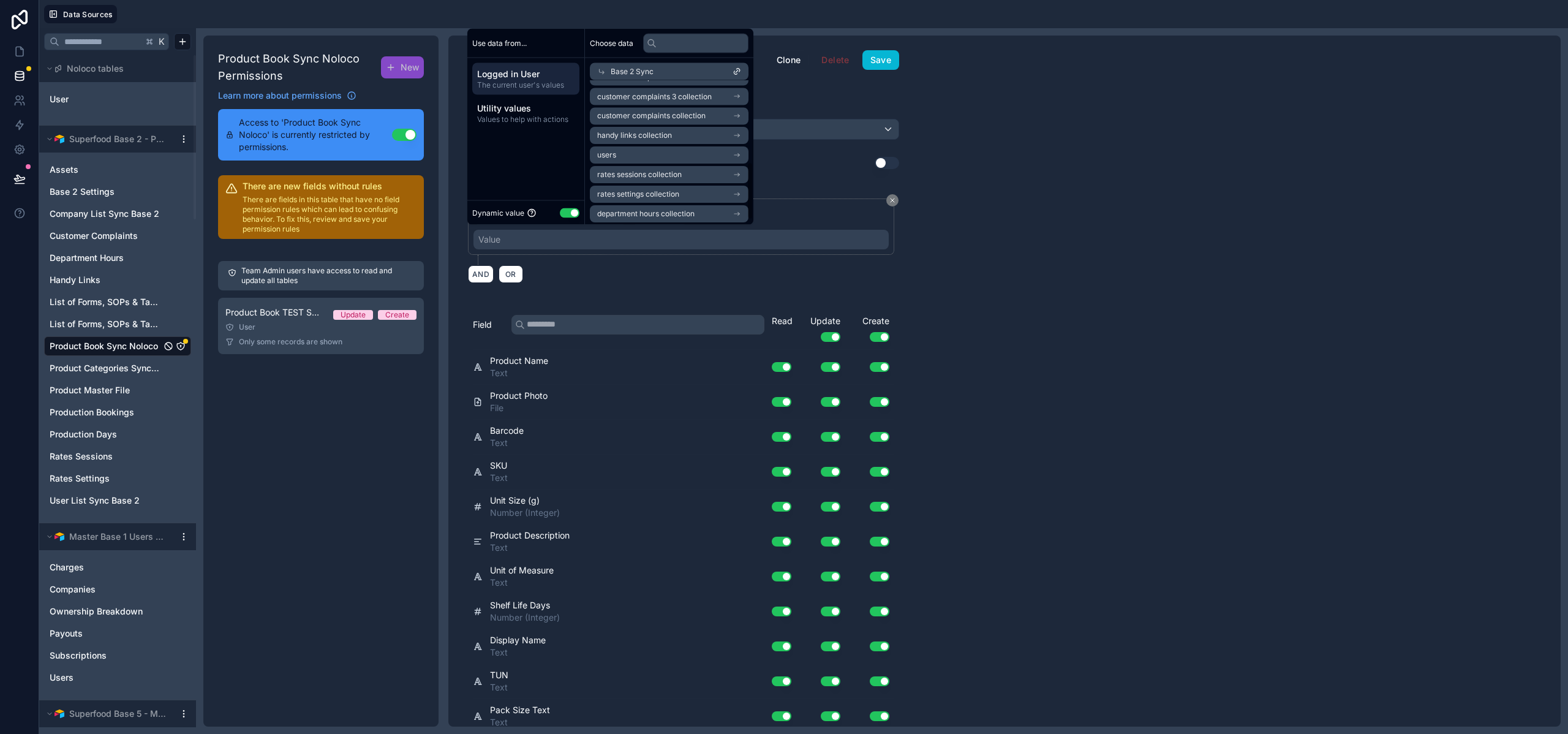
scroll to position [216, 0]
click at [531, 165] on div "Use data from... Logged in User The current user's values Utility values Values…" at bounding box center [526, 126] width 118 height 196
click at [528, 75] on span "Logged in User" at bounding box center [526, 74] width 97 height 12
click at [648, 149] on span "Linked Company" at bounding box center [627, 150] width 59 height 10
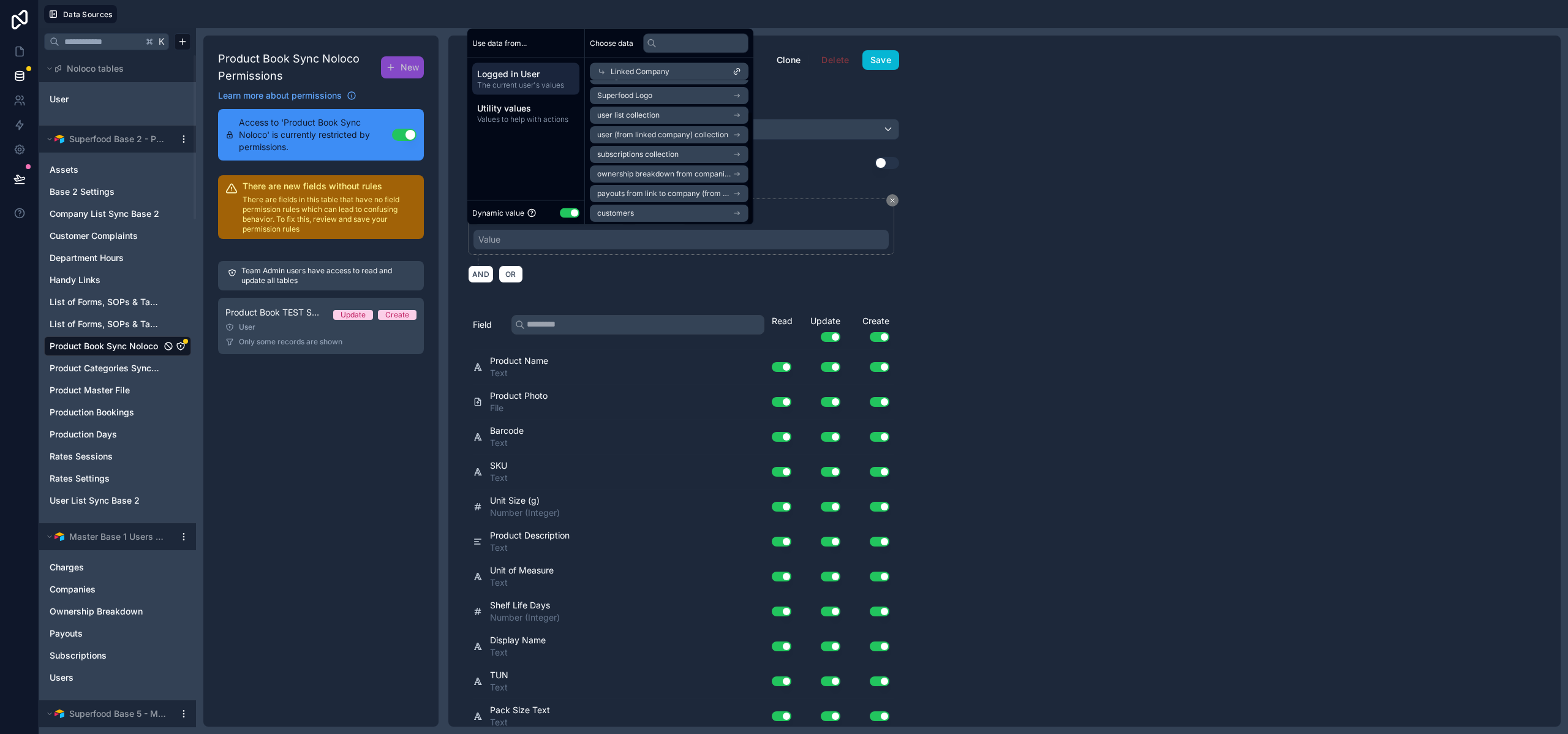
scroll to position [39, 0]
click at [523, 119] on span "Values to help with actions" at bounding box center [526, 119] width 97 height 10
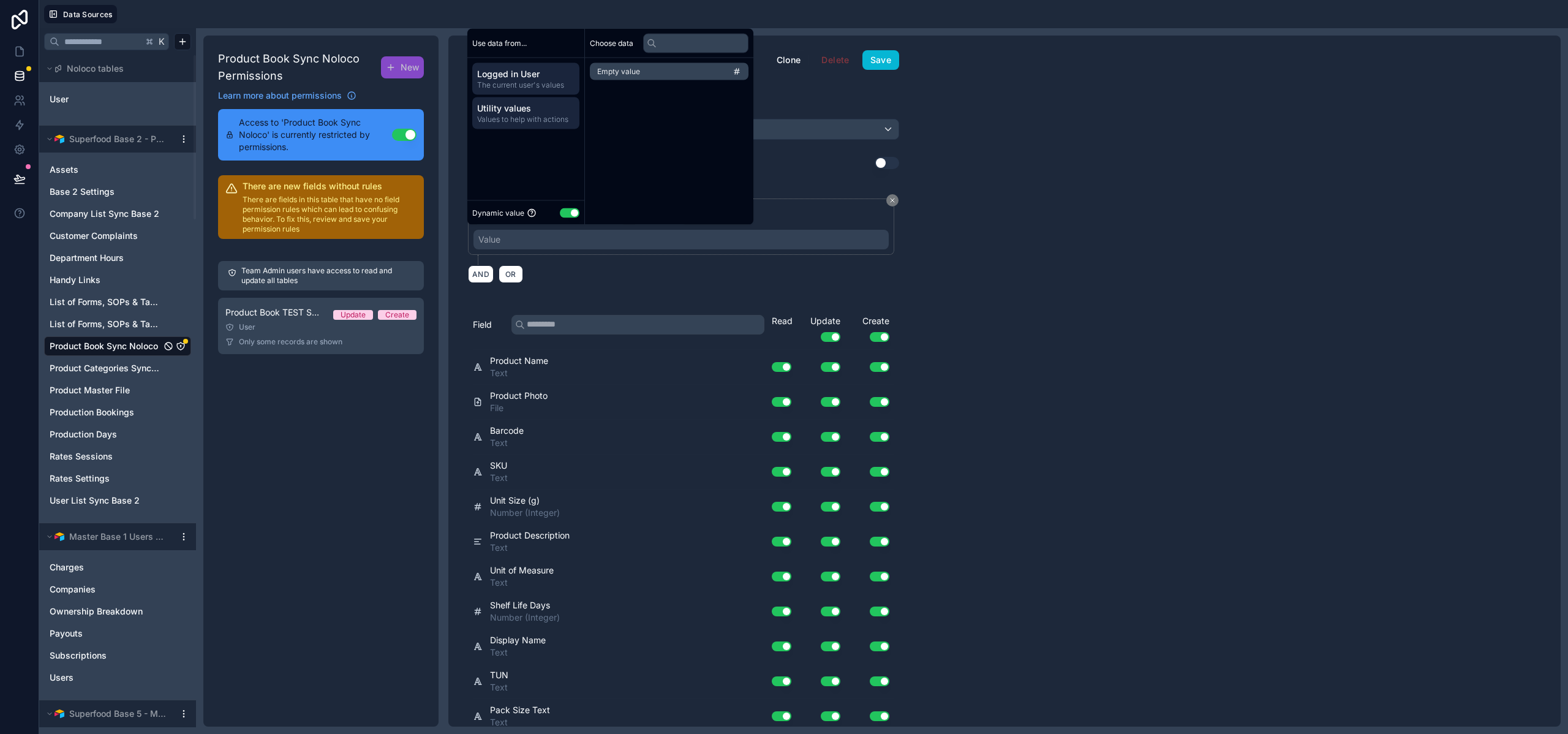
click at [520, 78] on span "Logged in User" at bounding box center [526, 74] width 97 height 12
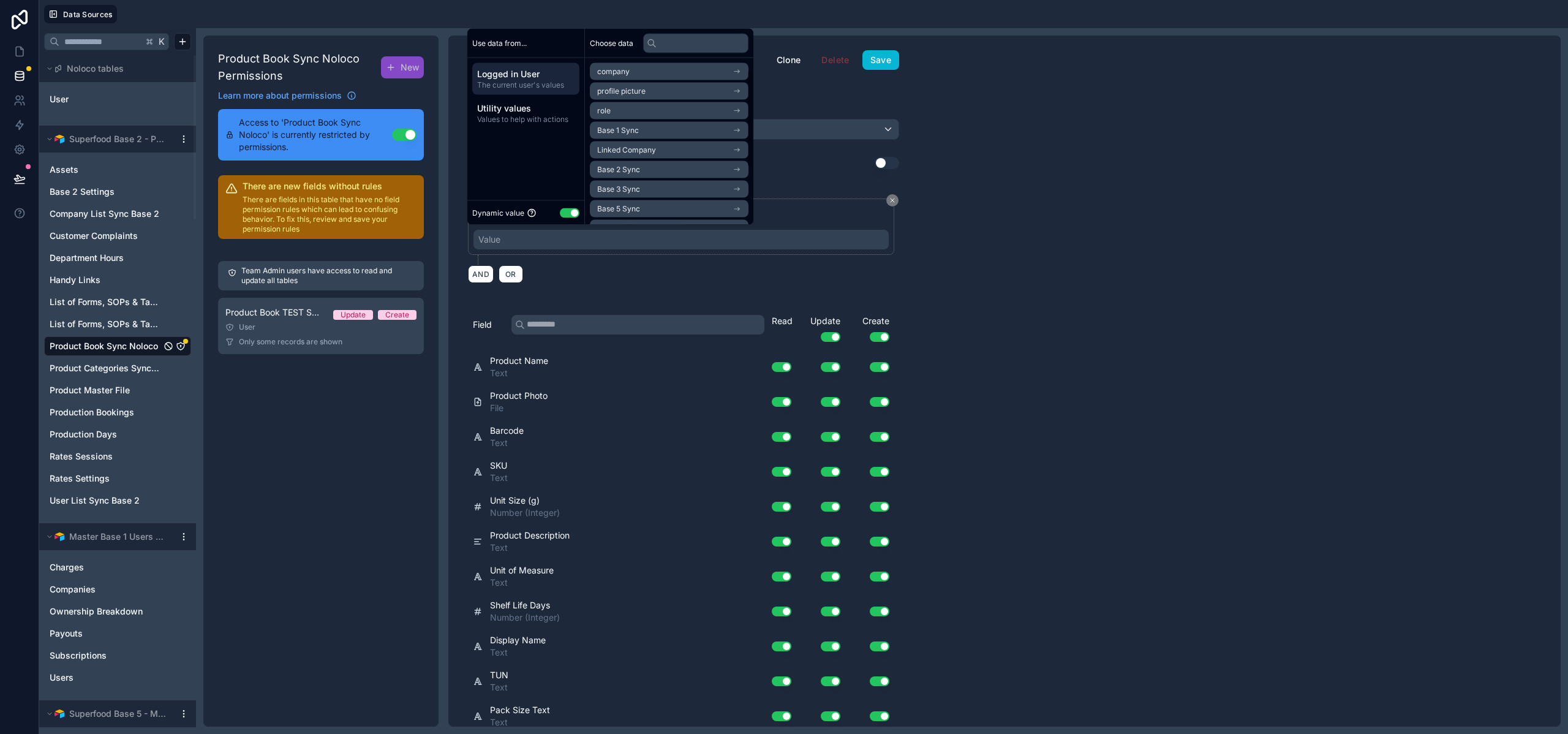
scroll to position [116, 0]
click at [575, 211] on button "Use setting" at bounding box center [569, 213] width 19 height 10
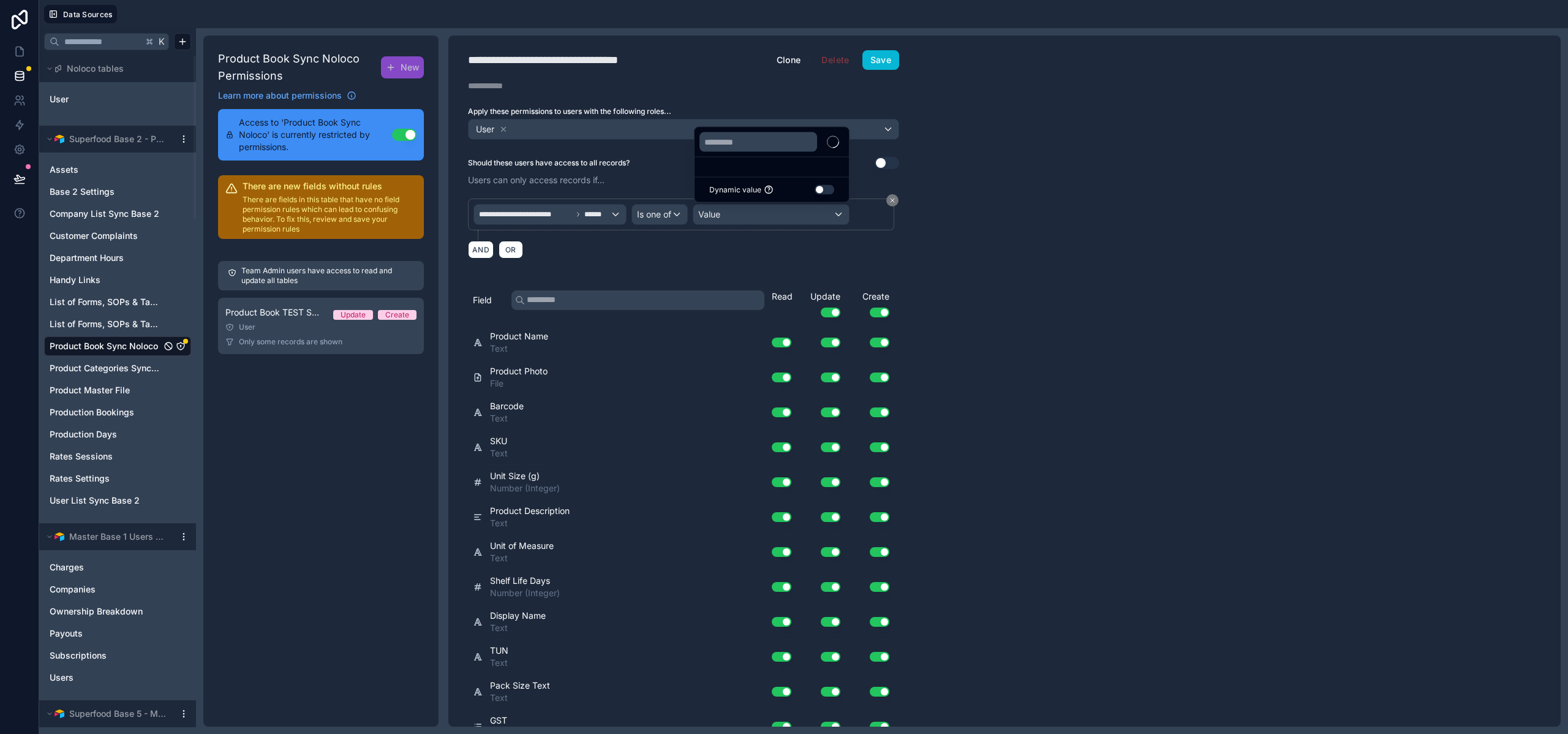
click at [817, 187] on button "Use setting" at bounding box center [824, 189] width 19 height 10
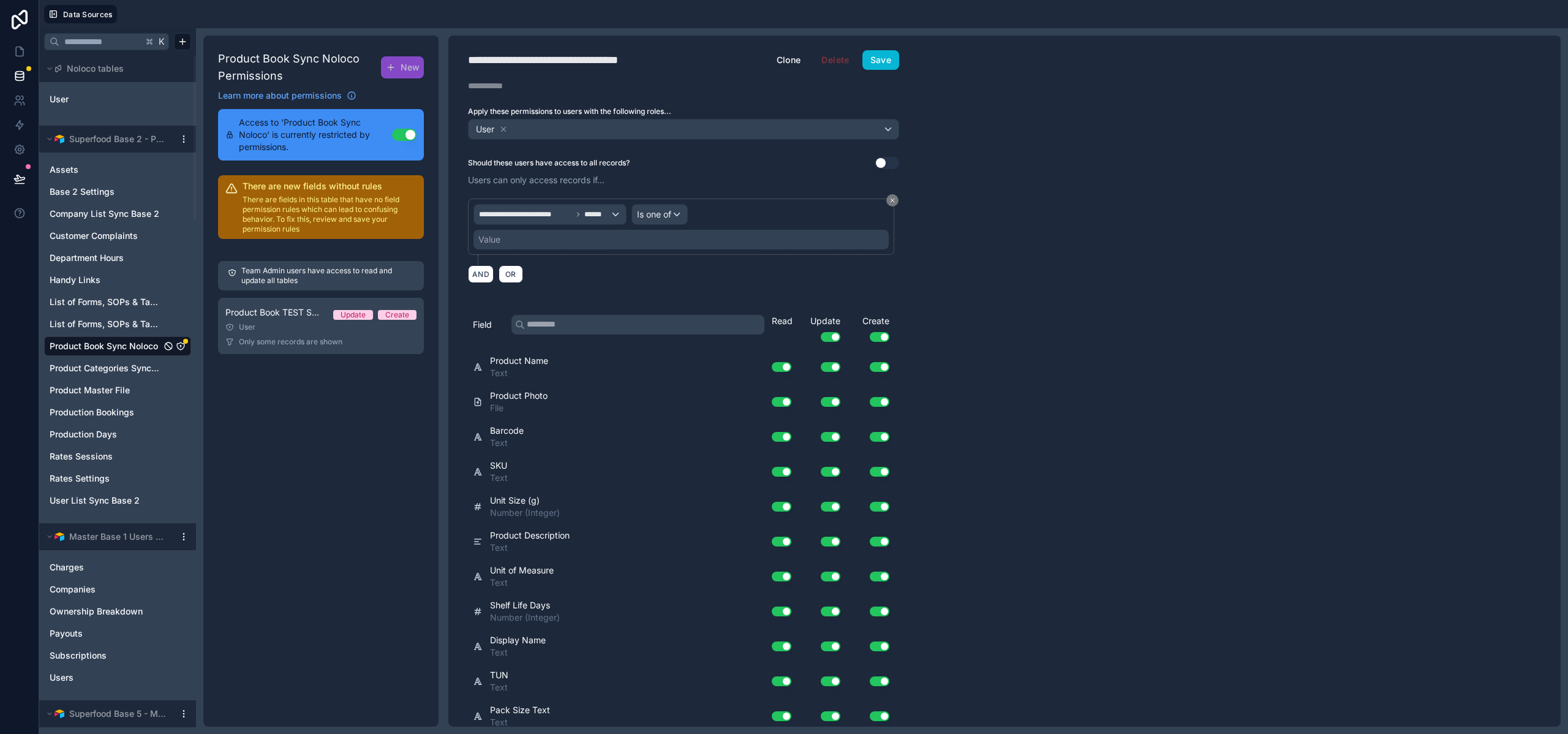
click at [655, 236] on div "Value" at bounding box center [681, 239] width 415 height 19
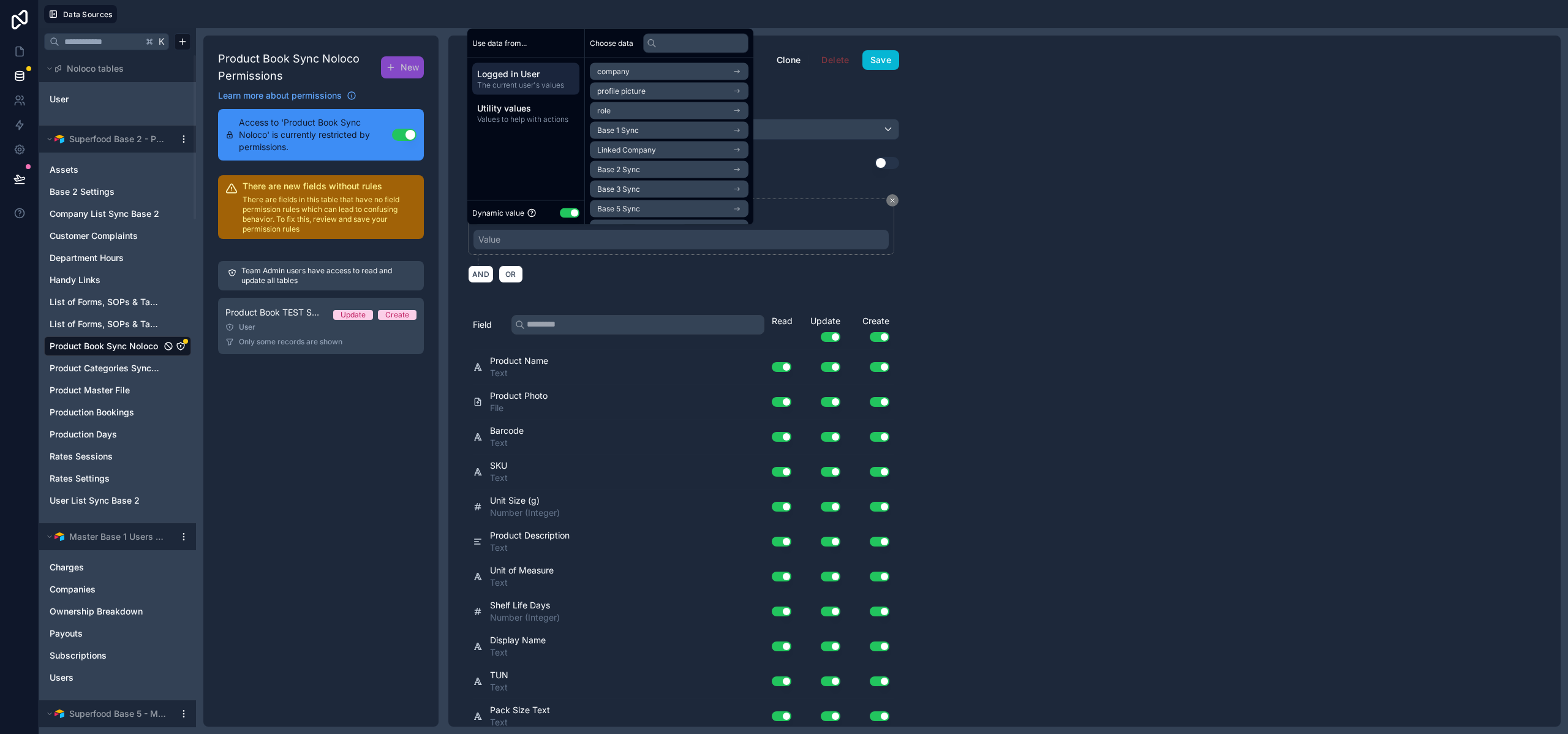
click at [612, 261] on div "**********" at bounding box center [684, 232] width 431 height 66
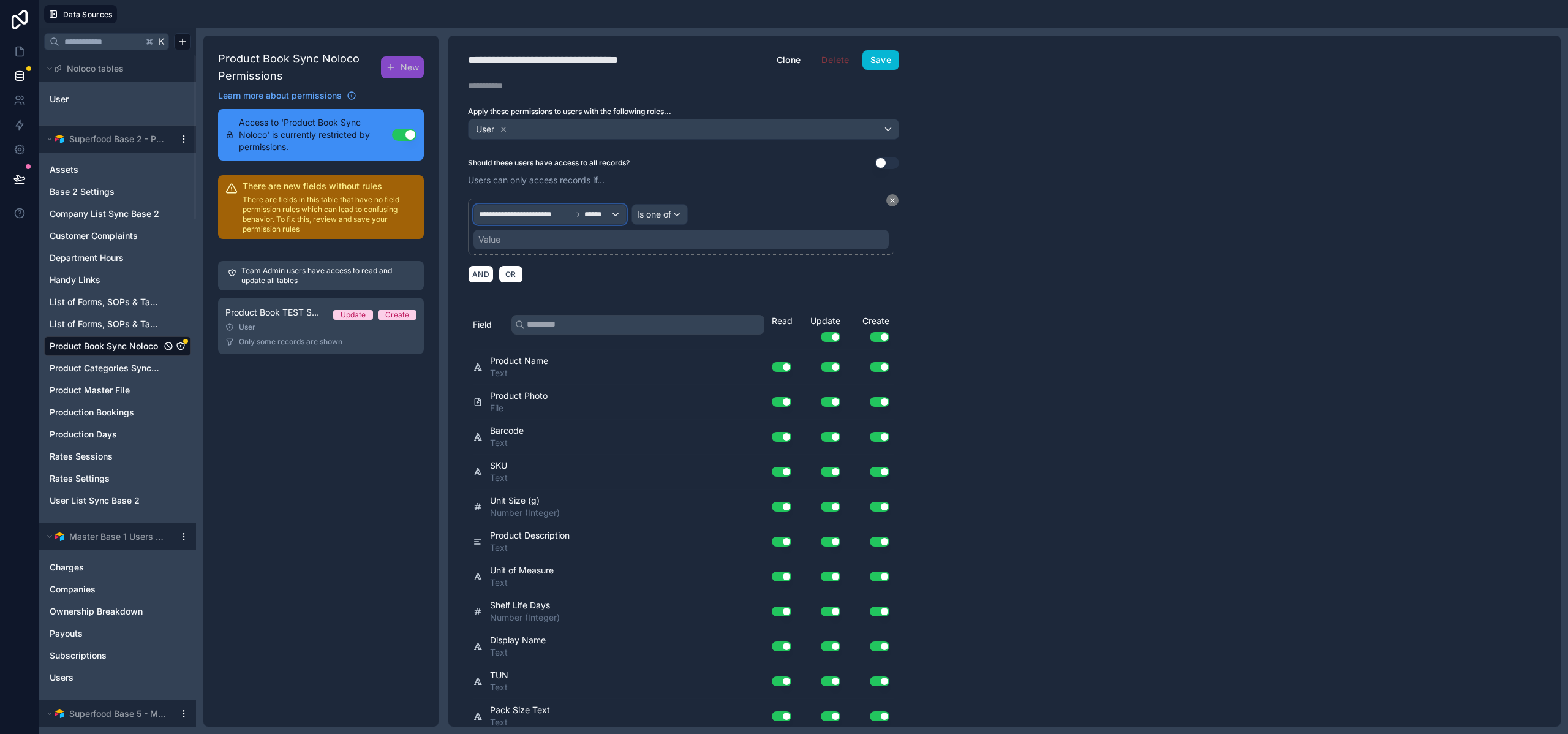
click at [561, 208] on div "**********" at bounding box center [550, 214] width 152 height 19
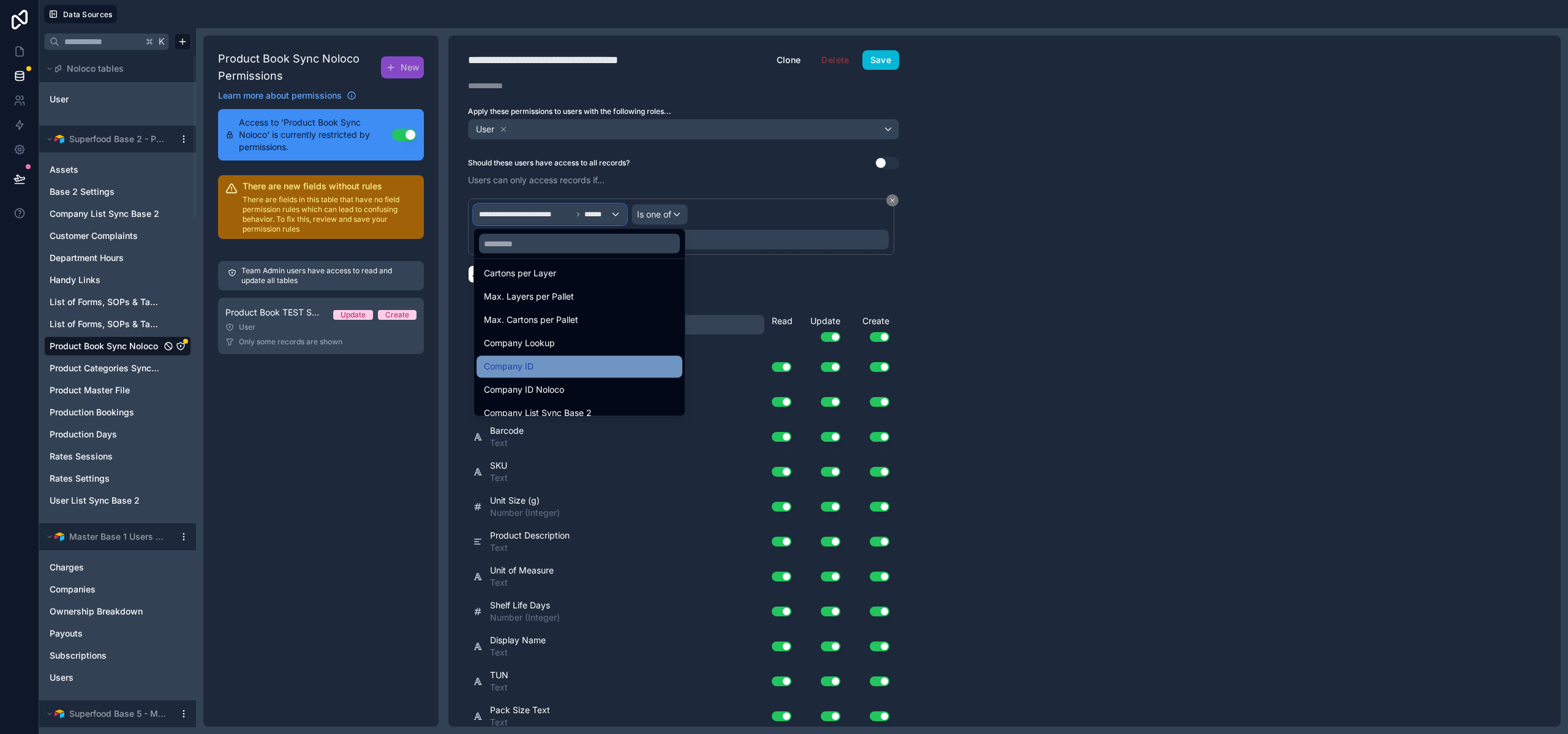
scroll to position [645, 0]
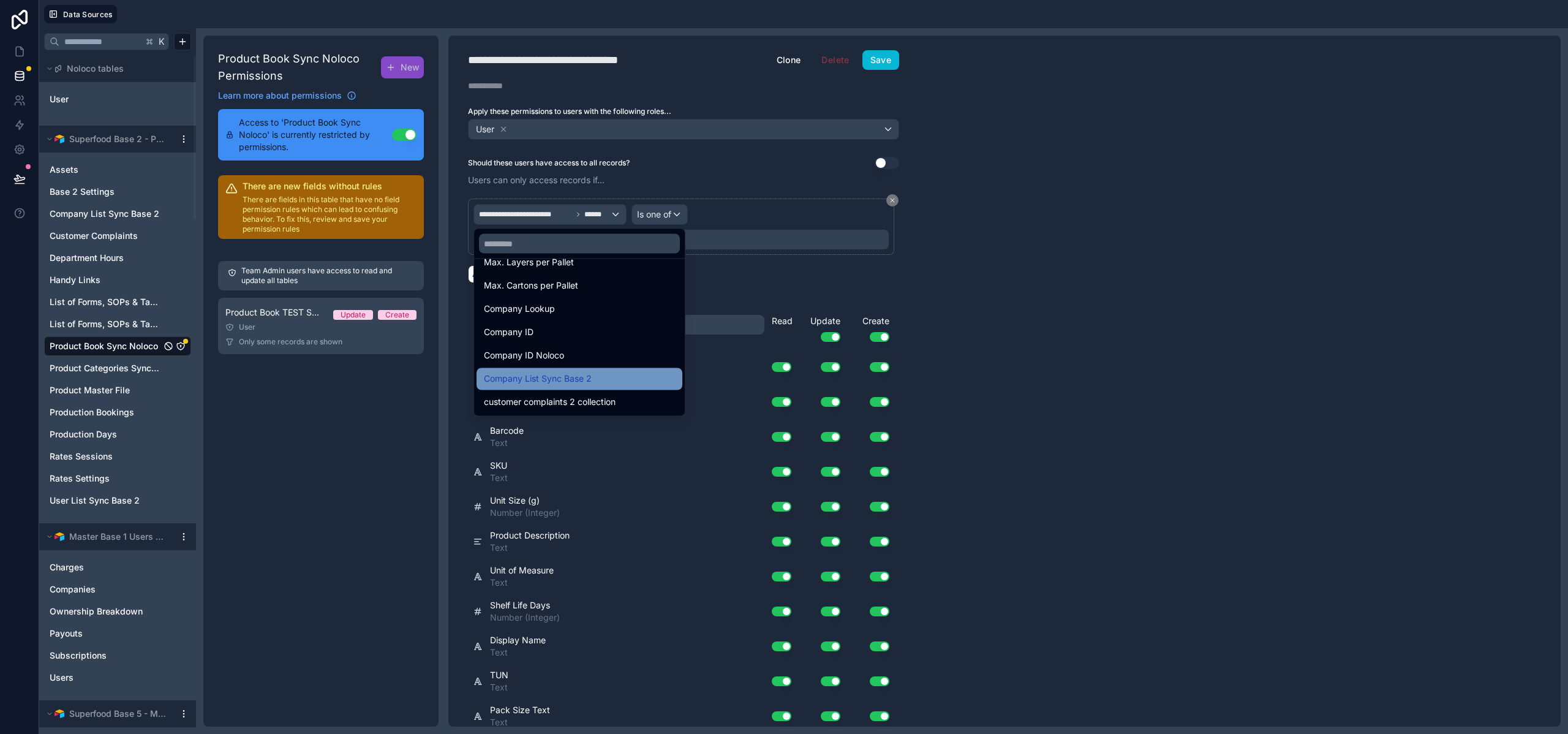
click at [565, 385] on span "Company List Sync Base 2" at bounding box center [538, 379] width 108 height 15
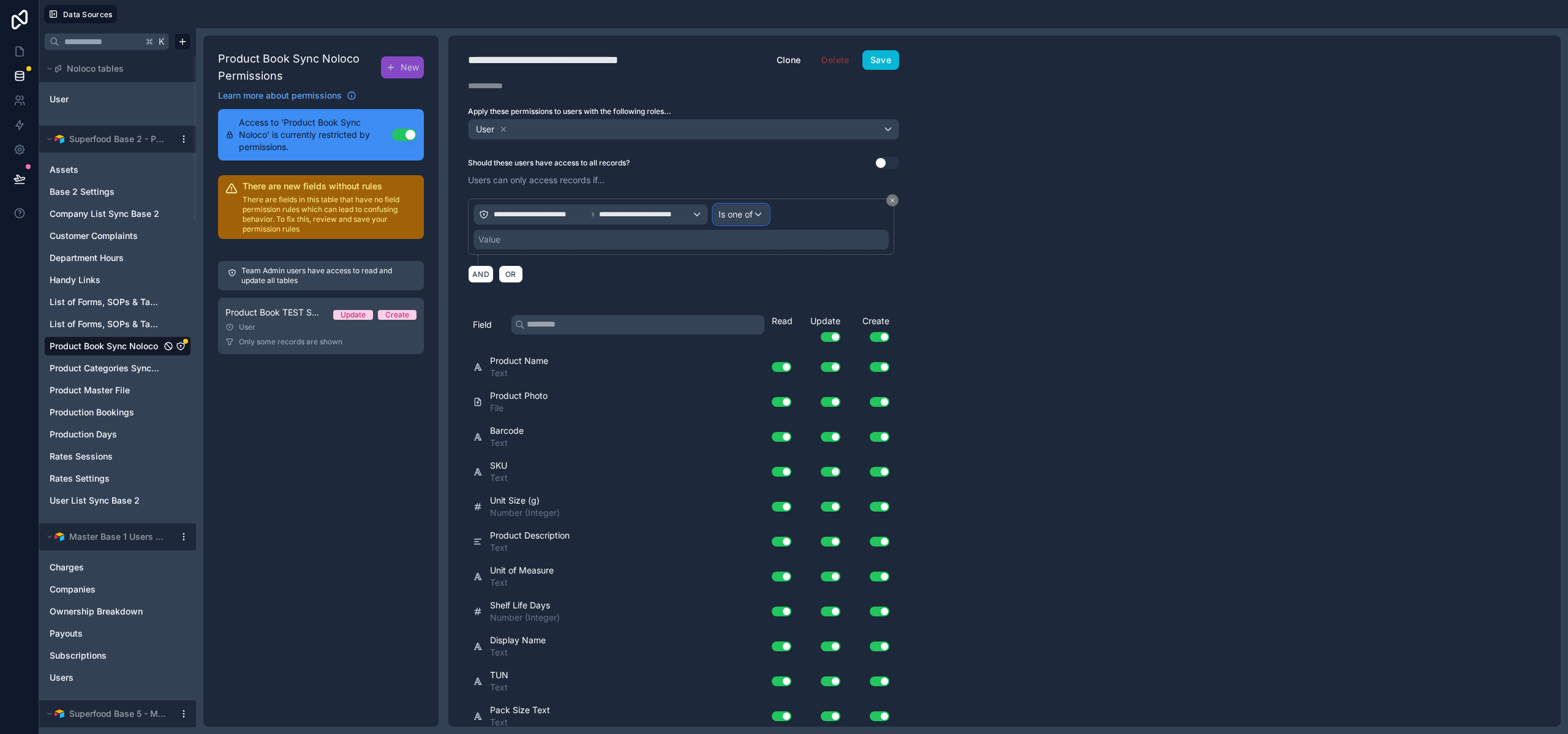
click at [739, 211] on span "Is one of" at bounding box center [735, 214] width 35 height 12
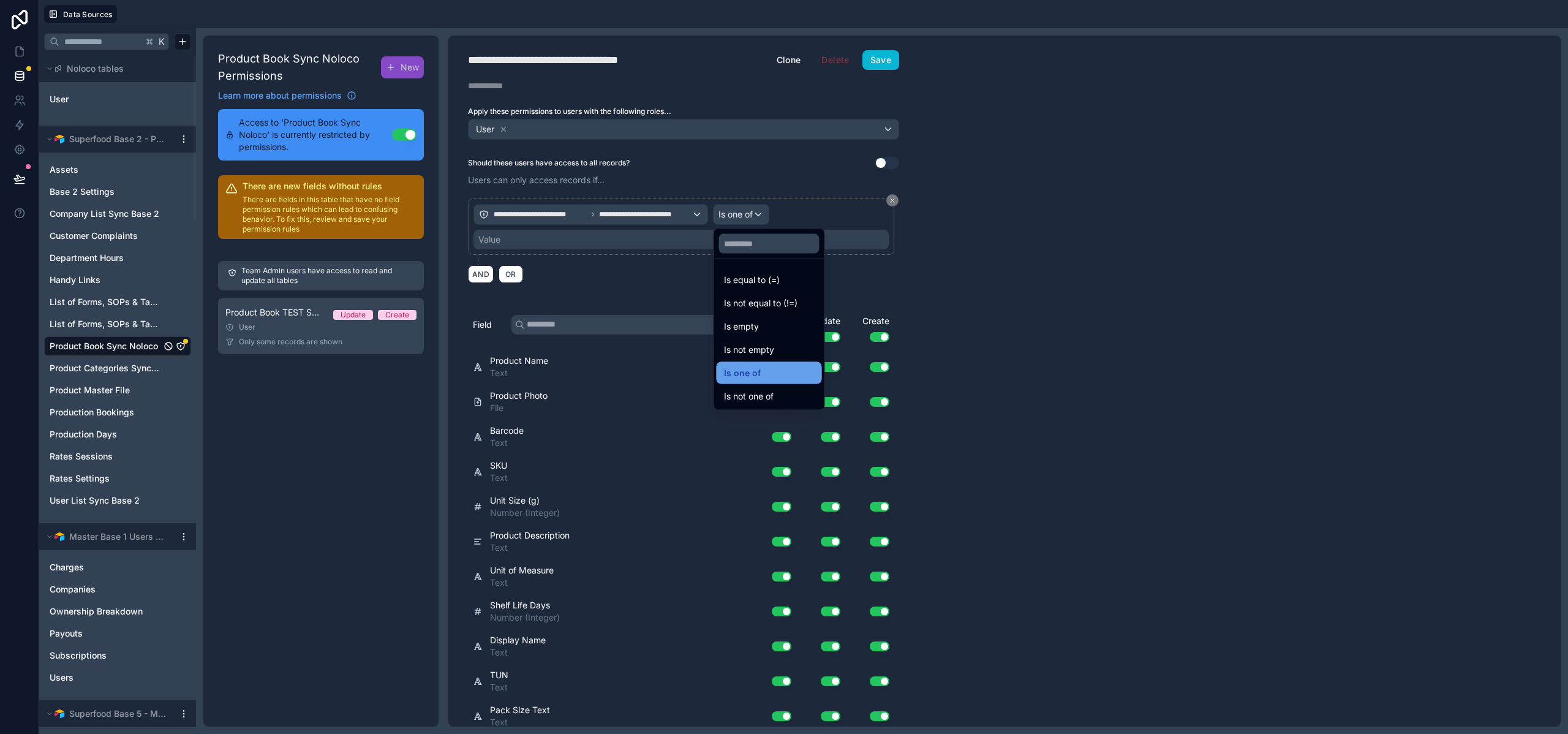
click at [751, 375] on span "Is one of" at bounding box center [742, 373] width 37 height 15
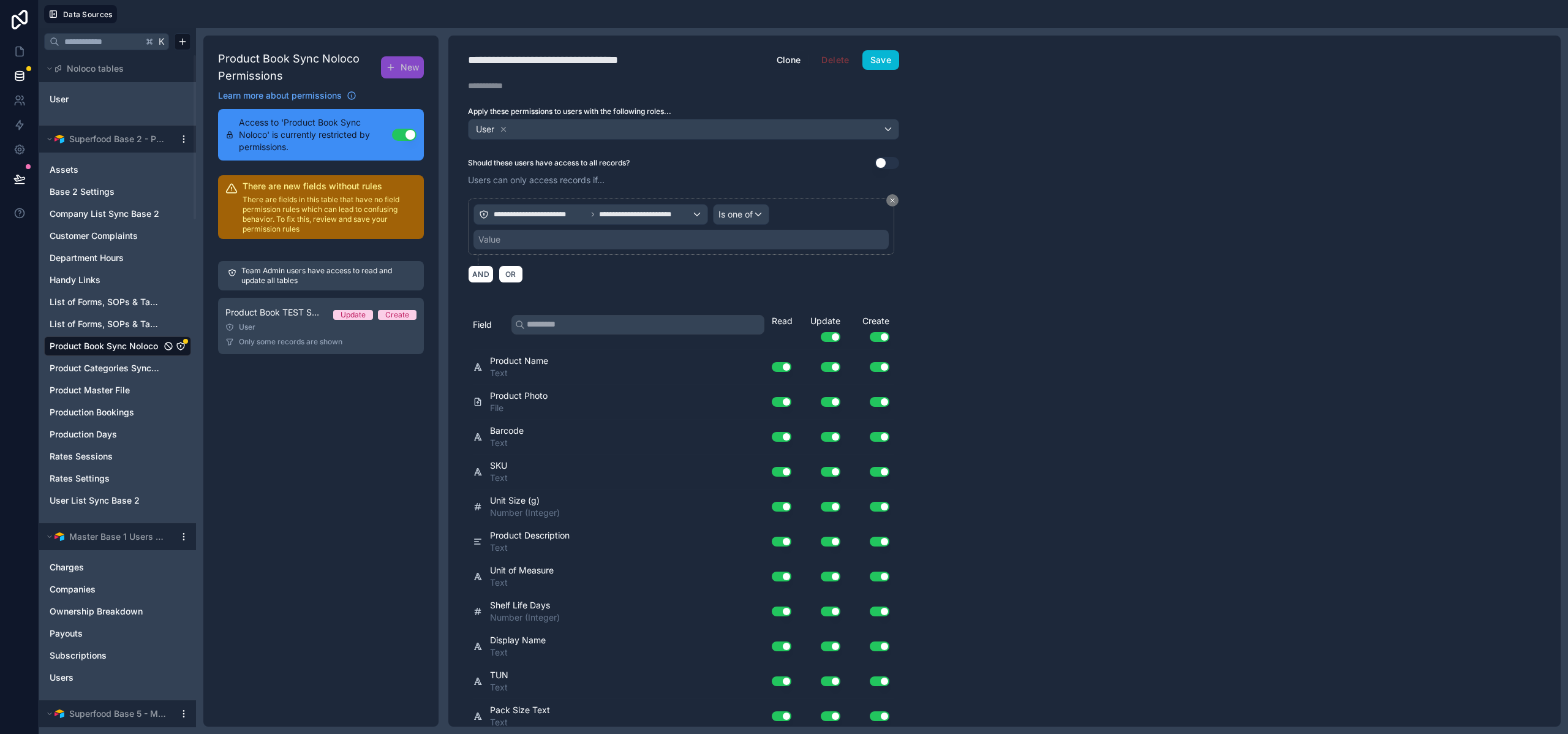
click at [628, 242] on div "Value" at bounding box center [681, 239] width 415 height 19
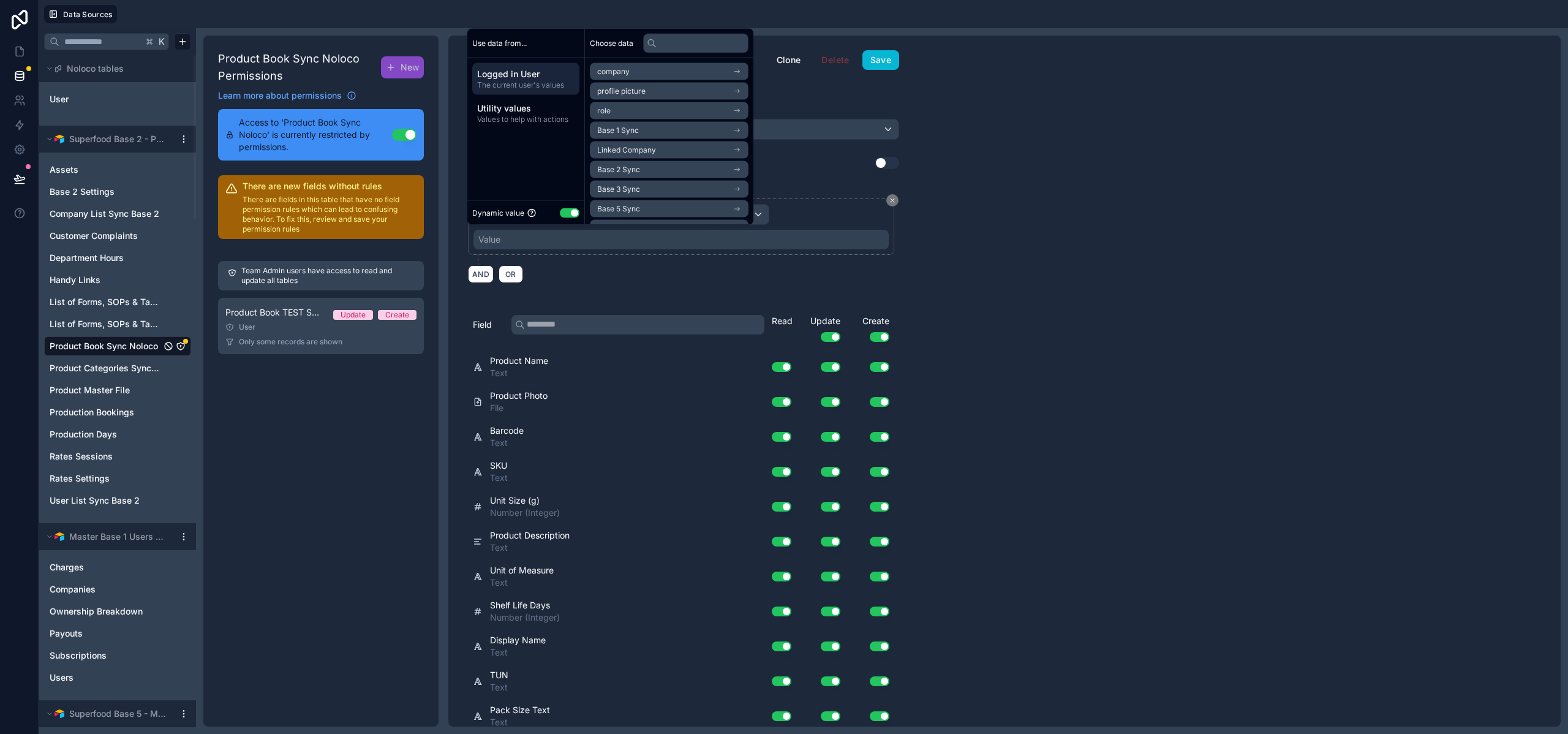
click at [625, 172] on span "Base 2 Sync" at bounding box center [619, 169] width 43 height 10
click at [642, 112] on span "Company List Sync Base 2 Noloco" at bounding box center [657, 113] width 119 height 10
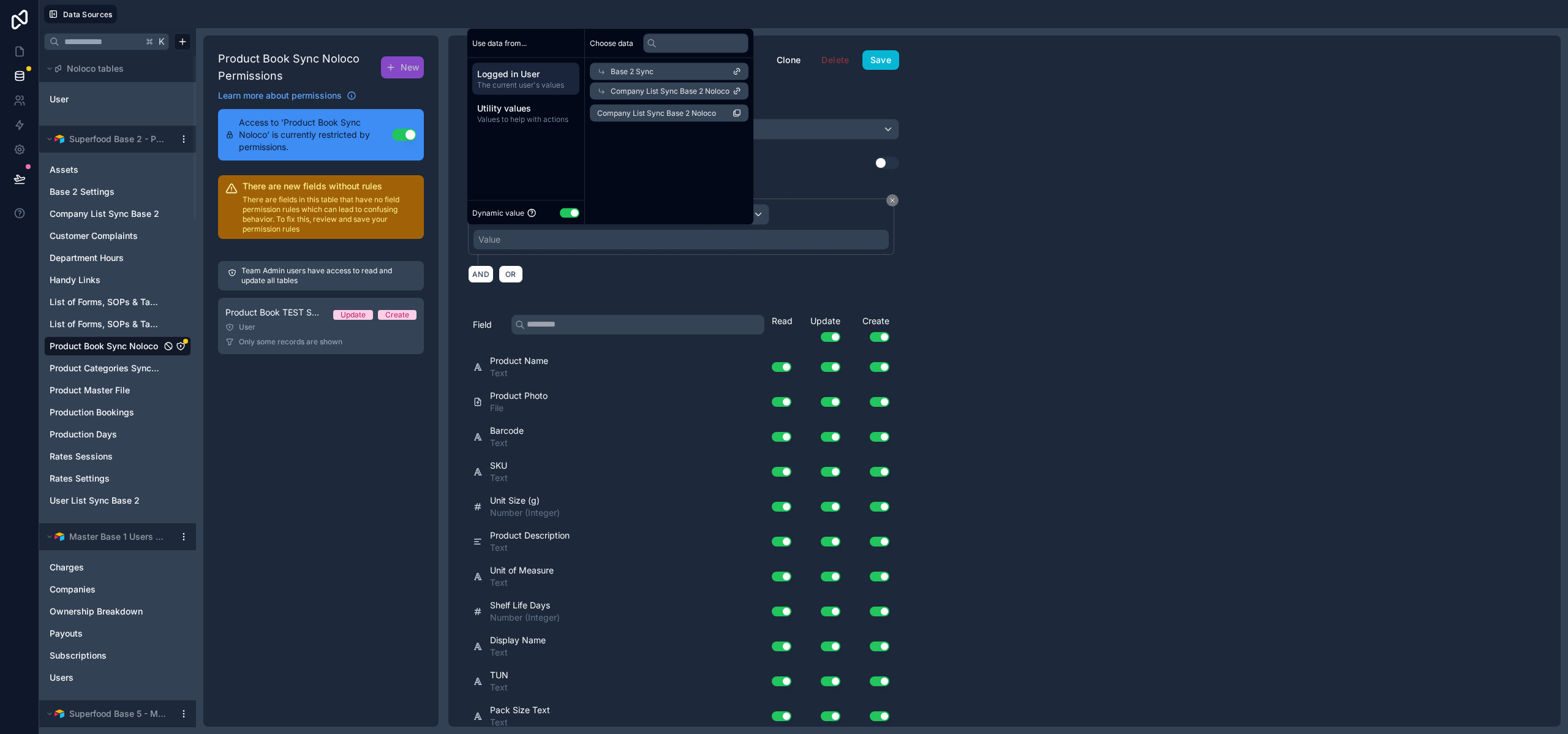
click at [642, 112] on span "Company List Sync Base 2 Noloco" at bounding box center [657, 113] width 119 height 10
click at [888, 69] on button "Save" at bounding box center [881, 59] width 37 height 19
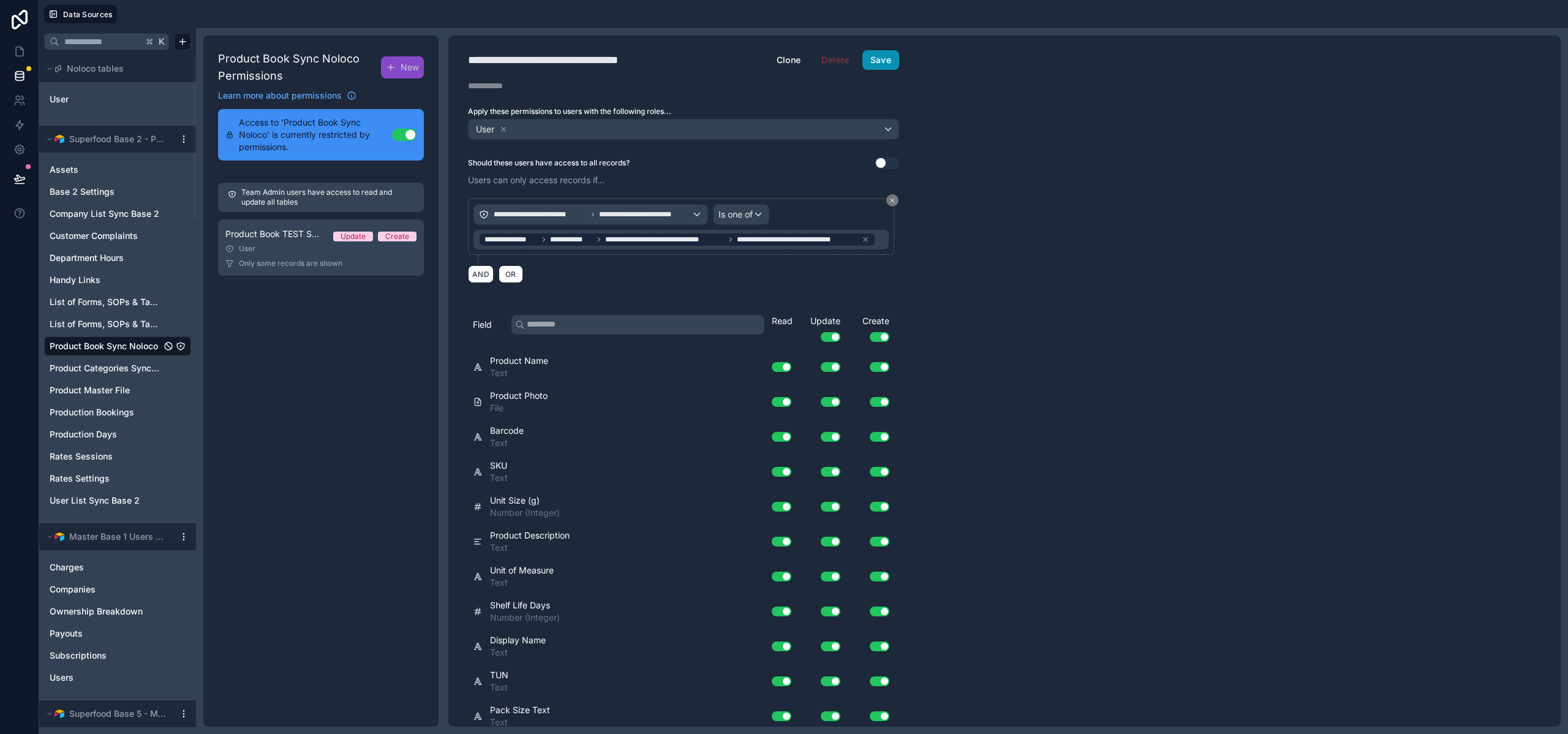
click at [871, 58] on button "Save" at bounding box center [881, 59] width 37 height 19
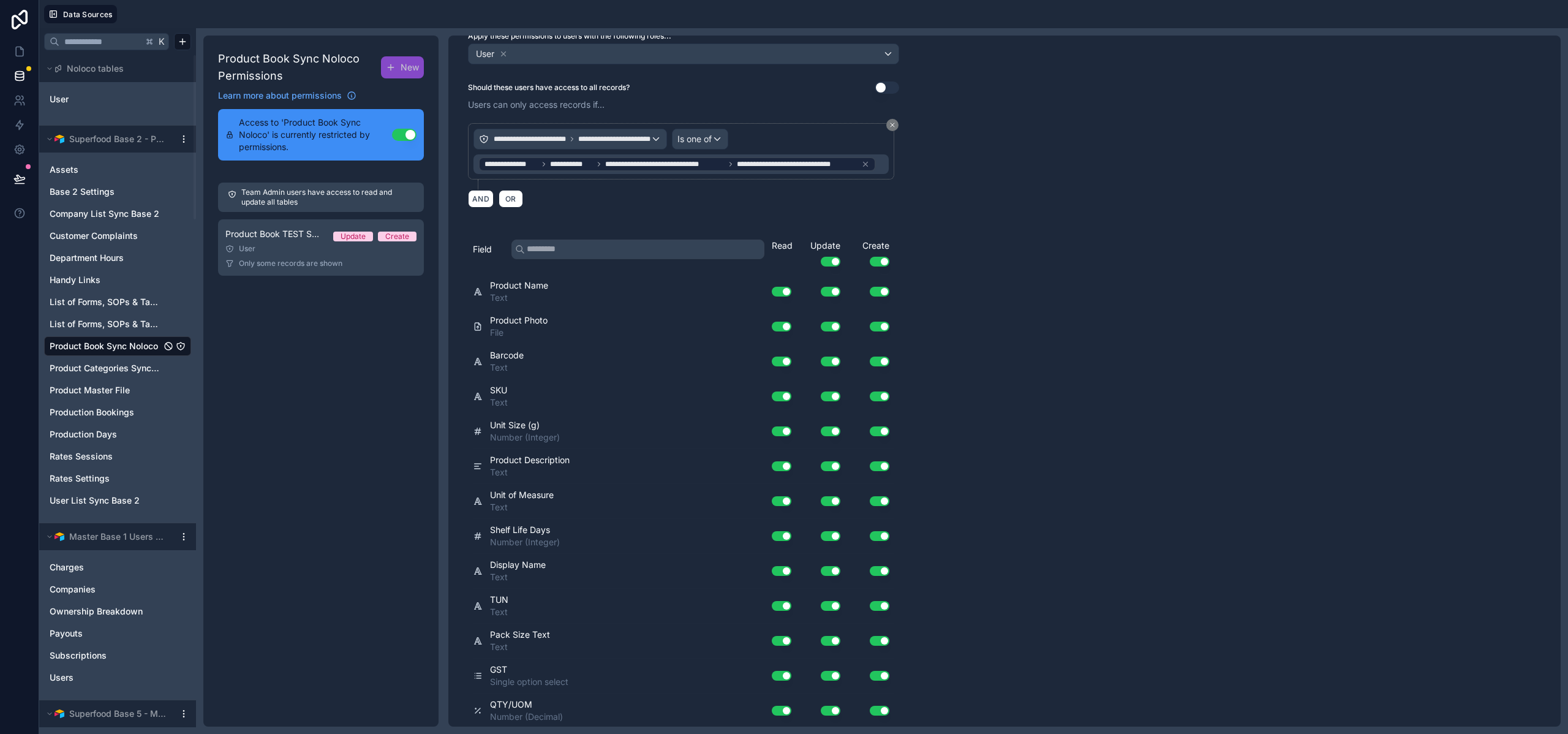
scroll to position [670, 0]
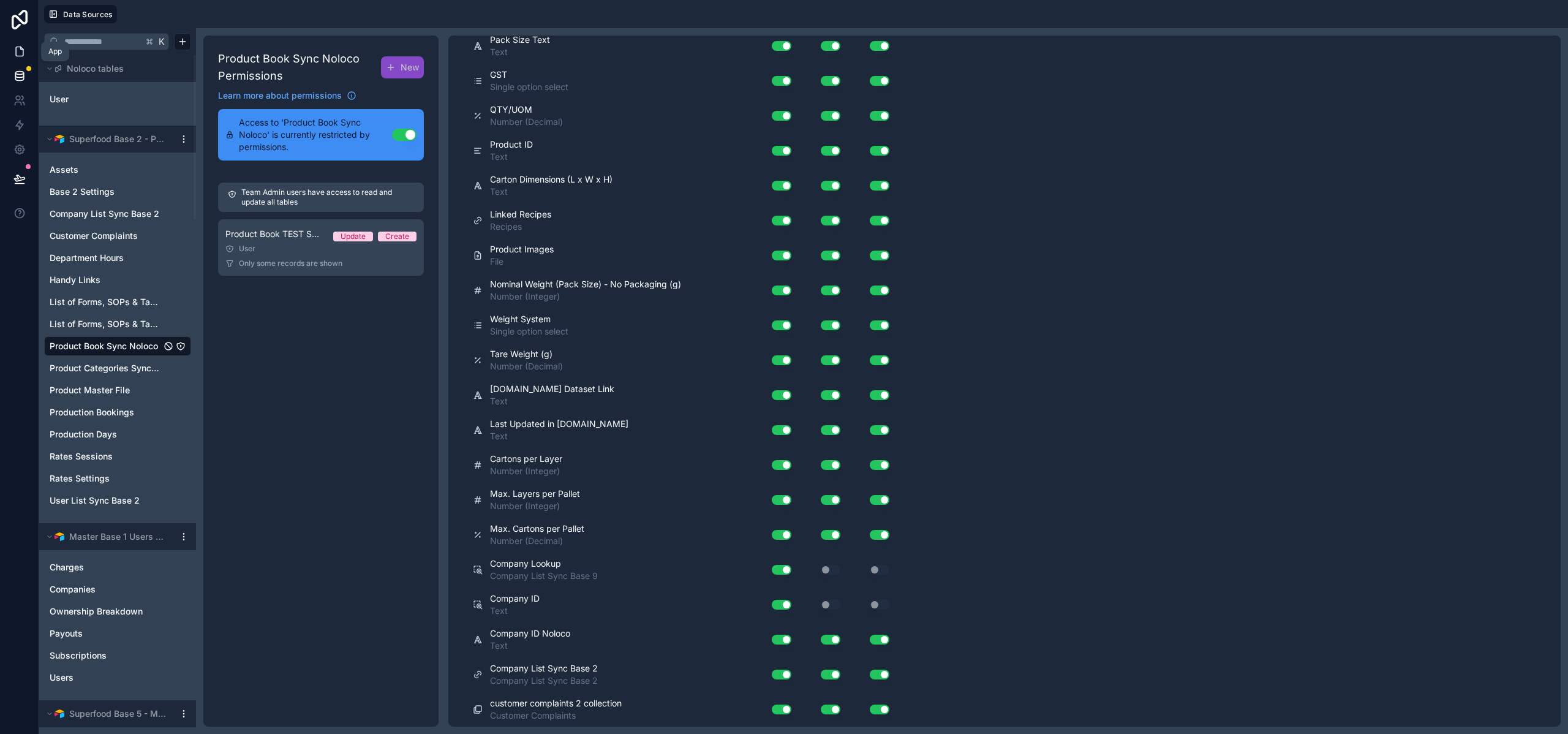
click at [20, 55] on icon at bounding box center [20, 52] width 8 height 9
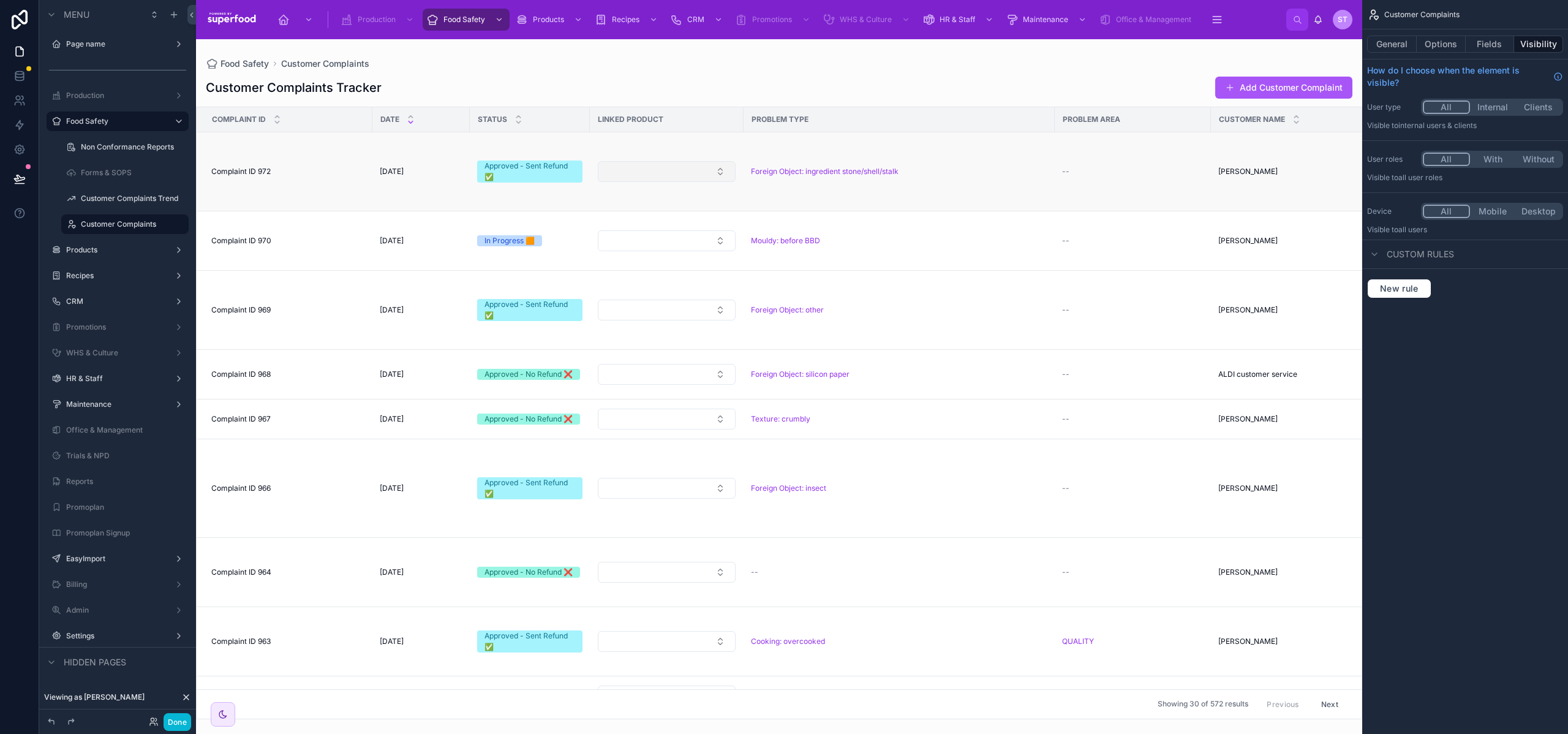
click at [685, 177] on button "Select Button" at bounding box center [666, 171] width 138 height 21
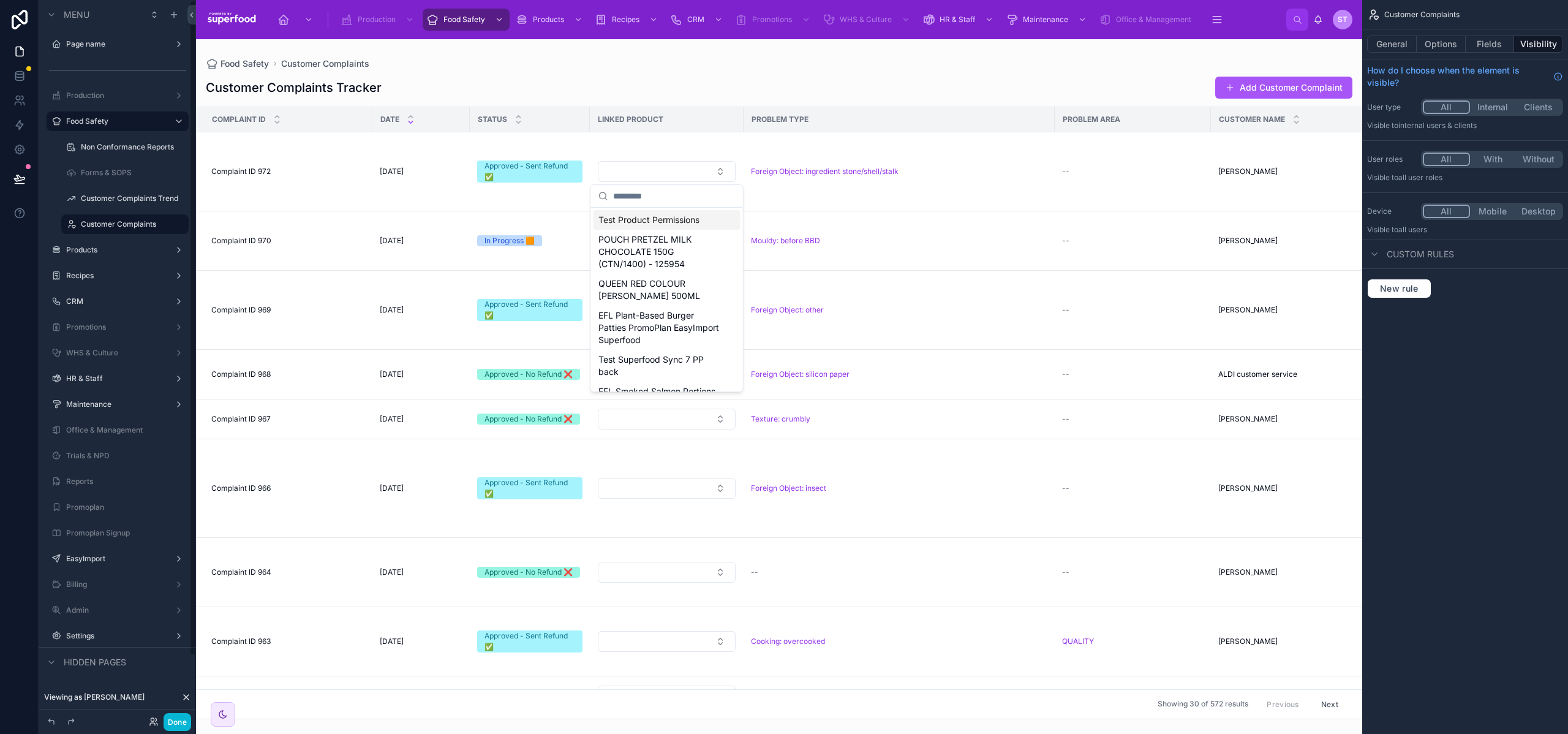
click at [108, 695] on div "Viewing as Sarah" at bounding box center [118, 697] width 157 height 25
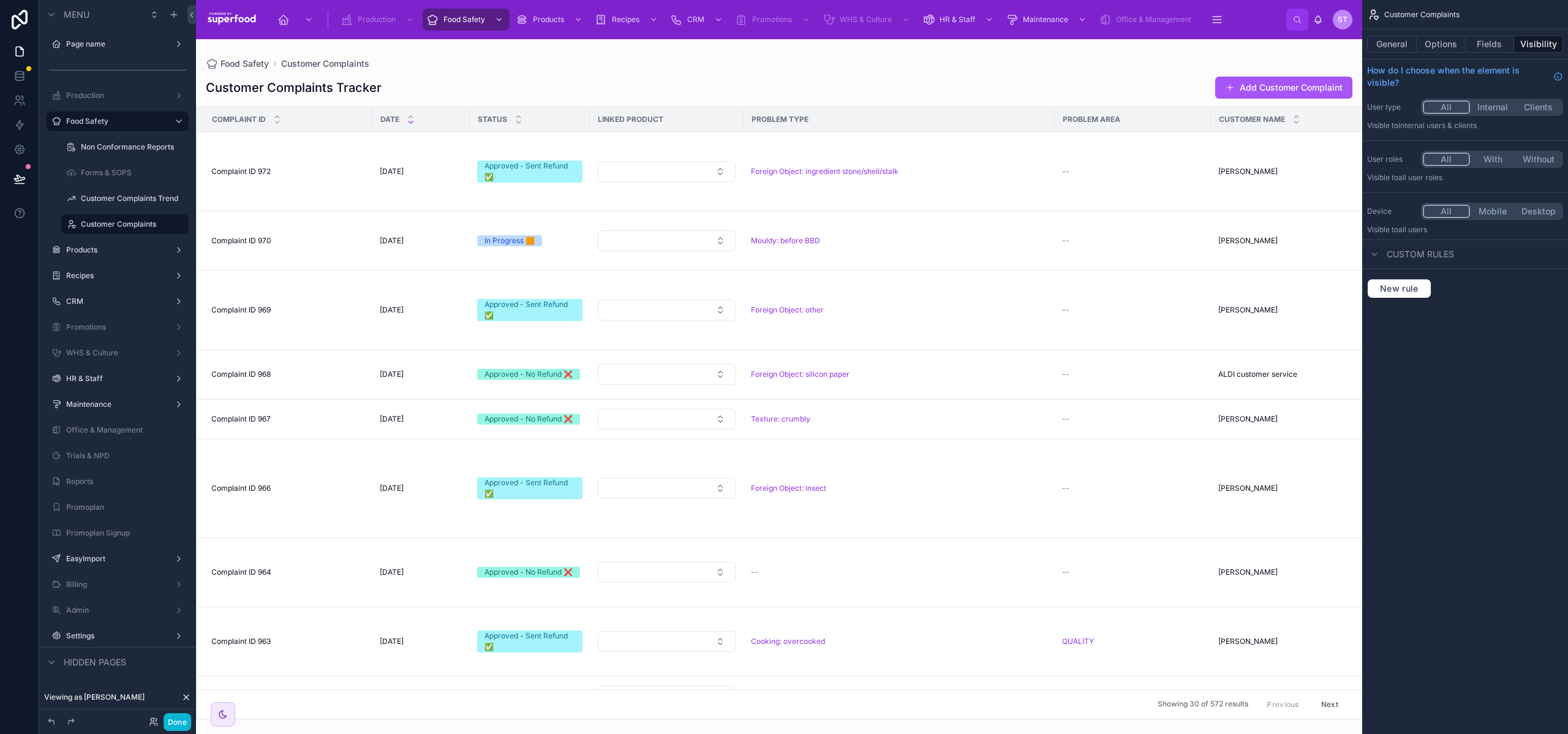
click at [185, 699] on icon at bounding box center [186, 697] width 5 height 5
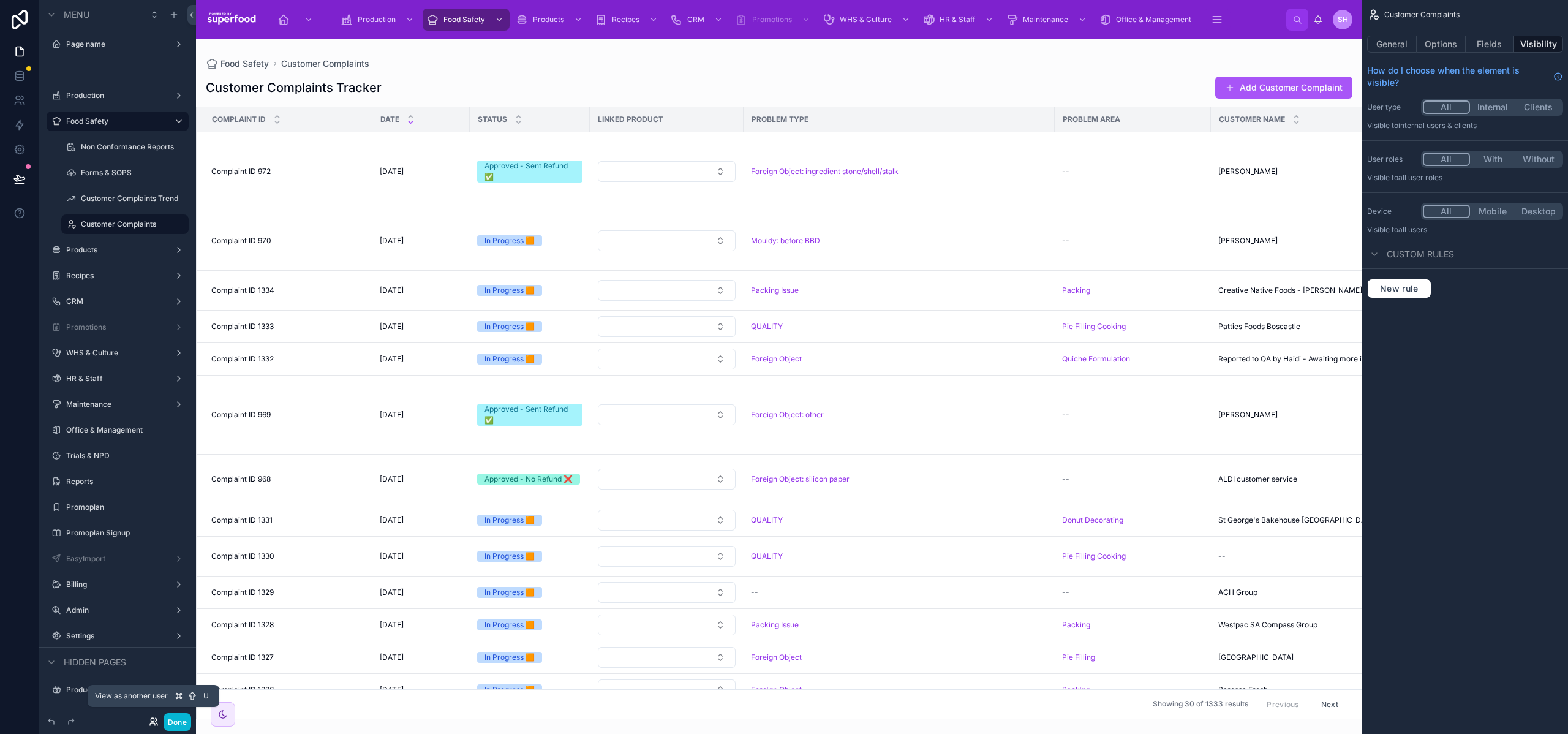
click at [151, 721] on icon at bounding box center [153, 722] width 10 height 10
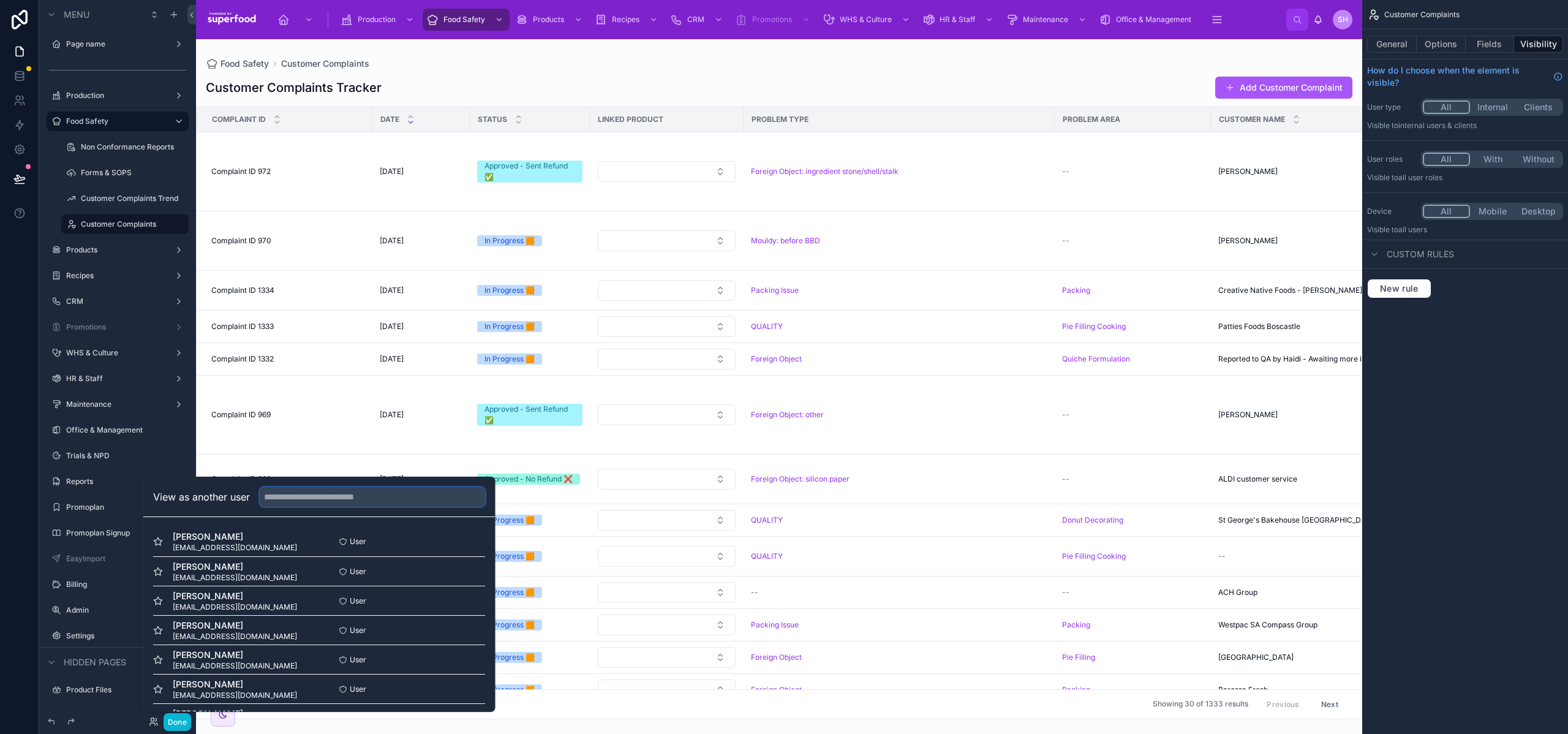
click at [310, 491] on input "text" at bounding box center [372, 496] width 226 height 19
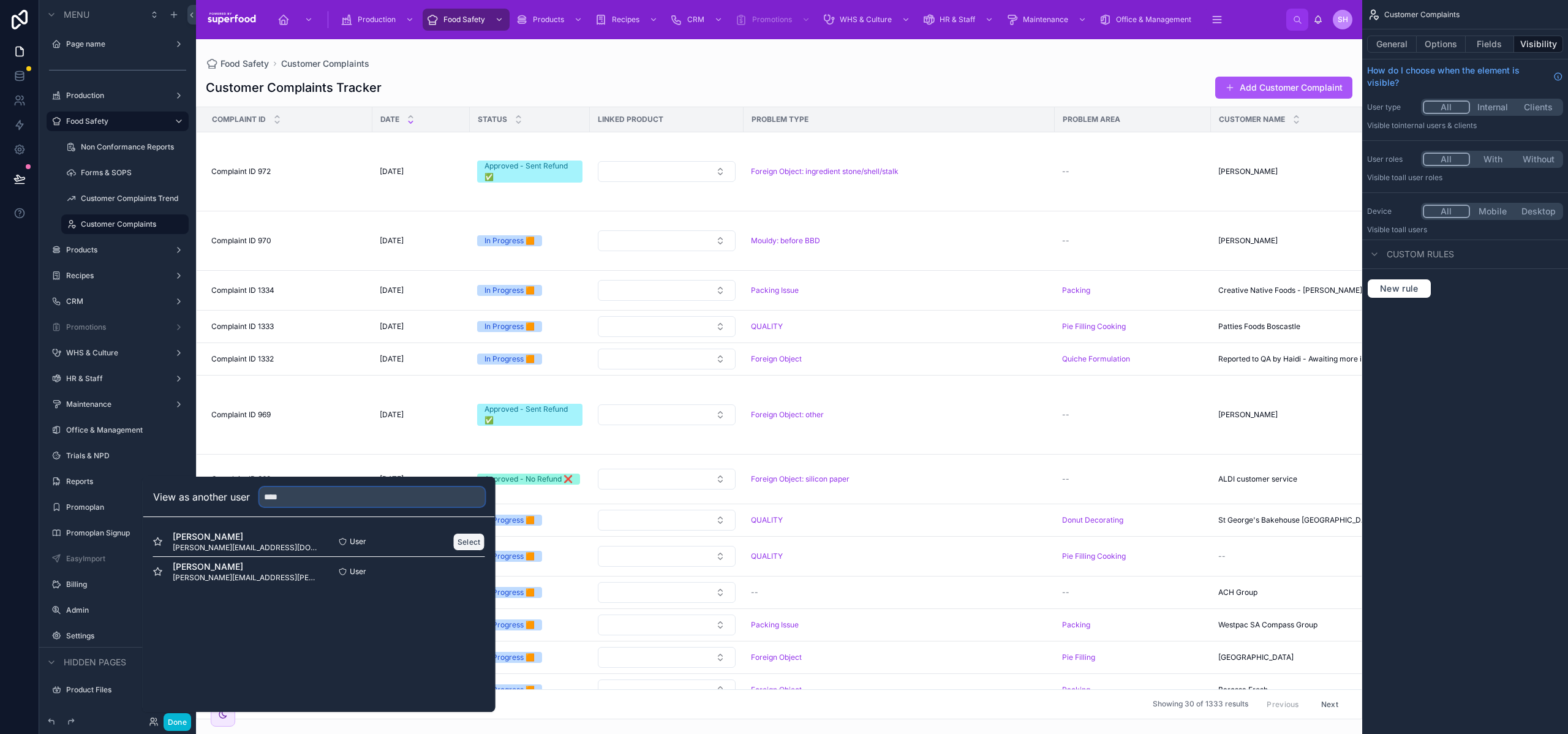
type input "****"
click at [471, 541] on button "Select" at bounding box center [469, 541] width 32 height 18
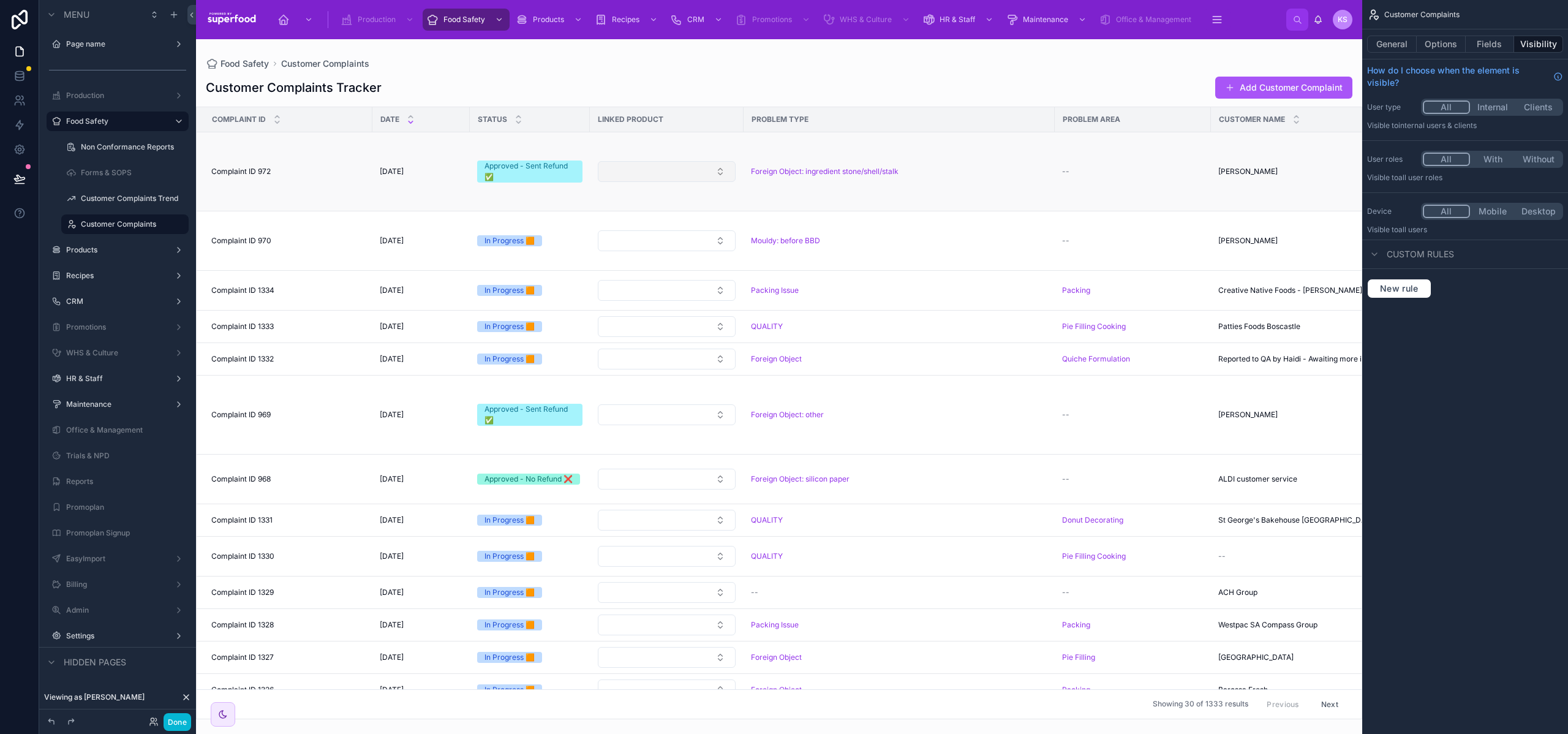
click at [634, 170] on button "Select Button" at bounding box center [666, 171] width 138 height 21
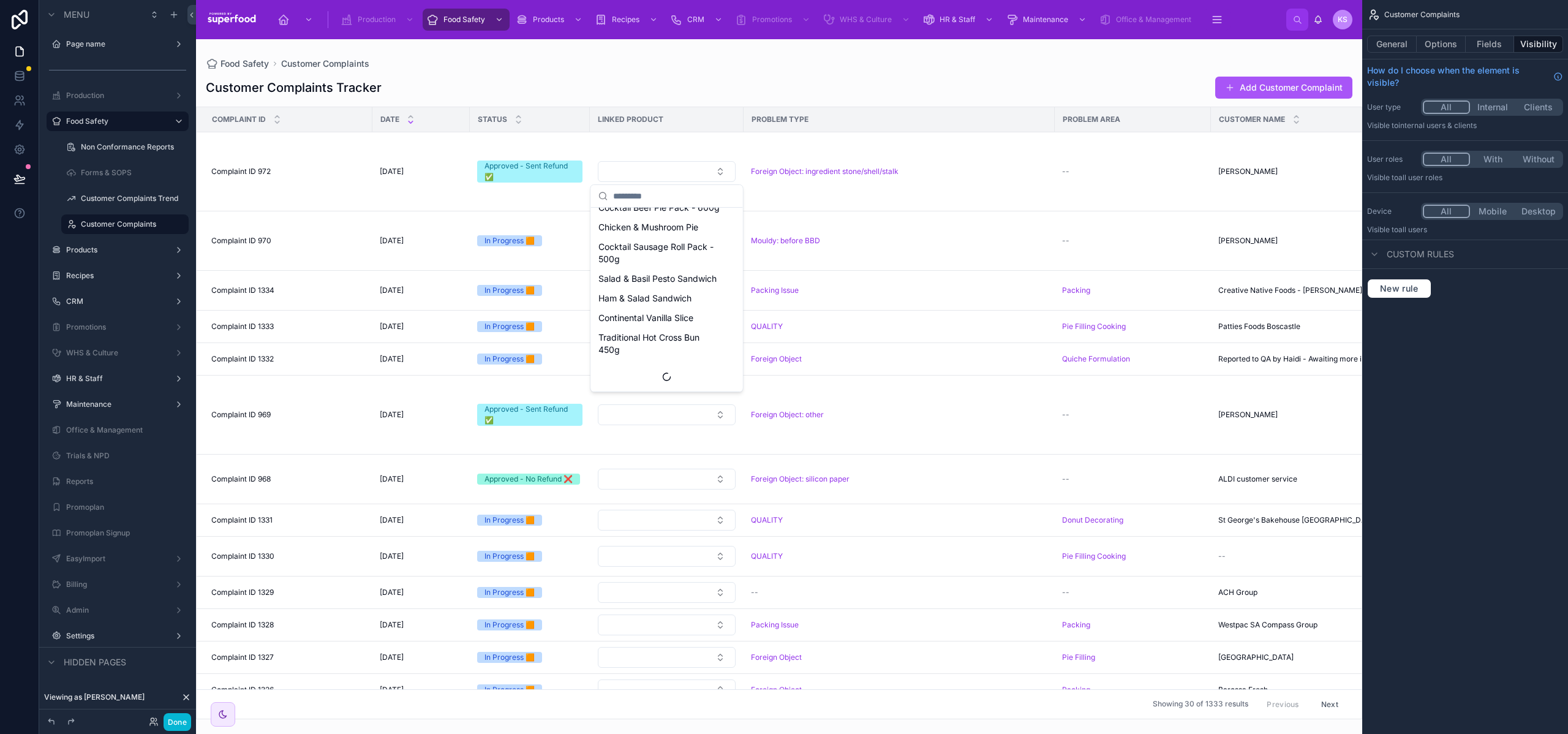
scroll to position [2215, 0]
click at [273, 178] on td "Complaint ID 972 Complaint ID 972" at bounding box center [284, 172] width 176 height 79
click at [268, 162] on td "Complaint ID 972 Complaint ID 972" at bounding box center [284, 172] width 176 height 79
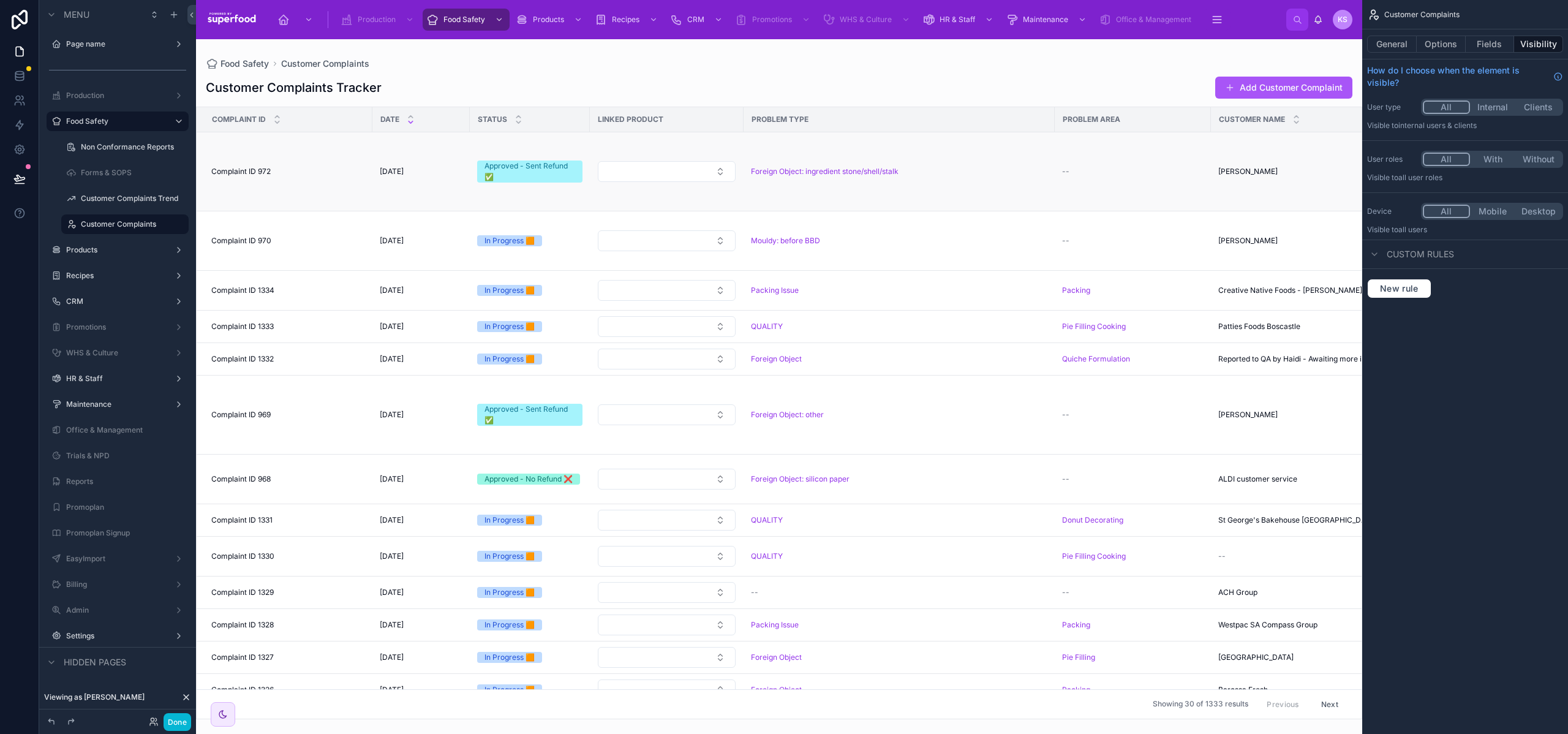
click at [320, 179] on td "Complaint ID 972 Complaint ID 972" at bounding box center [284, 172] width 176 height 79
click at [235, 169] on span "Complaint ID 972" at bounding box center [240, 171] width 59 height 10
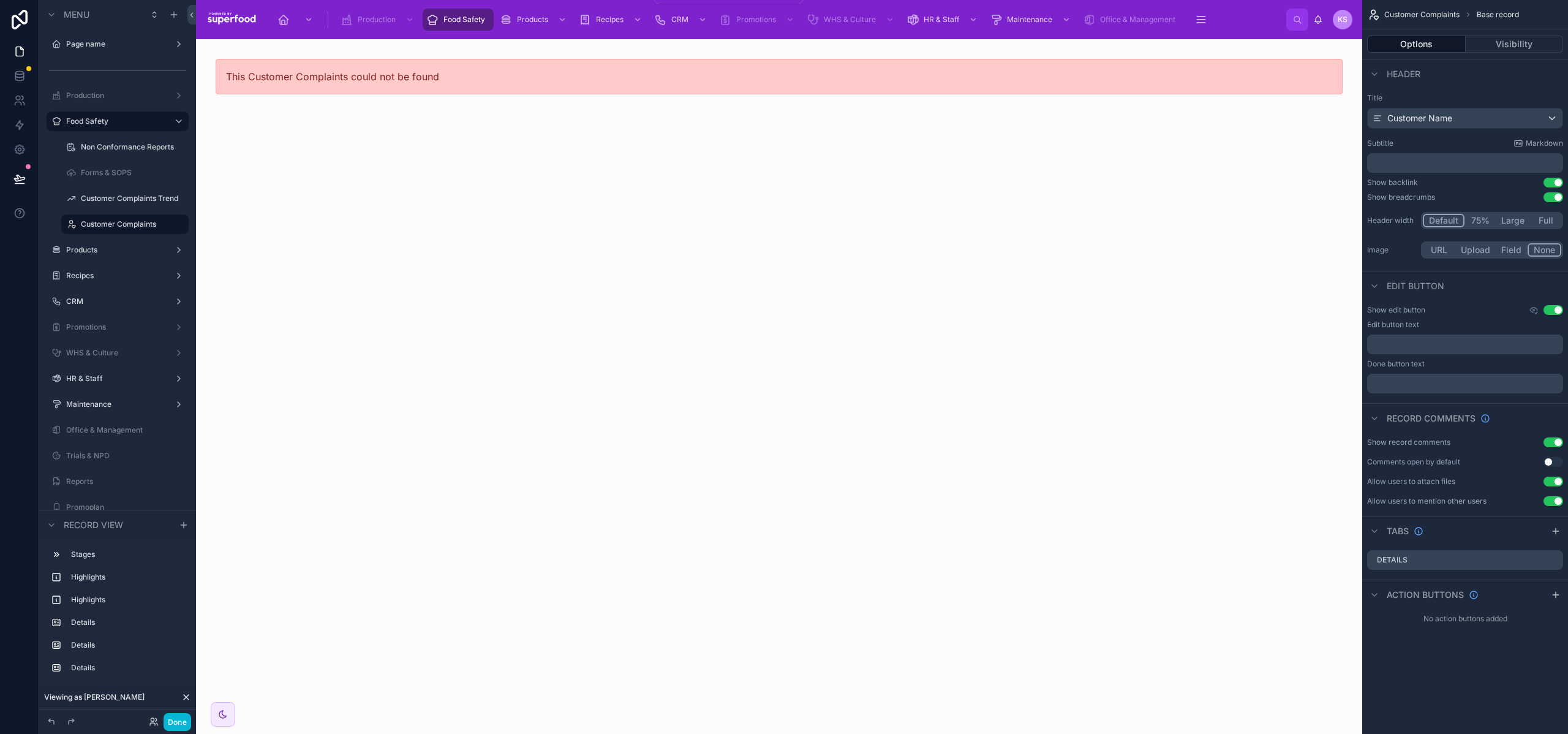
click at [467, 22] on span "Food Safety" at bounding box center [464, 19] width 42 height 10
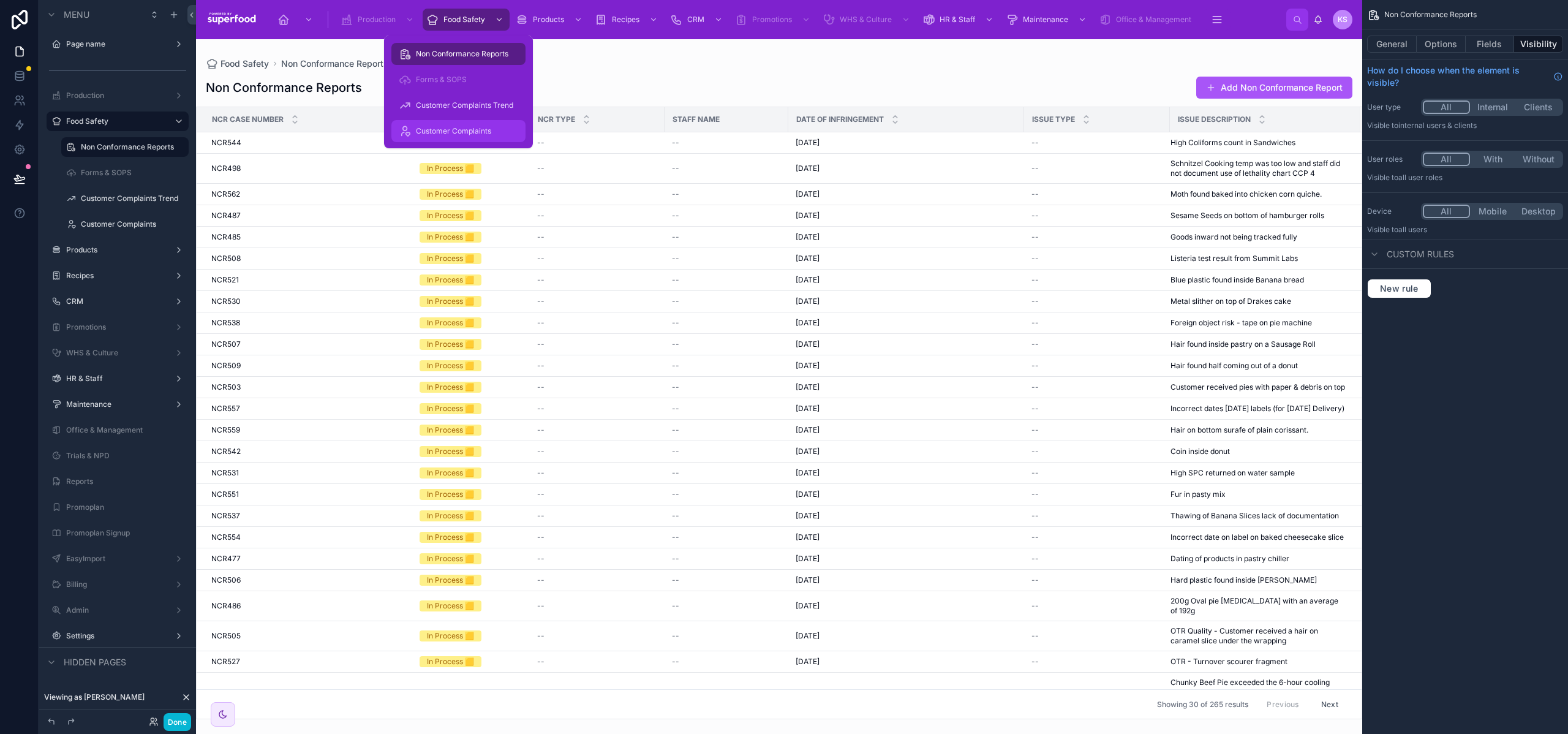
click at [455, 129] on span "Customer Complaints" at bounding box center [454, 131] width 75 height 10
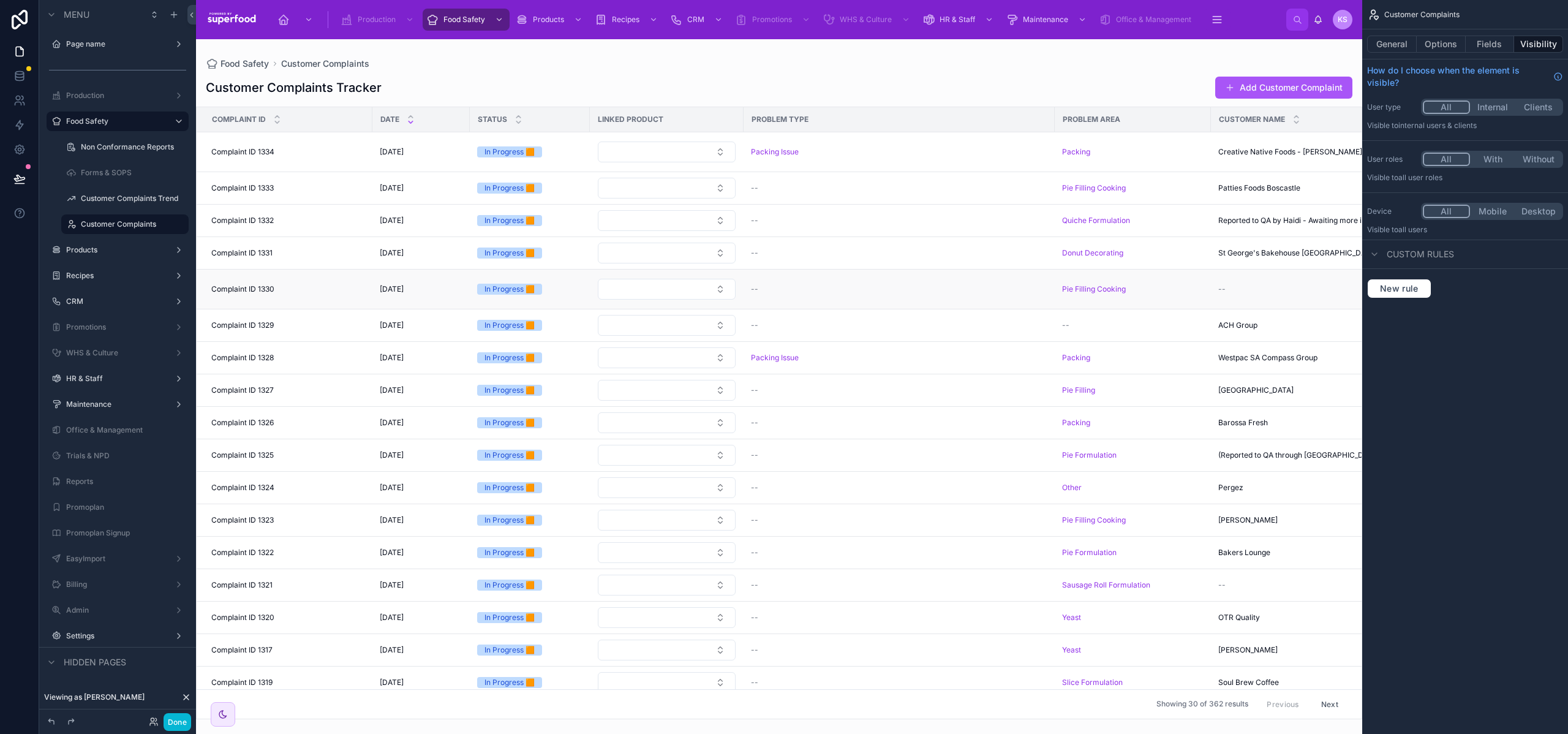
click at [285, 284] on div "Complaint ID 1330 Complaint ID 1330" at bounding box center [288, 289] width 154 height 10
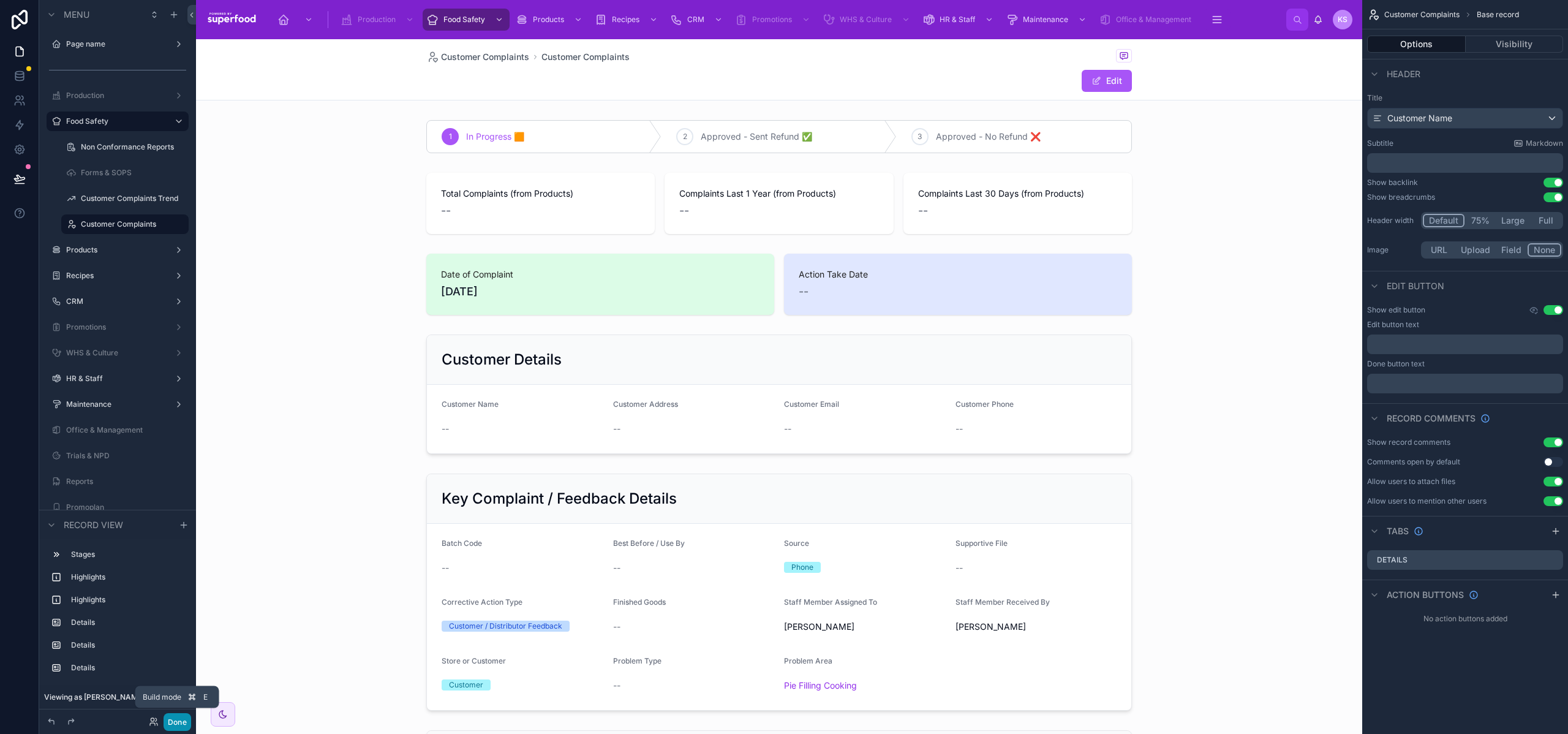
click at [175, 717] on button "Done" at bounding box center [177, 722] width 28 height 18
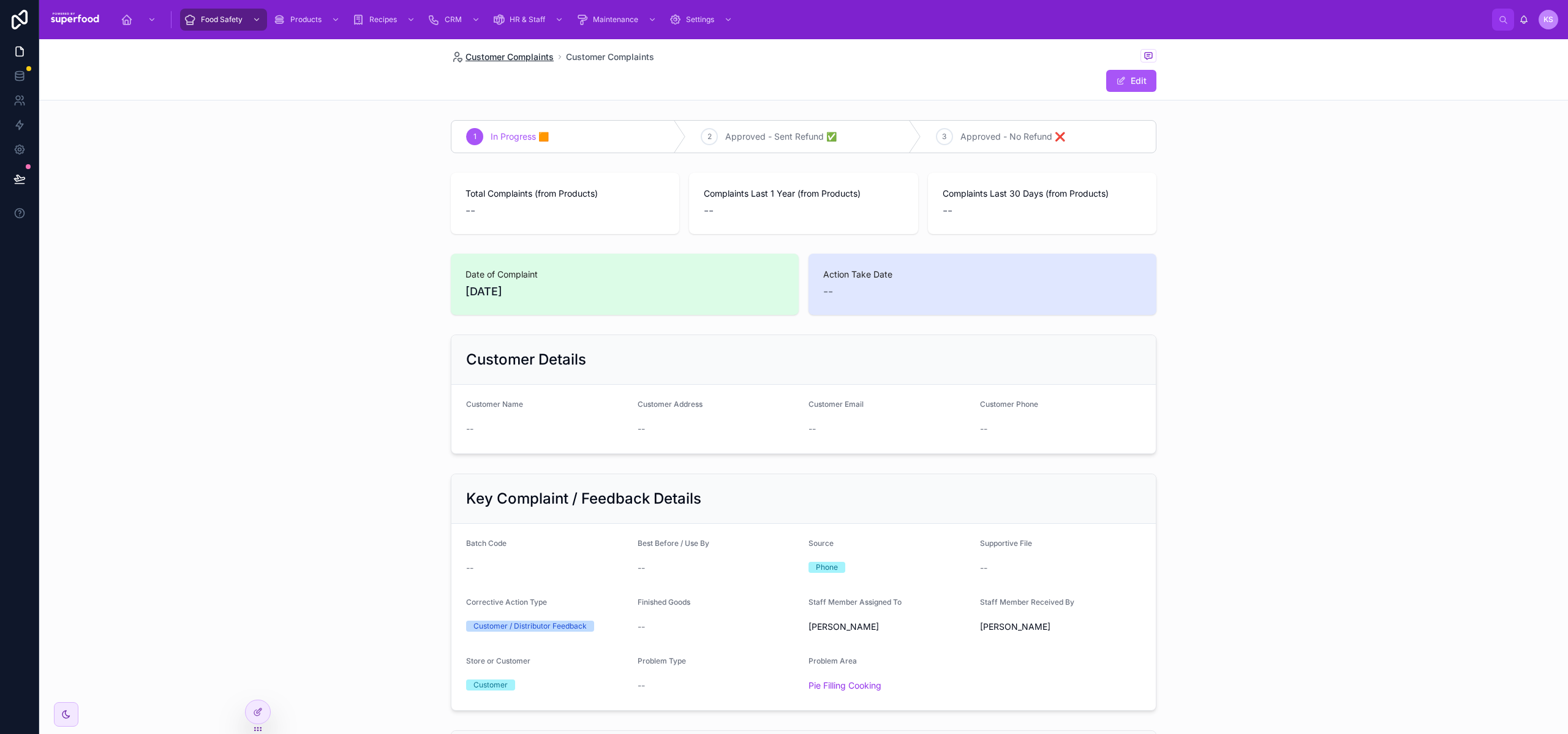
click at [499, 55] on span "Customer Complaints" at bounding box center [510, 57] width 89 height 12
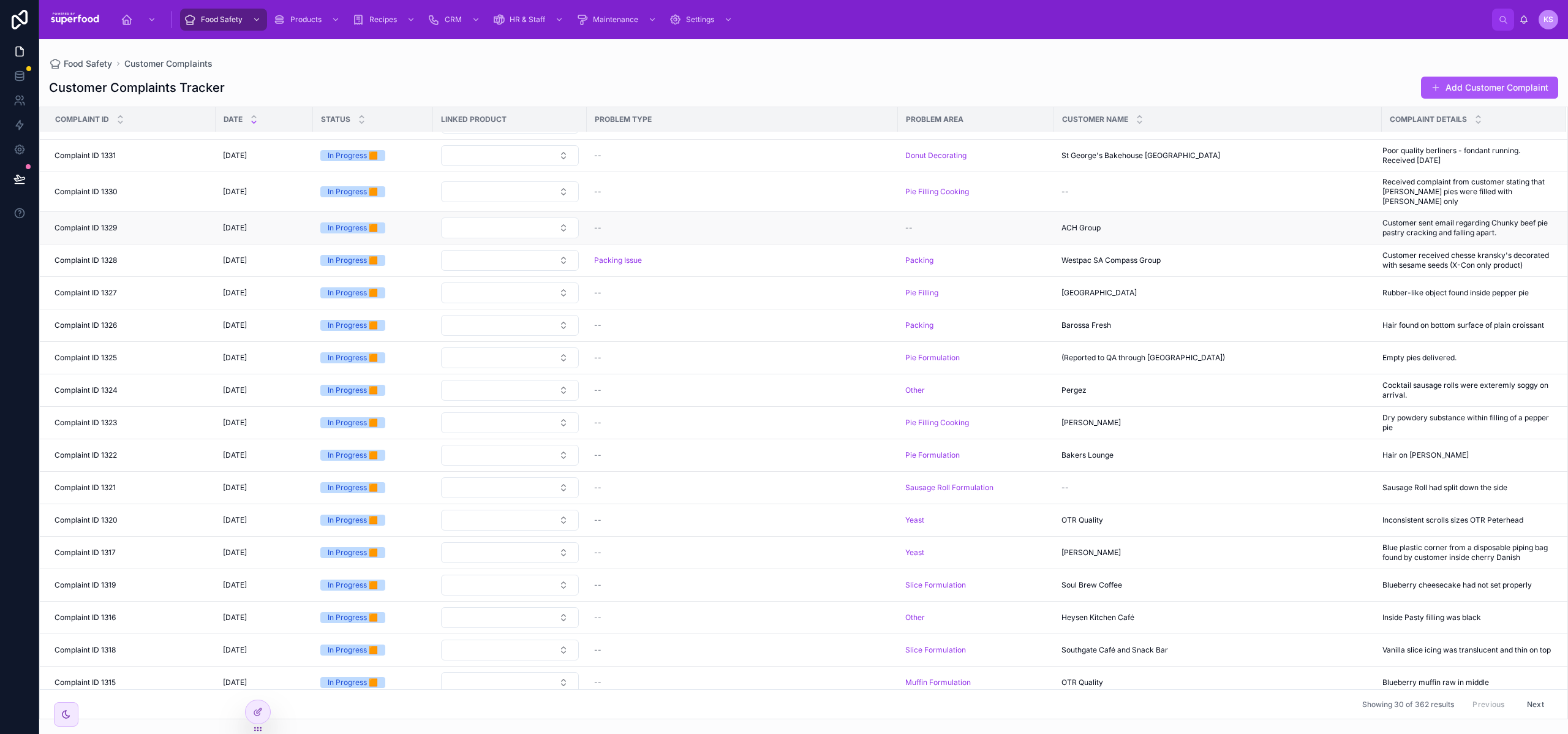
scroll to position [302, 0]
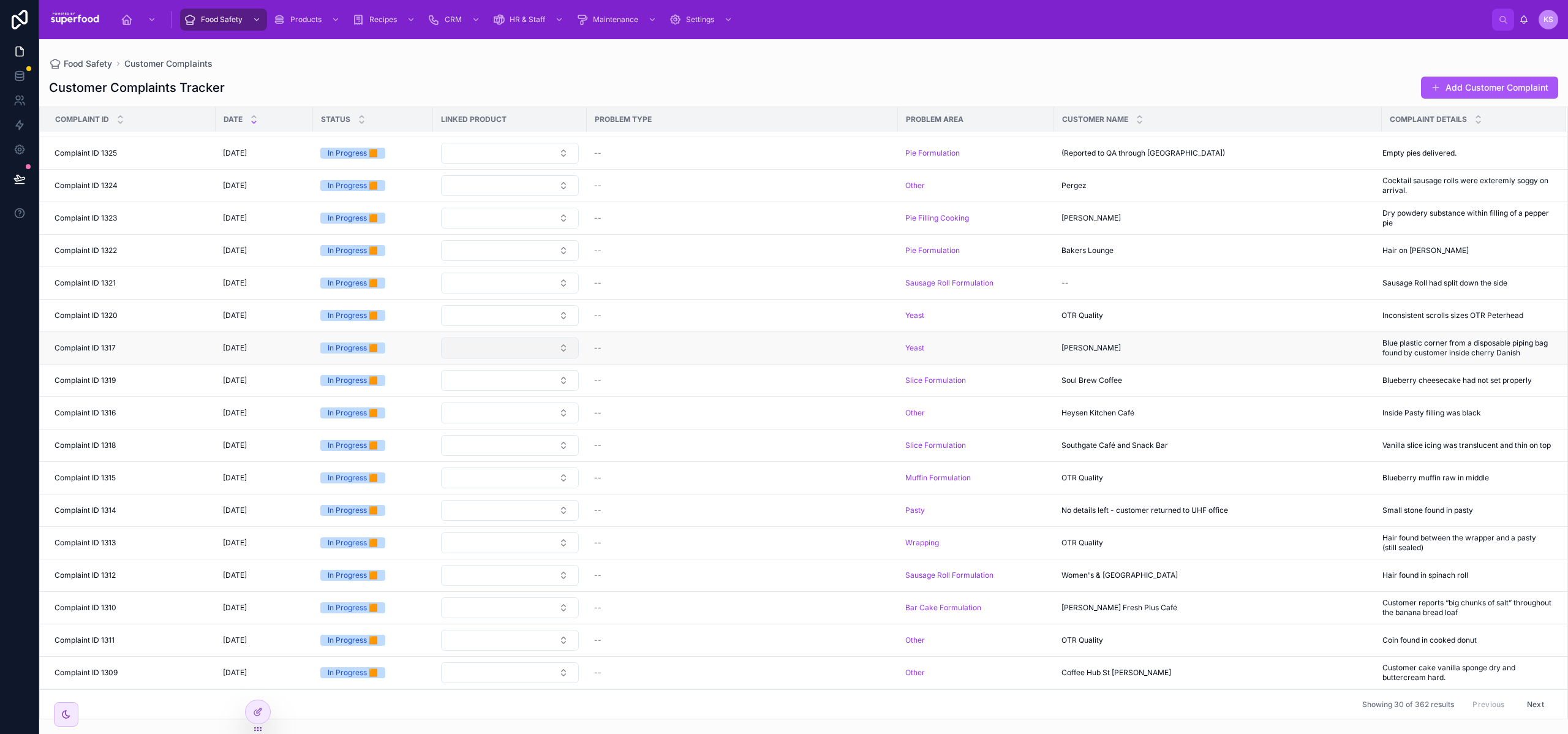
click at [541, 337] on button "Select Button" at bounding box center [510, 347] width 138 height 21
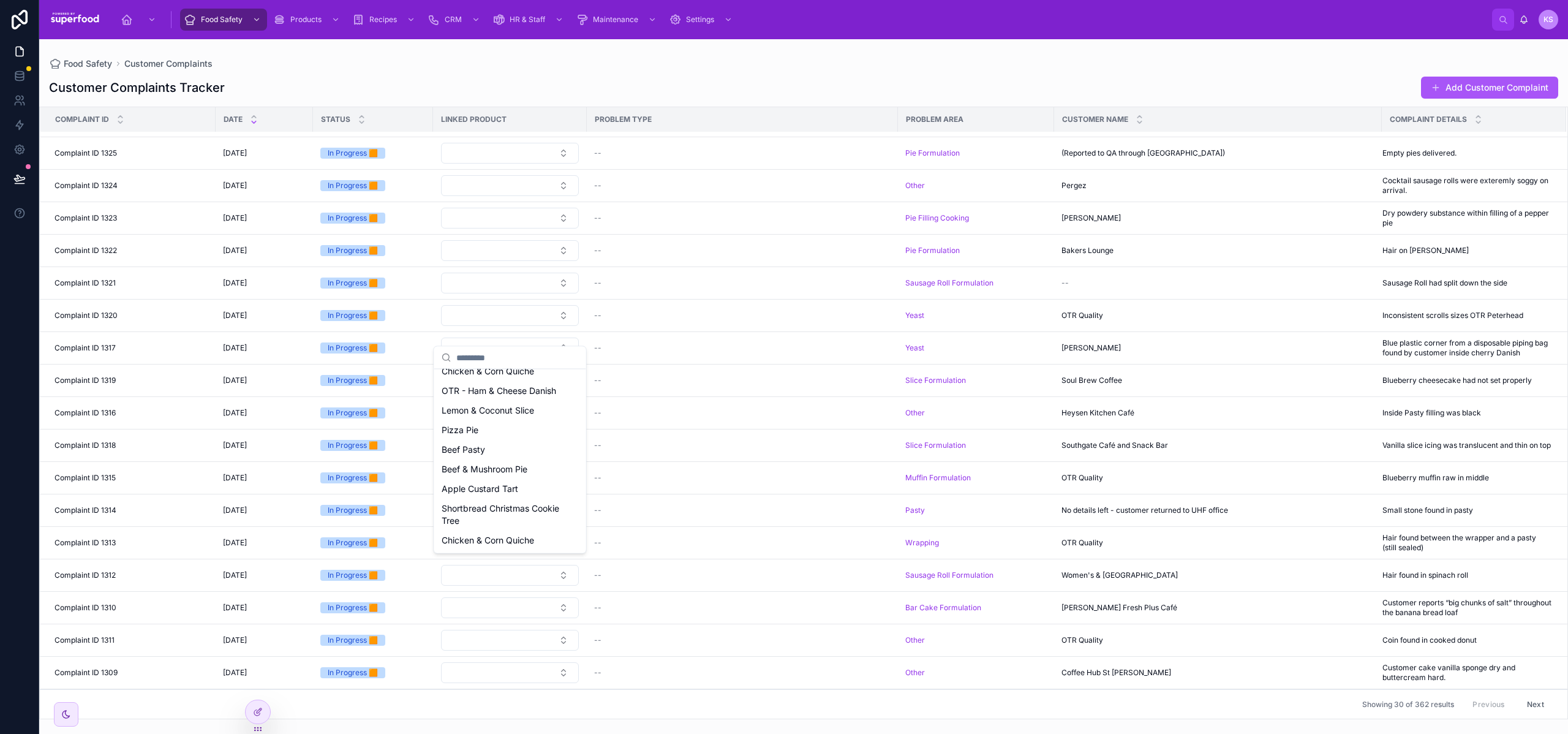
scroll to position [2215, 0]
click at [473, 361] on input "text" at bounding box center [518, 357] width 122 height 22
type input "*****"
click at [501, 358] on input "*****" at bounding box center [518, 357] width 122 height 22
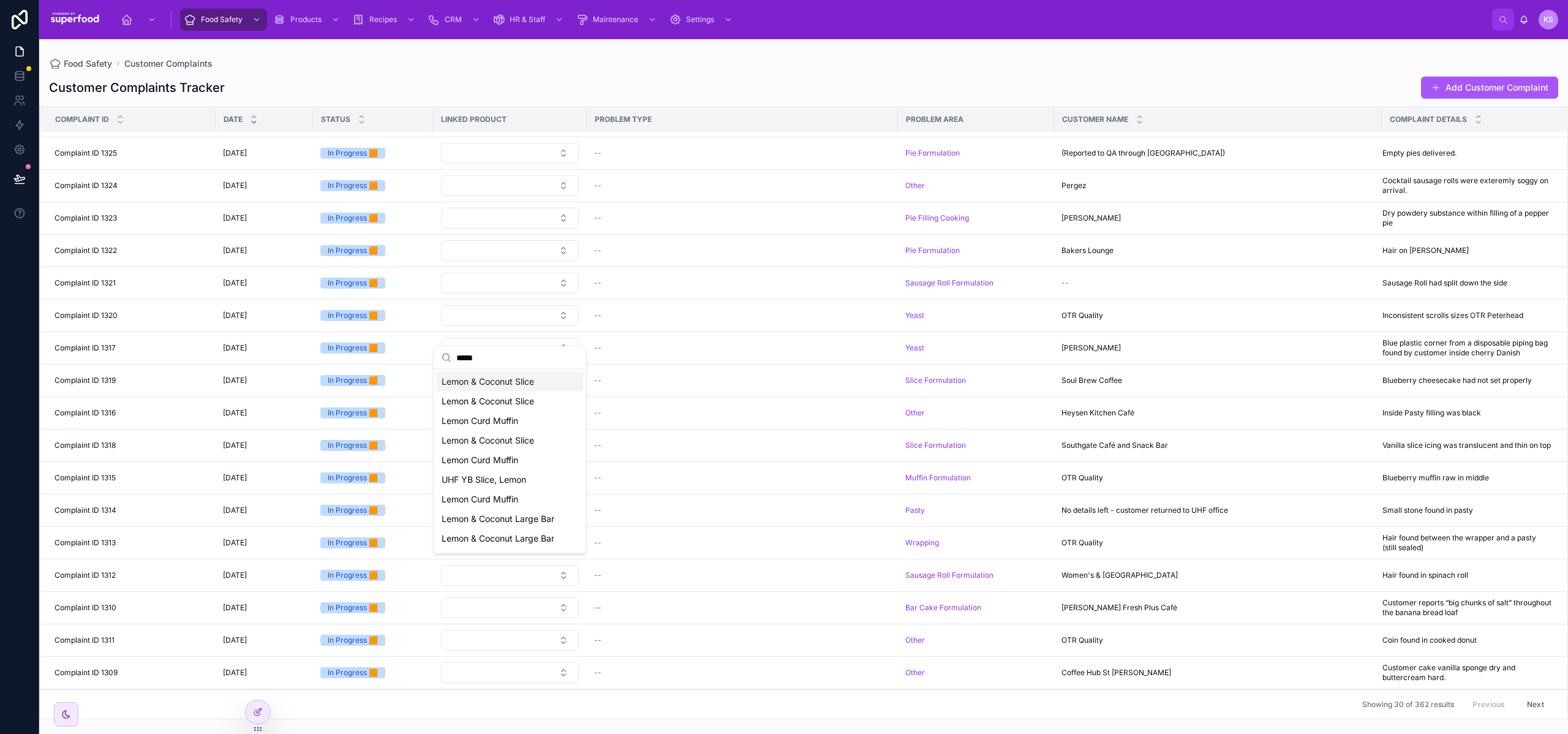
click at [501, 358] on input "*****" at bounding box center [518, 357] width 122 height 22
type input "*****"
click at [480, 66] on div "Food Safety Customer Complaints" at bounding box center [804, 63] width 1509 height 10
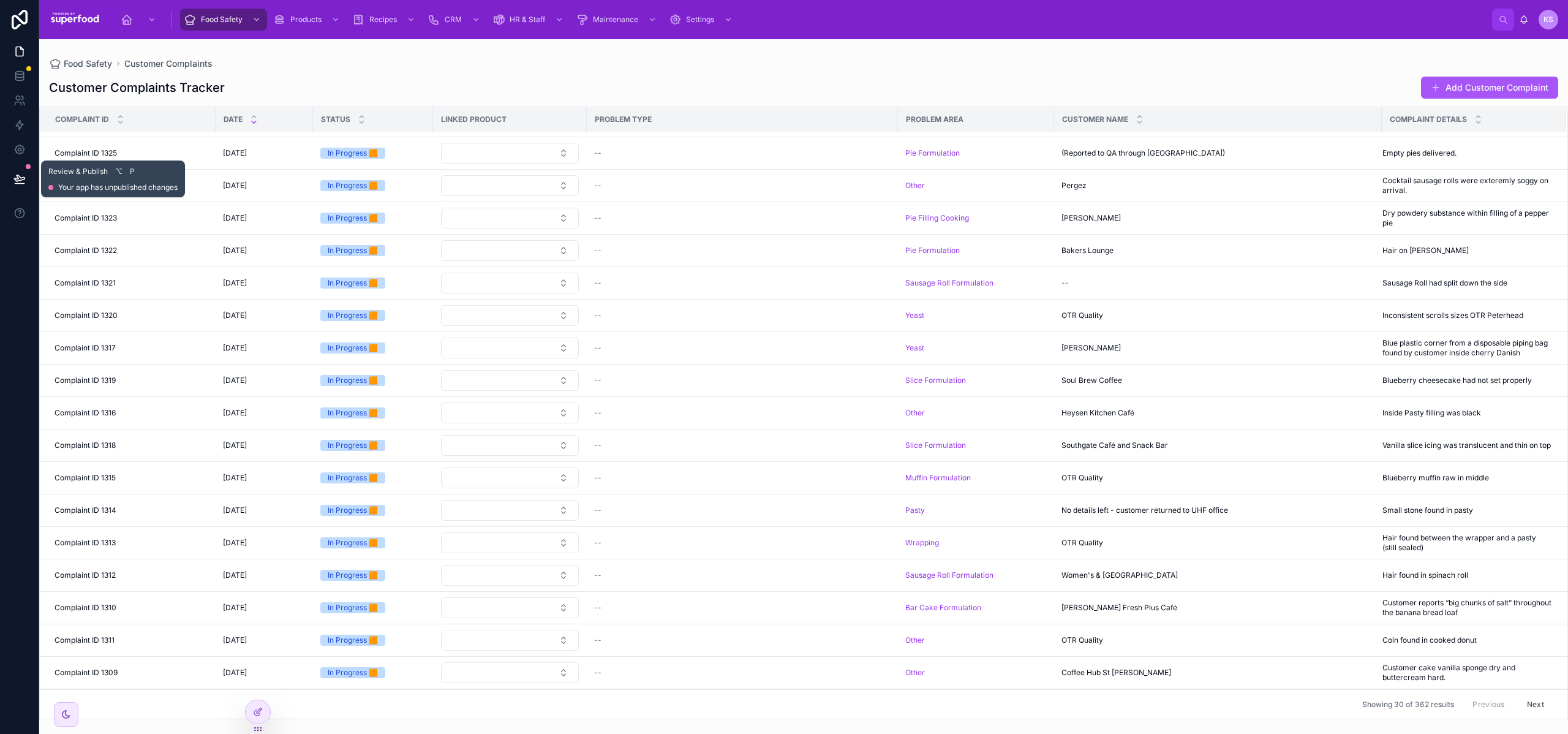
click at [14, 179] on icon at bounding box center [20, 179] width 12 height 12
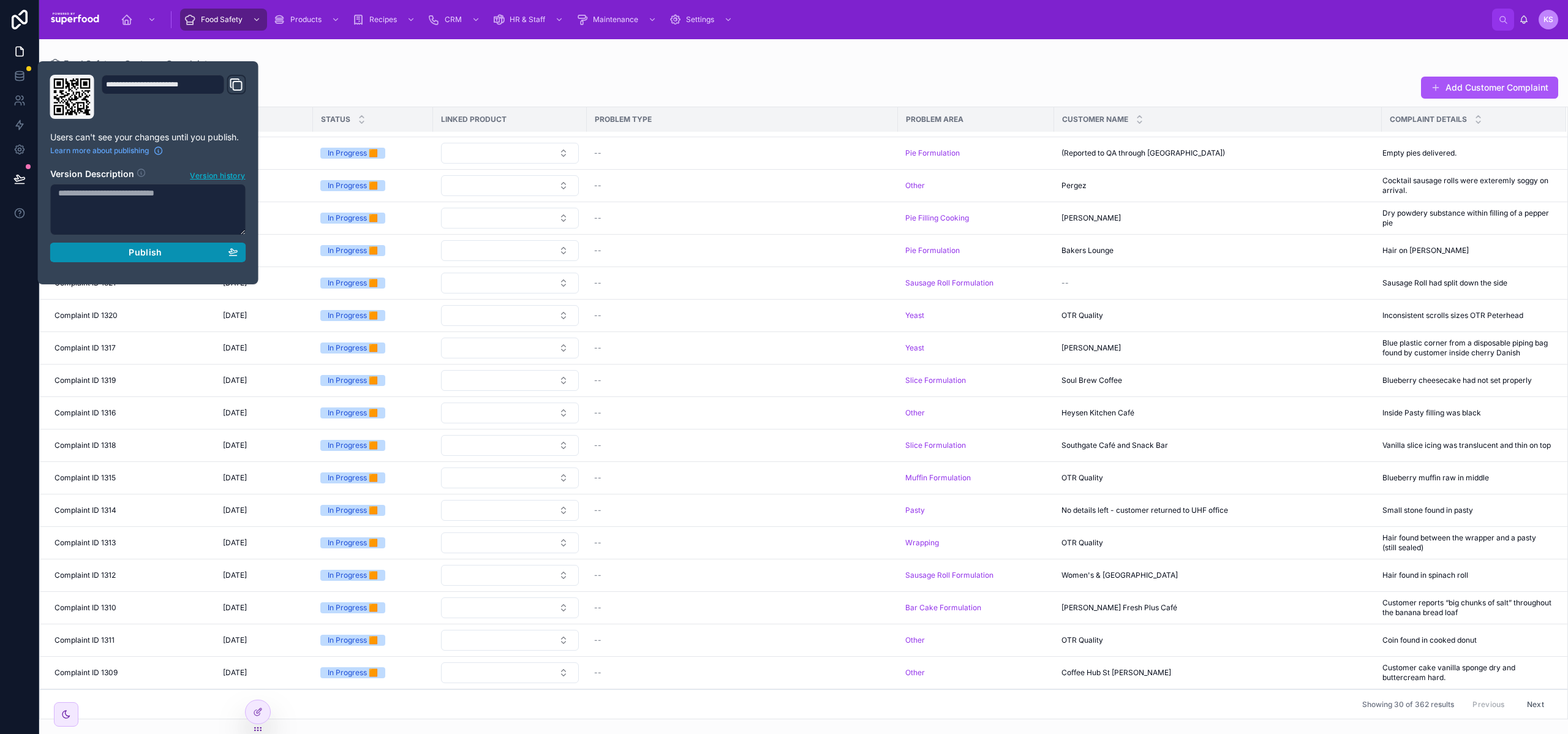
click at [107, 251] on div "Publish" at bounding box center [149, 253] width 180 height 11
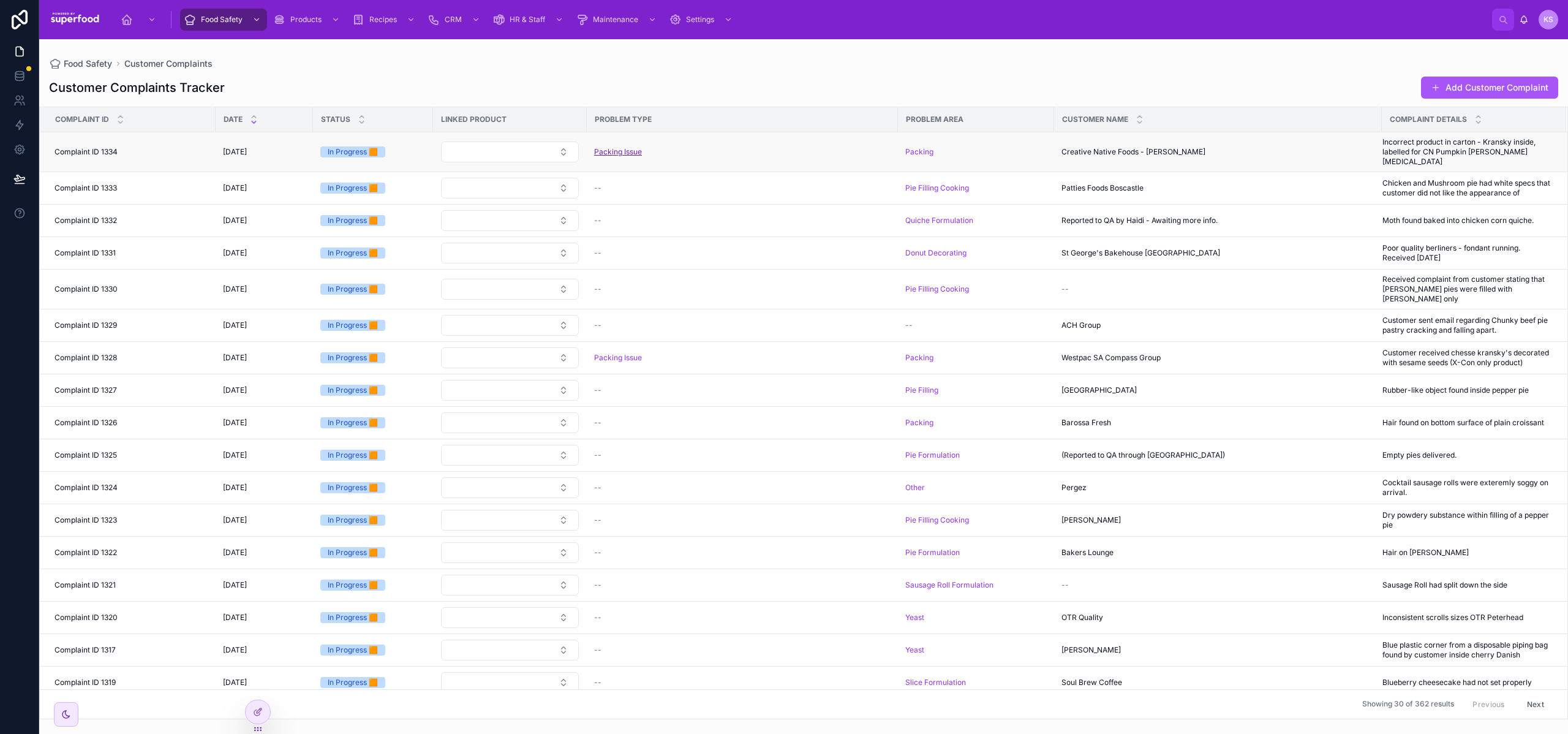
click at [629, 147] on span "Packing Issue" at bounding box center [618, 152] width 48 height 10
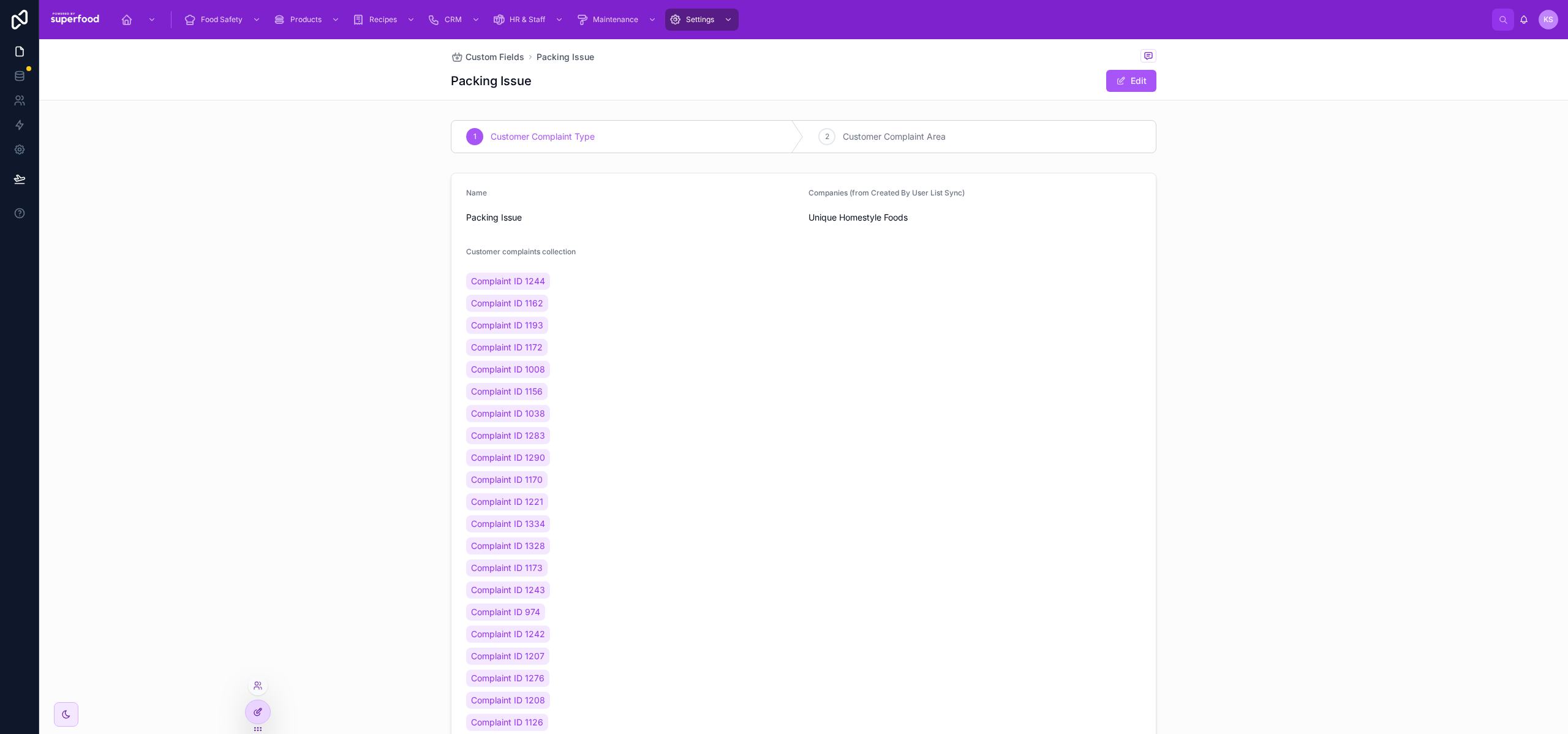
click at [262, 715] on icon at bounding box center [258, 712] width 10 height 10
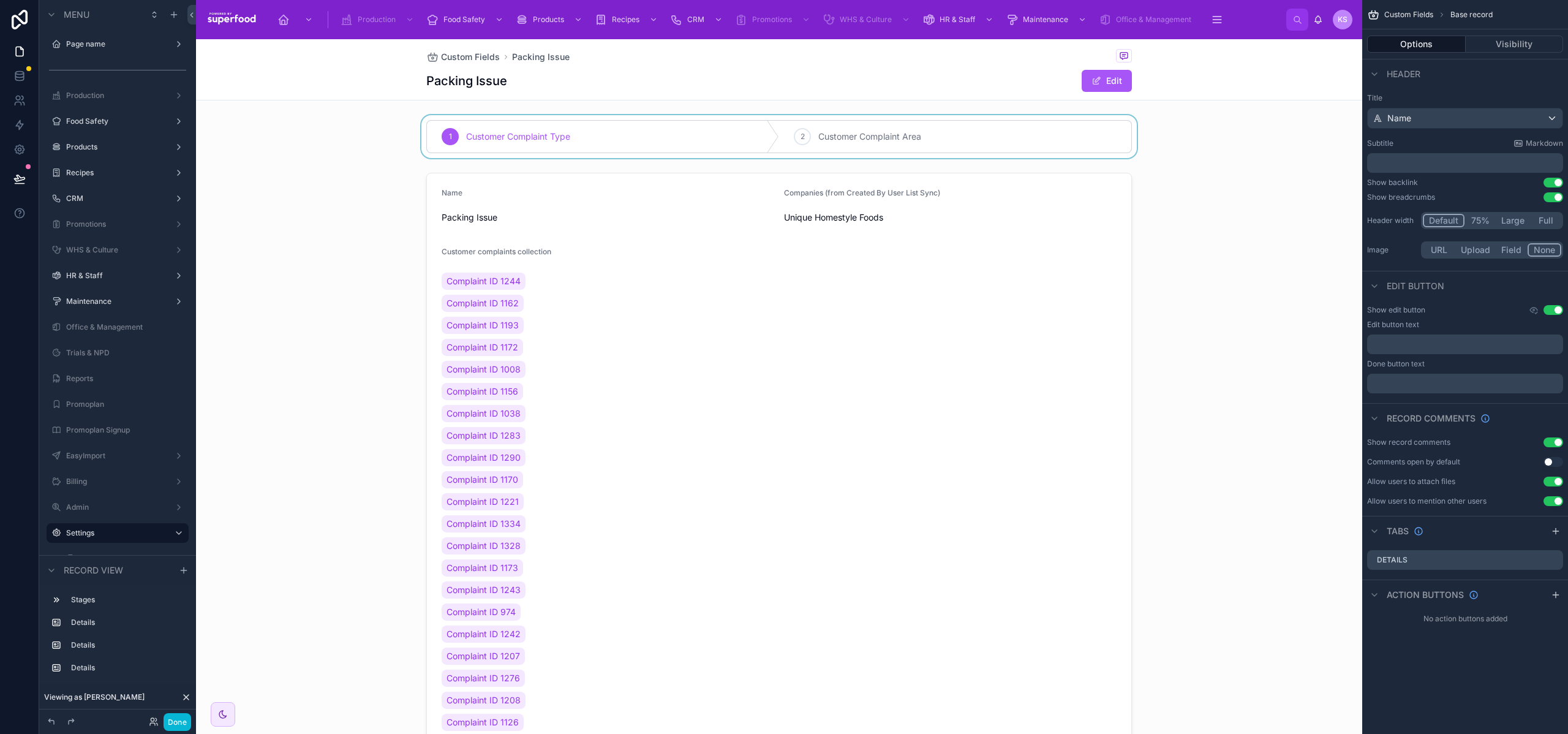
click at [639, 119] on div at bounding box center [779, 137] width 1167 height 43
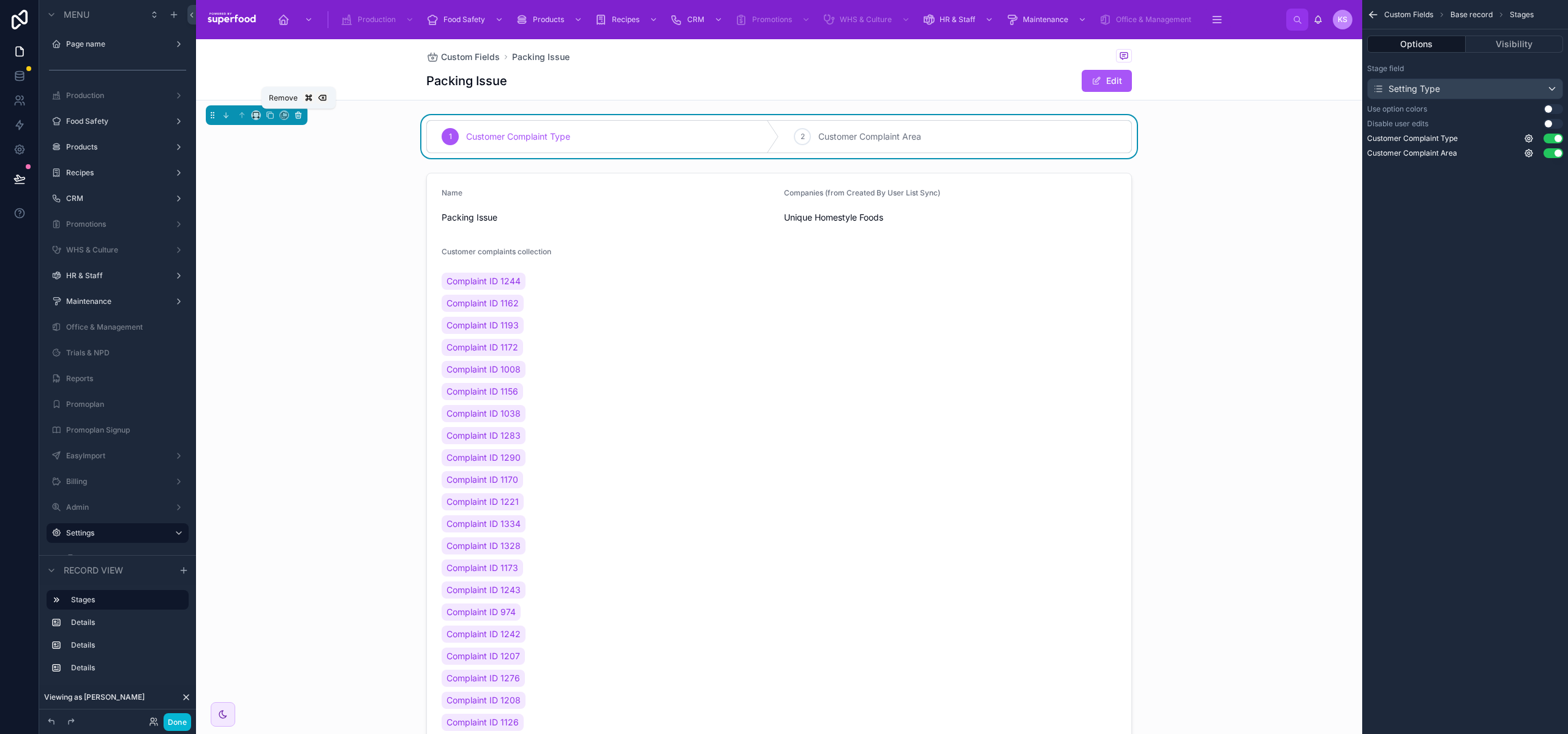
click at [294, 115] on icon at bounding box center [298, 115] width 8 height 8
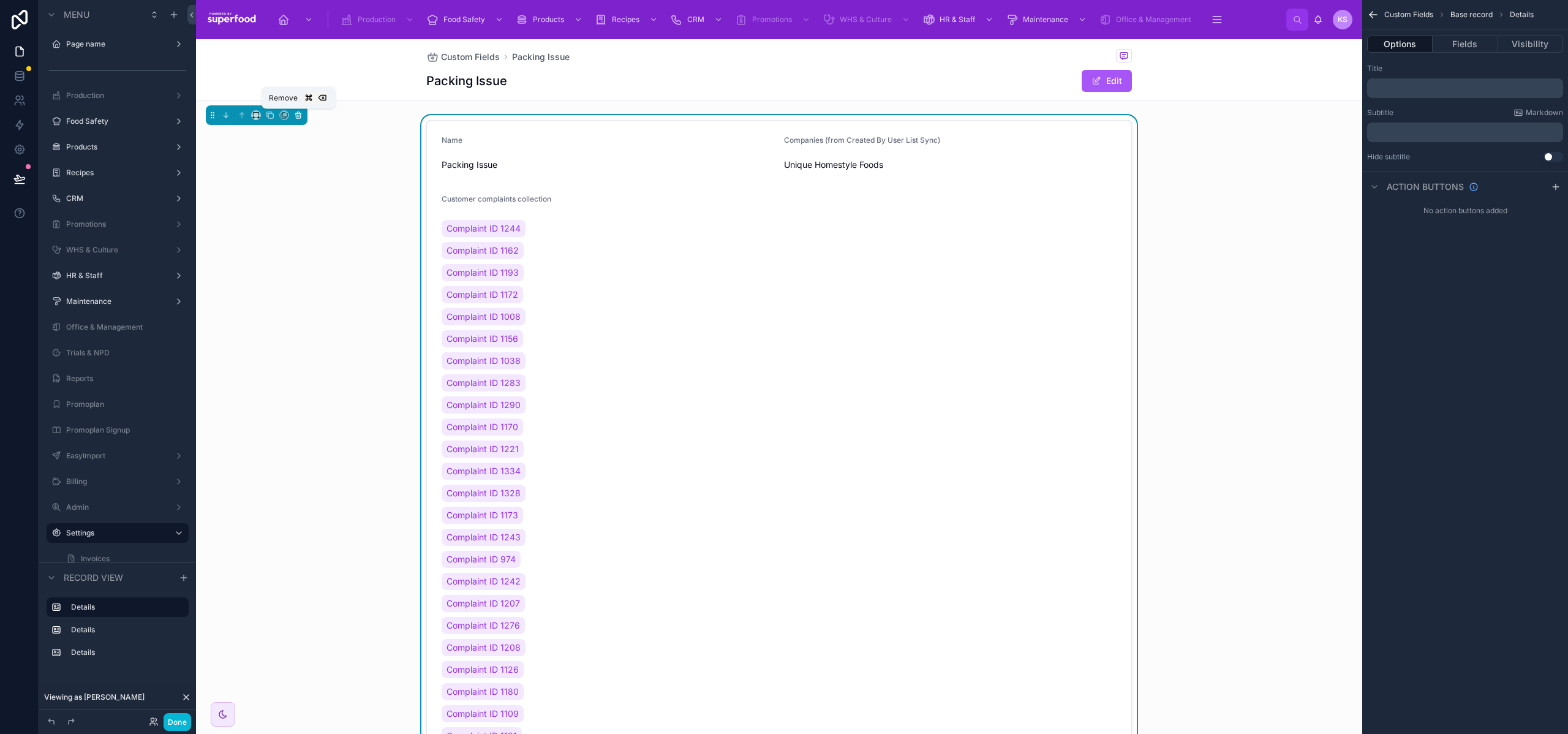
click at [297, 113] on icon at bounding box center [298, 113] width 2 height 2
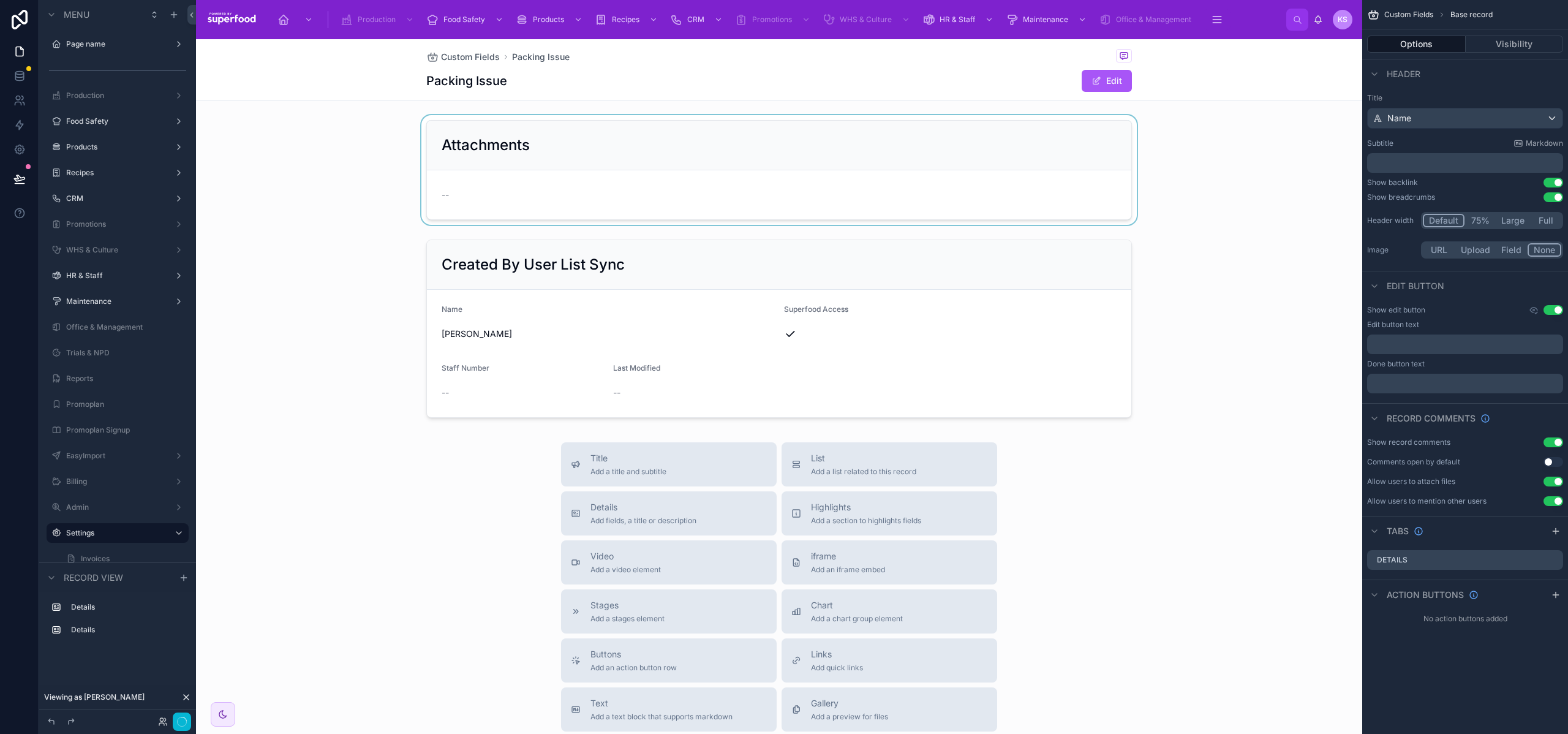
click at [560, 132] on div at bounding box center [779, 170] width 1167 height 109
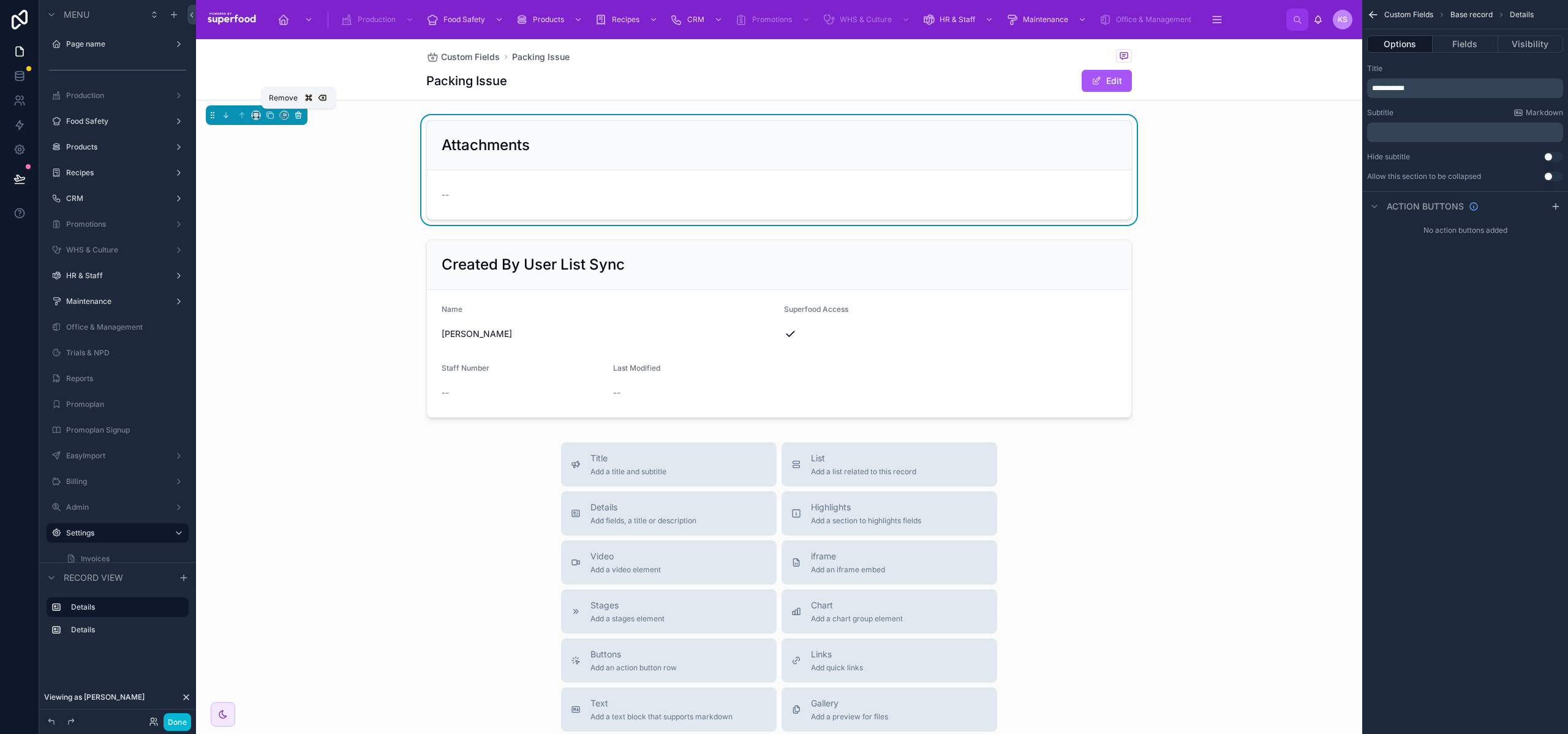
click at [294, 114] on icon at bounding box center [298, 115] width 8 height 8
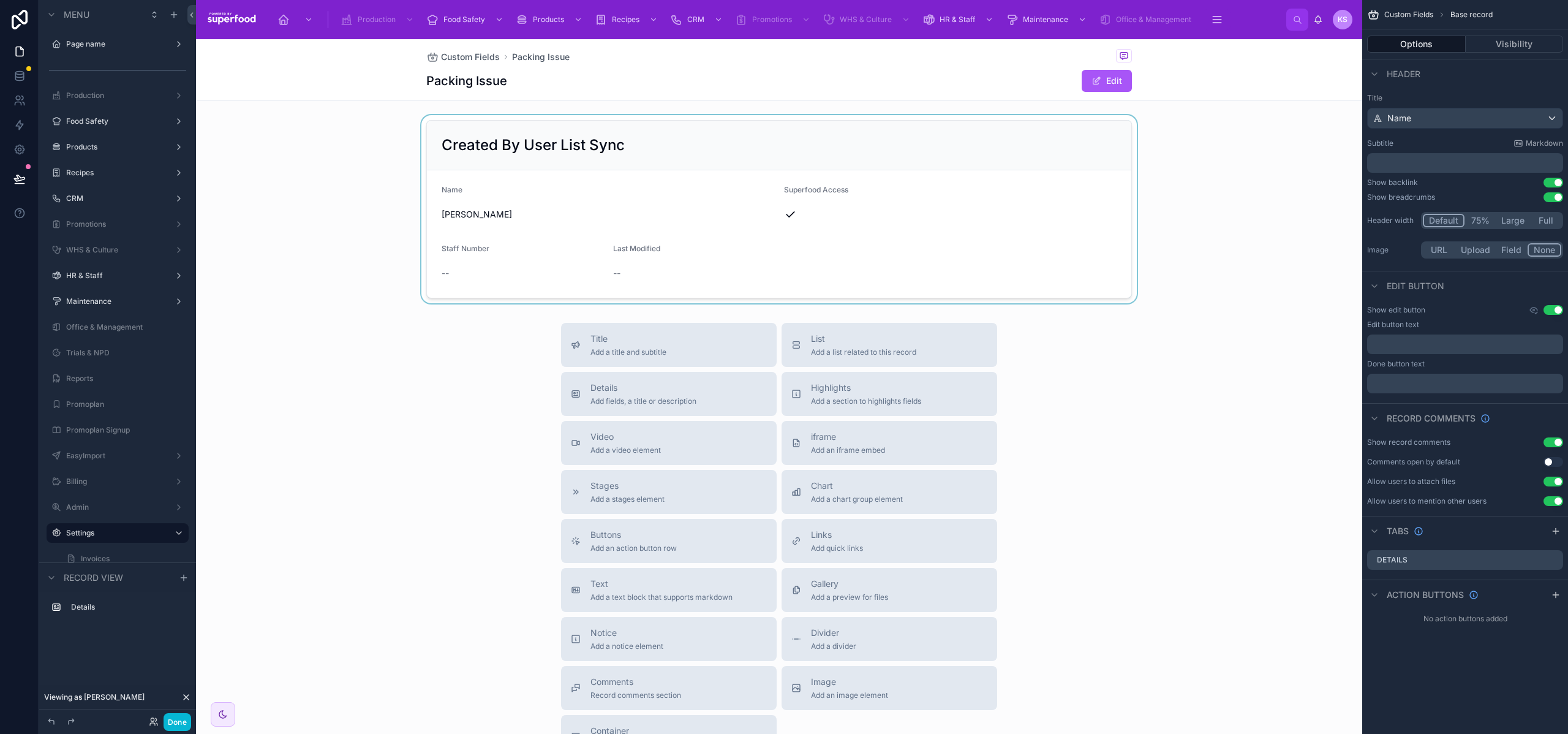
click at [514, 134] on div at bounding box center [779, 209] width 1167 height 188
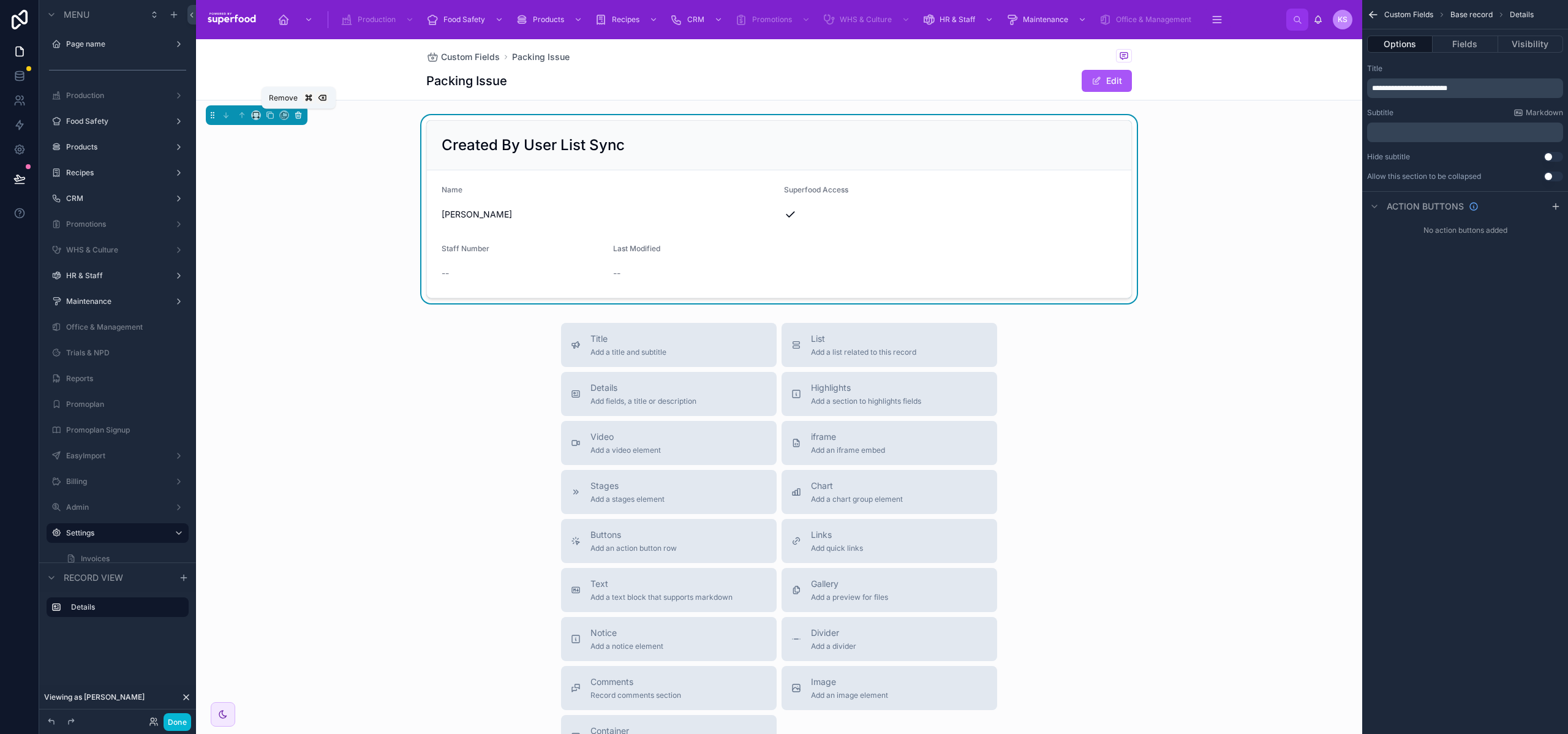
click at [292, 116] on button at bounding box center [299, 116] width 14 height 14
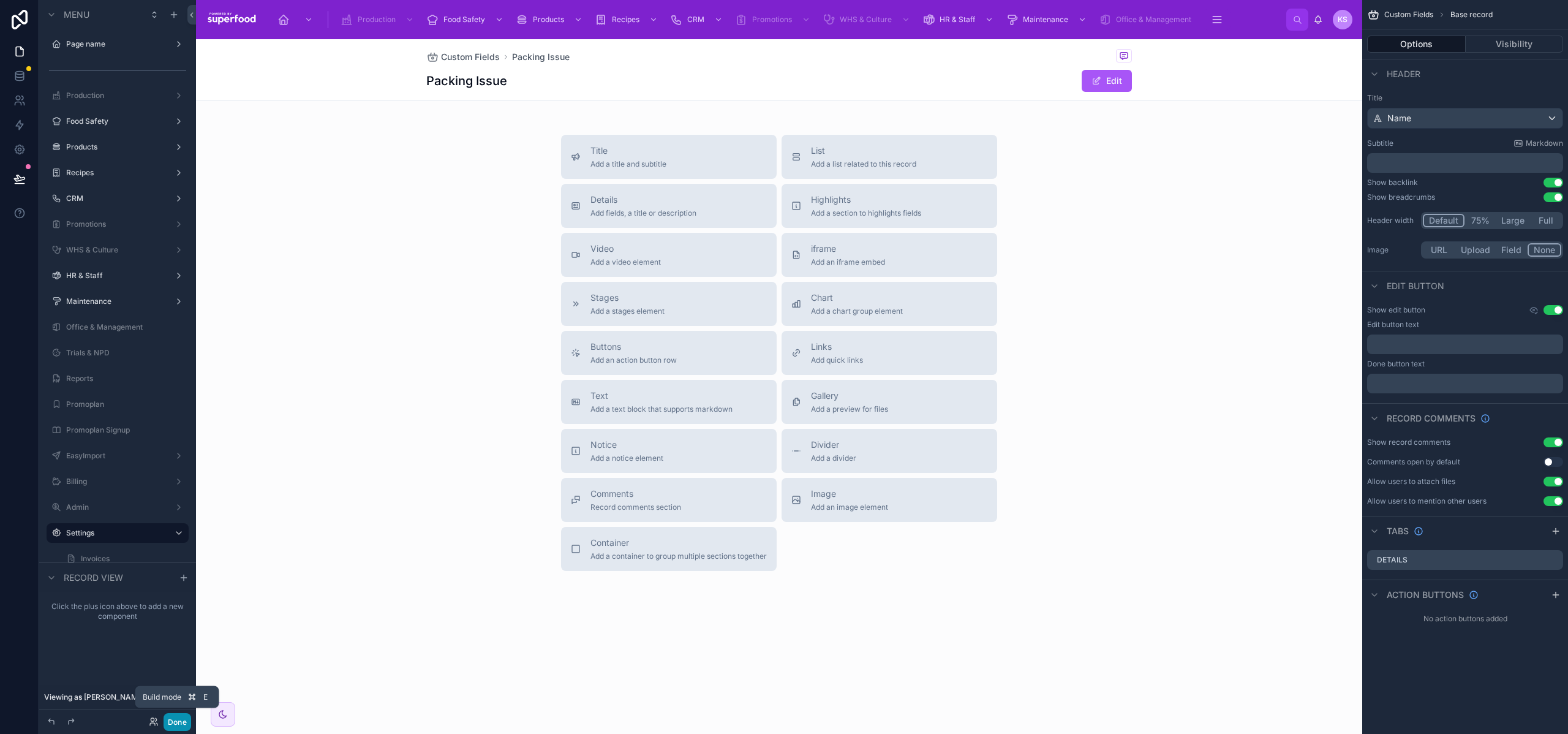
click at [183, 722] on button "Done" at bounding box center [177, 722] width 28 height 18
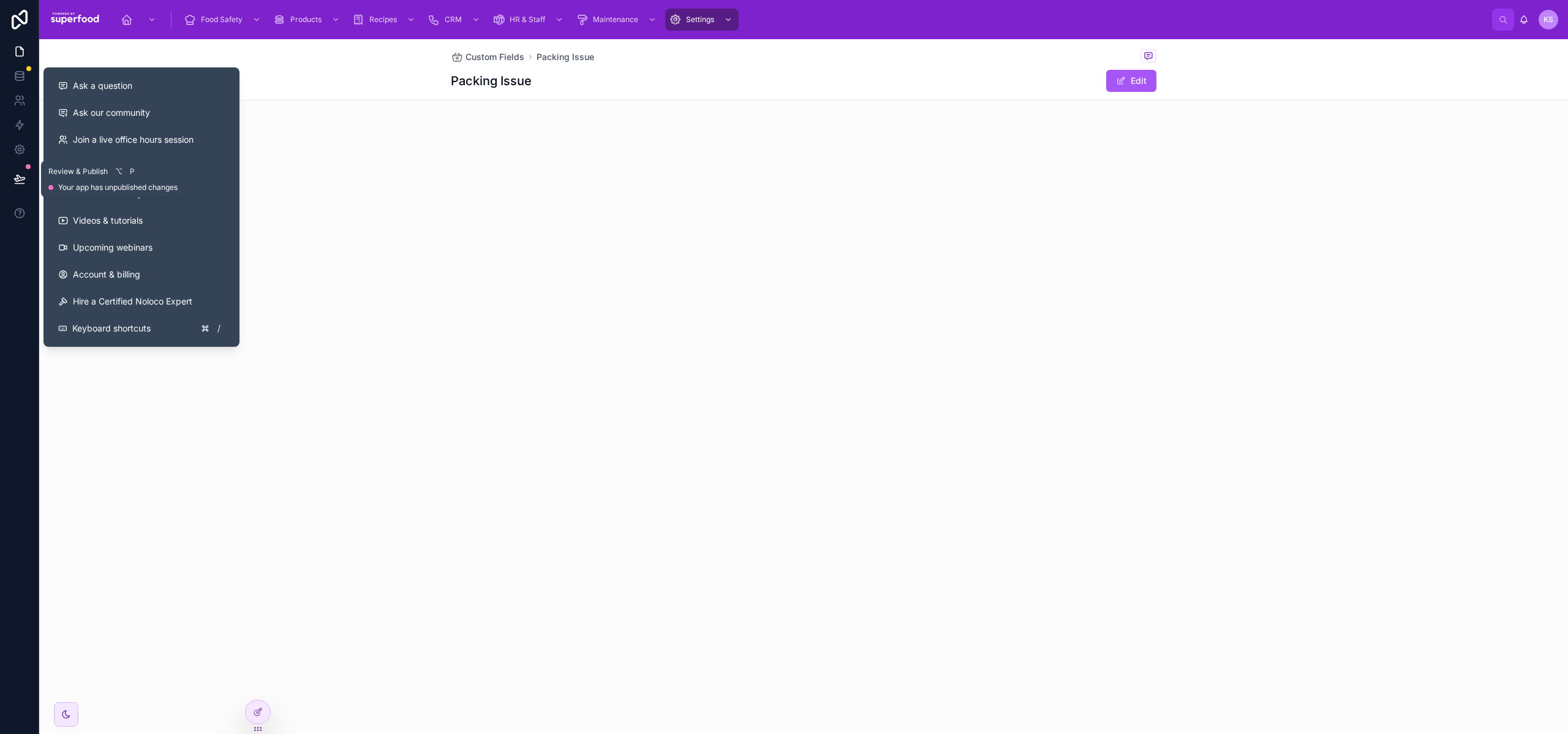
click at [18, 186] on button at bounding box center [19, 179] width 27 height 35
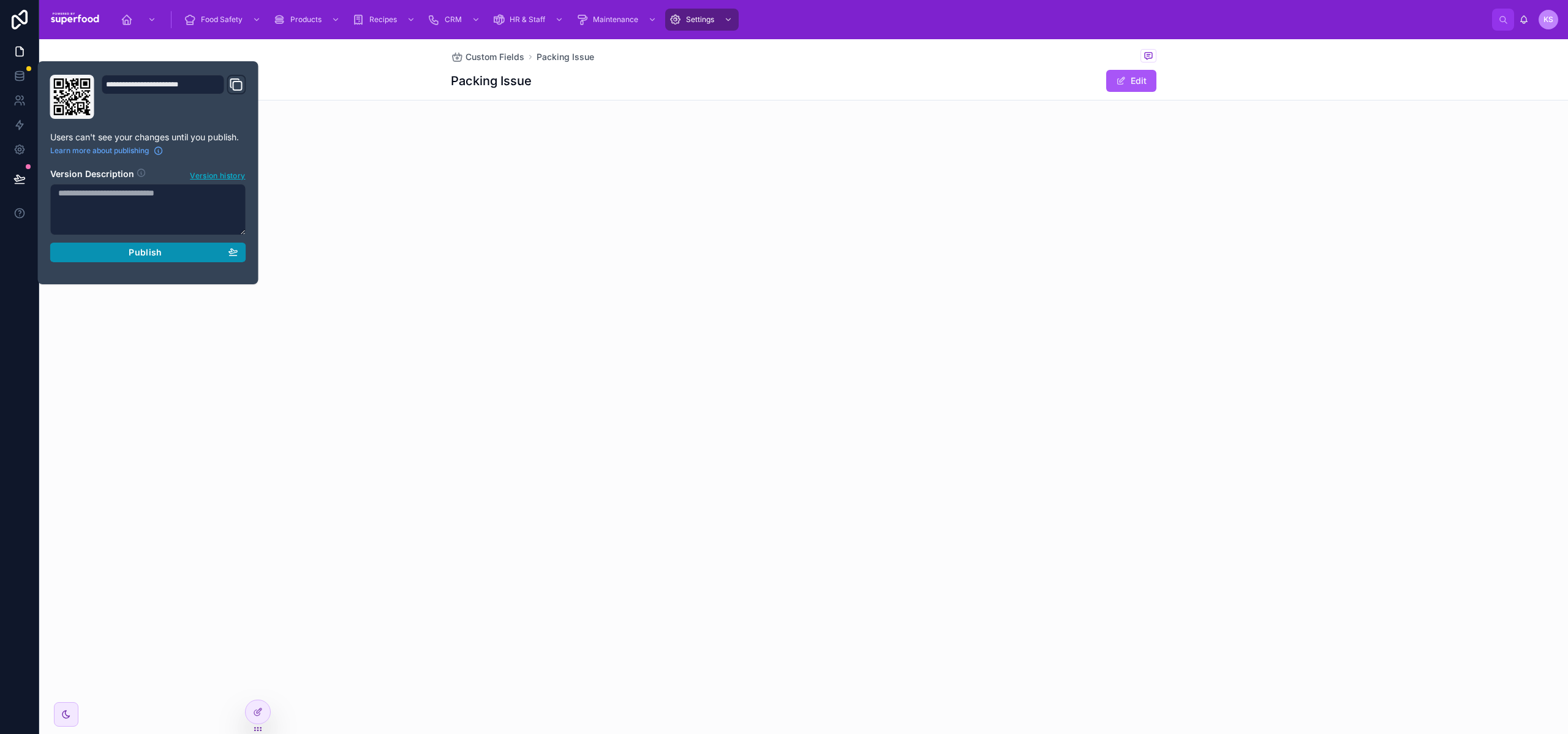
click at [241, 253] on button "Publish" at bounding box center [148, 252] width 196 height 19
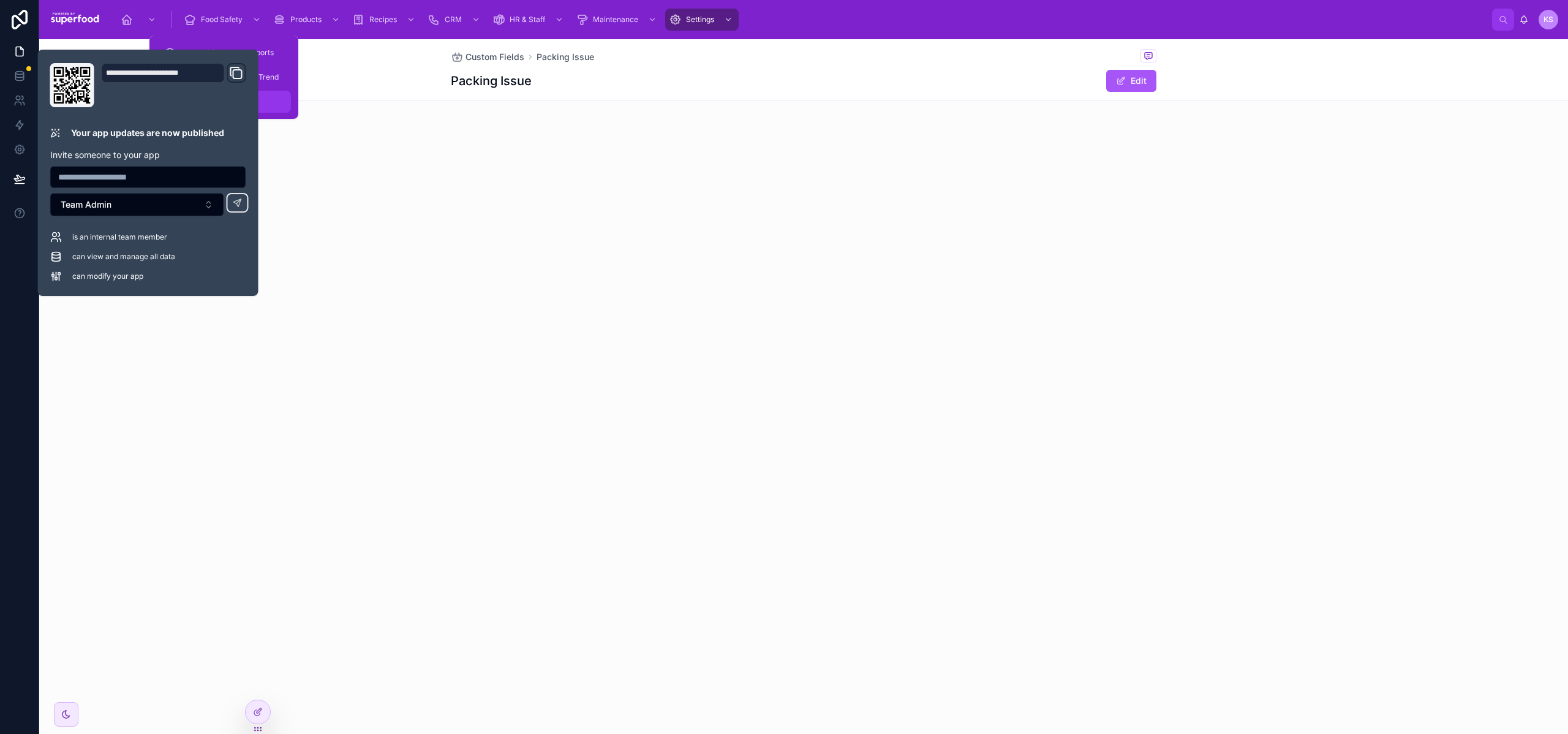
click at [273, 103] on div "Customer Complaints" at bounding box center [223, 101] width 119 height 19
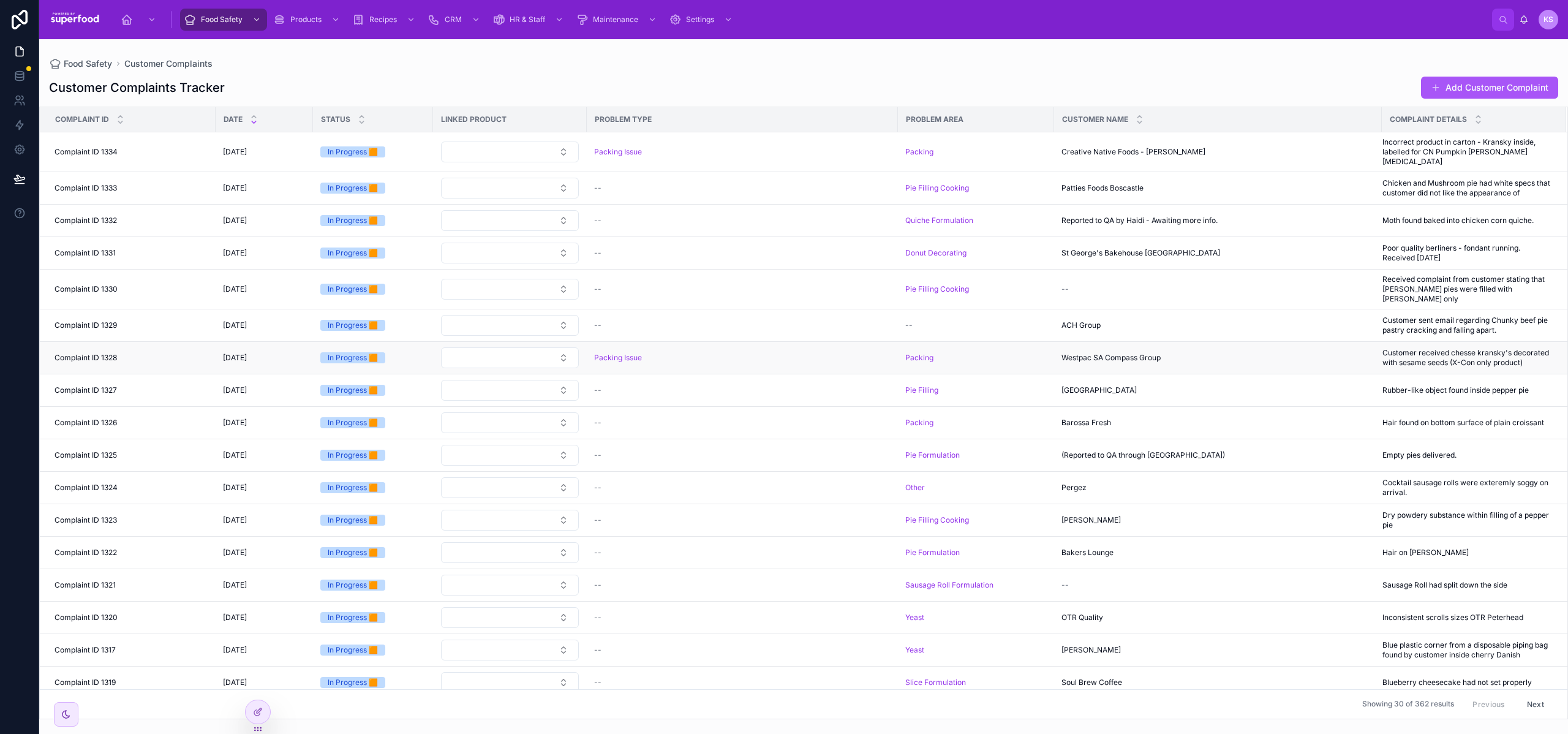
scroll to position [426, 0]
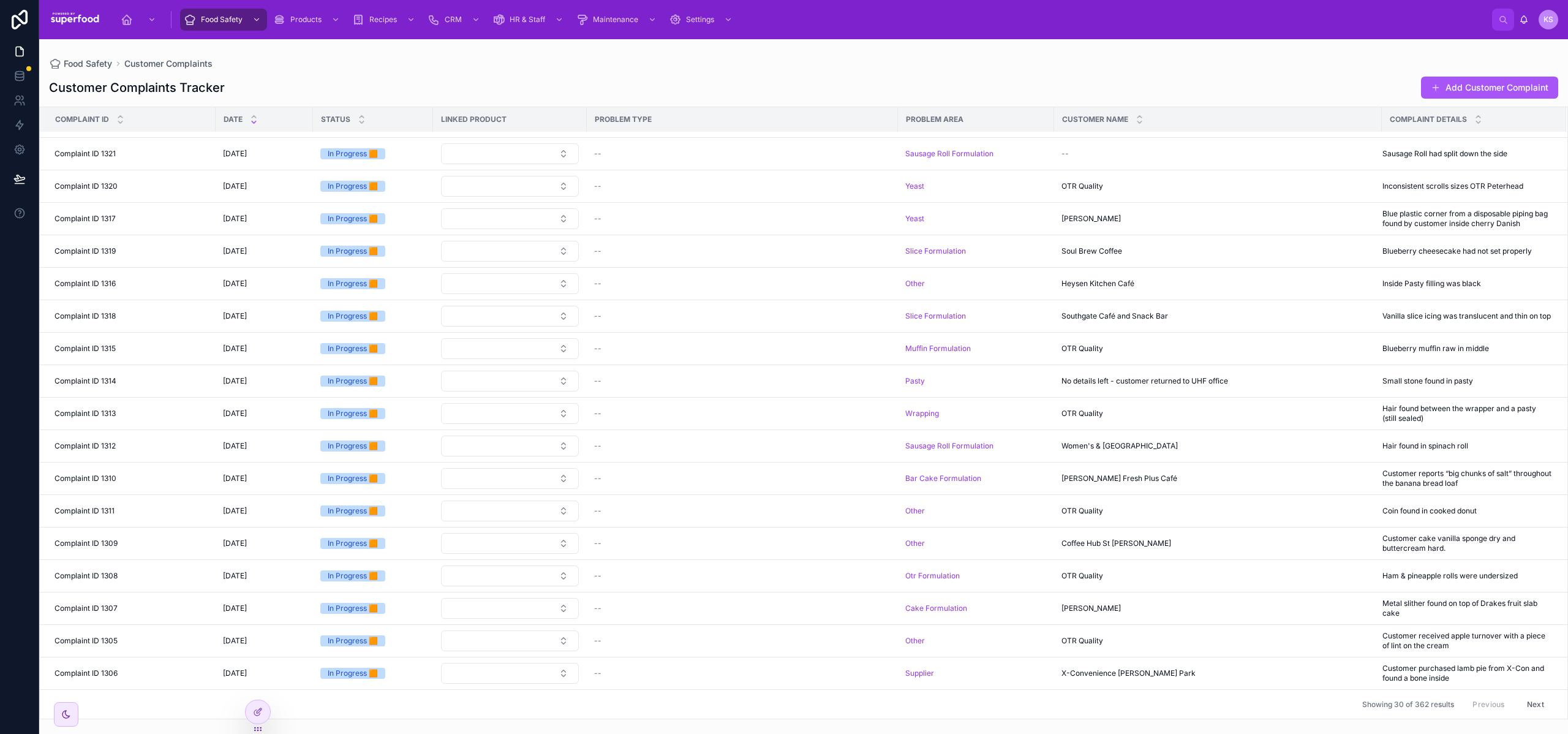
click at [1523, 695] on button "Next" at bounding box center [1536, 704] width 35 height 19
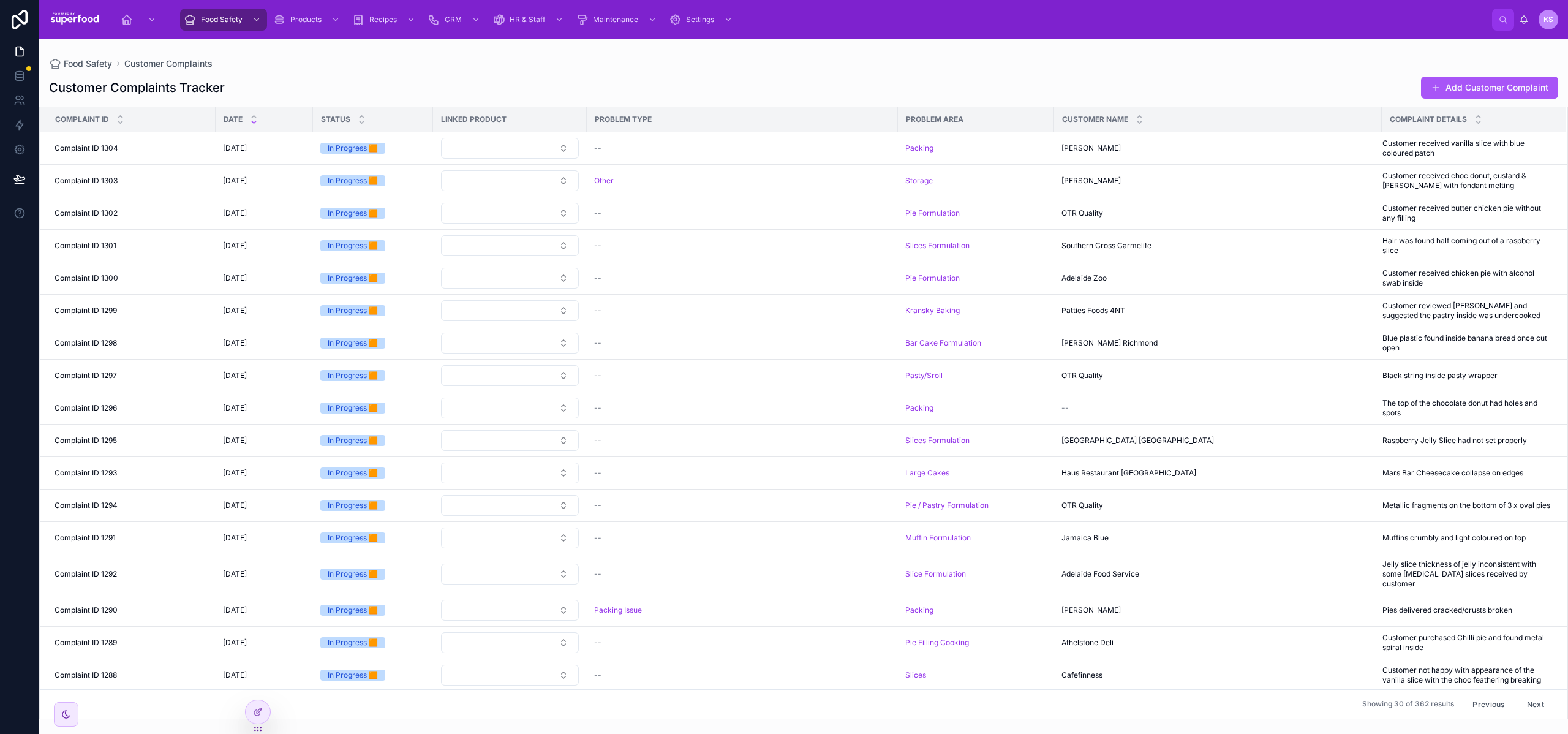
click at [1519, 695] on button "Next" at bounding box center [1536, 704] width 35 height 19
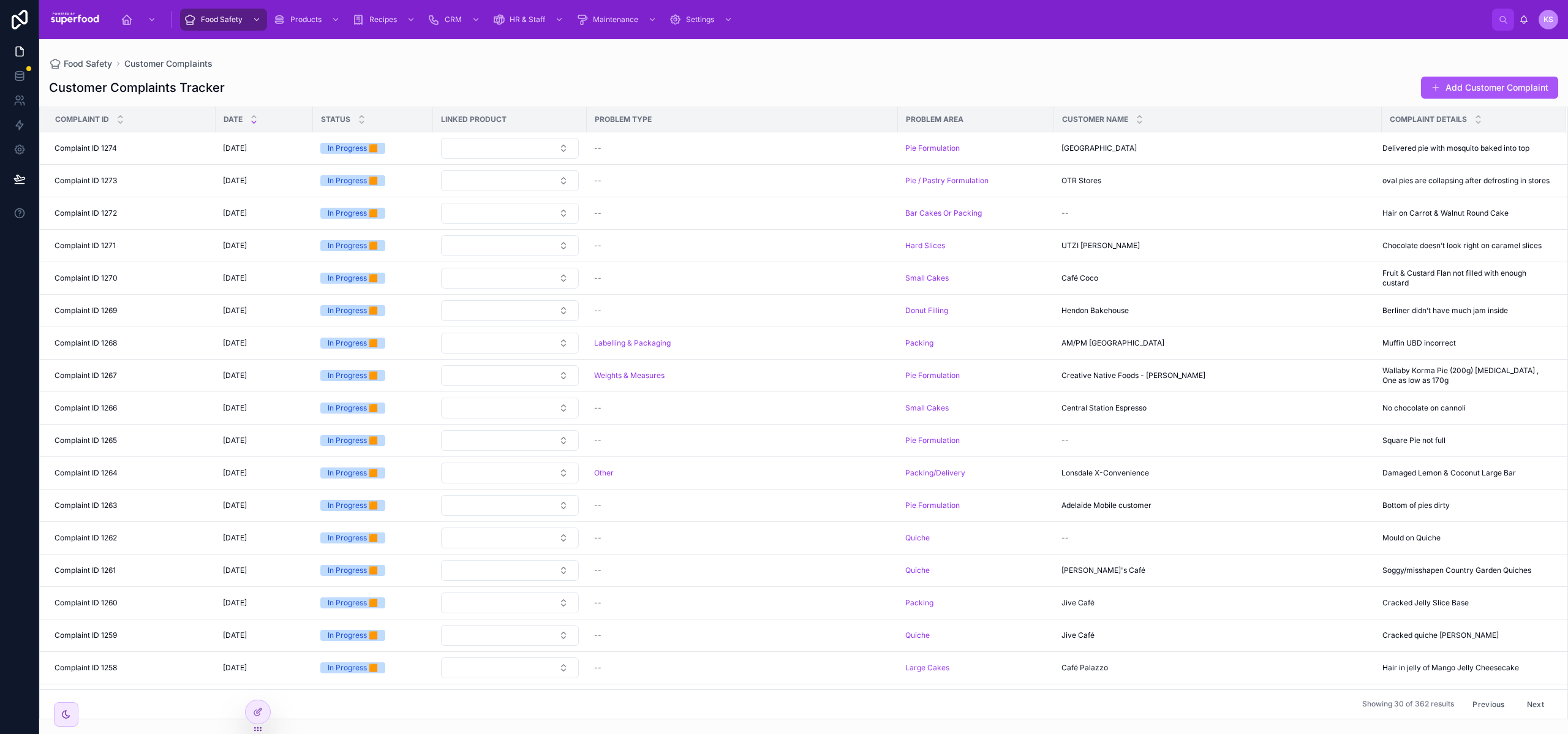
click at [1521, 695] on button "Next" at bounding box center [1536, 704] width 35 height 19
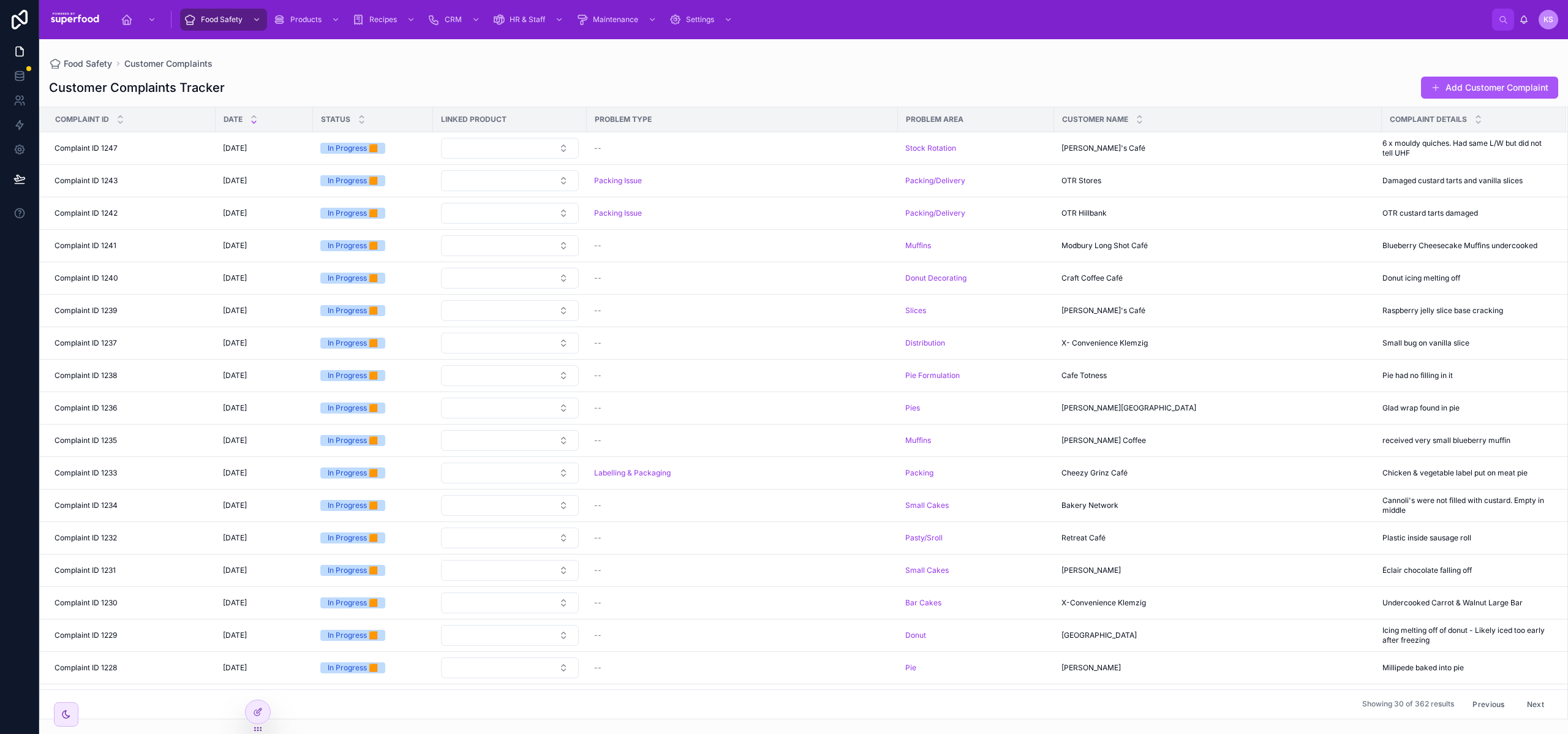
click at [1527, 696] on button "Next" at bounding box center [1536, 704] width 35 height 19
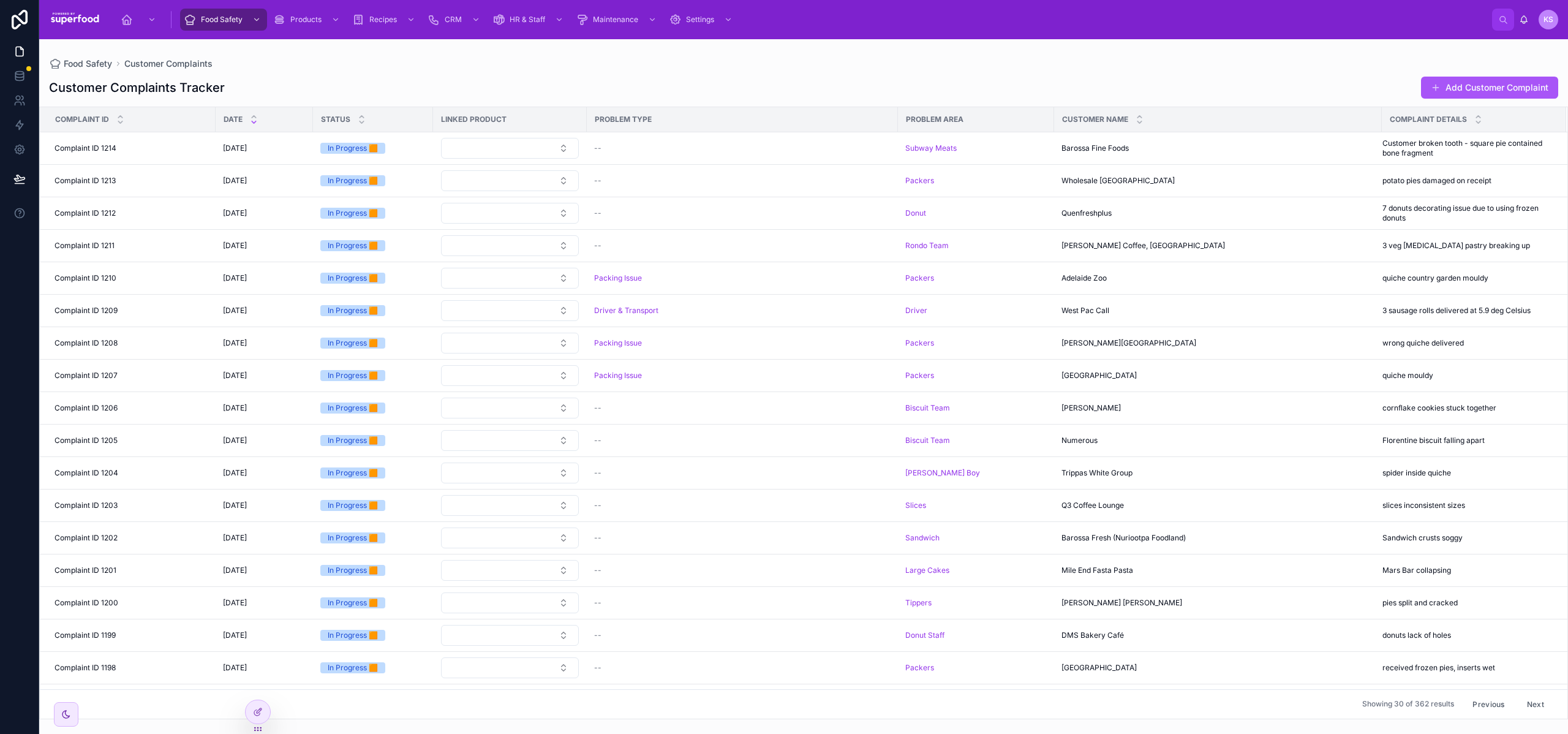
click at [521, 109] on div "Linked Product" at bounding box center [510, 119] width 152 height 19
click at [482, 122] on span "Linked Product" at bounding box center [474, 119] width 65 height 10
click at [242, 115] on span "Date" at bounding box center [233, 119] width 19 height 10
click at [256, 116] on icon at bounding box center [254, 116] width 8 height 8
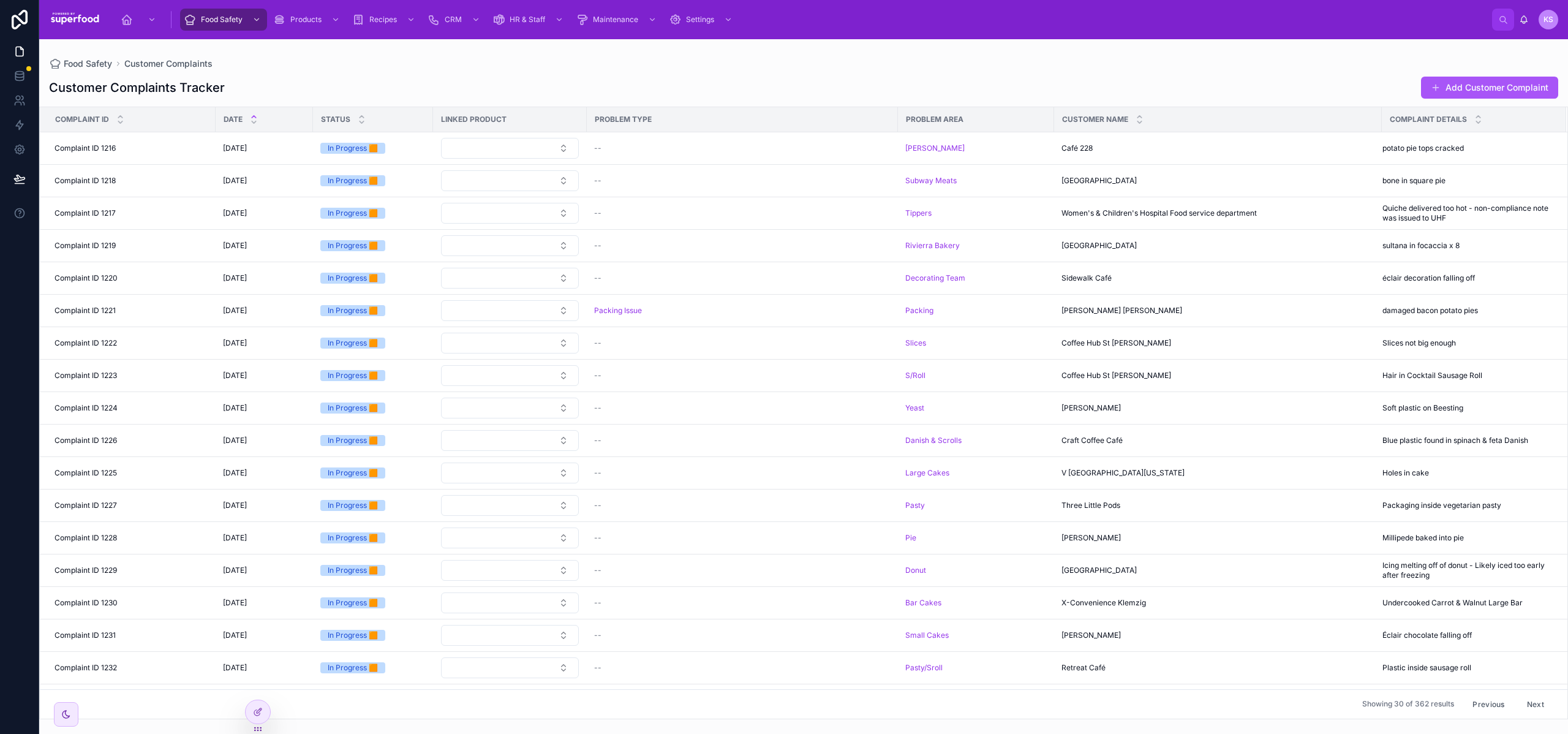
click at [255, 116] on icon at bounding box center [254, 116] width 5 height 2
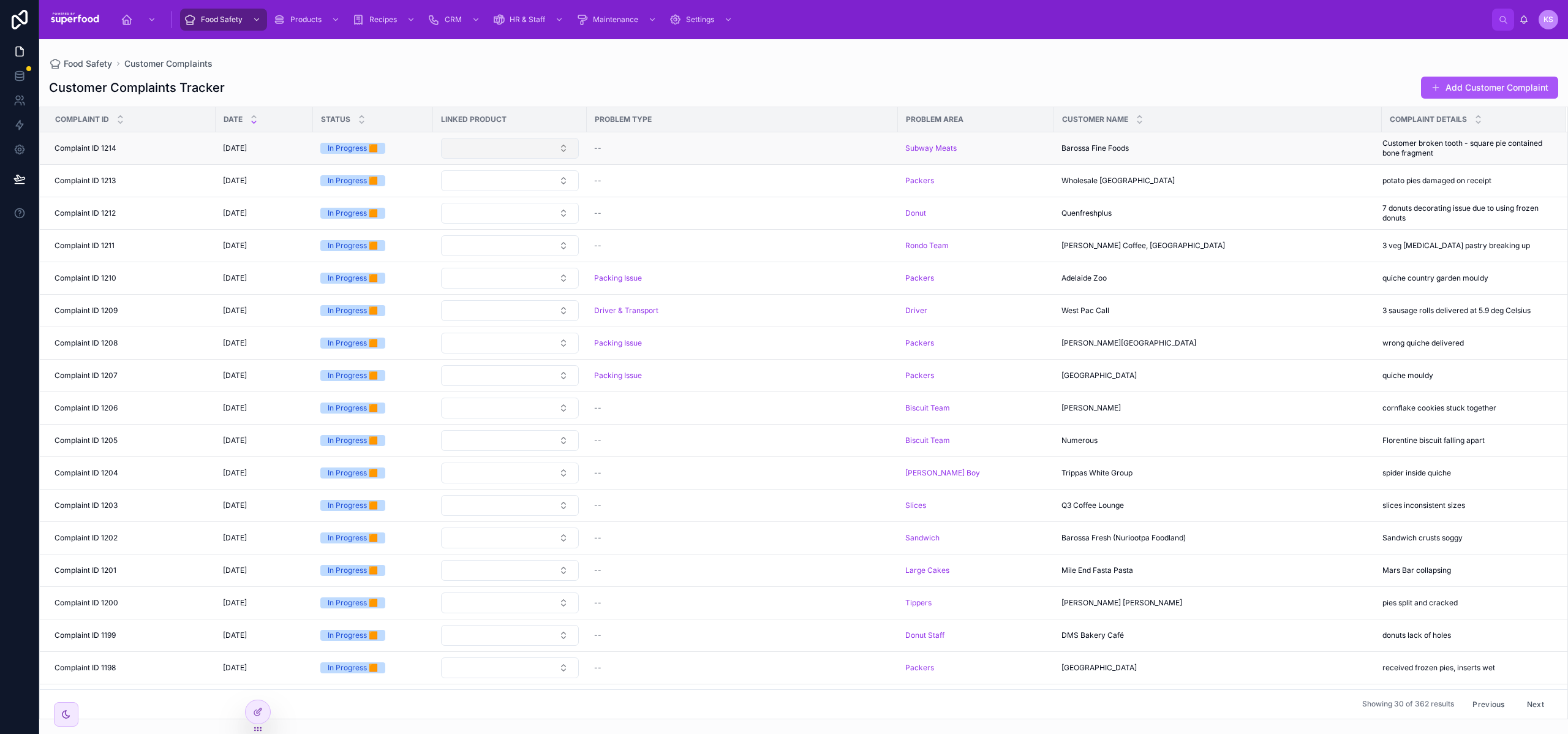
click at [491, 150] on button "Select Button" at bounding box center [510, 148] width 138 height 21
click at [26, 151] on link at bounding box center [19, 149] width 39 height 25
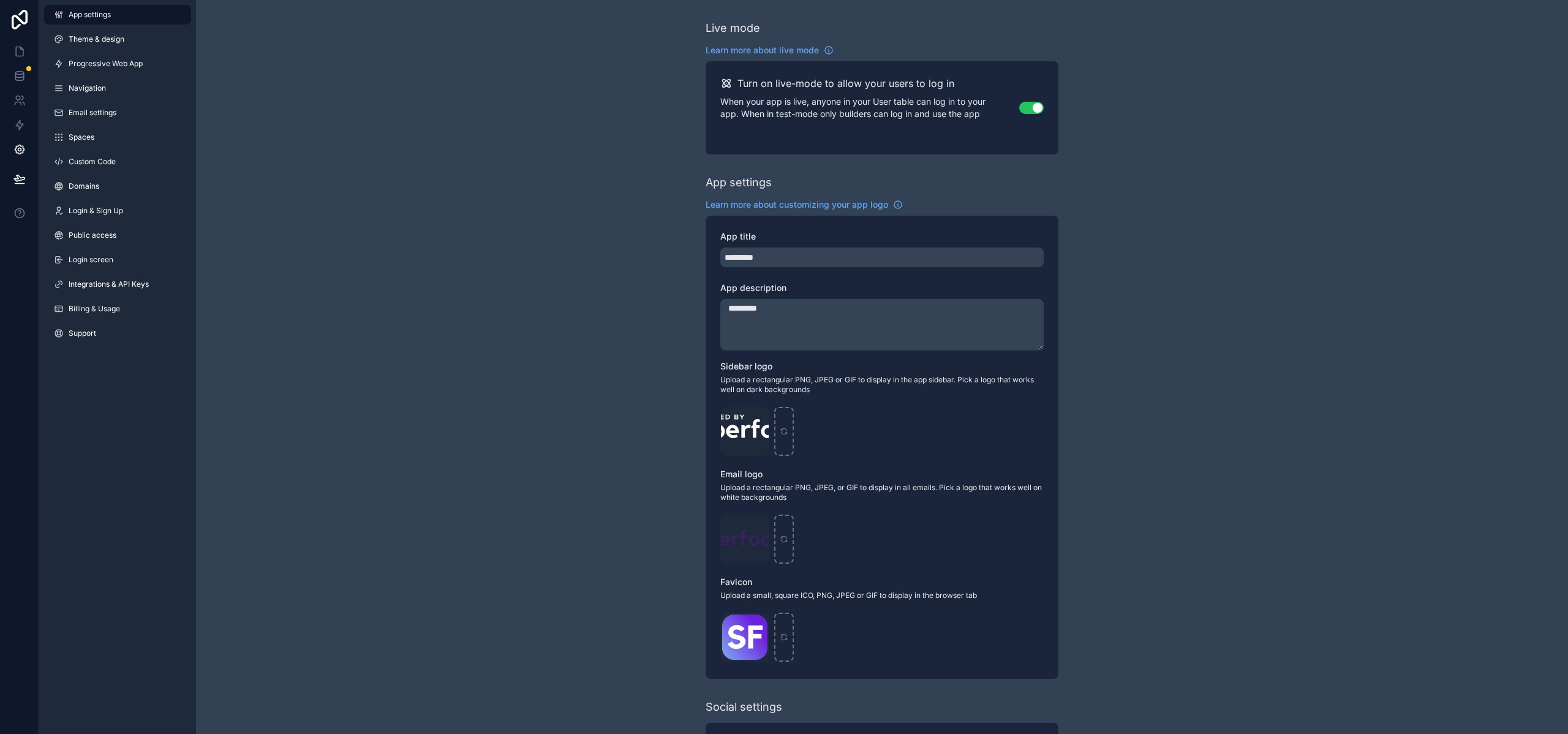
click at [117, 151] on div "App settings Theme & design Progressive Web App Navigation Email settings Space…" at bounding box center [118, 176] width 157 height 353
click at [116, 157] on link "Custom Code" at bounding box center [117, 161] width 147 height 19
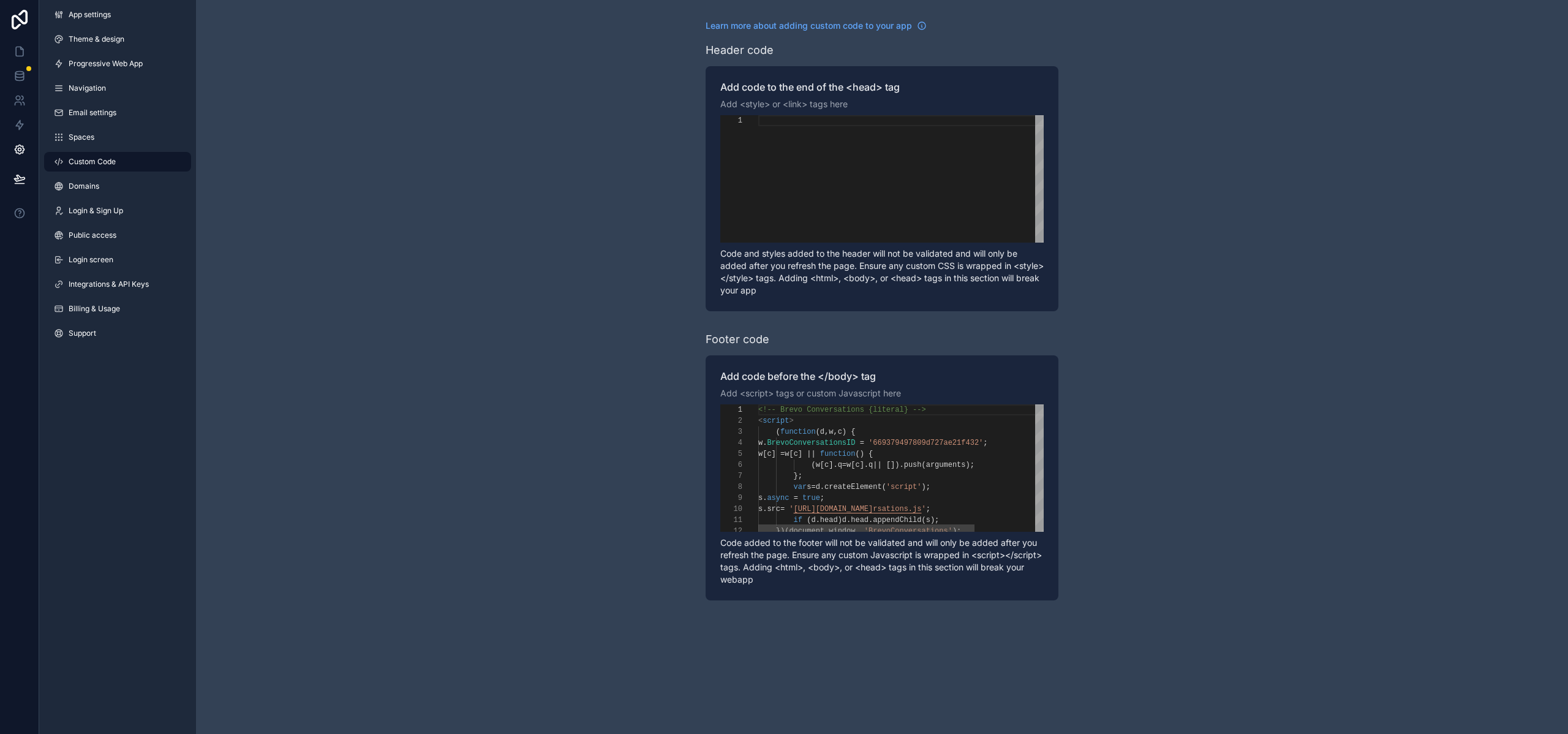
scroll to position [110, 0]
click at [912, 405] on div "<!-- Brevo Conversations {literal} -->" at bounding box center [946, 410] width 376 height 11
click at [855, 446] on span "BrevoConversationsID" at bounding box center [811, 443] width 89 height 8
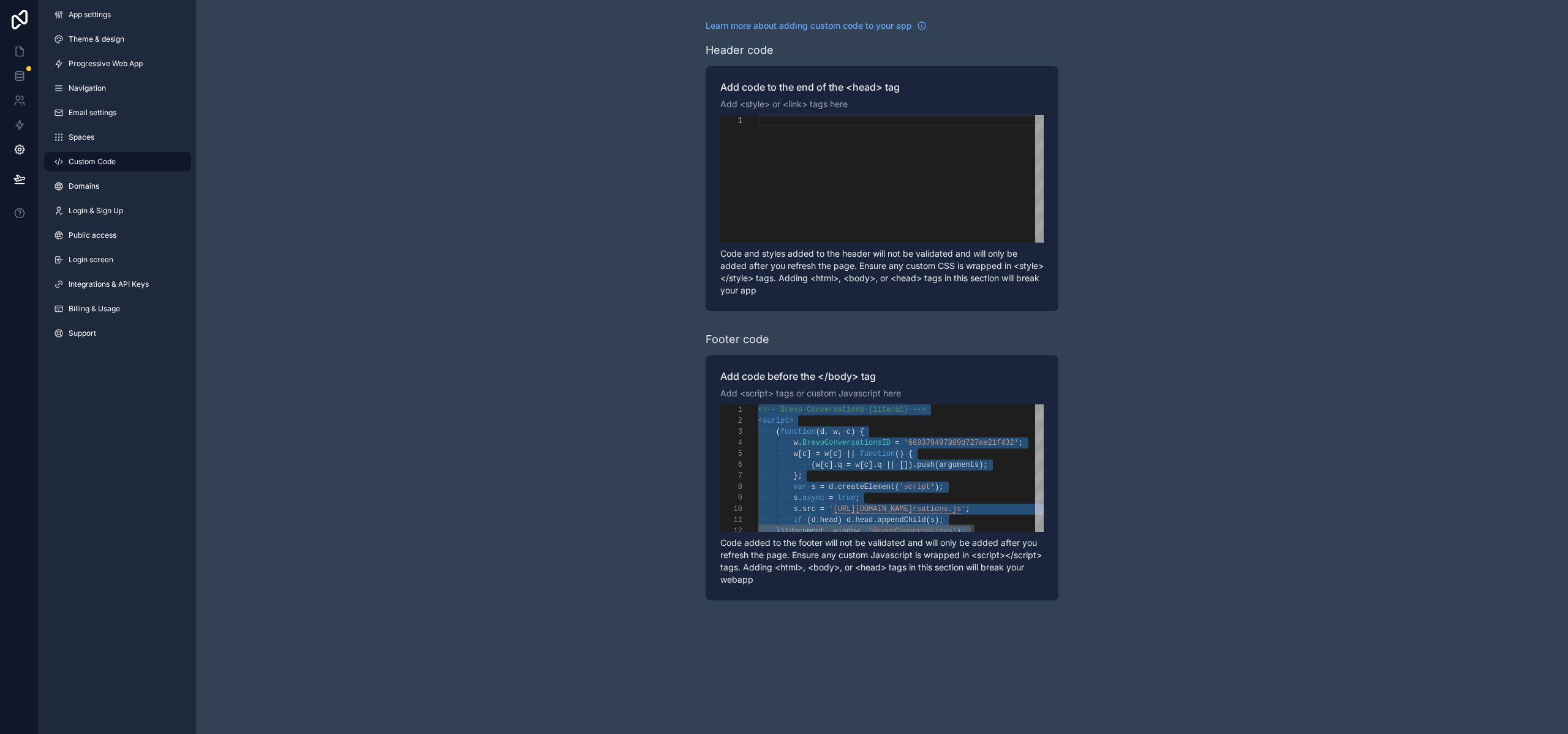
paste textarea "**********"
type textarea "**********"
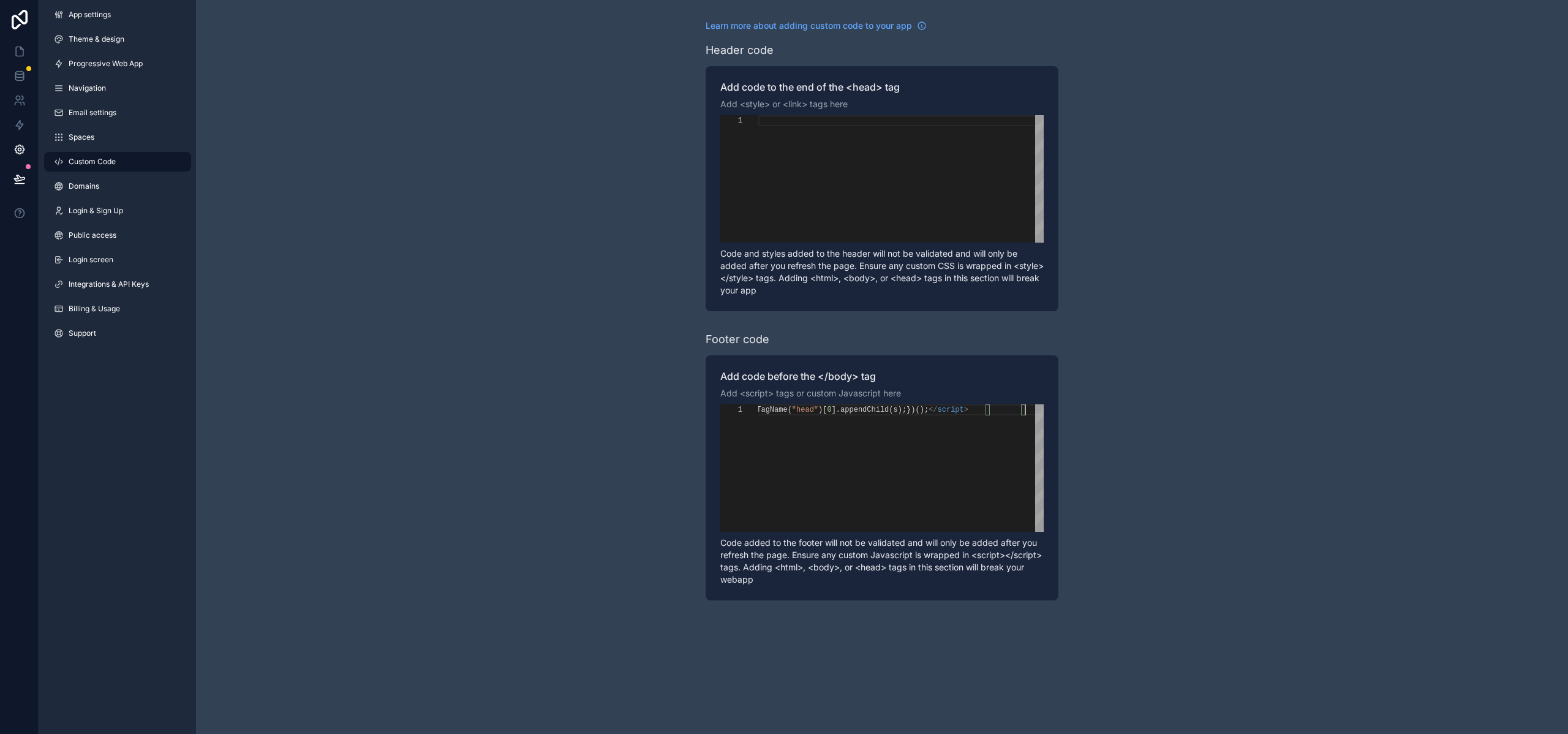
click at [688, 476] on div "Learn more about adding custom code to your app Header code Add code to the end…" at bounding box center [883, 310] width 1372 height 620
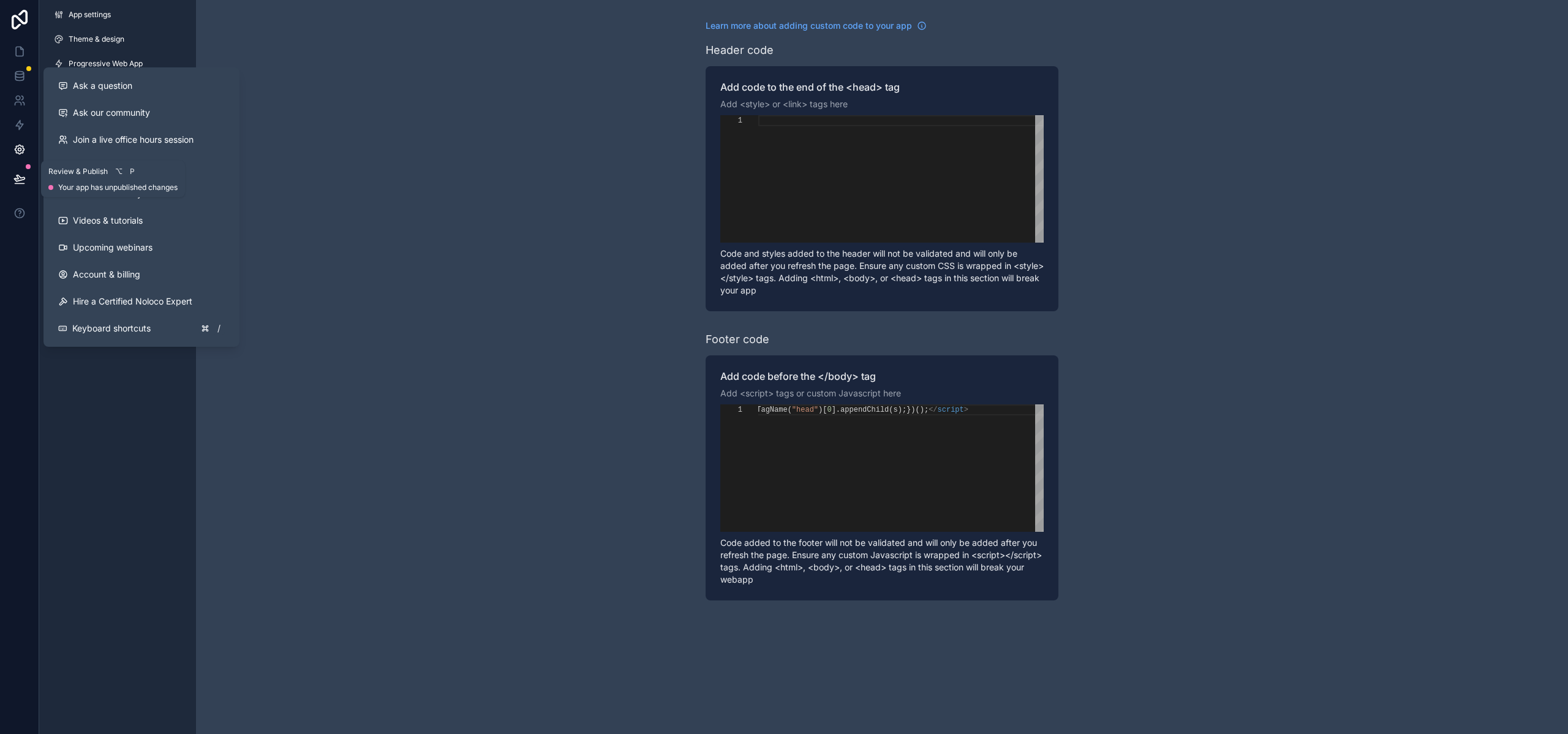
click at [15, 169] on button at bounding box center [19, 179] width 27 height 35
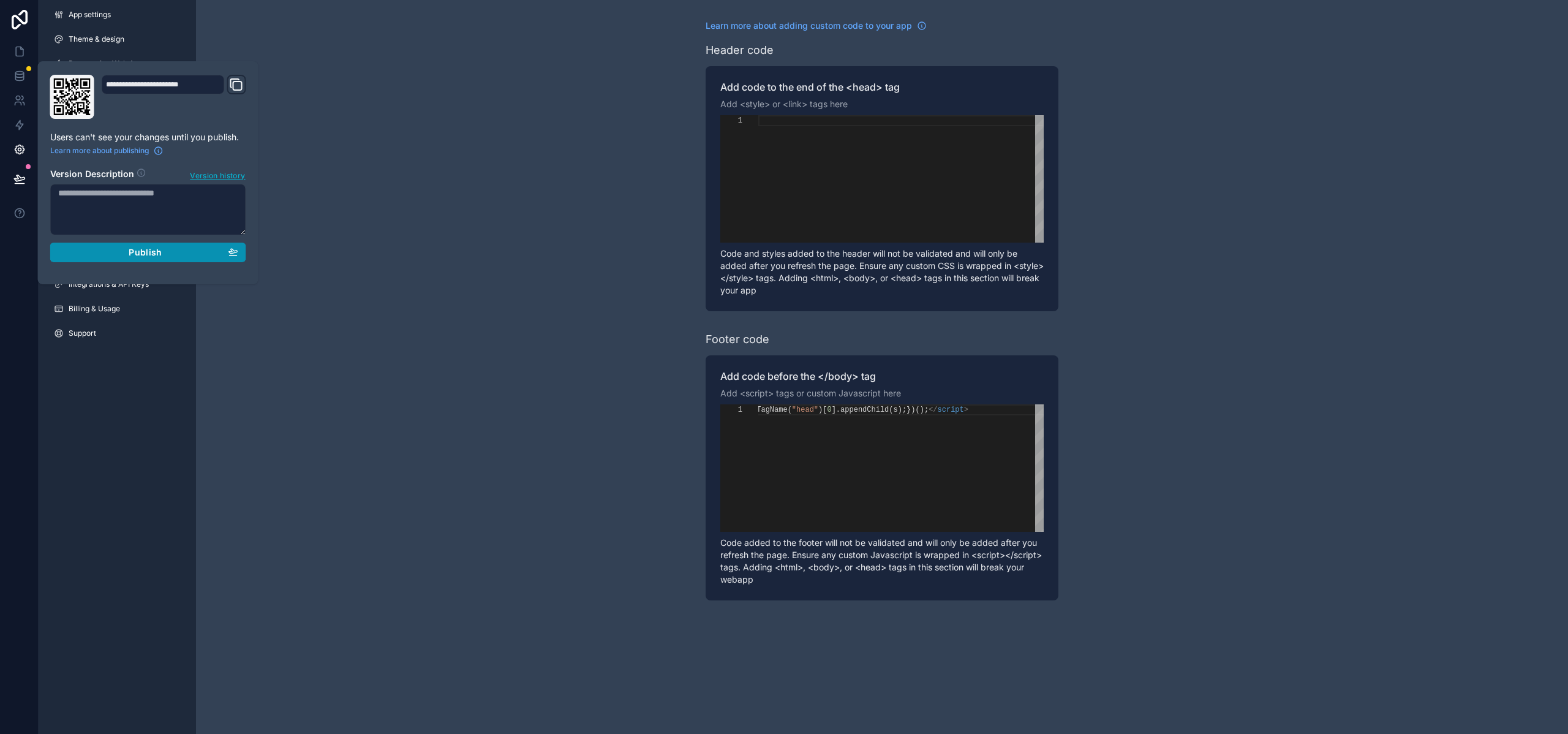
click at [109, 248] on div "Publish" at bounding box center [149, 253] width 180 height 11
